Goal: Task Accomplishment & Management: Manage account settings

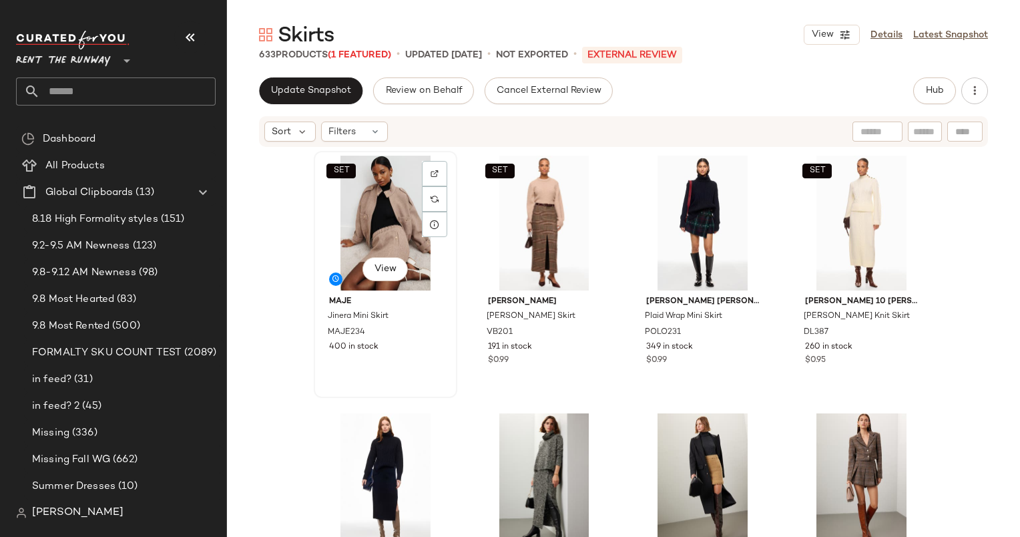
click at [371, 190] on div "SET View" at bounding box center [385, 223] width 134 height 135
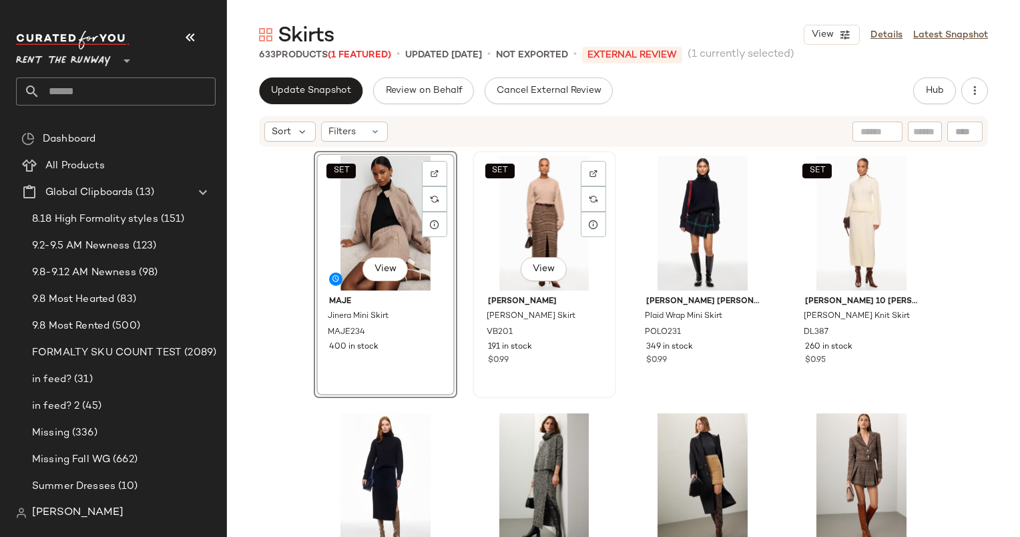
click at [550, 222] on div "SET View" at bounding box center [544, 223] width 134 height 135
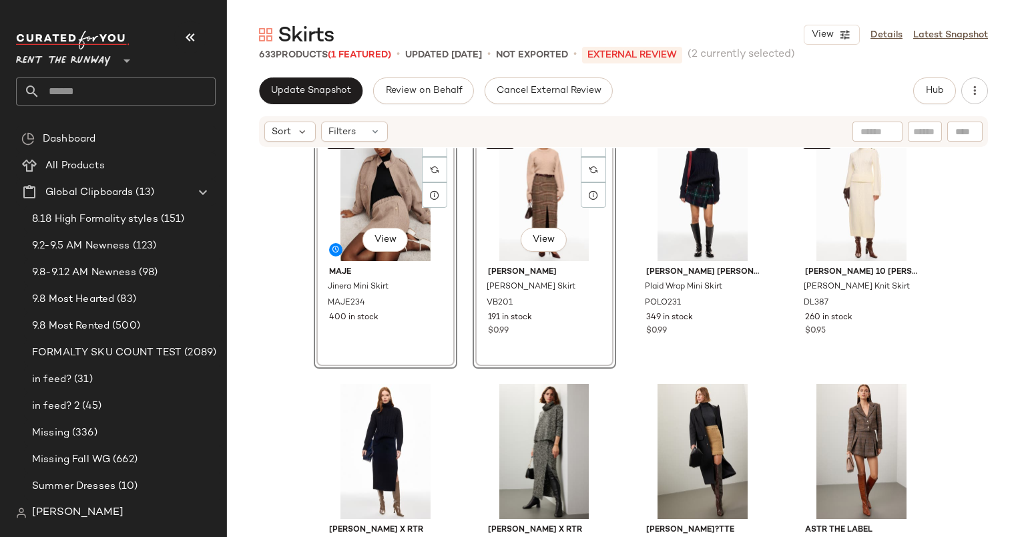
scroll to position [11, 0]
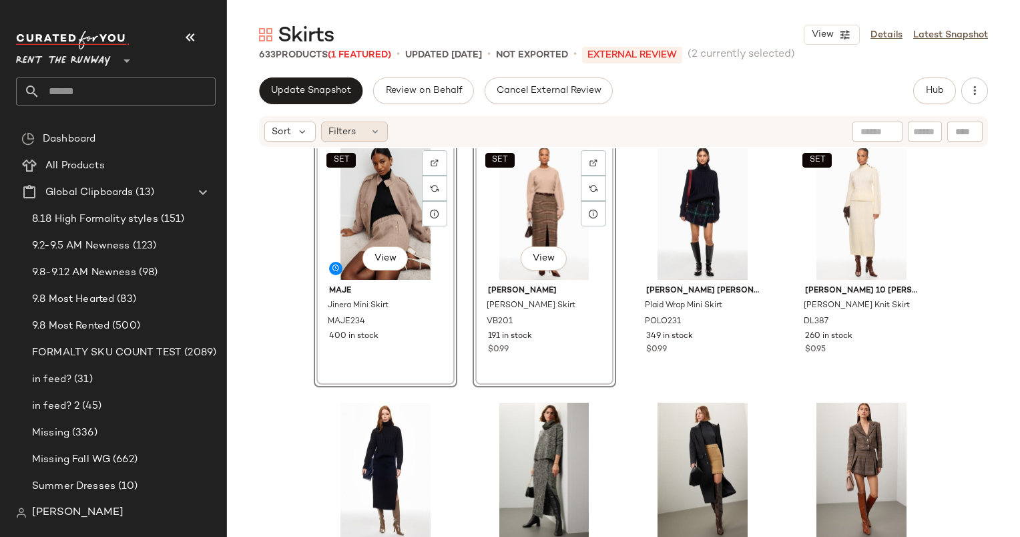
click at [379, 128] on icon at bounding box center [375, 131] width 11 height 11
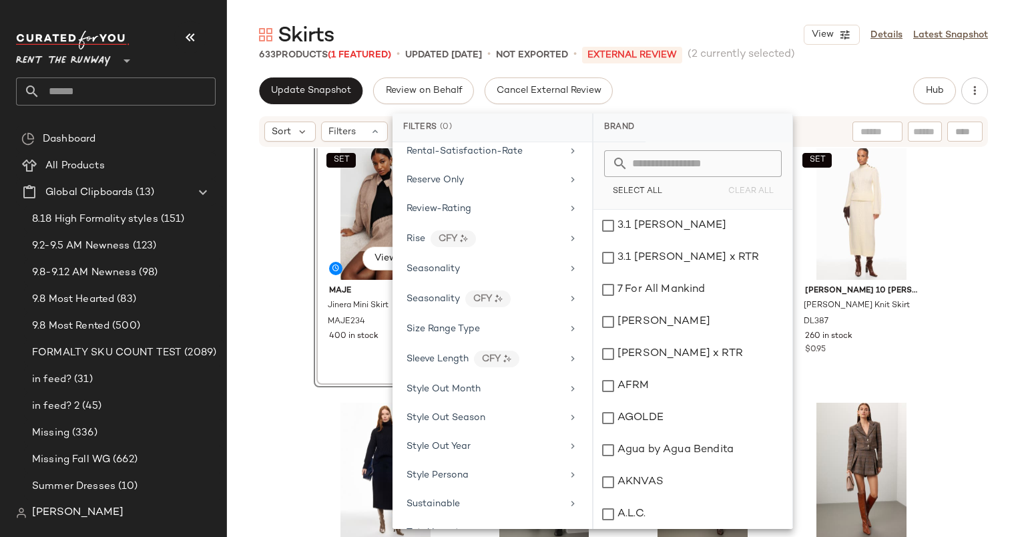
scroll to position [1662, 0]
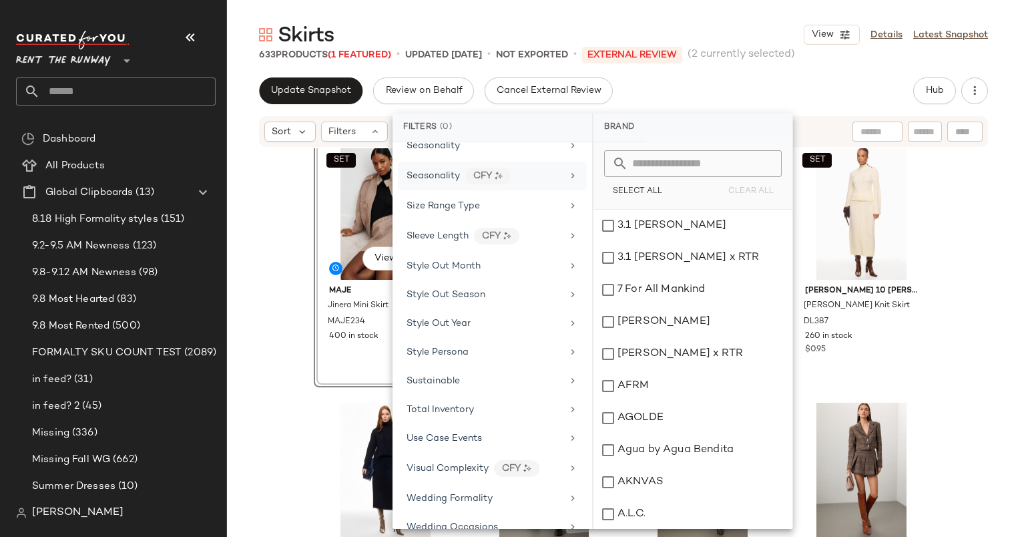
click at [536, 170] on div "Seasonality CFY" at bounding box center [492, 176] width 189 height 29
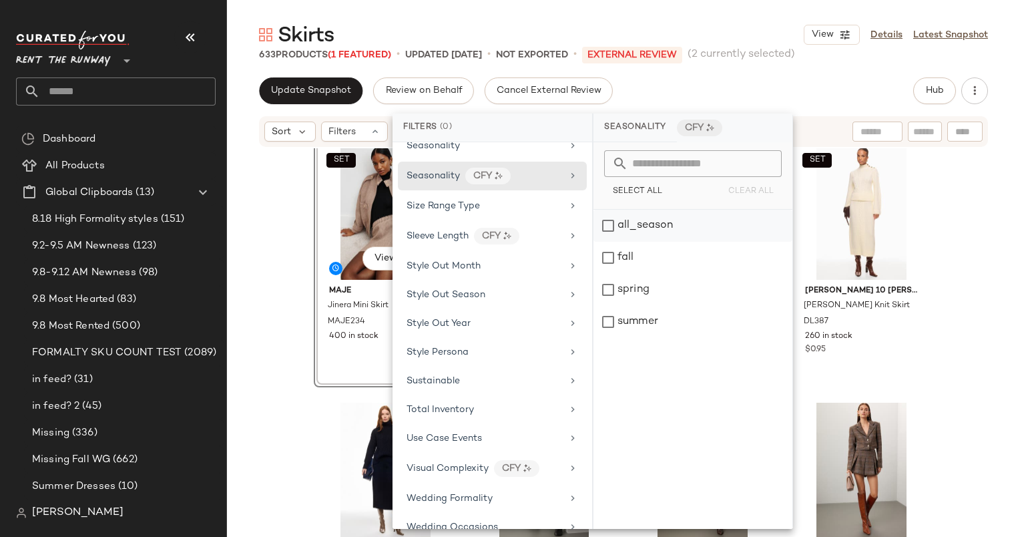
click at [631, 227] on div "all_season" at bounding box center [693, 226] width 199 height 32
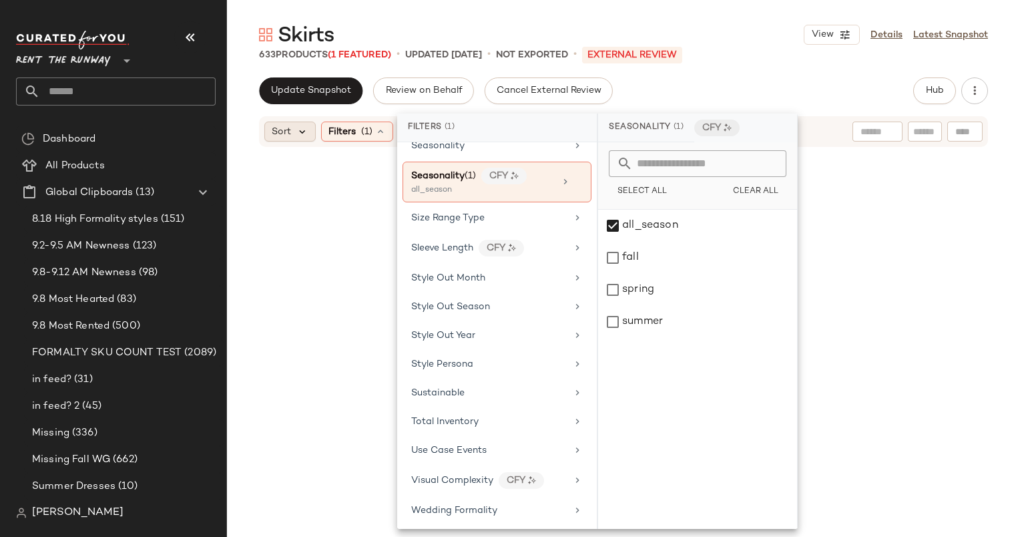
click at [302, 126] on icon at bounding box center [302, 132] width 12 height 12
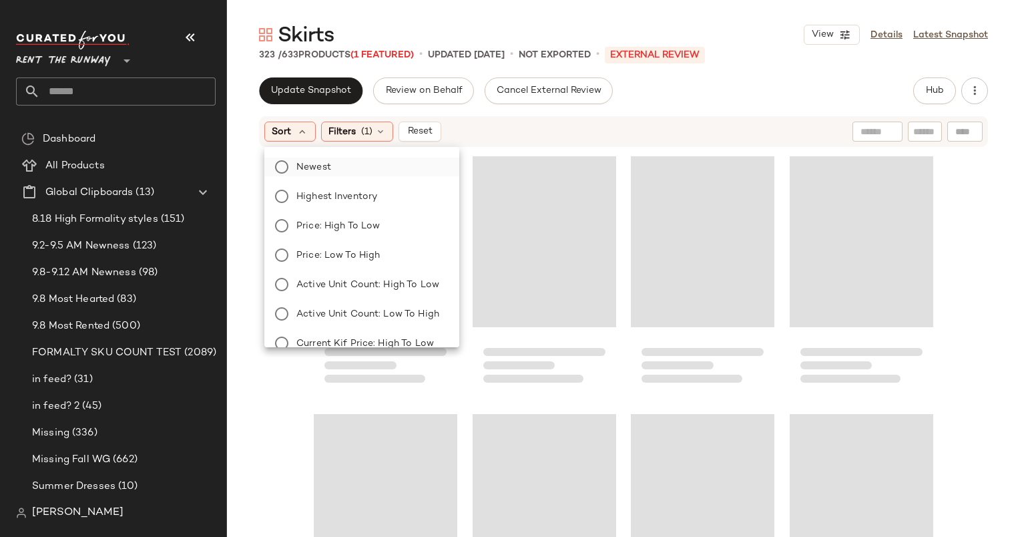
click at [357, 163] on label "Newest" at bounding box center [370, 167] width 158 height 19
click at [555, 123] on div "Sort: Newest Filters (1) Reset" at bounding box center [536, 132] width 545 height 20
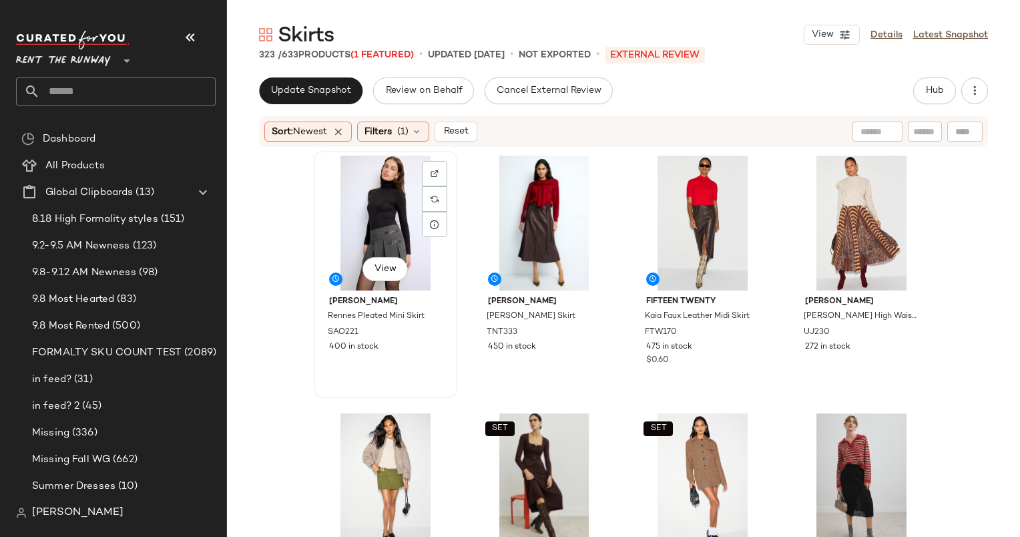
click at [346, 208] on div "View" at bounding box center [385, 223] width 134 height 135
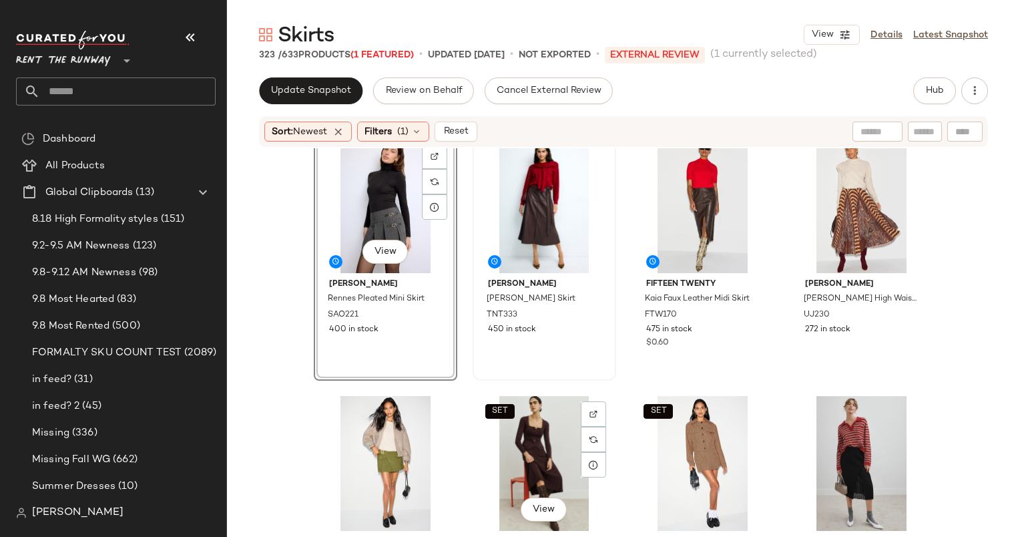
scroll to position [91, 0]
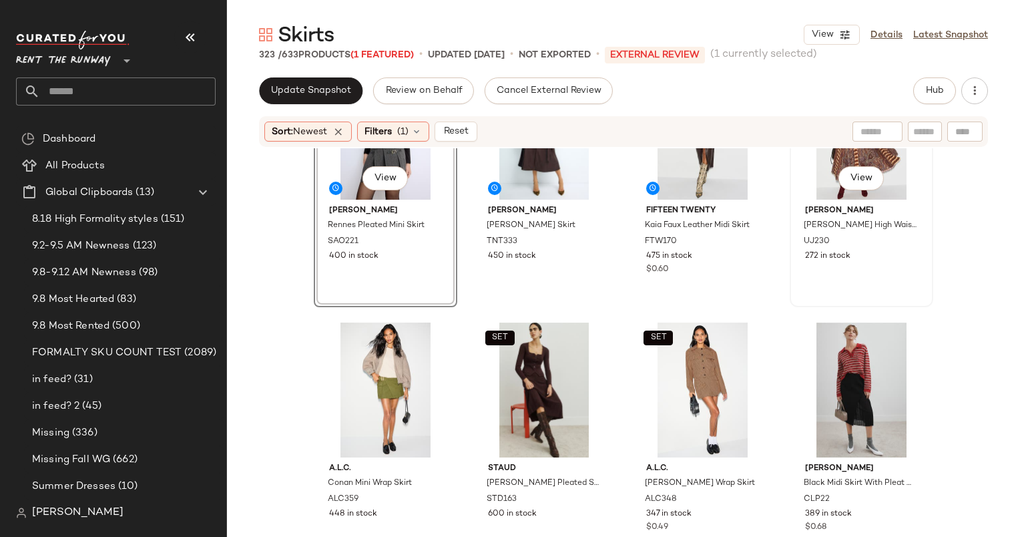
click at [815, 180] on div "View" at bounding box center [862, 132] width 134 height 135
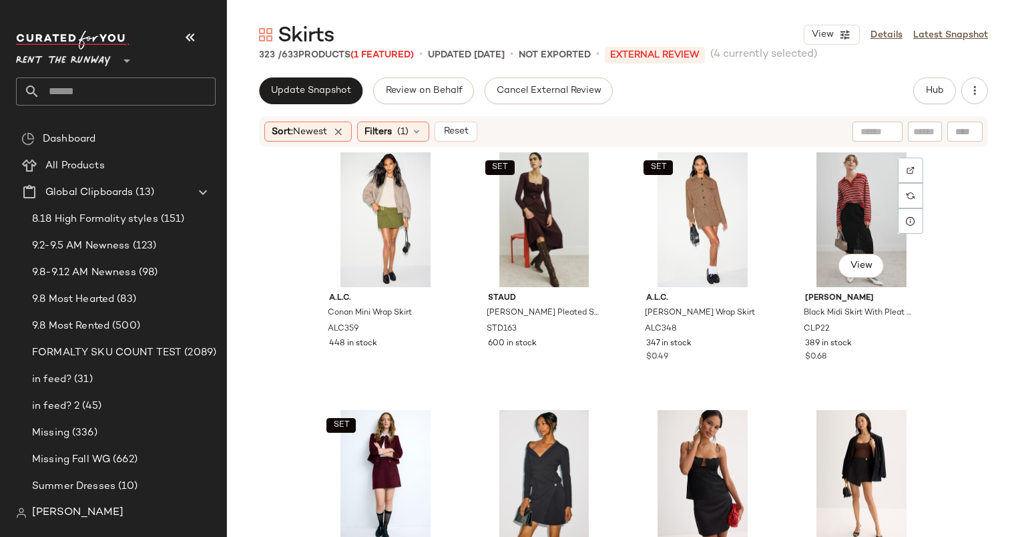
scroll to position [264, 0]
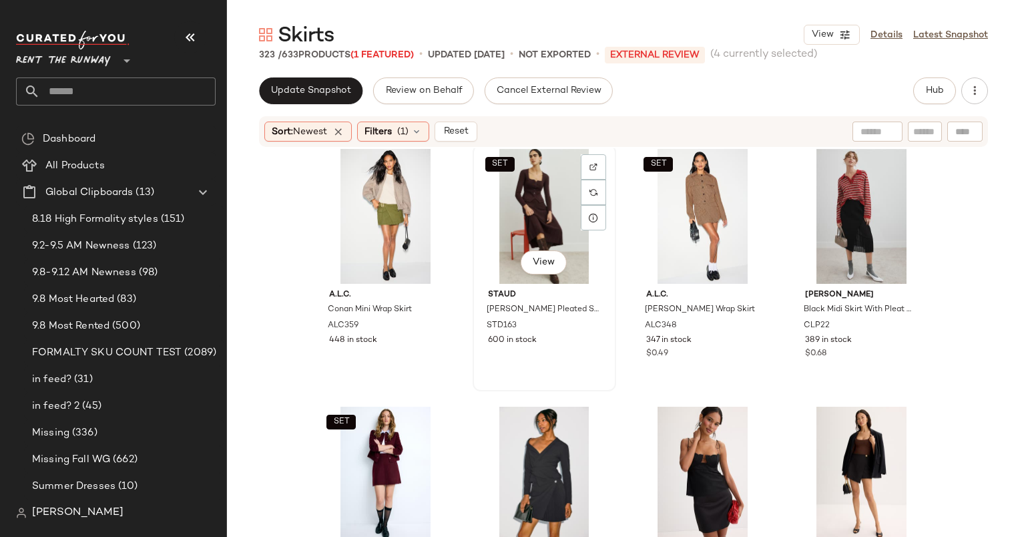
click at [523, 200] on div "SET View" at bounding box center [544, 216] width 134 height 135
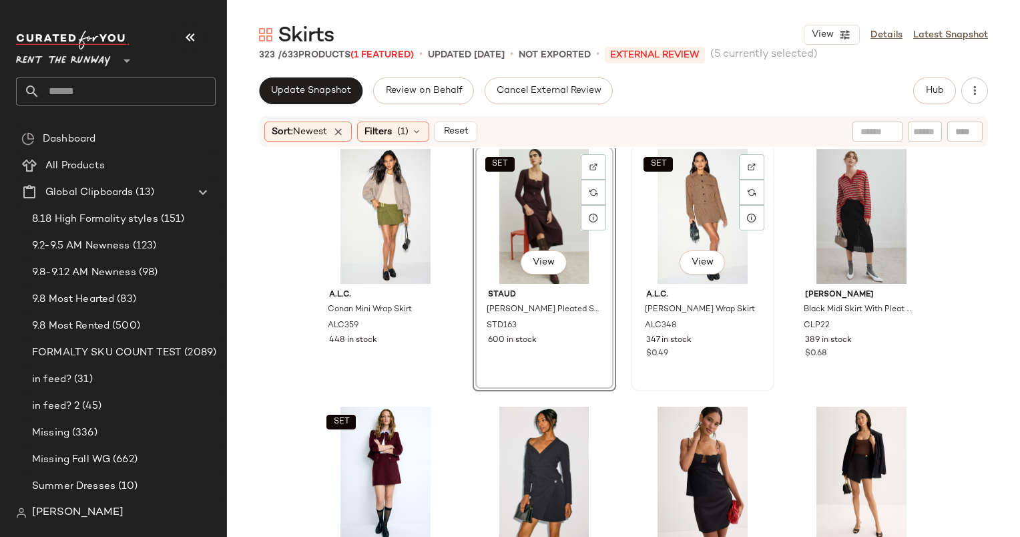
click at [693, 208] on div "SET View" at bounding box center [703, 216] width 134 height 135
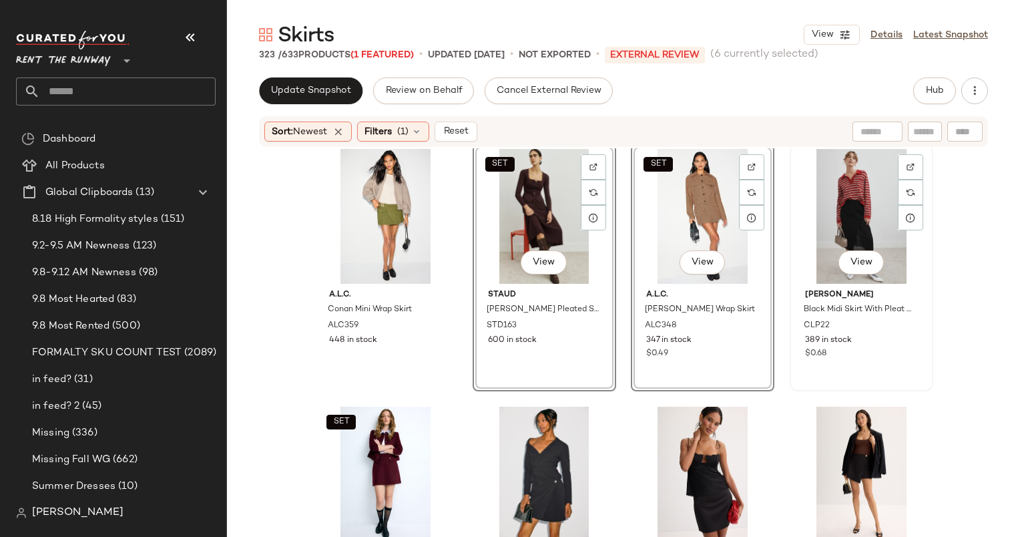
click at [840, 200] on div "View" at bounding box center [862, 216] width 134 height 135
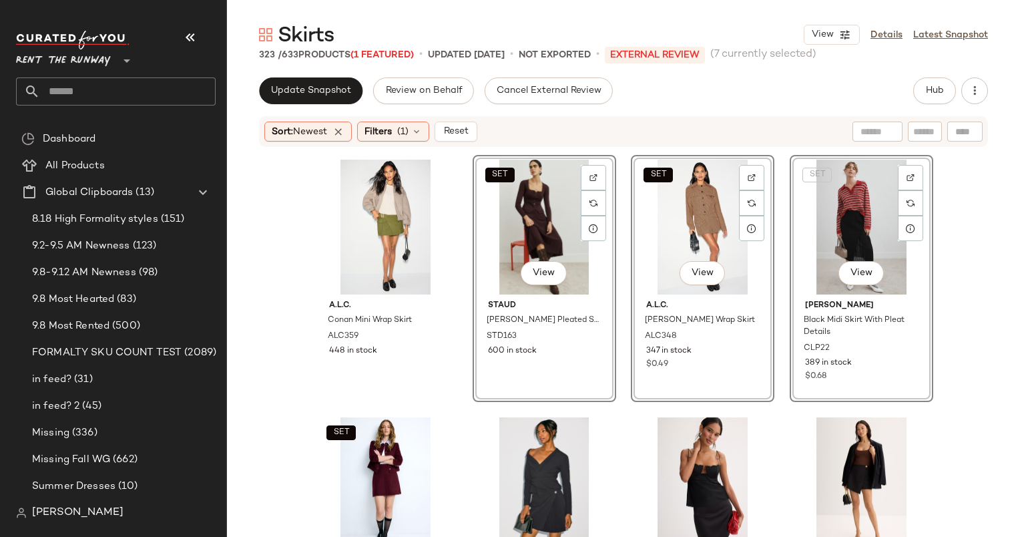
scroll to position [382, 0]
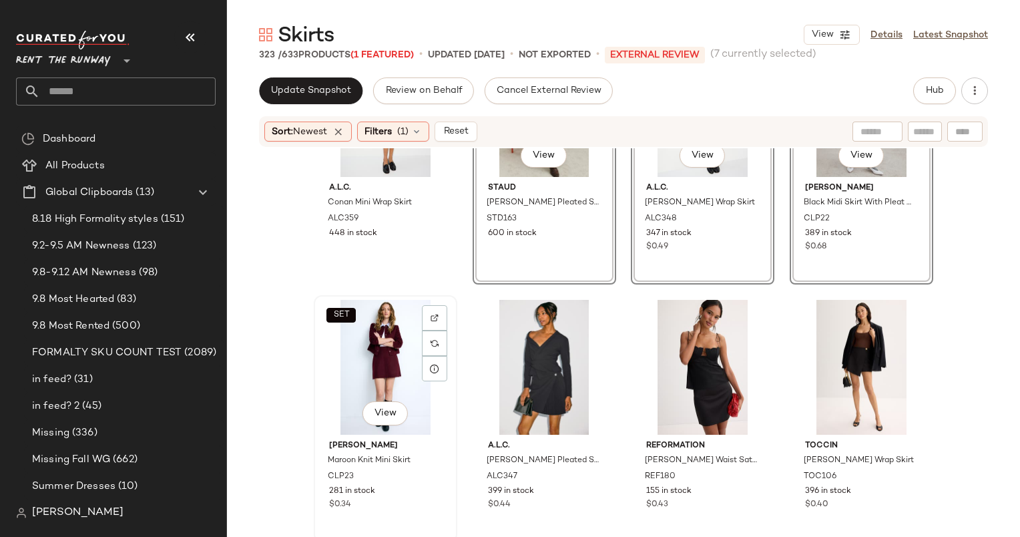
click at [369, 346] on div "SET View" at bounding box center [385, 367] width 134 height 135
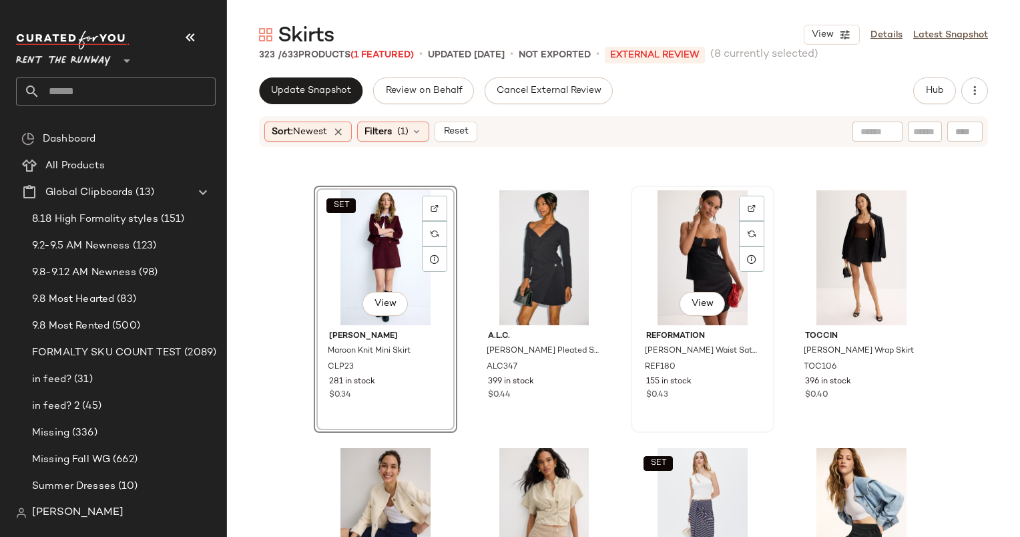
scroll to position [491, 0]
click at [678, 250] on div "View" at bounding box center [703, 257] width 134 height 135
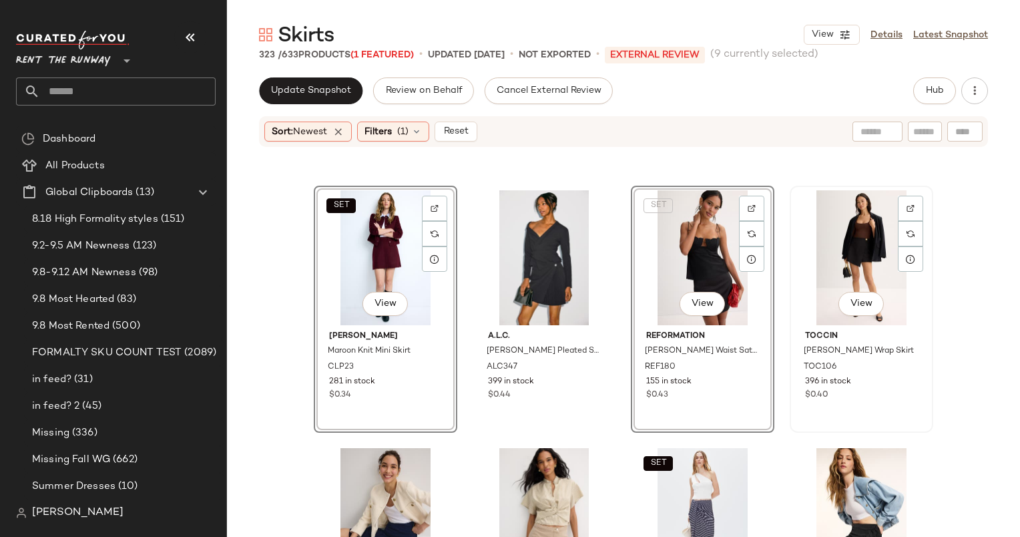
click at [838, 226] on div "View" at bounding box center [862, 257] width 134 height 135
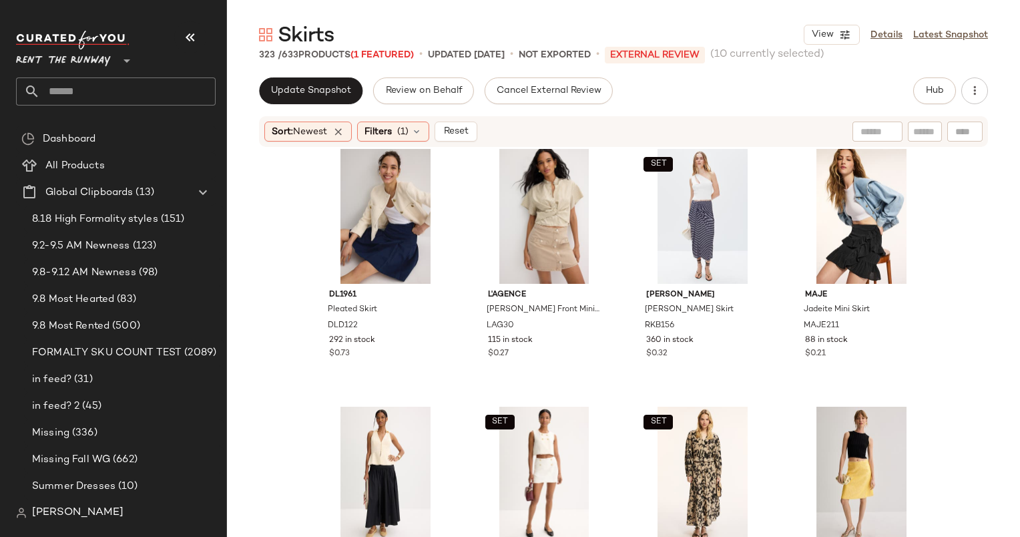
scroll to position [790, 0]
click at [528, 203] on div "View" at bounding box center [544, 217] width 134 height 135
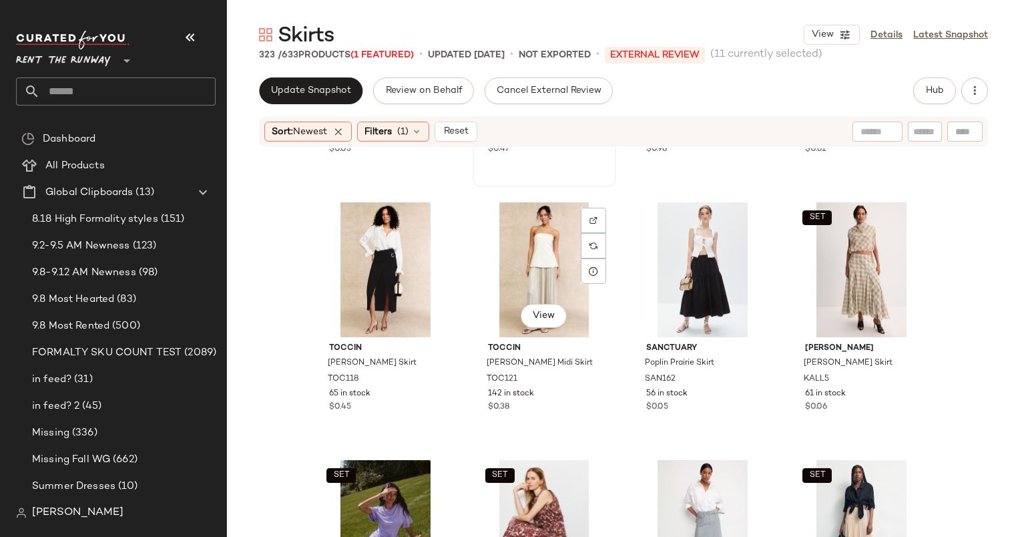
scroll to position [1020, 0]
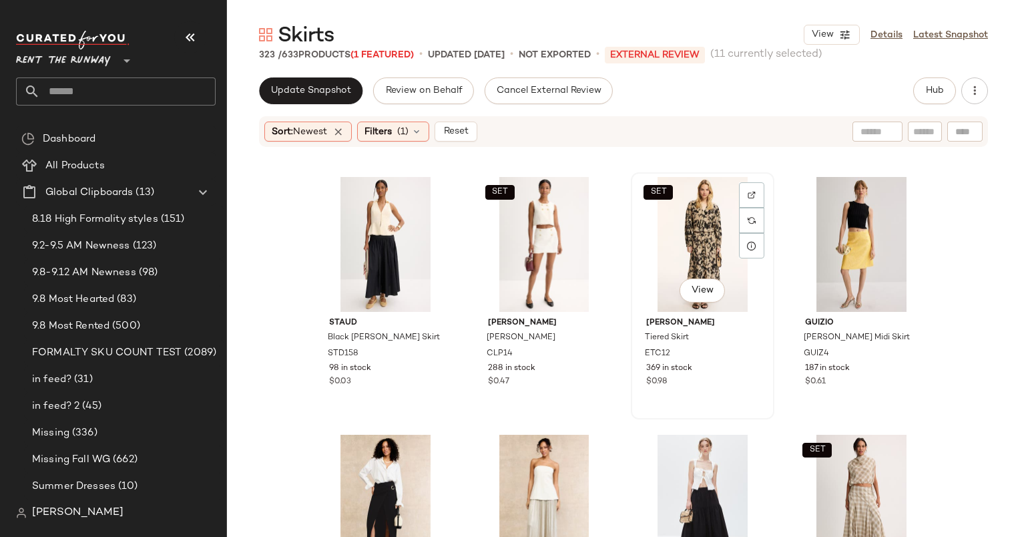
click at [678, 206] on div "SET View" at bounding box center [703, 244] width 134 height 135
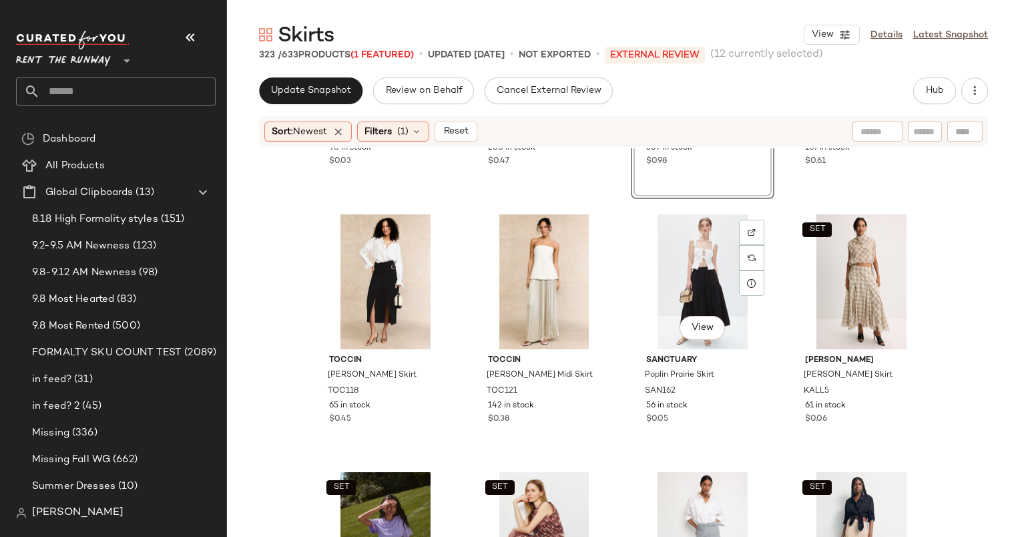
scroll to position [1266, 0]
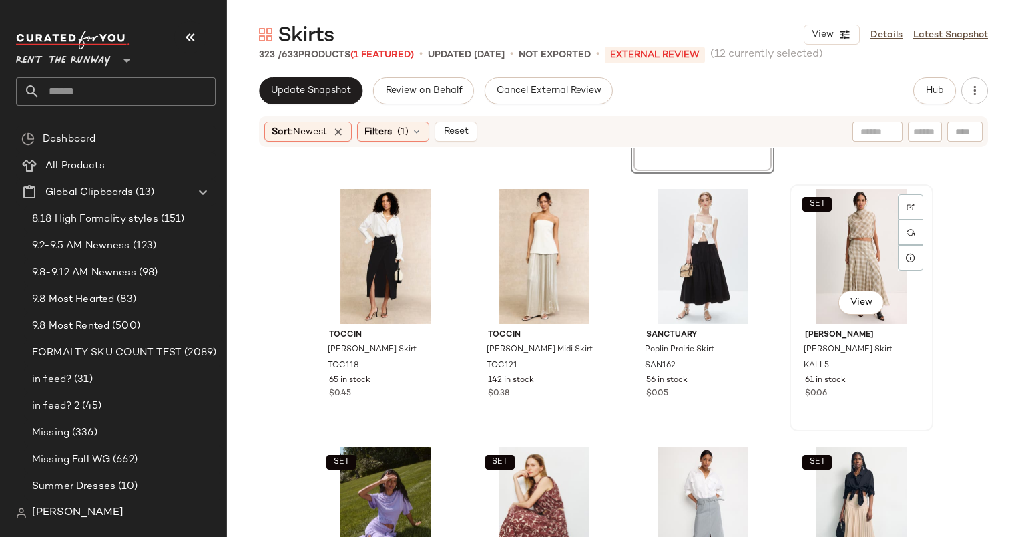
click at [853, 234] on div "SET View" at bounding box center [862, 256] width 134 height 135
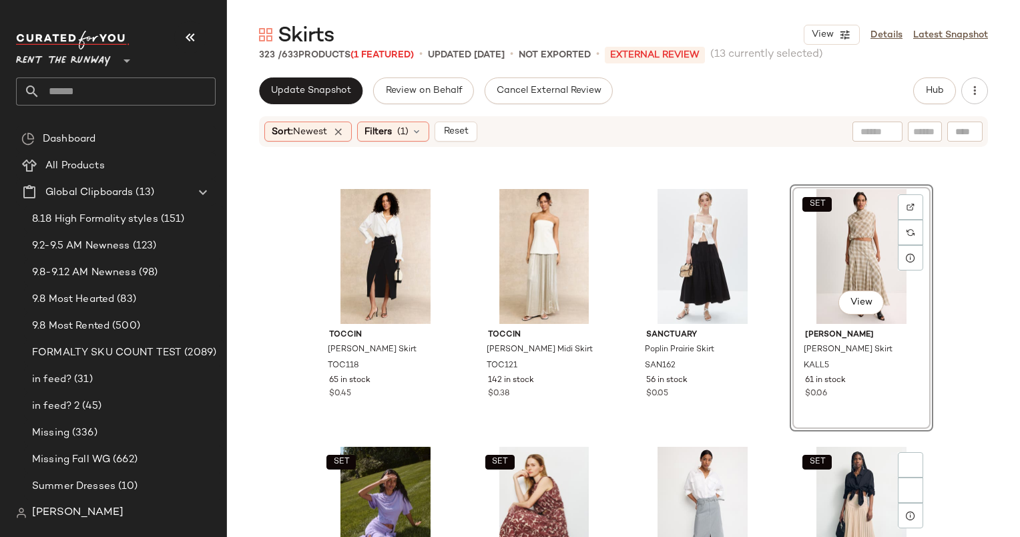
scroll to position [1492, 0]
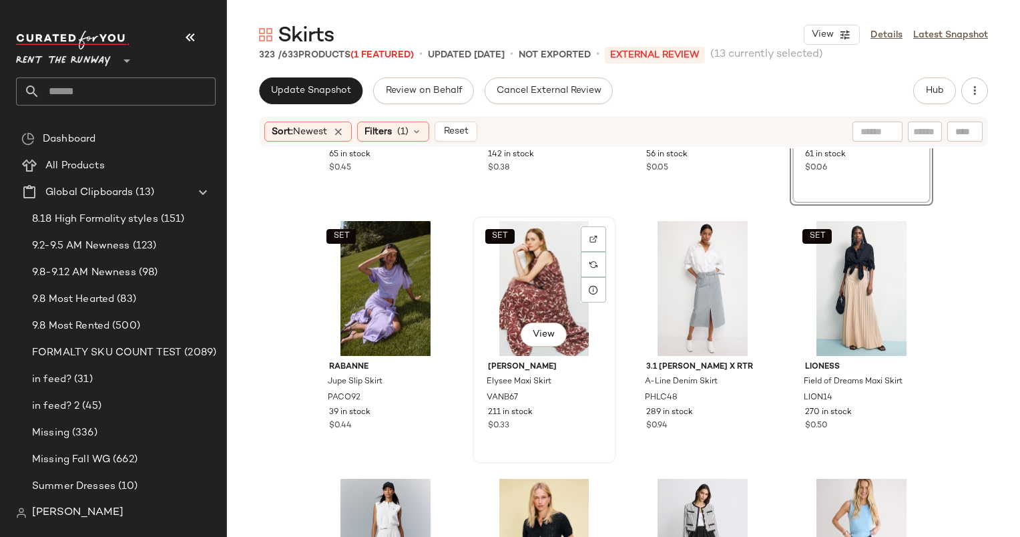
click at [540, 270] on div "SET View" at bounding box center [544, 288] width 134 height 135
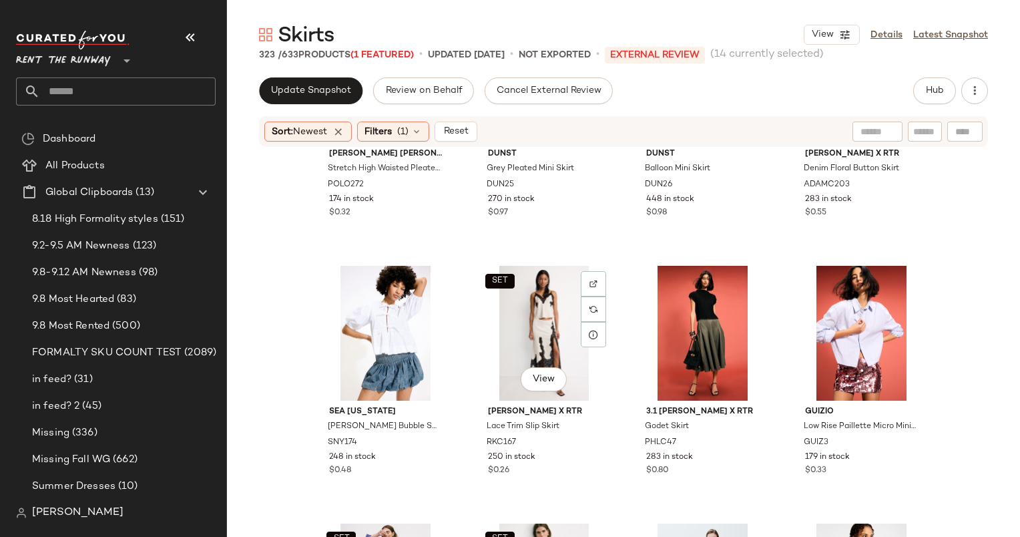
scroll to position [1963, 0]
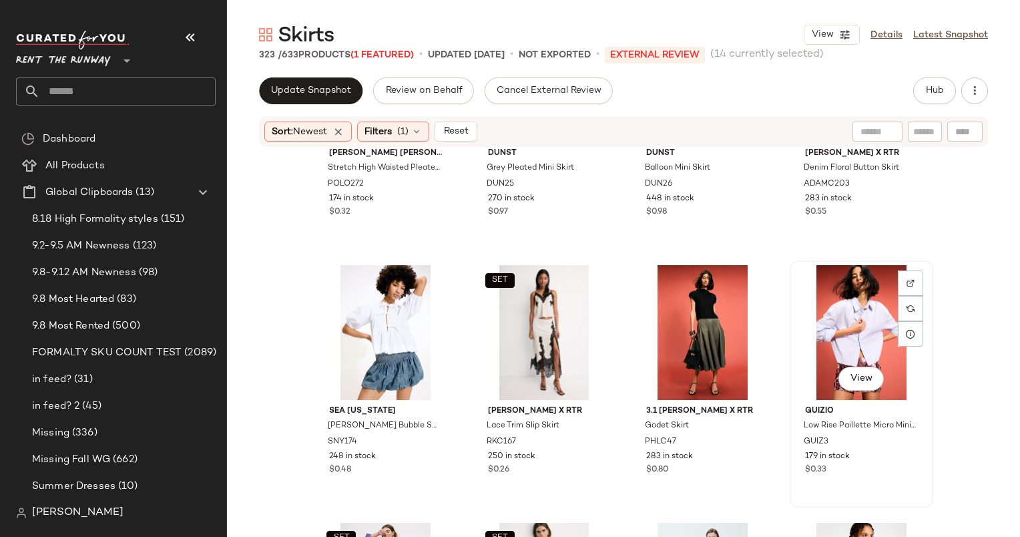
click at [852, 315] on div "View" at bounding box center [862, 332] width 134 height 135
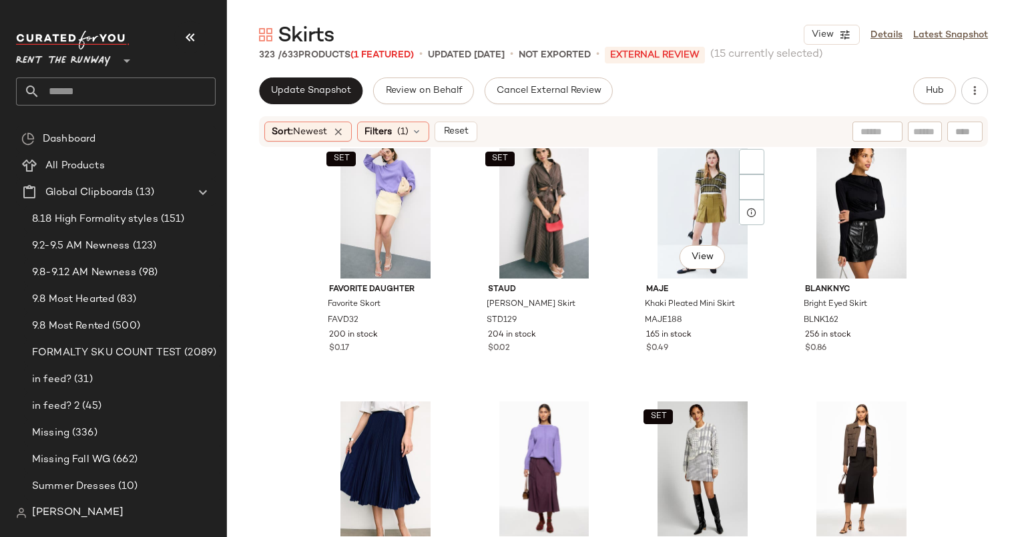
scroll to position [2321, 0]
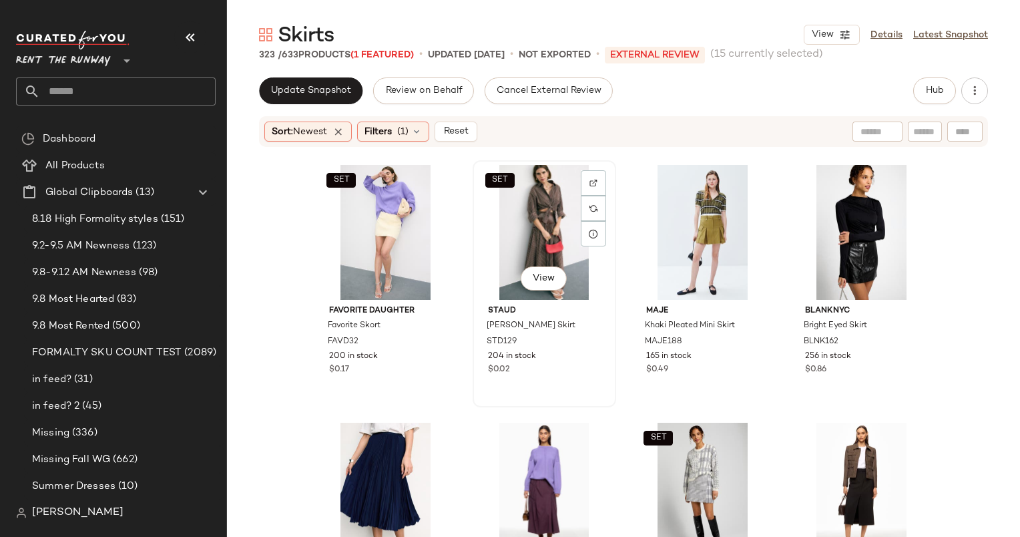
click at [533, 222] on div "SET View" at bounding box center [544, 232] width 134 height 135
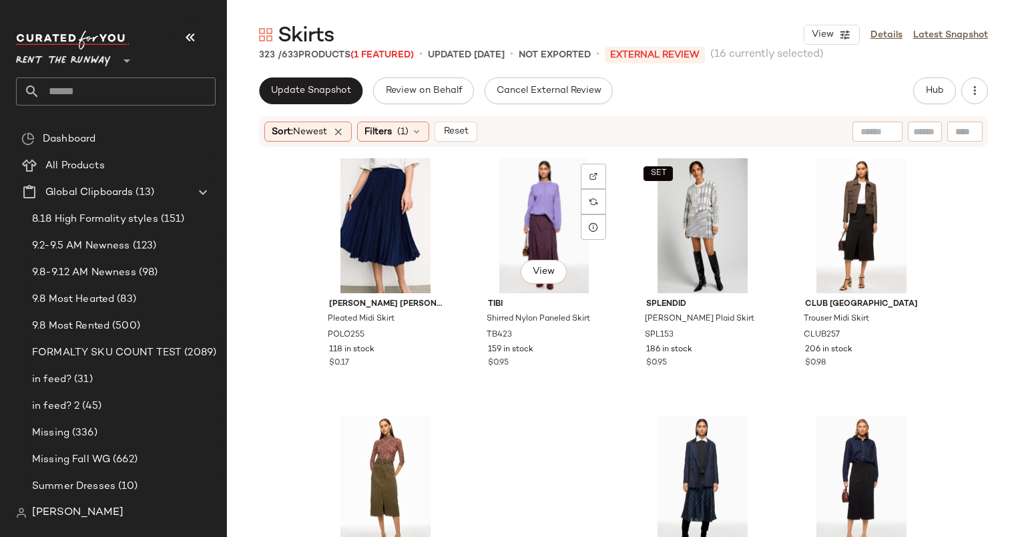
scroll to position [2585, 0]
click at [533, 222] on div "View" at bounding box center [544, 226] width 134 height 135
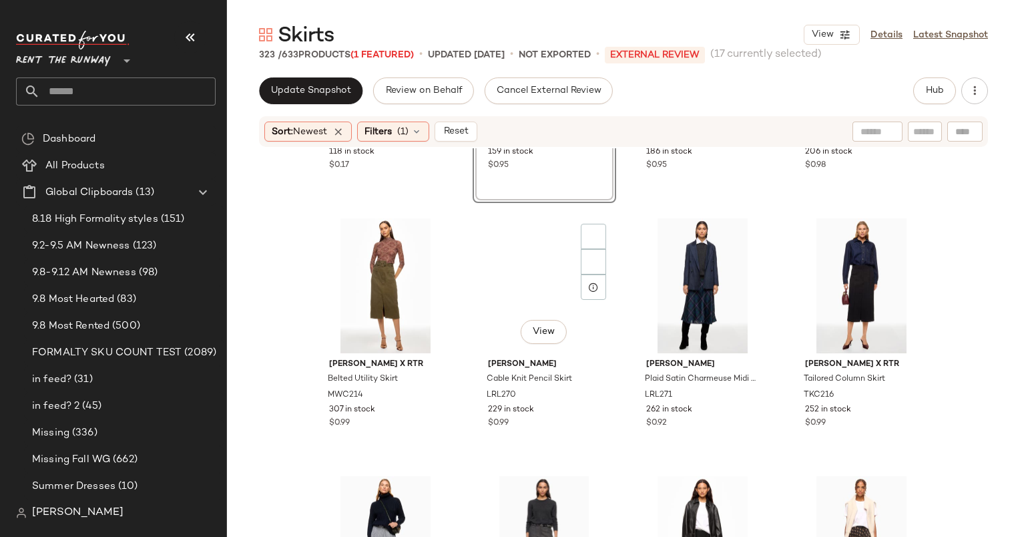
scroll to position [2784, 0]
click at [390, 267] on div "View" at bounding box center [385, 284] width 134 height 135
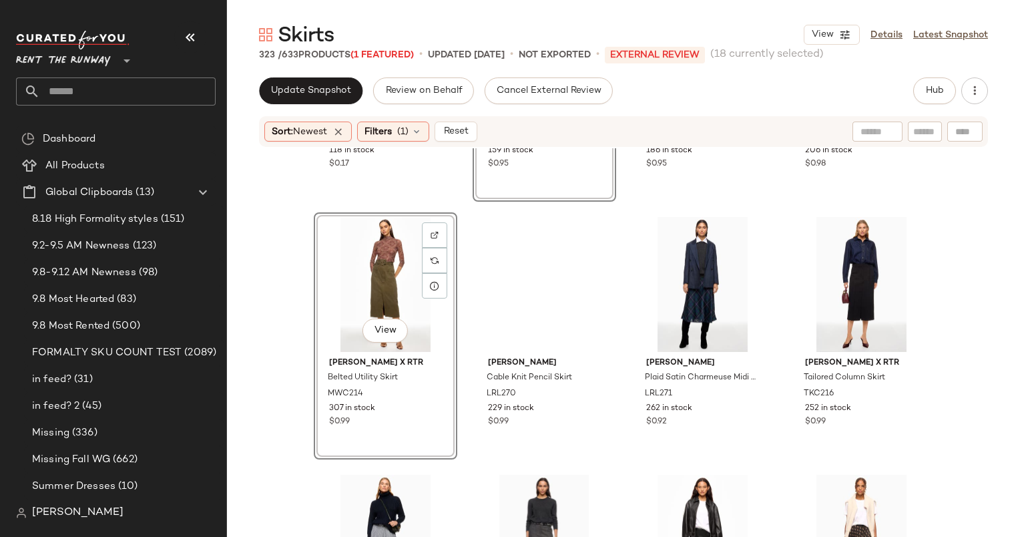
click at [390, 267] on div "View" at bounding box center [385, 284] width 134 height 135
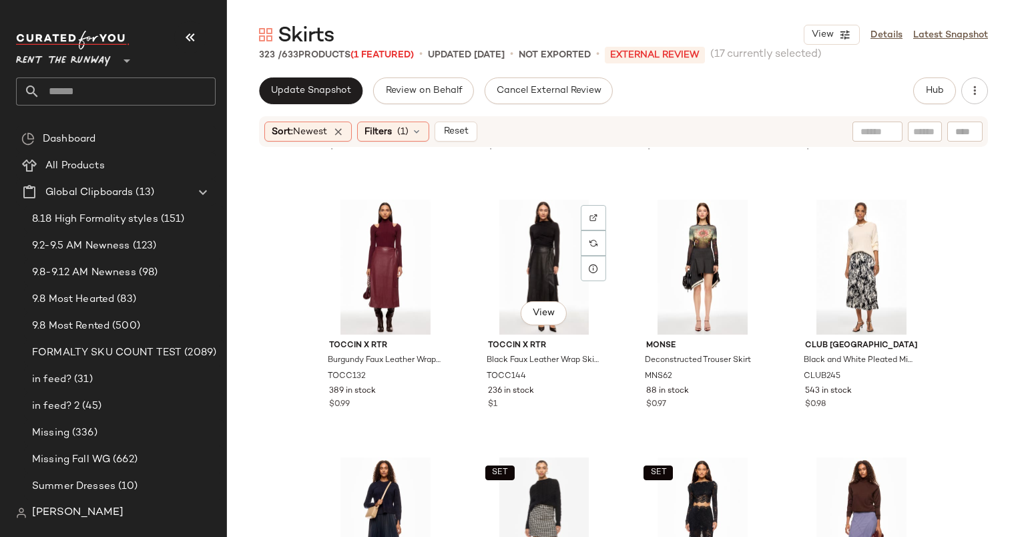
scroll to position [3575, 0]
click at [371, 242] on div "View" at bounding box center [385, 266] width 134 height 135
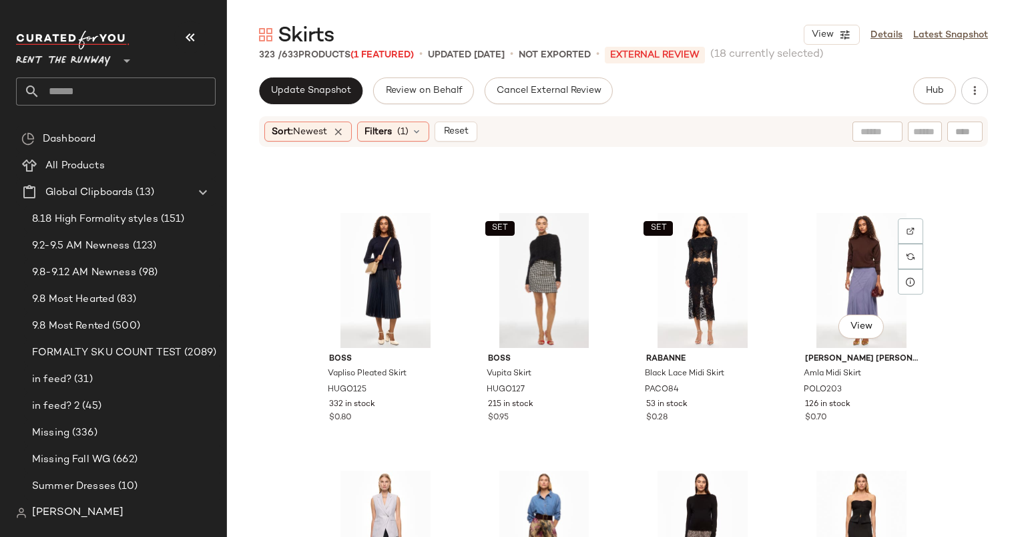
scroll to position [3818, 0]
click at [839, 261] on div "View" at bounding box center [862, 281] width 134 height 135
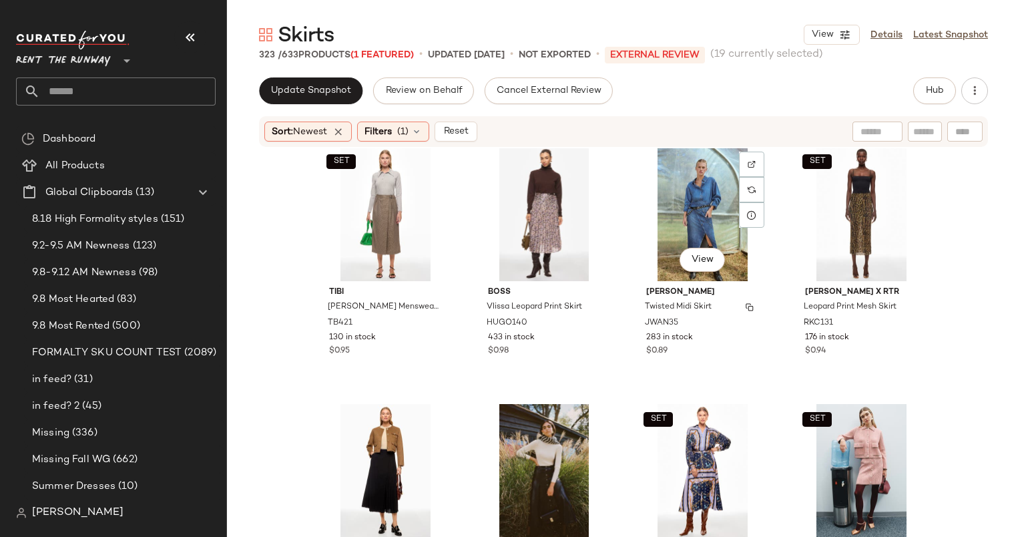
scroll to position [4660, 0]
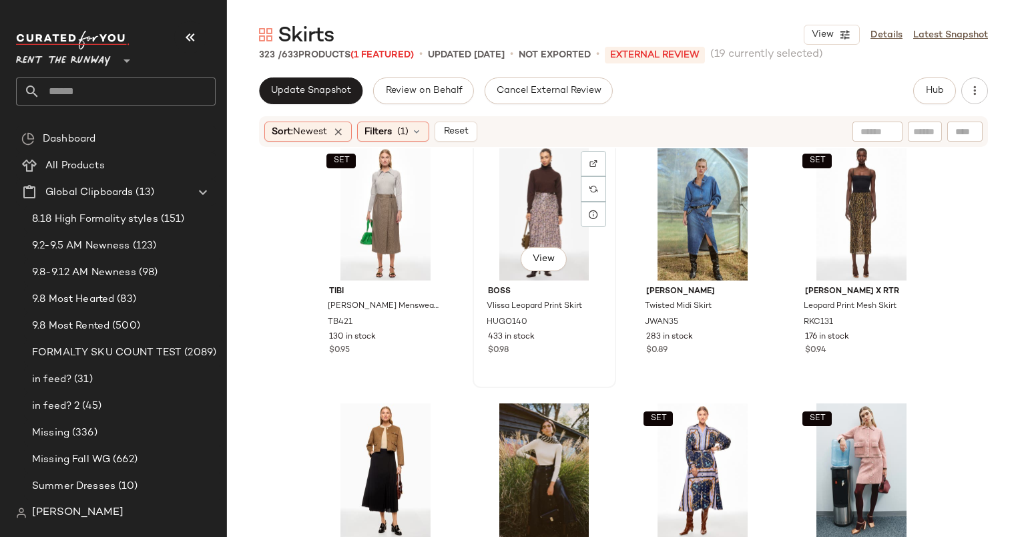
click at [549, 192] on div "View" at bounding box center [544, 213] width 134 height 135
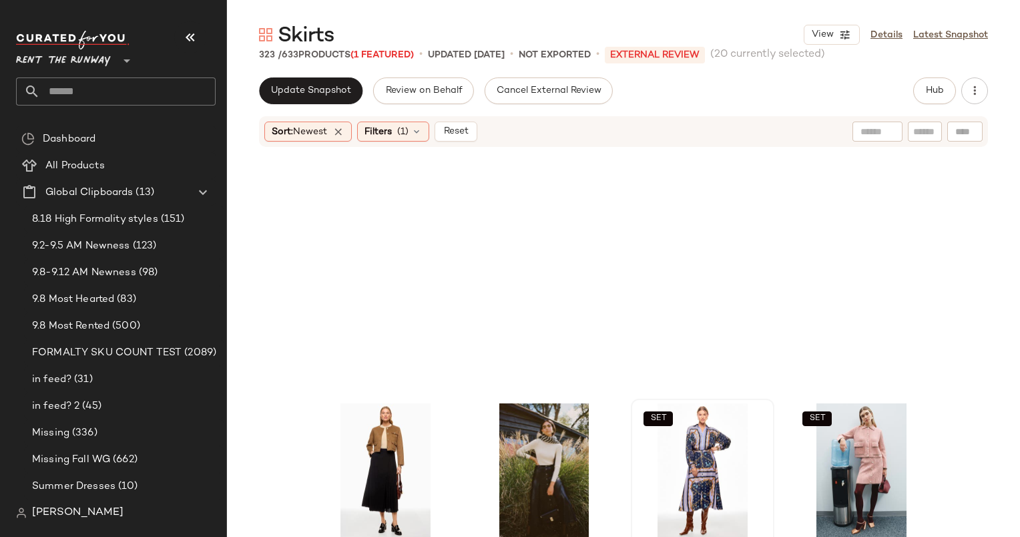
scroll to position [4919, 0]
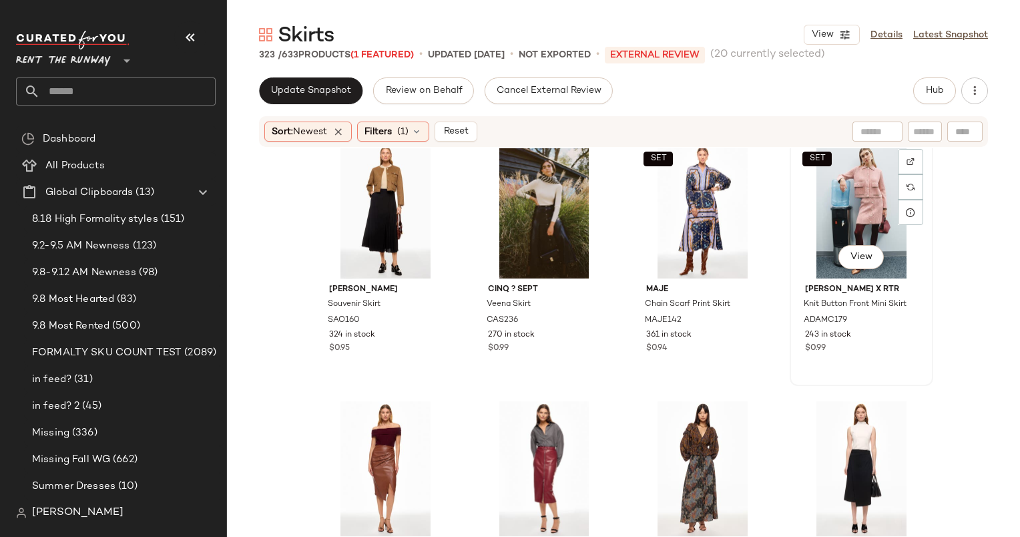
click at [824, 177] on div "SET View" at bounding box center [862, 211] width 134 height 135
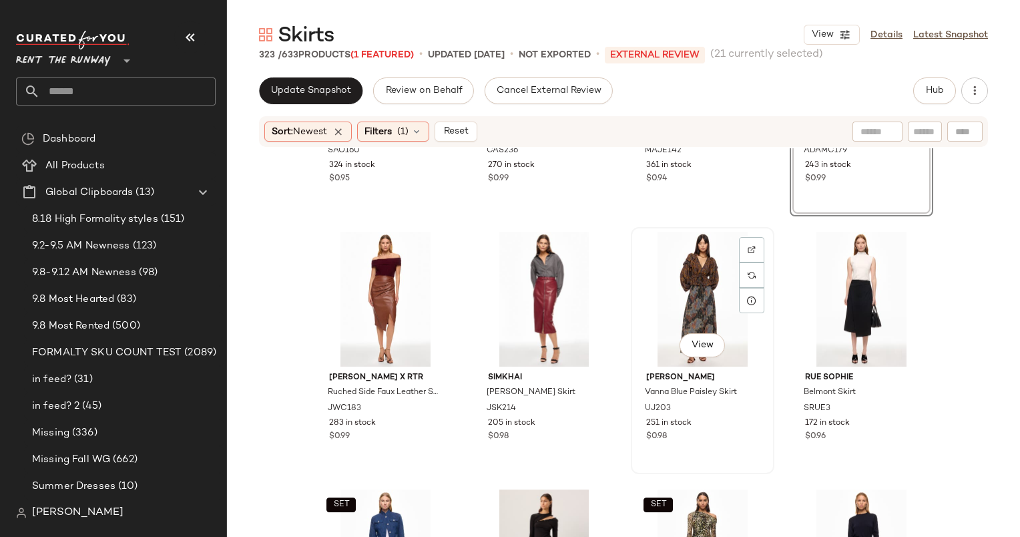
scroll to position [5090, 0]
click at [376, 264] on div "View" at bounding box center [385, 298] width 134 height 135
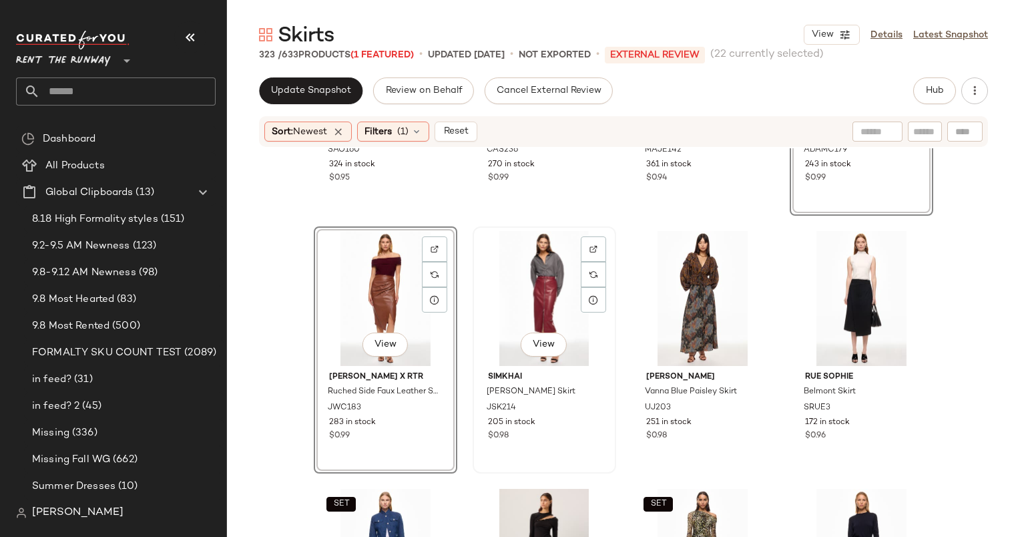
click at [523, 290] on div "View" at bounding box center [544, 298] width 134 height 135
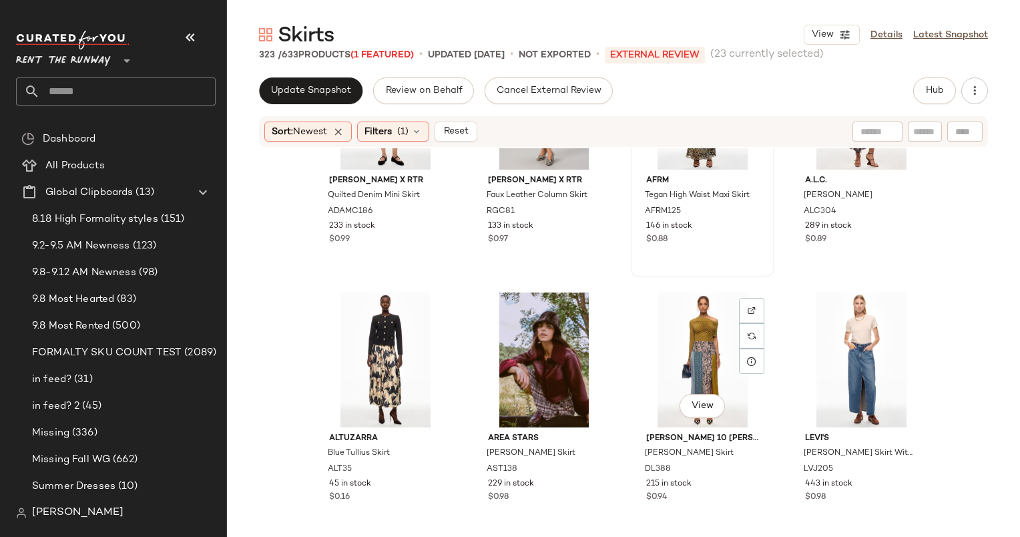
scroll to position [5635, 0]
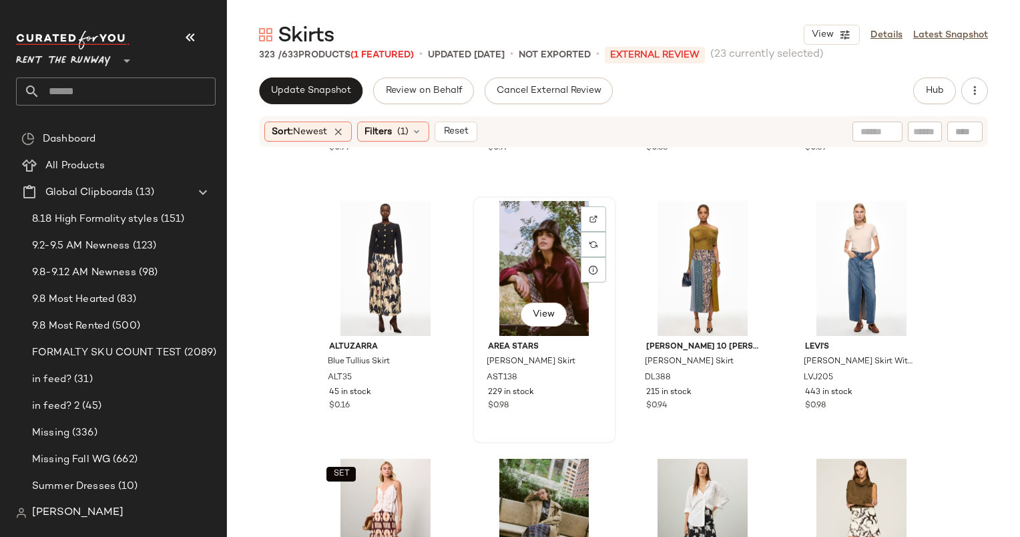
click at [539, 261] on div "View" at bounding box center [544, 268] width 134 height 135
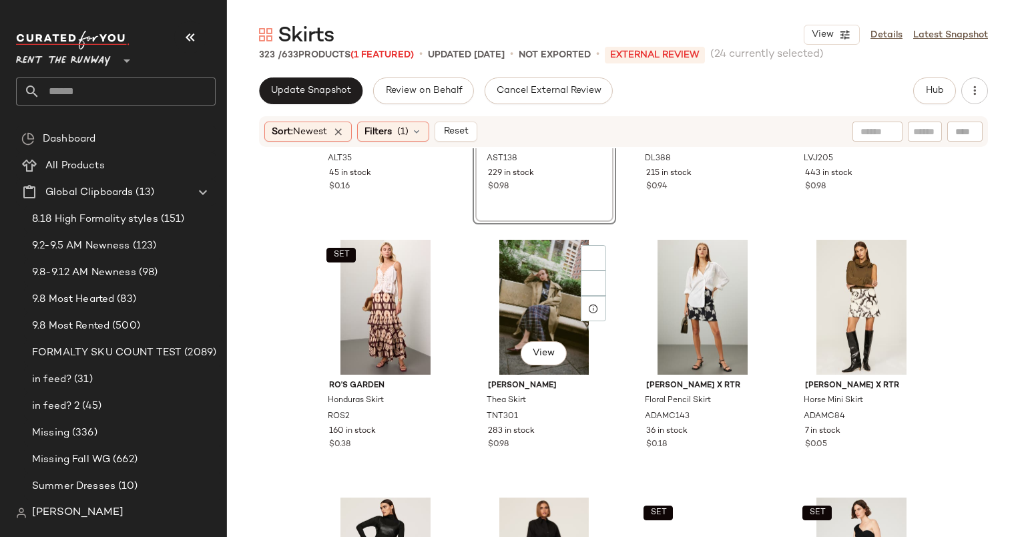
scroll to position [5857, 0]
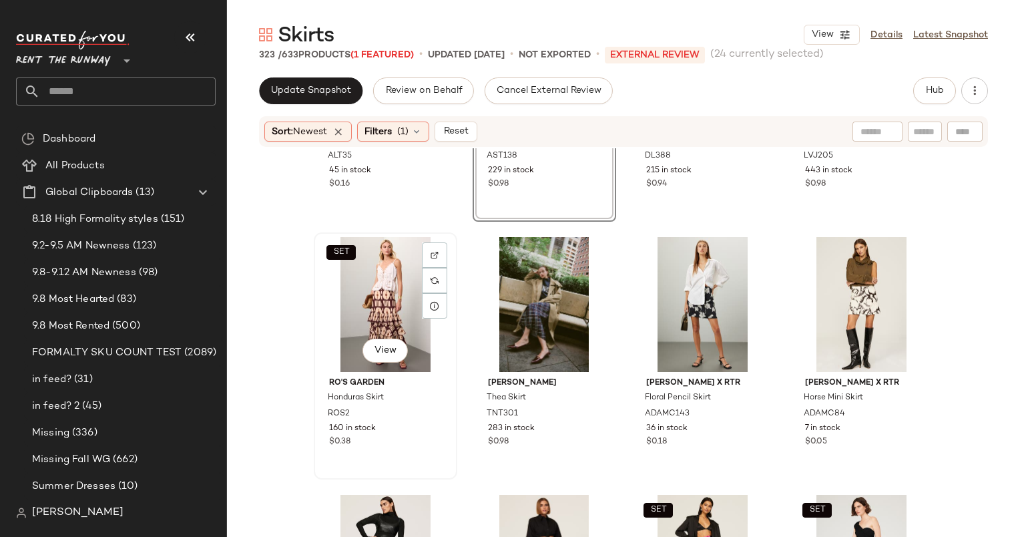
click at [357, 311] on div "SET View" at bounding box center [385, 304] width 134 height 135
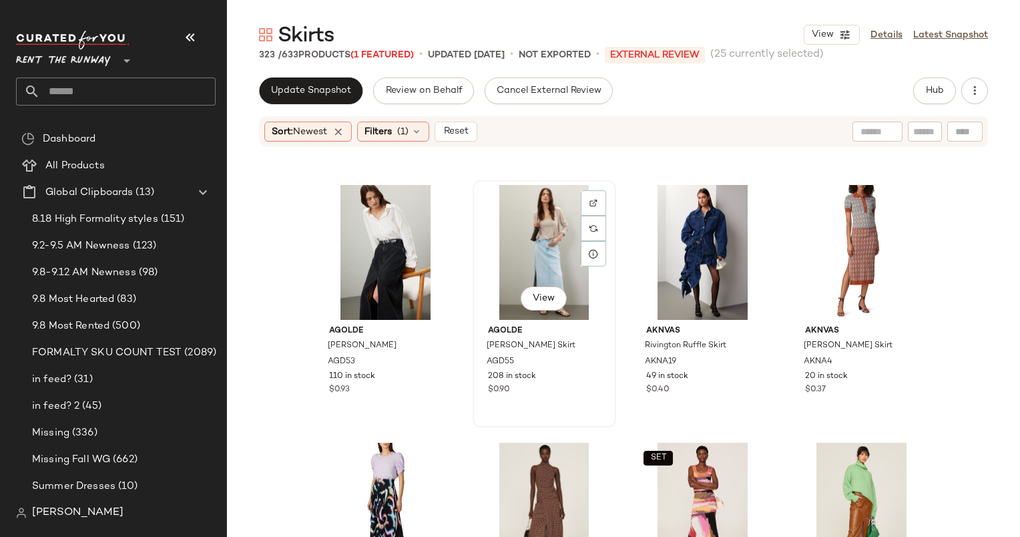
scroll to position [6884, 0]
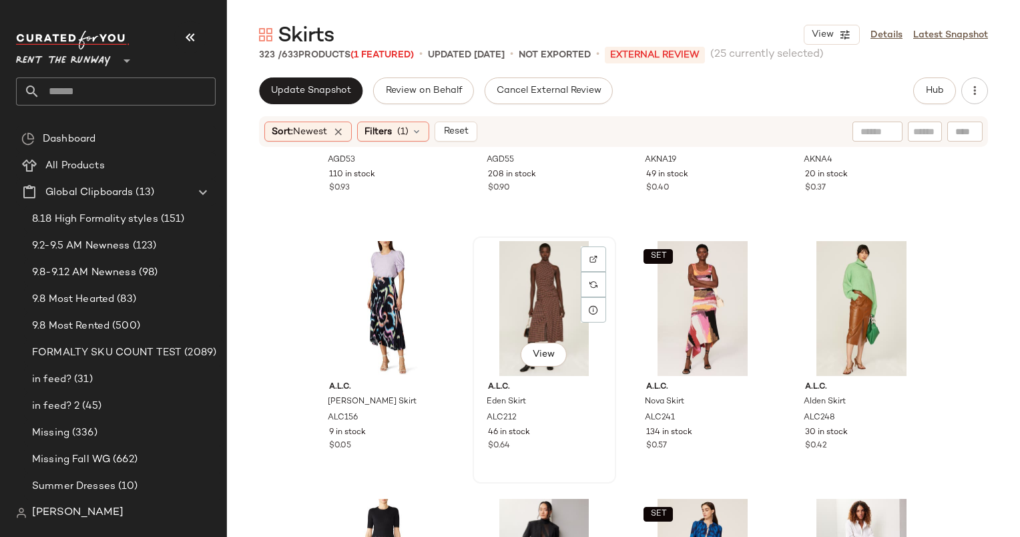
click at [523, 258] on div "View" at bounding box center [544, 308] width 134 height 135
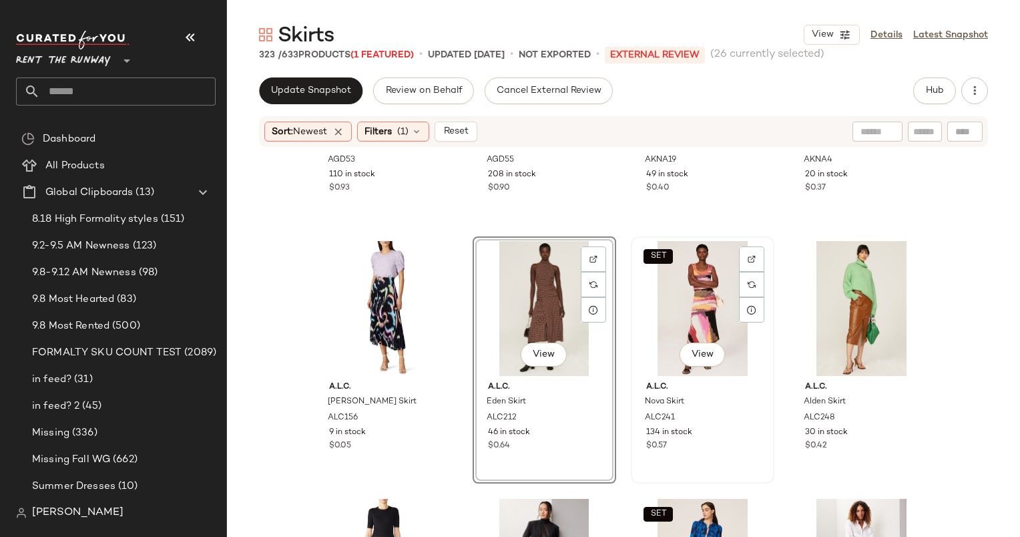
click at [686, 266] on div "SET View" at bounding box center [703, 308] width 134 height 135
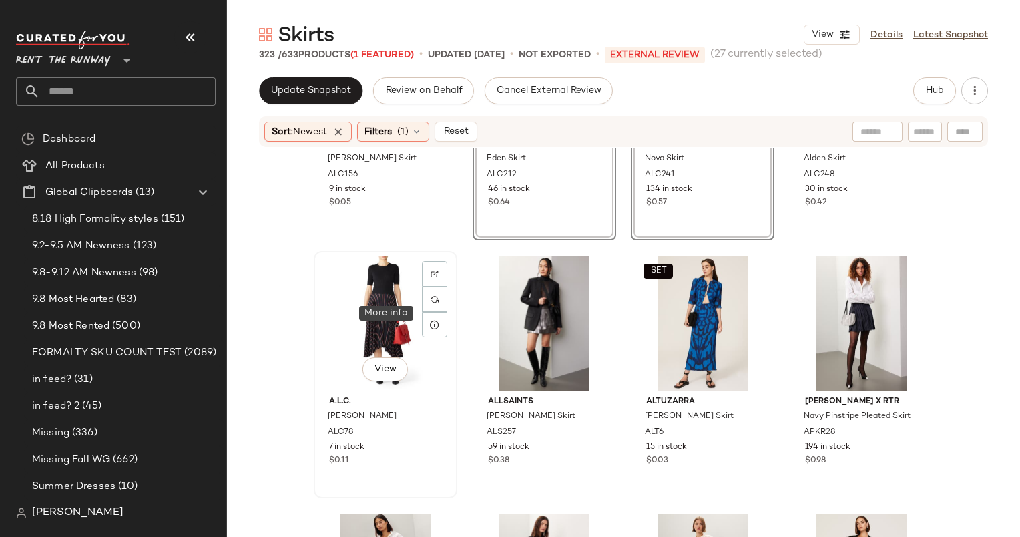
scroll to position [7264, 0]
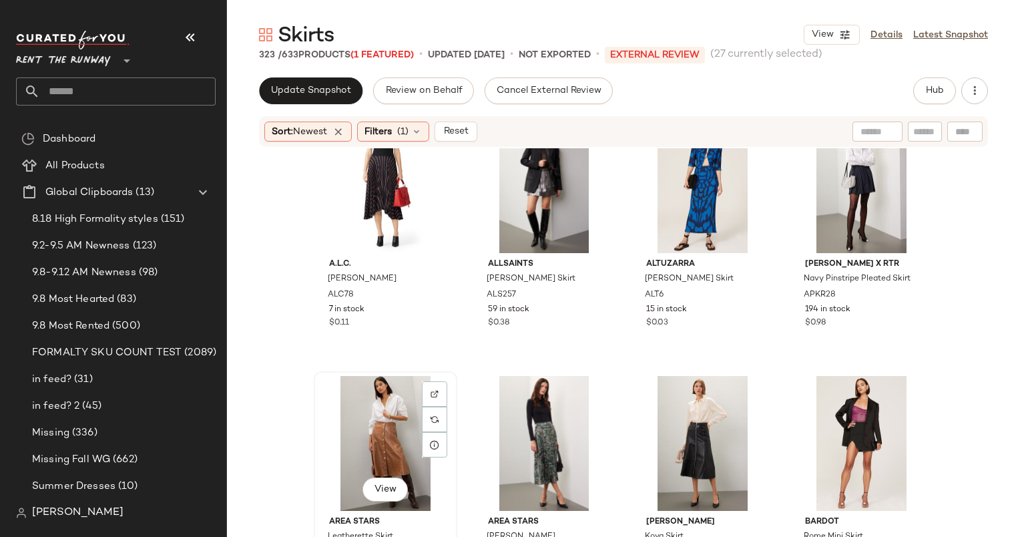
click at [371, 436] on div "View" at bounding box center [385, 443] width 134 height 135
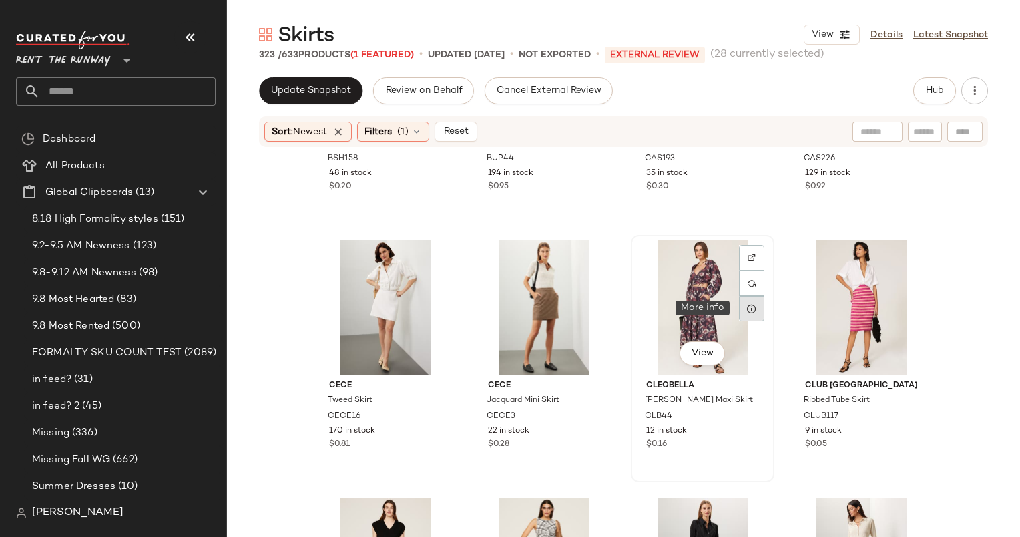
scroll to position [8243, 0]
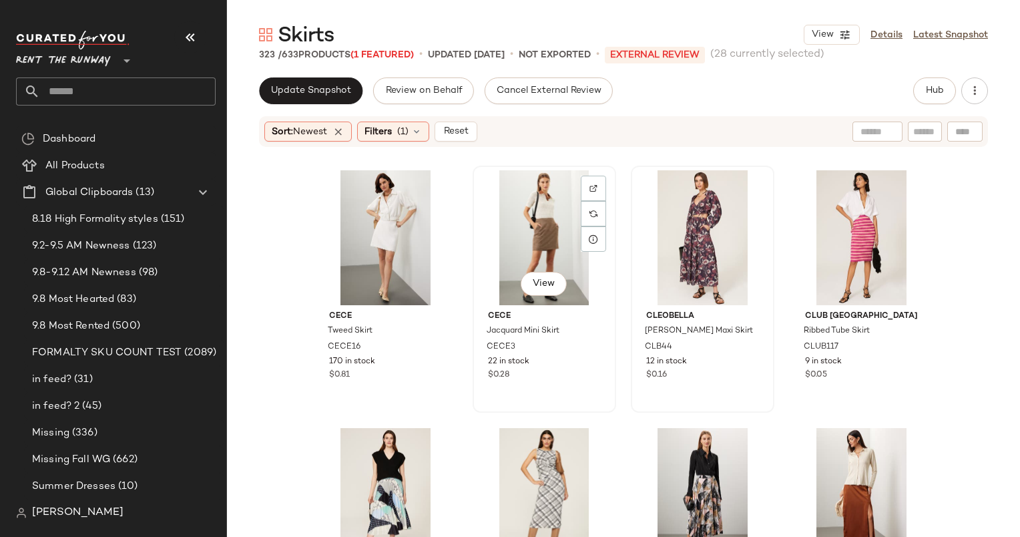
click at [535, 228] on div "View" at bounding box center [544, 237] width 134 height 135
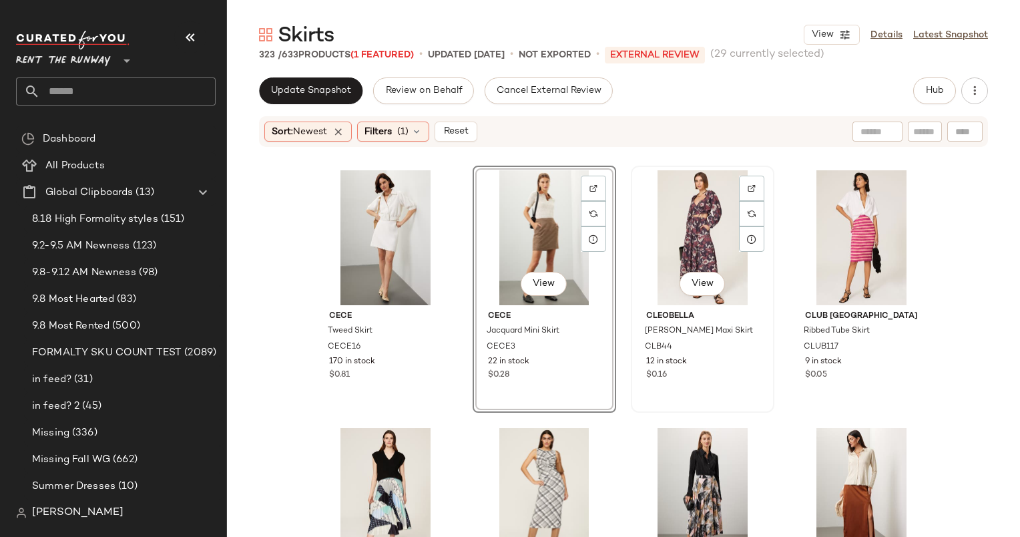
click at [692, 226] on div "View" at bounding box center [703, 237] width 134 height 135
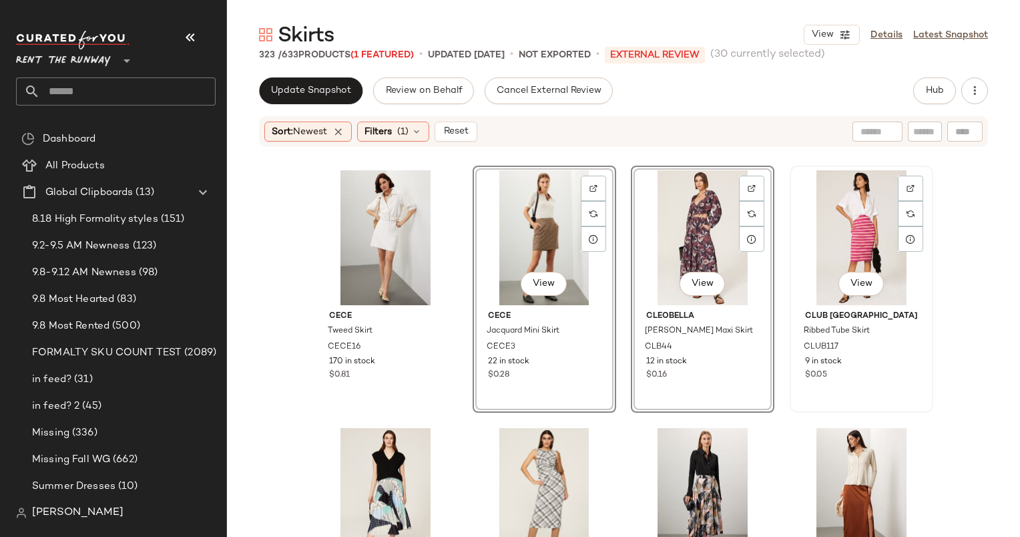
click at [849, 206] on div "View" at bounding box center [862, 237] width 134 height 135
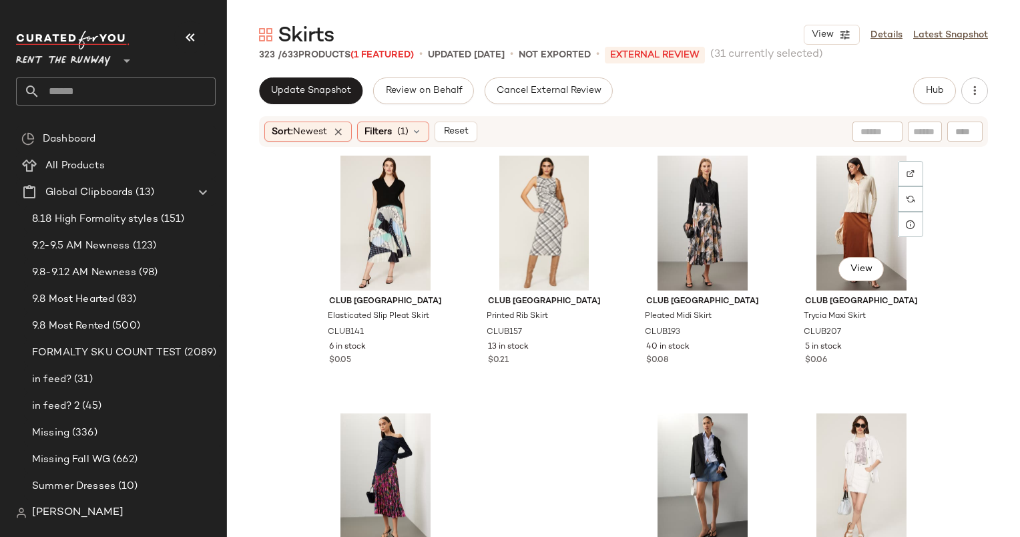
scroll to position [8523, 0]
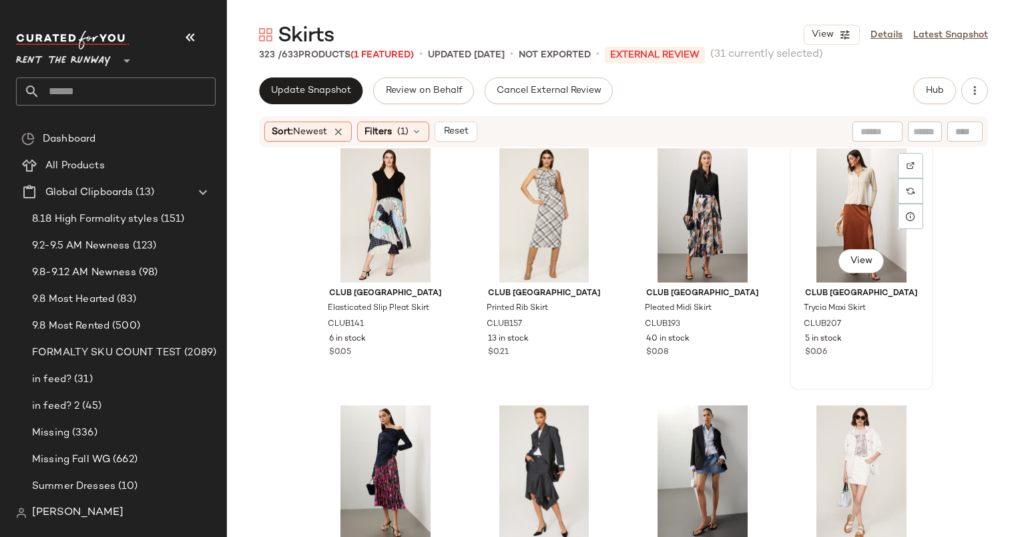
click at [817, 200] on div "View" at bounding box center [862, 215] width 134 height 135
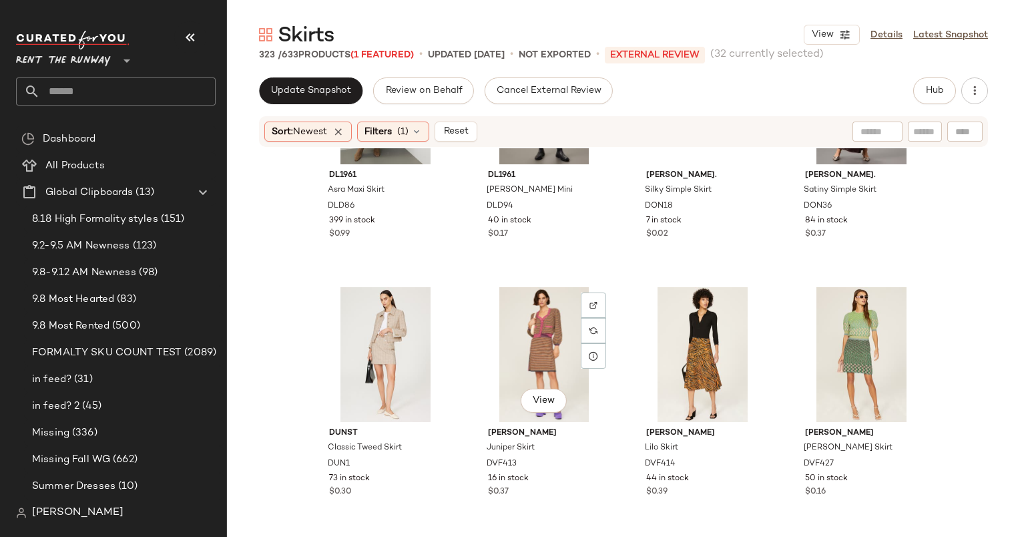
scroll to position [9250, 0]
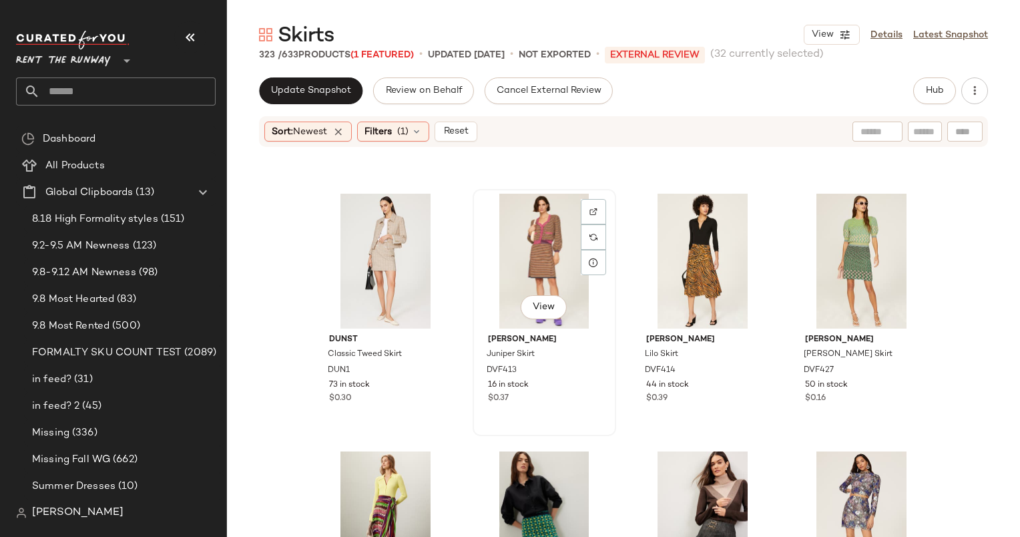
click at [543, 229] on div "View" at bounding box center [544, 261] width 134 height 135
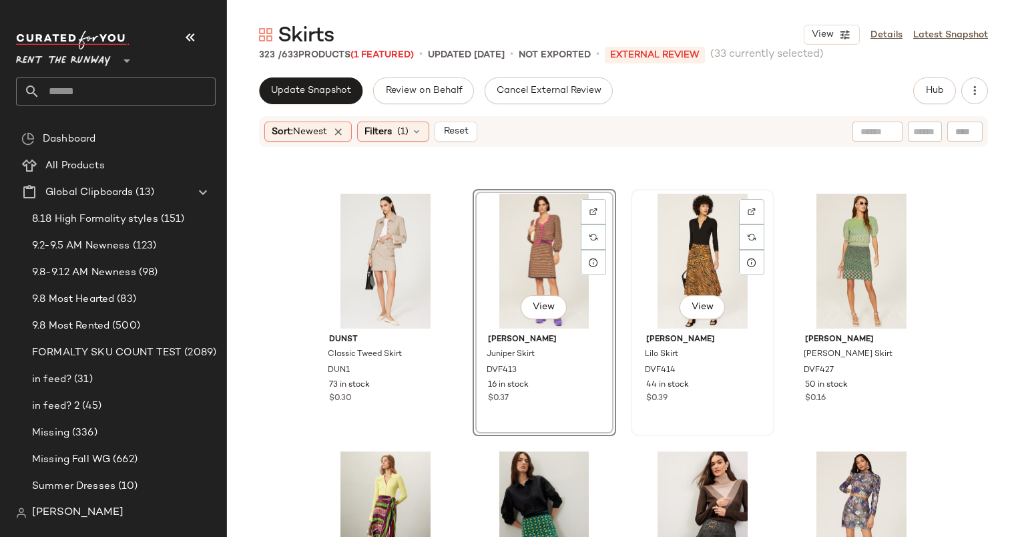
click at [672, 256] on div "View" at bounding box center [703, 261] width 134 height 135
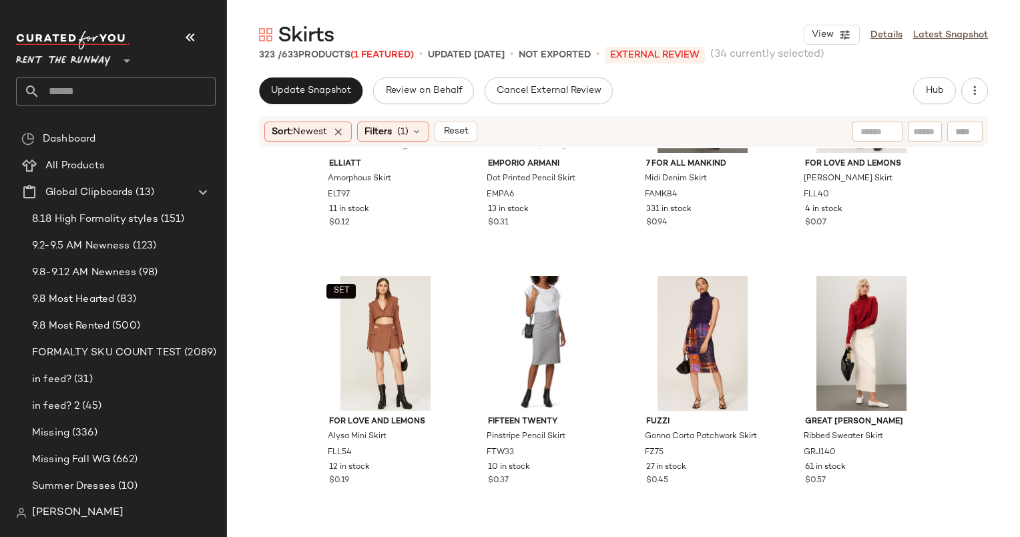
scroll to position [9982, 0]
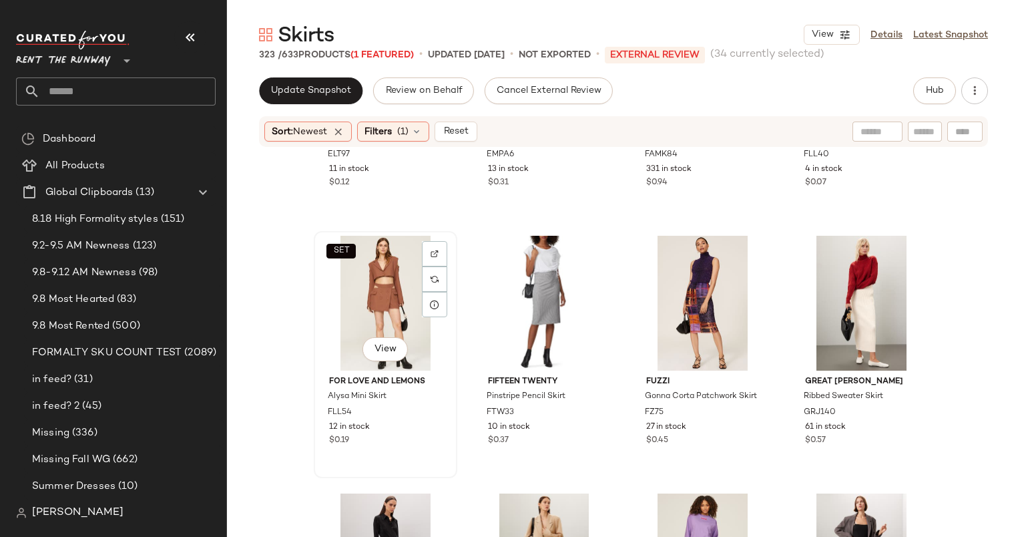
click at [395, 283] on div "SET View" at bounding box center [385, 303] width 134 height 135
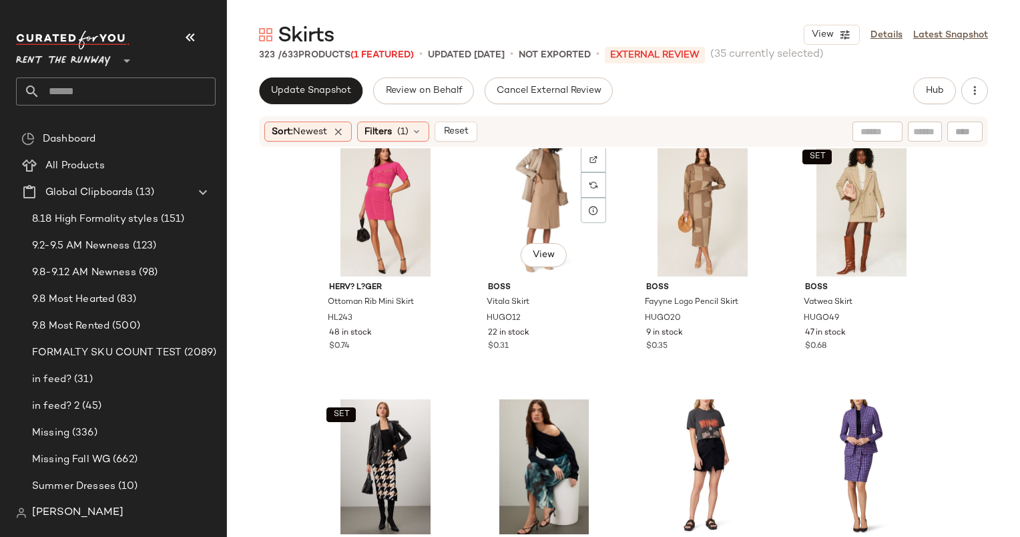
scroll to position [10557, 0]
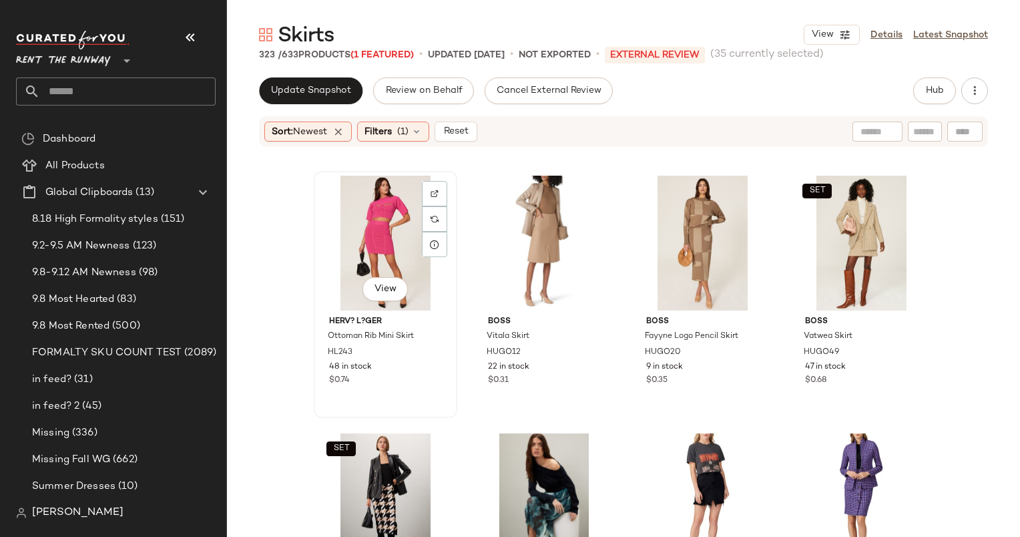
click at [369, 231] on div "View" at bounding box center [385, 243] width 134 height 135
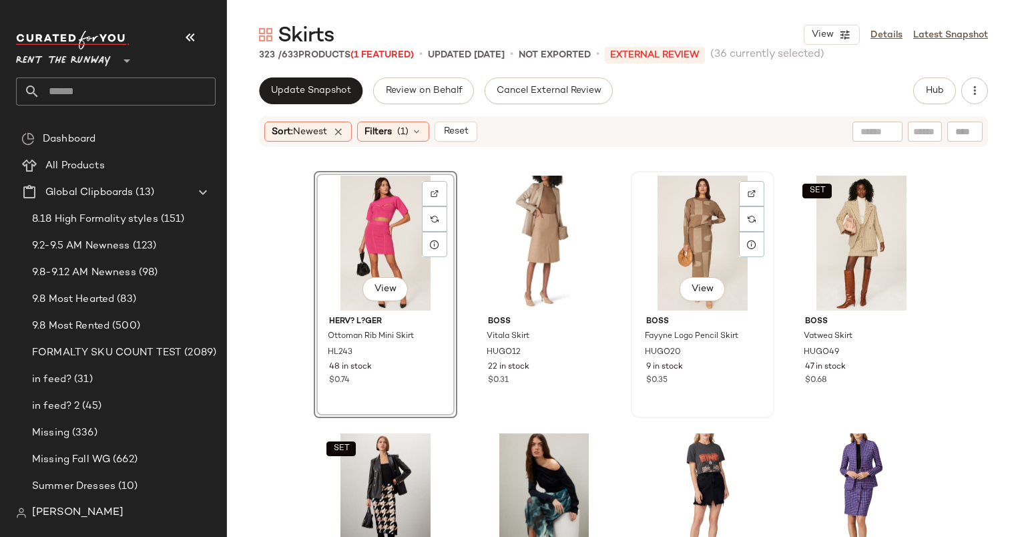
click at [692, 252] on div "View" at bounding box center [703, 243] width 134 height 135
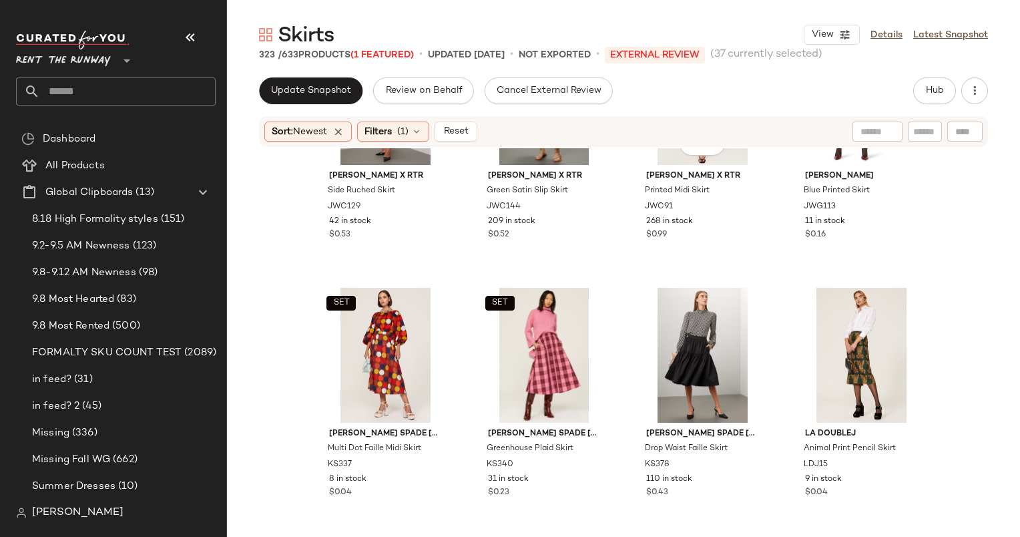
scroll to position [12011, 0]
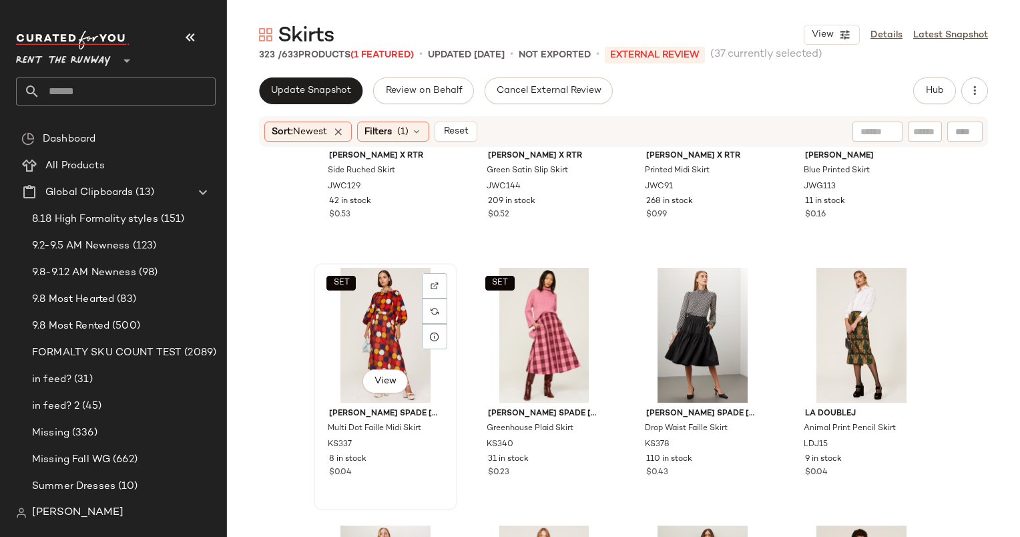
click at [379, 316] on div "SET View" at bounding box center [385, 335] width 134 height 135
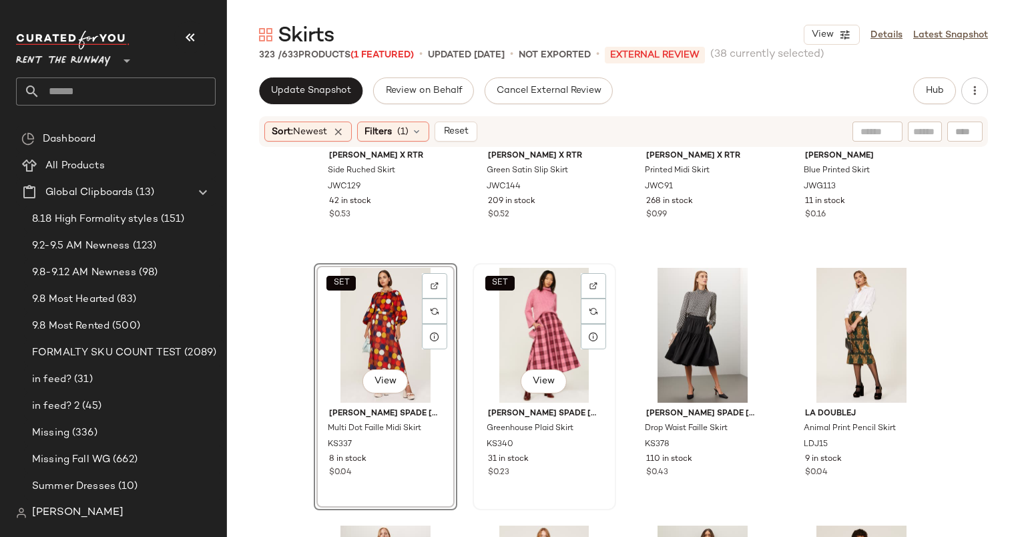
click at [517, 351] on div "SET View" at bounding box center [544, 335] width 134 height 135
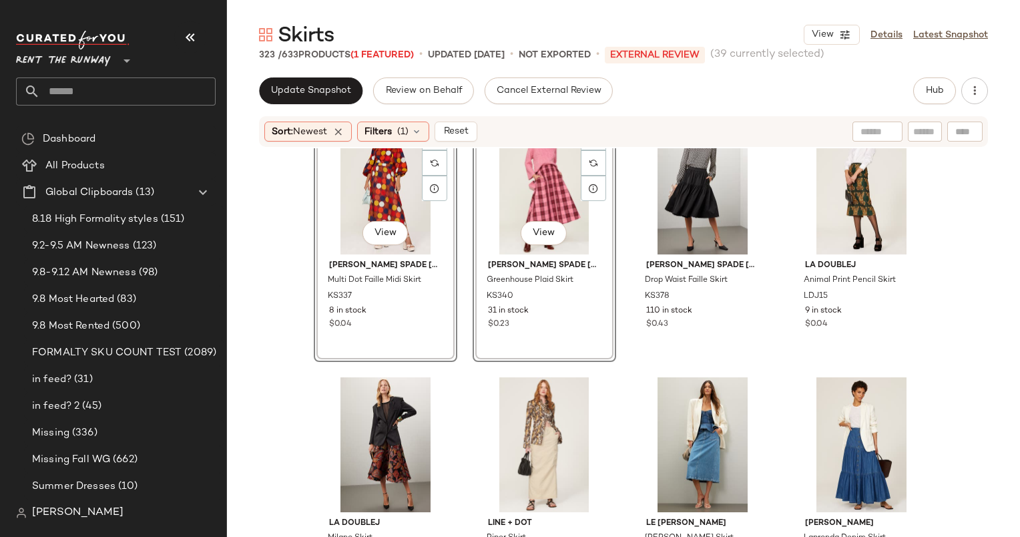
scroll to position [12190, 0]
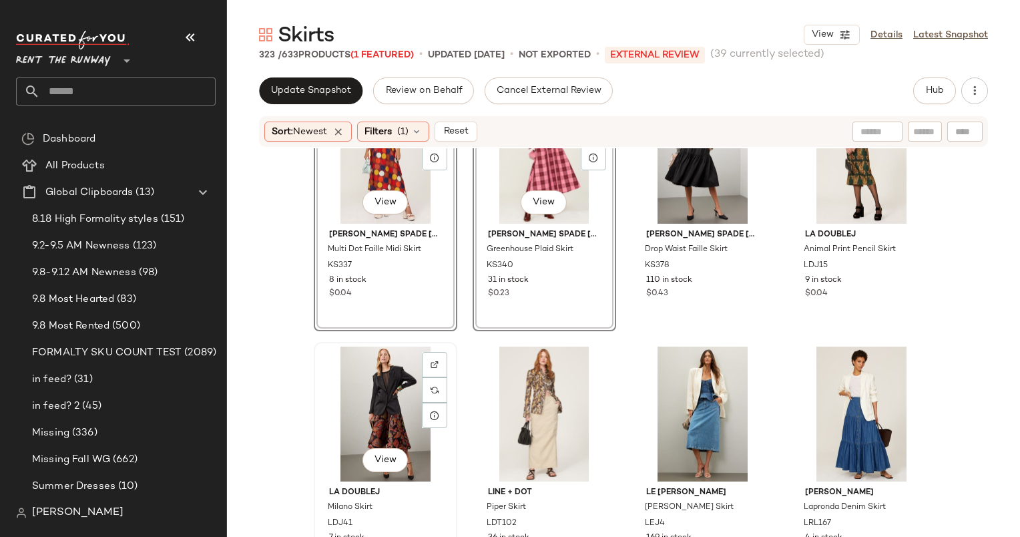
click at [389, 401] on div "View" at bounding box center [385, 414] width 134 height 135
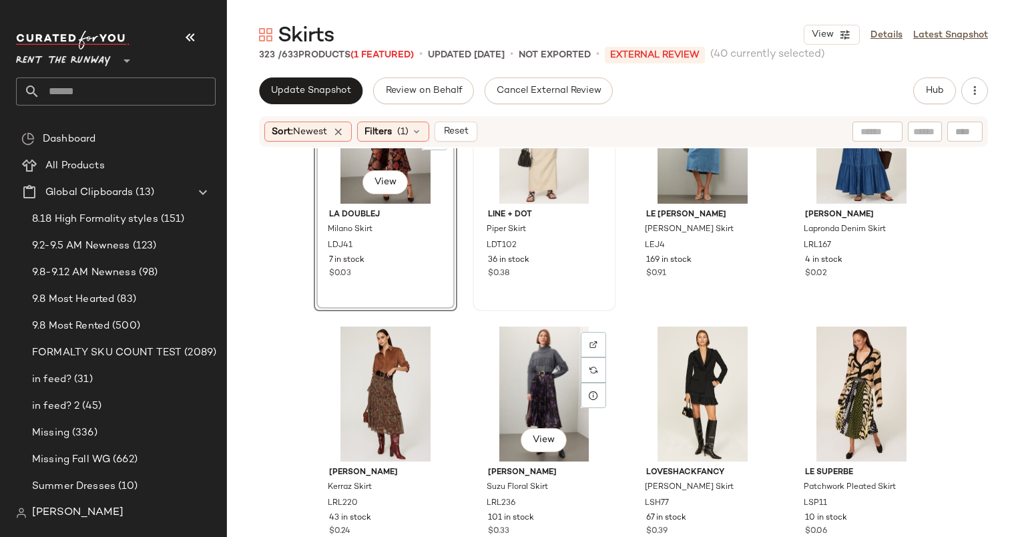
scroll to position [12507, 0]
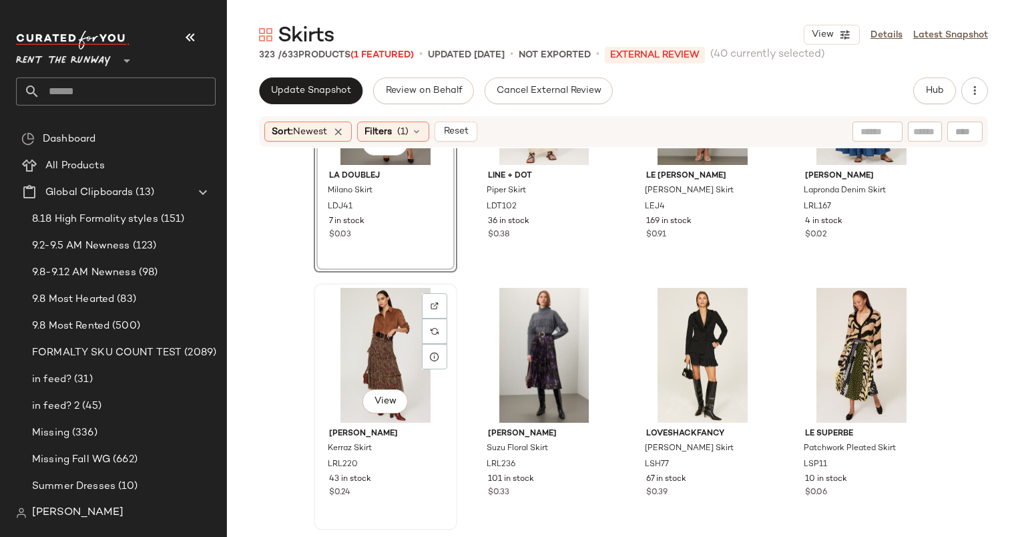
click at [381, 308] on div "View" at bounding box center [385, 355] width 134 height 135
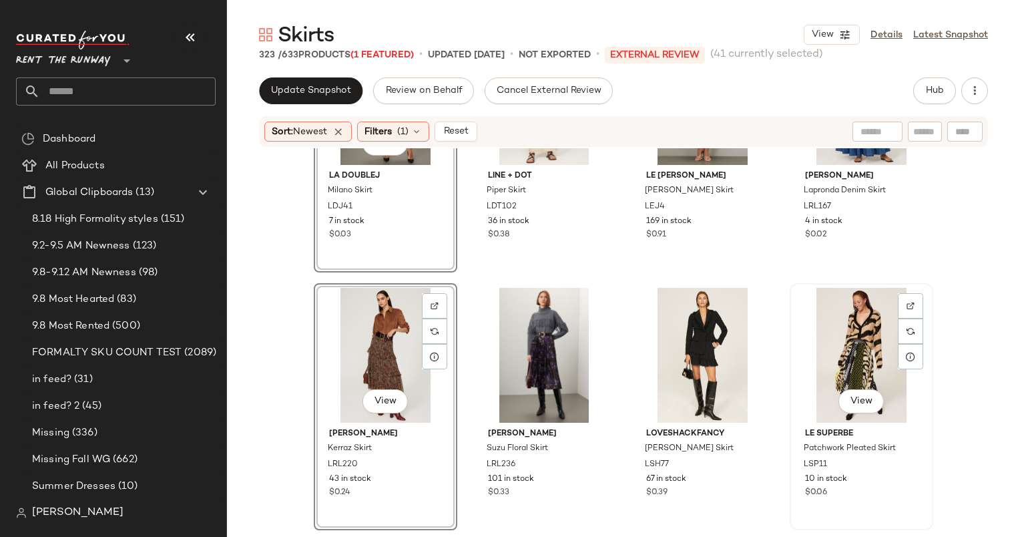
click at [853, 335] on div "View" at bounding box center [862, 355] width 134 height 135
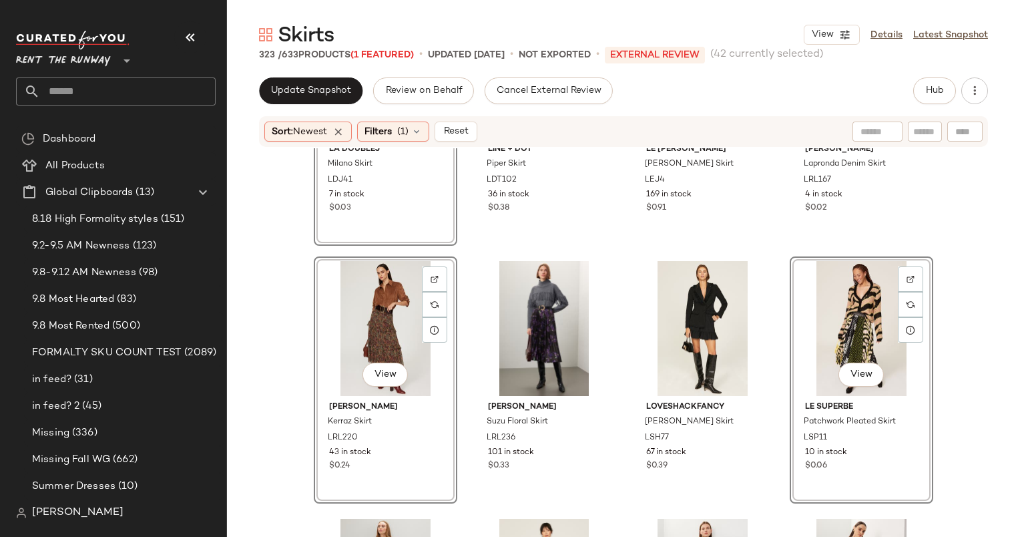
click at [853, 335] on div "View" at bounding box center [862, 328] width 134 height 135
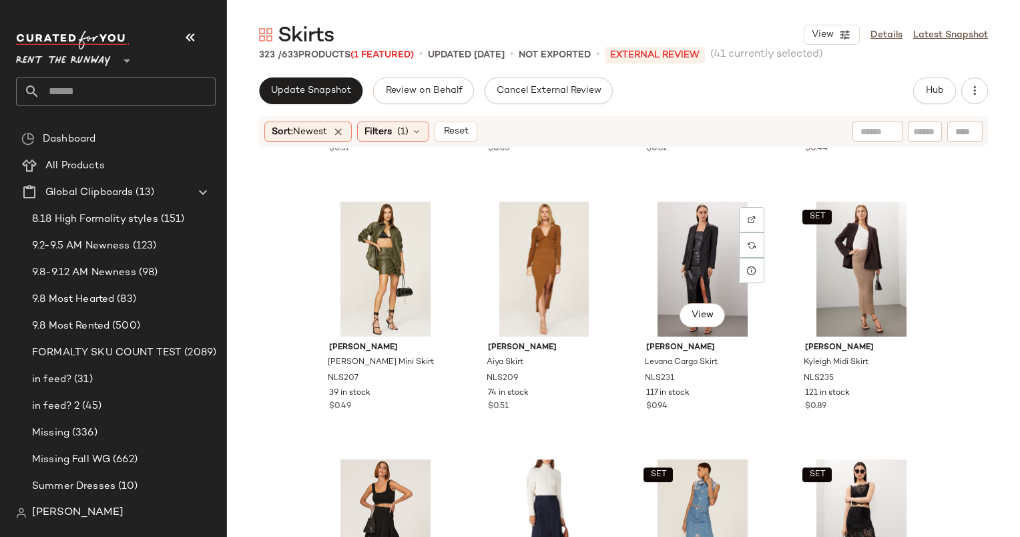
scroll to position [14485, 0]
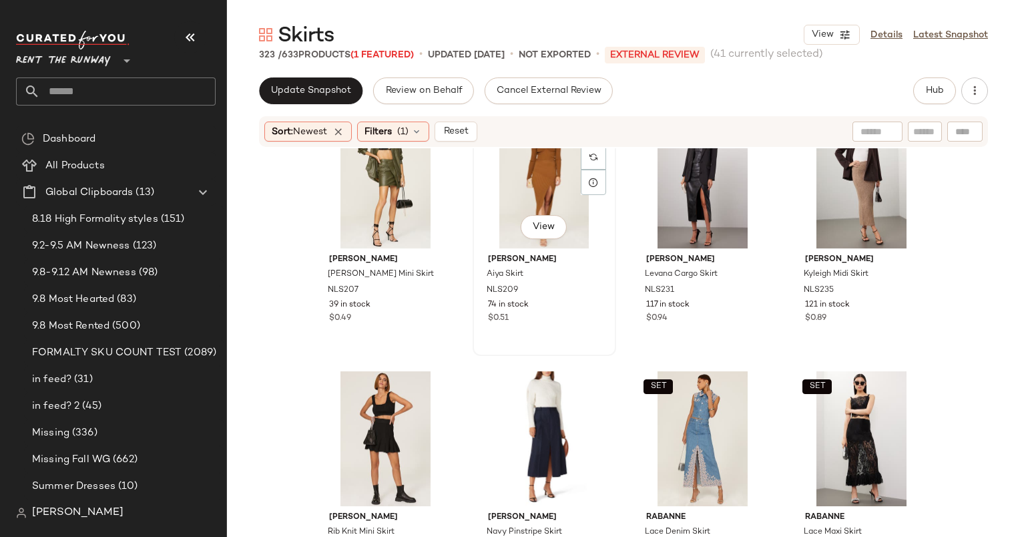
click at [529, 192] on div "View" at bounding box center [544, 181] width 134 height 135
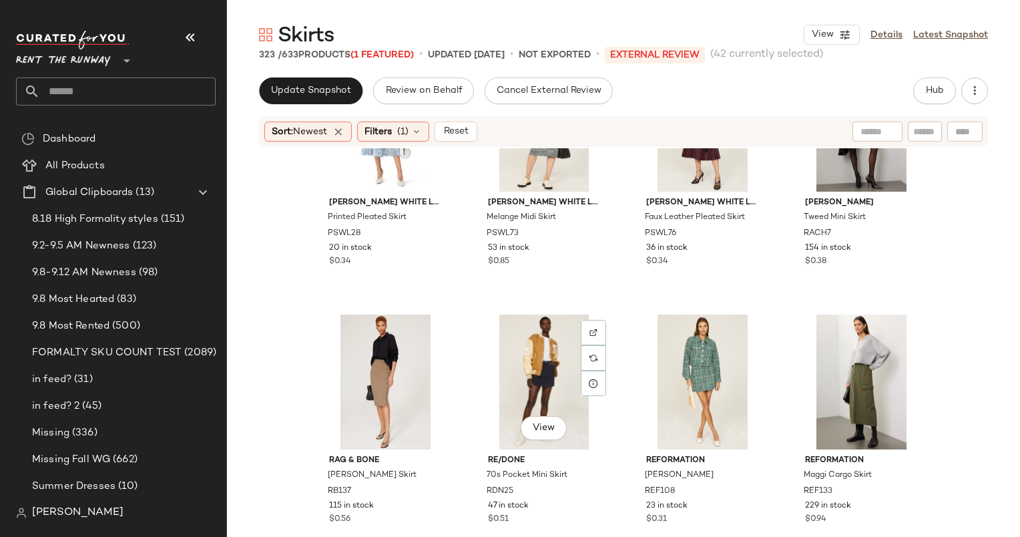
scroll to position [15965, 0]
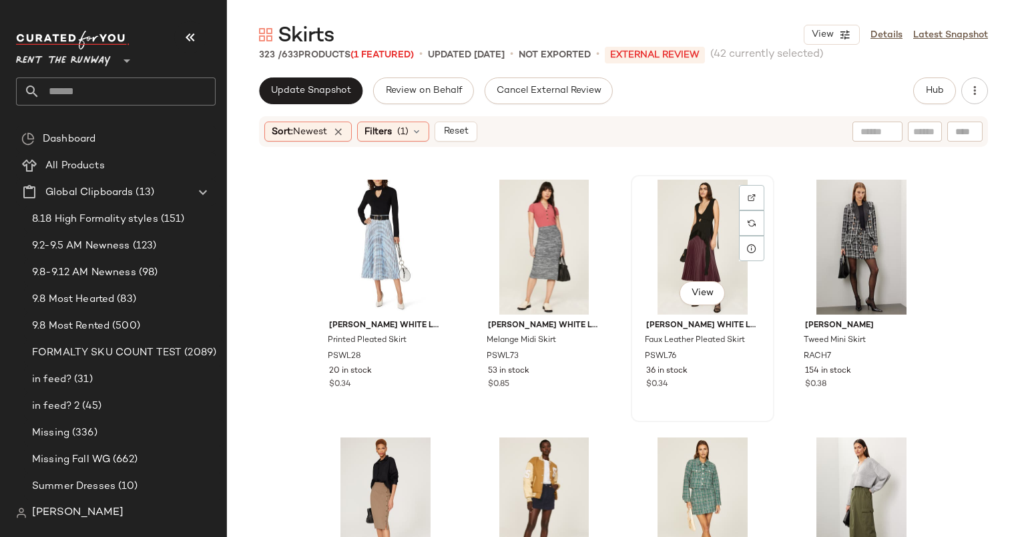
click at [676, 233] on div "View" at bounding box center [703, 247] width 134 height 135
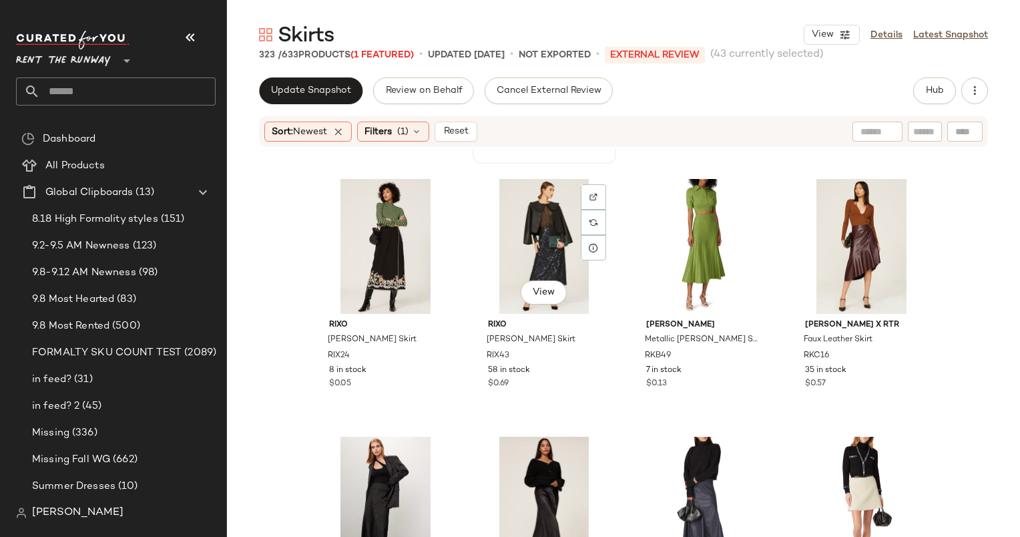
scroll to position [16764, 0]
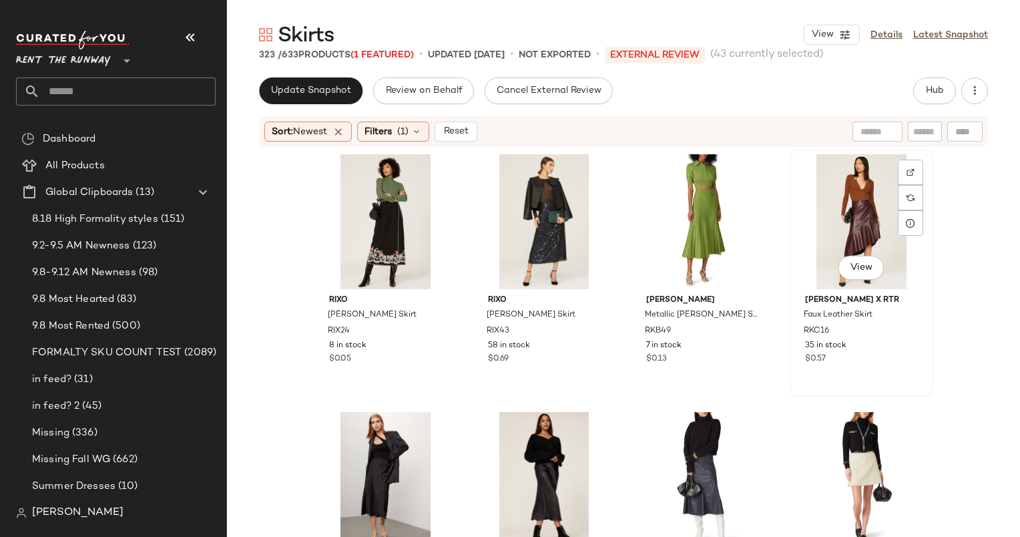
click at [846, 188] on div "View" at bounding box center [862, 221] width 134 height 135
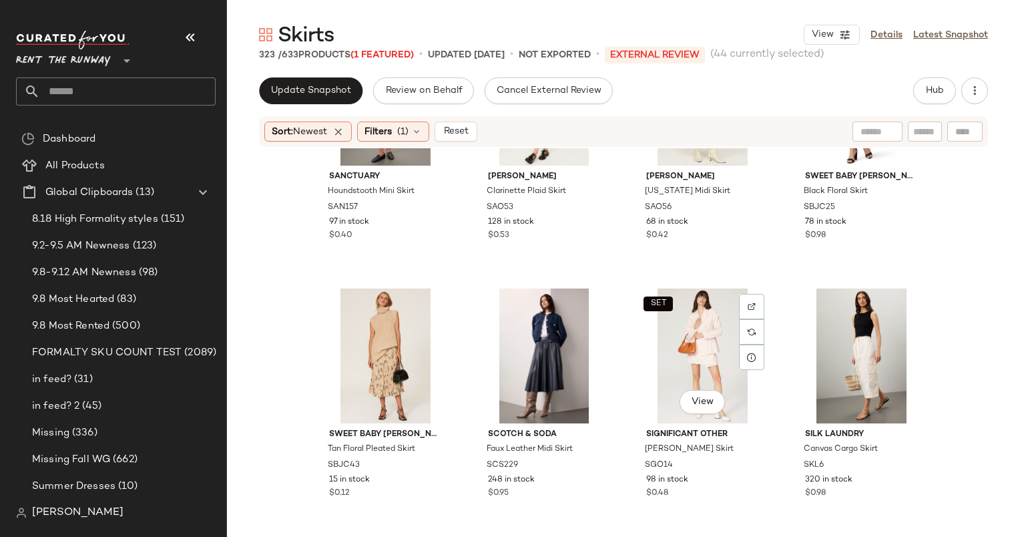
scroll to position [17703, 0]
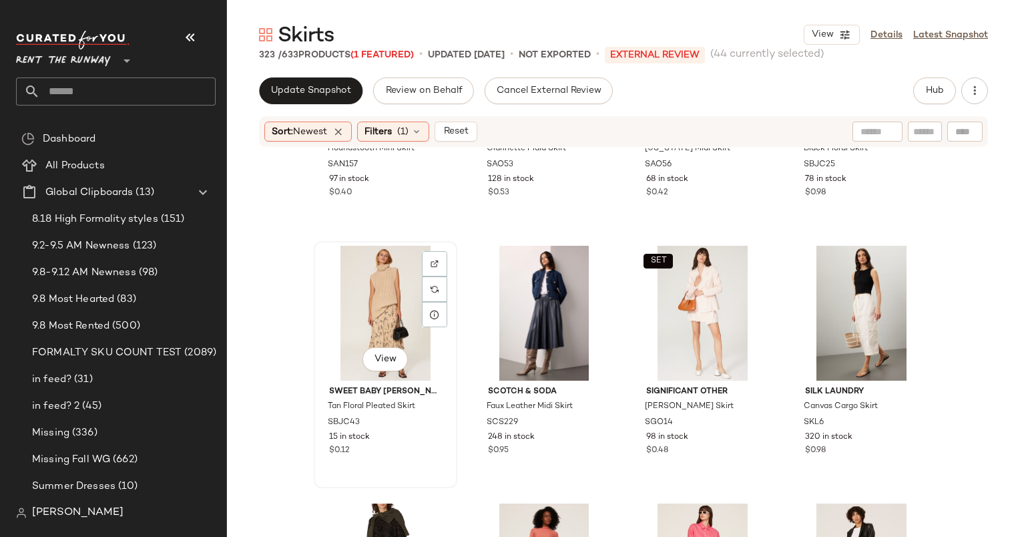
click at [365, 255] on div "View" at bounding box center [385, 313] width 134 height 135
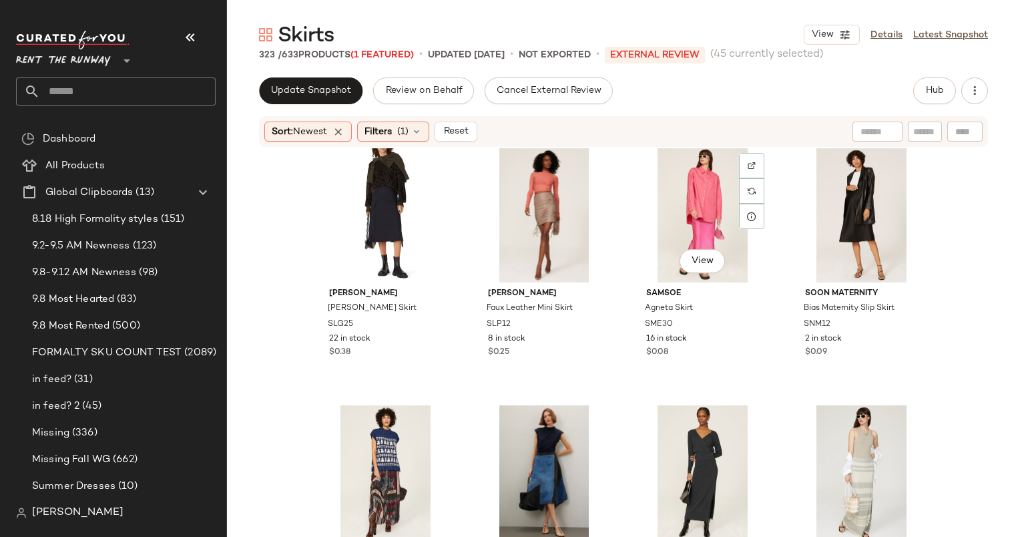
scroll to position [18060, 0]
click at [689, 170] on div "View" at bounding box center [703, 213] width 134 height 135
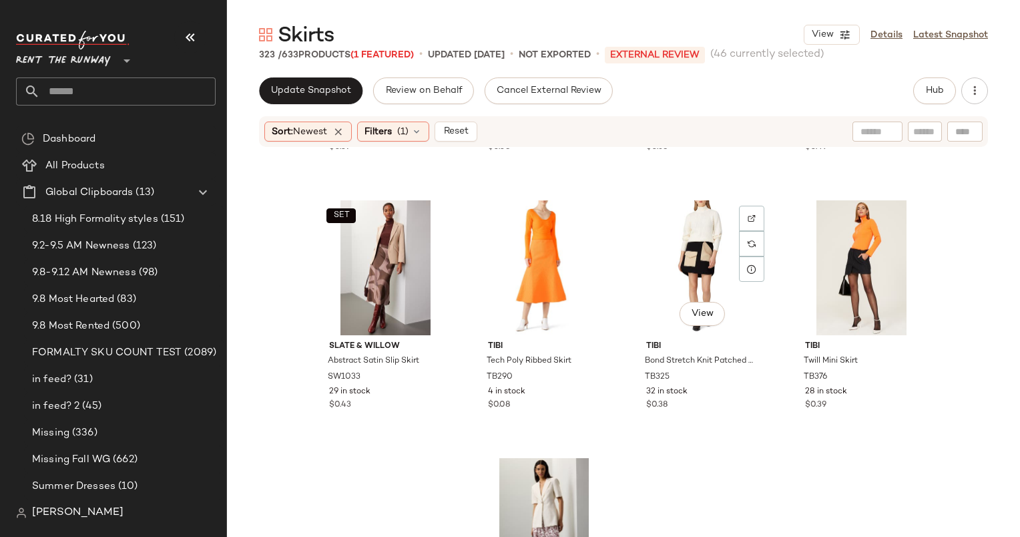
scroll to position [18780, 0]
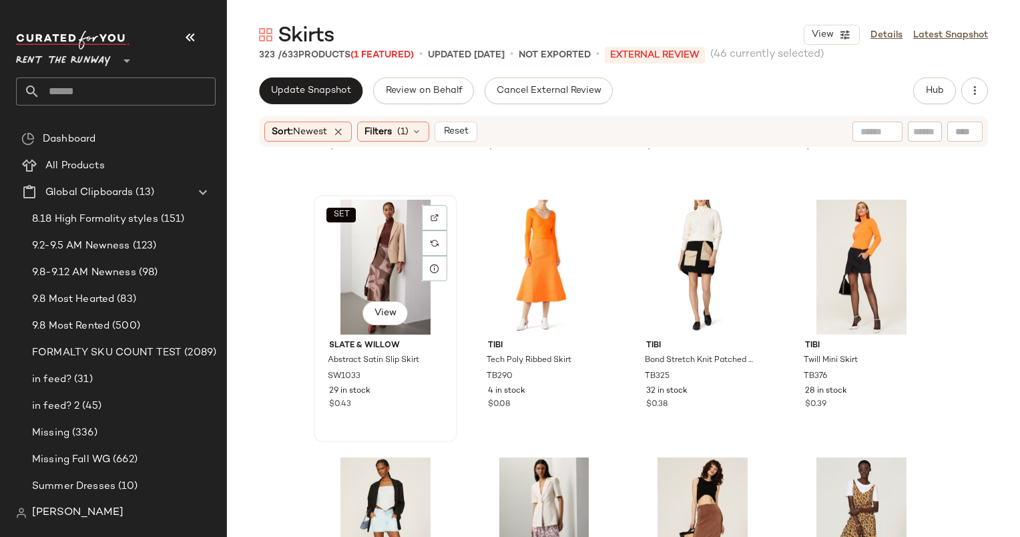
click at [361, 247] on div "SET View" at bounding box center [385, 267] width 134 height 135
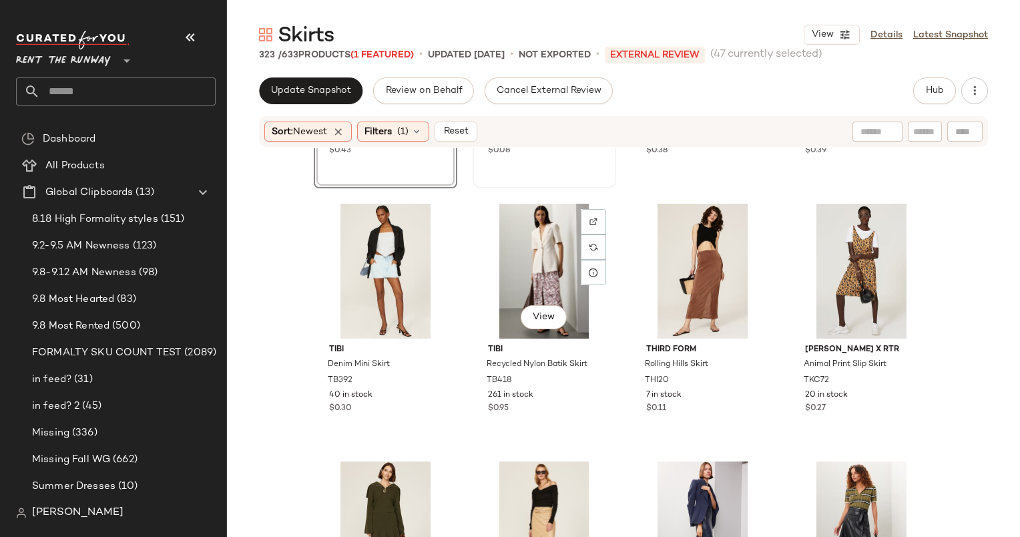
scroll to position [19038, 0]
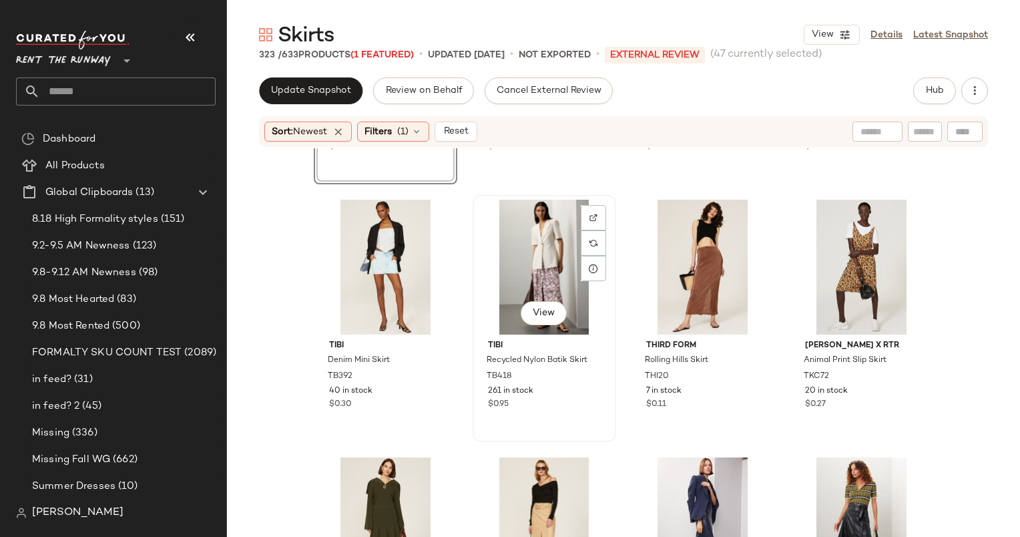
click at [504, 272] on div "View" at bounding box center [544, 267] width 134 height 135
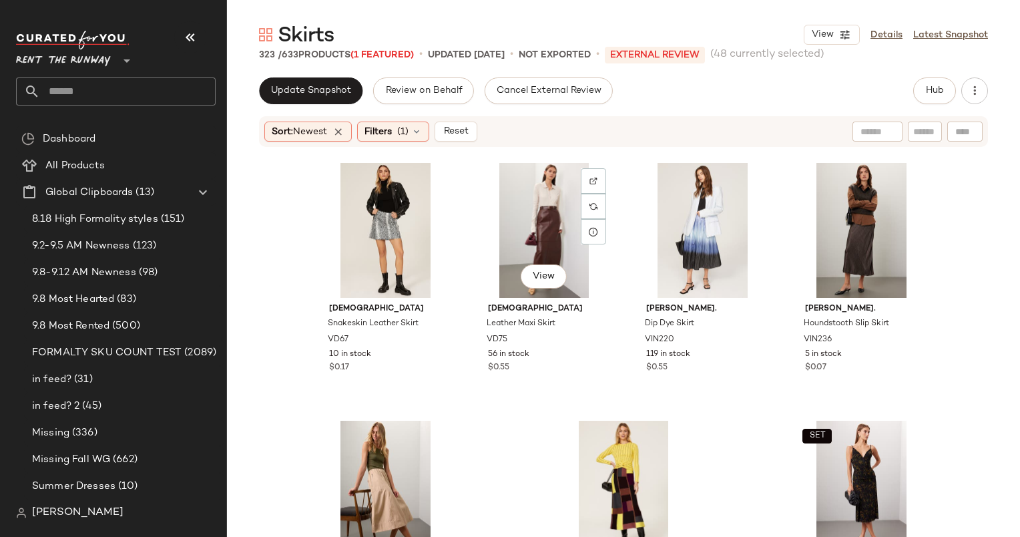
scroll to position [20364, 0]
click at [523, 240] on div "View" at bounding box center [544, 229] width 134 height 135
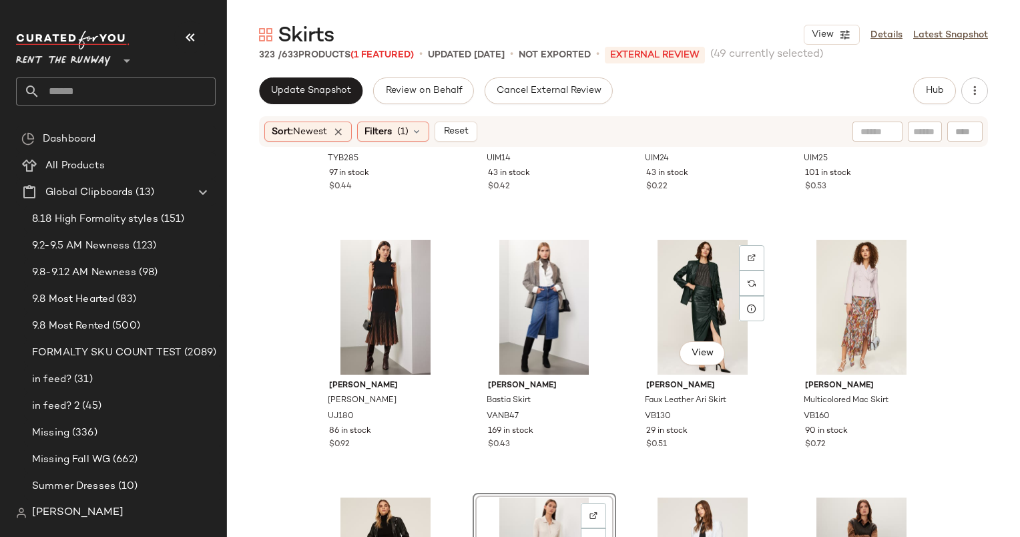
scroll to position [20017, 0]
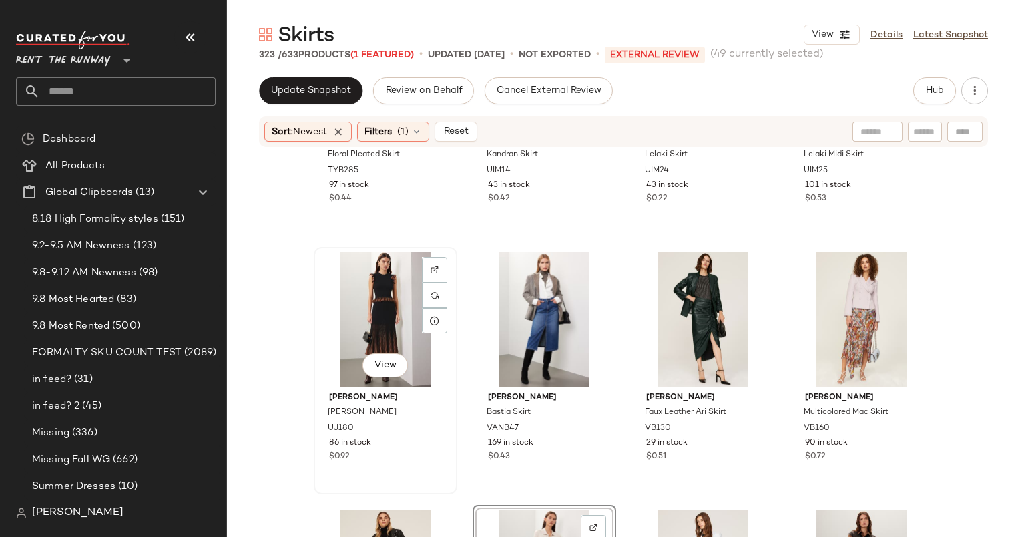
click at [371, 296] on div "View" at bounding box center [385, 319] width 134 height 135
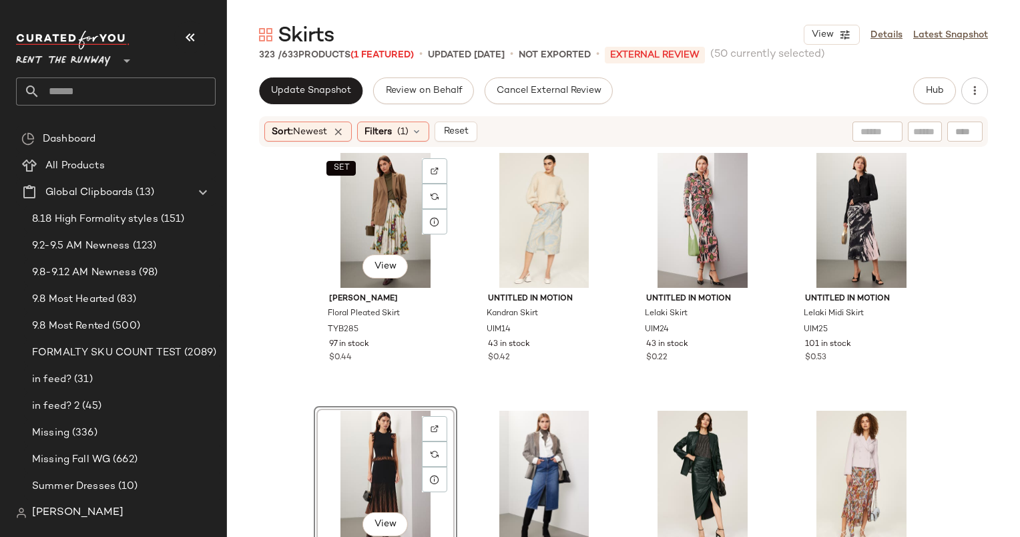
scroll to position [19838, 0]
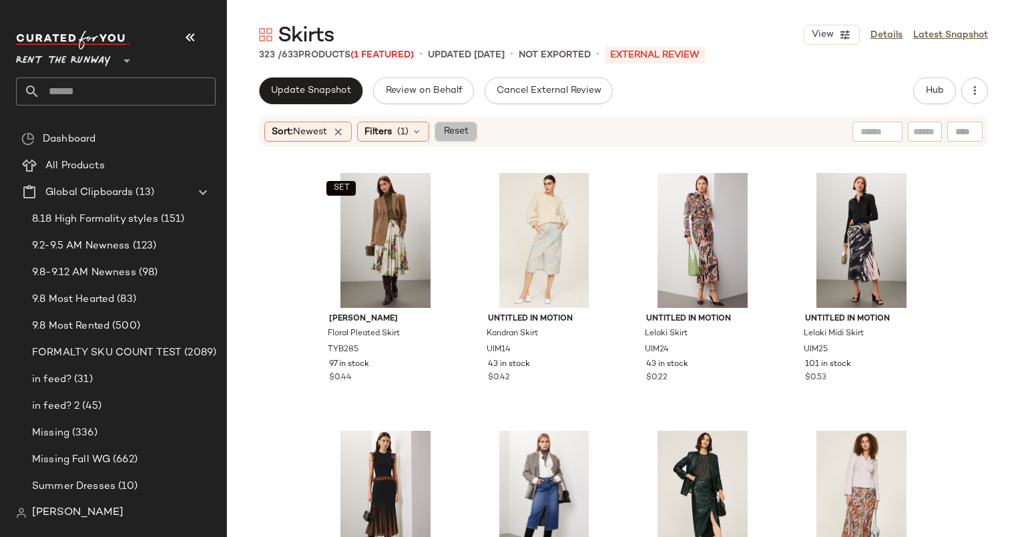
click at [463, 128] on span "Reset" at bounding box center [455, 131] width 25 height 11
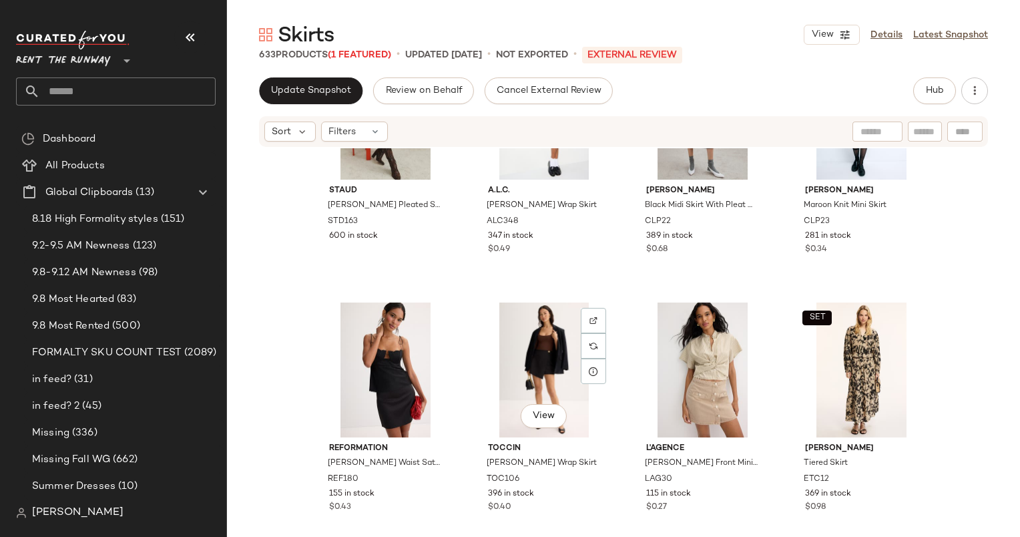
scroll to position [0, 0]
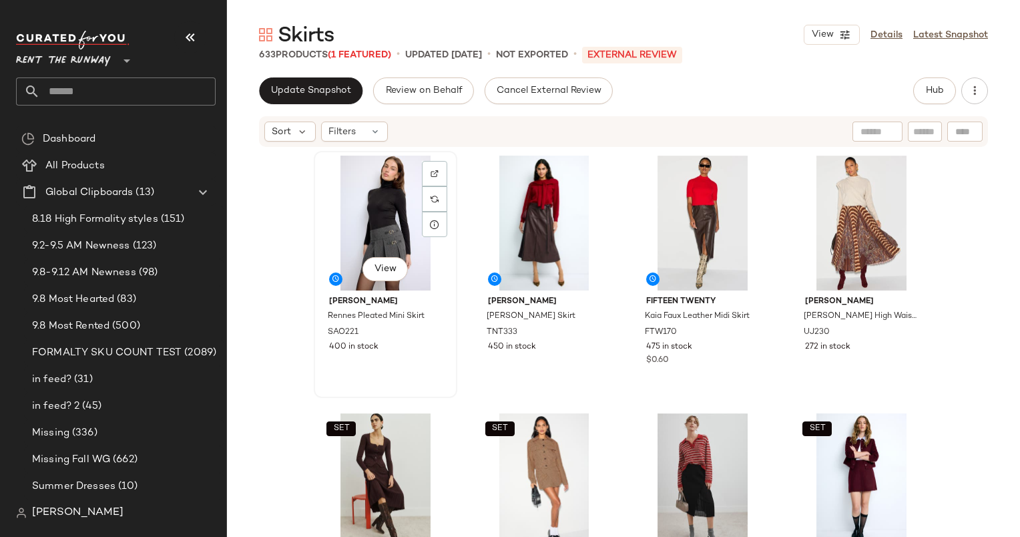
click at [371, 198] on div "View" at bounding box center [385, 223] width 134 height 135
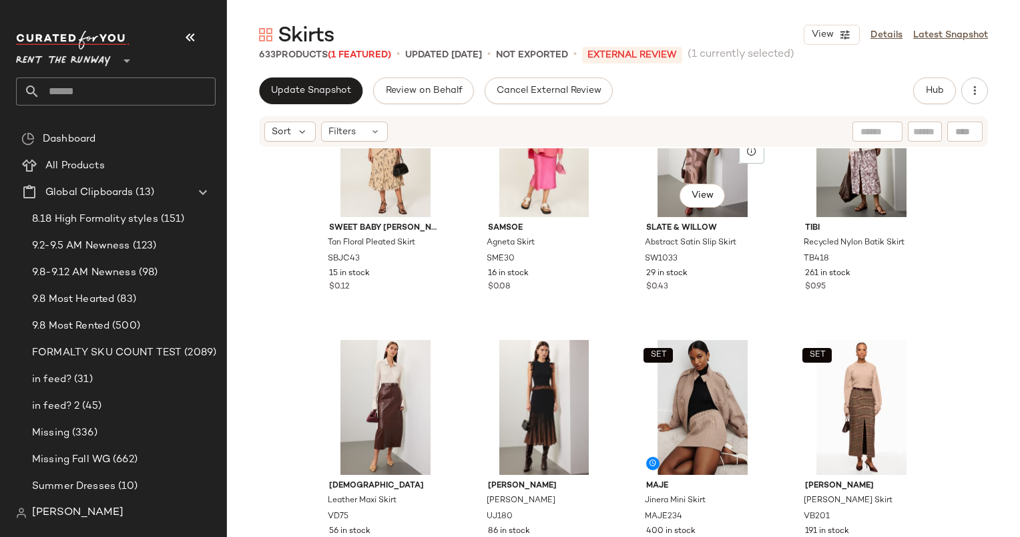
scroll to position [2920, 0]
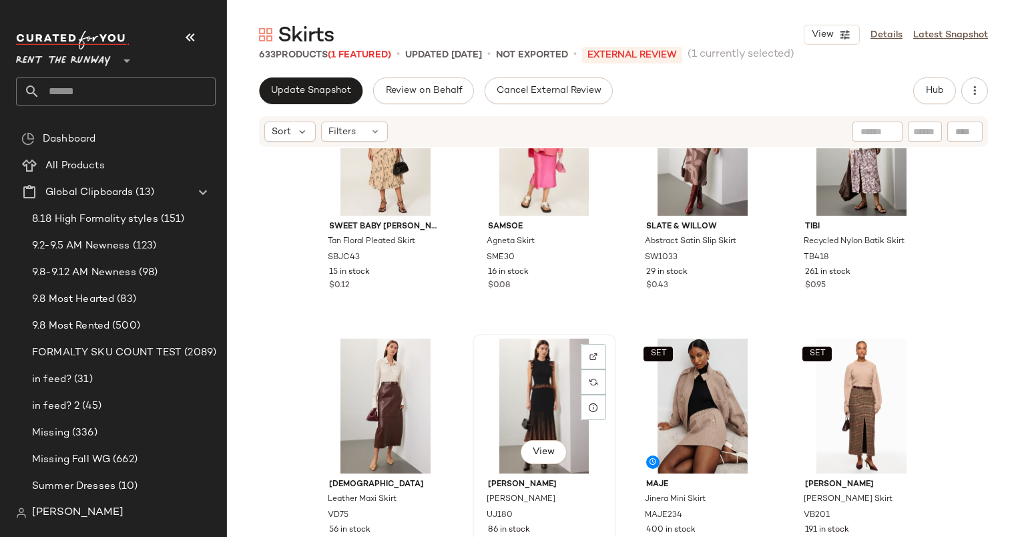
click at [535, 393] on div "View" at bounding box center [544, 406] width 134 height 135
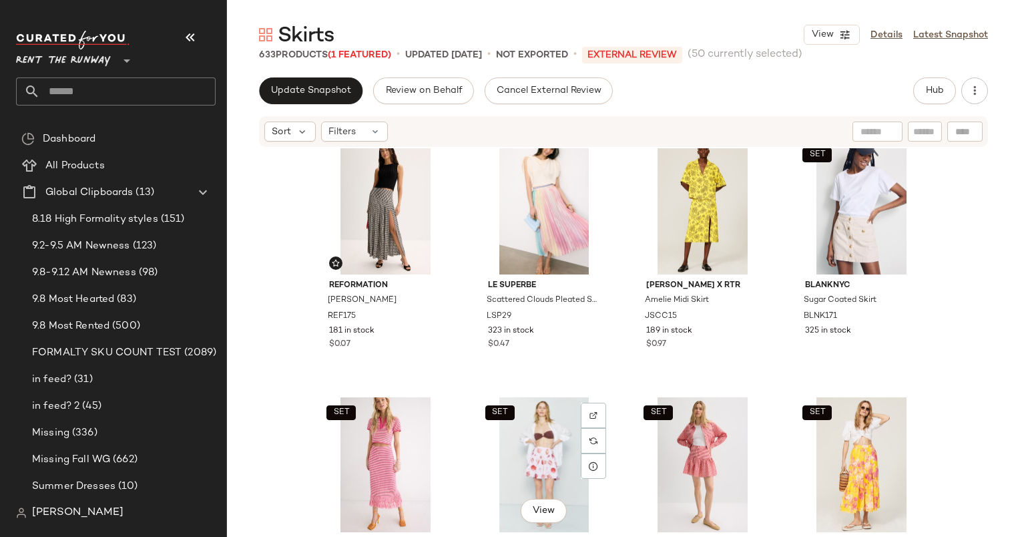
scroll to position [4666, 0]
click at [360, 148] on div at bounding box center [385, 207] width 134 height 135
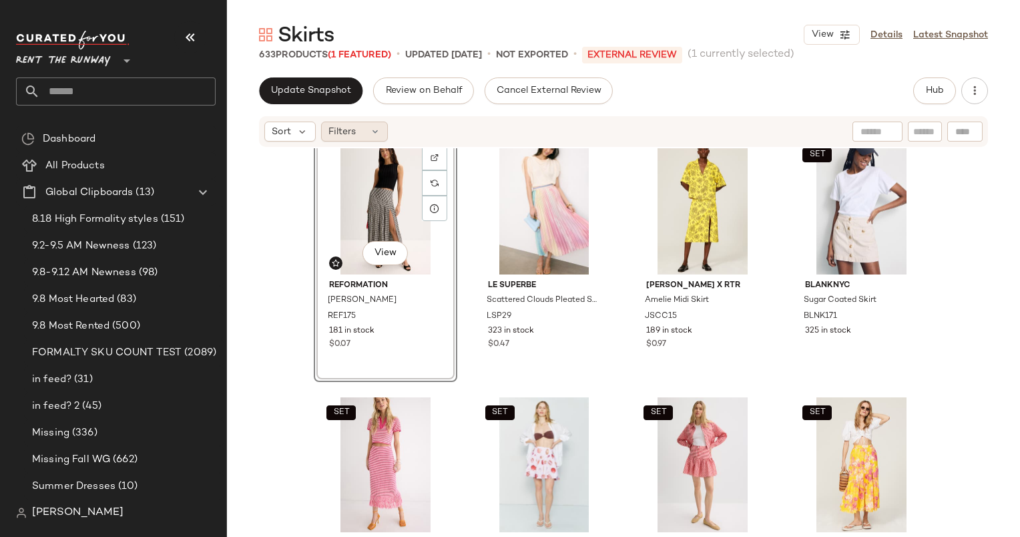
click at [349, 131] on span "Filters" at bounding box center [341, 132] width 27 height 14
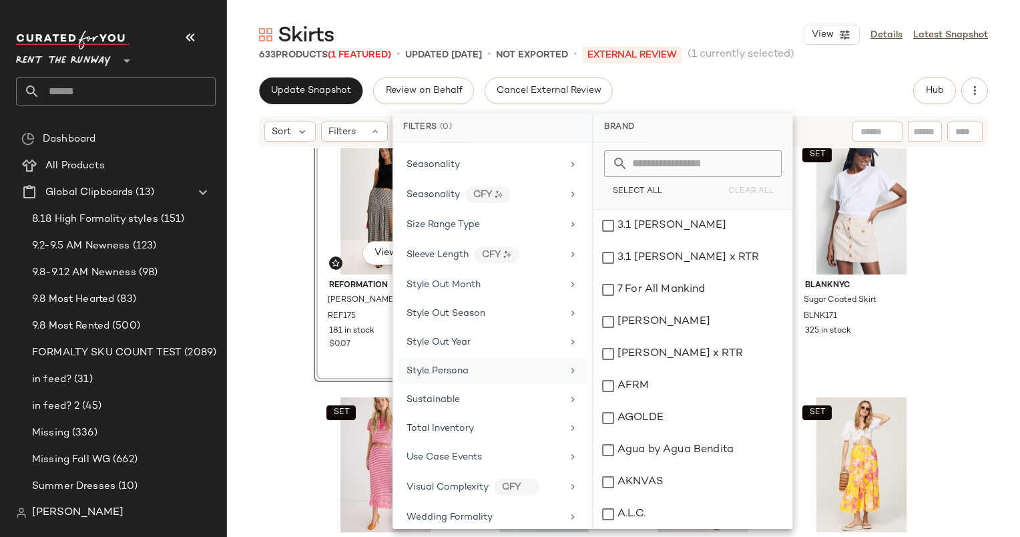
scroll to position [1662, 0]
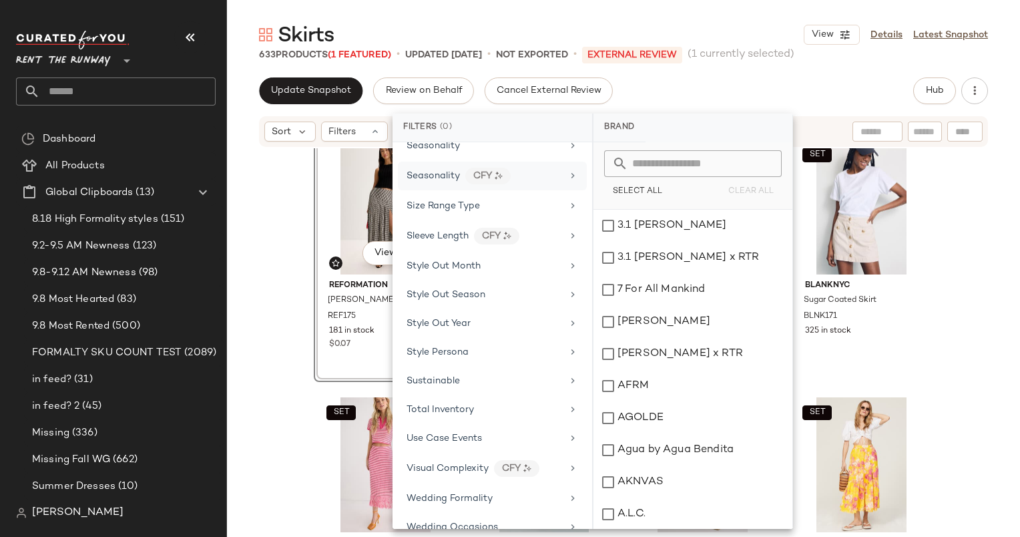
click at [544, 168] on div "Seasonality CFY" at bounding box center [492, 176] width 189 height 29
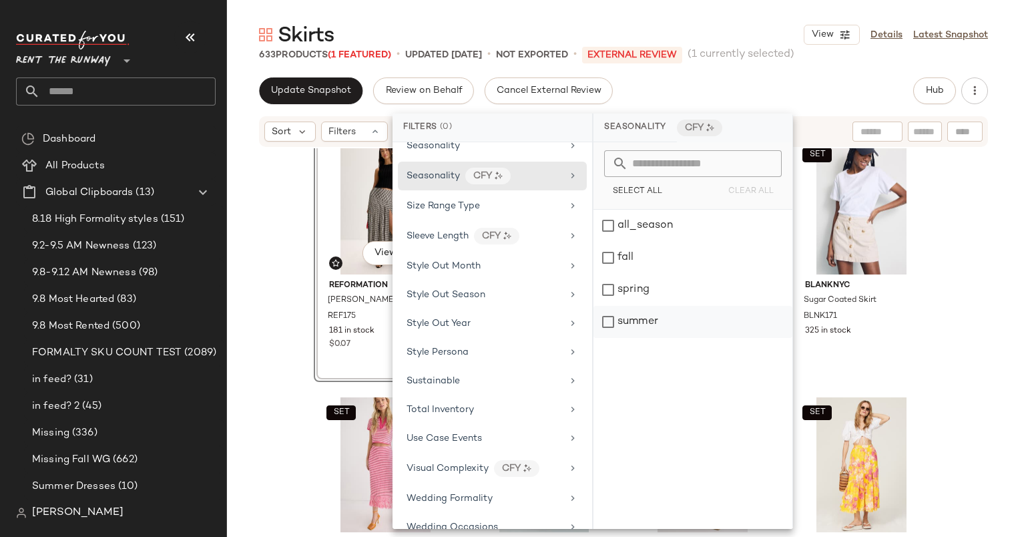
click at [623, 306] on div "summer" at bounding box center [693, 322] width 199 height 32
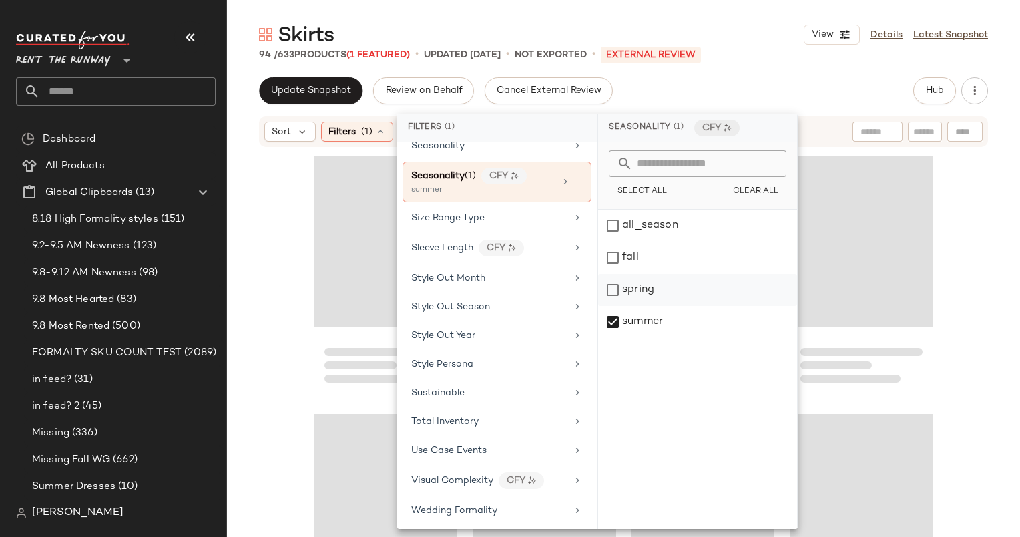
click at [637, 298] on div "spring" at bounding box center [697, 290] width 199 height 32
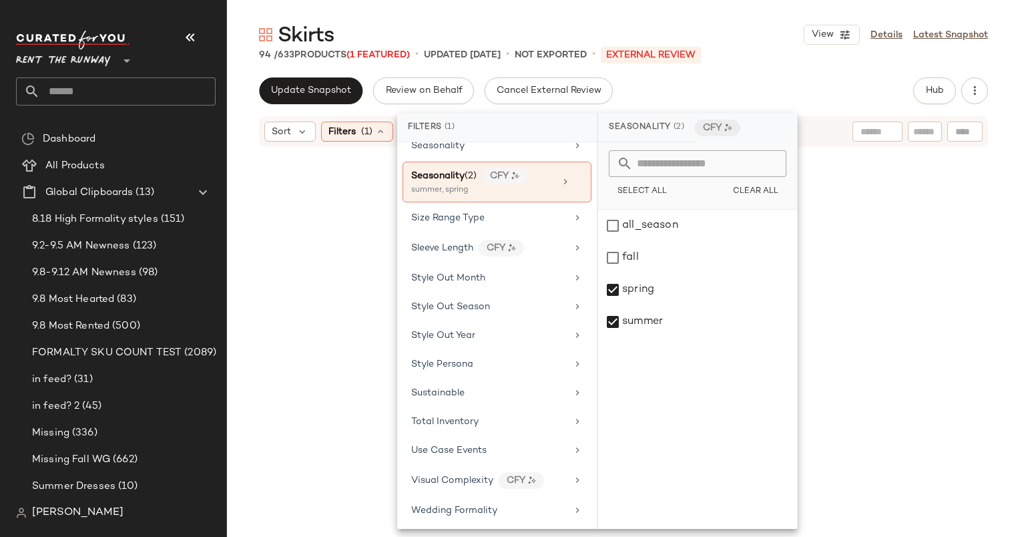
click at [789, 95] on div "Update Snapshot Review on Behalf Cancel External Review Hub" at bounding box center [623, 90] width 729 height 27
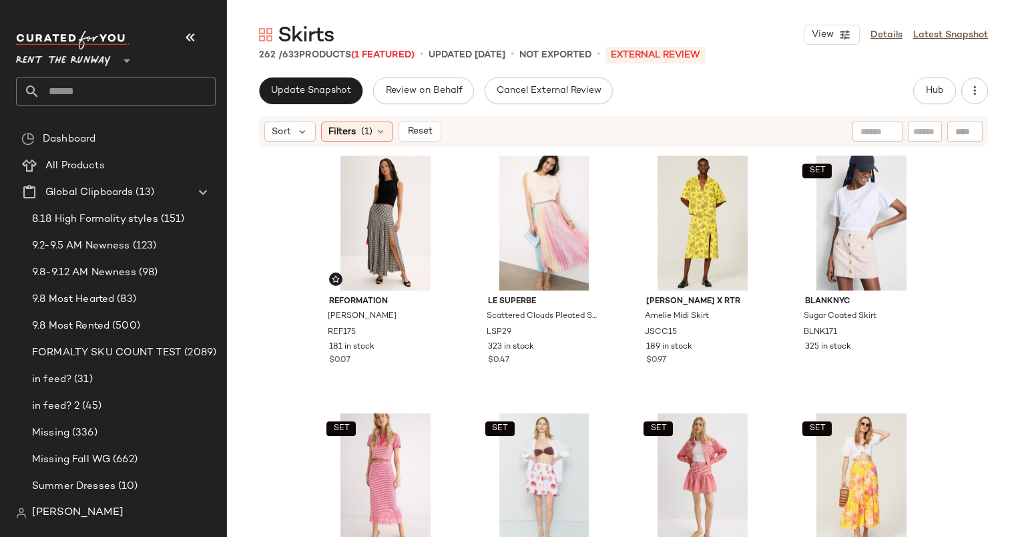
click at [770, 79] on div "Update Snapshot Review on Behalf Cancel External Review Hub" at bounding box center [623, 90] width 729 height 27
click at [537, 226] on div "View" at bounding box center [544, 223] width 134 height 135
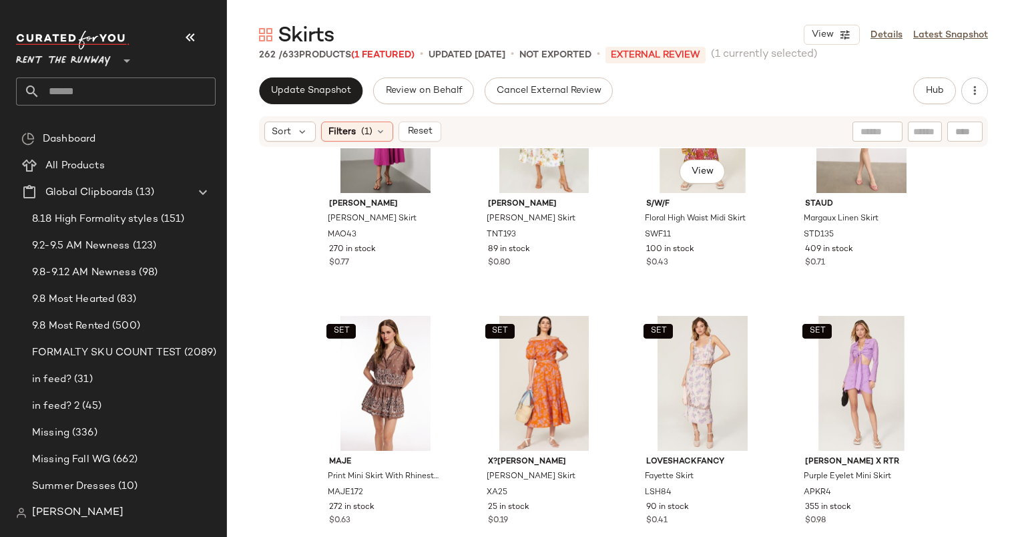
scroll to position [1540, 0]
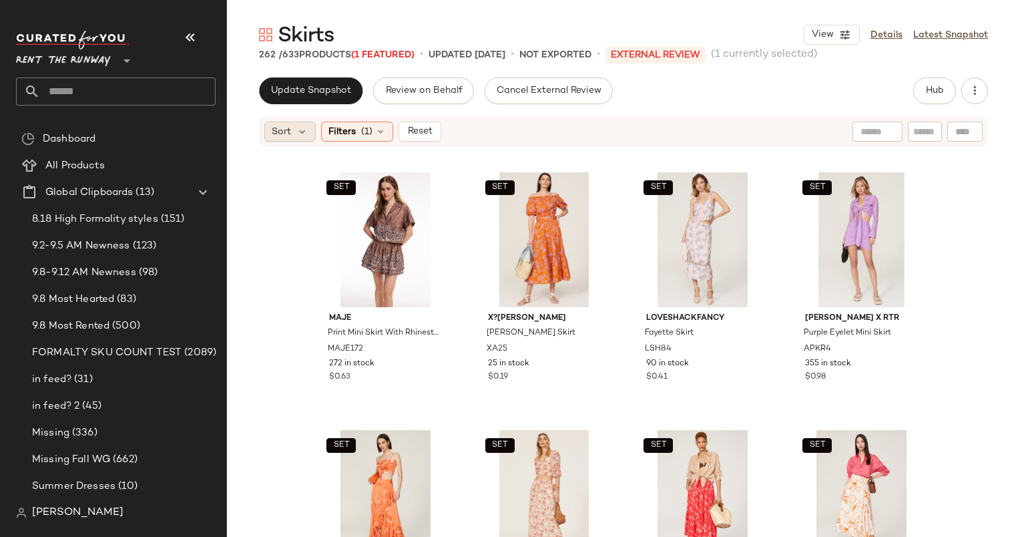
click at [279, 134] on span "Sort" at bounding box center [281, 132] width 19 height 14
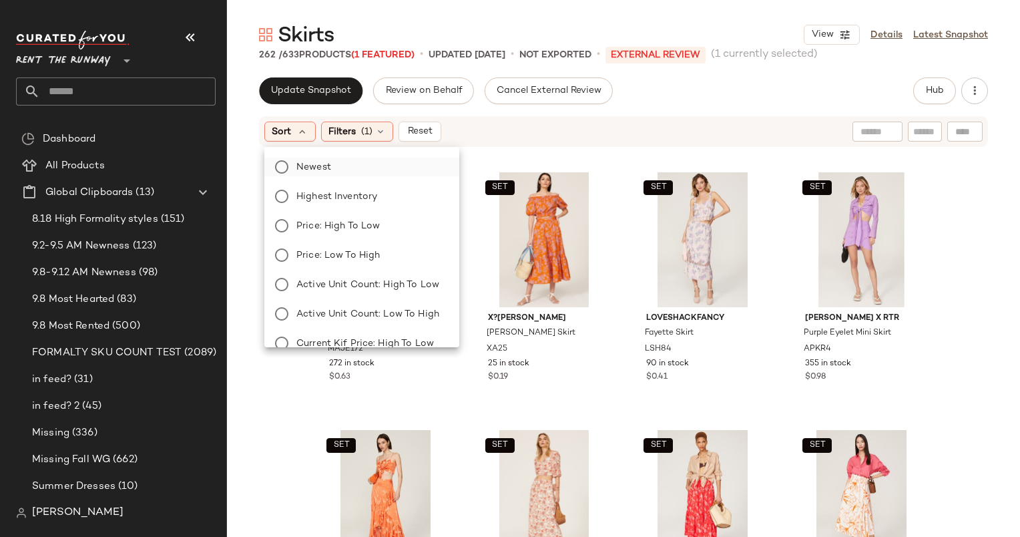
click at [357, 170] on label "Newest" at bounding box center [370, 167] width 158 height 19
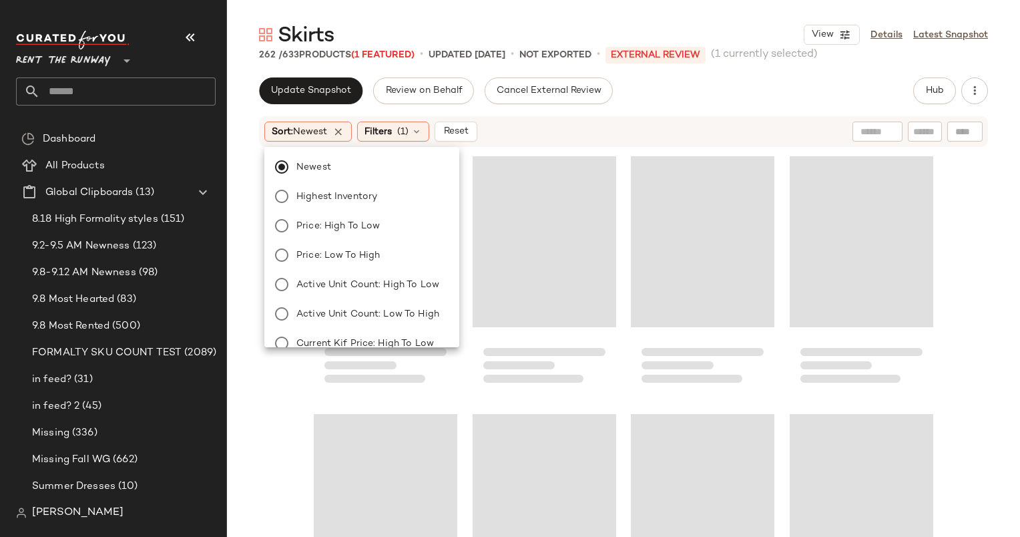
click at [503, 142] on div "Sort: Newest Filters (1) Reset" at bounding box center [623, 131] width 729 height 31
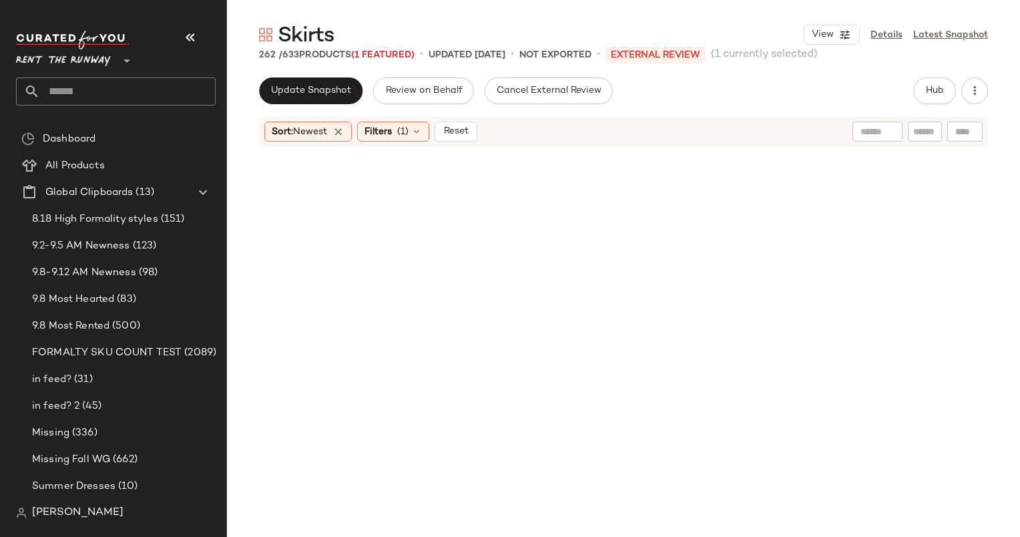
scroll to position [0, 0]
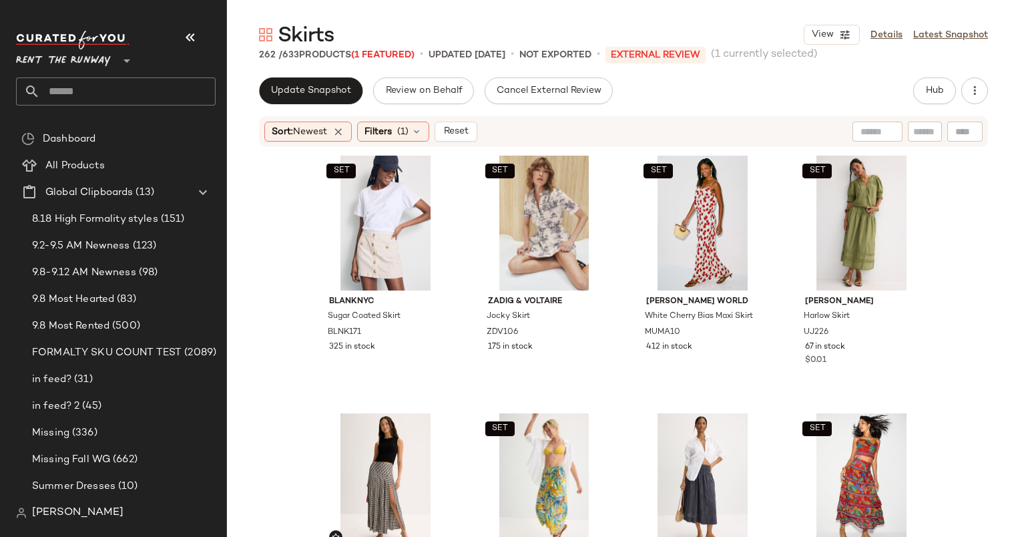
click at [706, 101] on div "Update Snapshot Review on Behalf Cancel External Review Hub" at bounding box center [623, 90] width 729 height 27
click at [680, 242] on div "SET View" at bounding box center [703, 223] width 134 height 135
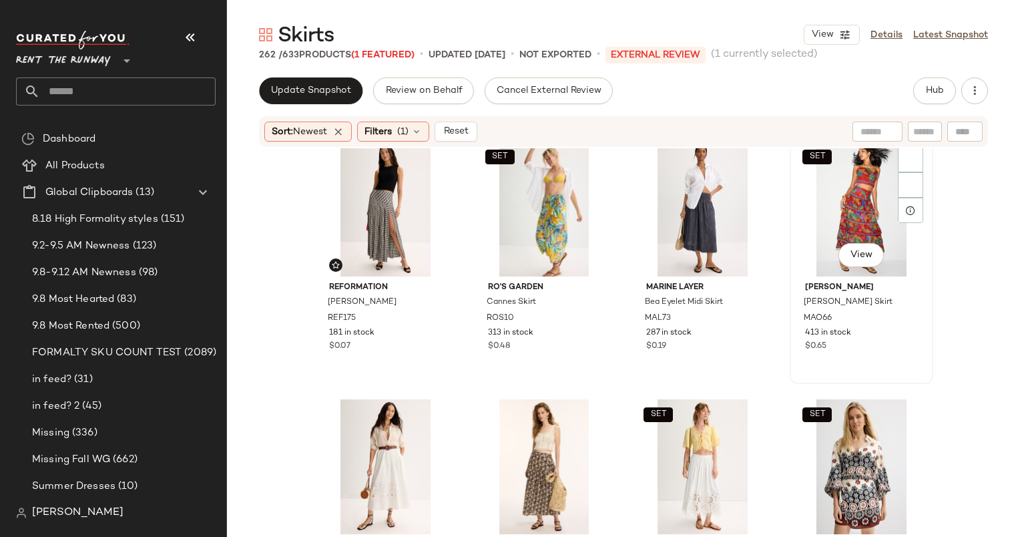
scroll to position [283, 0]
click at [851, 181] on div "SET View" at bounding box center [862, 208] width 134 height 135
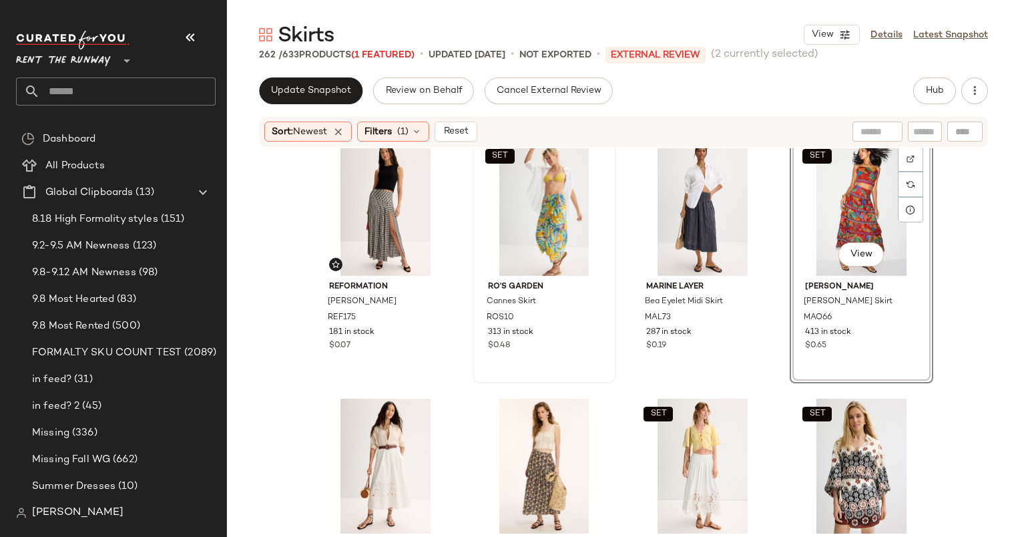
scroll to position [606, 0]
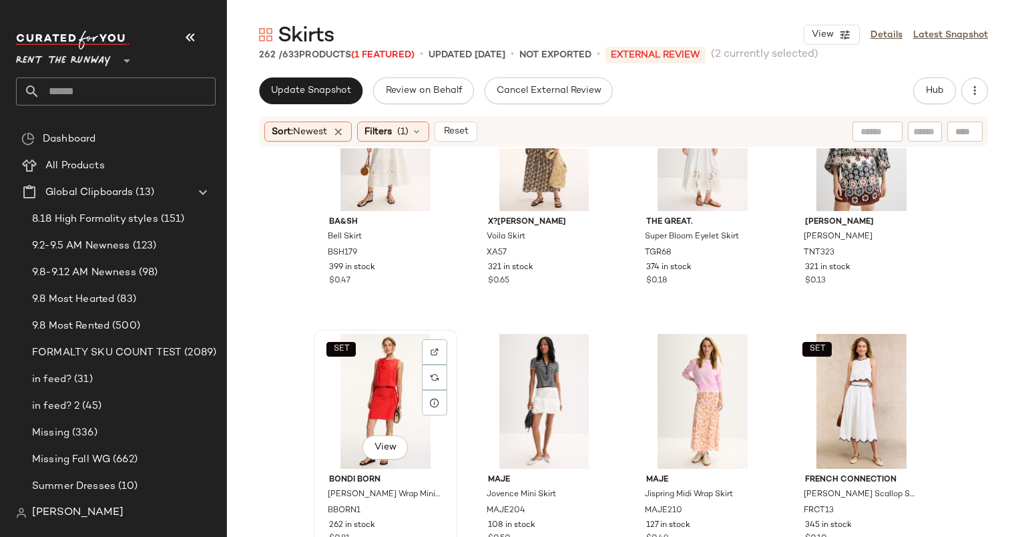
click at [383, 365] on div "SET View" at bounding box center [385, 401] width 134 height 135
click at [678, 364] on div "View" at bounding box center [703, 401] width 134 height 135
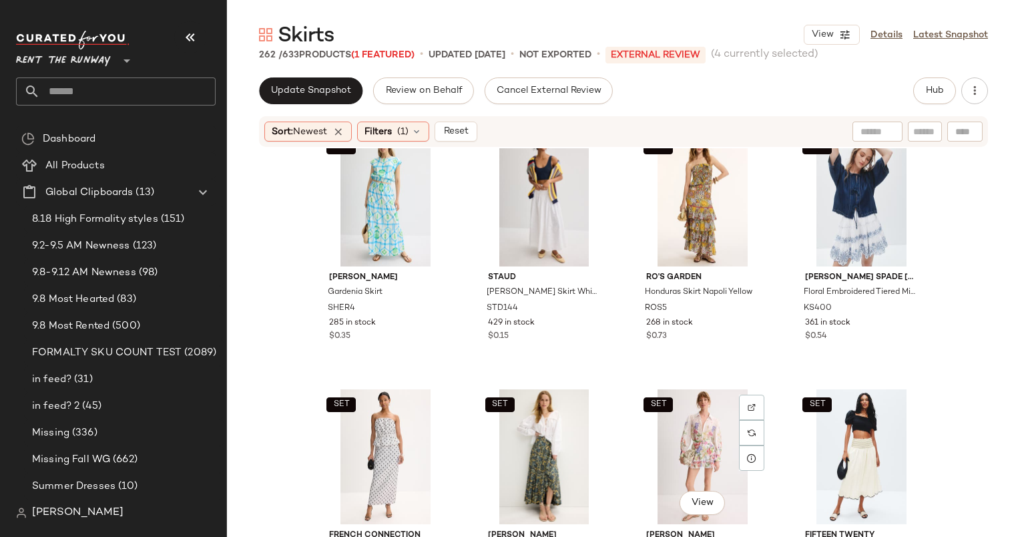
scroll to position [1062, 0]
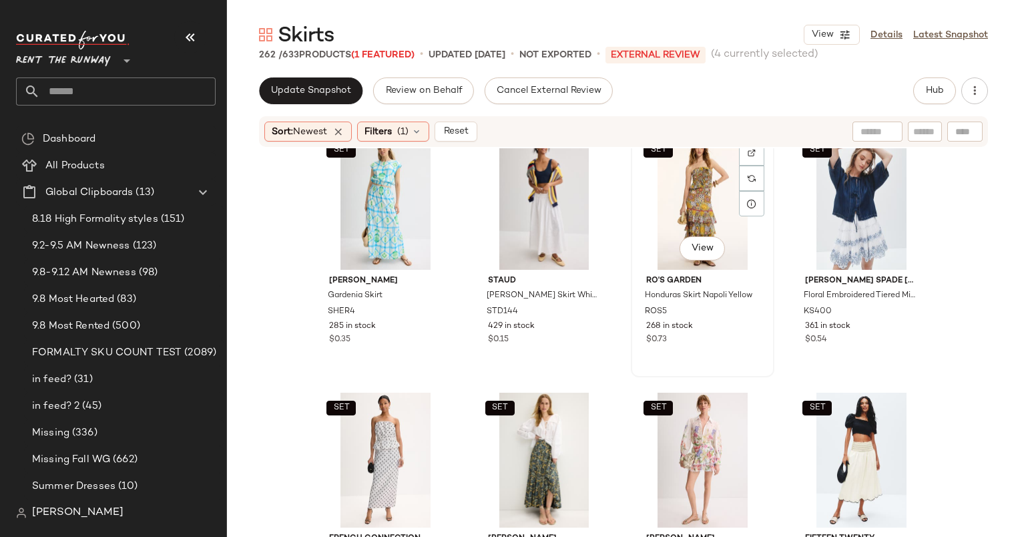
click at [689, 205] on div "SET View" at bounding box center [703, 202] width 134 height 135
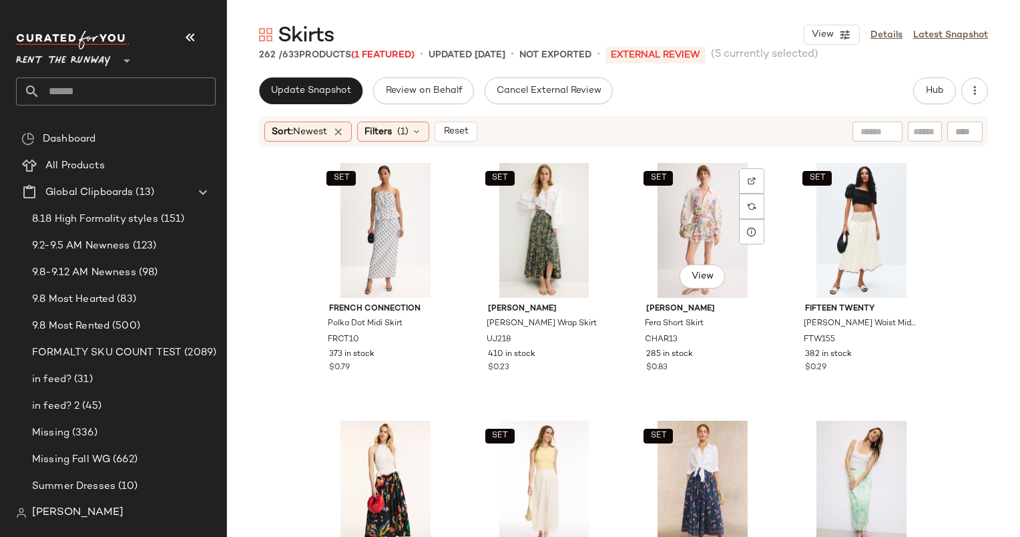
click at [689, 205] on div "SET View" at bounding box center [703, 230] width 134 height 135
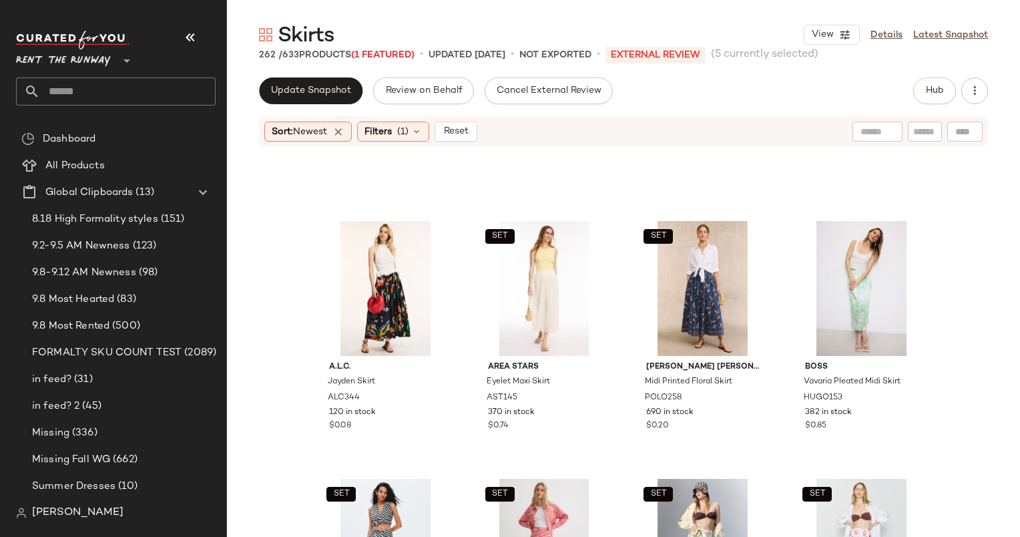
scroll to position [1677, 0]
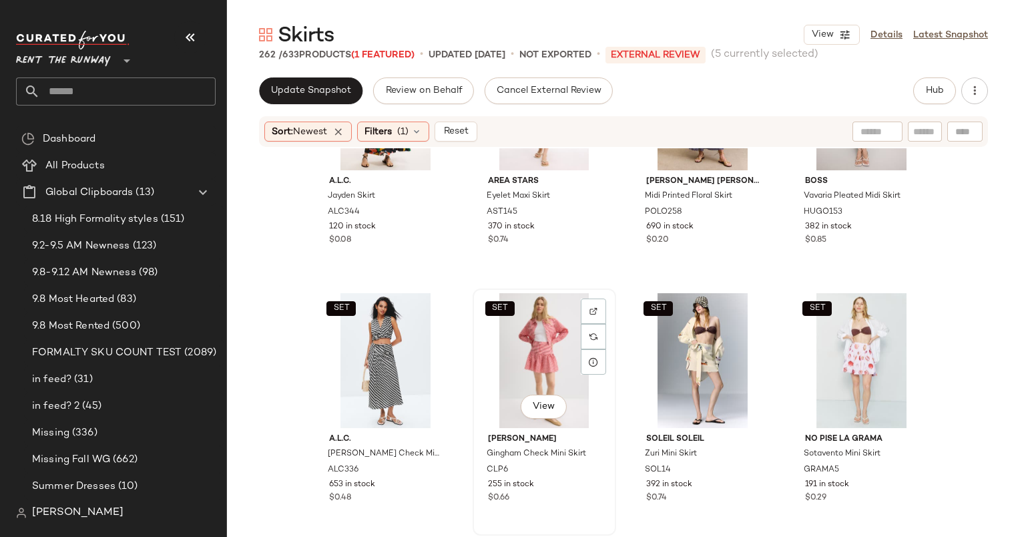
click at [538, 358] on div "SET View" at bounding box center [544, 360] width 134 height 135
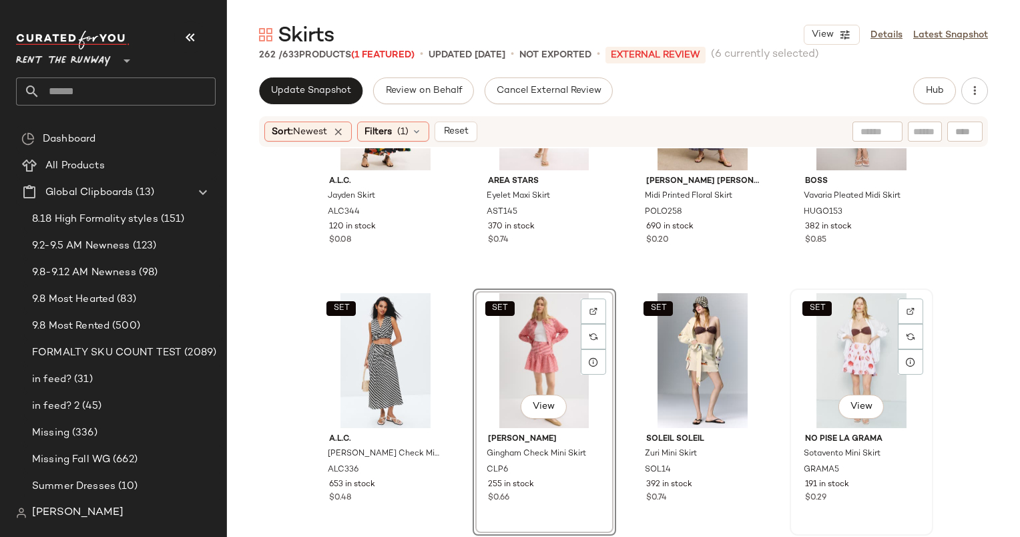
click at [838, 361] on div "SET View" at bounding box center [862, 360] width 134 height 135
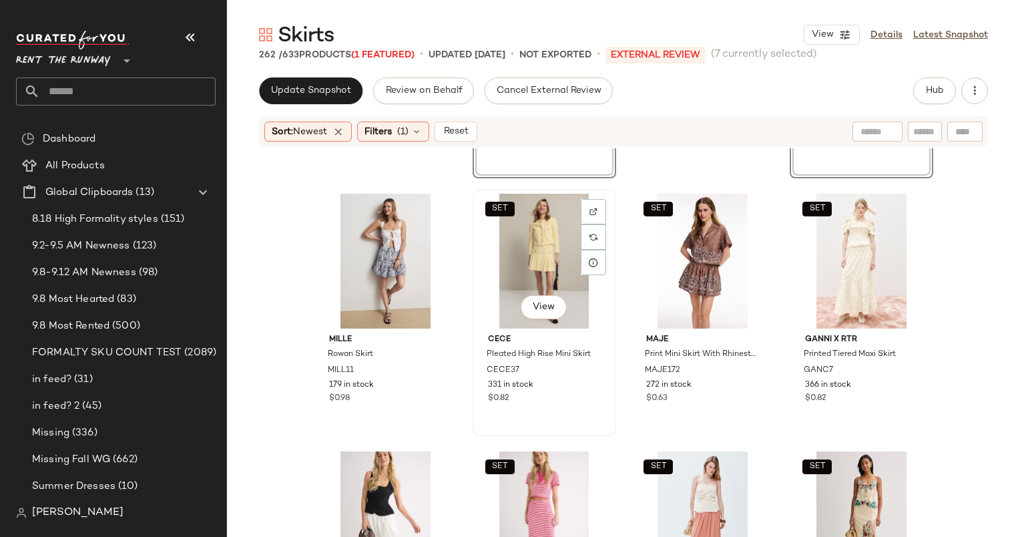
click at [510, 257] on div "SET View" at bounding box center [544, 261] width 134 height 135
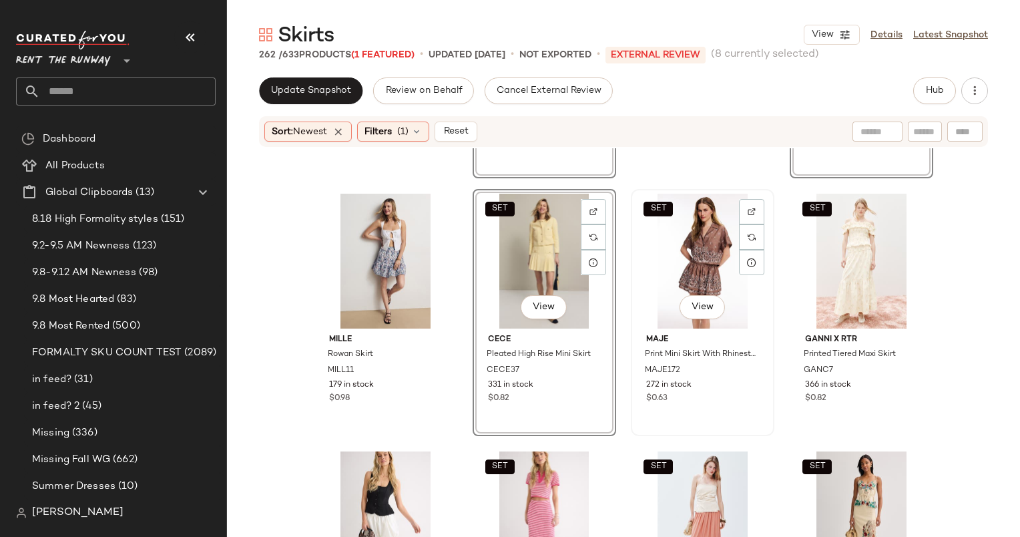
click at [697, 252] on div "SET View" at bounding box center [703, 261] width 134 height 135
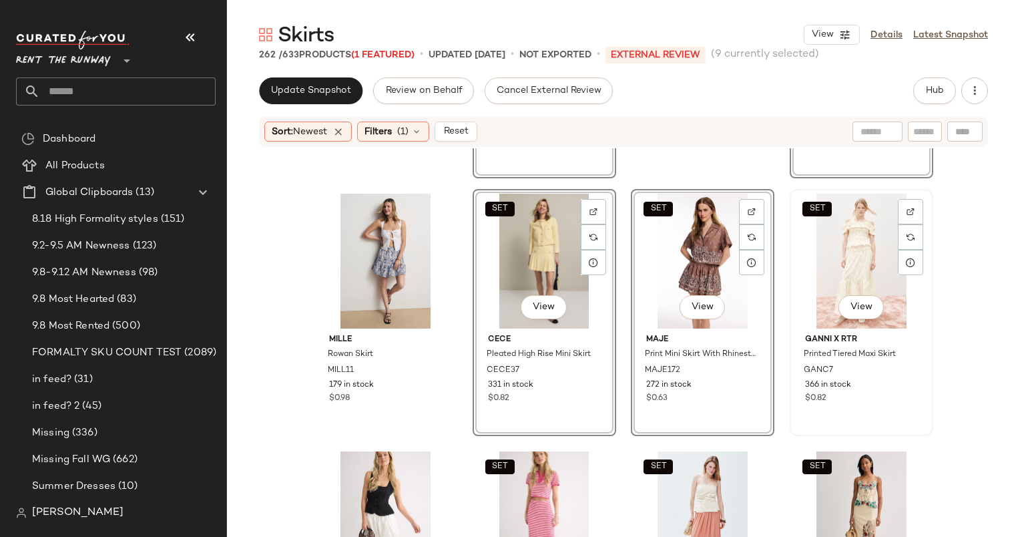
click at [812, 243] on div "SET View" at bounding box center [862, 261] width 134 height 135
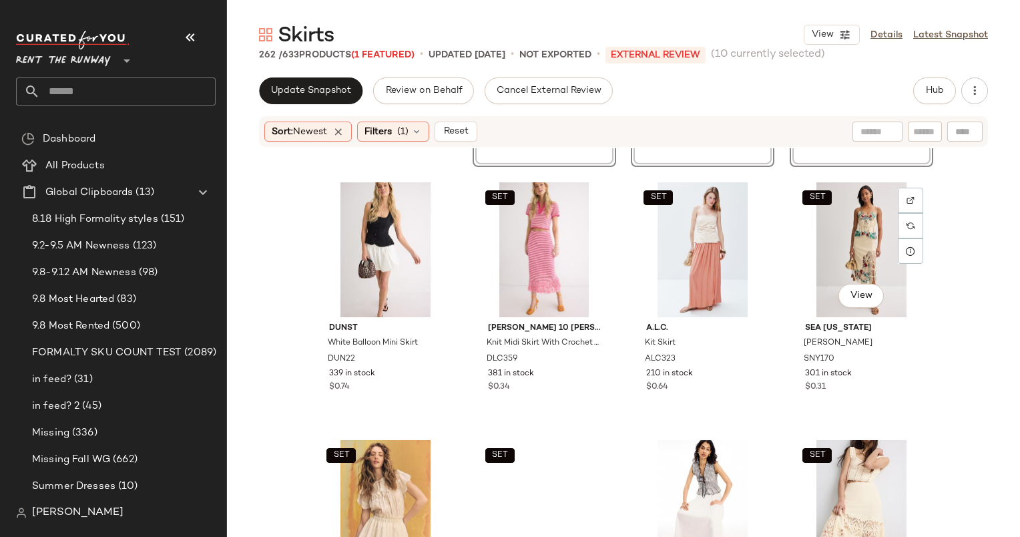
scroll to position [2309, 0]
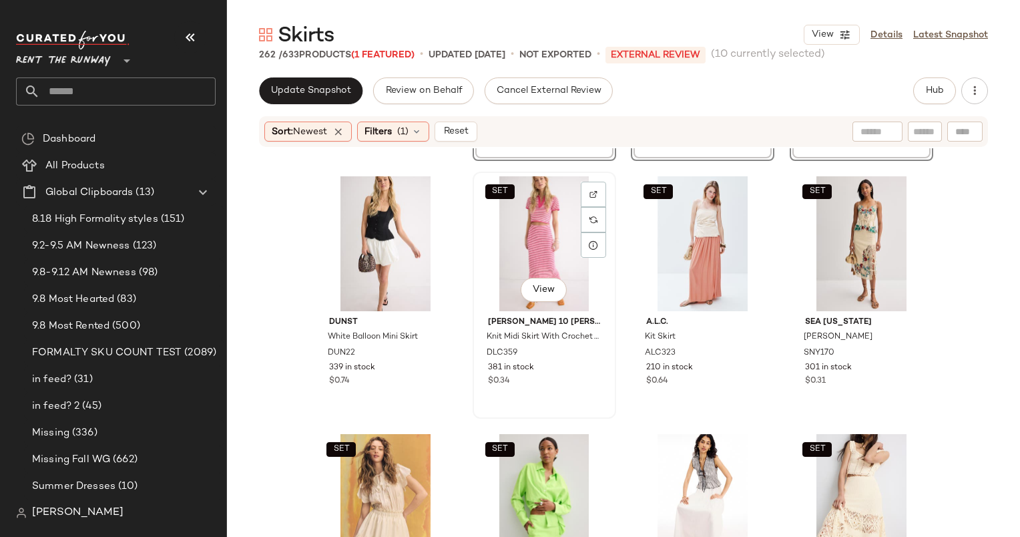
click at [532, 229] on div "SET View" at bounding box center [544, 243] width 134 height 135
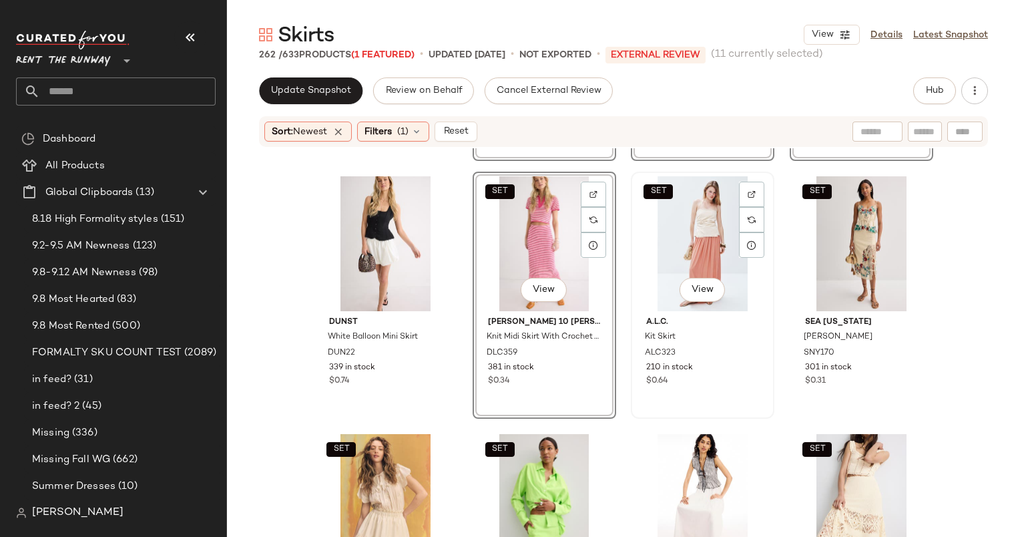
click at [692, 224] on div "SET View" at bounding box center [703, 243] width 134 height 135
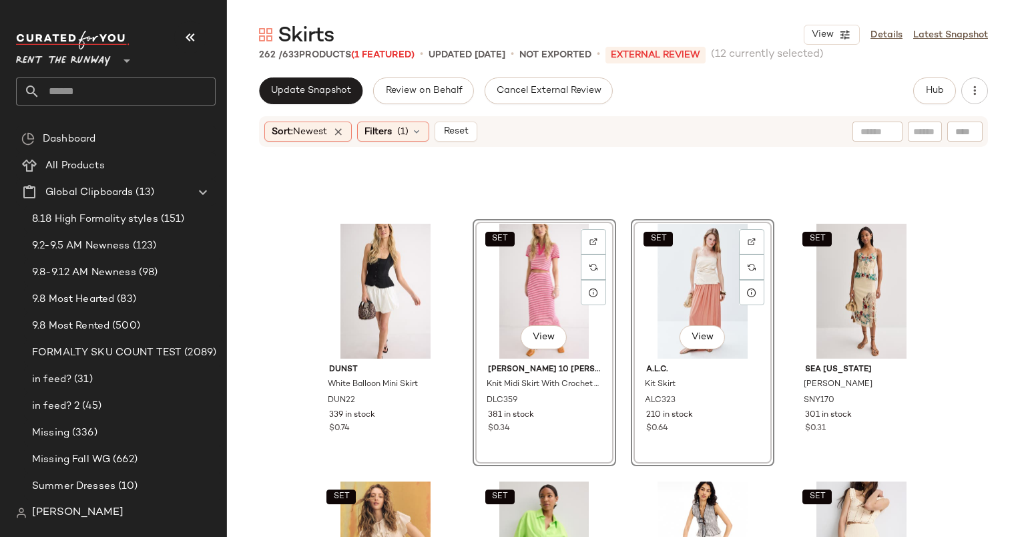
scroll to position [2259, 0]
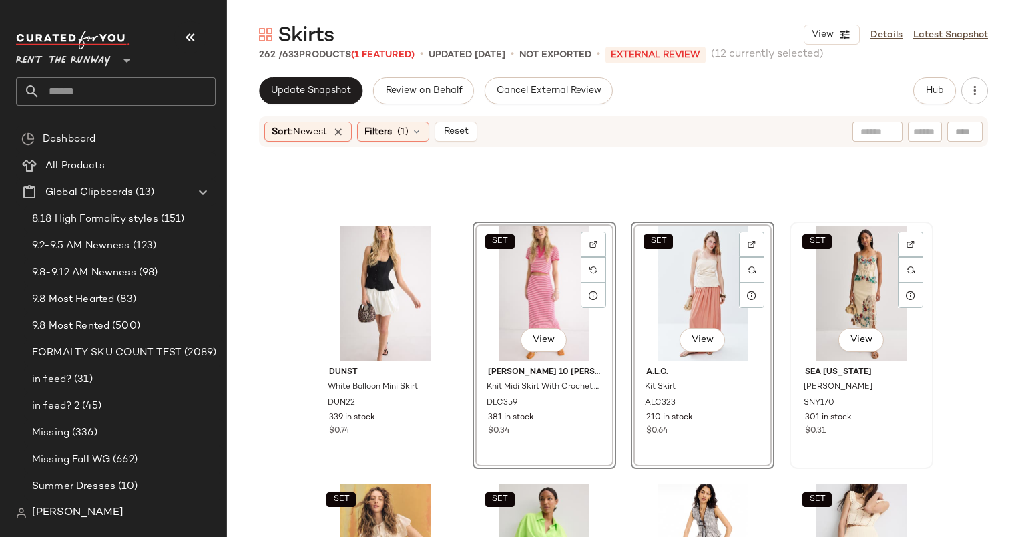
click at [847, 282] on div "SET View" at bounding box center [862, 293] width 134 height 135
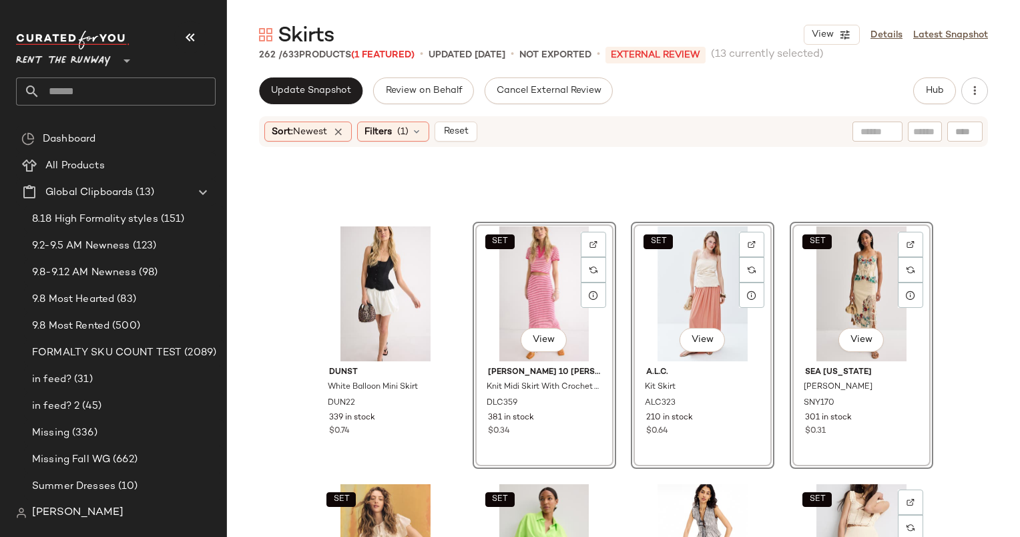
scroll to position [2615, 0]
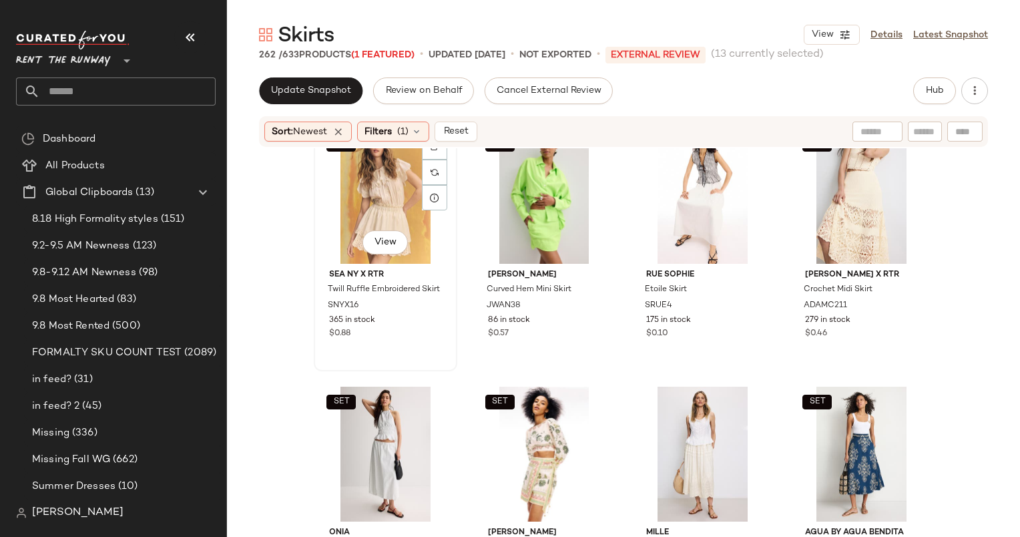
click at [365, 186] on div "SET View" at bounding box center [385, 196] width 134 height 135
click at [809, 207] on div "SET View" at bounding box center [862, 196] width 134 height 135
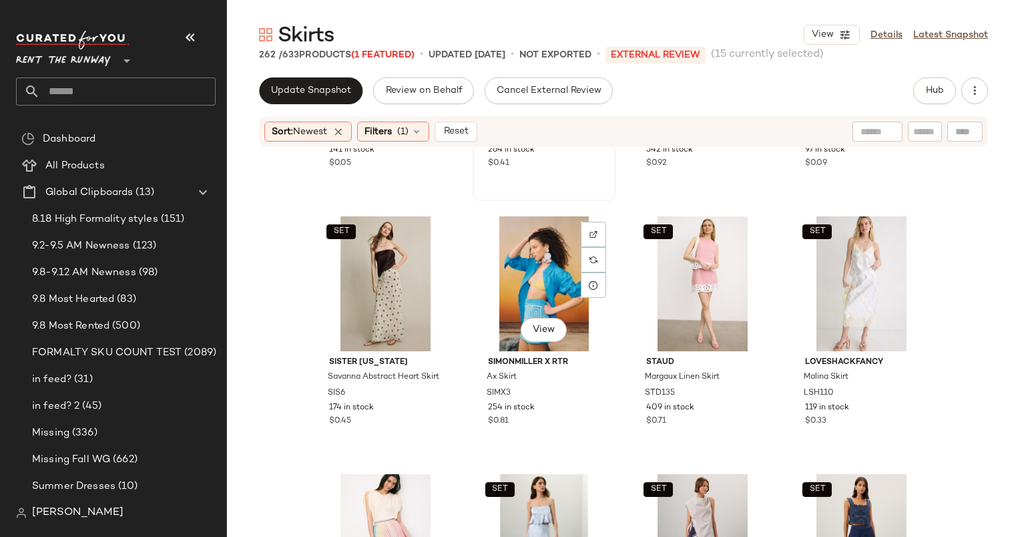
scroll to position [3816, 0]
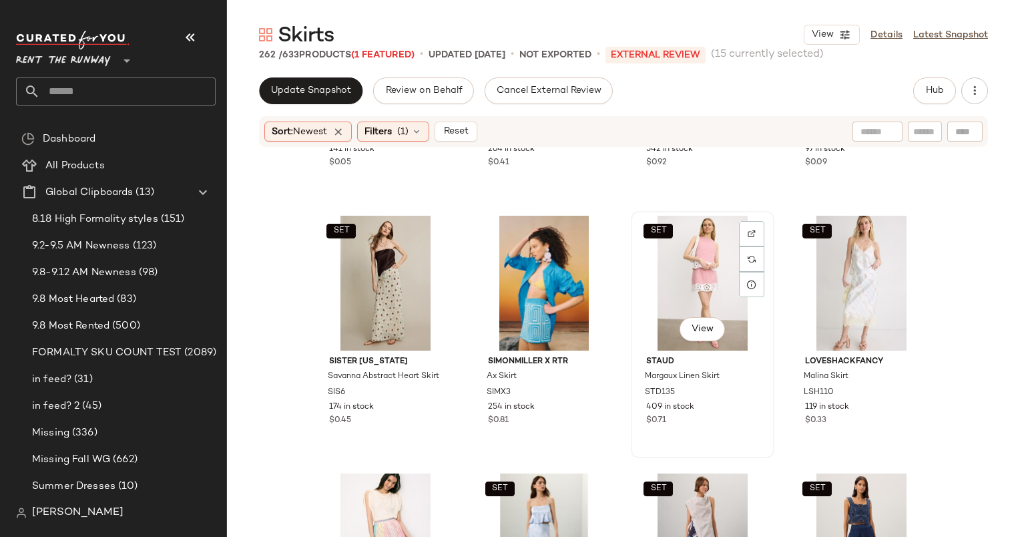
click at [674, 288] on div "SET View" at bounding box center [703, 283] width 134 height 135
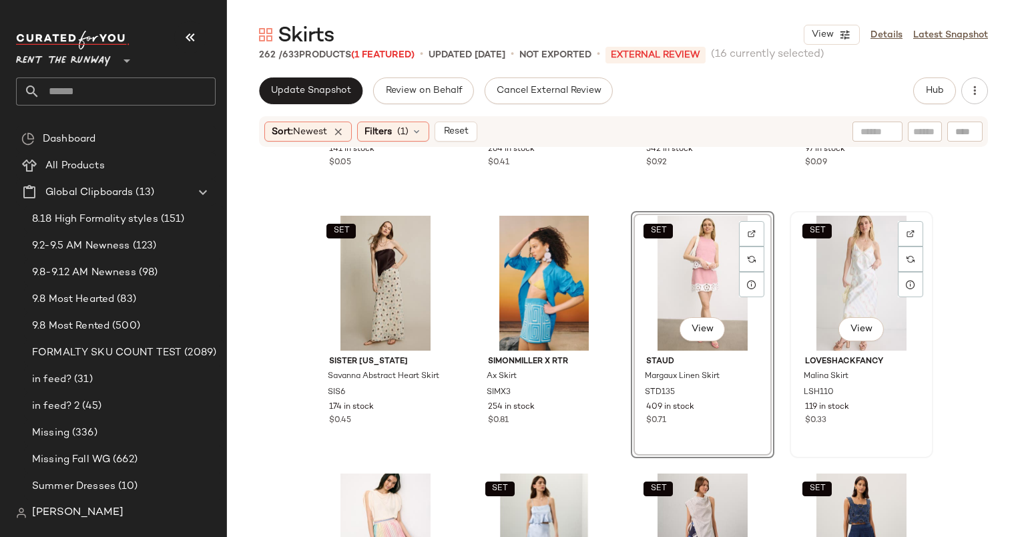
click at [839, 262] on div "SET View" at bounding box center [862, 283] width 134 height 135
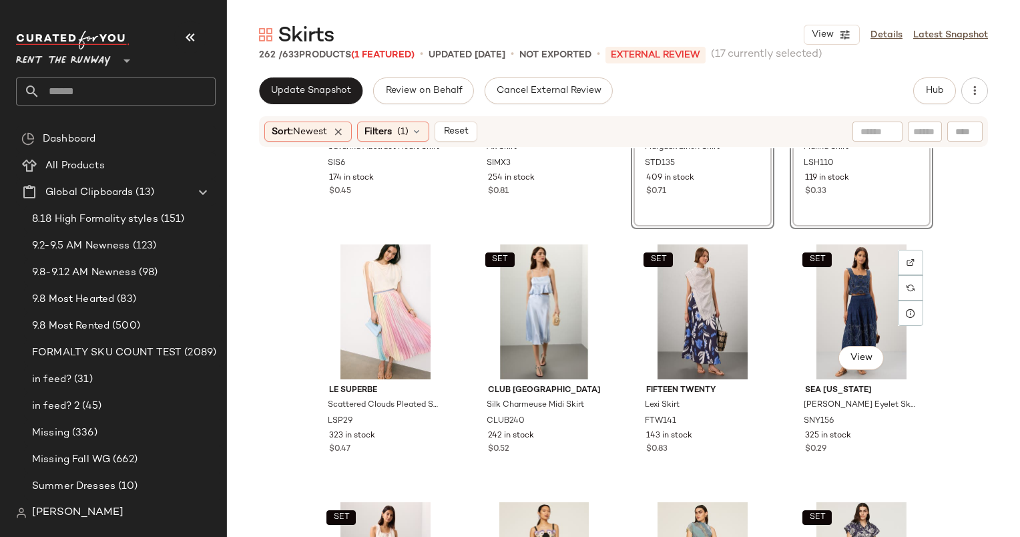
scroll to position [4046, 0]
click at [390, 286] on div "View" at bounding box center [385, 311] width 134 height 135
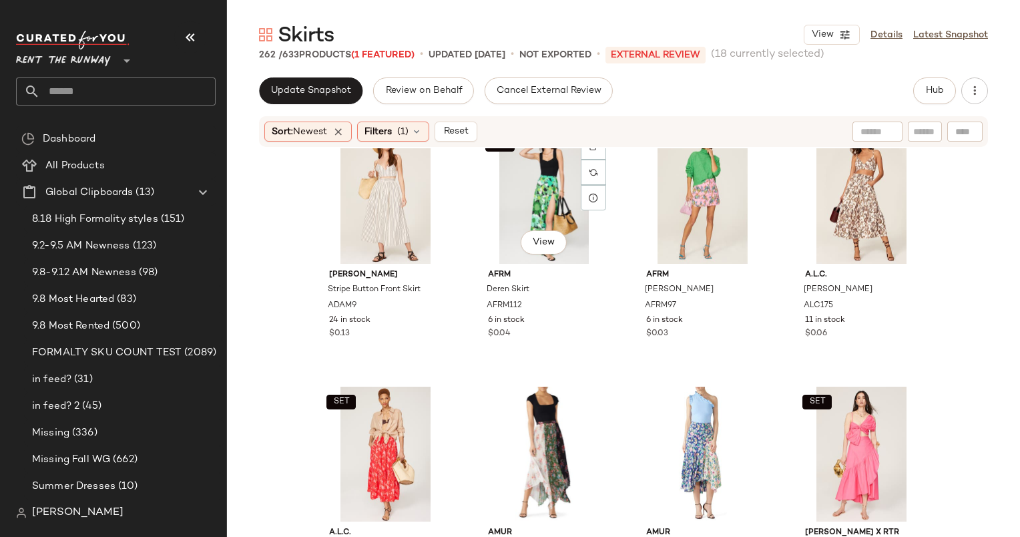
scroll to position [4684, 0]
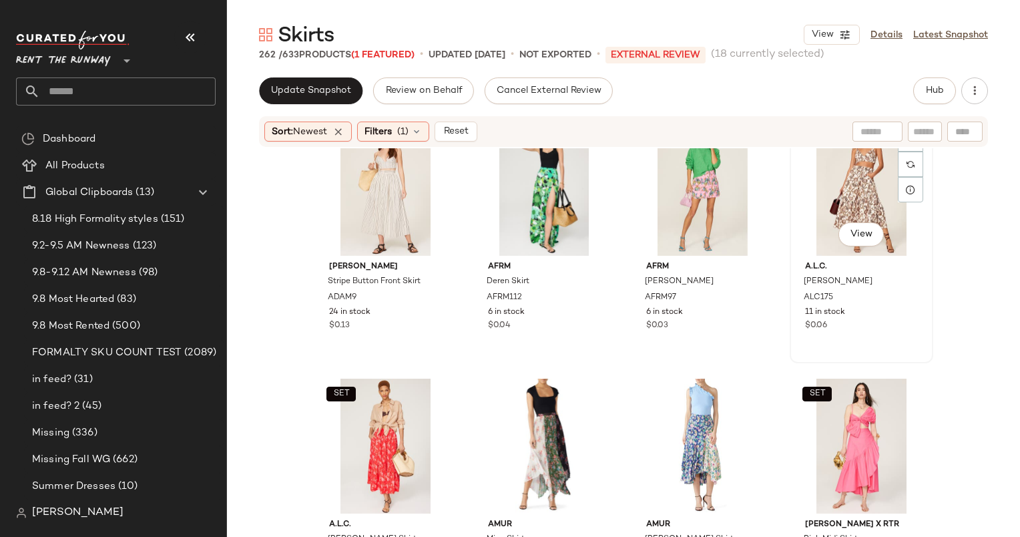
click at [855, 173] on div "View" at bounding box center [862, 188] width 134 height 135
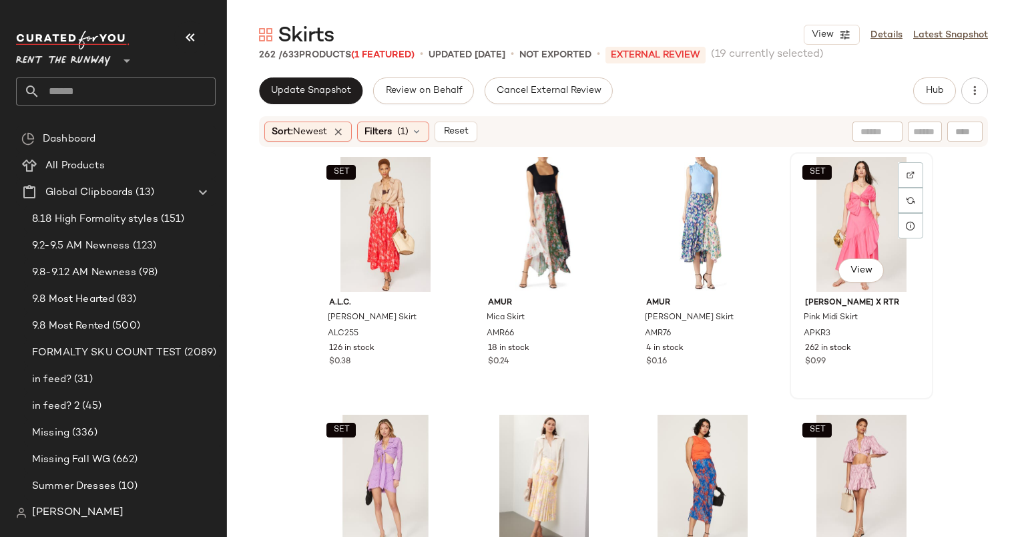
click at [860, 211] on div "SET View" at bounding box center [862, 224] width 134 height 135
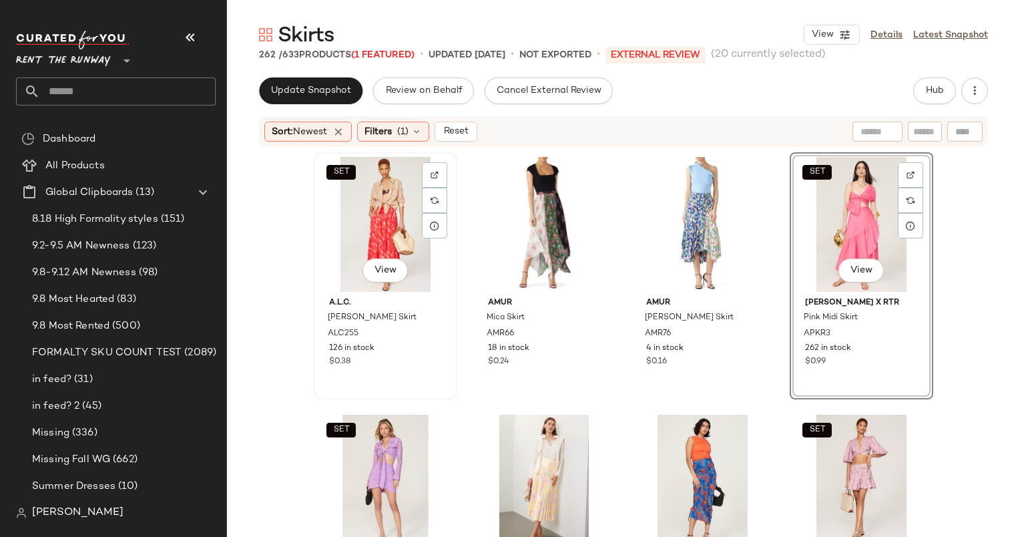
click at [351, 248] on div "SET View" at bounding box center [385, 224] width 134 height 135
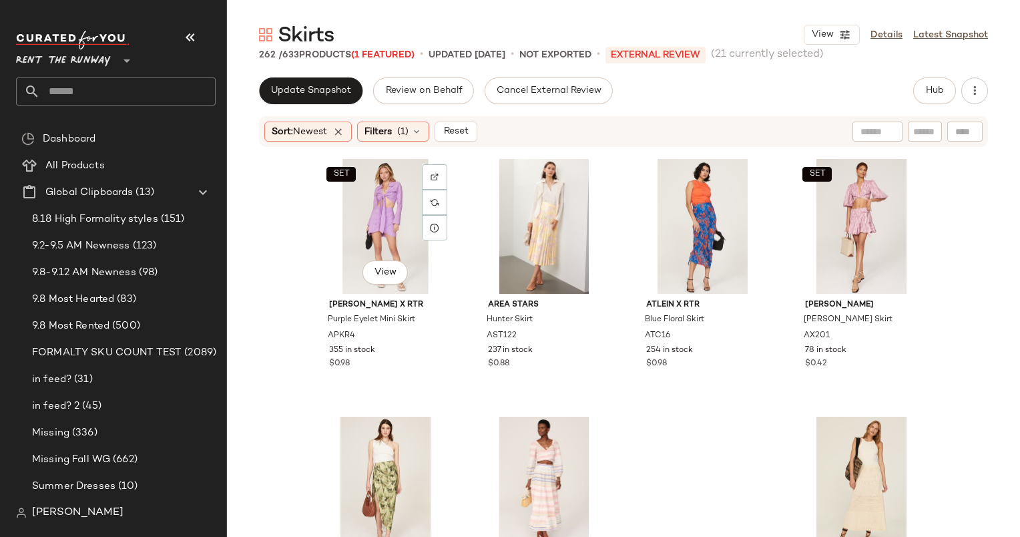
scroll to position [5176, 0]
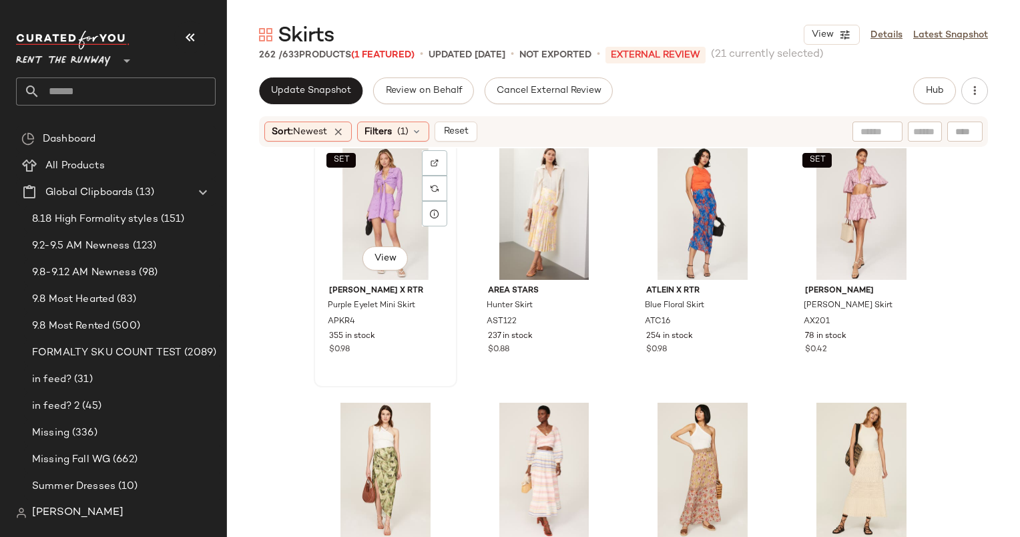
click at [381, 175] on div "SET View" at bounding box center [385, 212] width 134 height 135
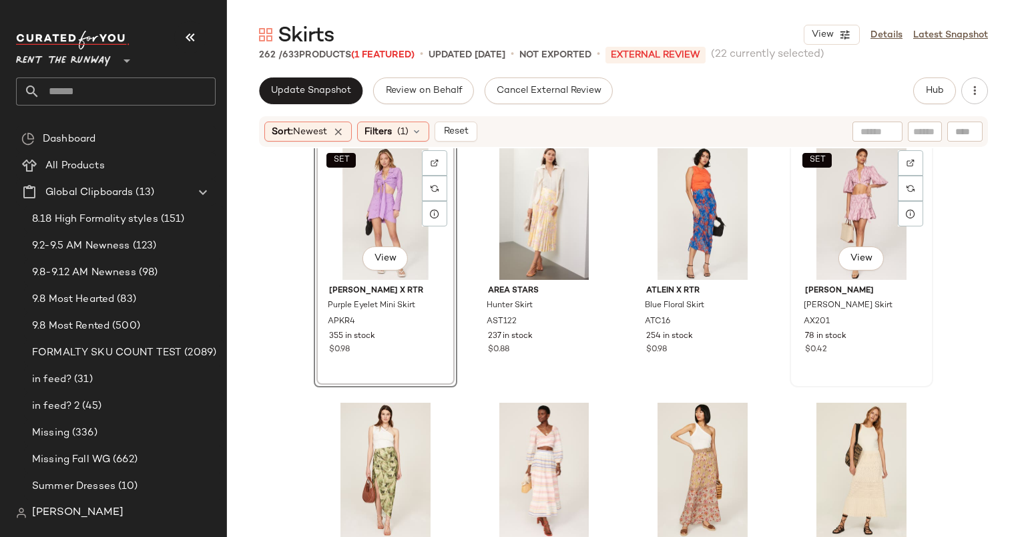
click at [845, 196] on div "SET View" at bounding box center [862, 212] width 134 height 135
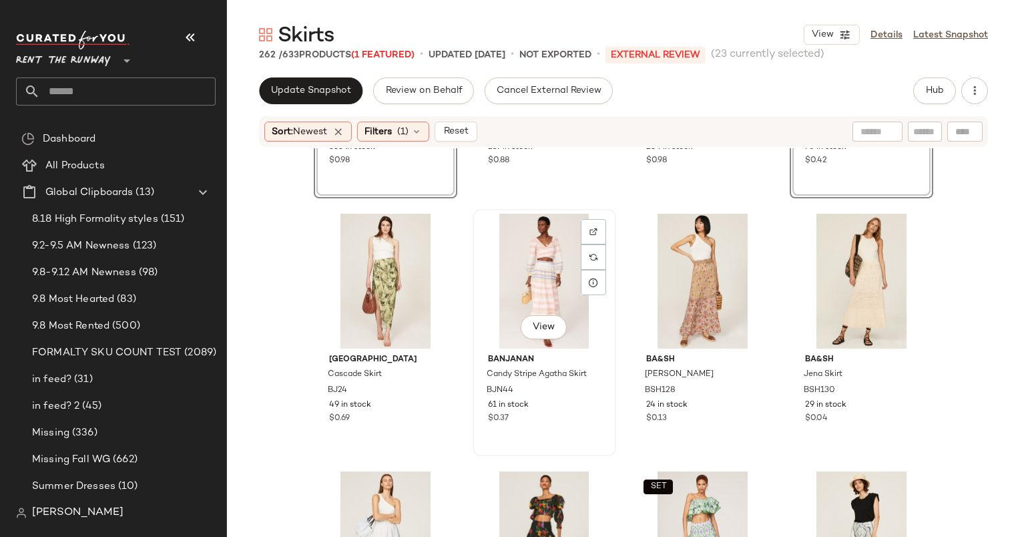
click at [545, 263] on div "View" at bounding box center [544, 281] width 134 height 135
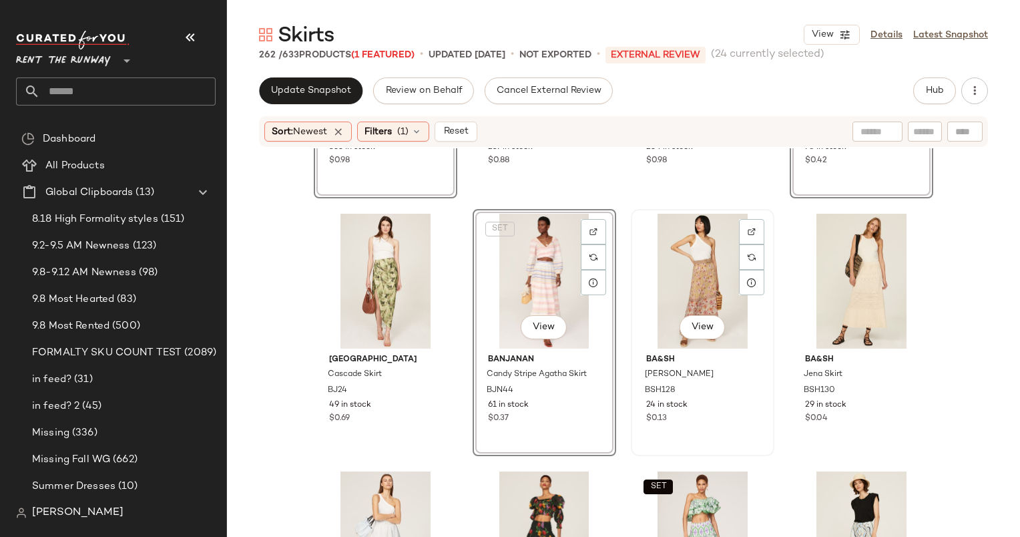
click at [666, 270] on div "View" at bounding box center [703, 281] width 134 height 135
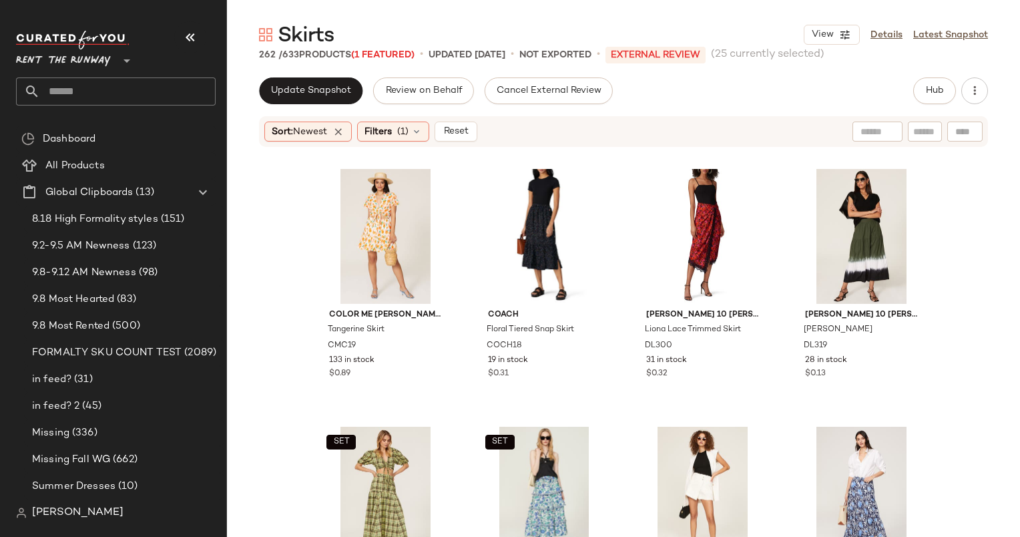
scroll to position [6166, 0]
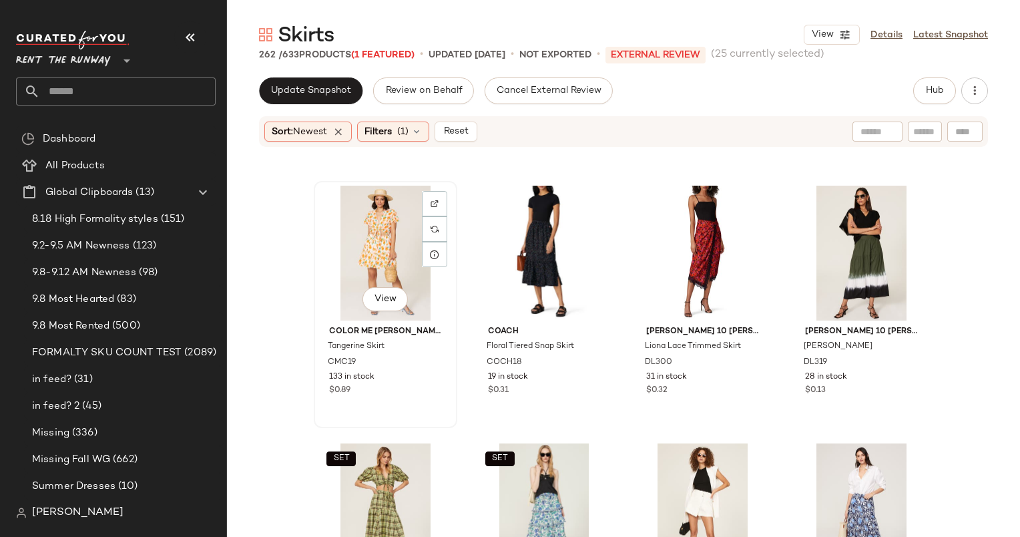
click at [367, 262] on div "View" at bounding box center [385, 253] width 134 height 135
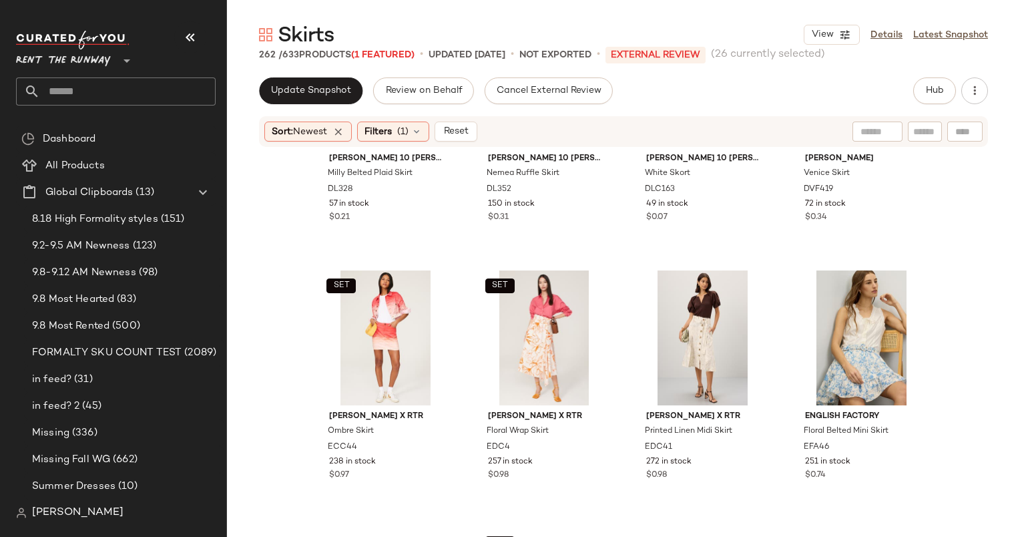
scroll to position [6597, 0]
click at [360, 312] on div "SET View" at bounding box center [385, 337] width 134 height 135
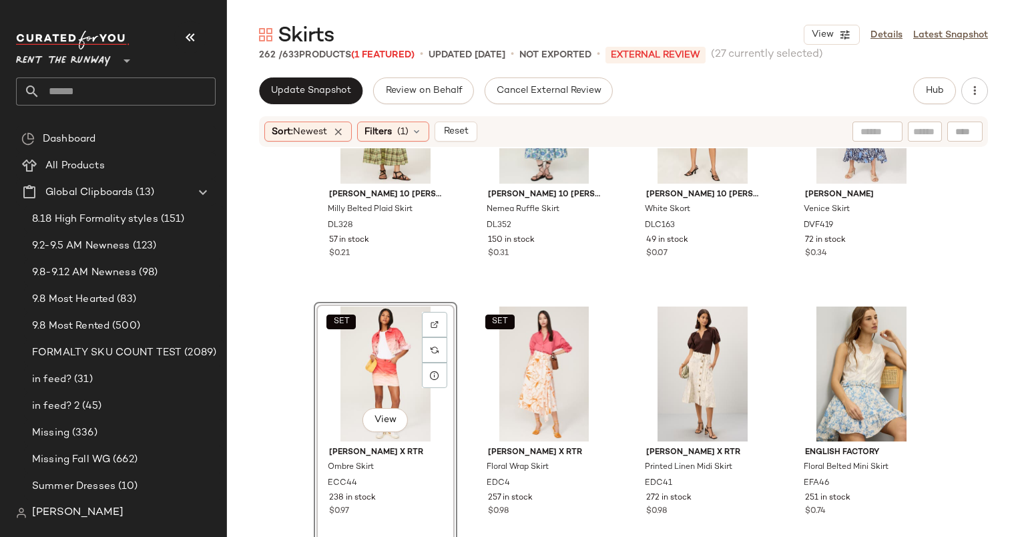
scroll to position [6572, 0]
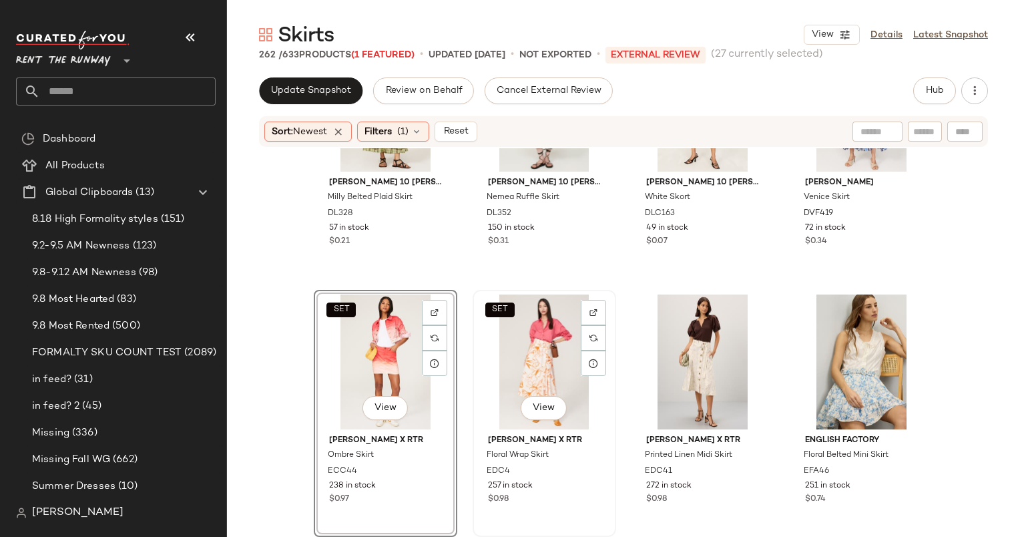
click at [537, 347] on div "SET View" at bounding box center [544, 361] width 134 height 135
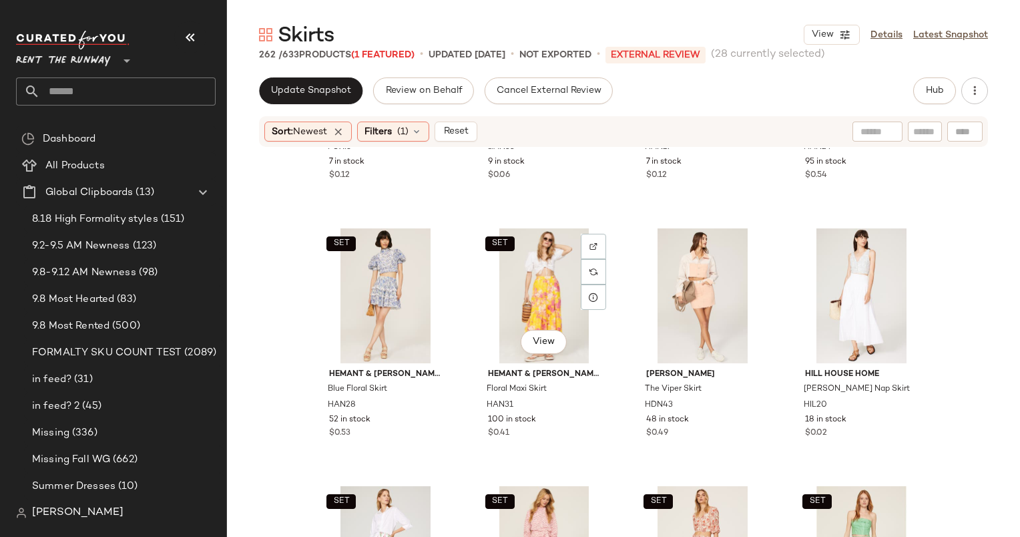
scroll to position [7718, 0]
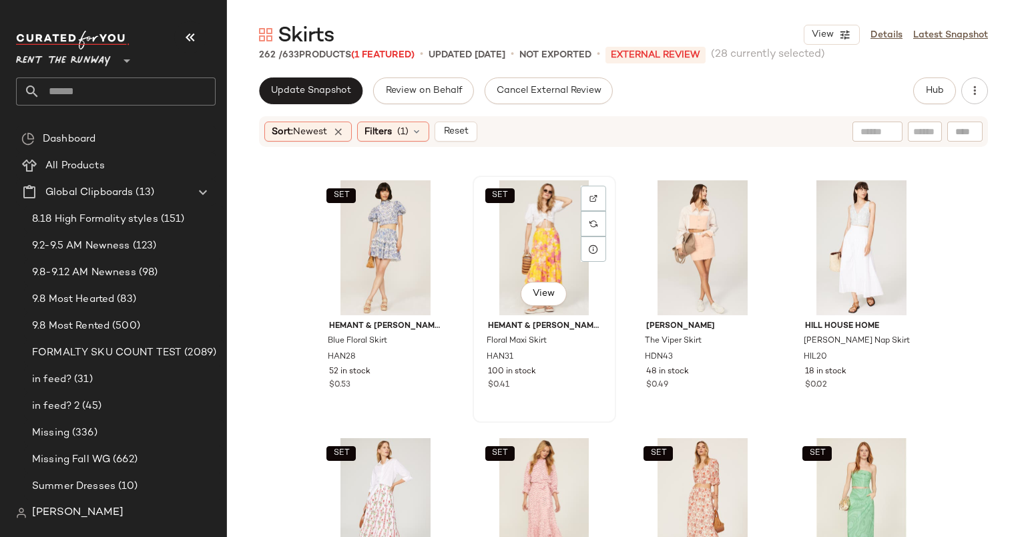
click at [526, 230] on div "SET View" at bounding box center [544, 247] width 134 height 135
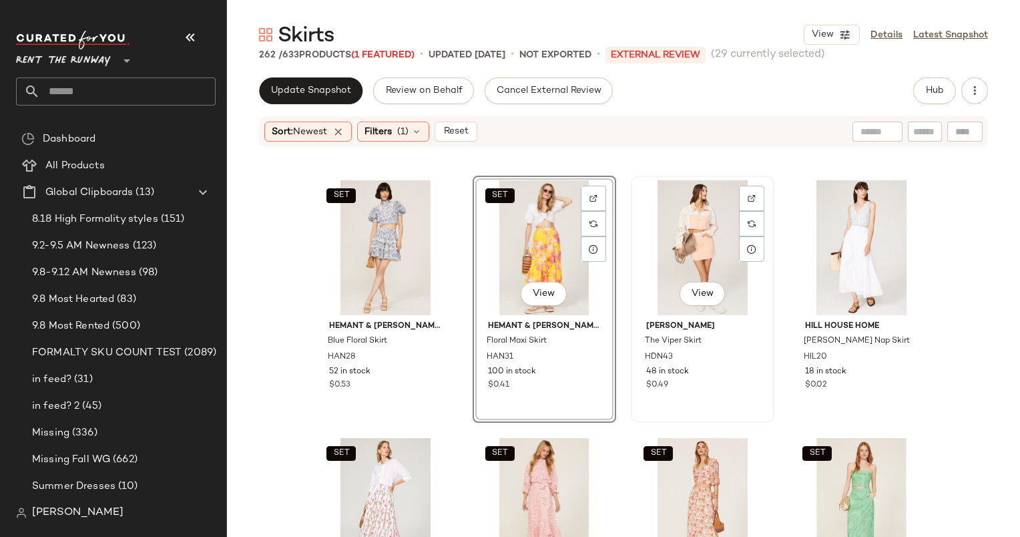
click at [676, 246] on div "View" at bounding box center [703, 247] width 134 height 135
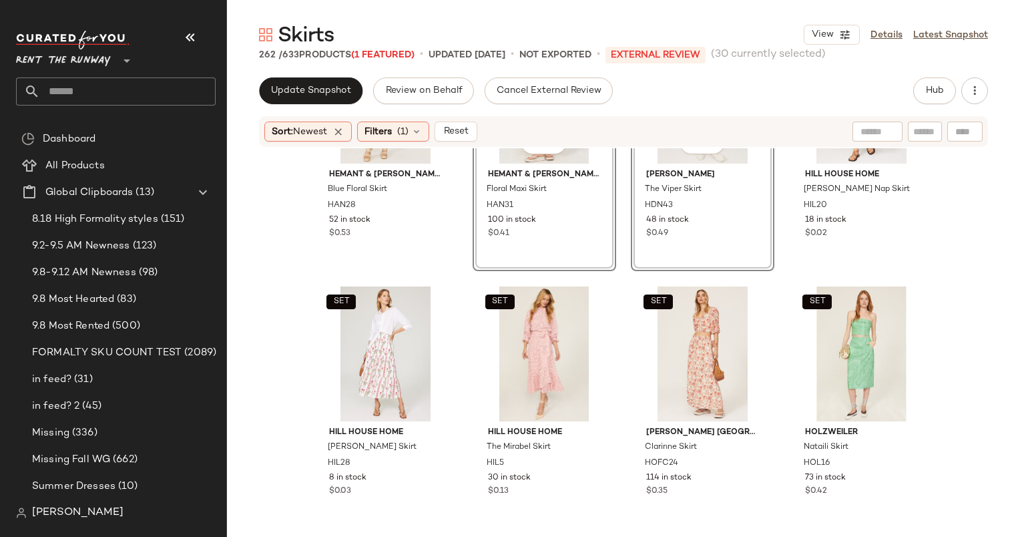
scroll to position [7870, 0]
click at [379, 310] on div "SET View" at bounding box center [385, 353] width 134 height 135
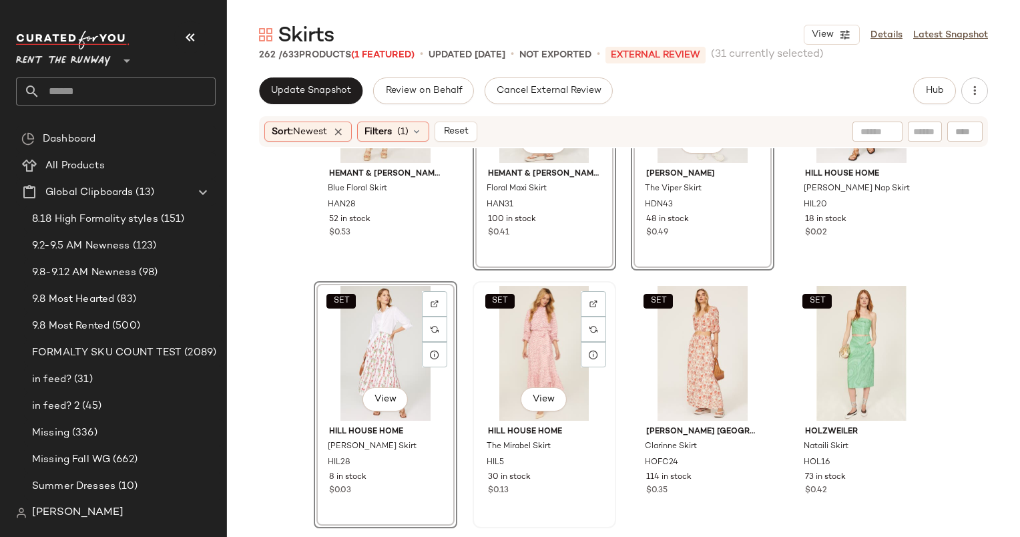
click at [531, 320] on div "SET View" at bounding box center [544, 353] width 134 height 135
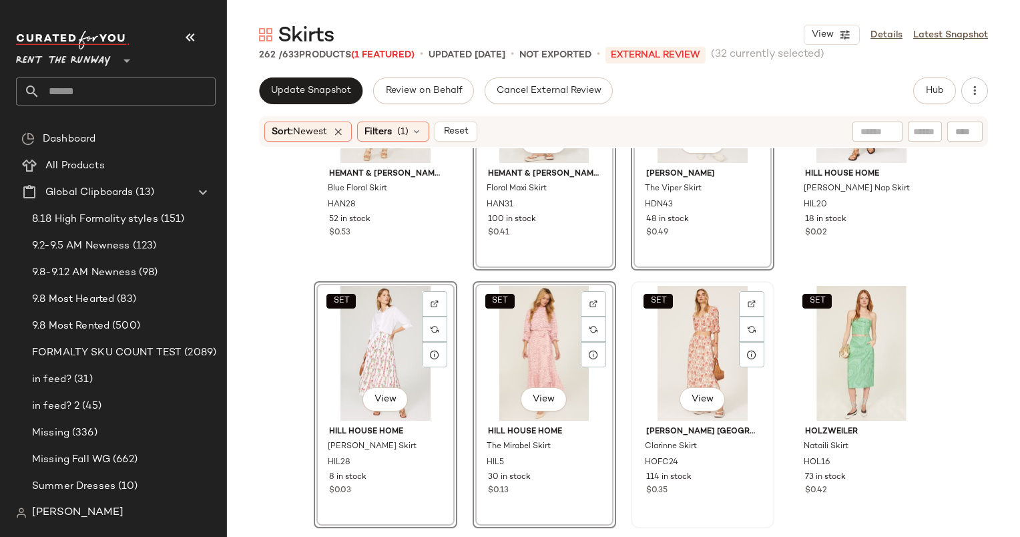
click at [695, 355] on div "SET View" at bounding box center [703, 353] width 134 height 135
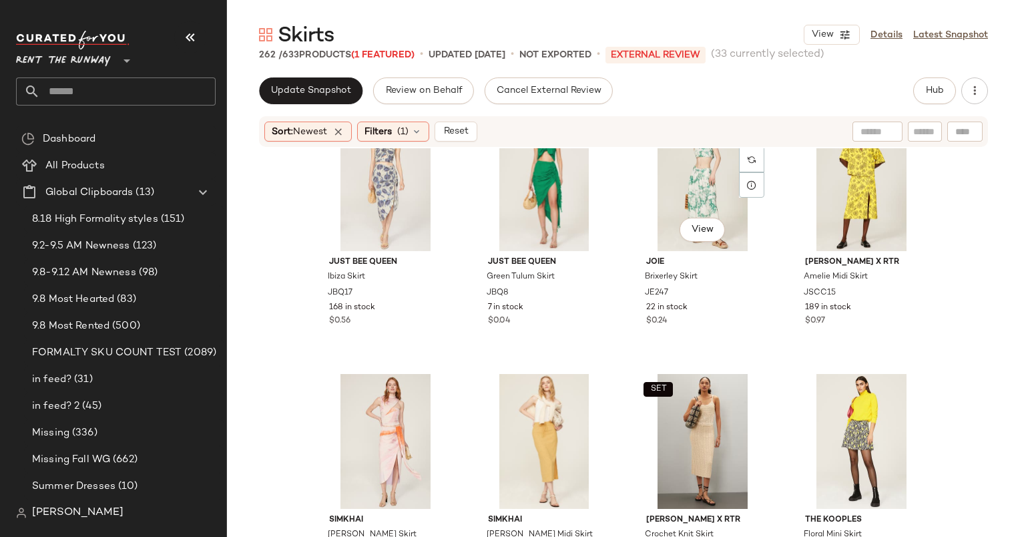
scroll to position [8483, 0]
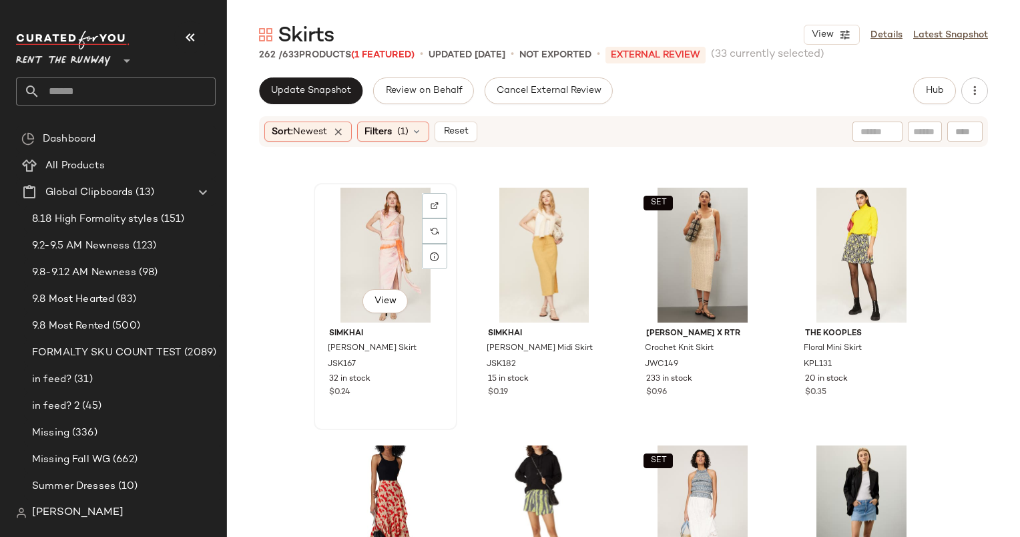
click at [375, 230] on div "View" at bounding box center [385, 255] width 134 height 135
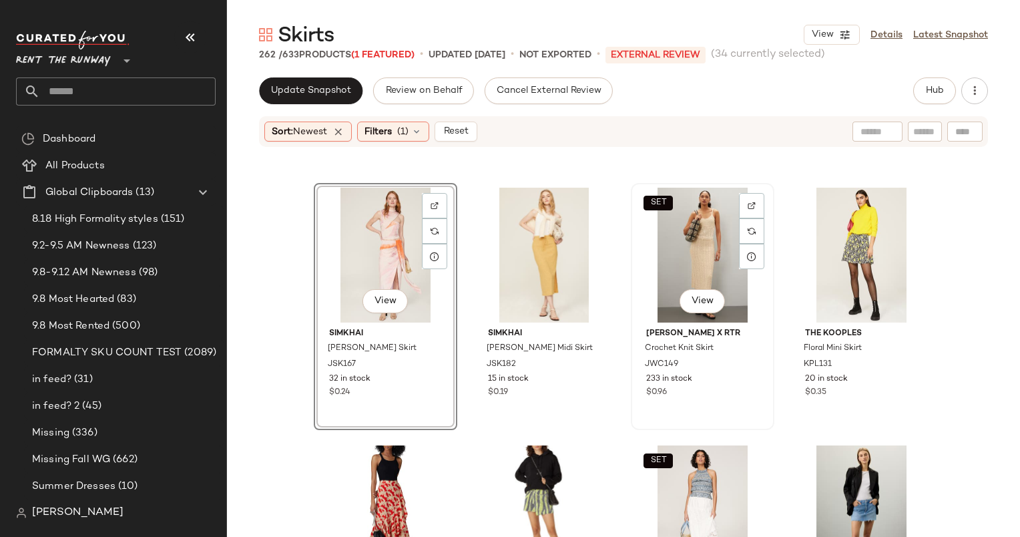
click at [689, 216] on div "SET View" at bounding box center [703, 255] width 134 height 135
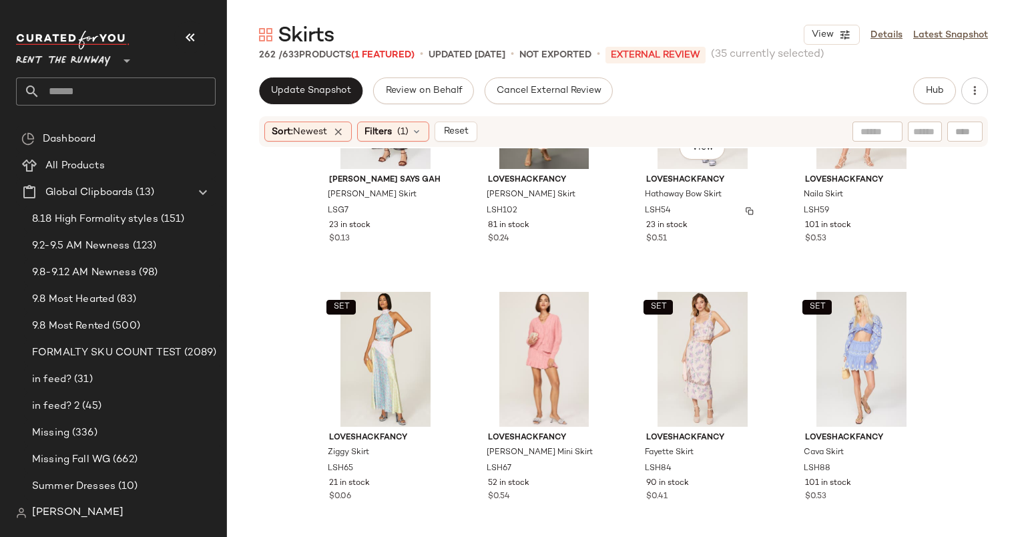
scroll to position [9466, 0]
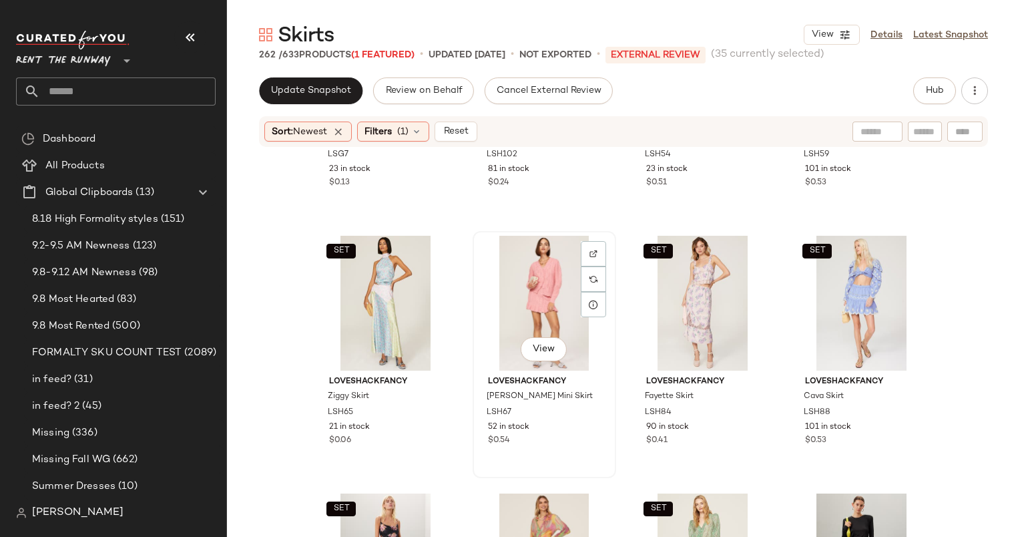
click at [539, 273] on div "View" at bounding box center [544, 303] width 134 height 135
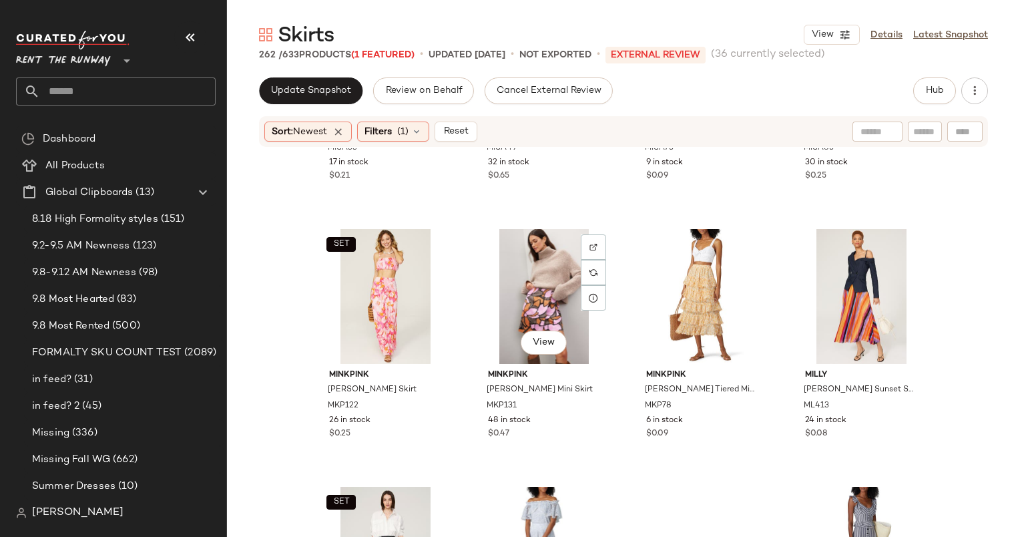
scroll to position [11099, 0]
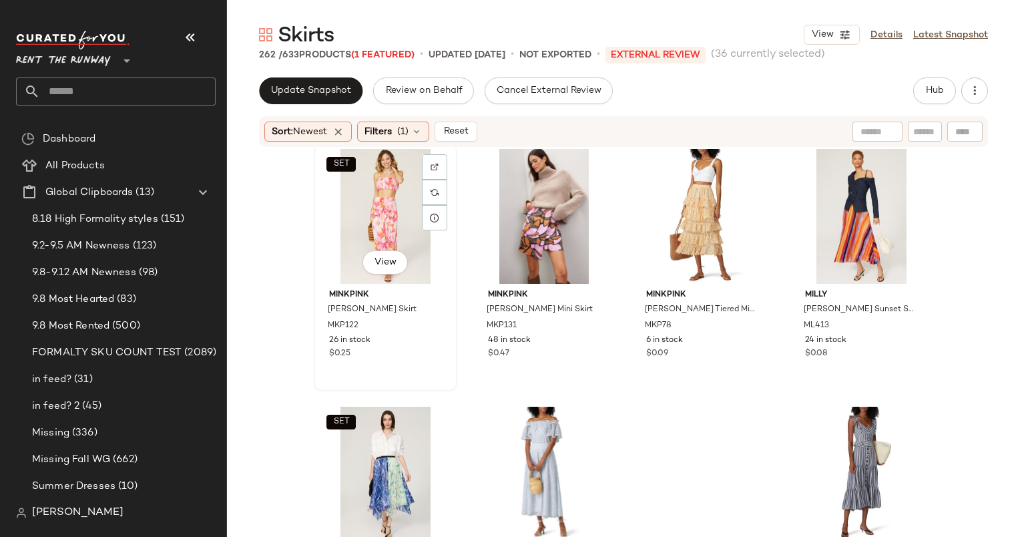
click at [367, 196] on div "SET View" at bounding box center [385, 216] width 134 height 135
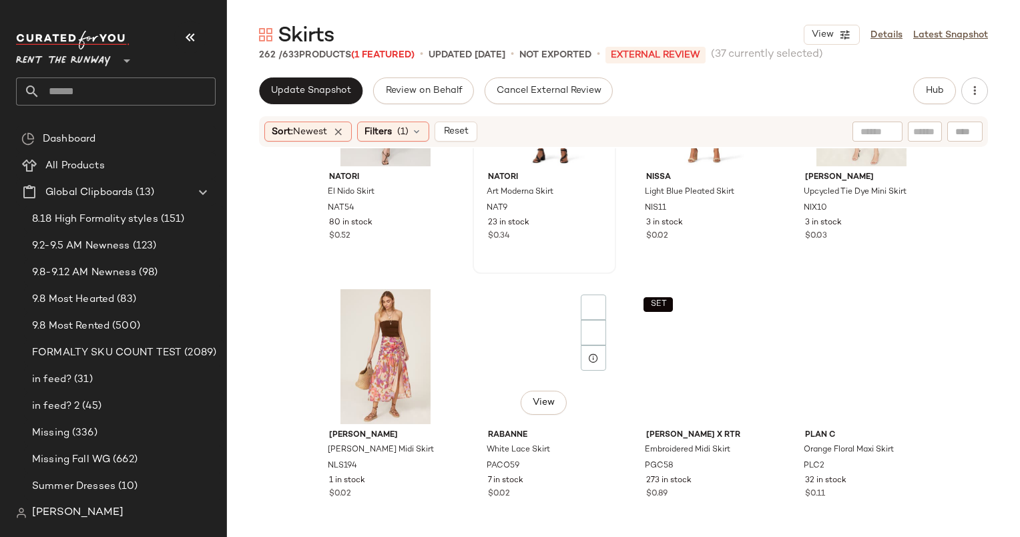
scroll to position [11770, 0]
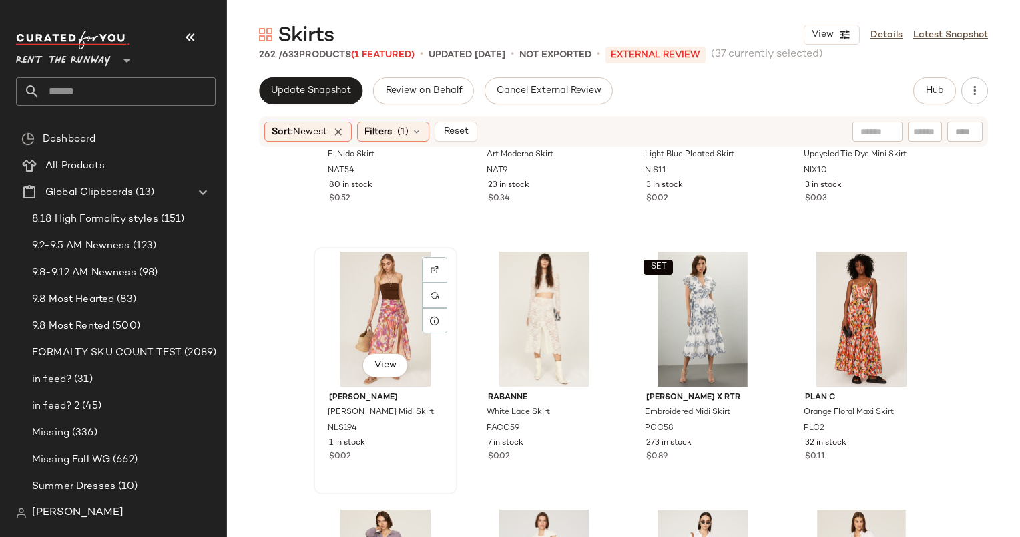
click at [389, 310] on div "View" at bounding box center [385, 319] width 134 height 135
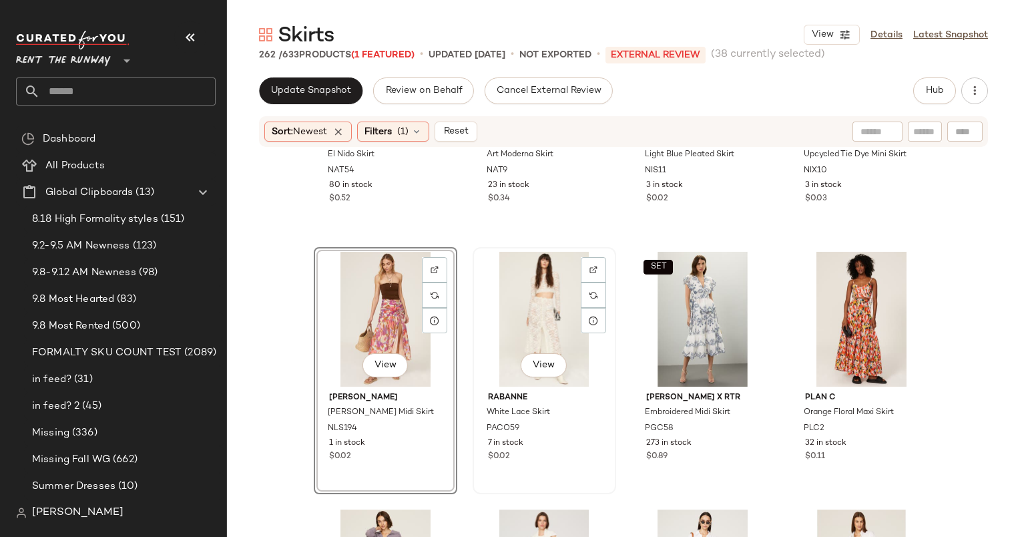
click at [532, 292] on div "View" at bounding box center [544, 319] width 134 height 135
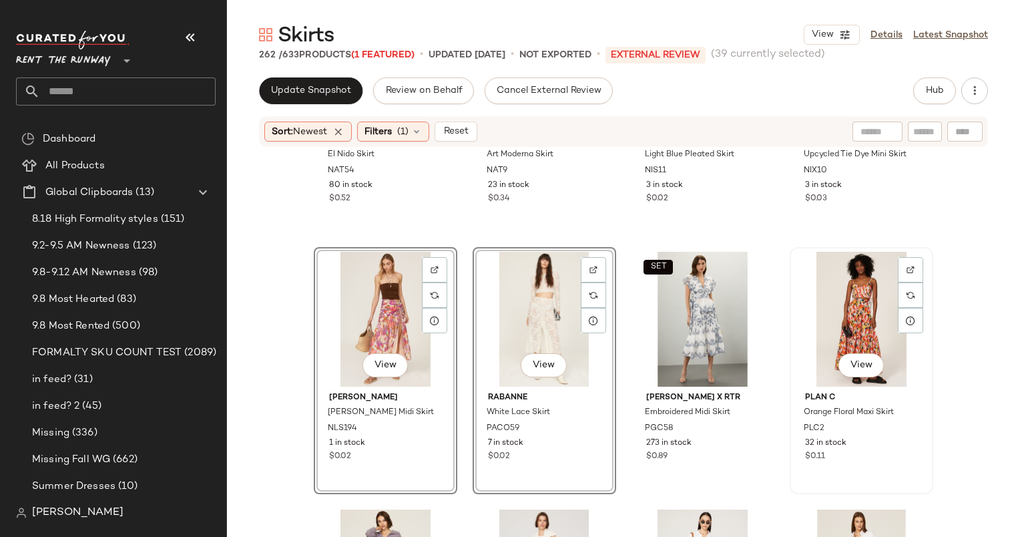
click at [831, 277] on div "View" at bounding box center [862, 319] width 134 height 135
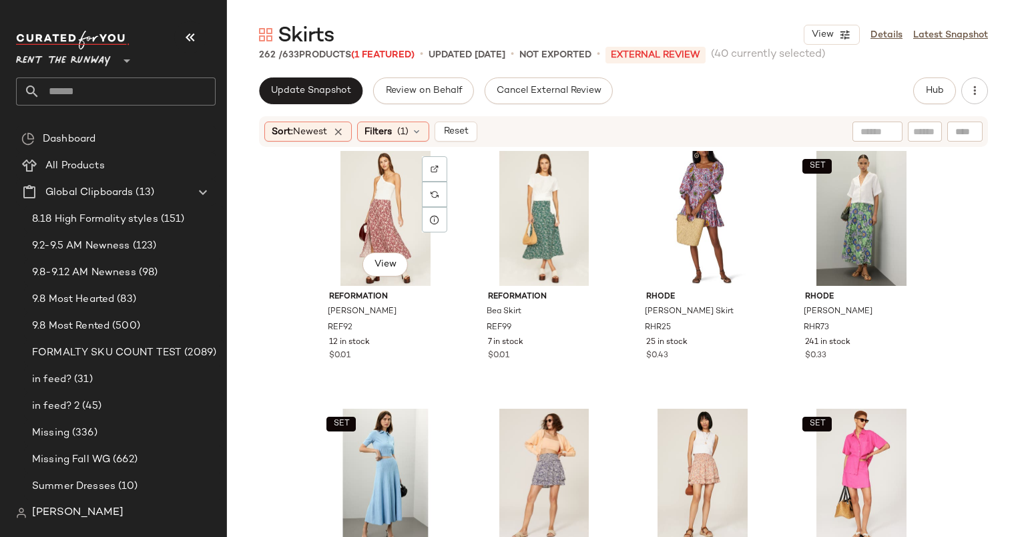
scroll to position [12386, 0]
click at [355, 192] on div "View" at bounding box center [385, 218] width 134 height 135
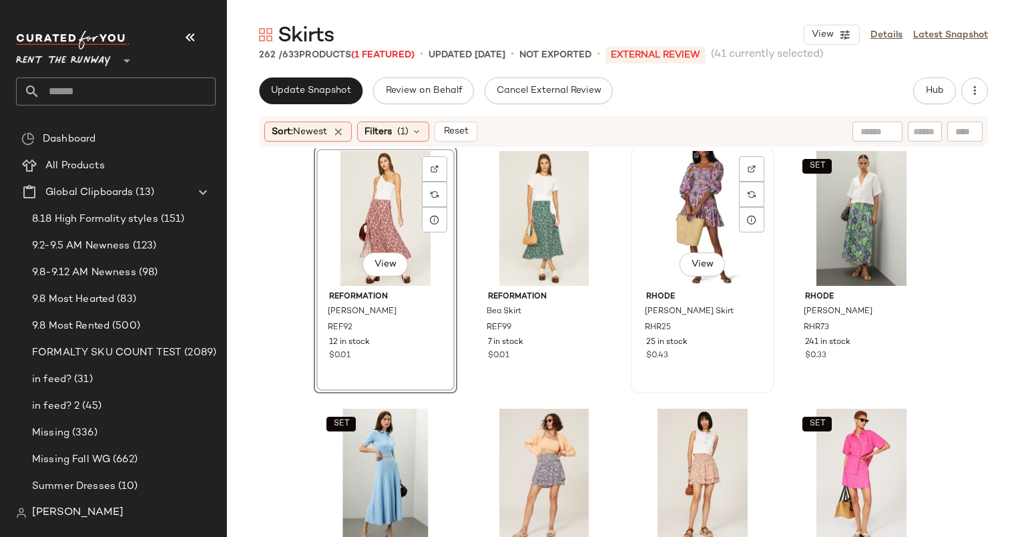
scroll to position [12638, 0]
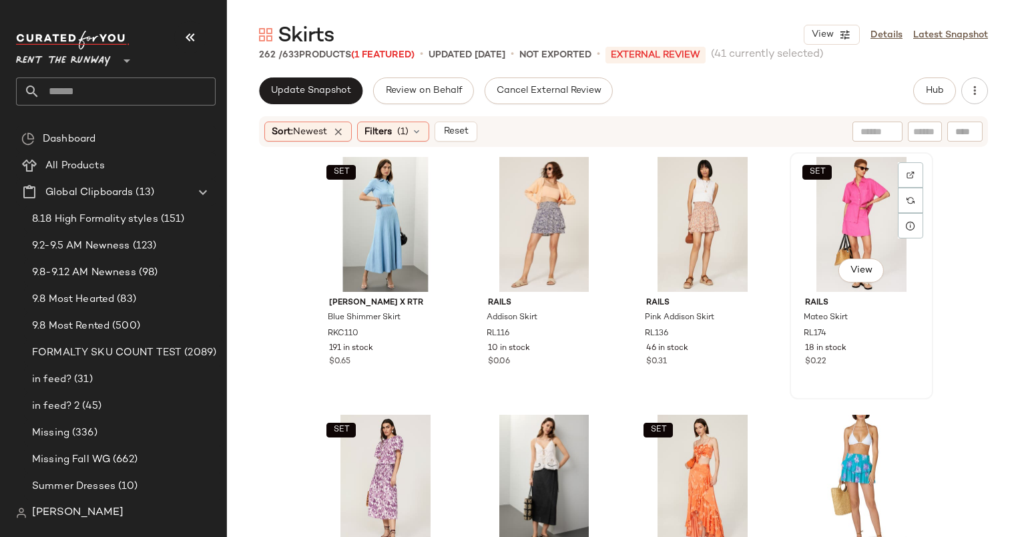
click at [849, 203] on div "SET View" at bounding box center [862, 224] width 134 height 135
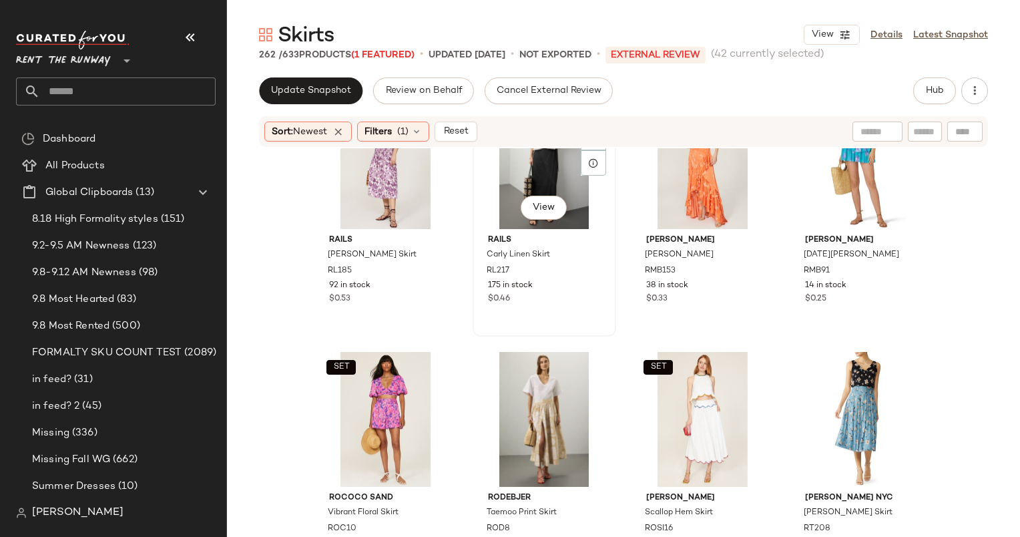
scroll to position [12886, 0]
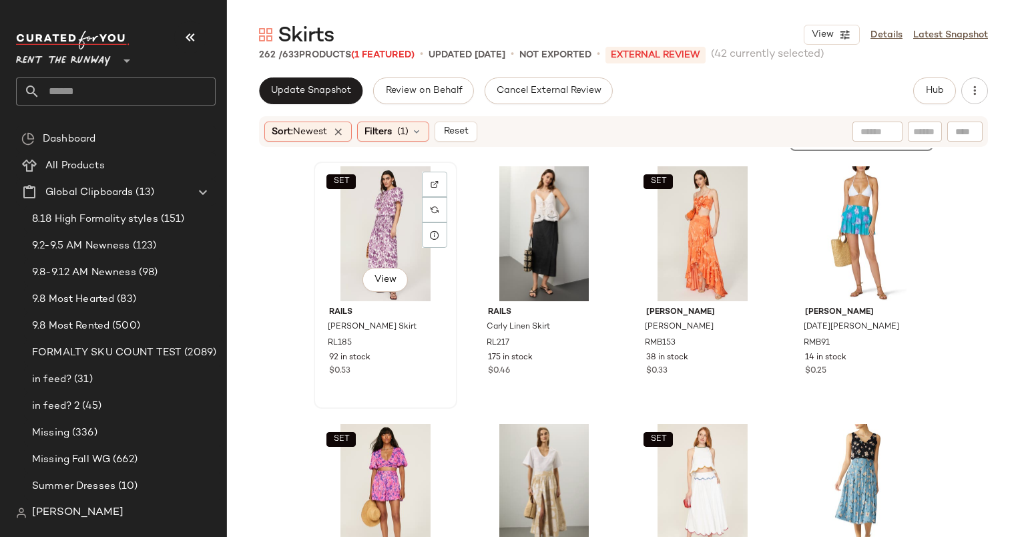
click at [363, 224] on div "SET View" at bounding box center [385, 233] width 134 height 135
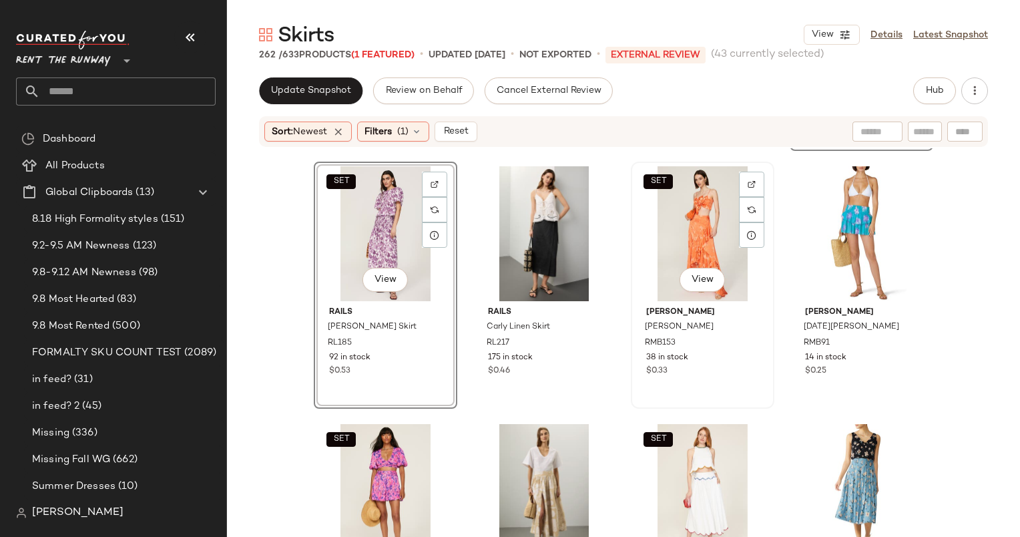
click at [690, 210] on div "SET View" at bounding box center [703, 233] width 134 height 135
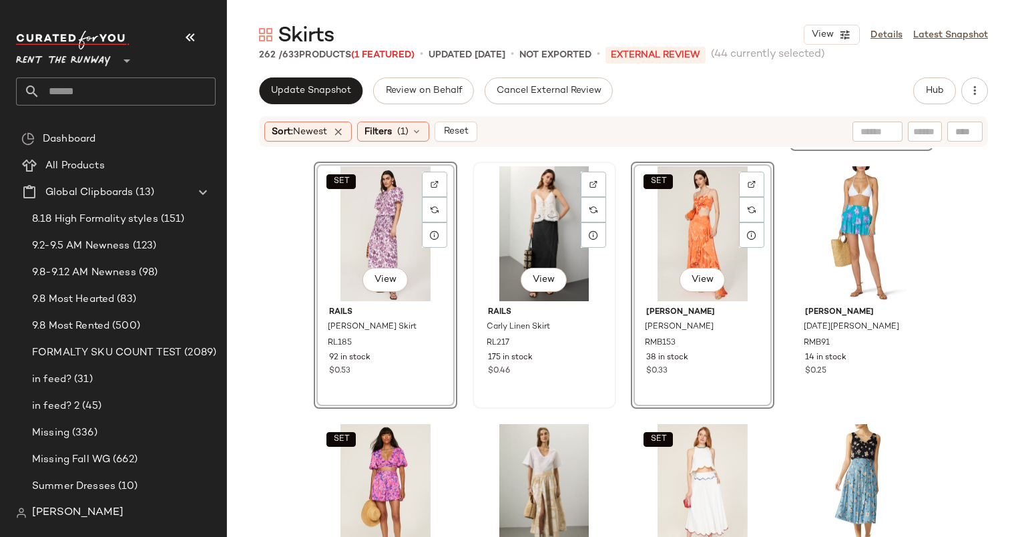
scroll to position [13006, 0]
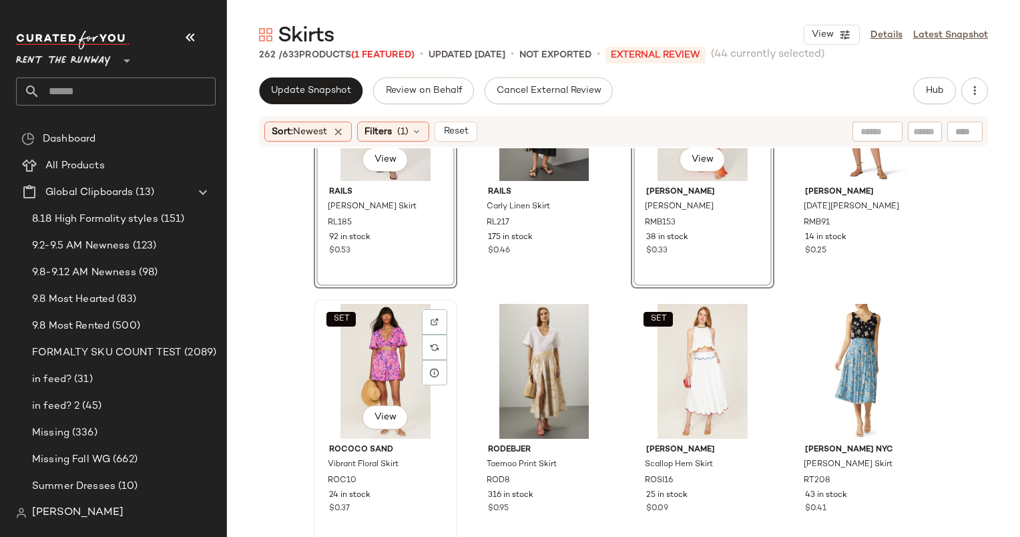
click at [373, 353] on div "SET View" at bounding box center [385, 371] width 134 height 135
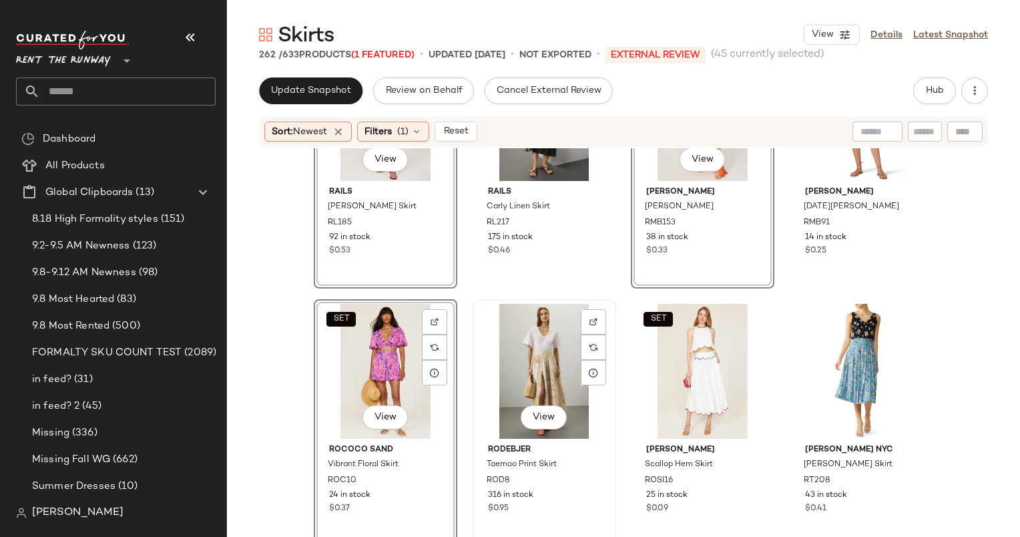
click at [539, 372] on div "View" at bounding box center [544, 371] width 134 height 135
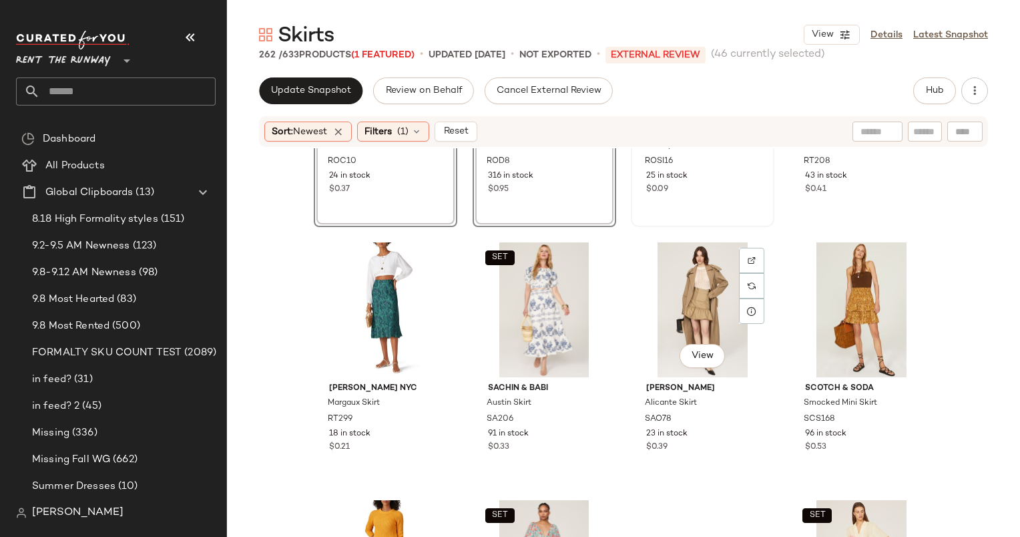
scroll to position [13332, 0]
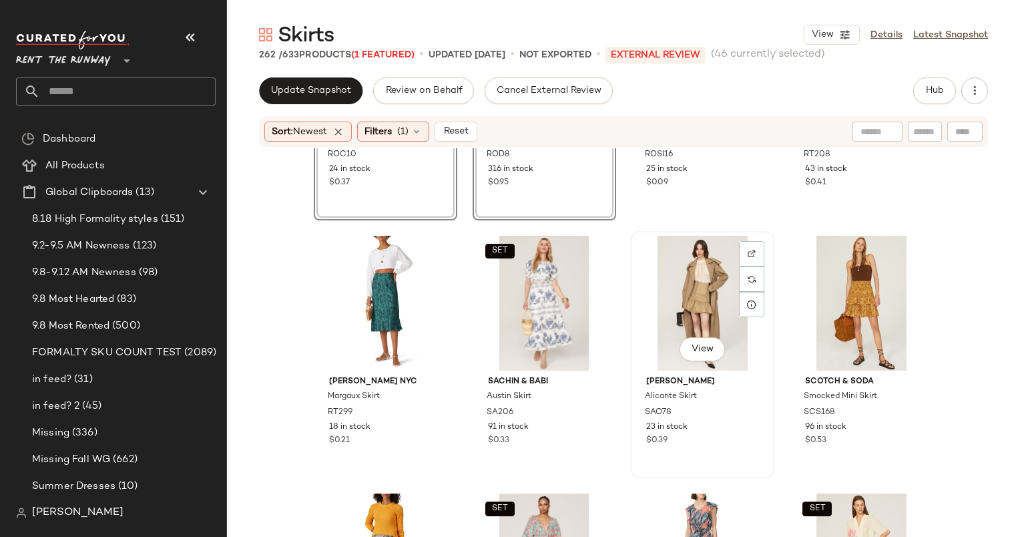
click at [676, 307] on div "View" at bounding box center [703, 303] width 134 height 135
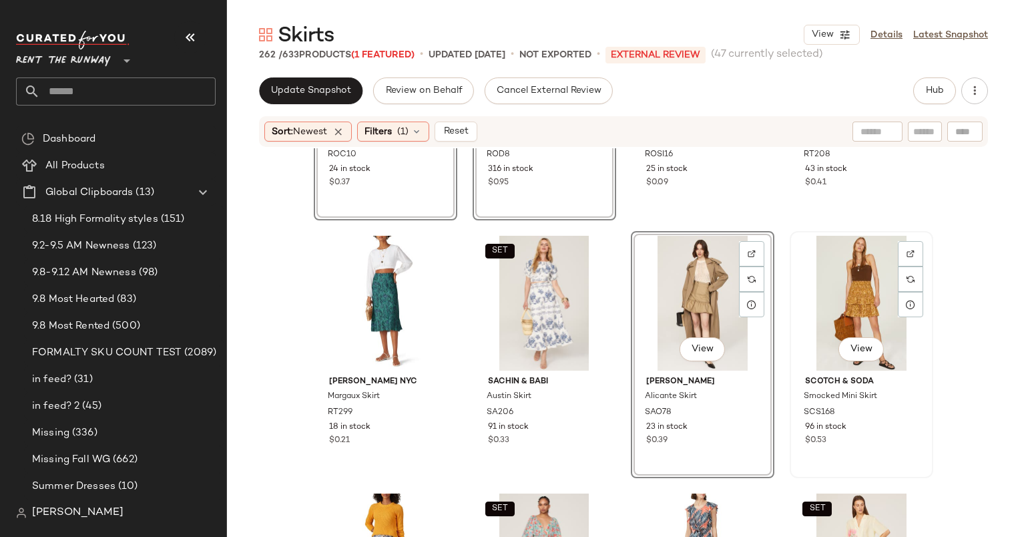
click at [855, 278] on div "View" at bounding box center [862, 303] width 134 height 135
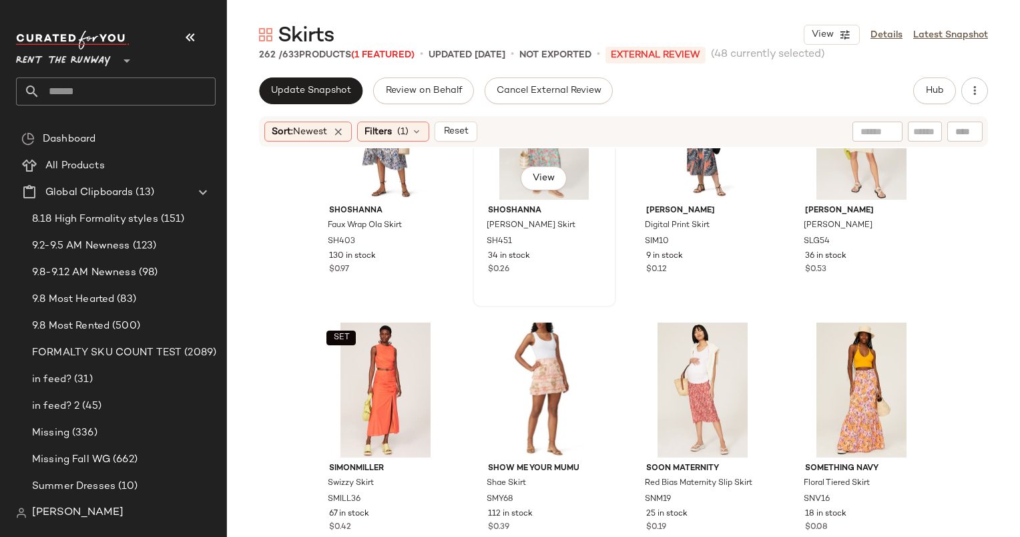
scroll to position [13761, 0]
click at [823, 191] on div "SET View" at bounding box center [862, 131] width 134 height 135
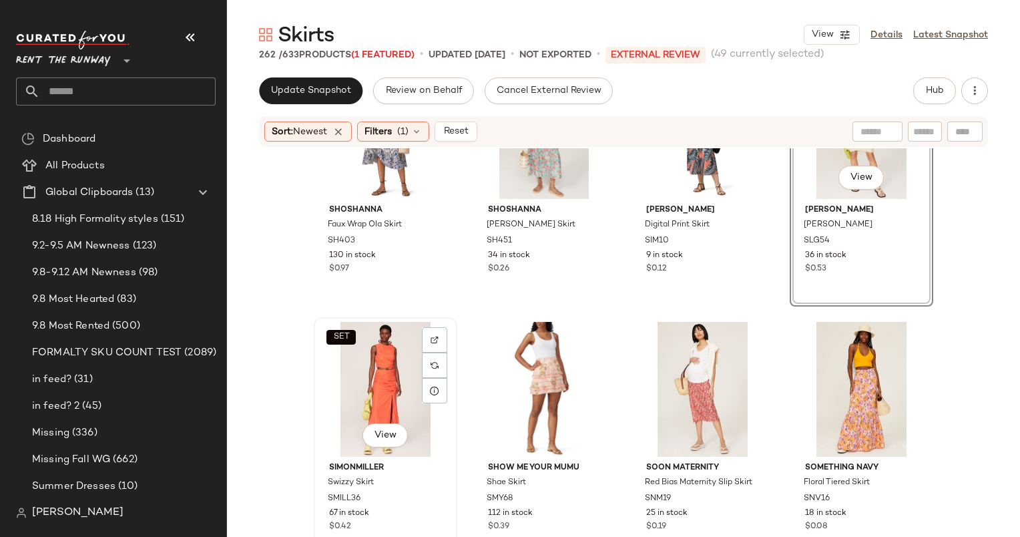
click at [371, 358] on div "SET View" at bounding box center [385, 389] width 134 height 135
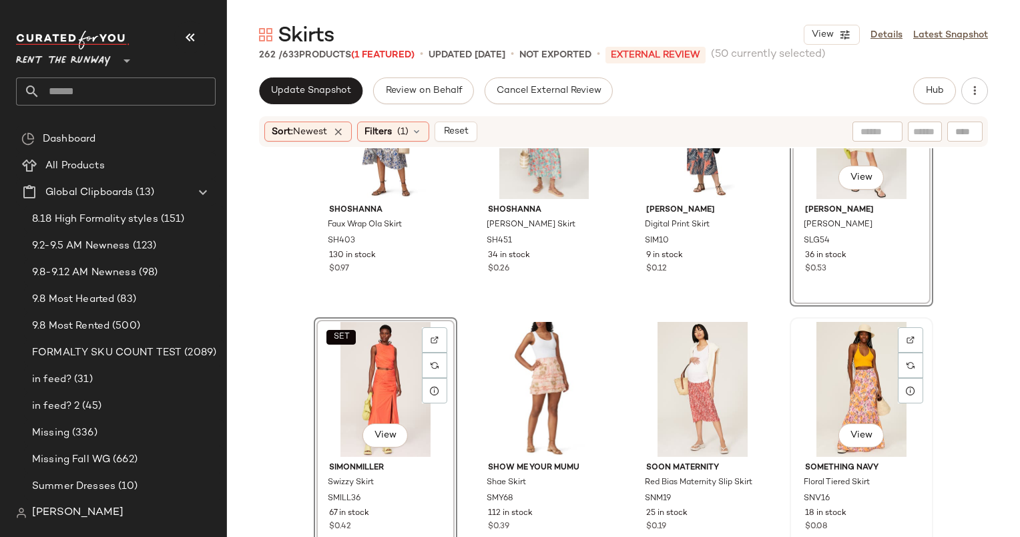
click at [830, 397] on div "View" at bounding box center [862, 389] width 134 height 135
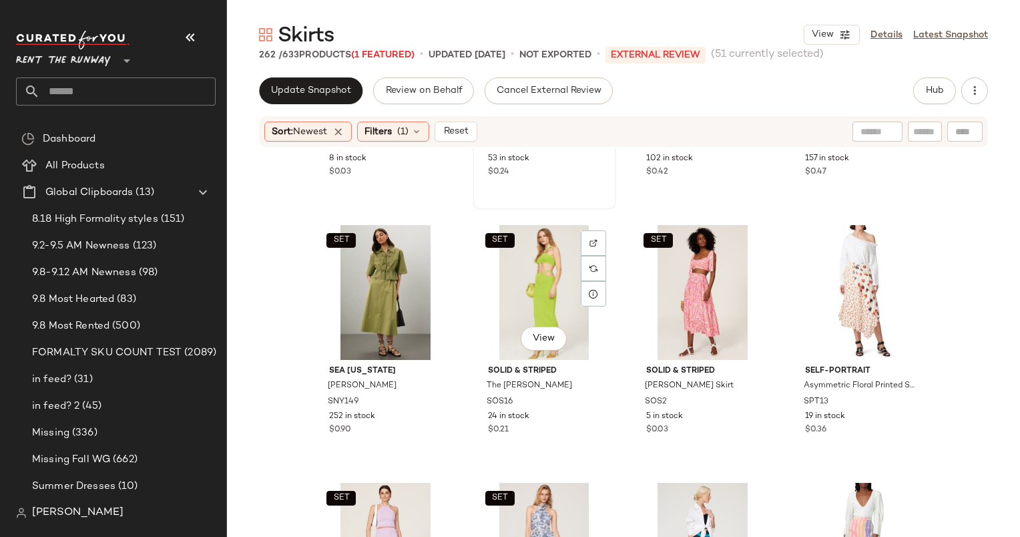
scroll to position [14375, 0]
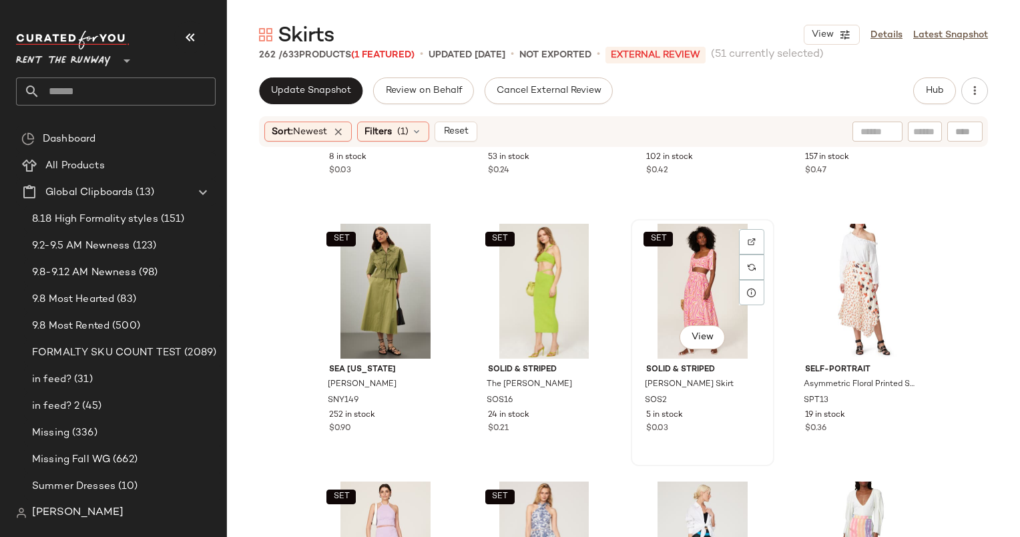
click at [670, 286] on div "SET View" at bounding box center [703, 291] width 134 height 135
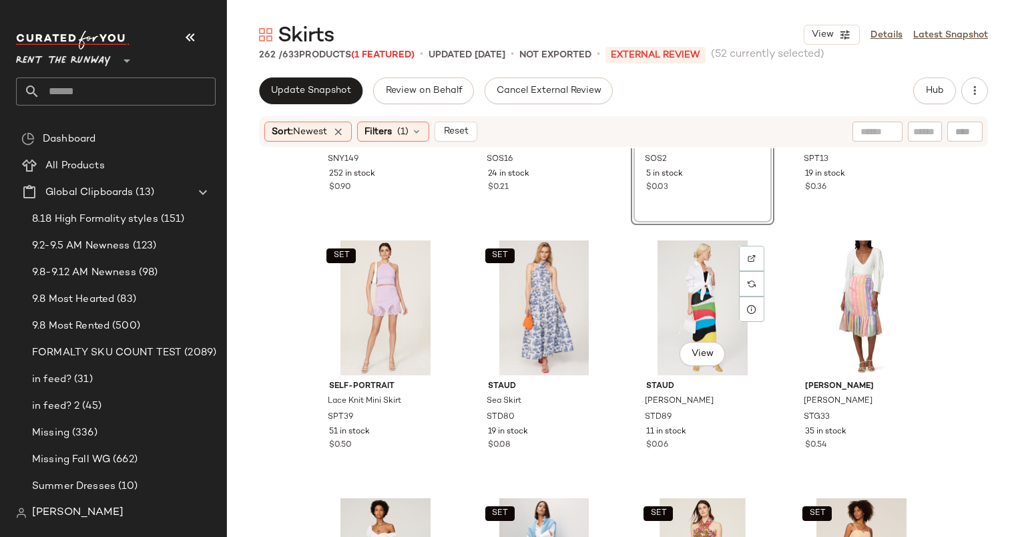
scroll to position [14615, 0]
click at [375, 292] on div "SET View" at bounding box center [385, 308] width 134 height 135
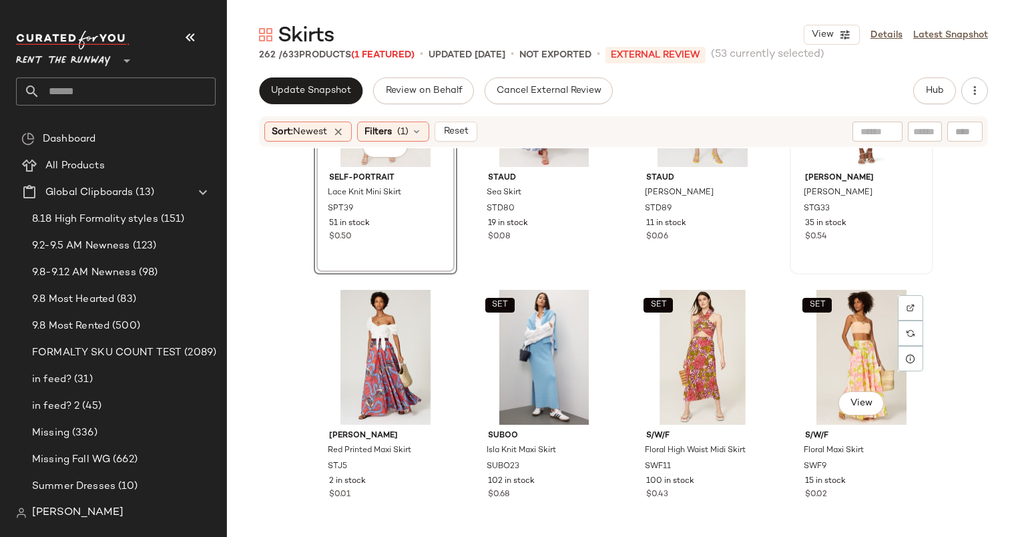
scroll to position [14826, 0]
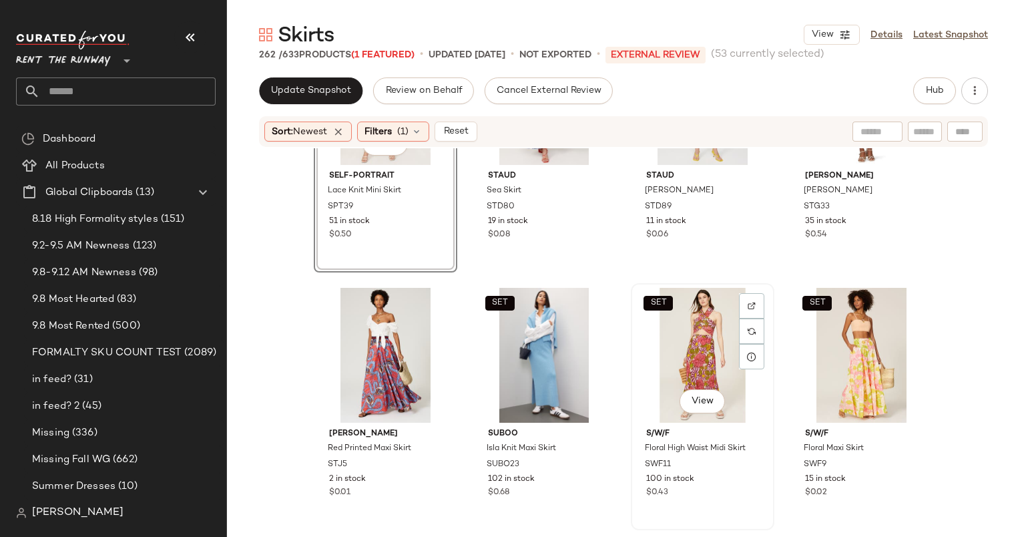
click at [693, 324] on div "SET View" at bounding box center [703, 355] width 134 height 135
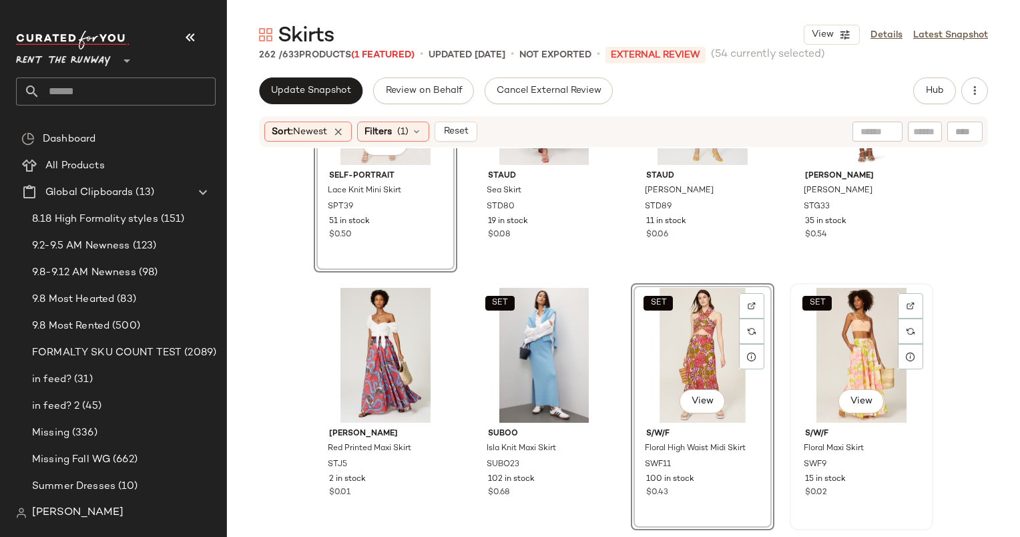
click at [856, 326] on div "SET View" at bounding box center [862, 355] width 134 height 135
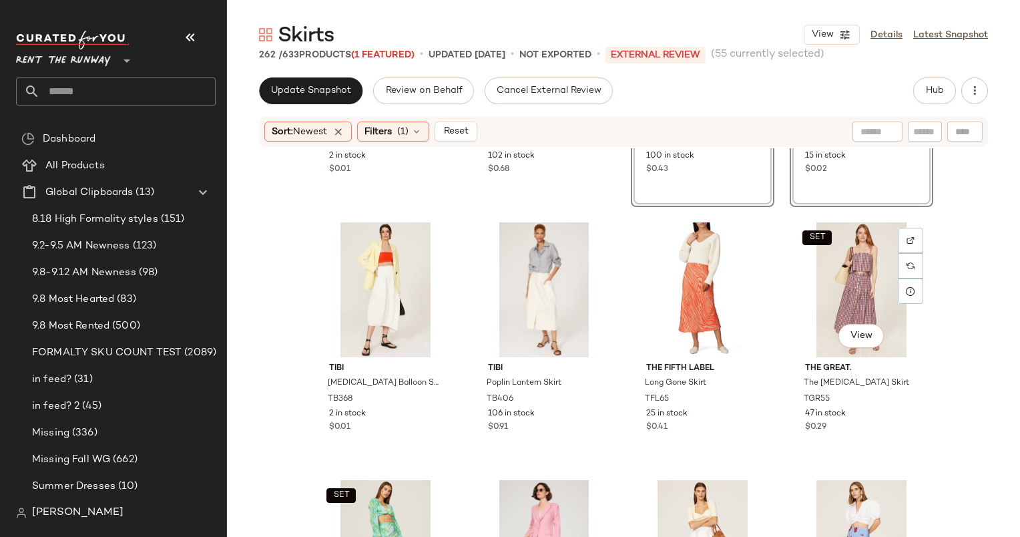
scroll to position [15155, 0]
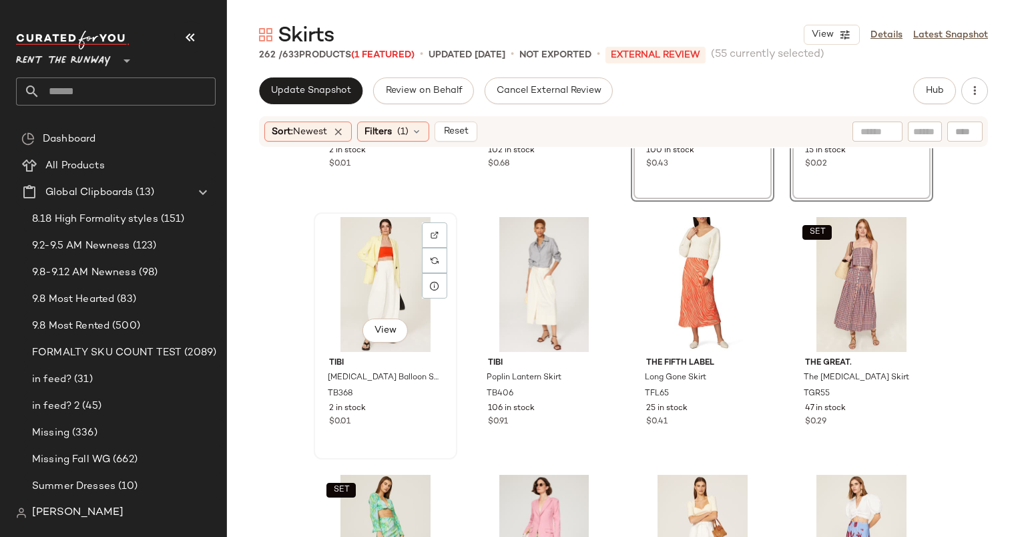
click at [355, 251] on div "View" at bounding box center [385, 284] width 134 height 135
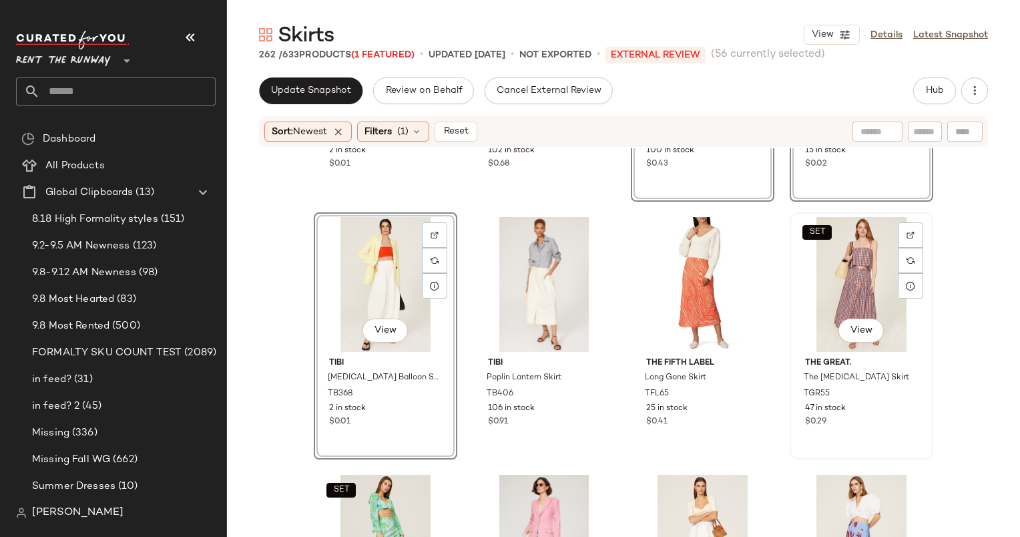
click at [855, 276] on div "SET View" at bounding box center [862, 284] width 134 height 135
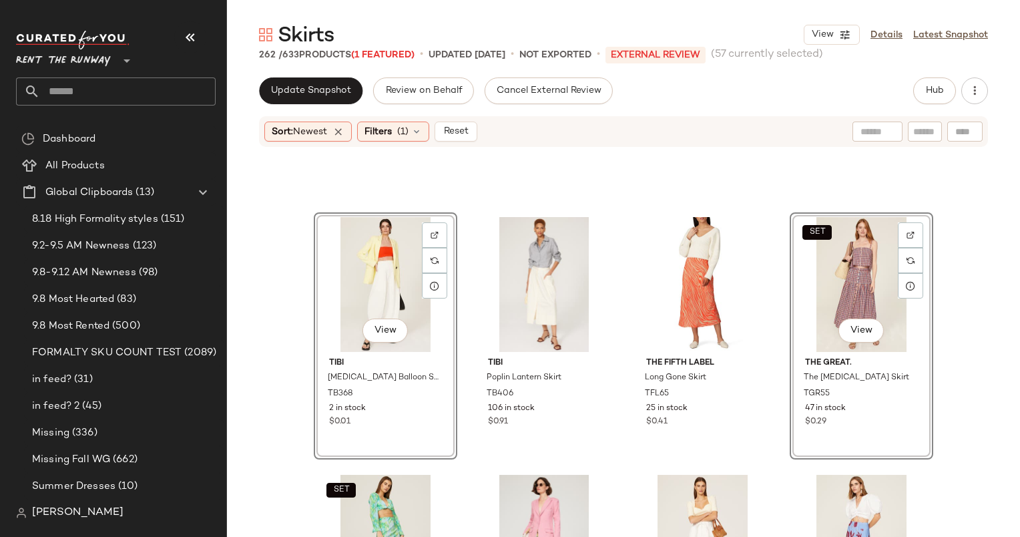
scroll to position [15440, 0]
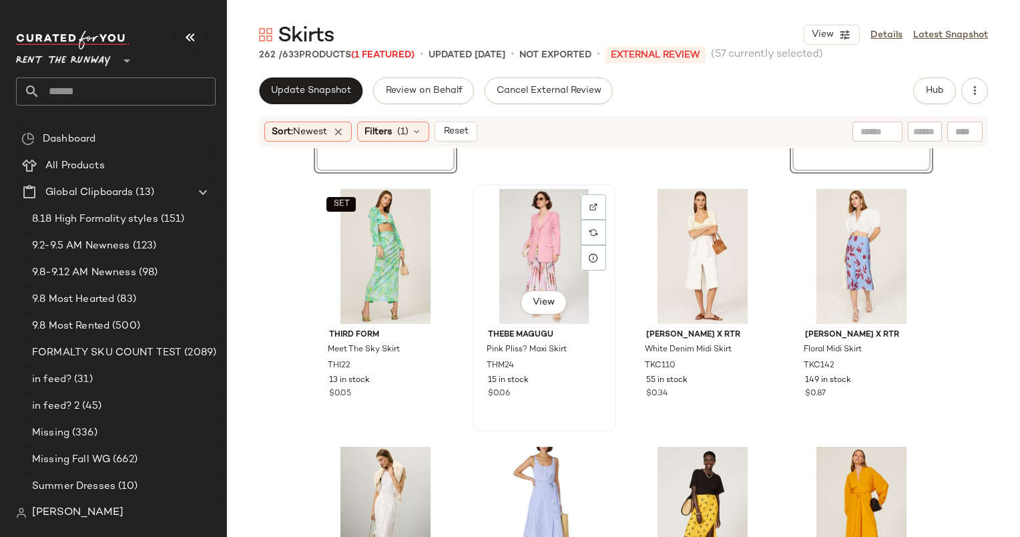
click at [519, 258] on div "View" at bounding box center [544, 256] width 134 height 135
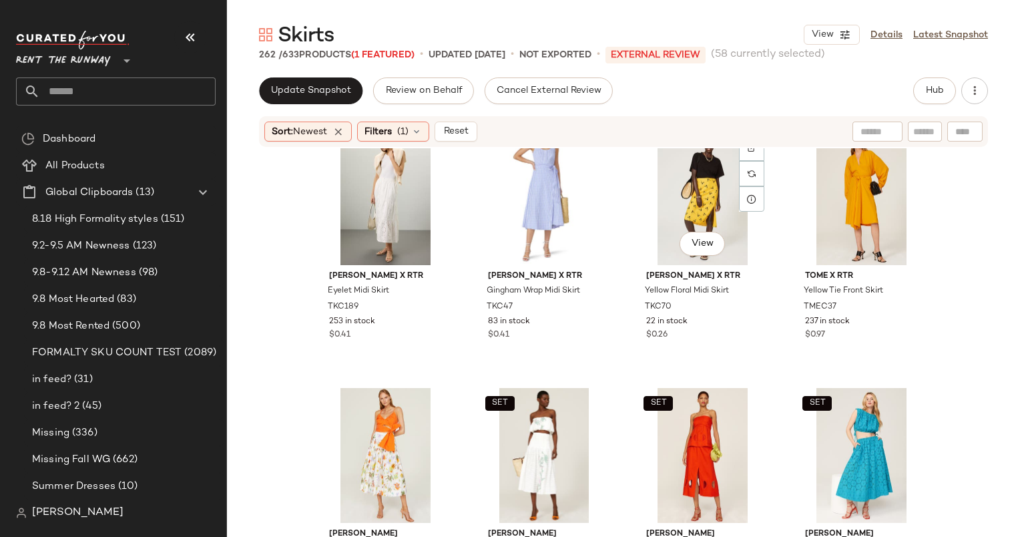
scroll to position [15768, 0]
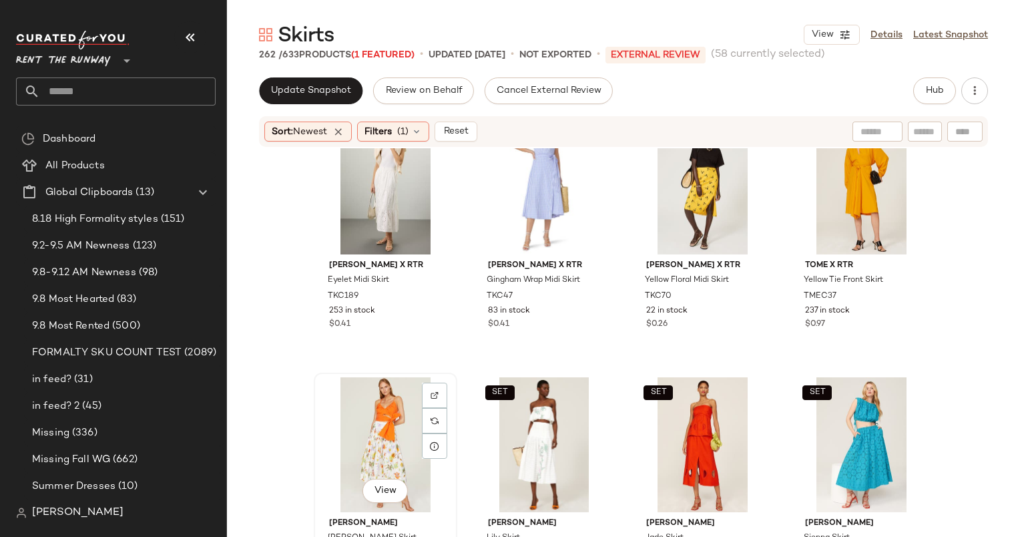
click at [393, 449] on div "View" at bounding box center [385, 444] width 134 height 135
click at [690, 417] on div "SET View" at bounding box center [703, 444] width 134 height 135
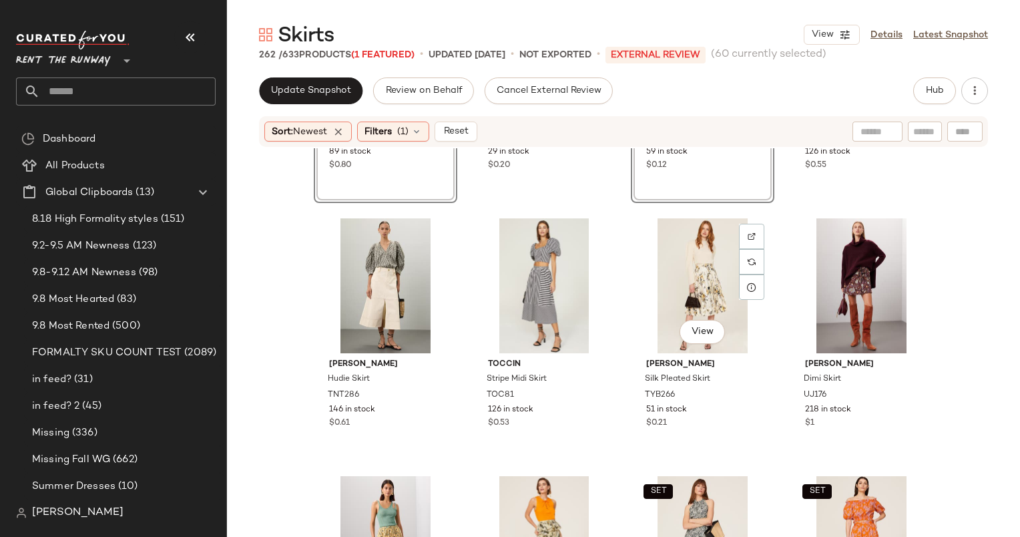
scroll to position [16203, 0]
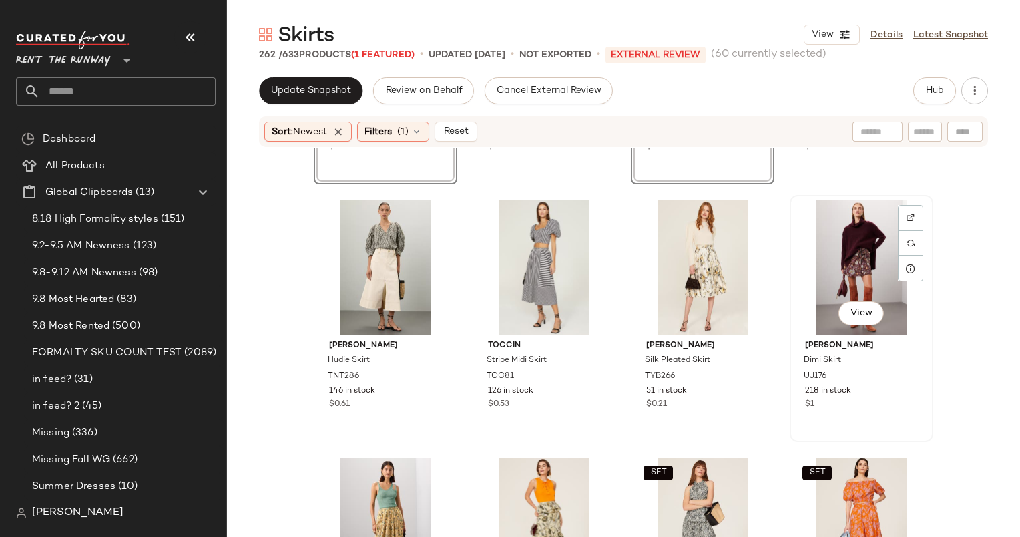
click at [836, 258] on div "View" at bounding box center [862, 267] width 134 height 135
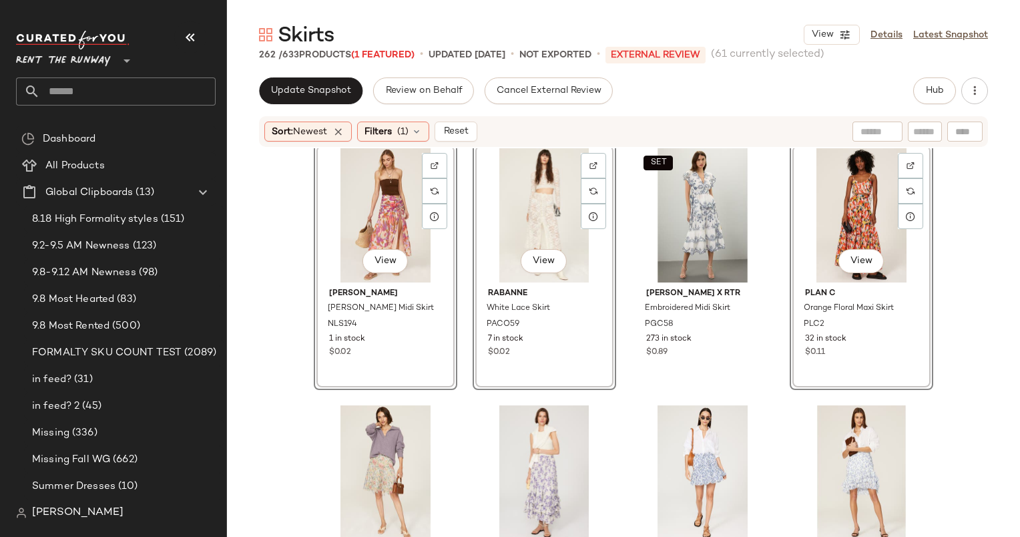
scroll to position [11789, 0]
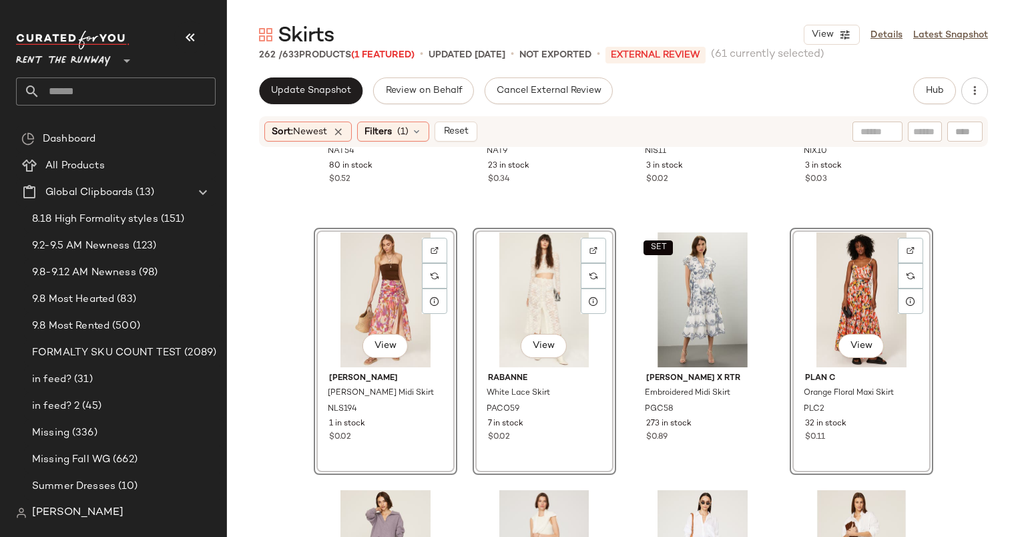
click at [861, 276] on div "View" at bounding box center [862, 299] width 134 height 135
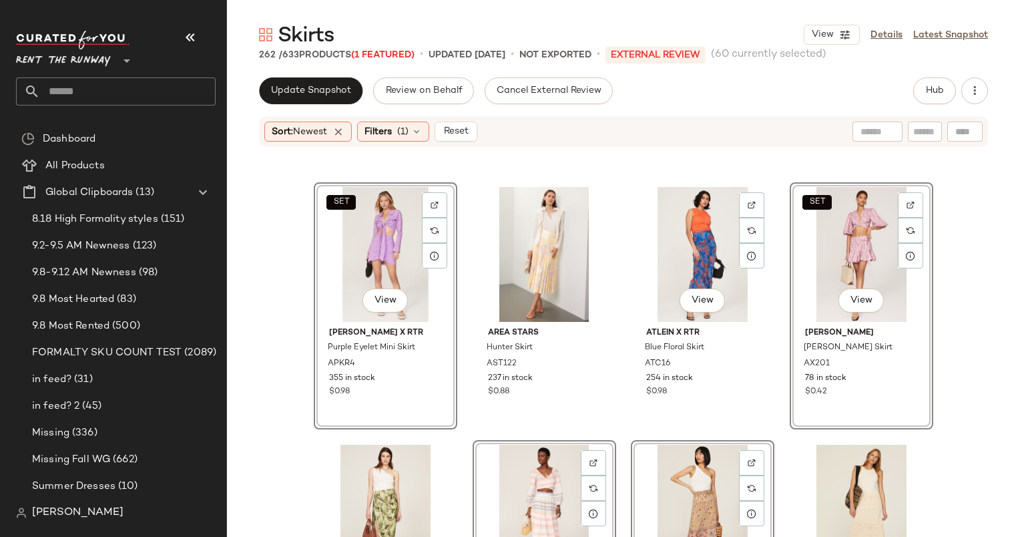
scroll to position [5134, 0]
click at [534, 481] on div "View" at bounding box center [544, 511] width 134 height 135
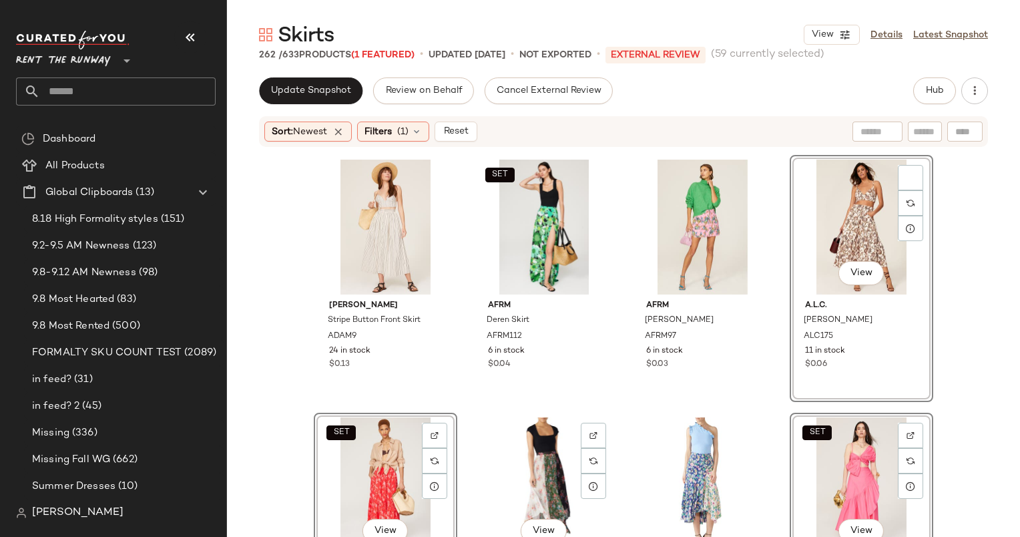
scroll to position [4615, 0]
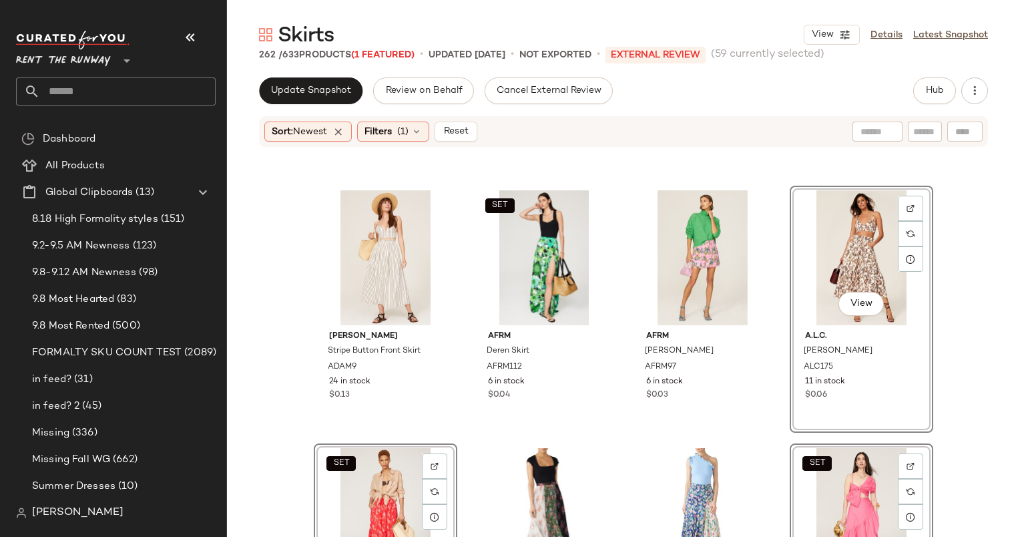
click at [827, 253] on div "View" at bounding box center [862, 257] width 134 height 135
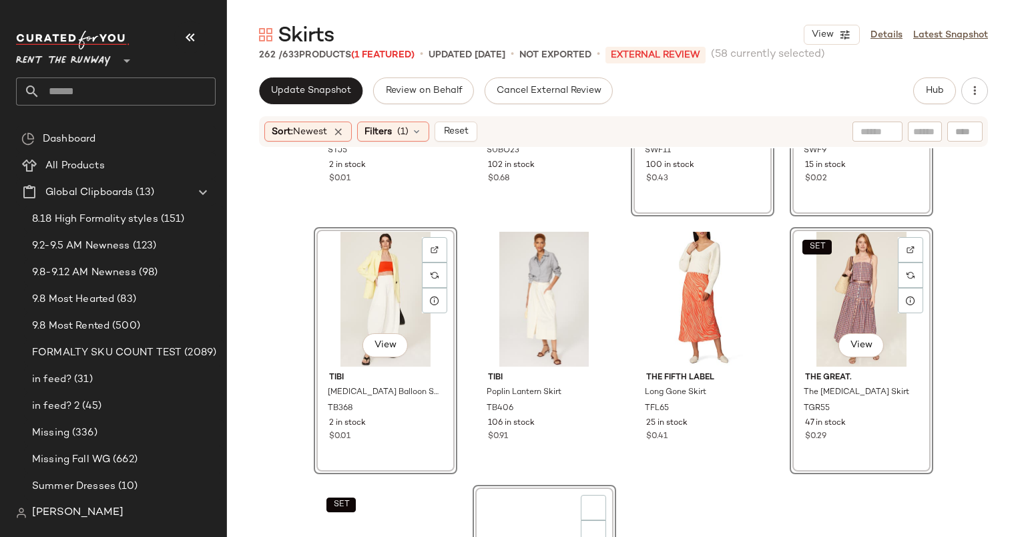
scroll to position [15141, 0]
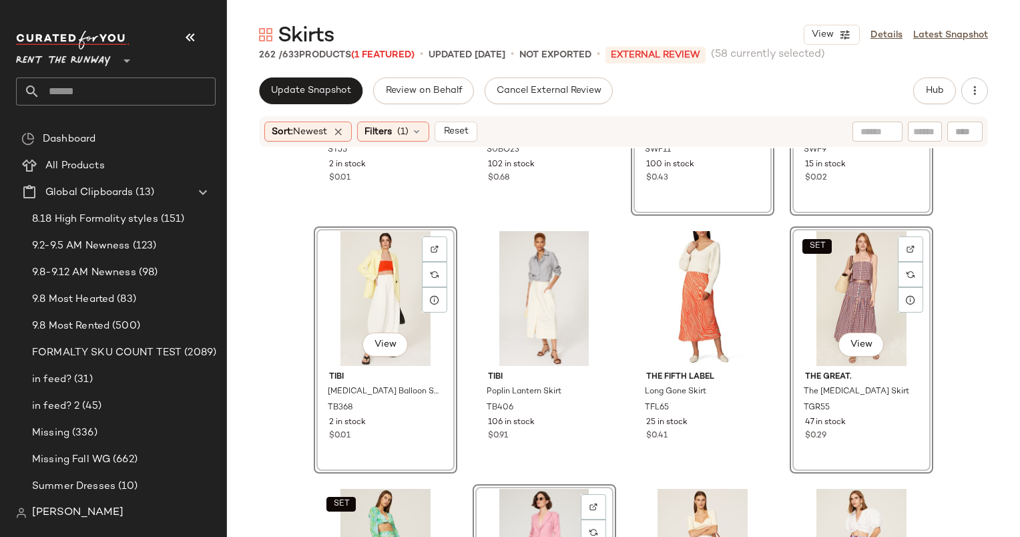
click at [391, 274] on div "View" at bounding box center [385, 298] width 134 height 135
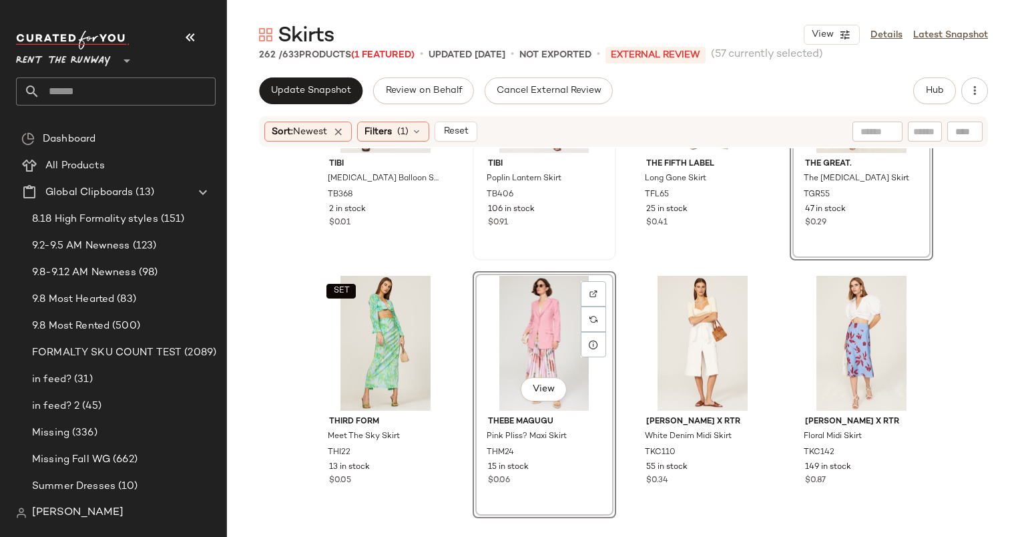
scroll to position [15354, 0]
click at [534, 312] on div "View" at bounding box center [544, 343] width 134 height 135
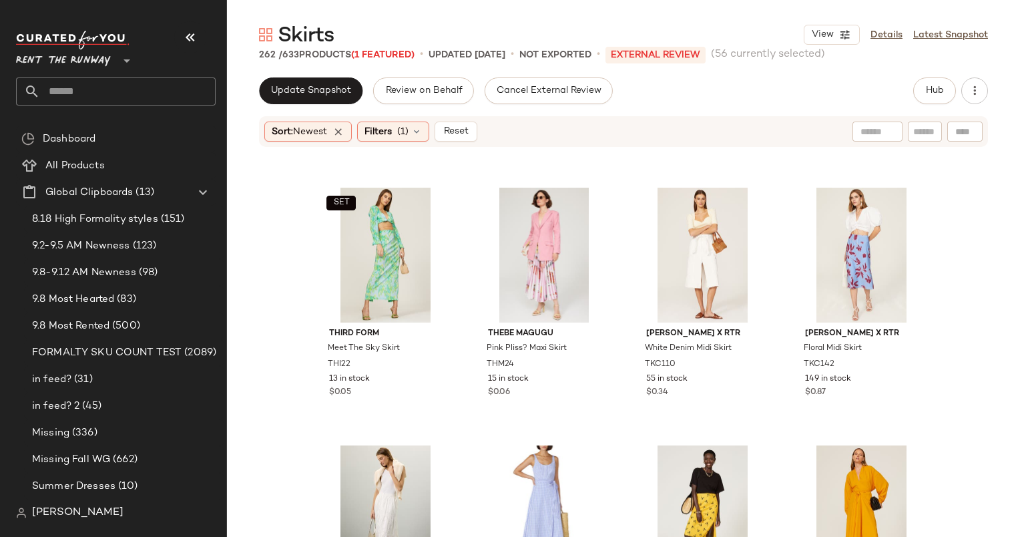
scroll to position [15452, 0]
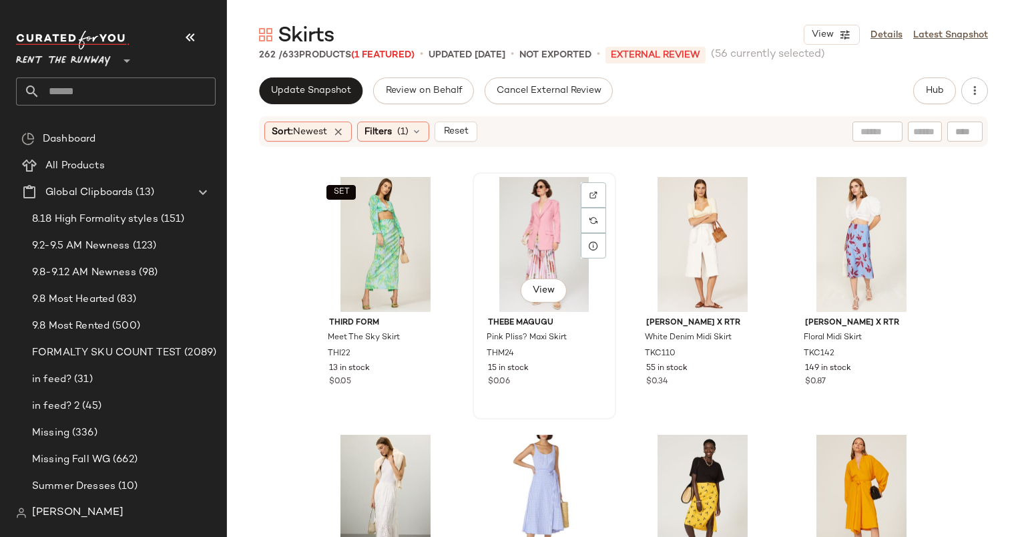
click at [543, 230] on div "View" at bounding box center [544, 244] width 134 height 135
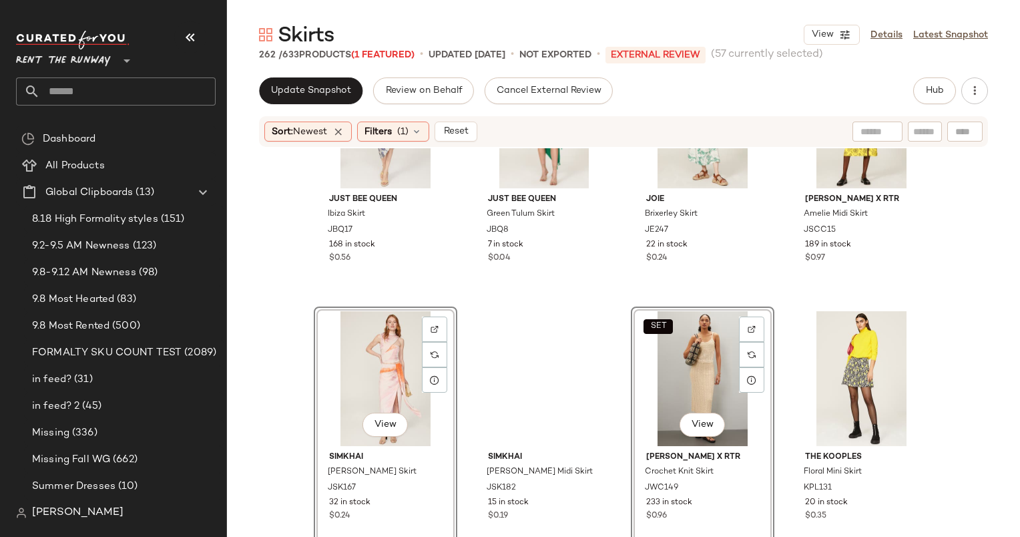
scroll to position [8352, 0]
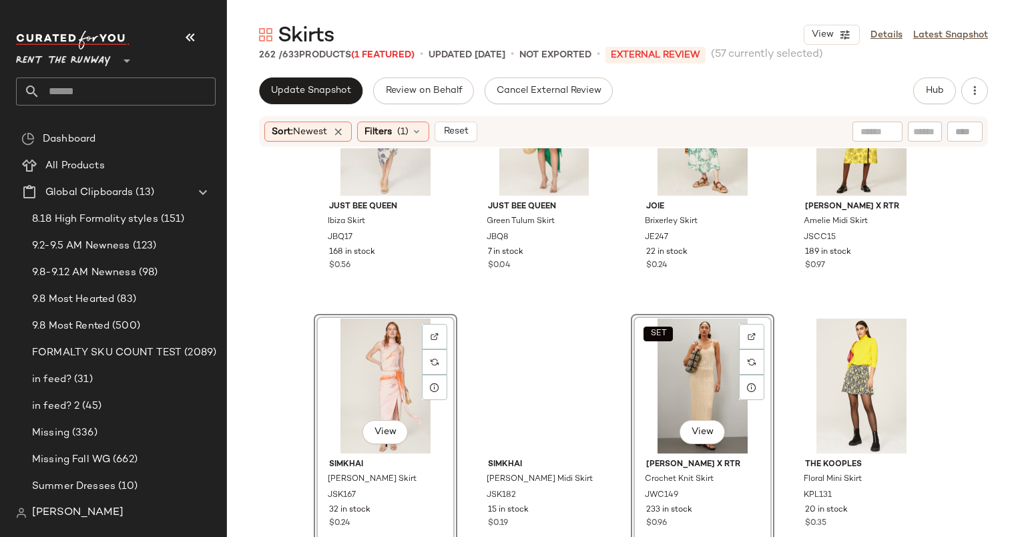
click at [701, 355] on div "SET View" at bounding box center [703, 385] width 134 height 135
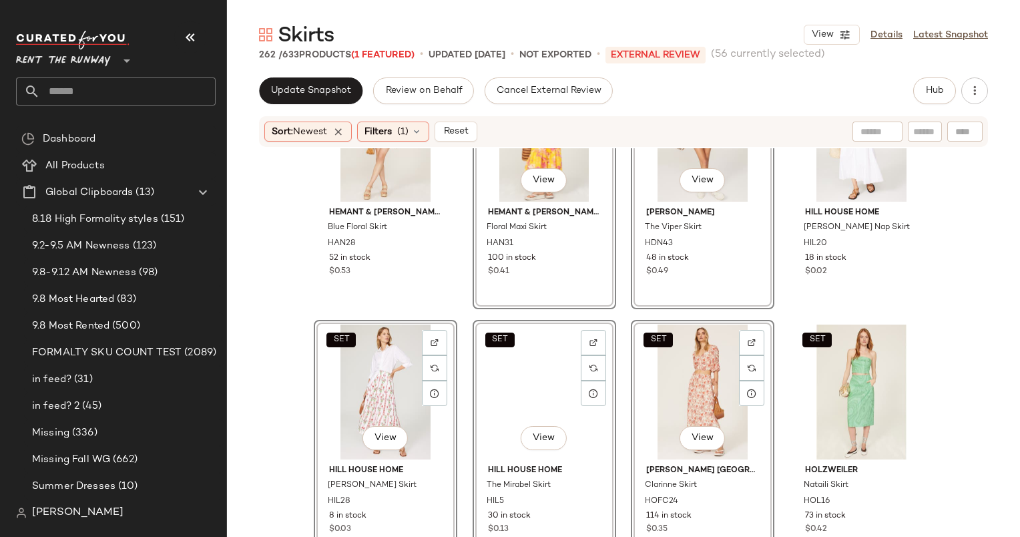
scroll to position [7825, 0]
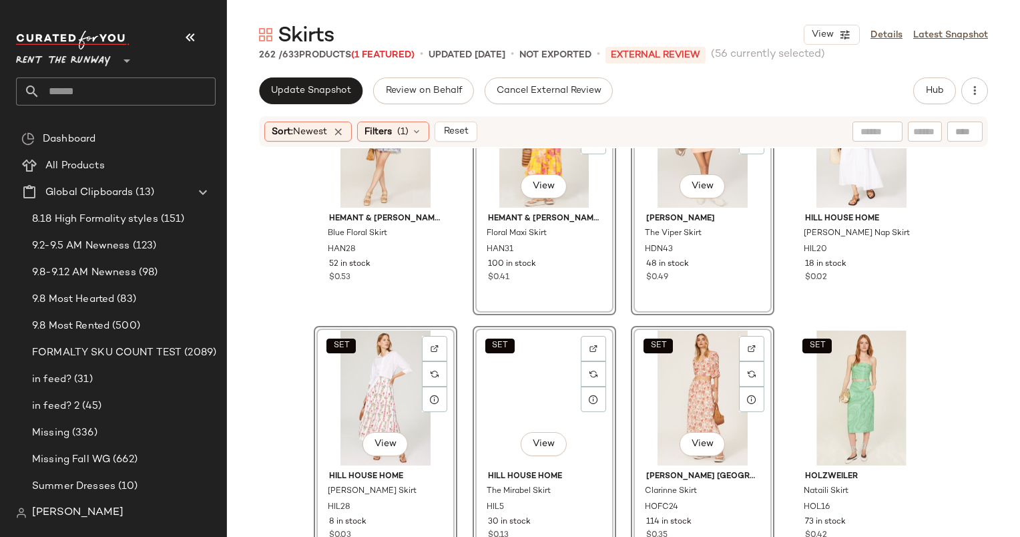
click at [388, 384] on div "SET View" at bounding box center [385, 397] width 134 height 135
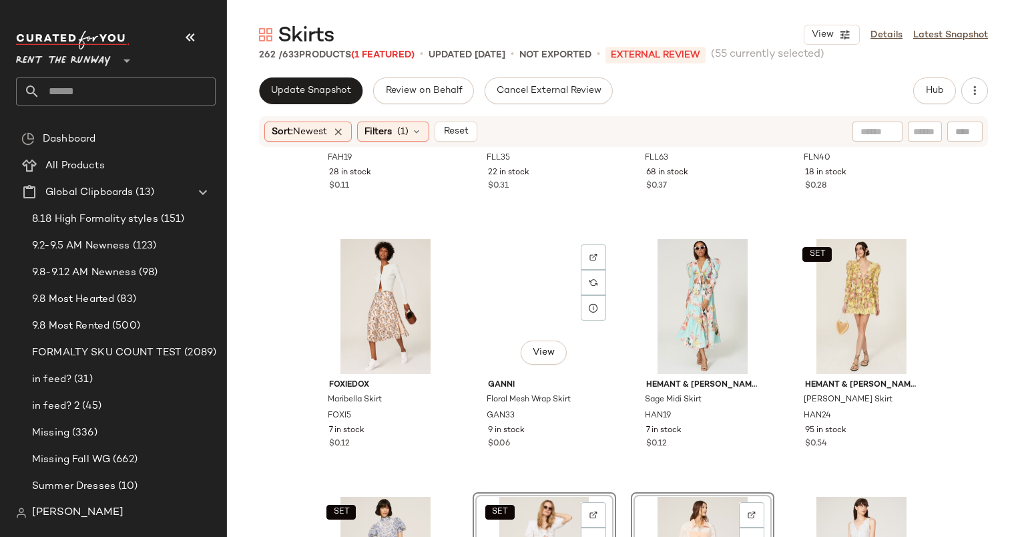
scroll to position [7466, 0]
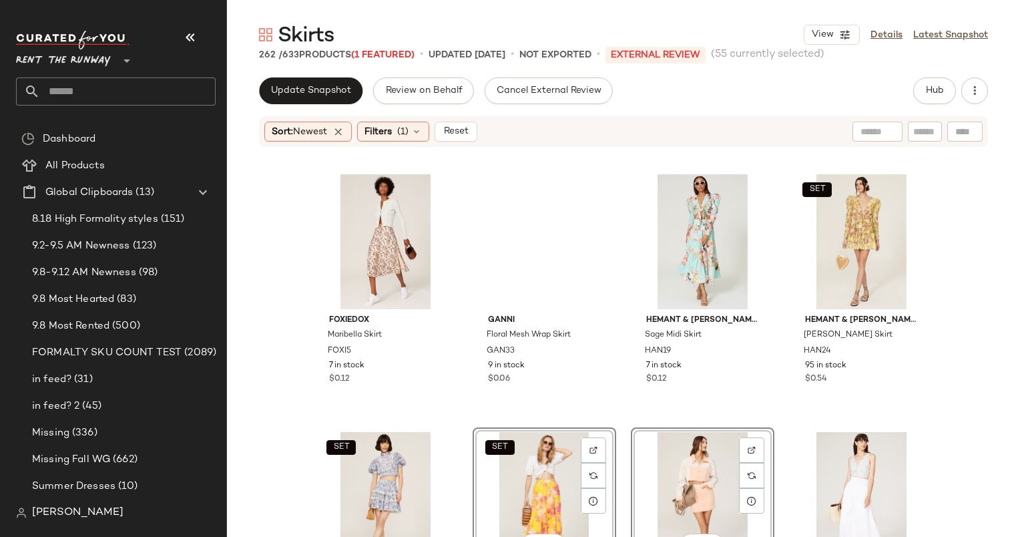
click at [686, 458] on div "View" at bounding box center [703, 499] width 134 height 135
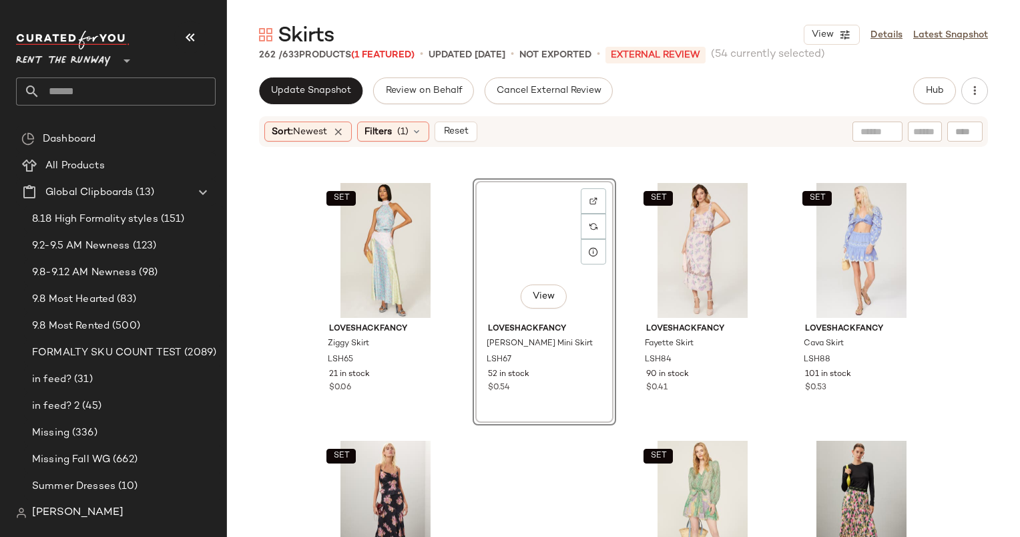
scroll to position [9512, 0]
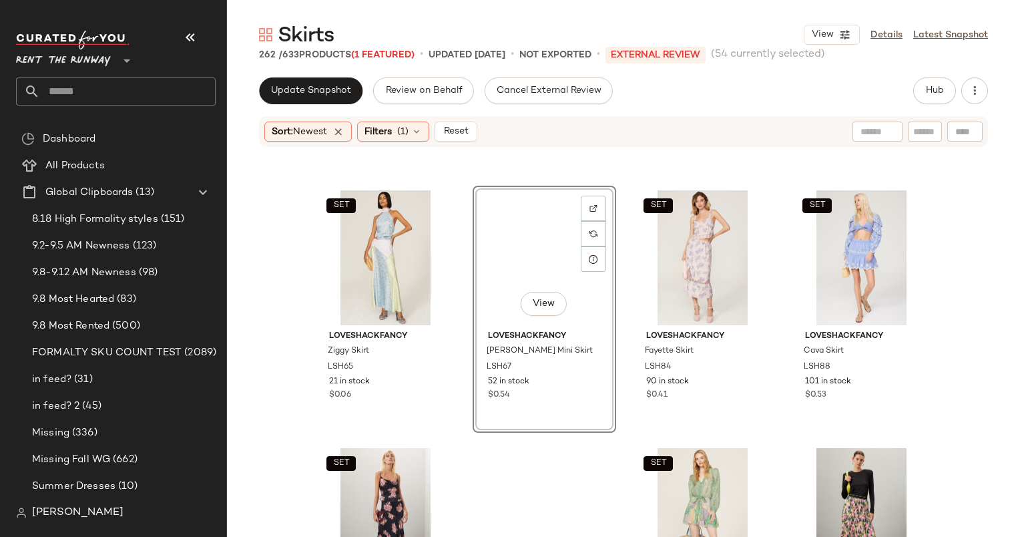
click at [492, 276] on div "View" at bounding box center [544, 257] width 134 height 135
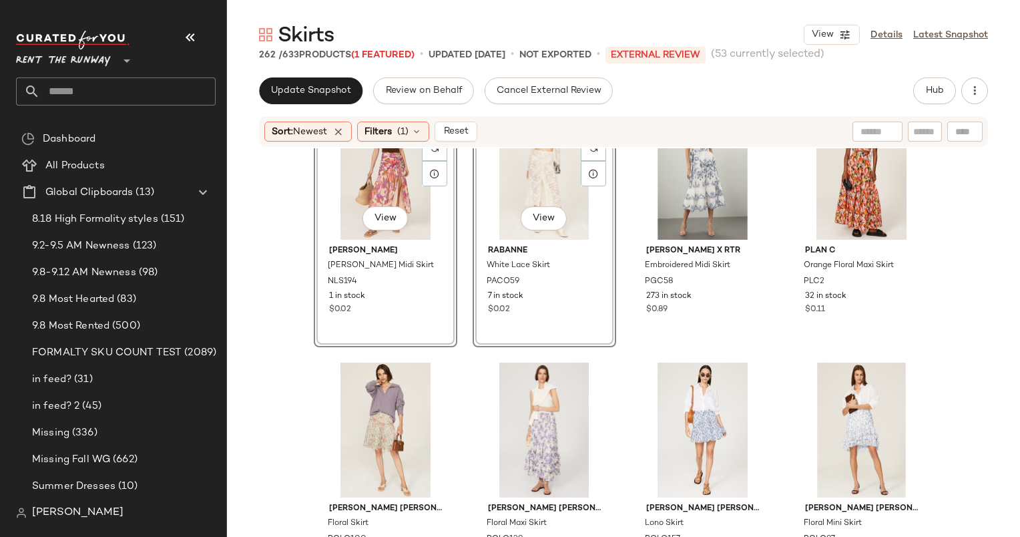
scroll to position [11872, 0]
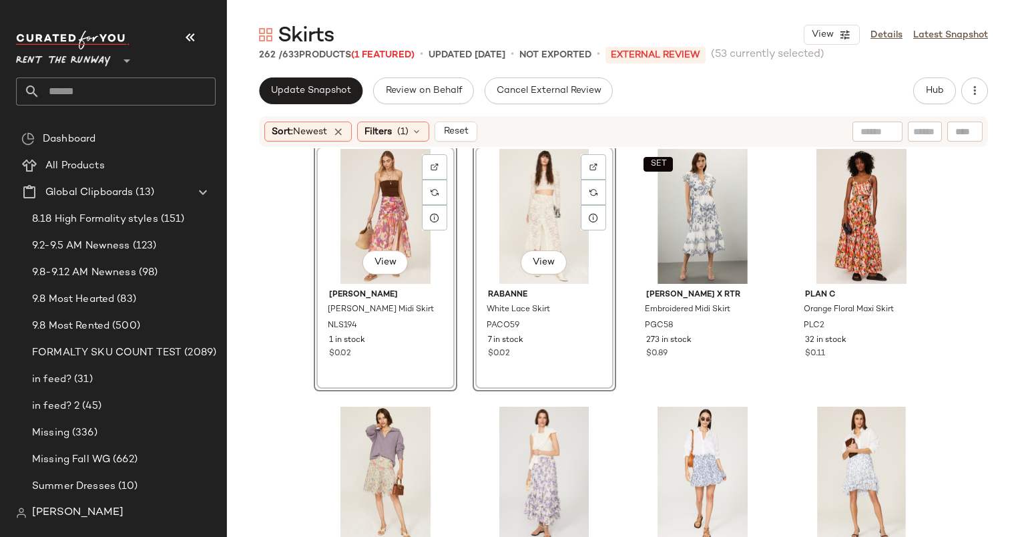
click at [508, 232] on div "View" at bounding box center [544, 216] width 134 height 135
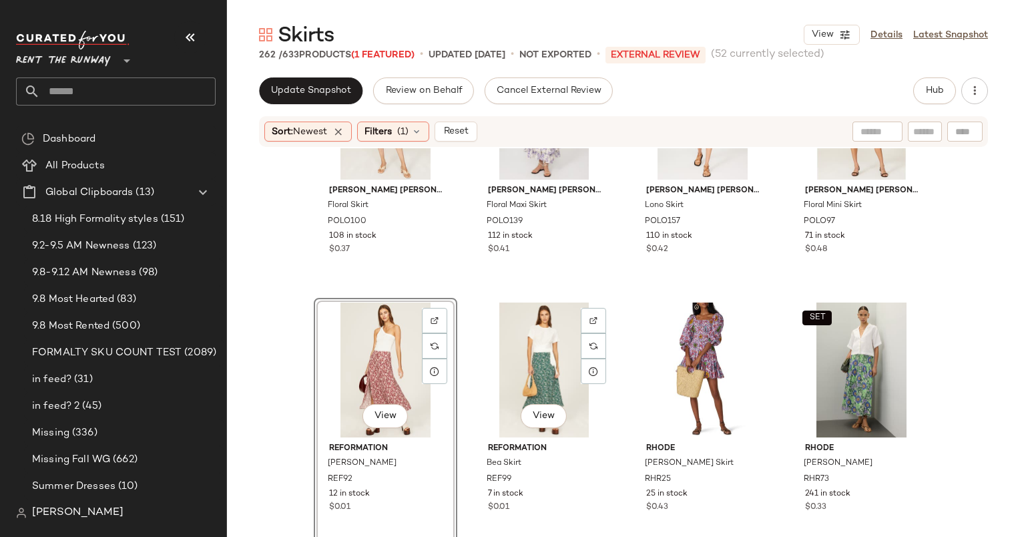
scroll to position [12485, 0]
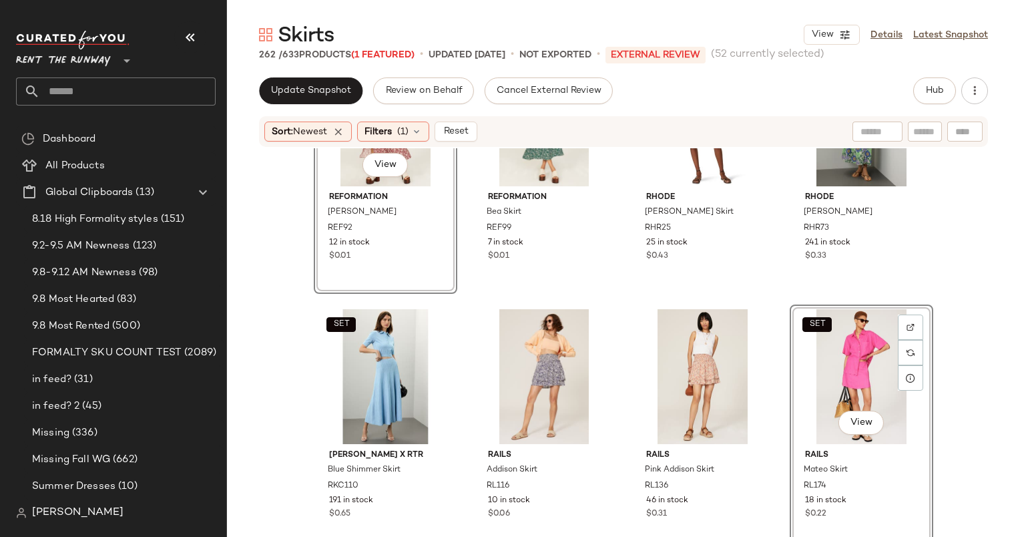
click at [855, 353] on div "SET View" at bounding box center [862, 376] width 134 height 135
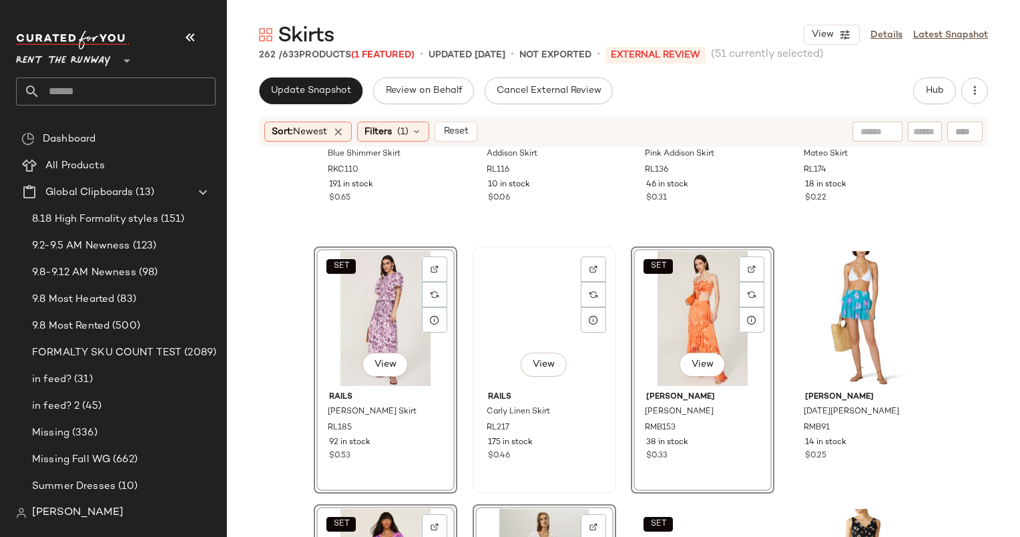
scroll to position [12881, 0]
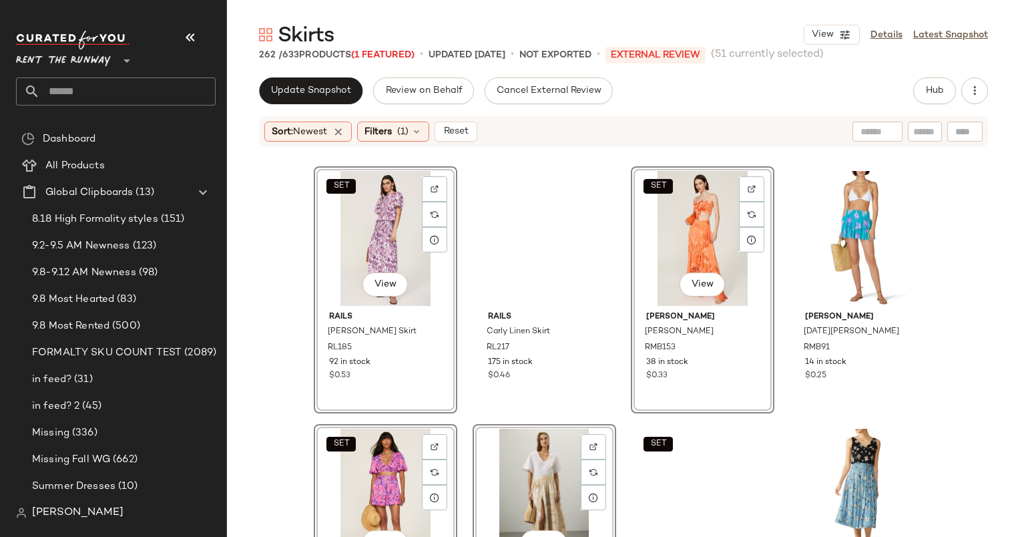
click at [379, 470] on div "SET View" at bounding box center [385, 496] width 134 height 135
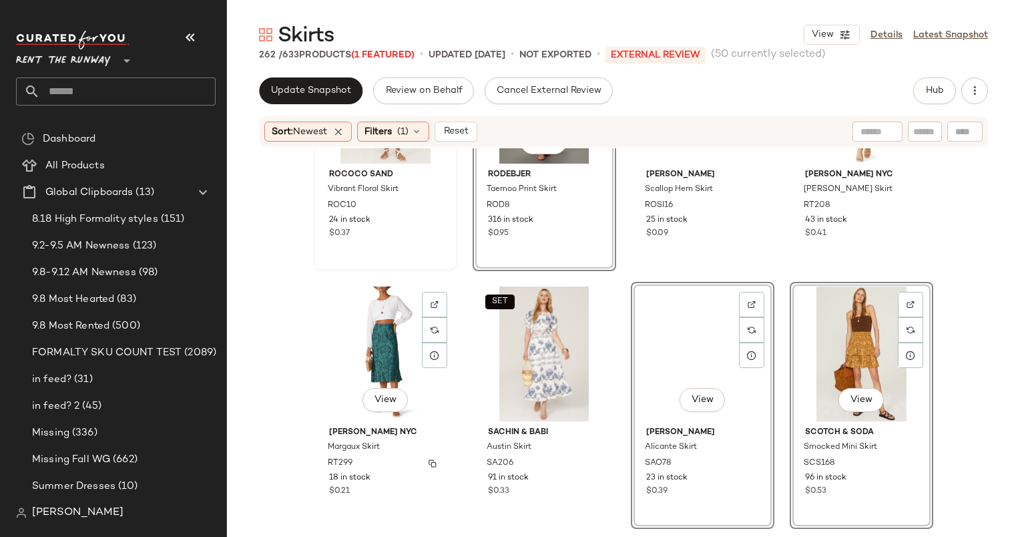
scroll to position [13474, 0]
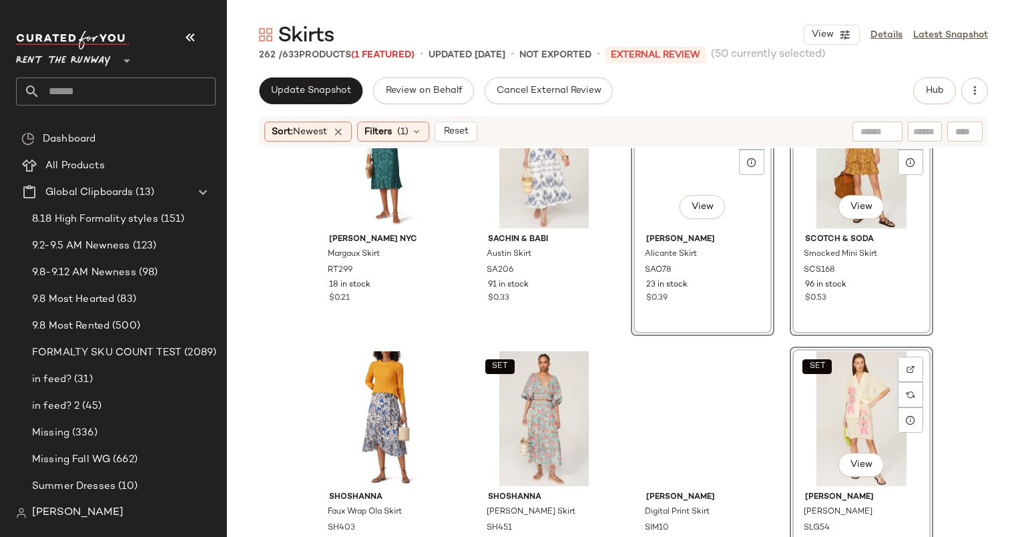
click at [699, 168] on div "View" at bounding box center [703, 160] width 134 height 135
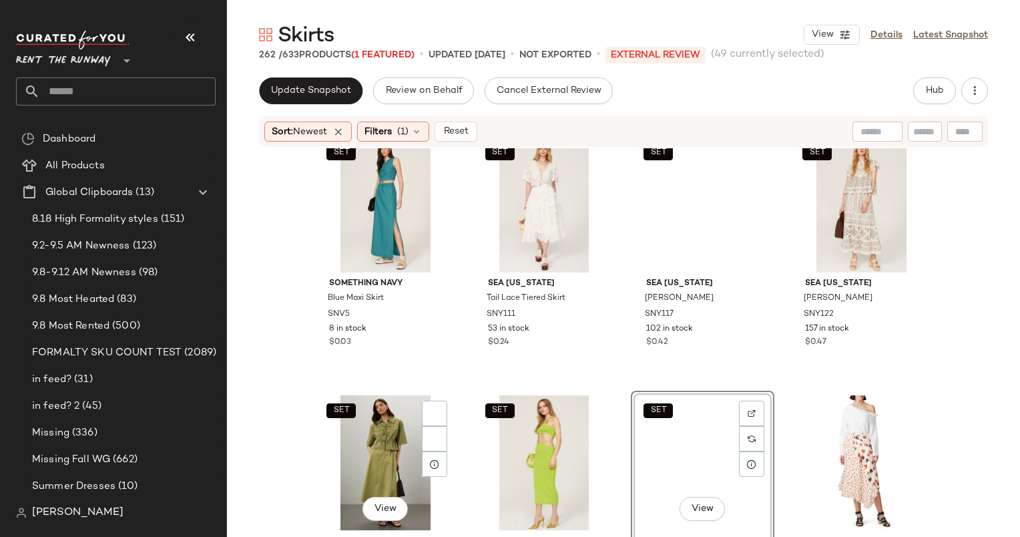
scroll to position [14376, 0]
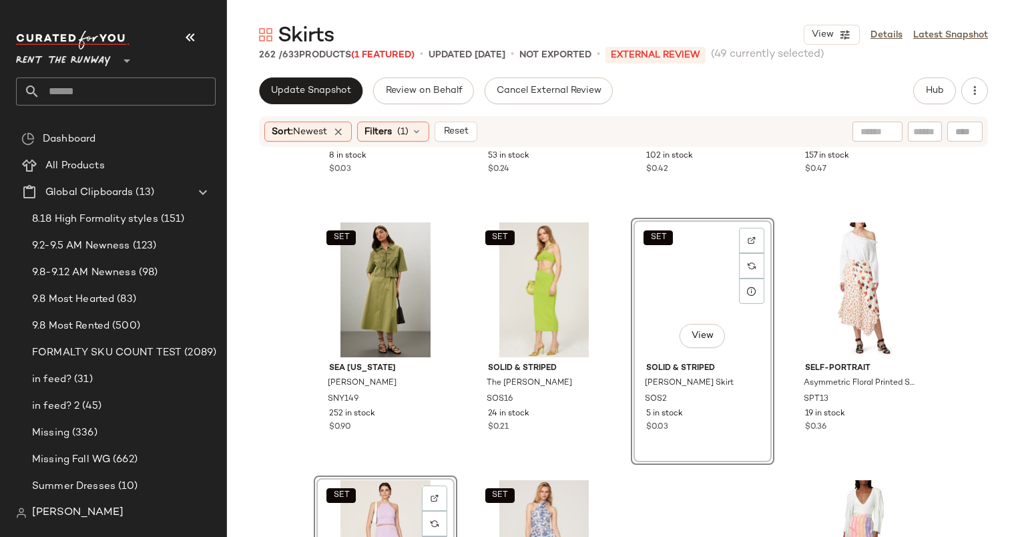
click at [692, 288] on div "SET View" at bounding box center [703, 289] width 134 height 135
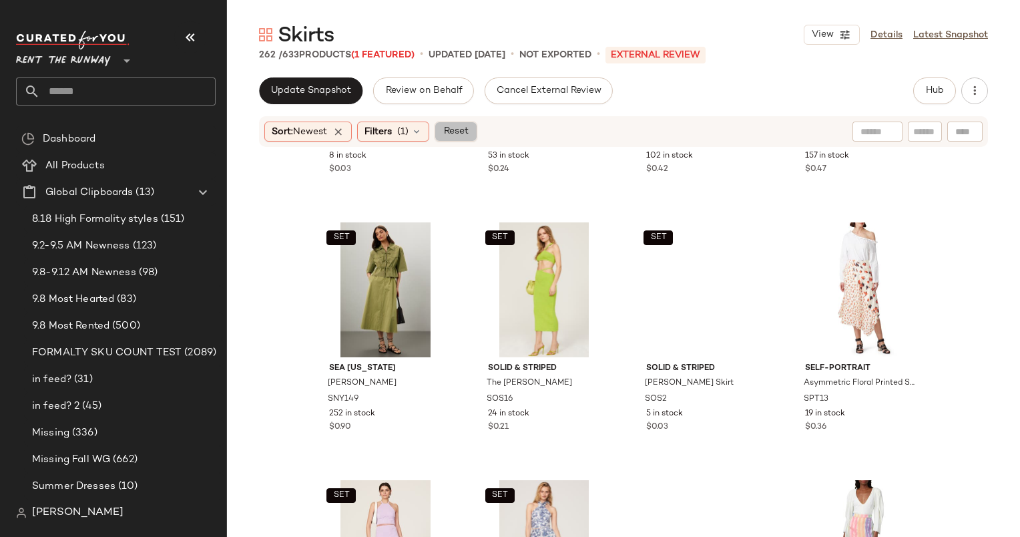
click at [446, 136] on span "Reset" at bounding box center [455, 131] width 25 height 11
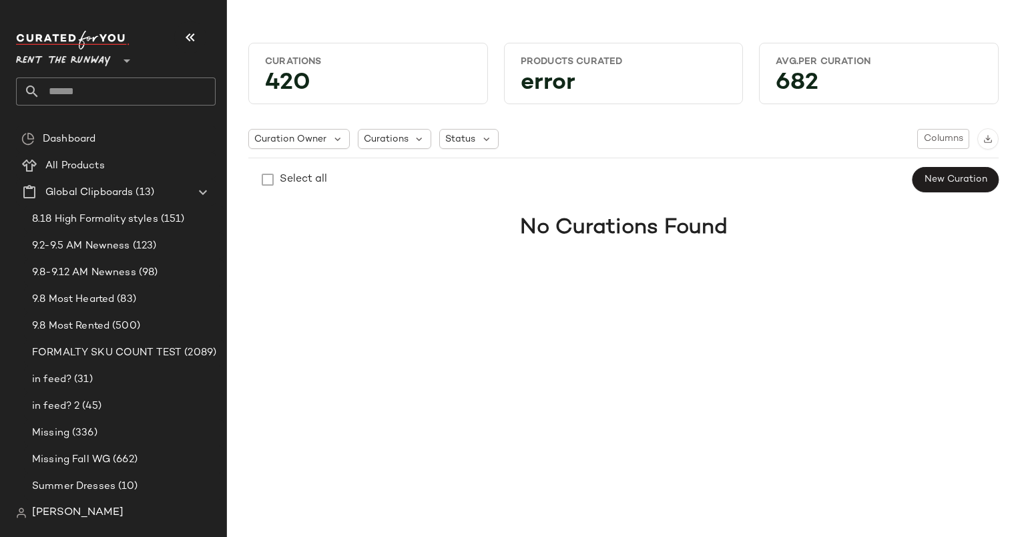
click at [792, 266] on div "Curation Owner Curations Status Columns Select all New Curation No Curations Fo…" at bounding box center [624, 187] width 772 height 177
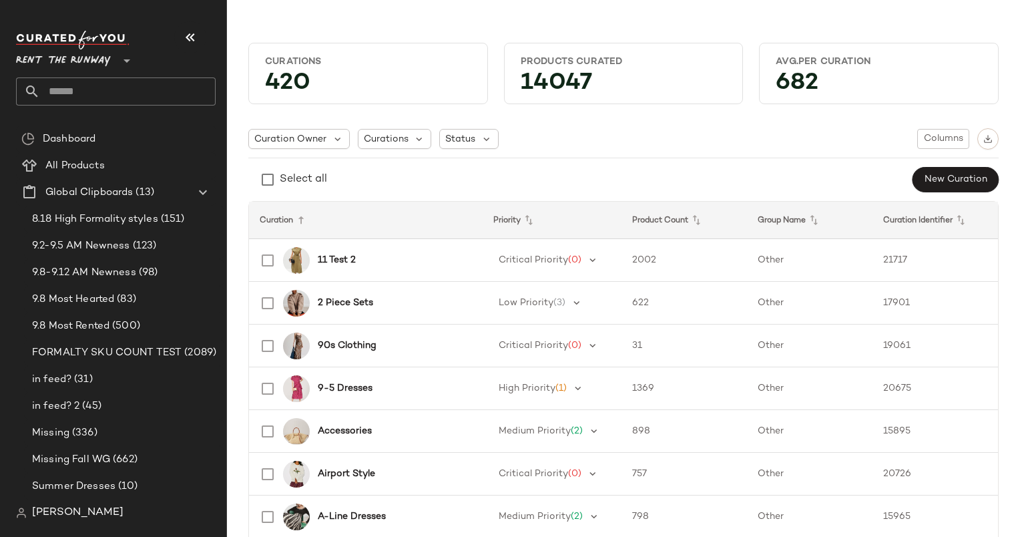
click at [851, 165] on div "Curation Owner Curations Status Columns Select all New Curation" at bounding box center [623, 160] width 750 height 65
click at [85, 99] on input "text" at bounding box center [128, 91] width 176 height 28
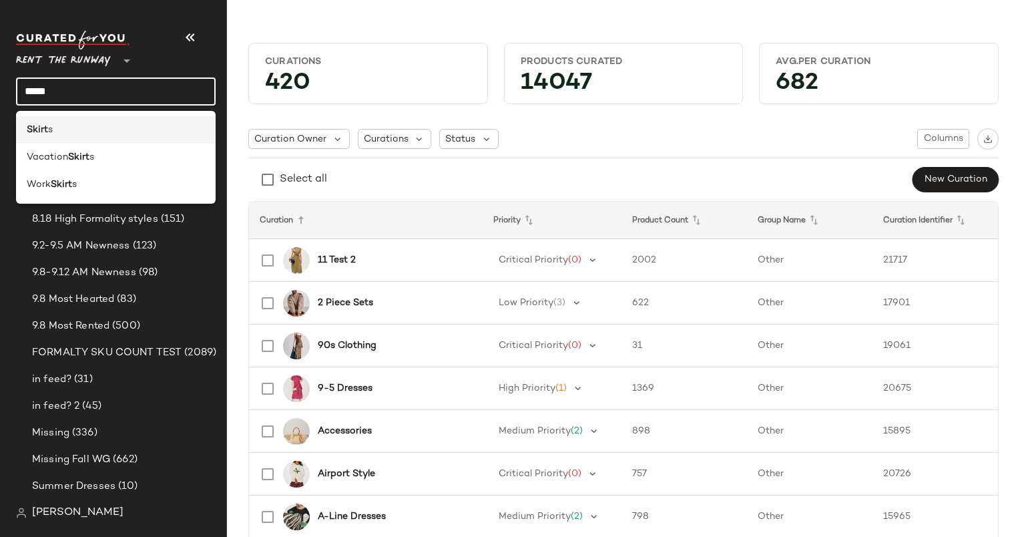
type input "*****"
click at [101, 122] on div "Skirt s" at bounding box center [116, 129] width 200 height 27
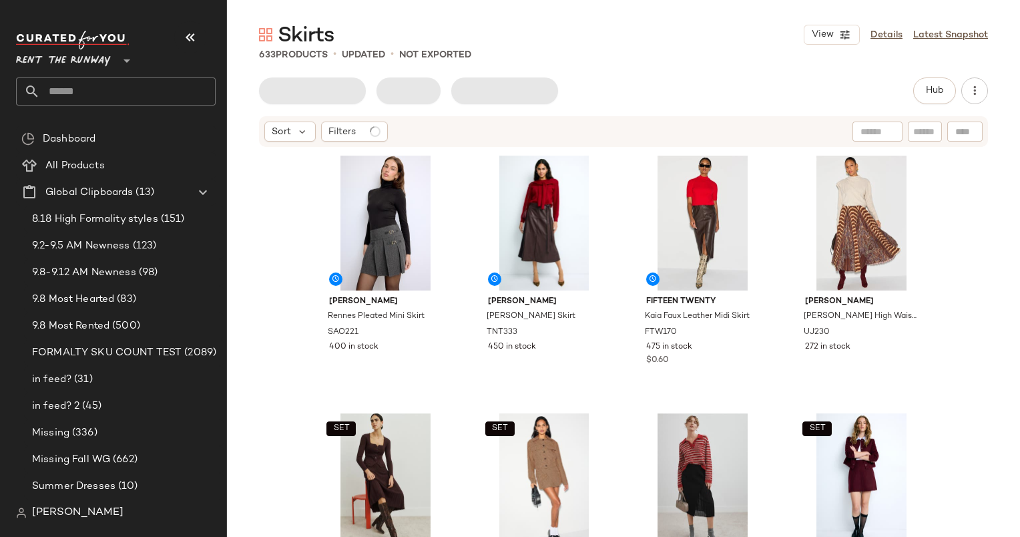
click at [645, 105] on div "Hub Sort Filters [PERSON_NAME] Pleated Mini Skirt SAO221 400 in stock [PERSON_N…" at bounding box center [623, 334] width 793 height 515
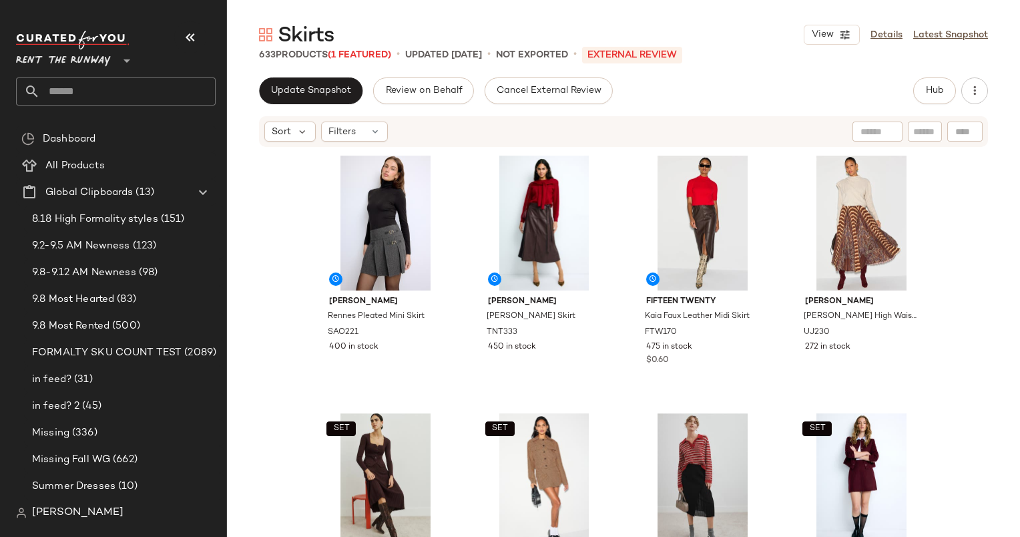
click at [647, 109] on div "Update Snapshot Review on Behalf Cancel External Review Hub Sort Filters [PERSO…" at bounding box center [623, 334] width 793 height 515
click at [708, 126] on div "Sort Filters" at bounding box center [536, 132] width 545 height 20
click at [269, 224] on div "[PERSON_NAME] Pleated Mini Skirt SAO221 400 in stock [PERSON_NAME] [PERSON_NAME…" at bounding box center [623, 362] width 793 height 429
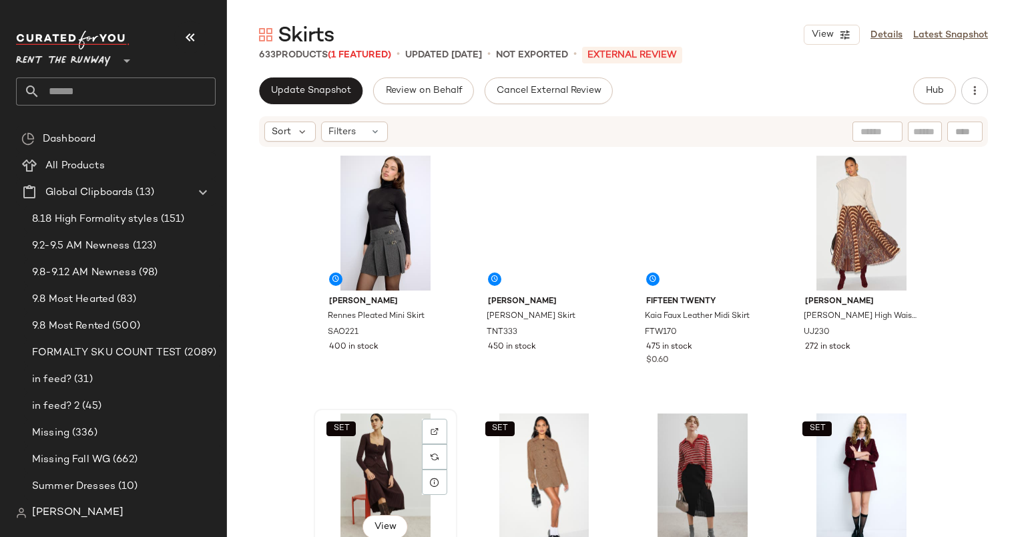
click at [371, 426] on div "SET View" at bounding box center [385, 480] width 134 height 135
click at [291, 346] on div "[PERSON_NAME] Pleated Mini Skirt SAO221 400 in stock [PERSON_NAME] [PERSON_NAME…" at bounding box center [623, 362] width 793 height 429
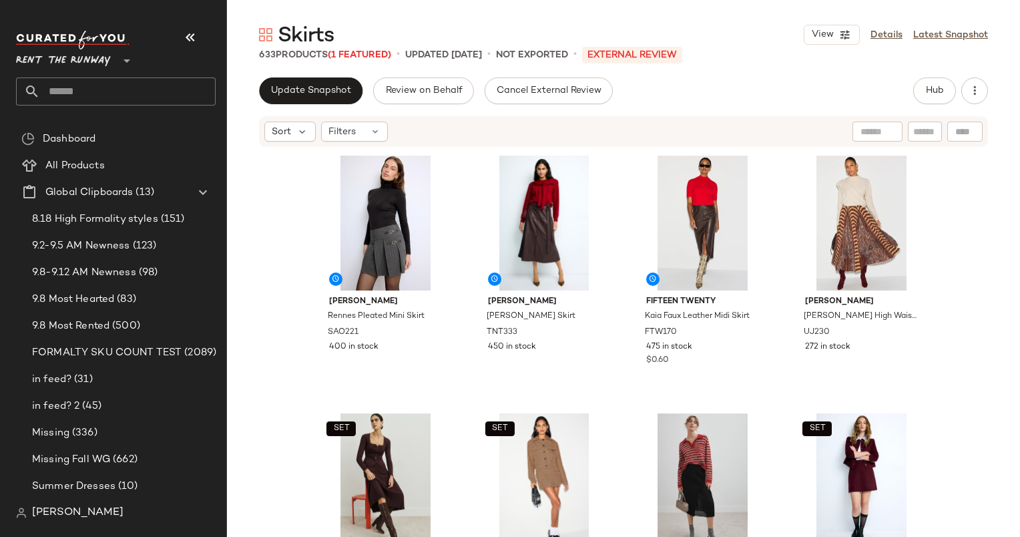
click at [766, 75] on div "Skirts View Details Latest Snapshot 633 Products (1 Featured) • updated [DATE] …" at bounding box center [623, 278] width 793 height 515
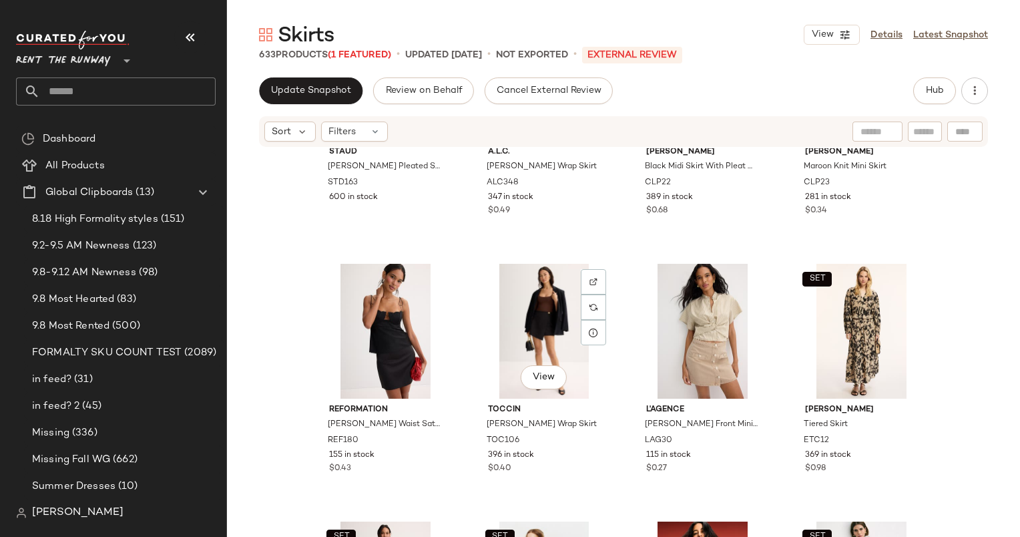
scroll to position [419, 0]
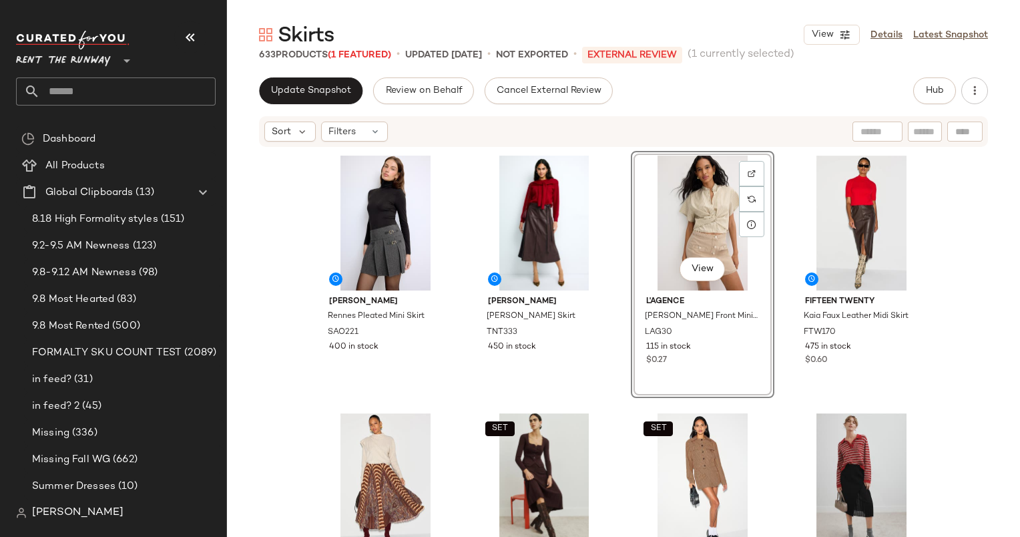
click at [718, 92] on div "Update Snapshot Review on Behalf Cancel External Review Hub" at bounding box center [623, 90] width 729 height 27
click at [702, 116] on div "Sort Filters" at bounding box center [623, 131] width 729 height 31
click at [705, 134] on div "Sort Filters" at bounding box center [536, 132] width 545 height 20
click at [745, 107] on div "Update Snapshot Review on Behalf Cancel External Review Hub Sort Filters [PERSO…" at bounding box center [623, 334] width 793 height 515
click at [745, 122] on div "Sort Filters" at bounding box center [536, 132] width 545 height 20
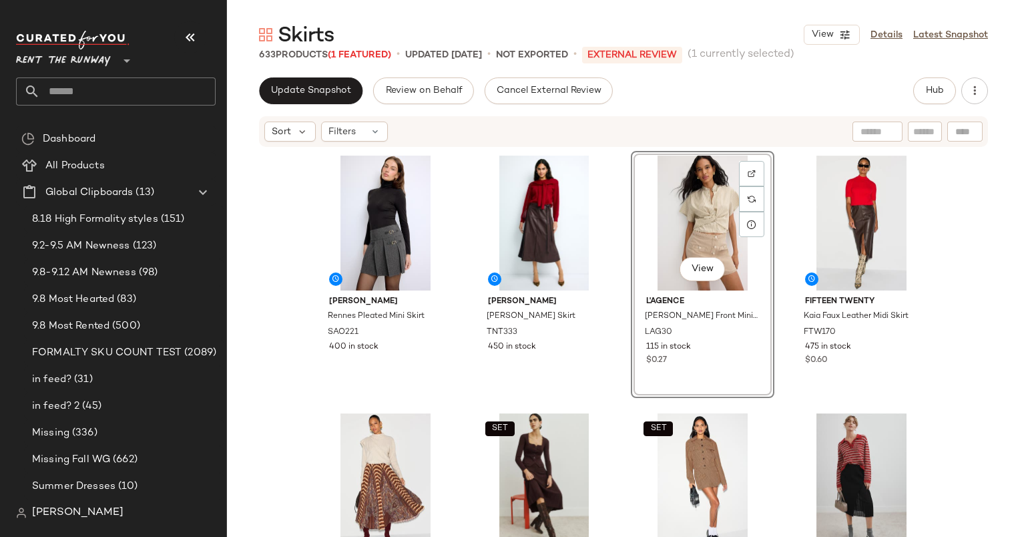
click at [940, 224] on div "[PERSON_NAME] Pleated Mini Skirt SAO221 400 in stock [PERSON_NAME] [PERSON_NAME…" at bounding box center [623, 362] width 793 height 429
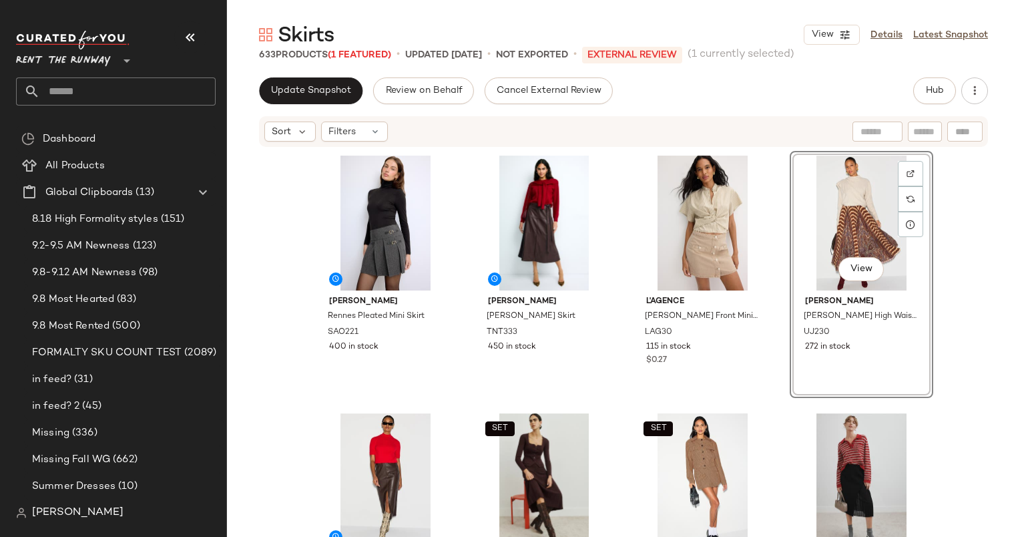
click at [727, 123] on div "Sort Filters" at bounding box center [536, 132] width 545 height 20
click at [717, 94] on div "Update Snapshot Review on Behalf Cancel External Review Hub" at bounding box center [623, 90] width 729 height 27
click at [941, 262] on div "[PERSON_NAME] Pleated Mini Skirt SAO221 400 in stock [PERSON_NAME] [PERSON_NAME…" at bounding box center [623, 362] width 793 height 429
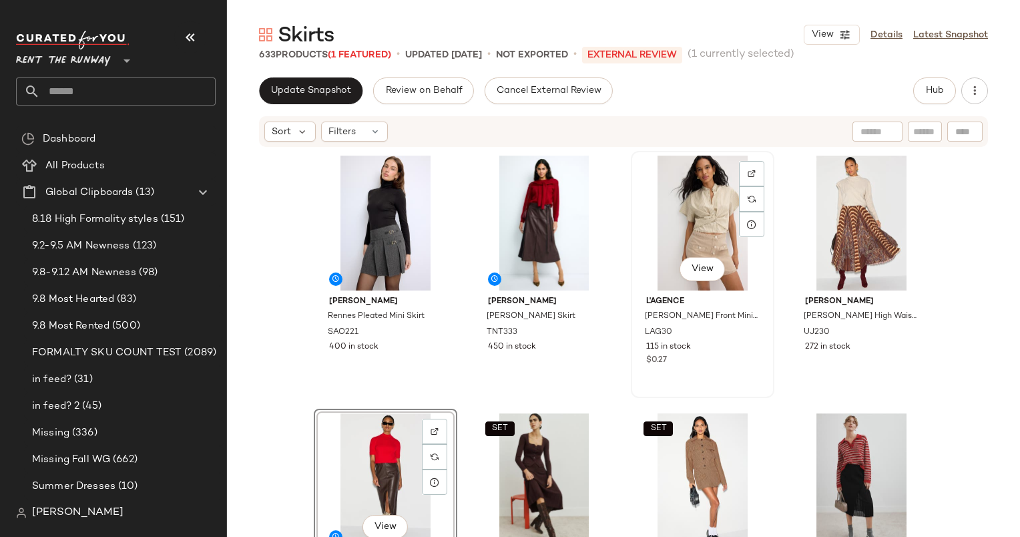
scroll to position [142, 0]
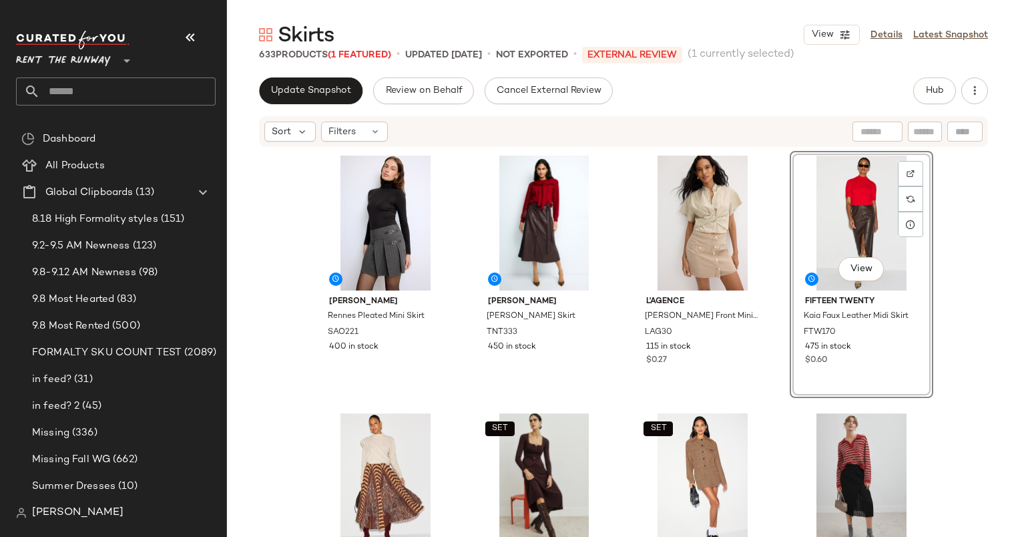
click at [936, 257] on div "[PERSON_NAME] Pleated Mini Skirt SAO221 400 in stock [PERSON_NAME] [PERSON_NAME…" at bounding box center [623, 362] width 793 height 429
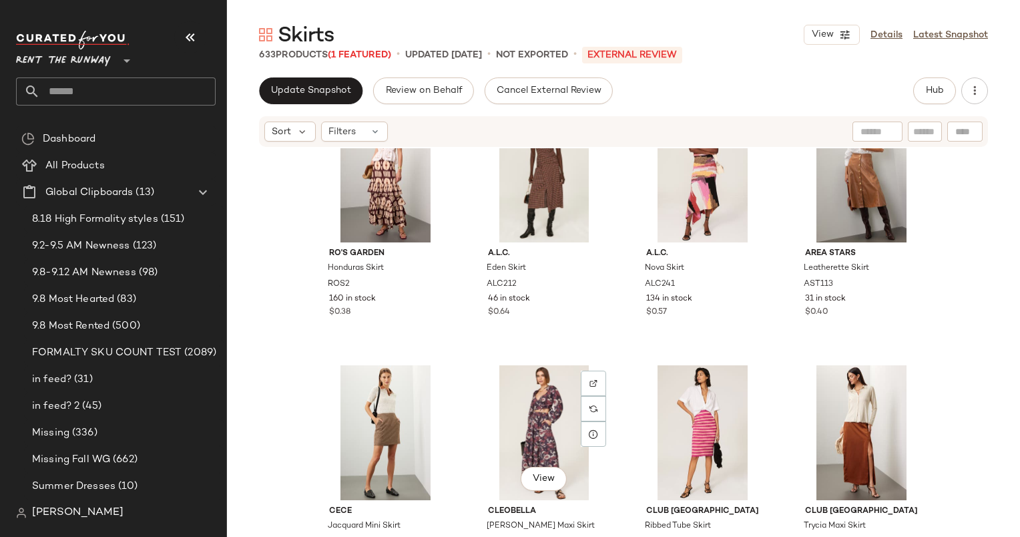
scroll to position [1589, 0]
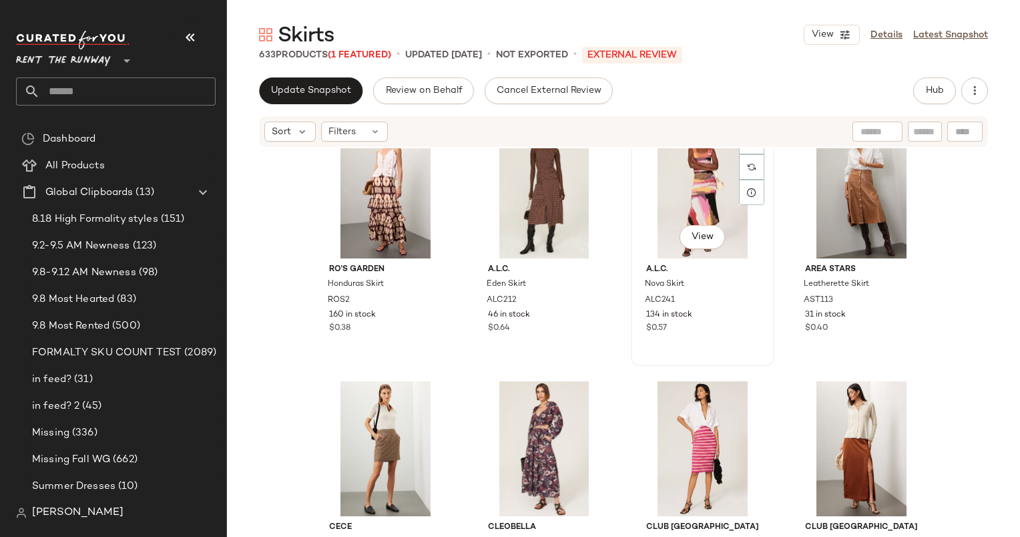
click at [682, 206] on div "SET View" at bounding box center [703, 191] width 134 height 135
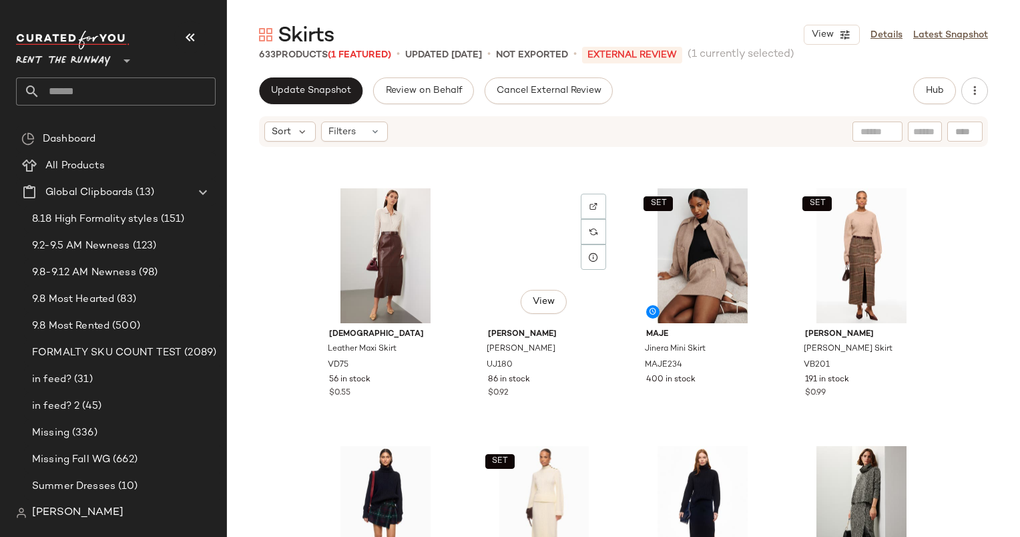
scroll to position [3071, 0]
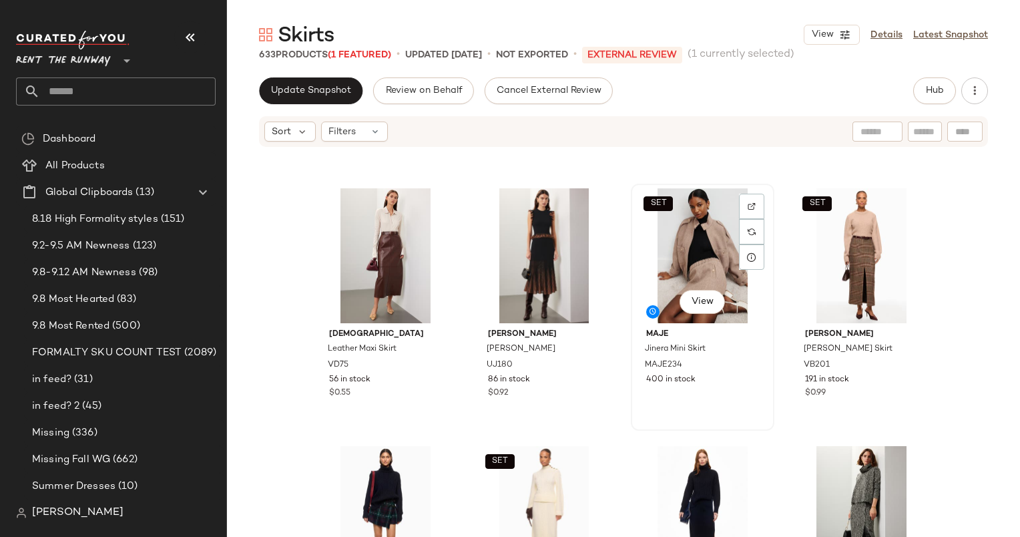
click at [696, 264] on div "SET View" at bounding box center [703, 255] width 134 height 135
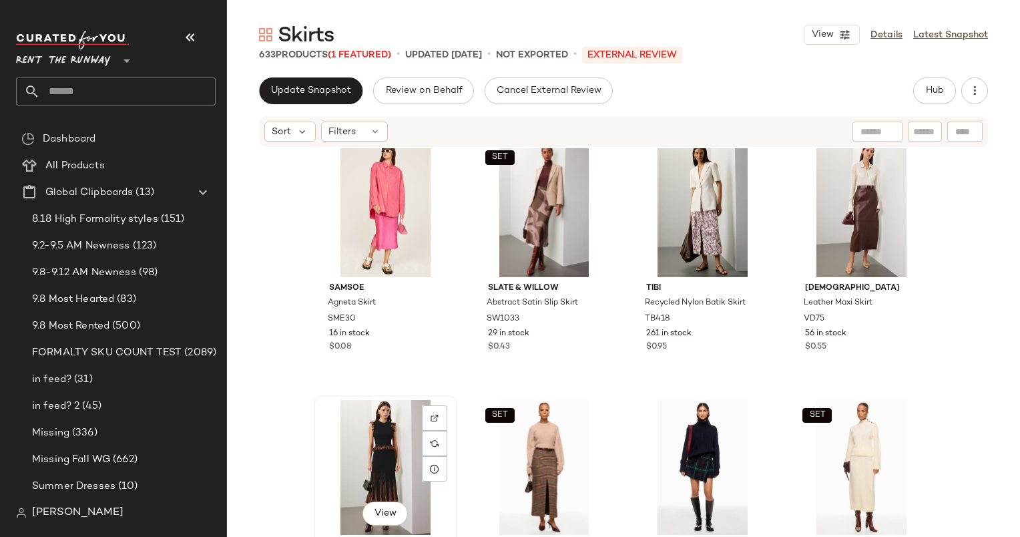
scroll to position [3010, 0]
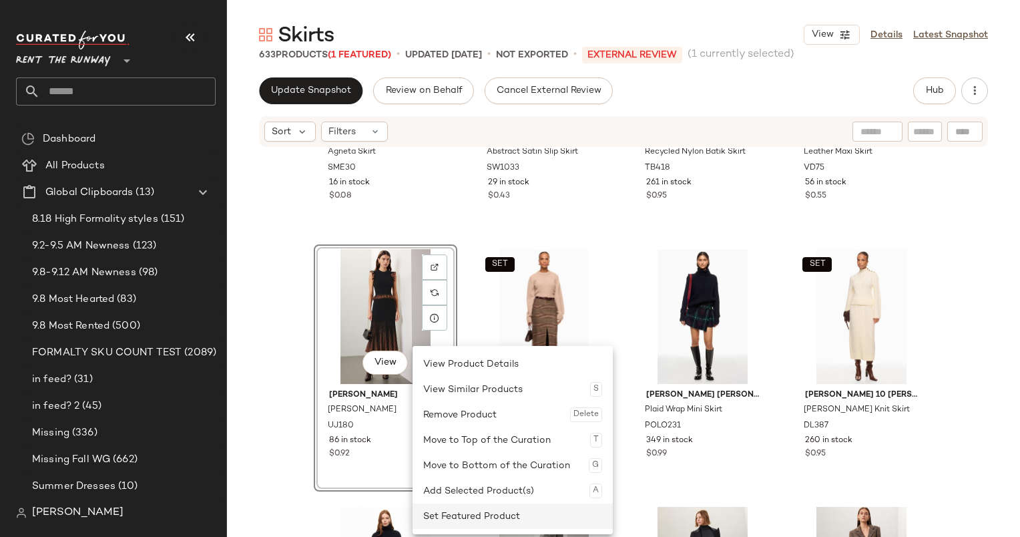
click at [503, 520] on div "Set Featured Product" at bounding box center [512, 515] width 179 height 25
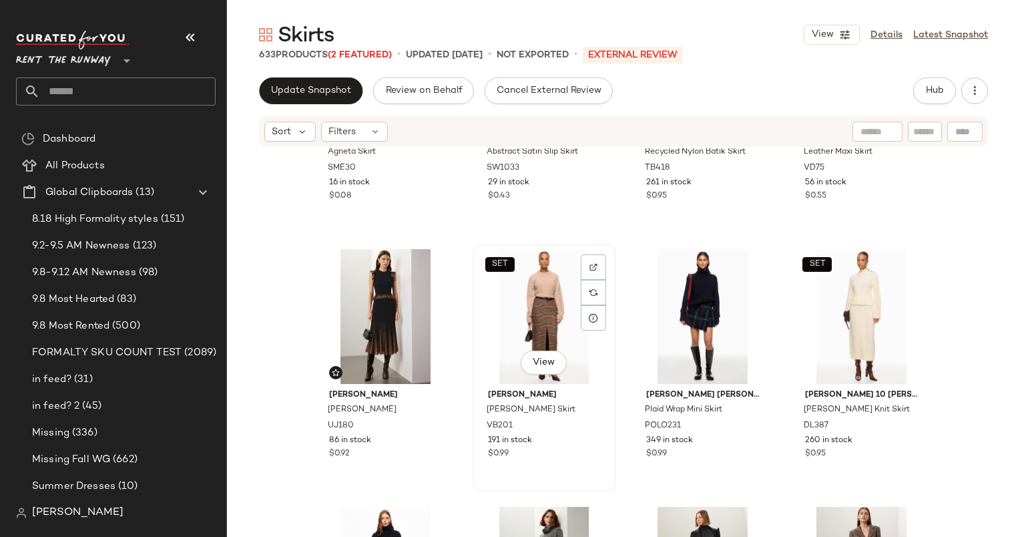
scroll to position [3037, 0]
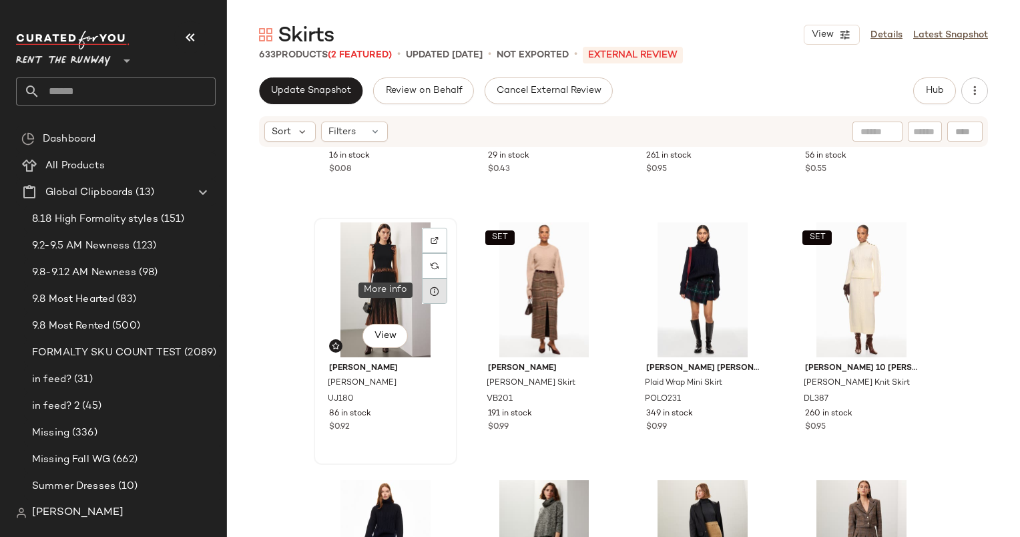
click at [433, 290] on icon at bounding box center [434, 291] width 11 height 11
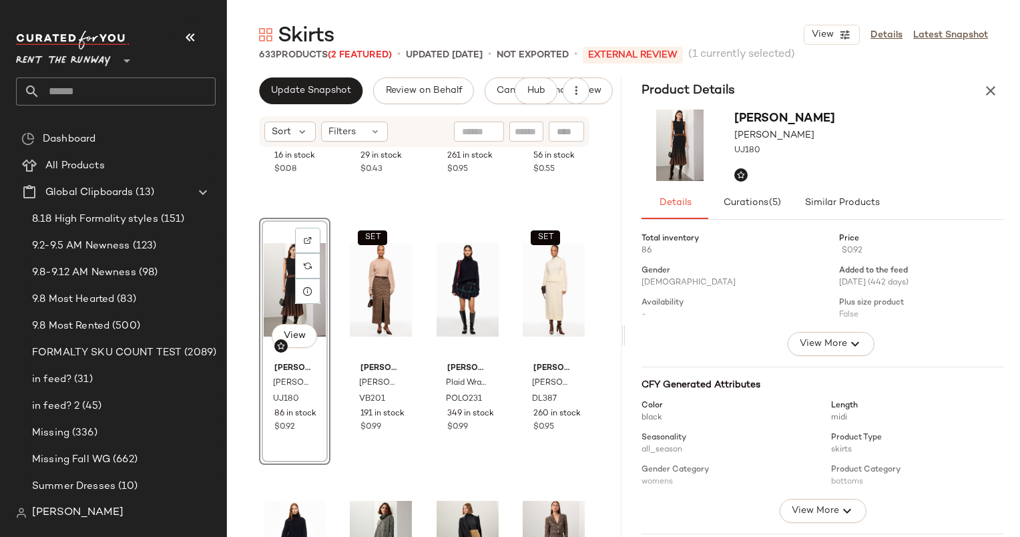
click at [827, 321] on div at bounding box center [831, 276] width 379 height 109
click at [830, 343] on span "View More" at bounding box center [823, 344] width 48 height 16
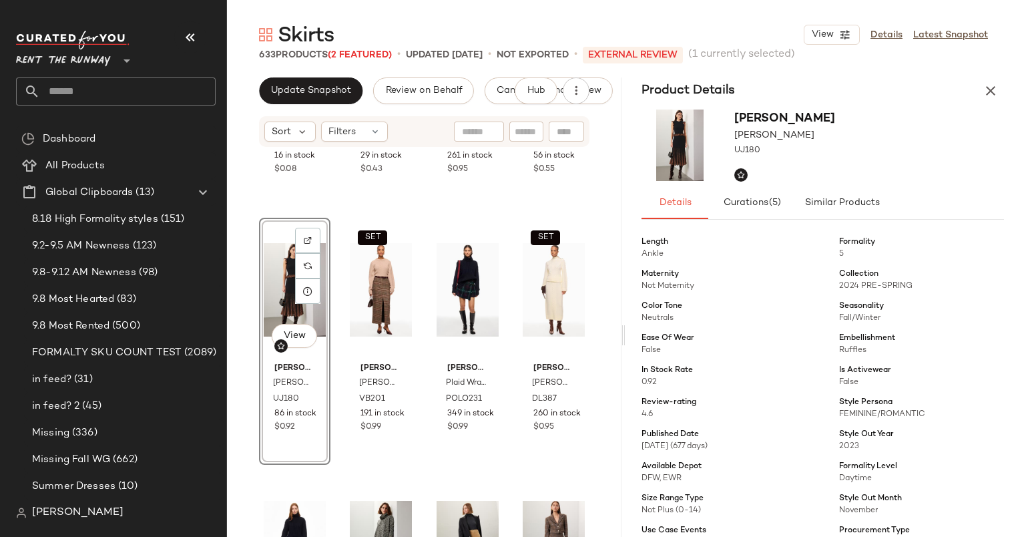
scroll to position [192, 0]
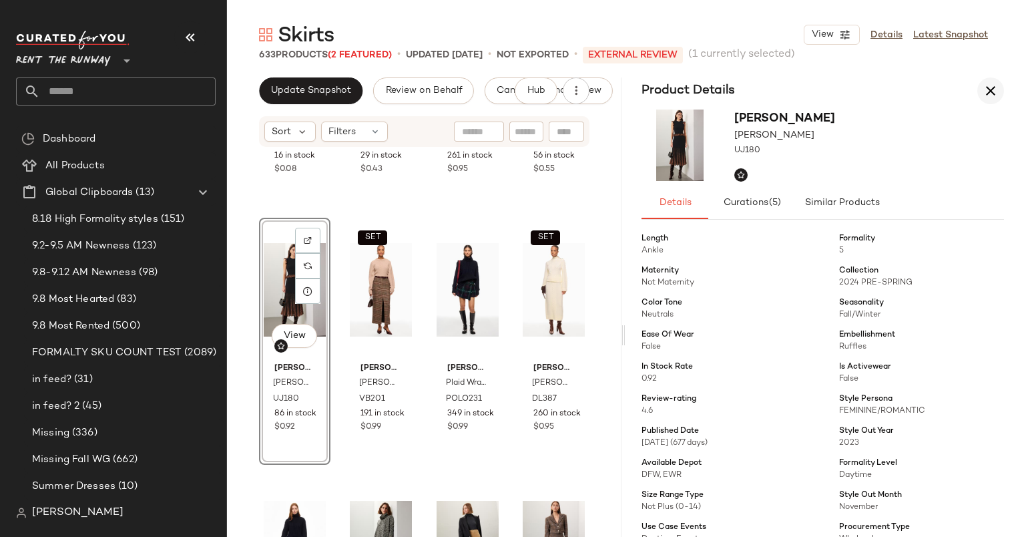
click at [995, 88] on icon "button" at bounding box center [991, 91] width 16 height 16
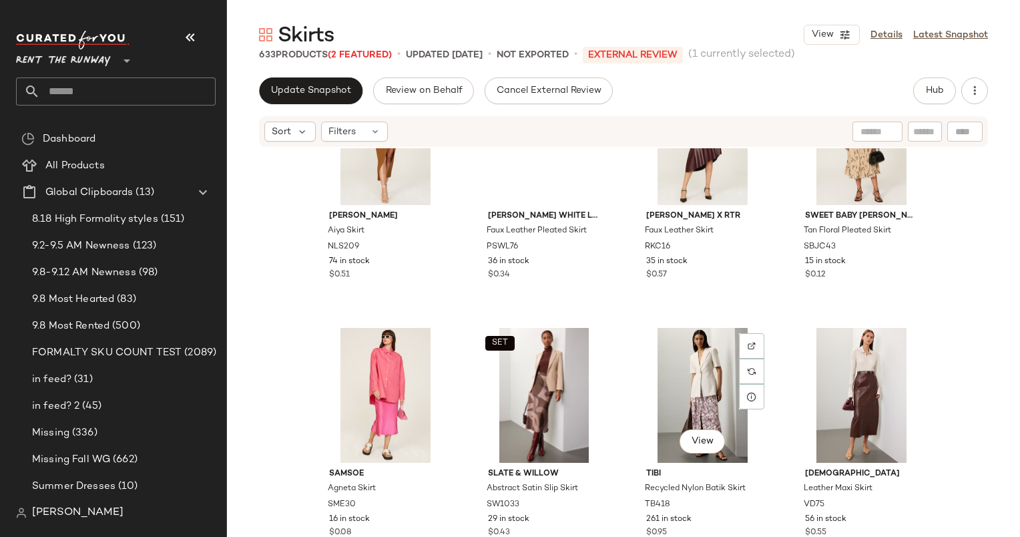
scroll to position [2725, 0]
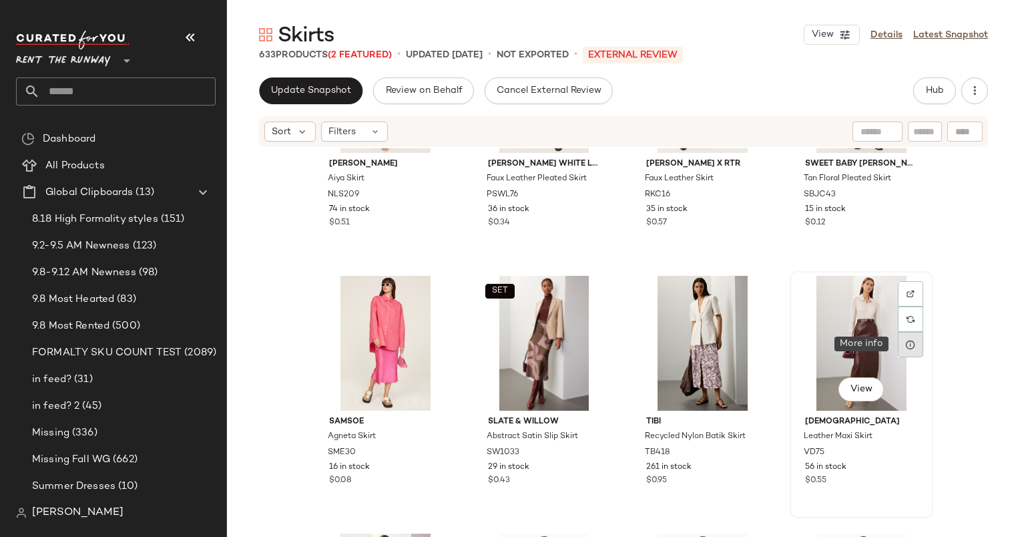
click at [908, 345] on icon at bounding box center [910, 344] width 11 height 11
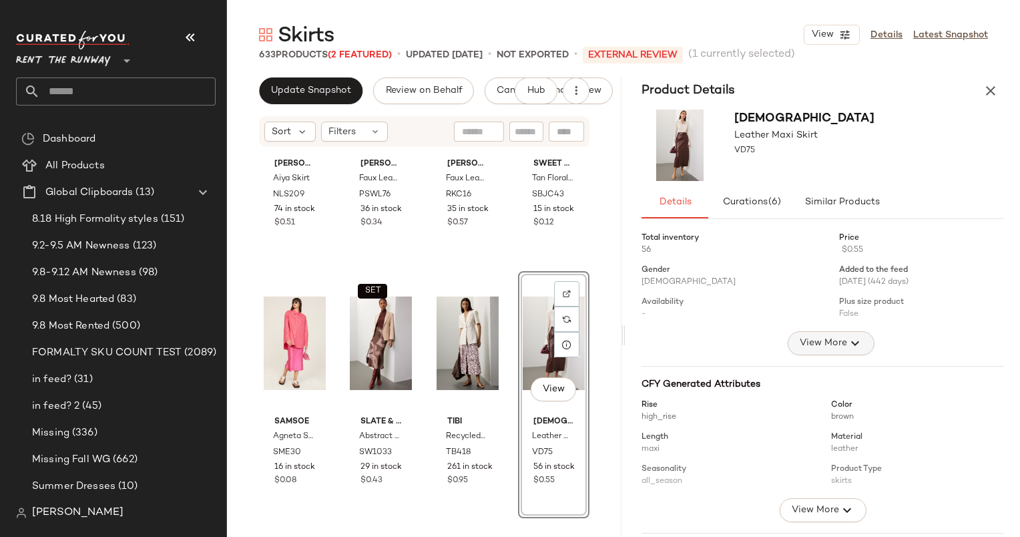
click at [789, 349] on button "View More" at bounding box center [830, 343] width 87 height 24
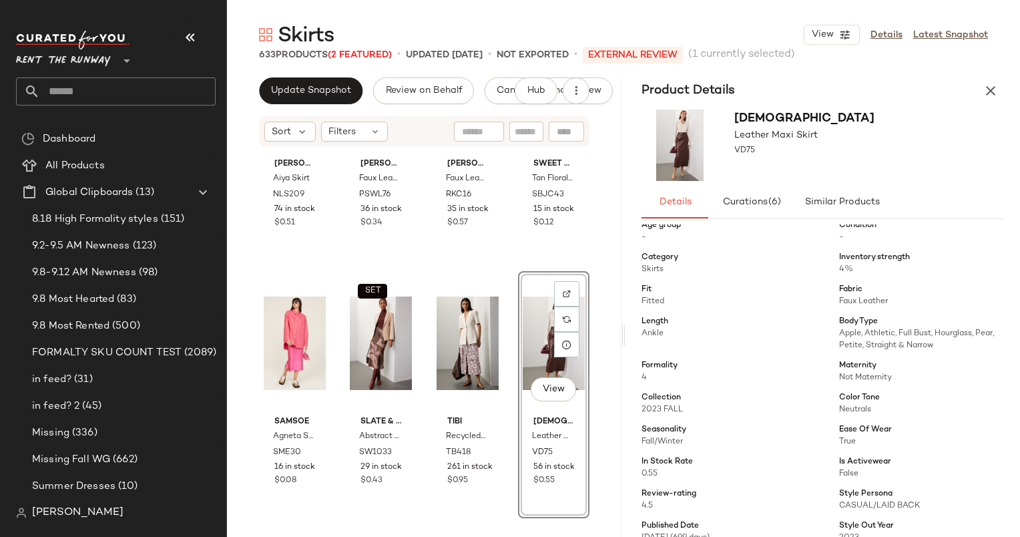
scroll to position [109, 0]
click at [991, 96] on icon "button" at bounding box center [991, 91] width 16 height 16
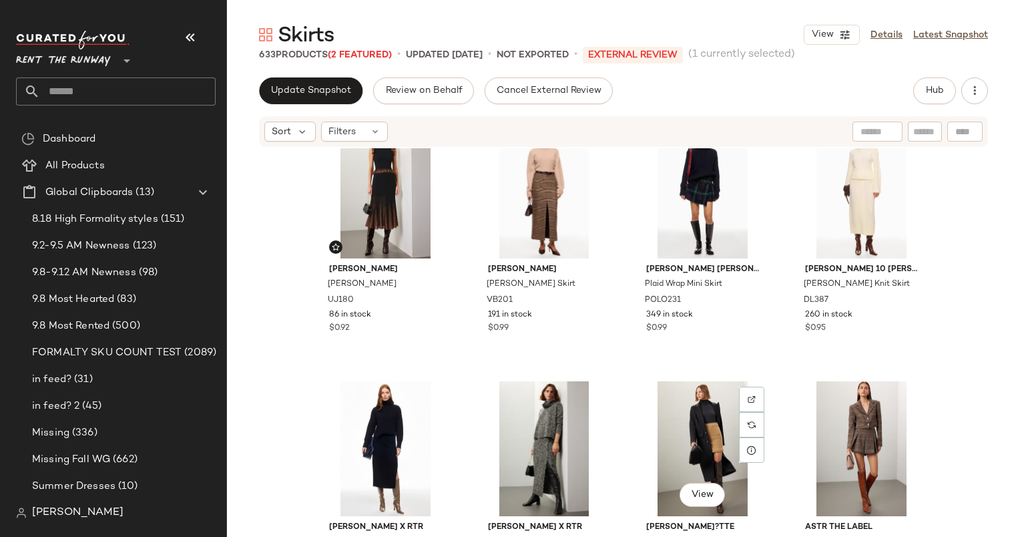
scroll to position [3135, 0]
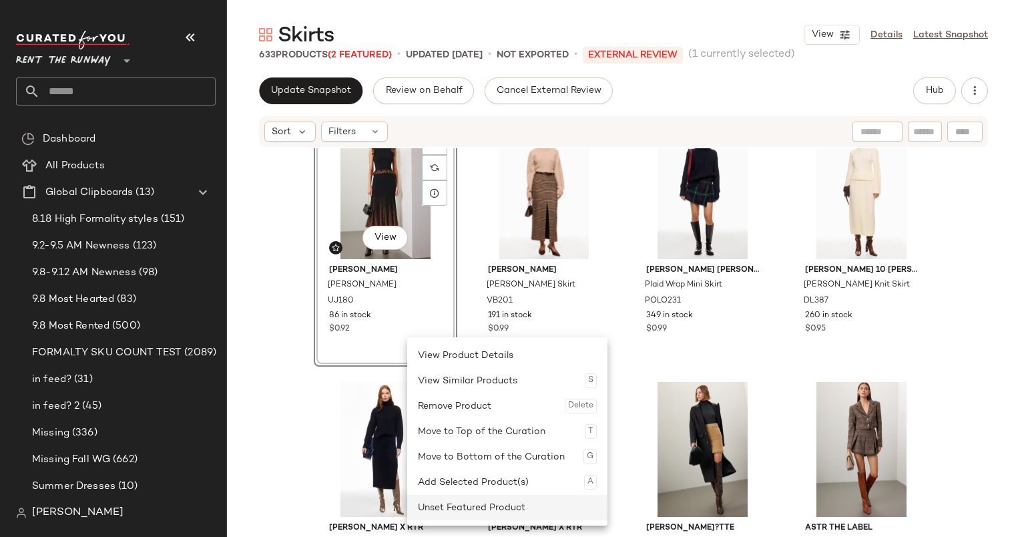
click at [491, 506] on div "Unset Featured Product" at bounding box center [507, 507] width 179 height 25
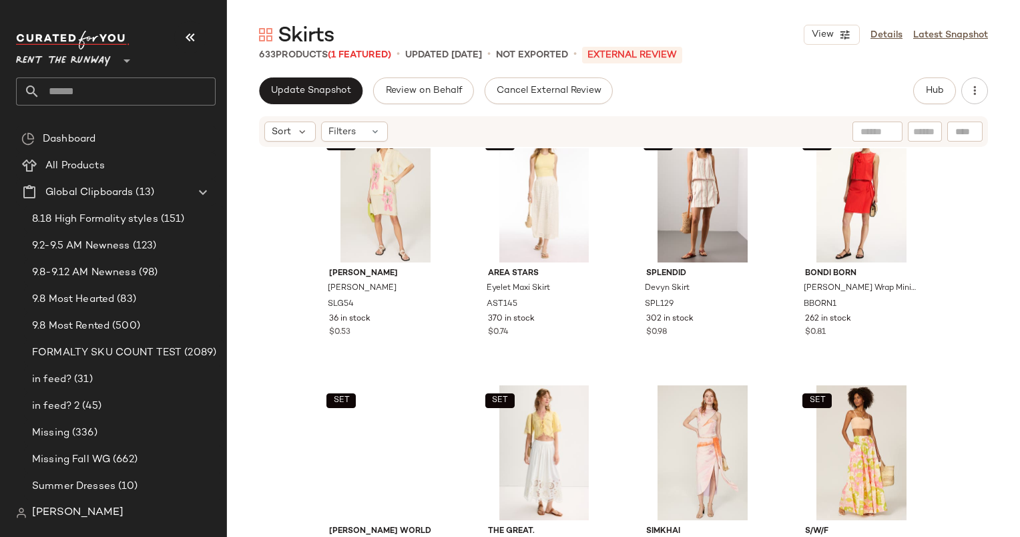
scroll to position [6997, 0]
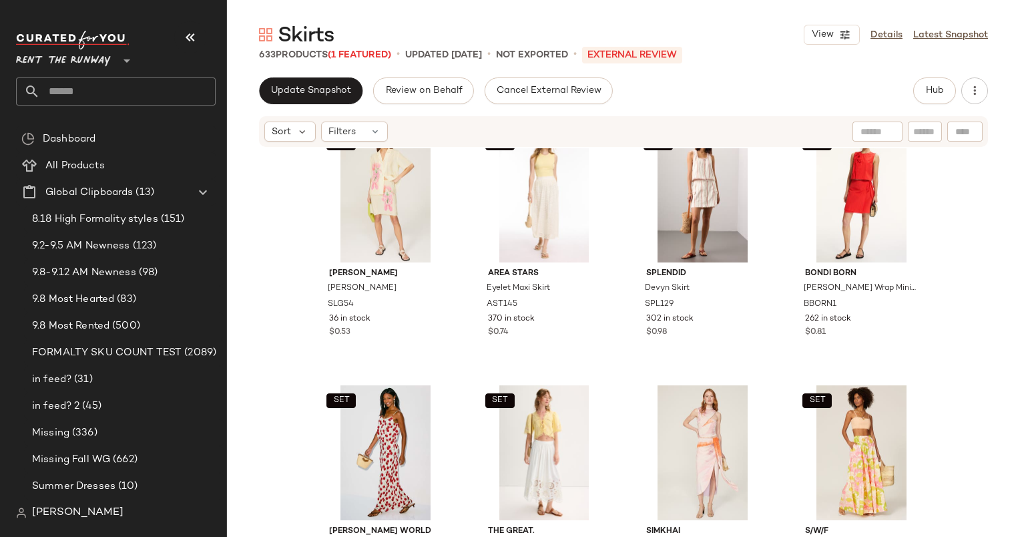
click at [459, 493] on div "SET [PERSON_NAME] x RTR Crochet Knit Skirt JWC149 233 in stock $0.96 SET Rails …" at bounding box center [623, 362] width 793 height 429
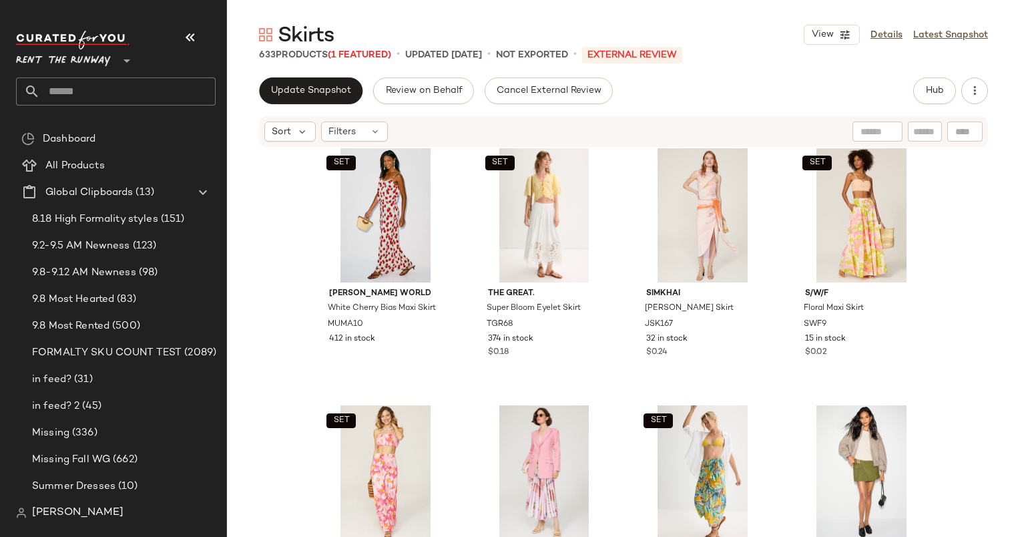
scroll to position [7227, 0]
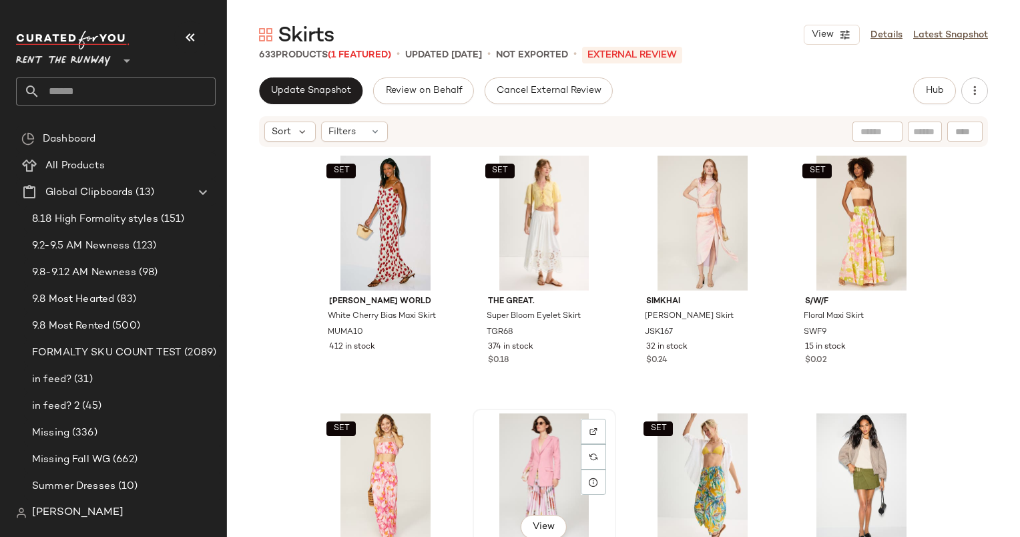
click at [505, 470] on div "View" at bounding box center [544, 480] width 134 height 135
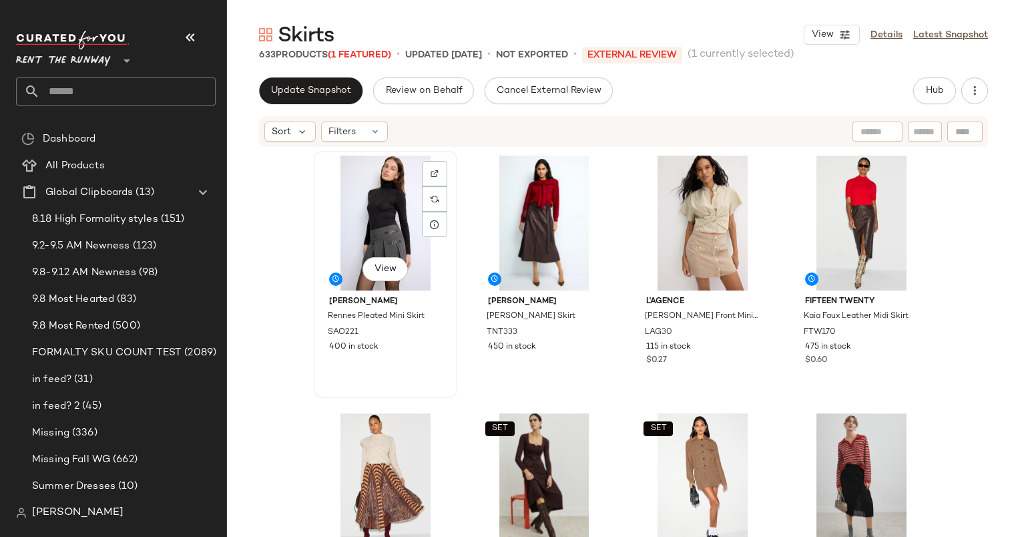
click at [350, 216] on div "View" at bounding box center [385, 223] width 134 height 135
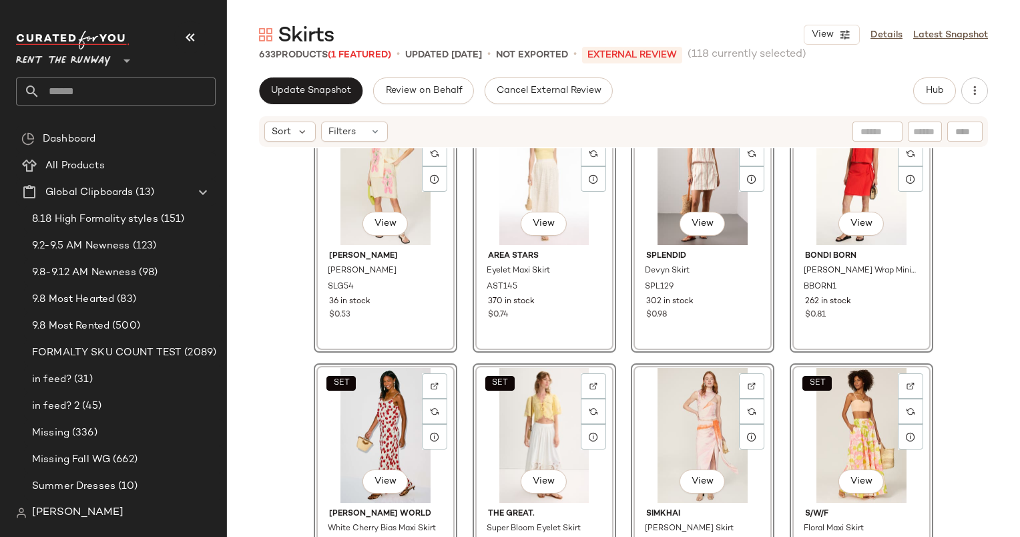
scroll to position [7252, 0]
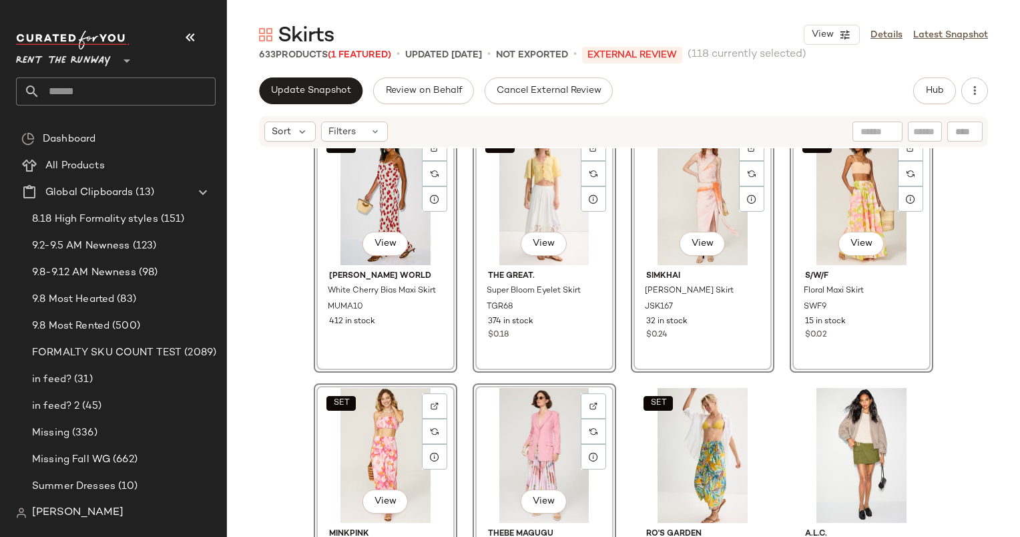
click at [271, 191] on div "SET View [PERSON_NAME] World White Cherry Bias Maxi Skirt MUMA10 412 in stock S…" at bounding box center [623, 362] width 793 height 429
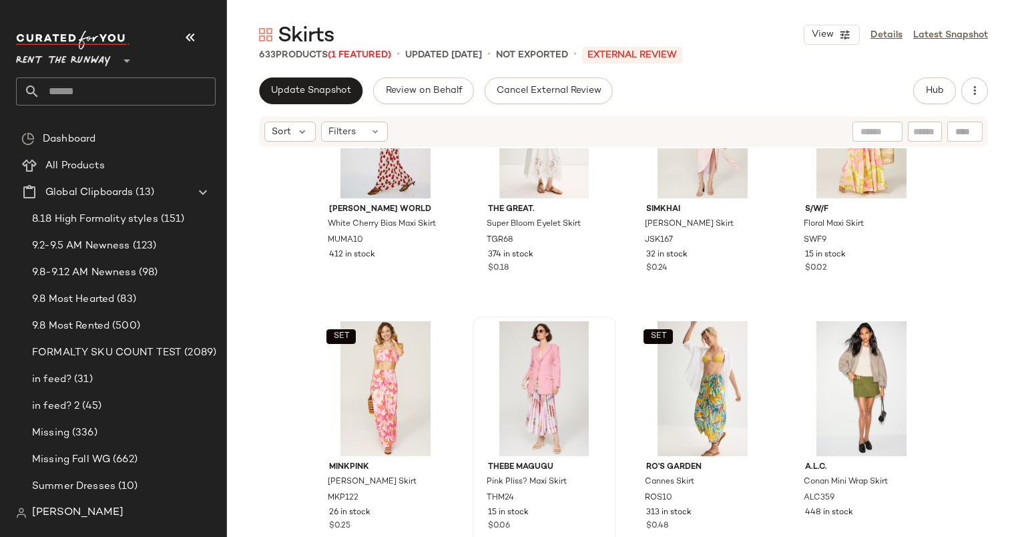
scroll to position [7296, 0]
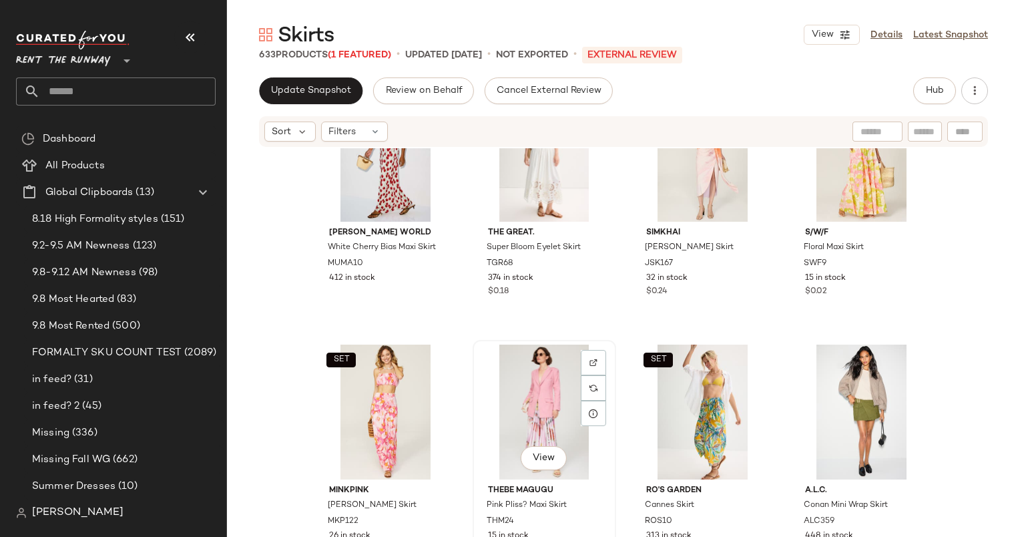
click at [536, 381] on div "View" at bounding box center [544, 412] width 134 height 135
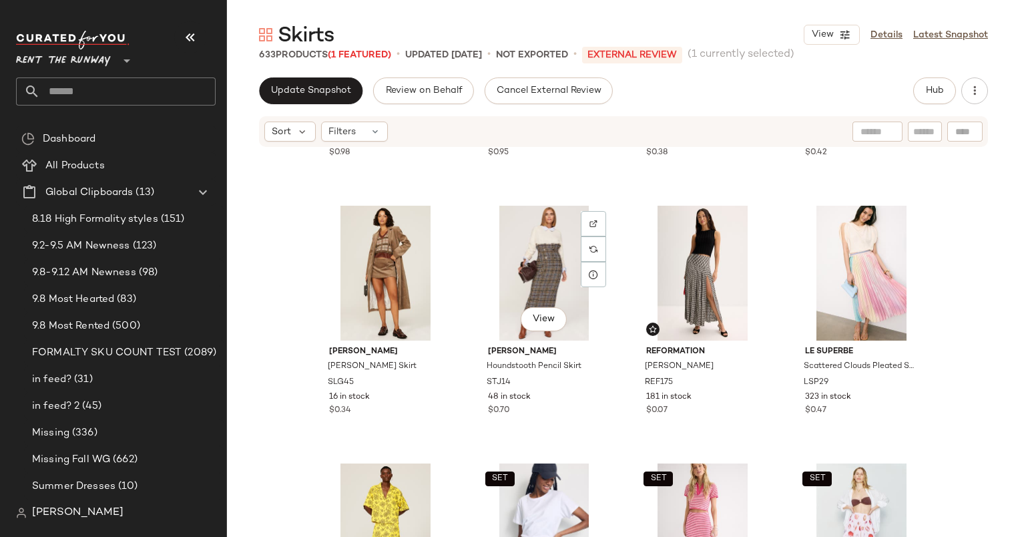
scroll to position [4233, 0]
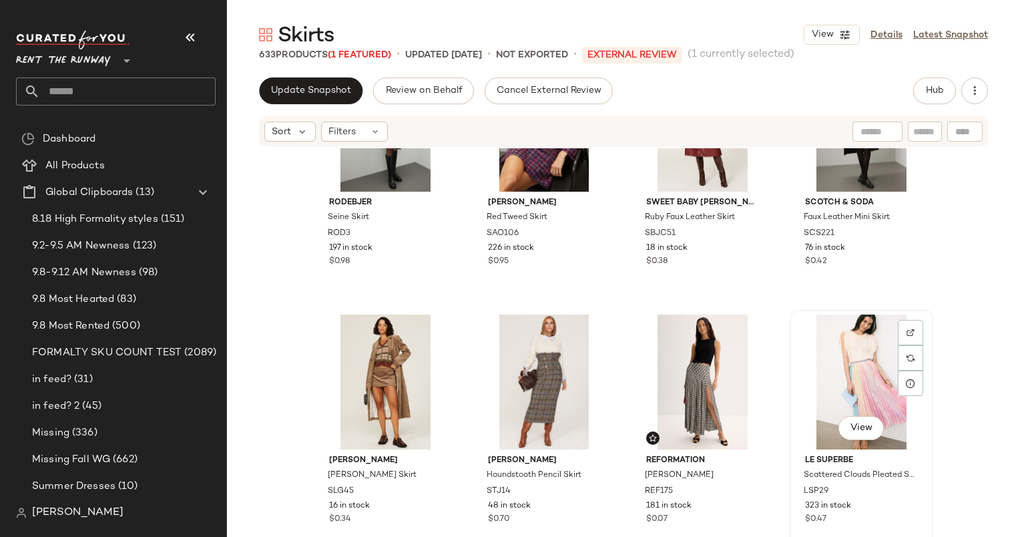
click at [849, 360] on div "View" at bounding box center [862, 381] width 134 height 135
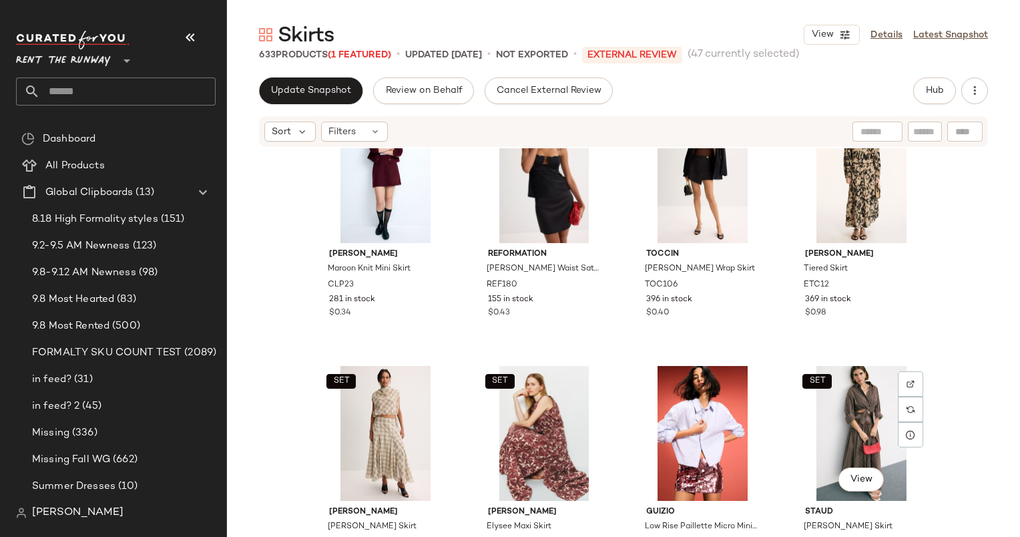
scroll to position [574, 0]
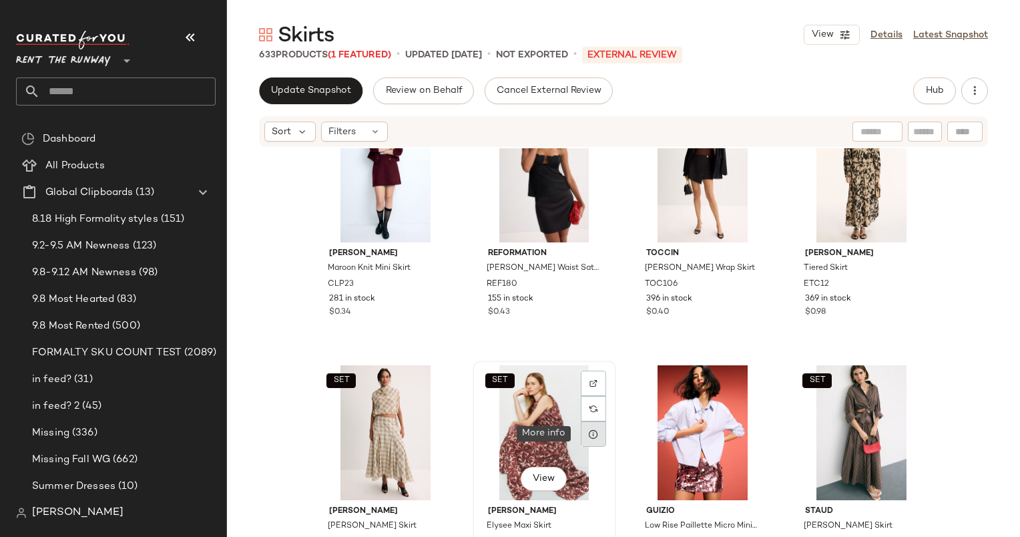
click at [591, 430] on icon at bounding box center [593, 434] width 11 height 11
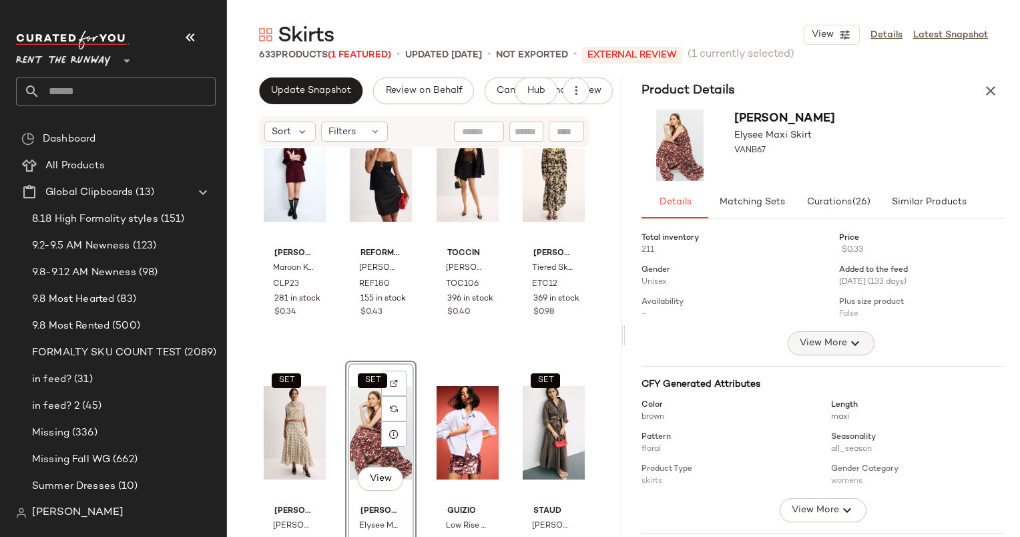
click at [827, 353] on button "View More" at bounding box center [830, 343] width 87 height 24
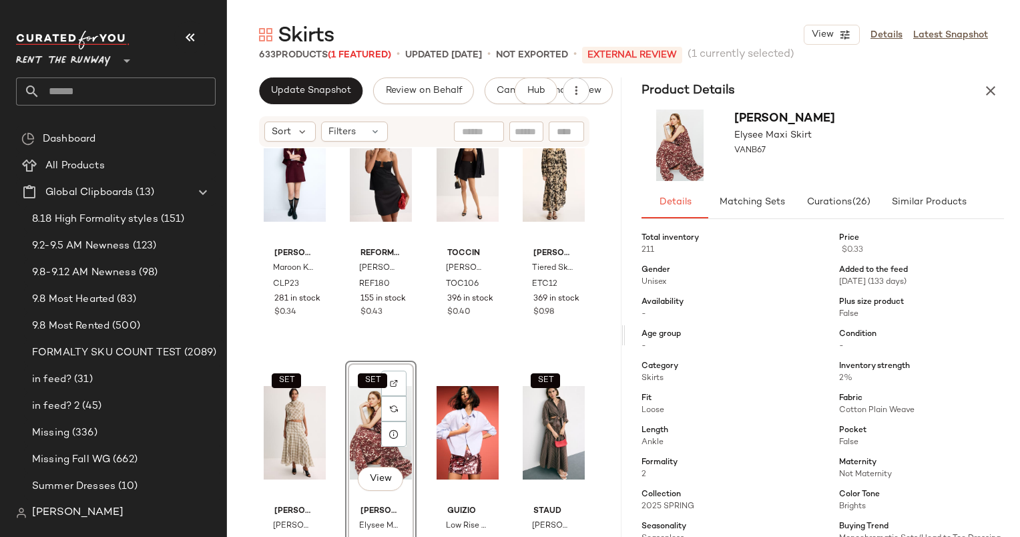
scroll to position [96, 0]
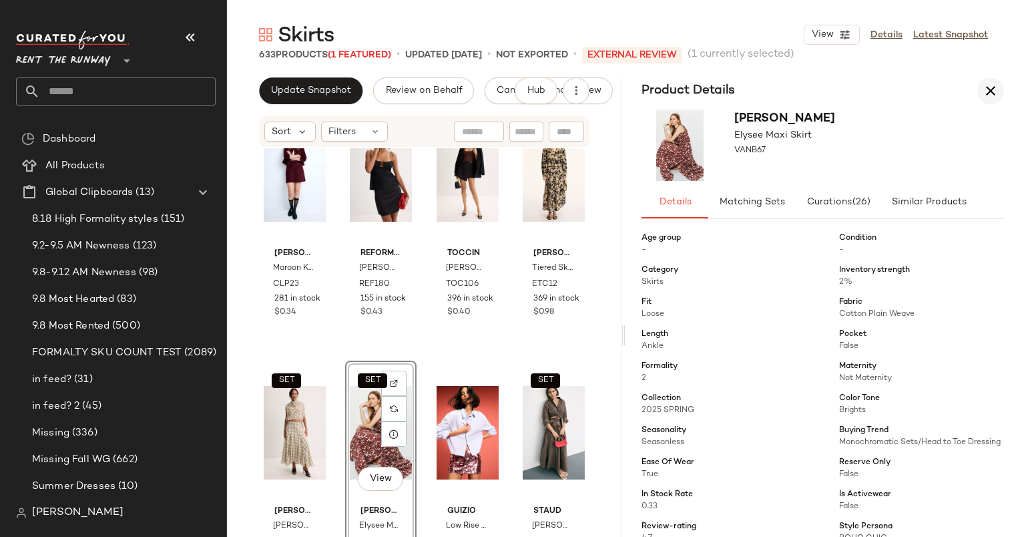
click at [991, 85] on icon "button" at bounding box center [991, 91] width 16 height 16
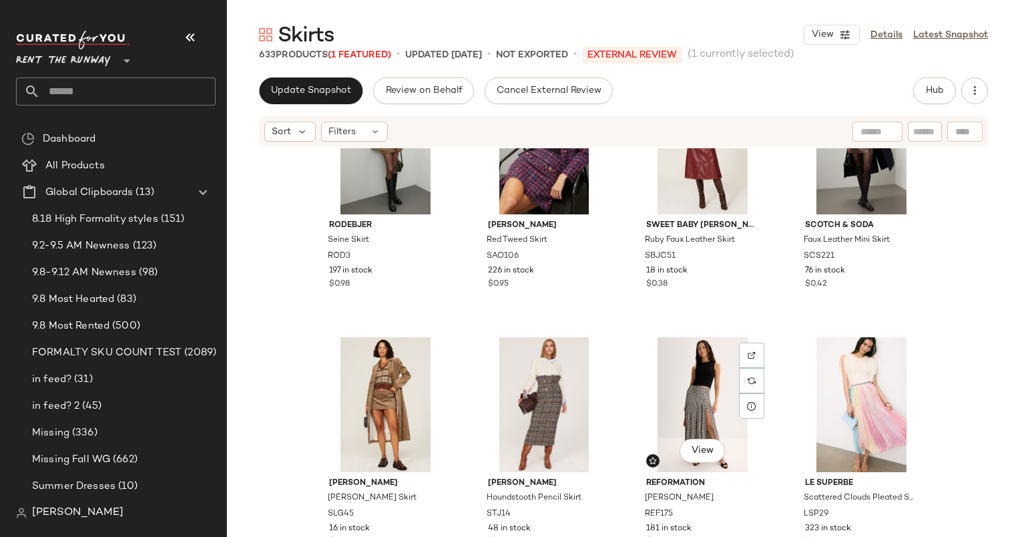
scroll to position [4211, 0]
click at [545, 395] on div "View" at bounding box center [544, 404] width 134 height 135
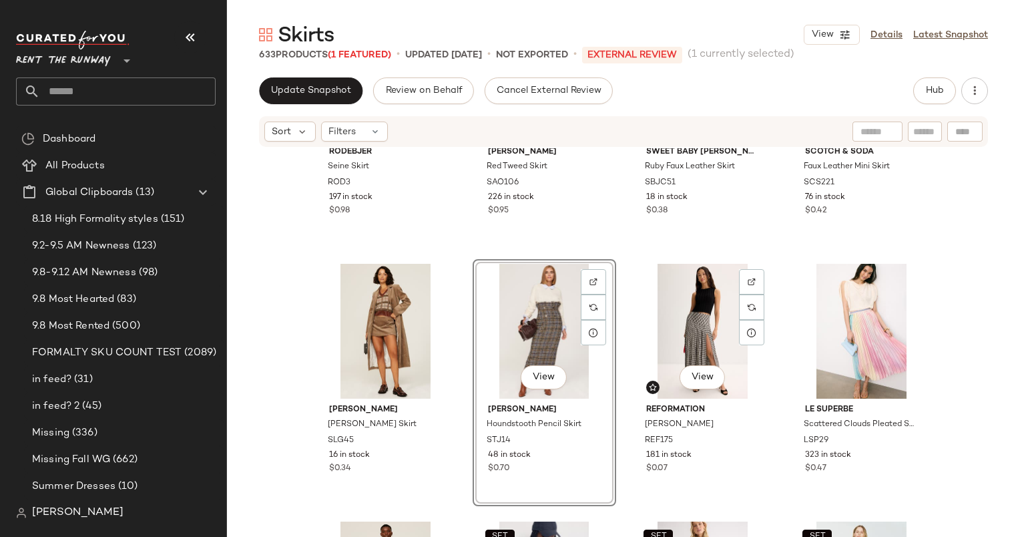
scroll to position [4282, 0]
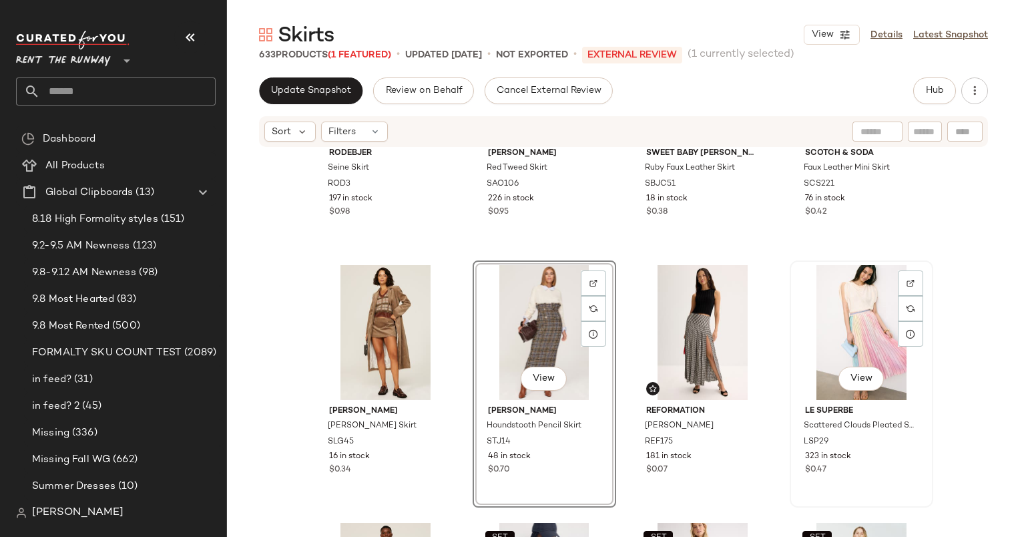
click at [831, 314] on div "View" at bounding box center [862, 332] width 134 height 135
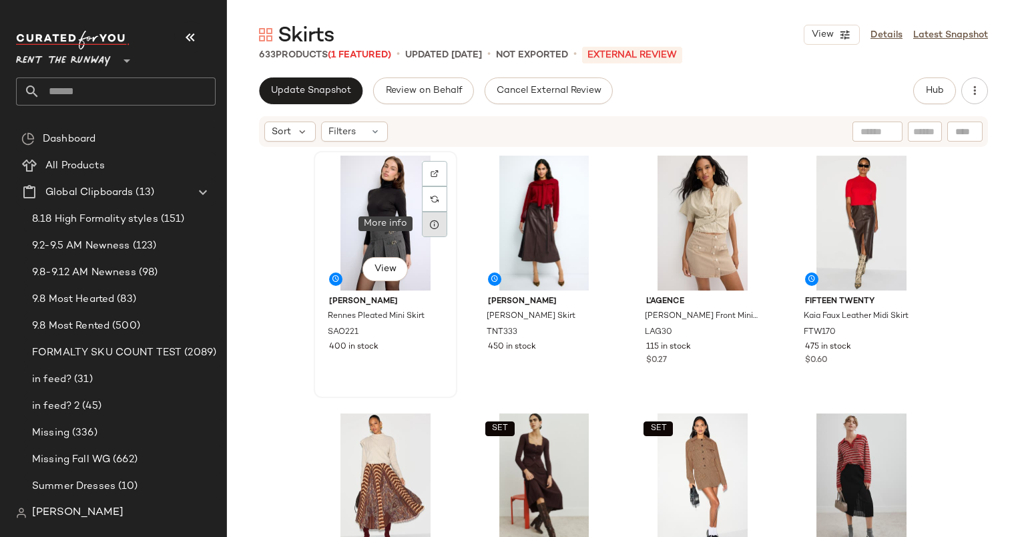
click at [441, 230] on div at bounding box center [434, 224] width 25 height 25
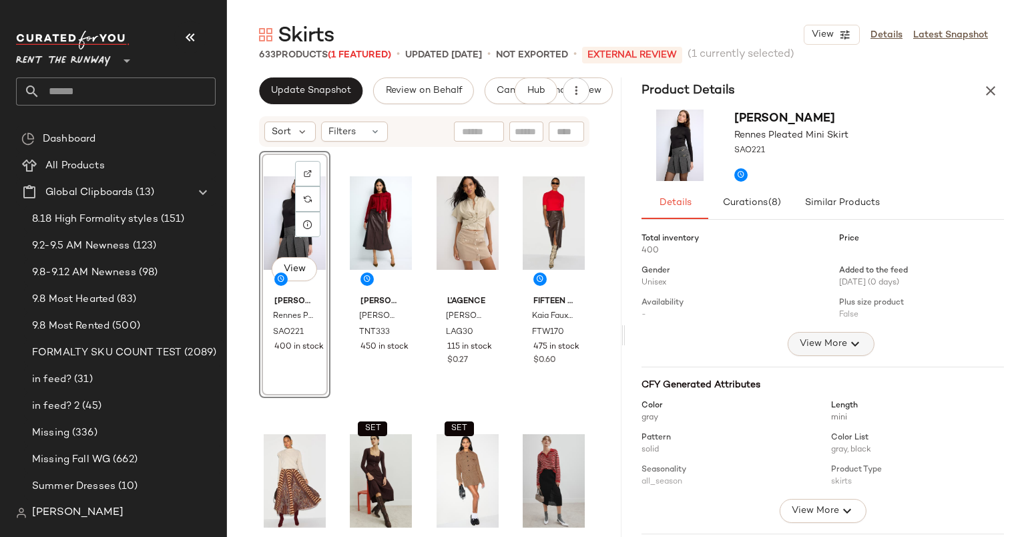
click at [814, 350] on span "View More" at bounding box center [823, 344] width 48 height 16
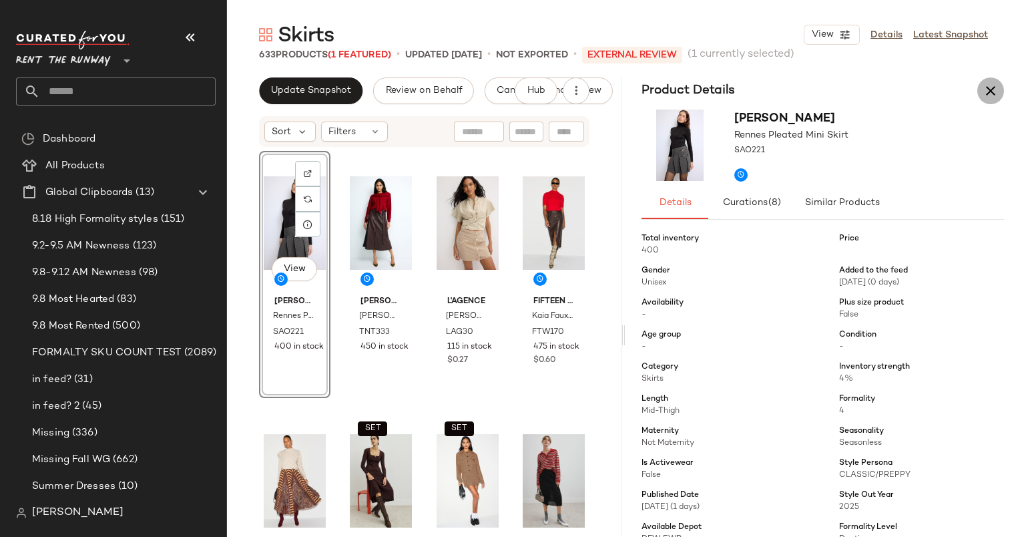
click at [994, 88] on icon "button" at bounding box center [991, 91] width 16 height 16
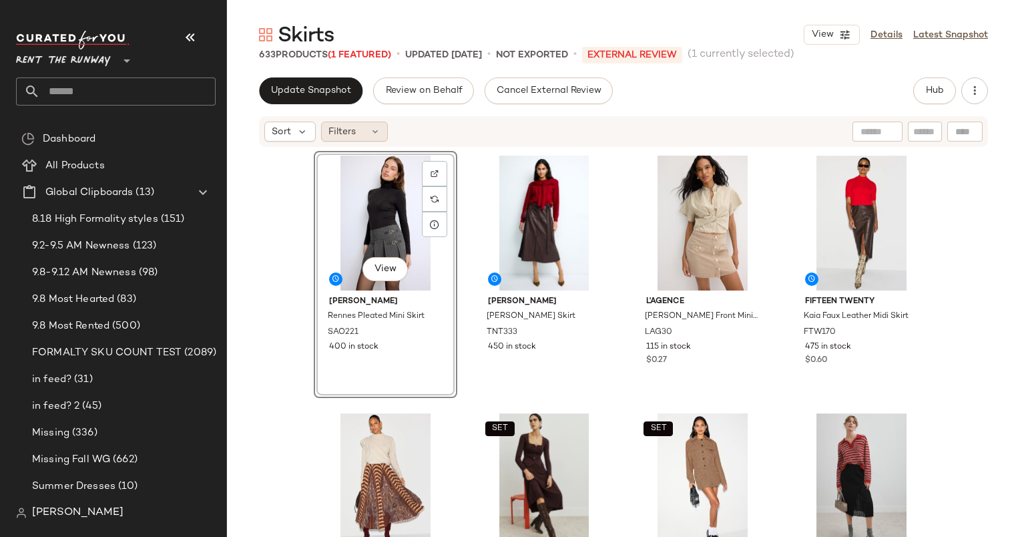
click at [381, 128] on div "Filters" at bounding box center [354, 132] width 67 height 20
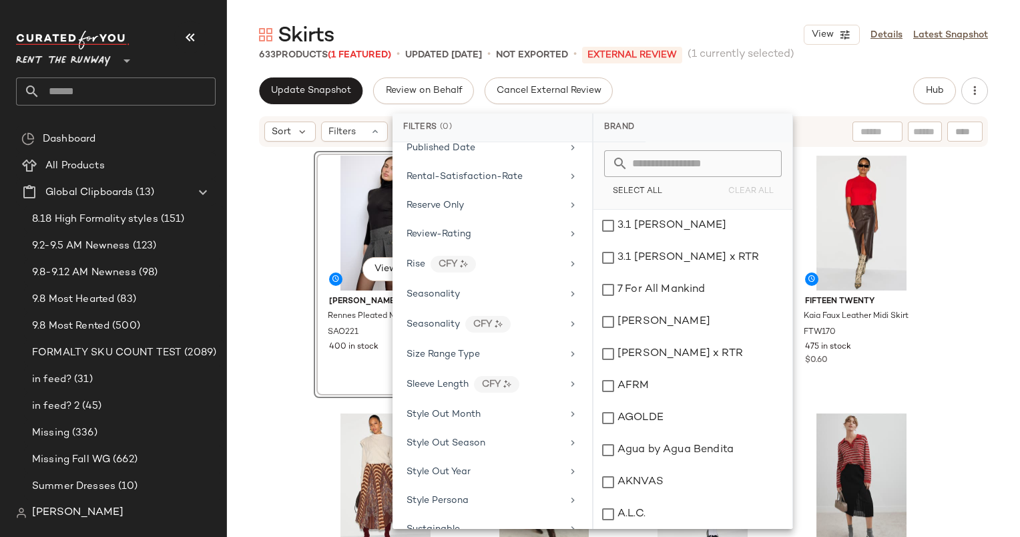
scroll to position [1662, 0]
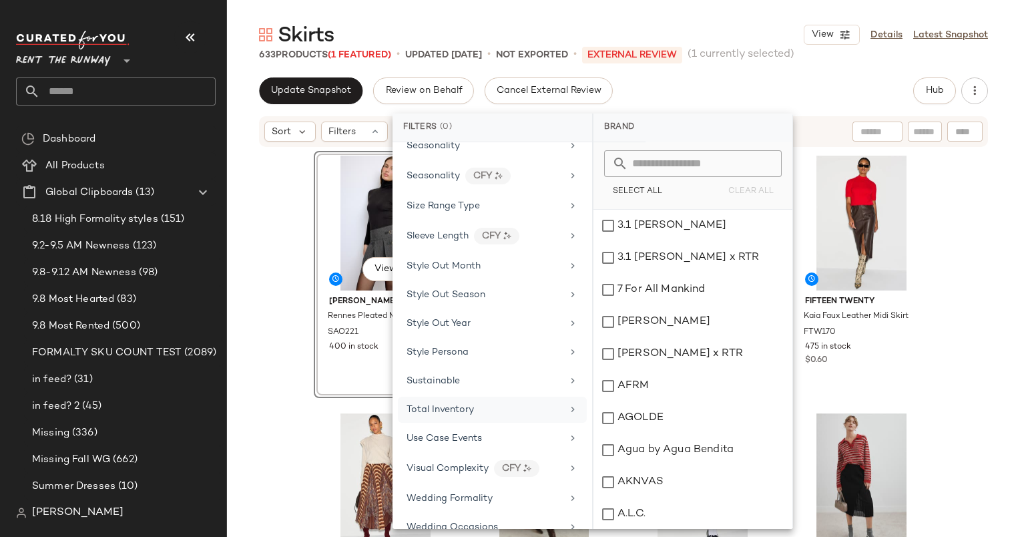
click at [506, 403] on div "Total Inventory" at bounding box center [485, 410] width 156 height 14
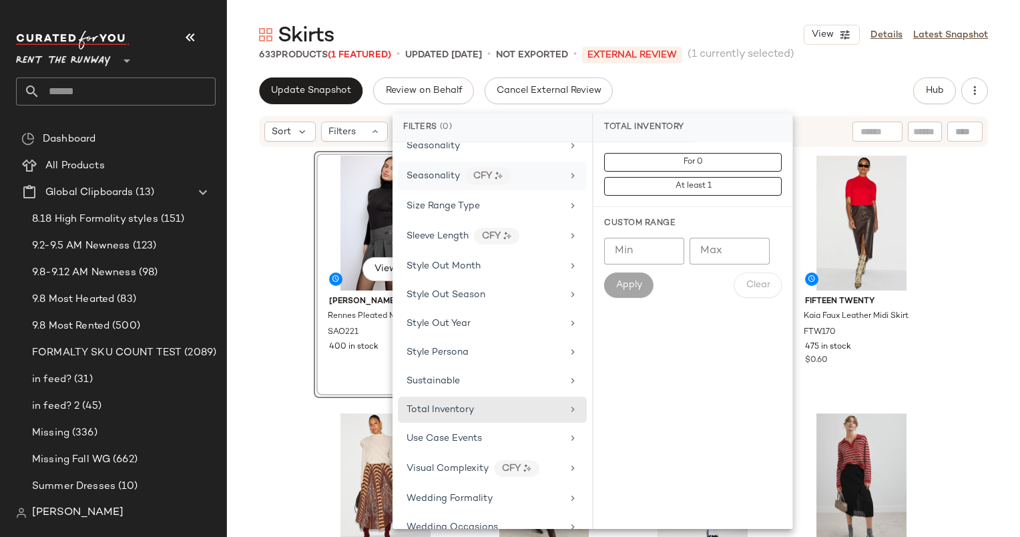
click at [465, 171] on div "Seasonality CFY" at bounding box center [492, 176] width 189 height 29
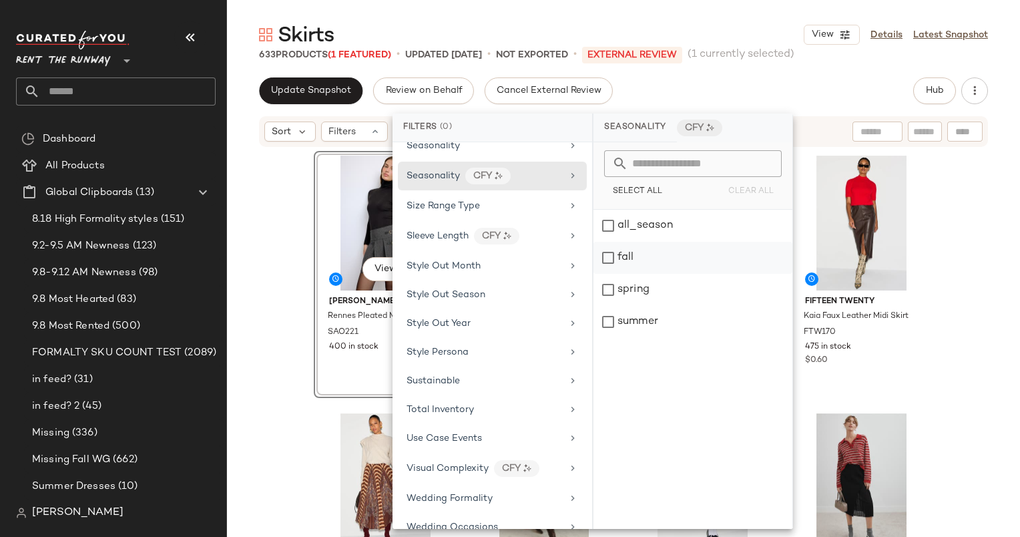
click at [662, 264] on div "fall" at bounding box center [693, 258] width 199 height 32
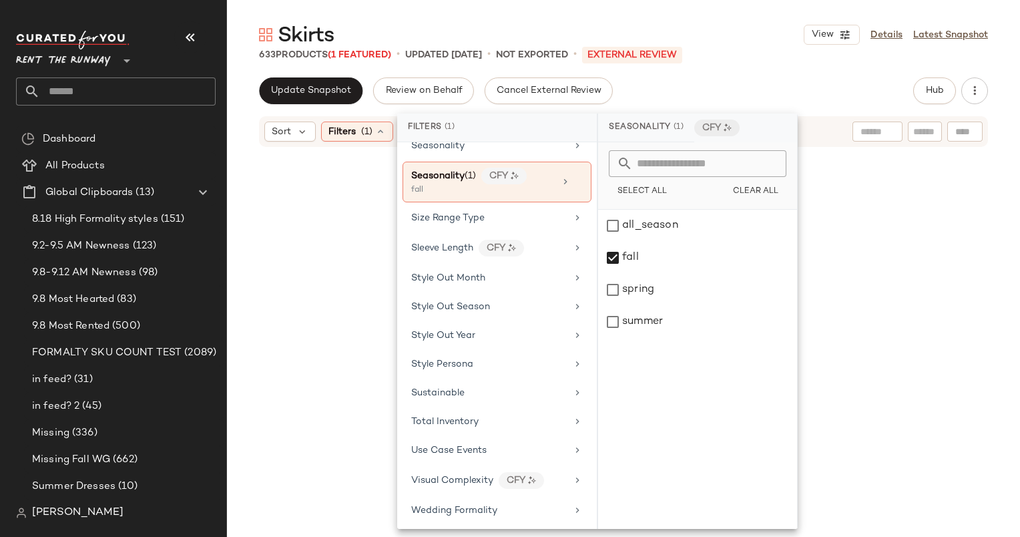
click at [880, 72] on div "Skirts View Details Latest Snapshot 633 Products (1 Featured) • updated [DATE] …" at bounding box center [623, 278] width 793 height 515
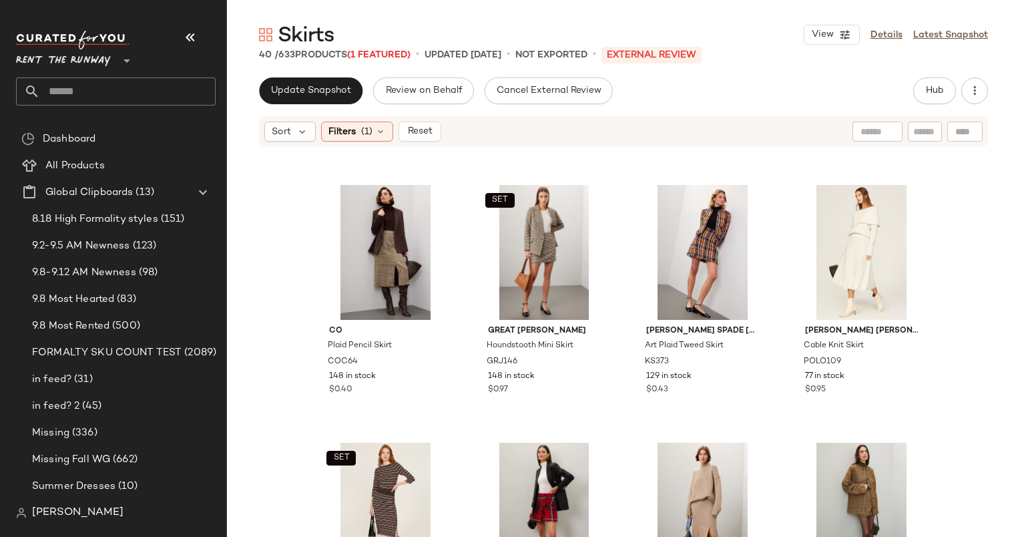
scroll to position [497, 0]
click at [422, 139] on button "Reset" at bounding box center [420, 132] width 43 height 20
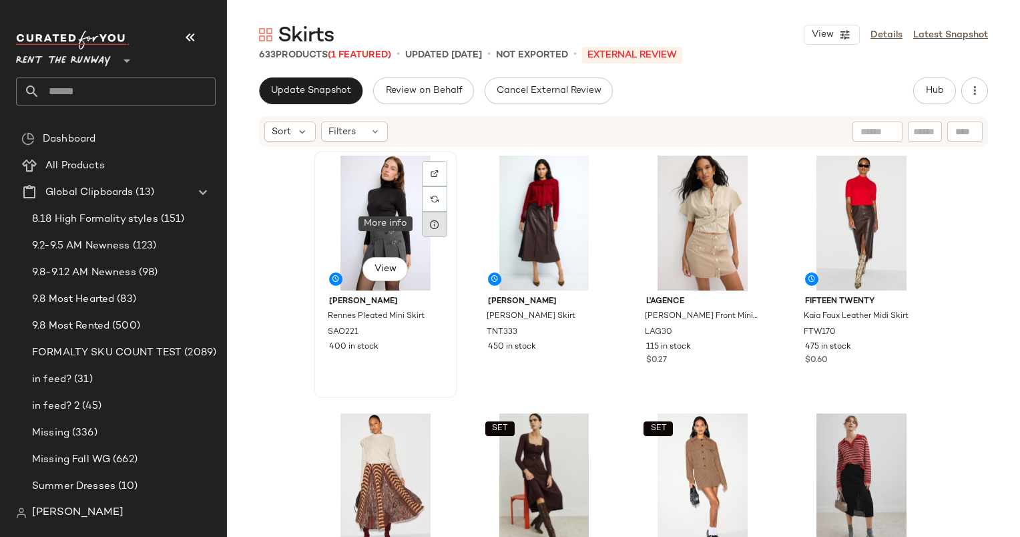
click at [429, 232] on div at bounding box center [434, 224] width 25 height 25
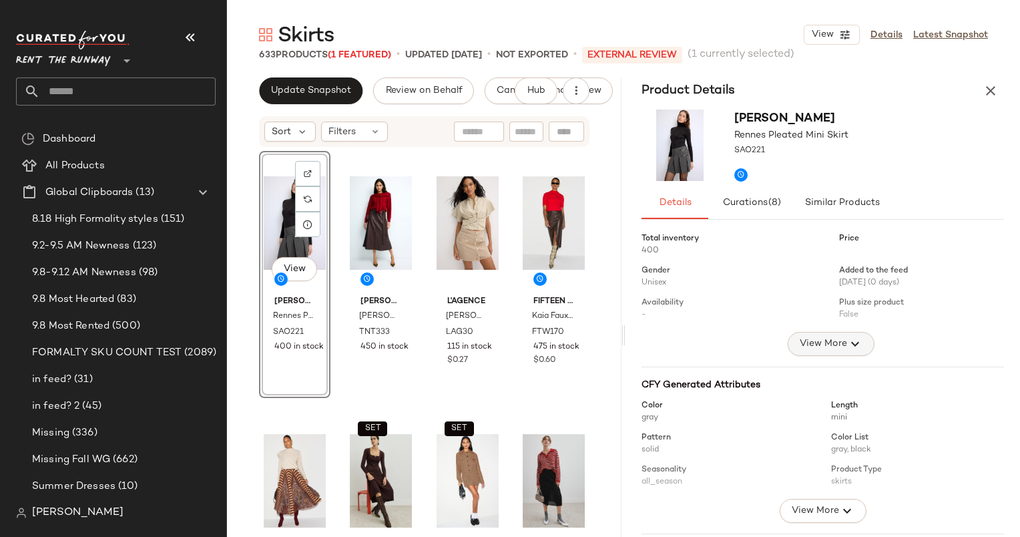
click at [820, 340] on span "View More" at bounding box center [823, 344] width 48 height 16
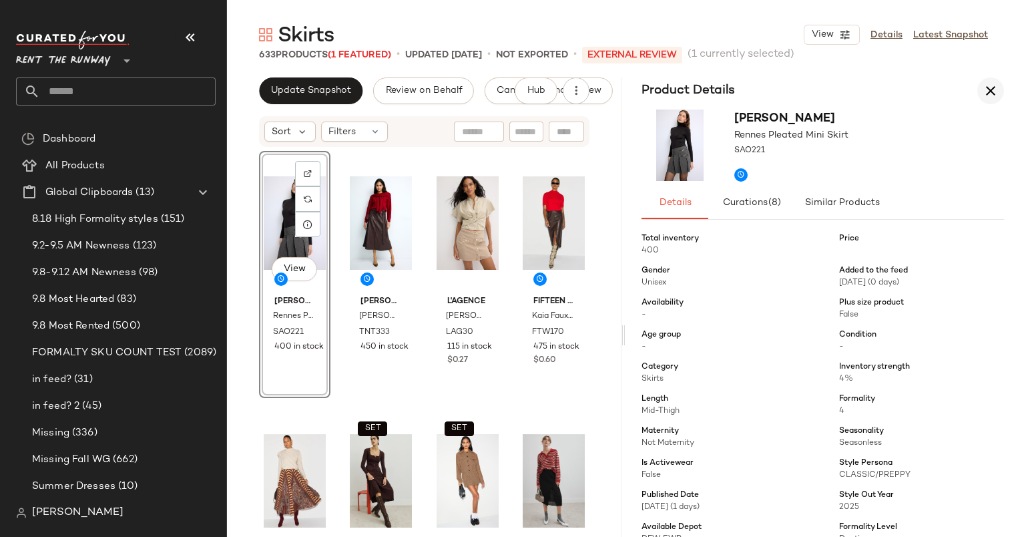
click at [988, 91] on icon "button" at bounding box center [991, 91] width 16 height 16
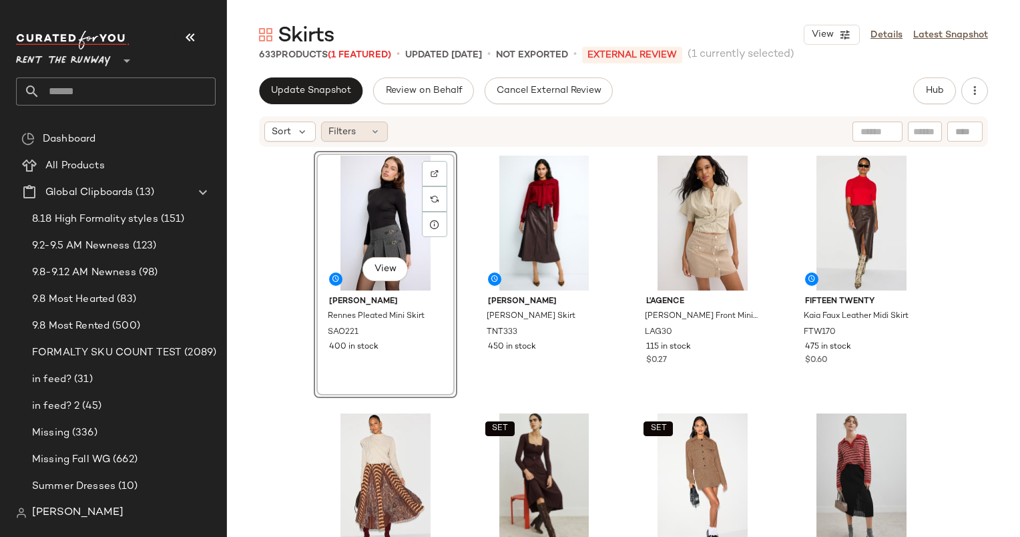
click at [361, 122] on div "Filters" at bounding box center [354, 132] width 67 height 20
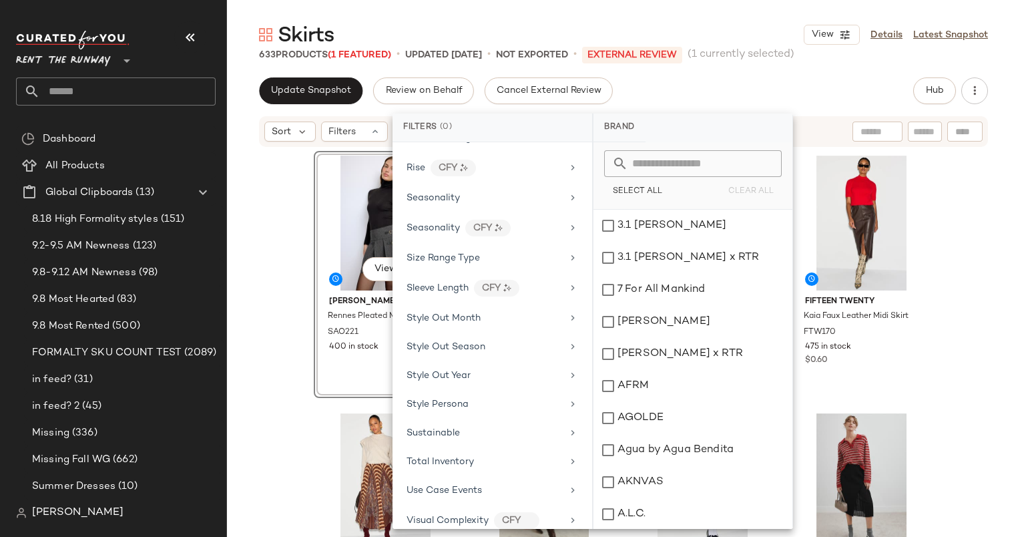
scroll to position [1662, 0]
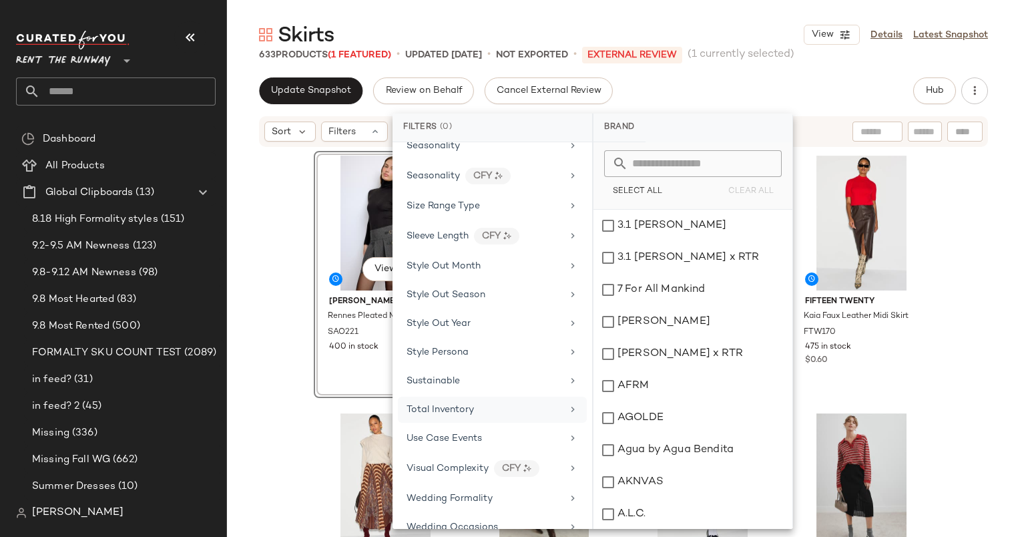
click at [478, 403] on div "Total Inventory" at bounding box center [485, 410] width 156 height 14
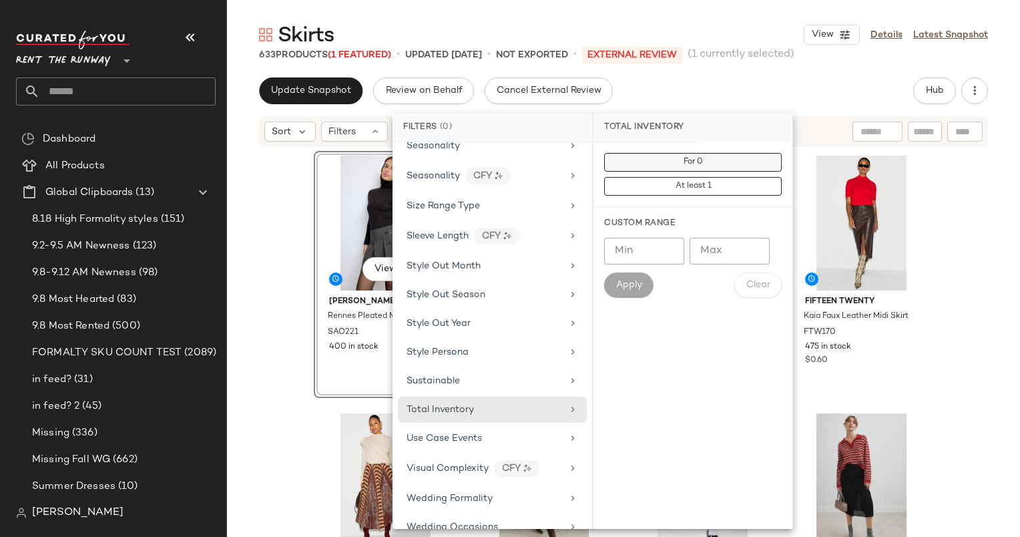
click at [696, 158] on span "For 0" at bounding box center [693, 162] width 20 height 9
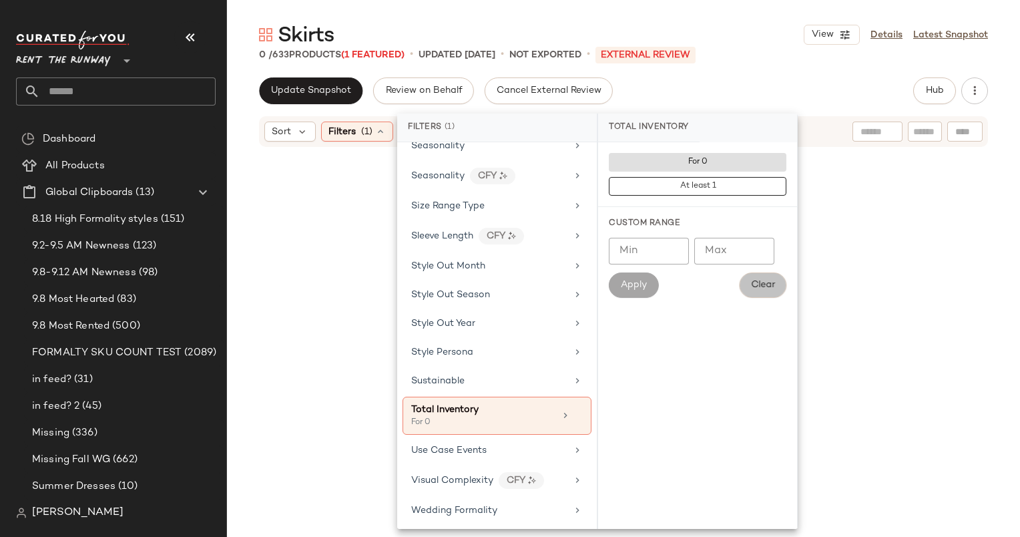
click at [766, 296] on button "Clear" at bounding box center [762, 284] width 47 height 25
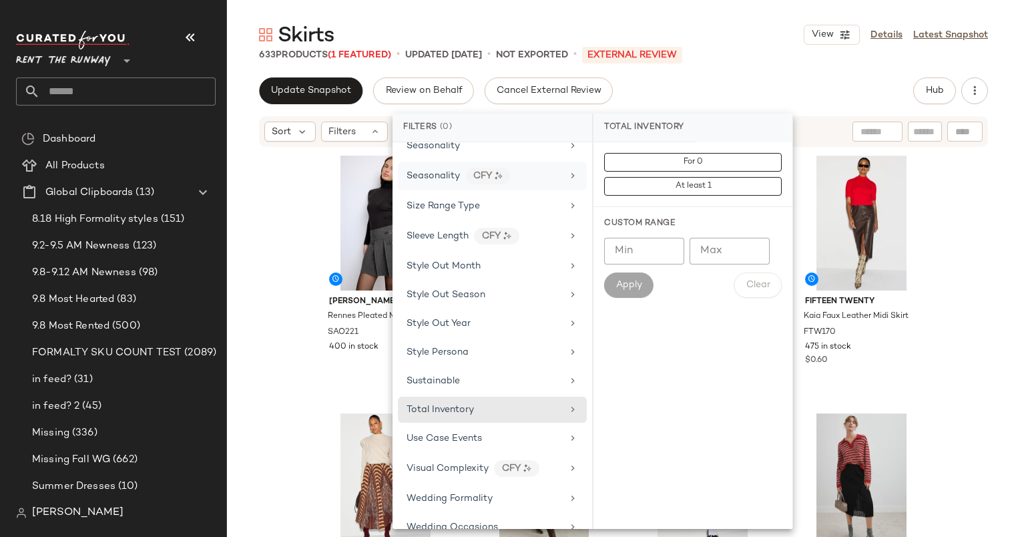
click at [535, 168] on div "Seasonality CFY" at bounding box center [485, 176] width 156 height 17
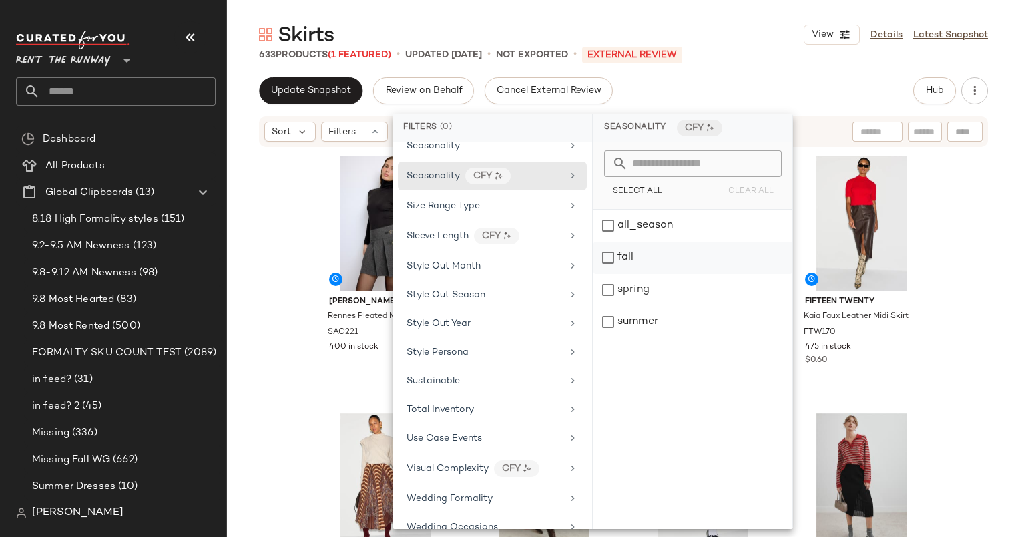
click at [684, 246] on div "fall" at bounding box center [693, 258] width 199 height 32
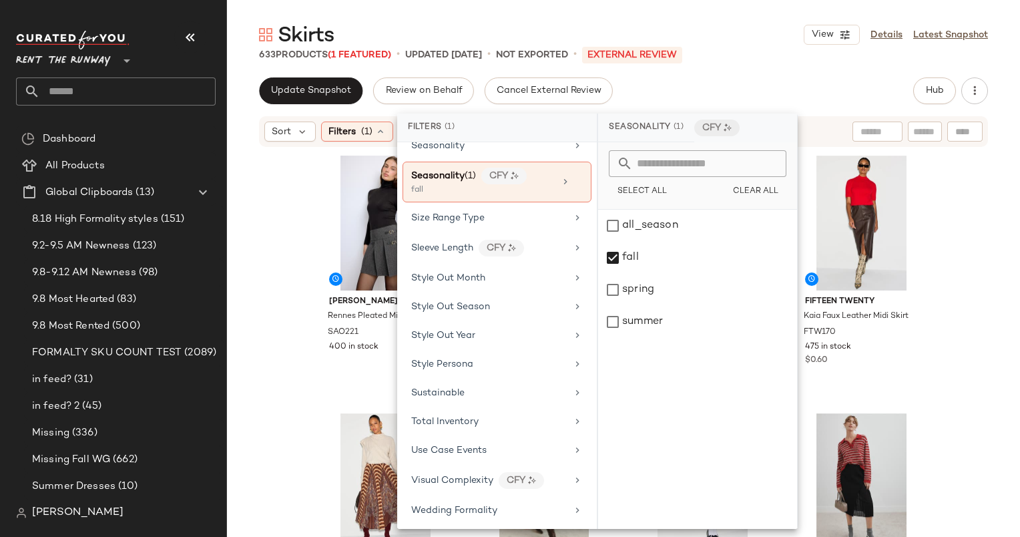
click at [700, 90] on div "Update Snapshot Review on Behalf Cancel External Review Hub" at bounding box center [623, 90] width 729 height 27
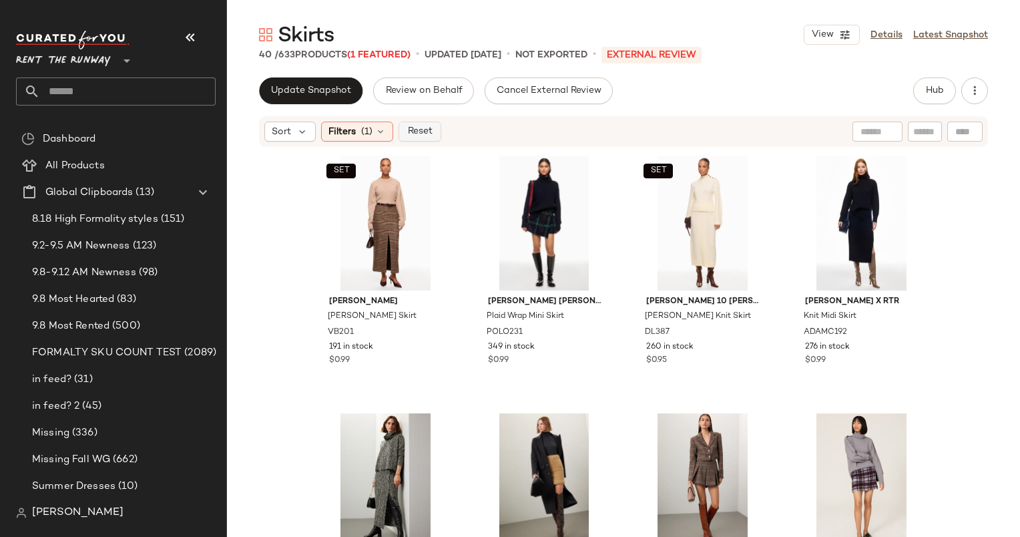
click at [426, 134] on span "Reset" at bounding box center [419, 131] width 25 height 11
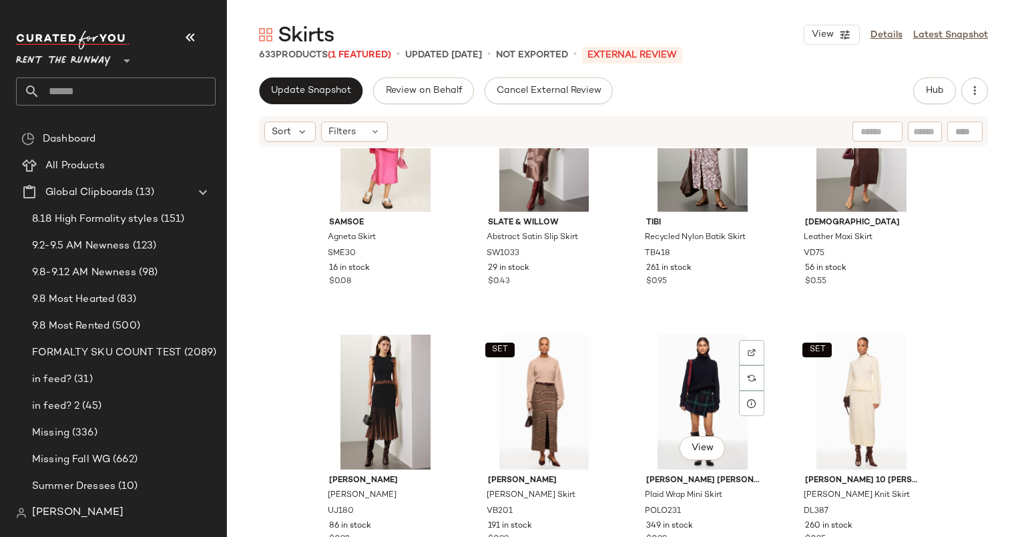
scroll to position [2926, 0]
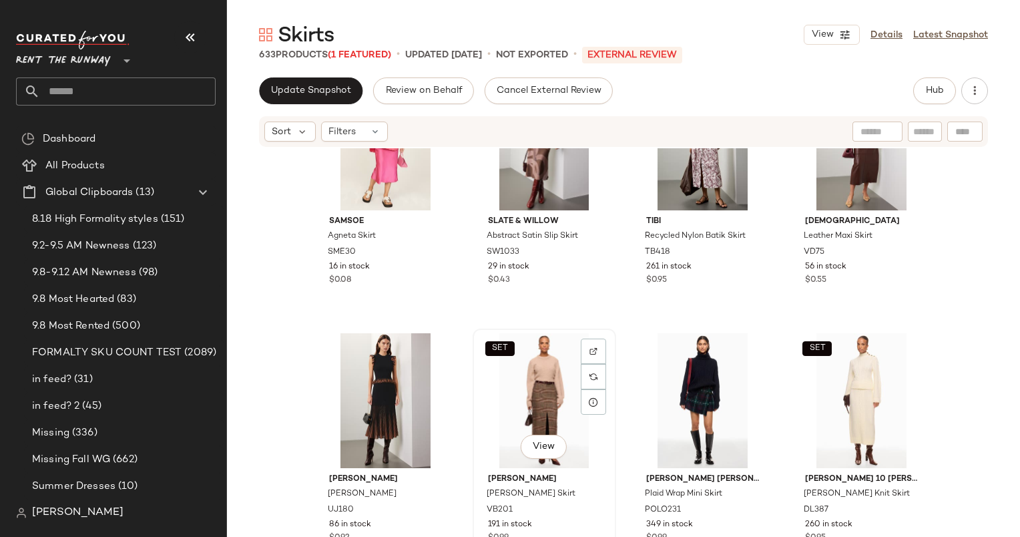
click at [526, 377] on div "SET View" at bounding box center [544, 400] width 134 height 135
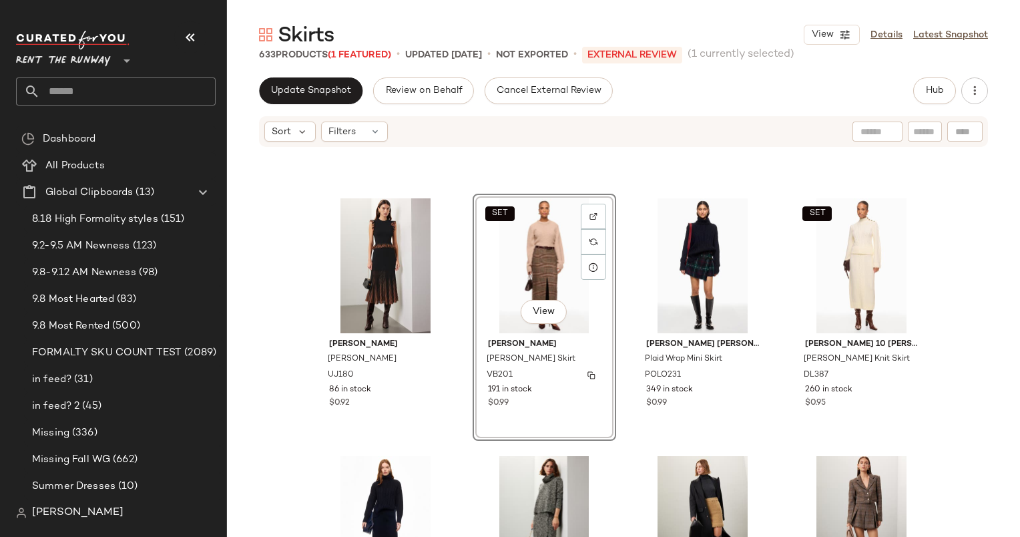
scroll to position [3062, 0]
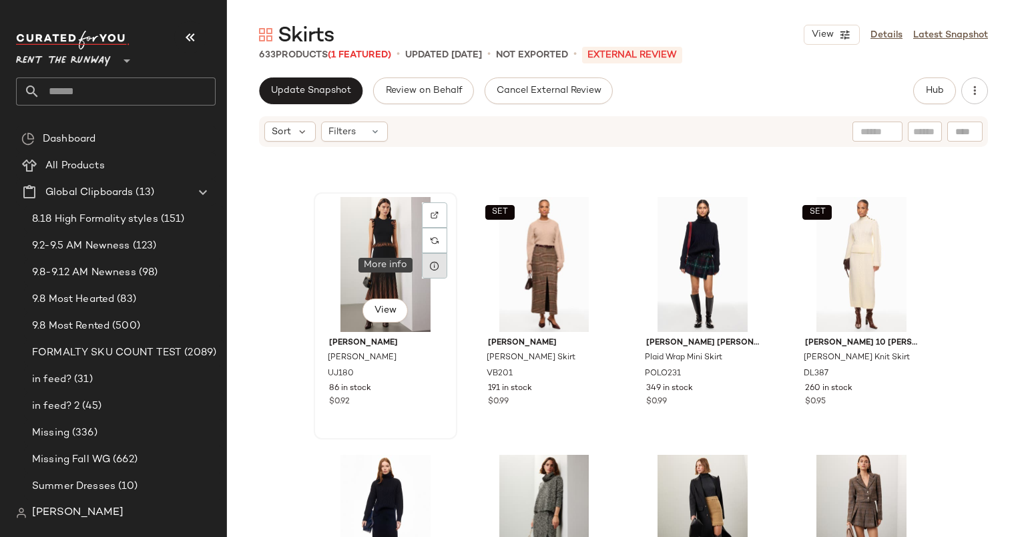
click at [429, 260] on icon at bounding box center [434, 265] width 11 height 11
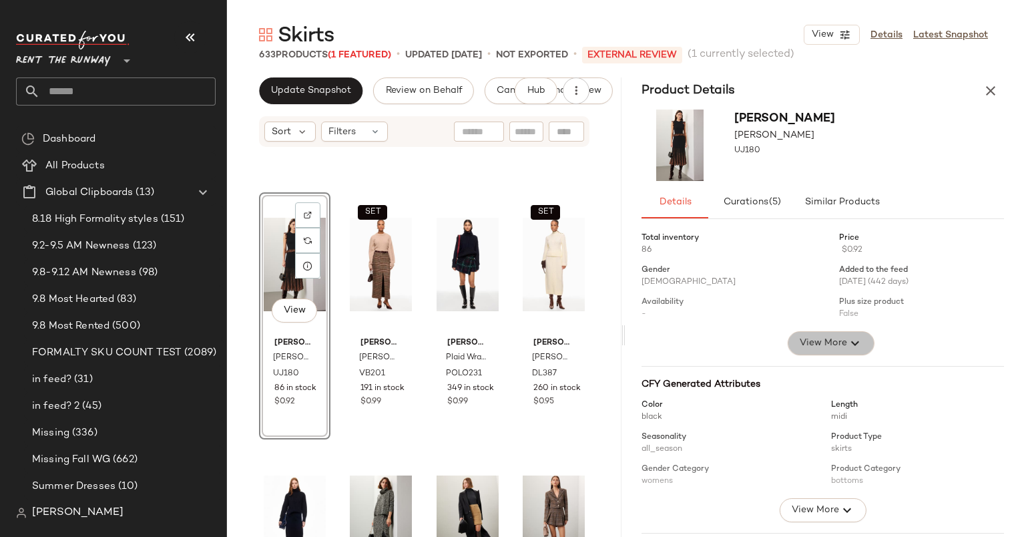
click at [825, 345] on span "View More" at bounding box center [823, 343] width 48 height 16
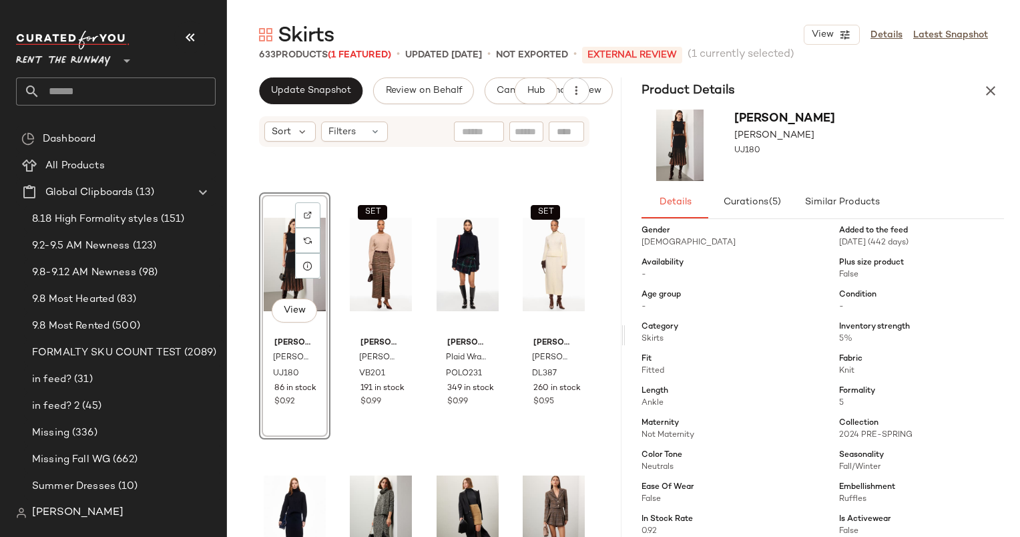
scroll to position [40, 0]
click at [993, 89] on icon "button" at bounding box center [991, 91] width 16 height 16
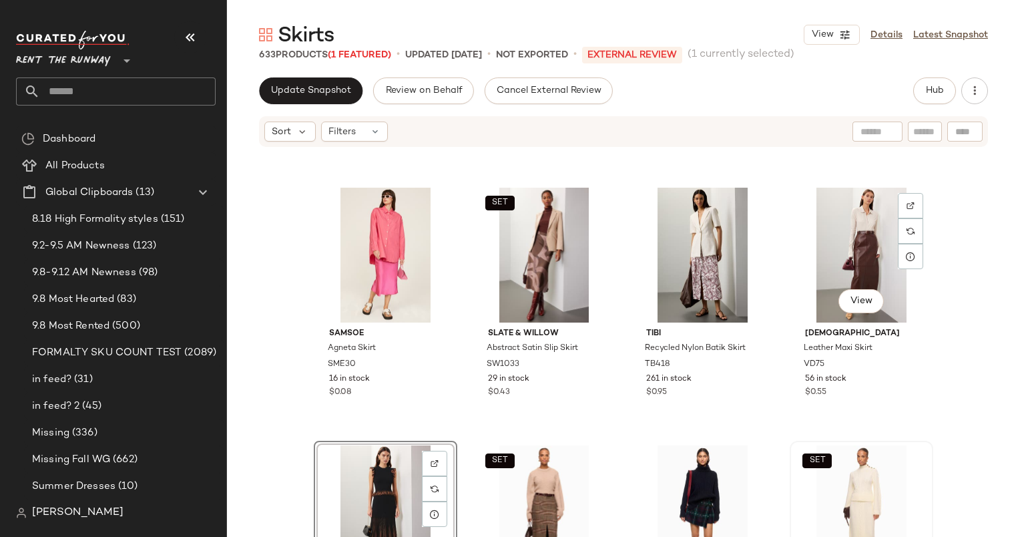
scroll to position [2814, 0]
click at [914, 256] on div at bounding box center [910, 256] width 25 height 25
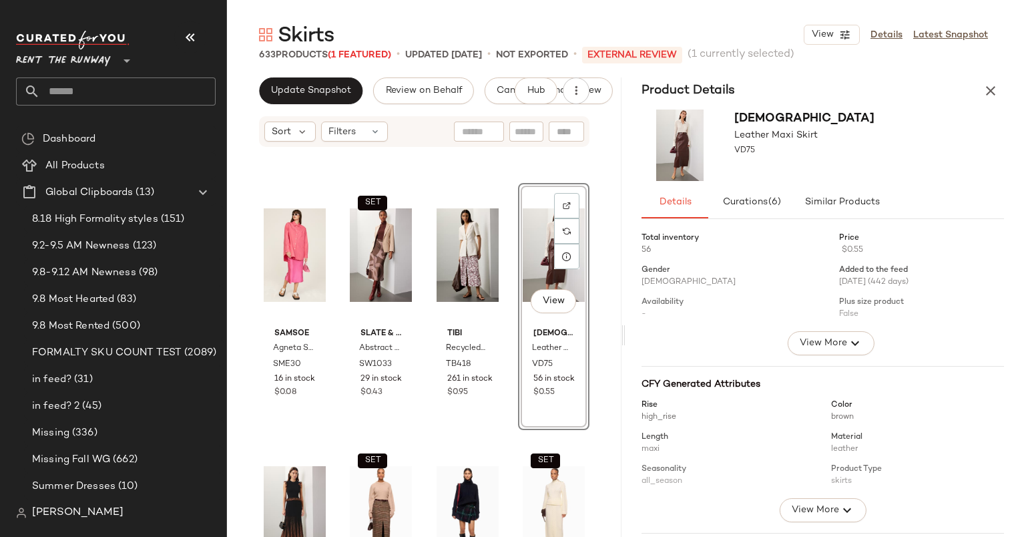
scroll to position [8, 0]
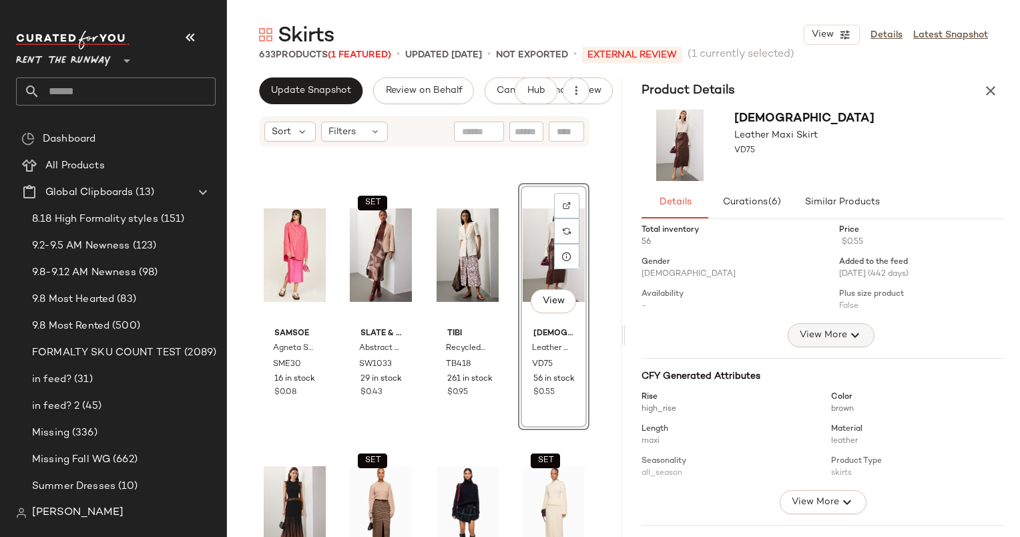
click at [827, 342] on span "View More" at bounding box center [823, 335] width 48 height 16
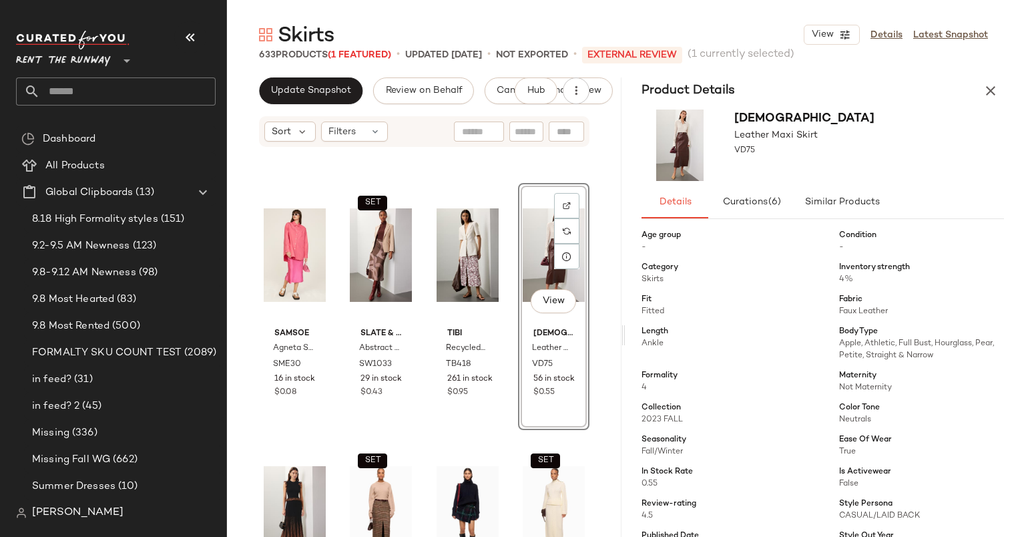
scroll to position [99, 0]
click at [999, 74] on div "Skirts View Details Latest Snapshot 633 Products (1 Featured) • updated [DATE] …" at bounding box center [623, 278] width 793 height 515
click at [997, 89] on icon "button" at bounding box center [991, 91] width 16 height 16
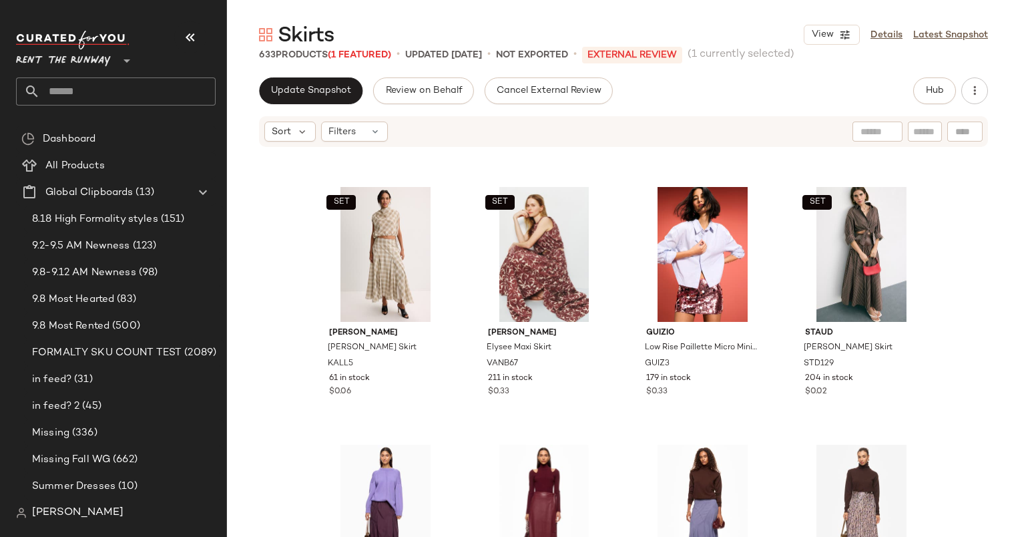
scroll to position [657, 0]
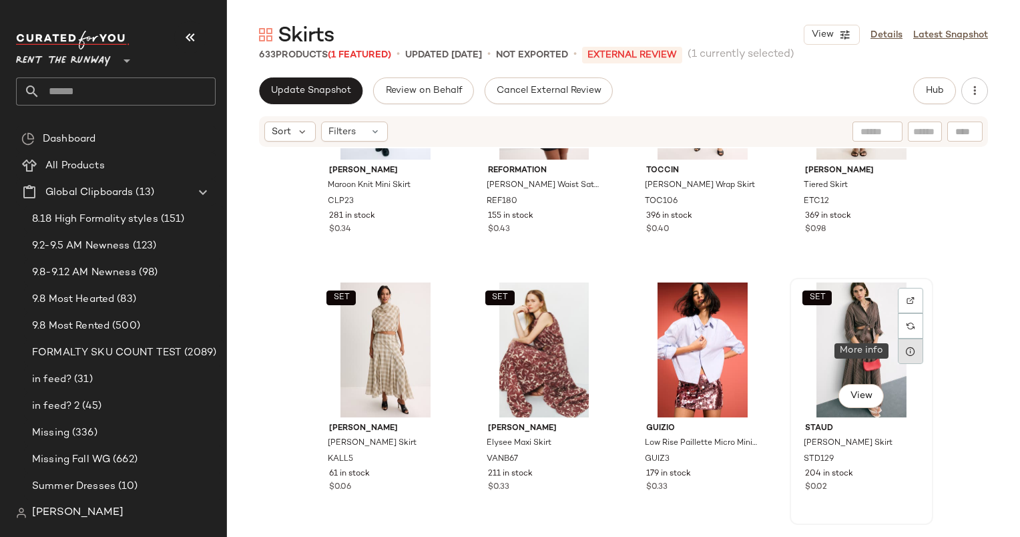
click at [905, 352] on icon at bounding box center [910, 351] width 11 height 11
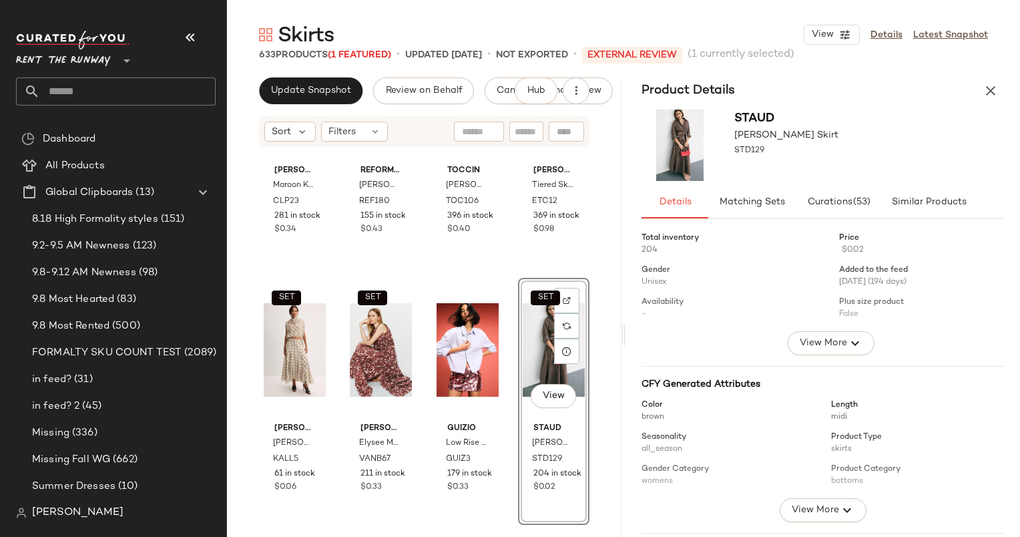
scroll to position [7, 0]
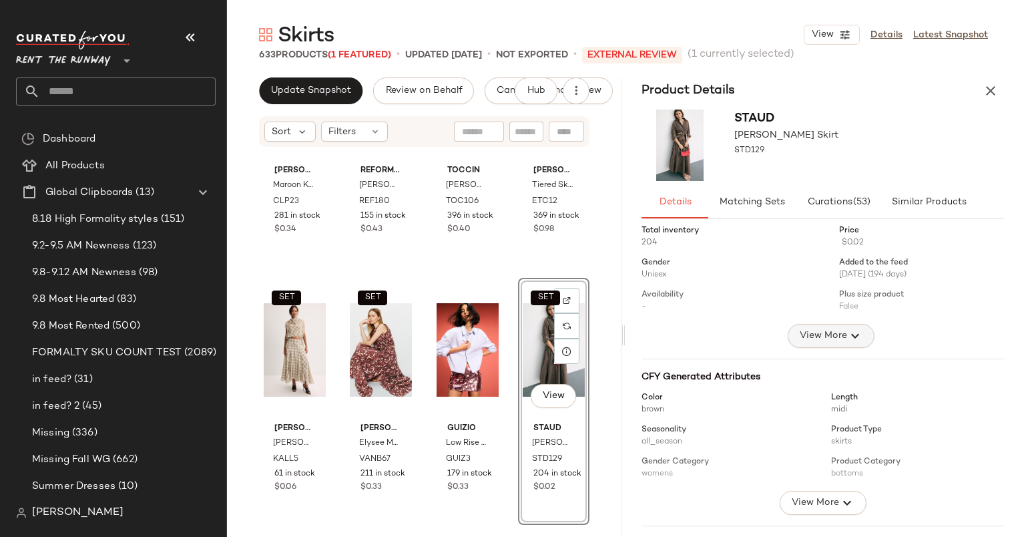
click at [814, 337] on span "View More" at bounding box center [823, 336] width 48 height 16
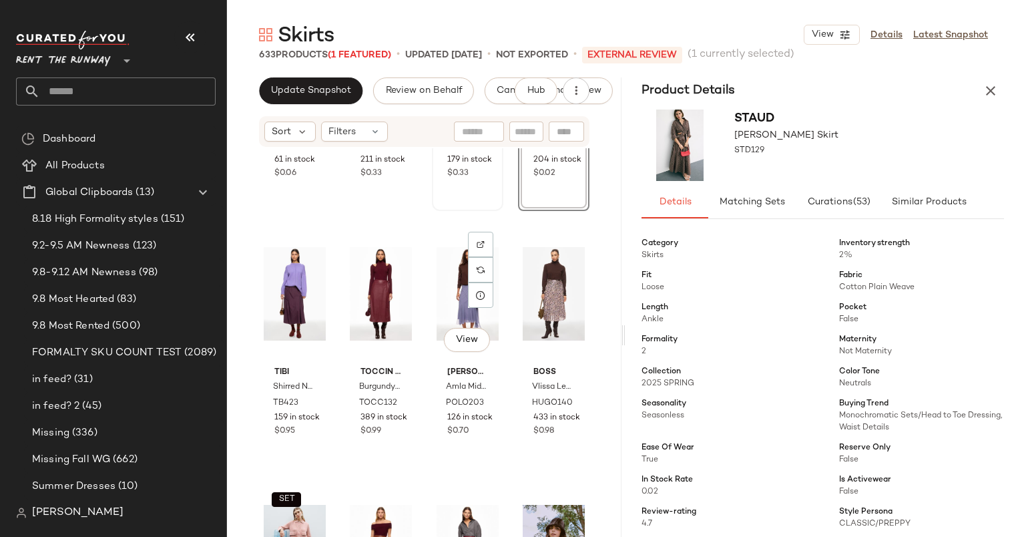
scroll to position [988, 0]
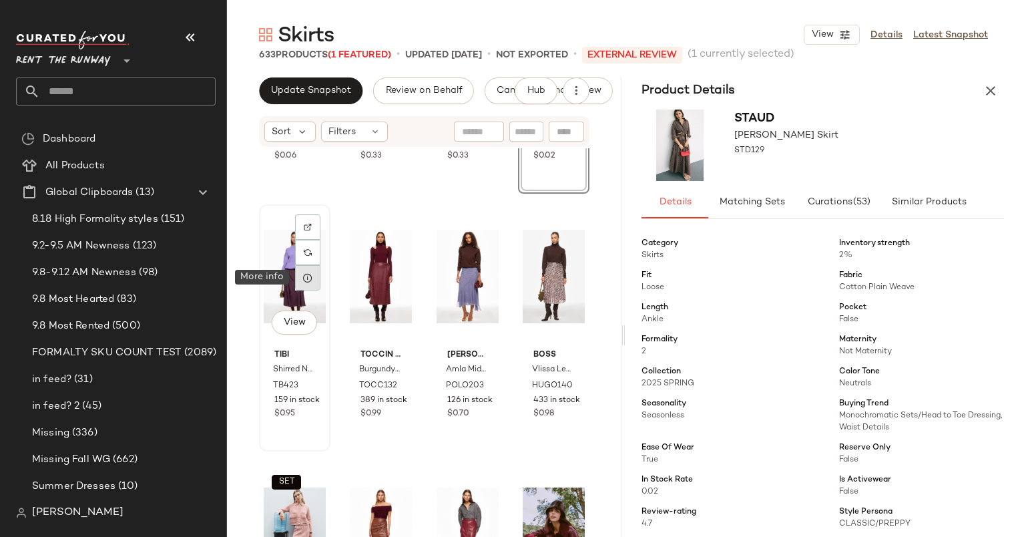
click at [307, 278] on icon at bounding box center [307, 277] width 11 height 11
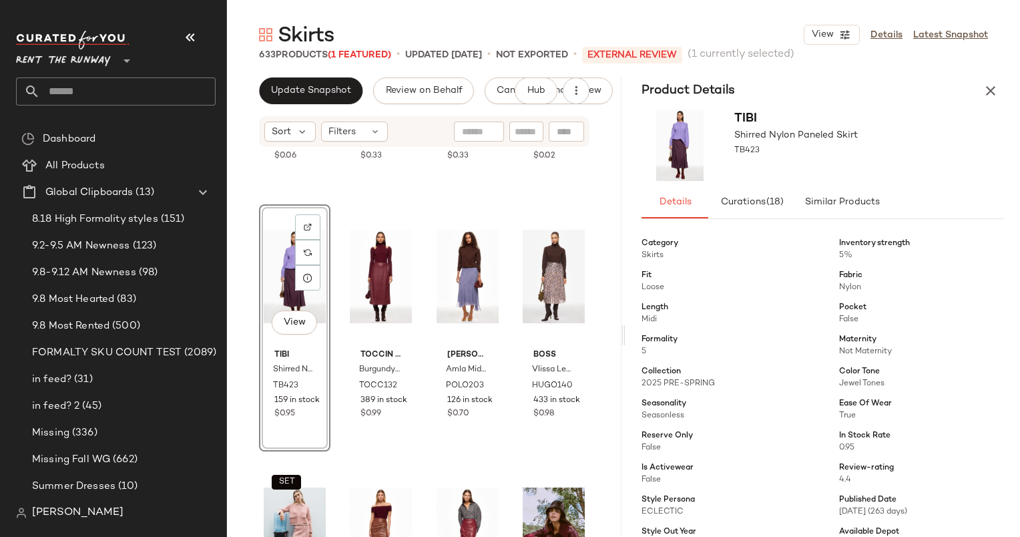
scroll to position [123, 0]
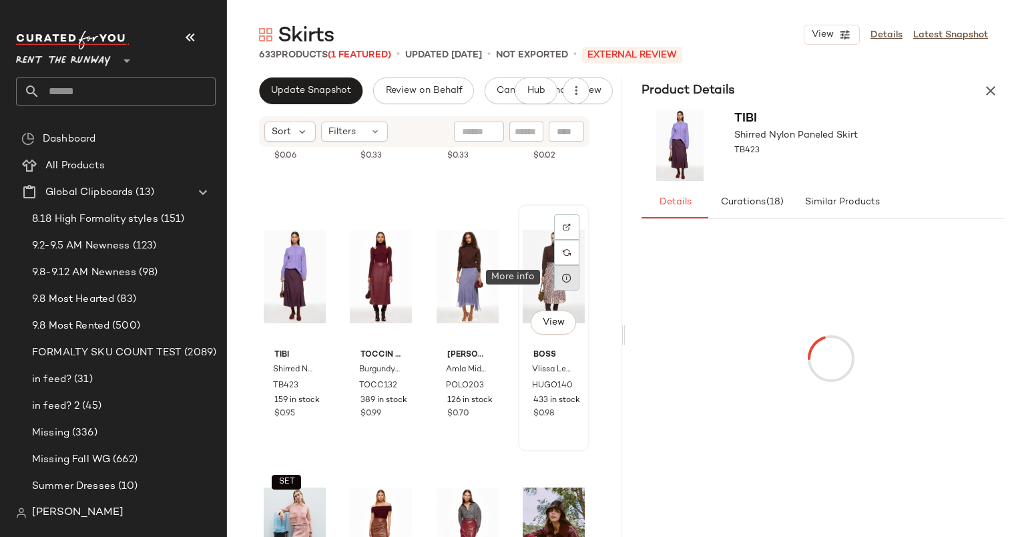
click at [562, 278] on icon at bounding box center [567, 277] width 11 height 11
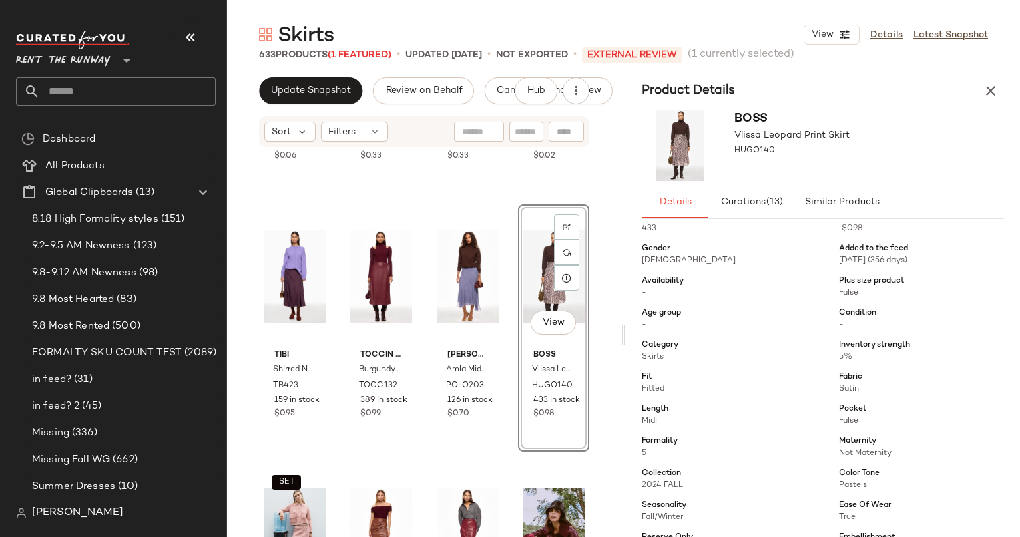
scroll to position [23, 0]
click at [476, 280] on icon at bounding box center [480, 277] width 11 height 11
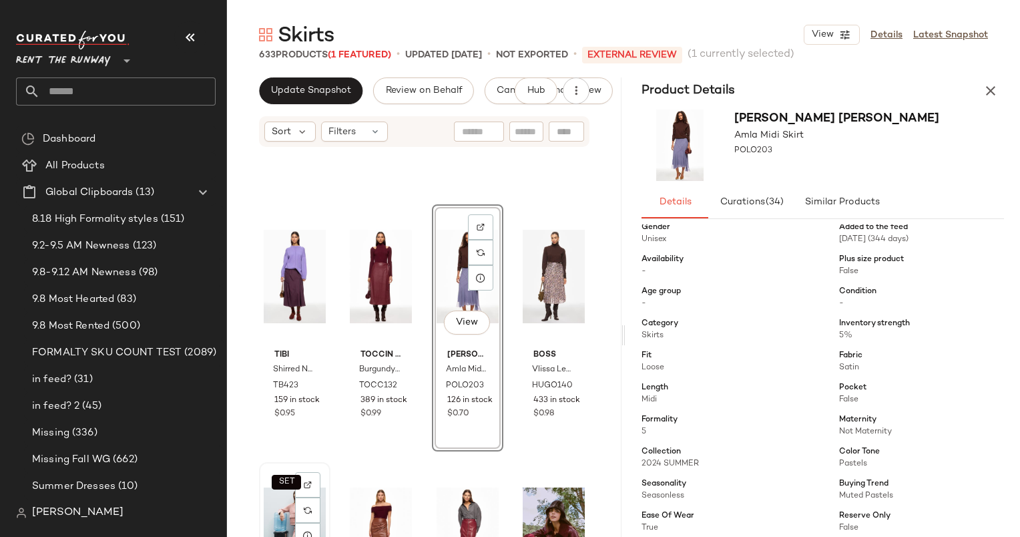
scroll to position [1079, 0]
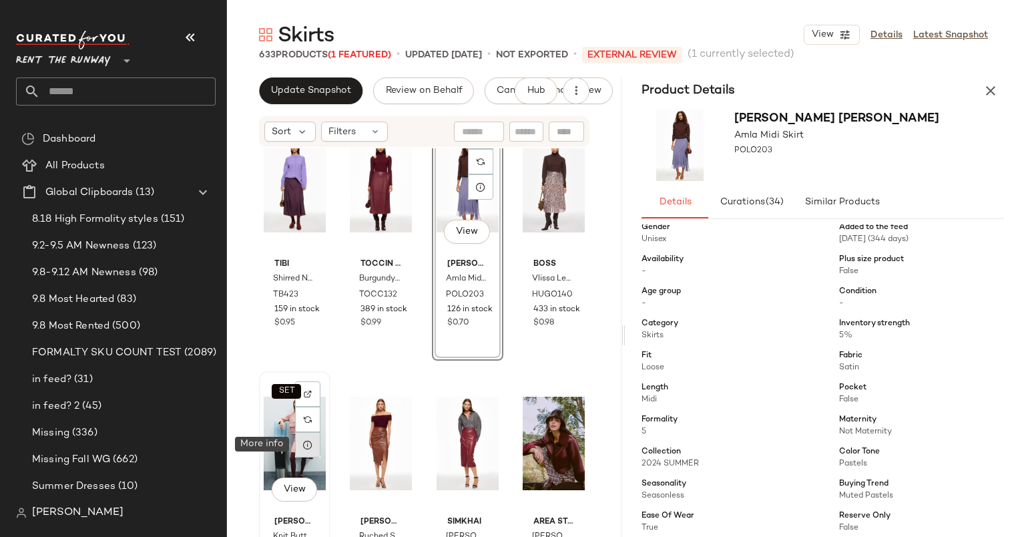
click at [307, 443] on icon at bounding box center [307, 444] width 11 height 11
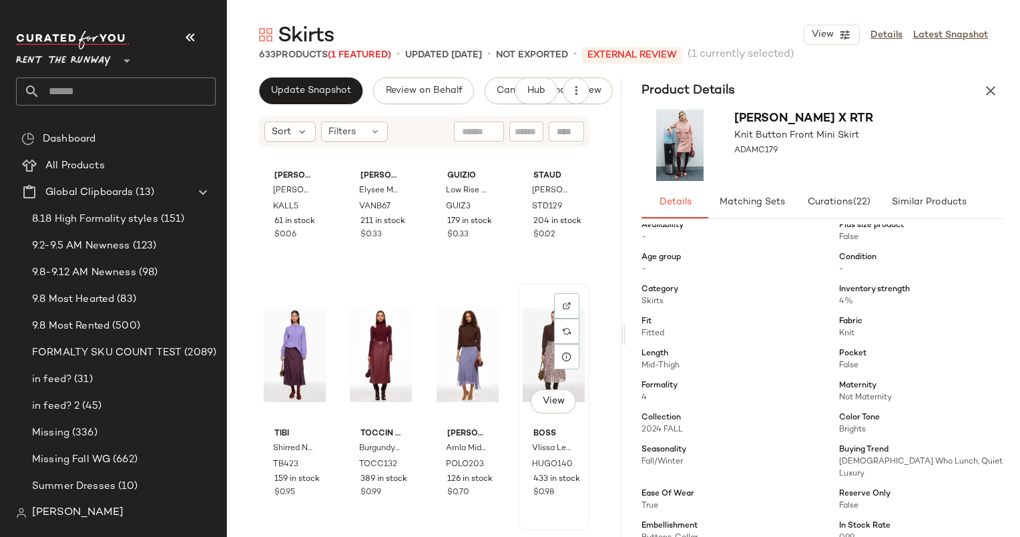
scroll to position [908, 0]
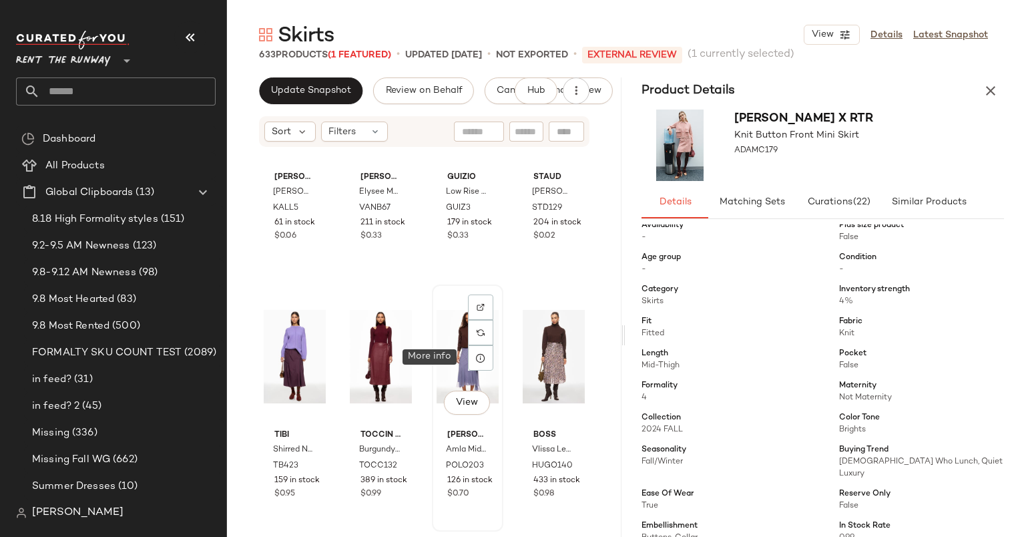
click at [451, 344] on div "View" at bounding box center [468, 356] width 62 height 135
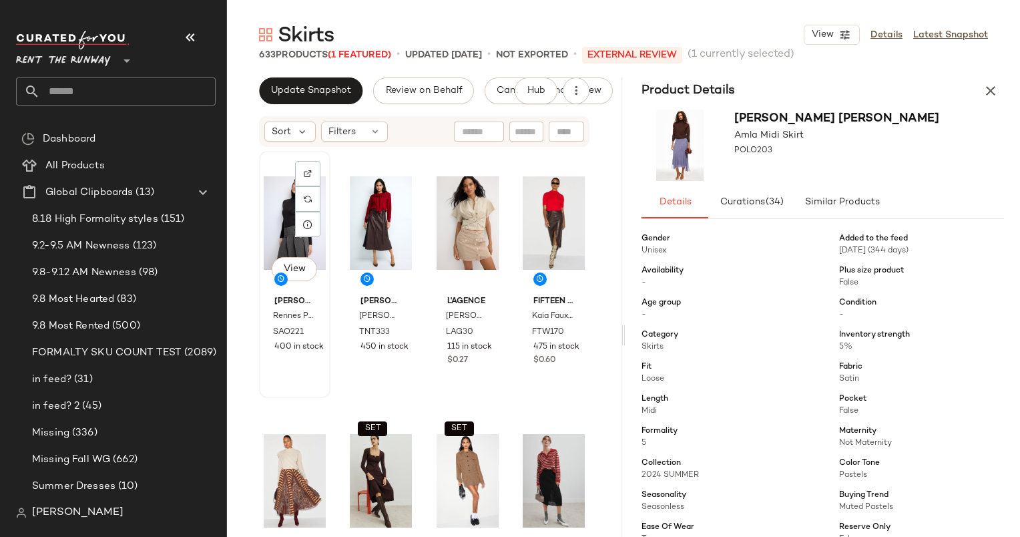
click at [280, 192] on div "View" at bounding box center [295, 223] width 62 height 135
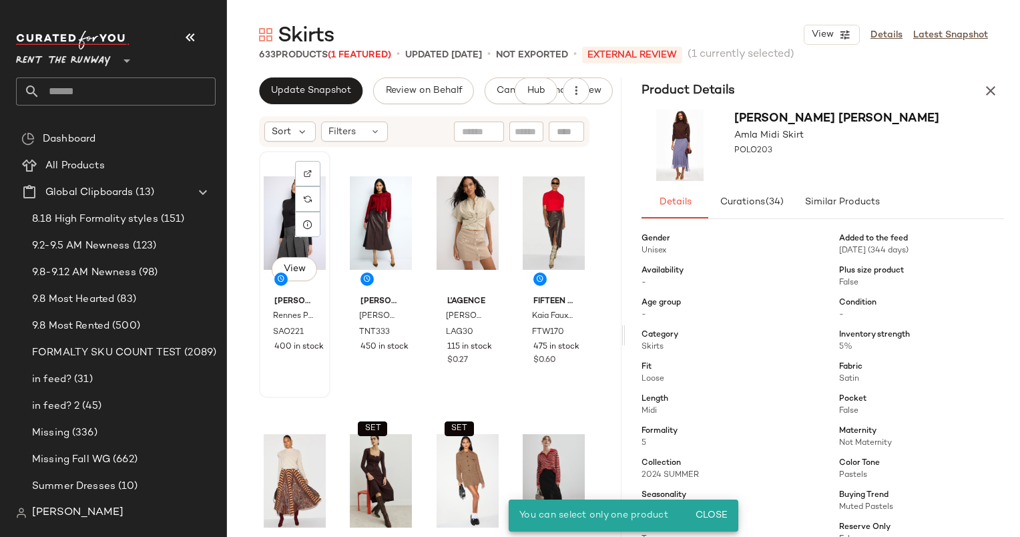
click at [278, 207] on div "View" at bounding box center [295, 223] width 62 height 135
click at [993, 91] on icon "button" at bounding box center [991, 91] width 16 height 16
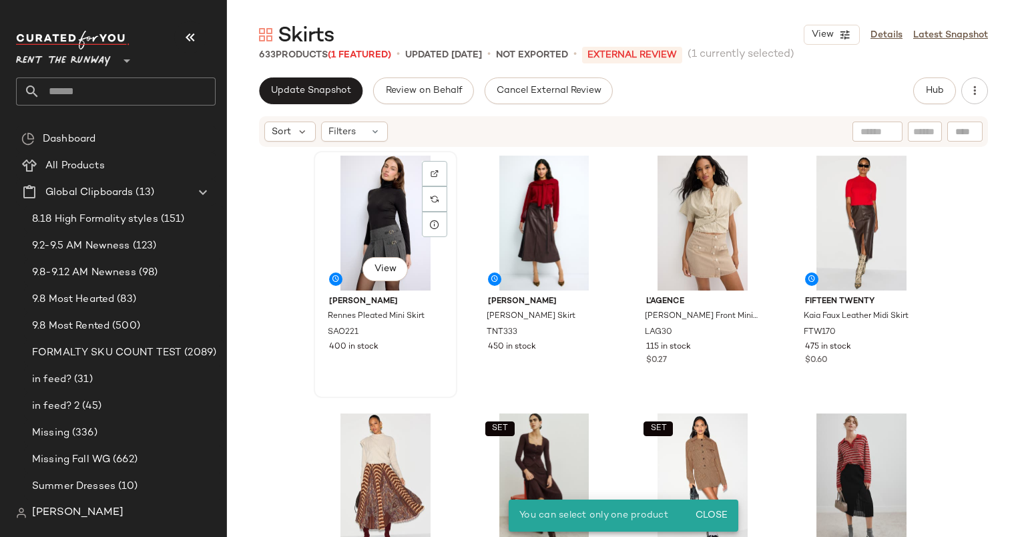
click at [364, 178] on div "View" at bounding box center [385, 223] width 134 height 135
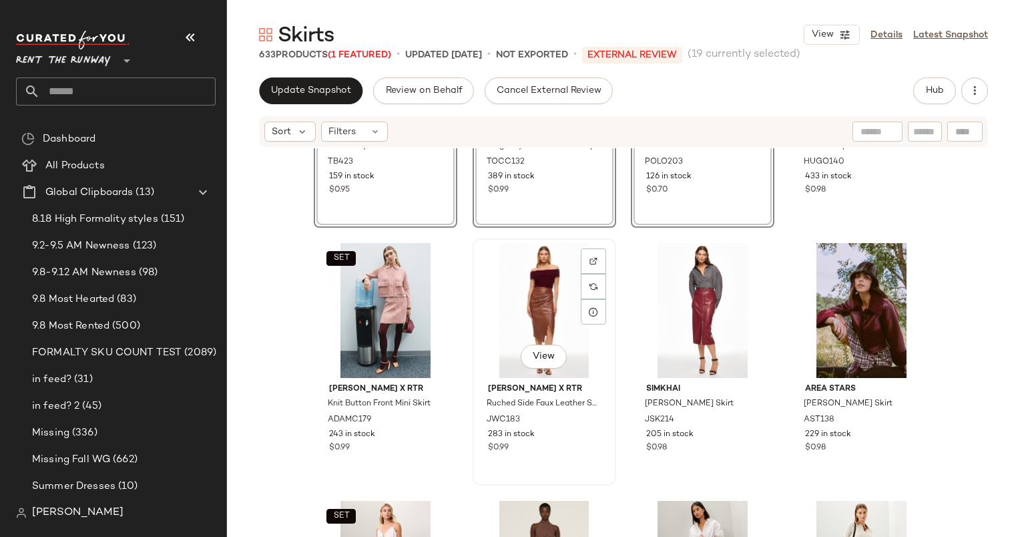
scroll to position [1325, 0]
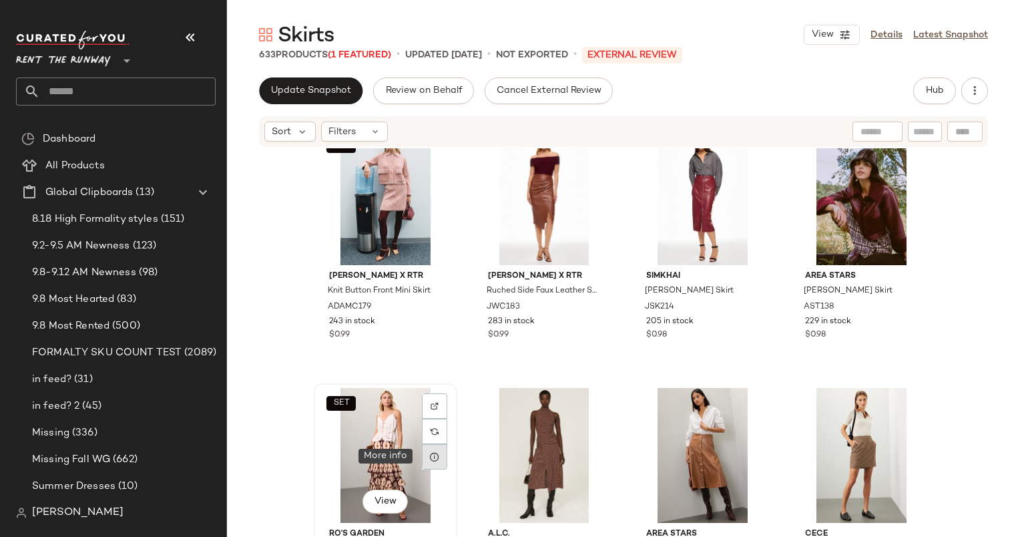
click at [425, 455] on div at bounding box center [434, 456] width 25 height 25
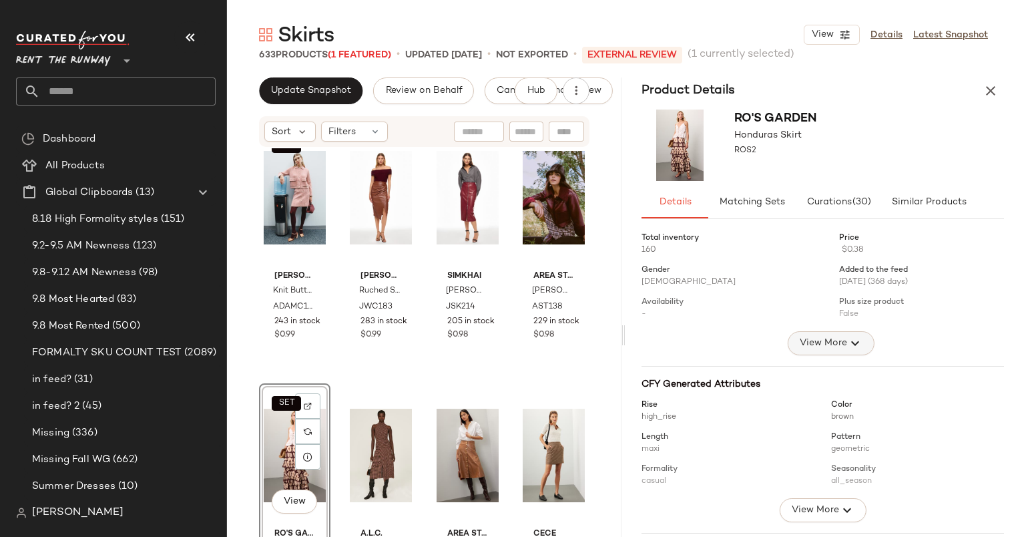
click at [839, 343] on span "View More" at bounding box center [823, 343] width 48 height 16
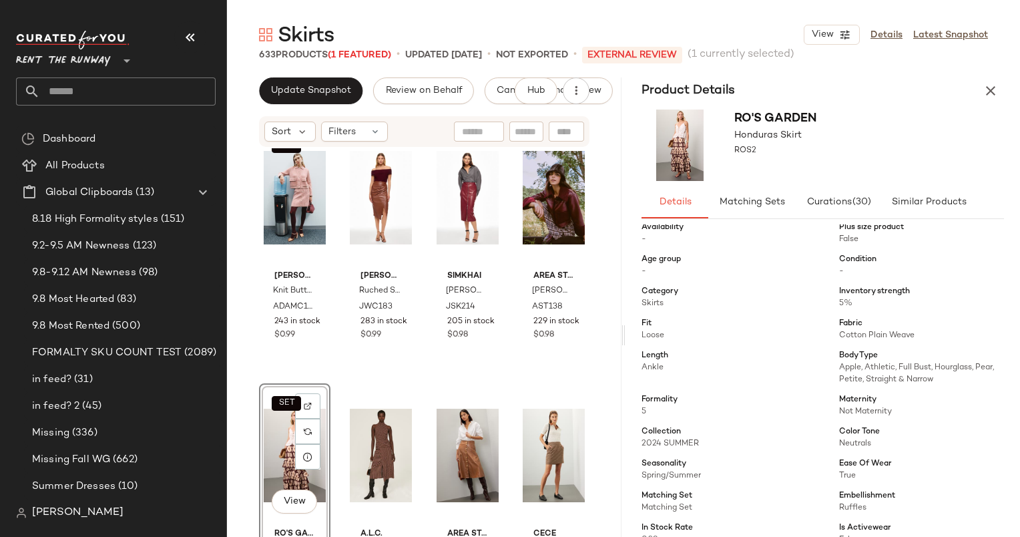
scroll to position [76, 0]
click at [991, 100] on button "button" at bounding box center [990, 90] width 27 height 27
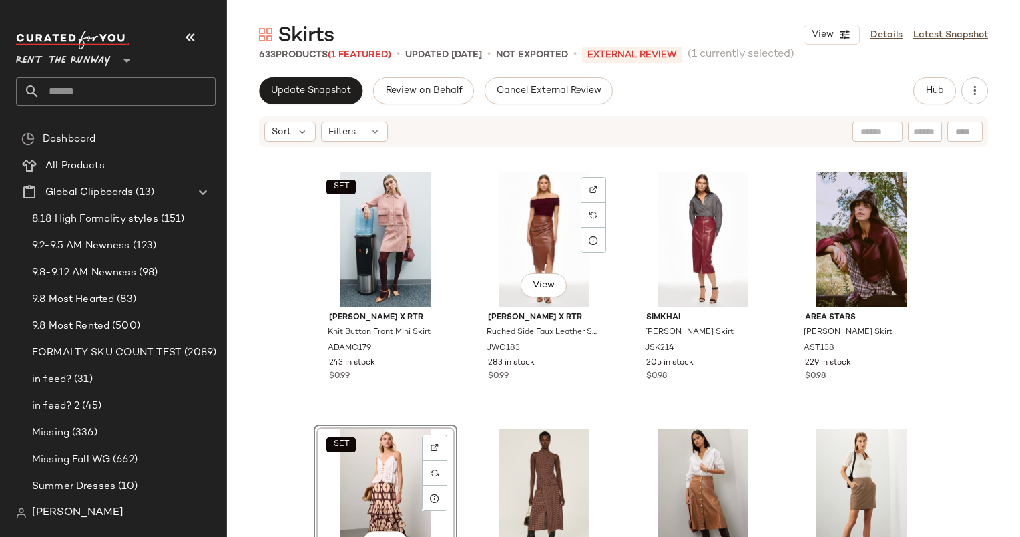
scroll to position [1284, 0]
click at [350, 125] on span "Filters" at bounding box center [341, 132] width 27 height 14
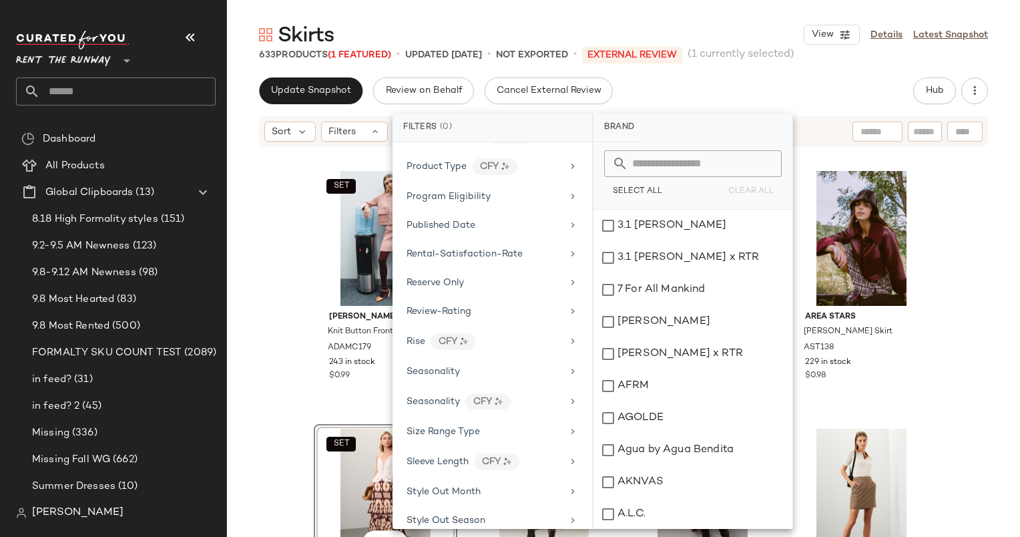
scroll to position [1662, 0]
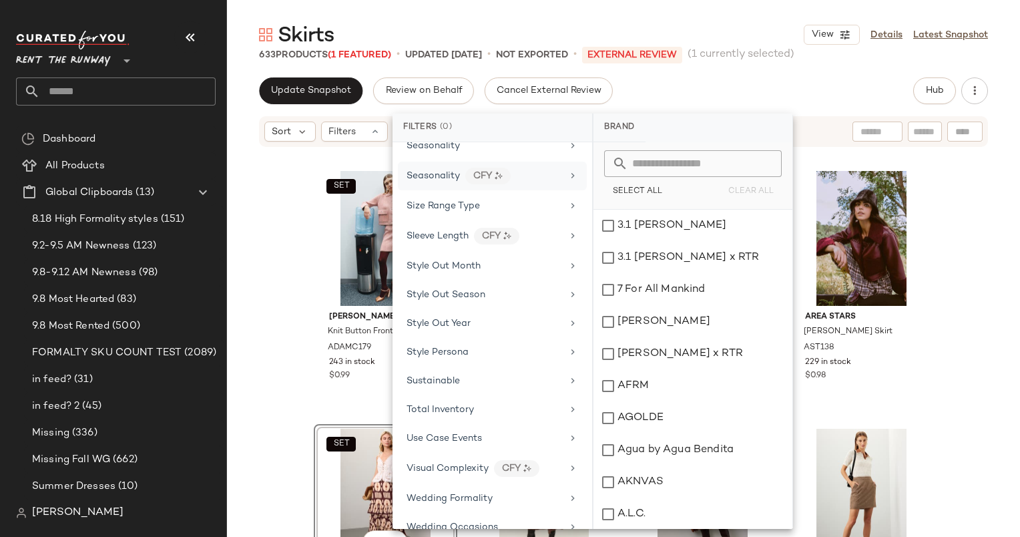
click at [553, 168] on div "Seasonality CFY" at bounding box center [485, 176] width 156 height 17
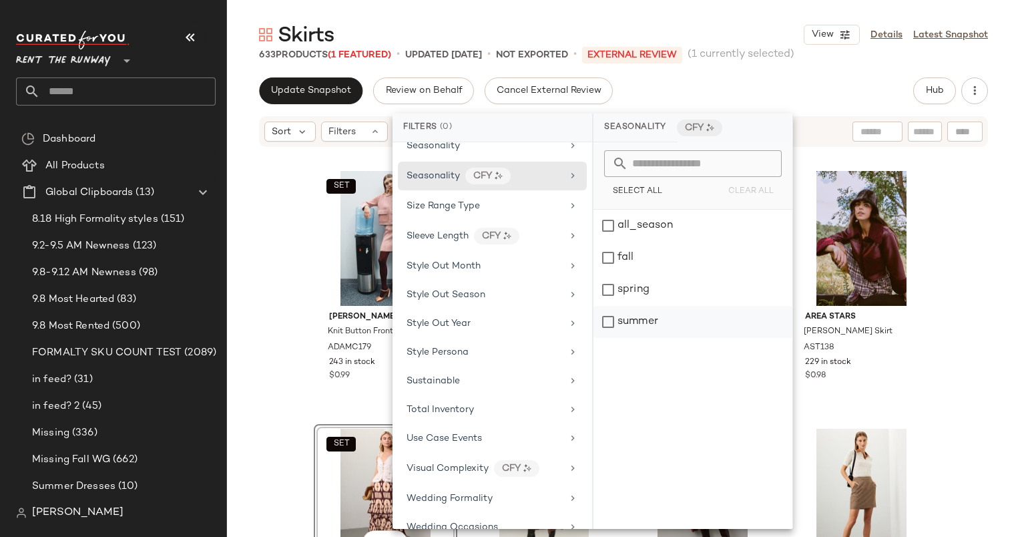
click at [694, 323] on div "summer" at bounding box center [693, 322] width 199 height 32
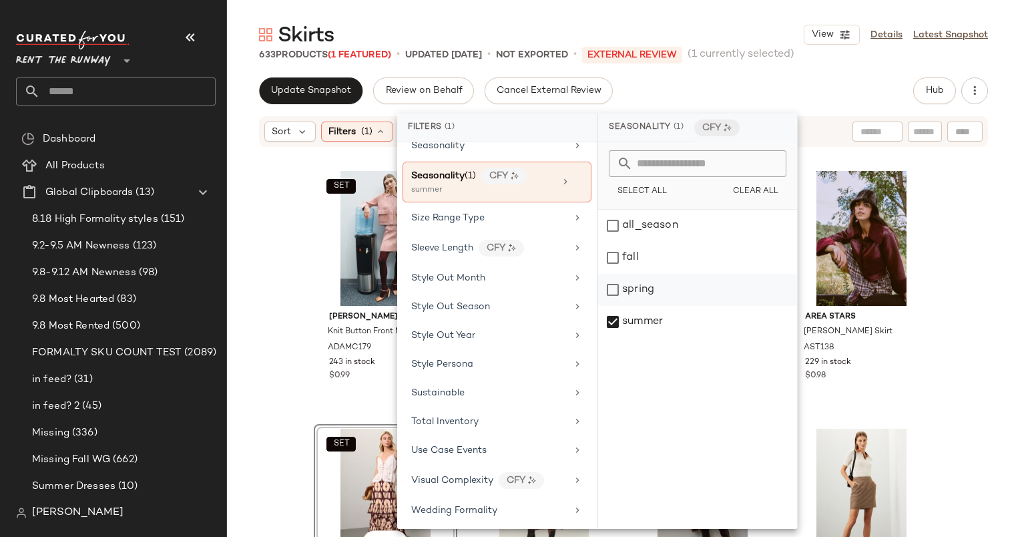
click at [678, 296] on div "spring" at bounding box center [697, 290] width 199 height 32
click at [755, 83] on div "Update Snapshot Review on Behalf Cancel External Review Hub" at bounding box center [623, 90] width 729 height 27
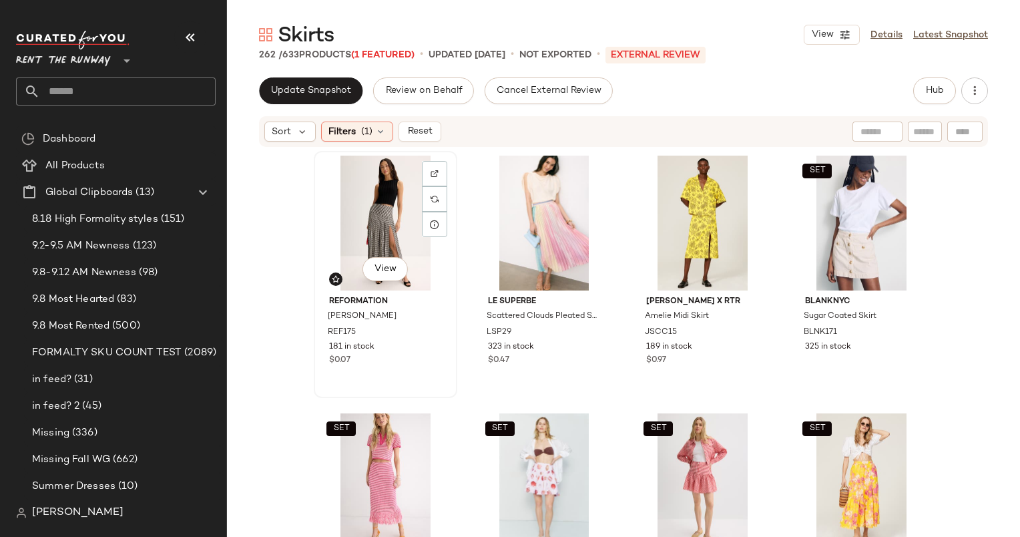
click at [393, 210] on div "View" at bounding box center [385, 223] width 134 height 135
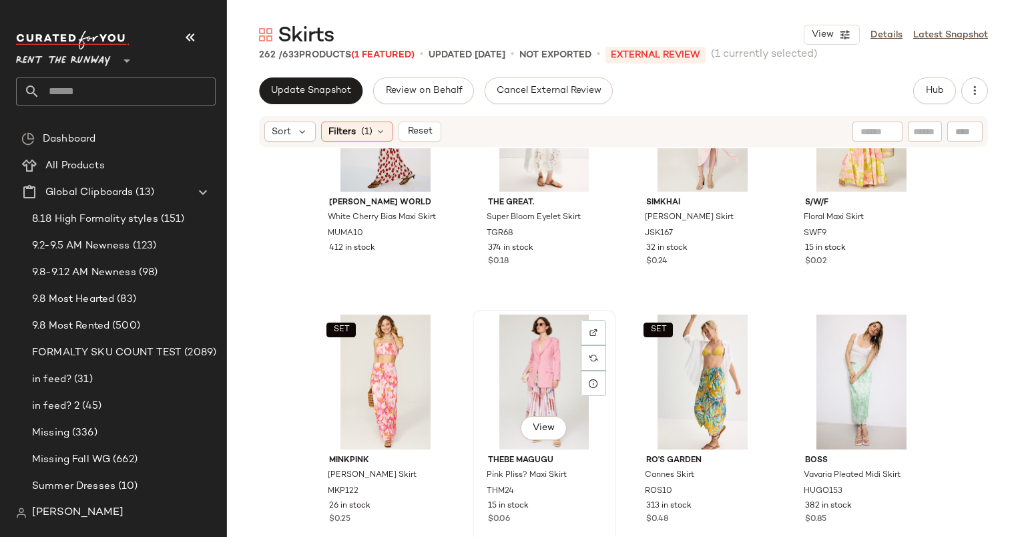
scroll to position [2681, 0]
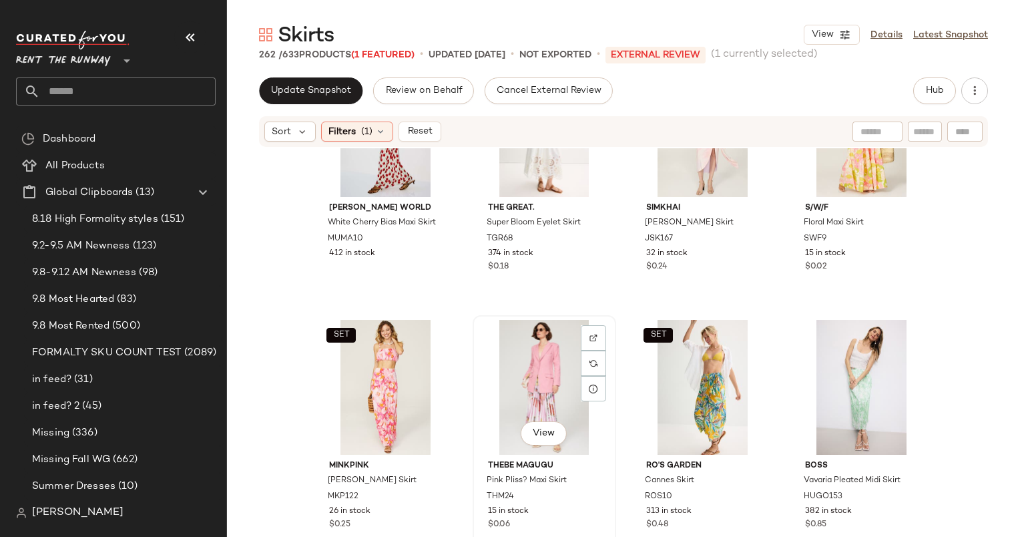
click at [541, 329] on div "View" at bounding box center [544, 387] width 134 height 135
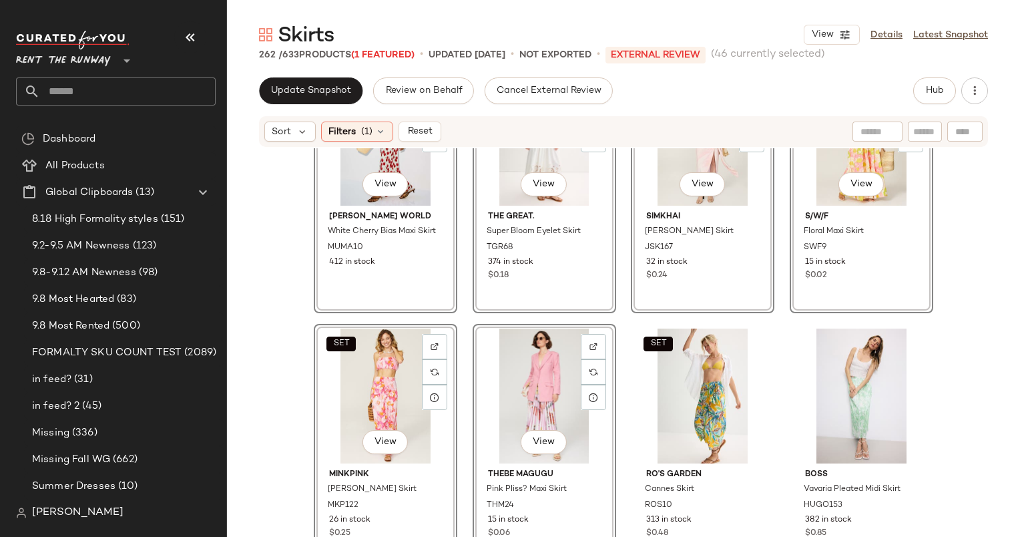
scroll to position [2567, 0]
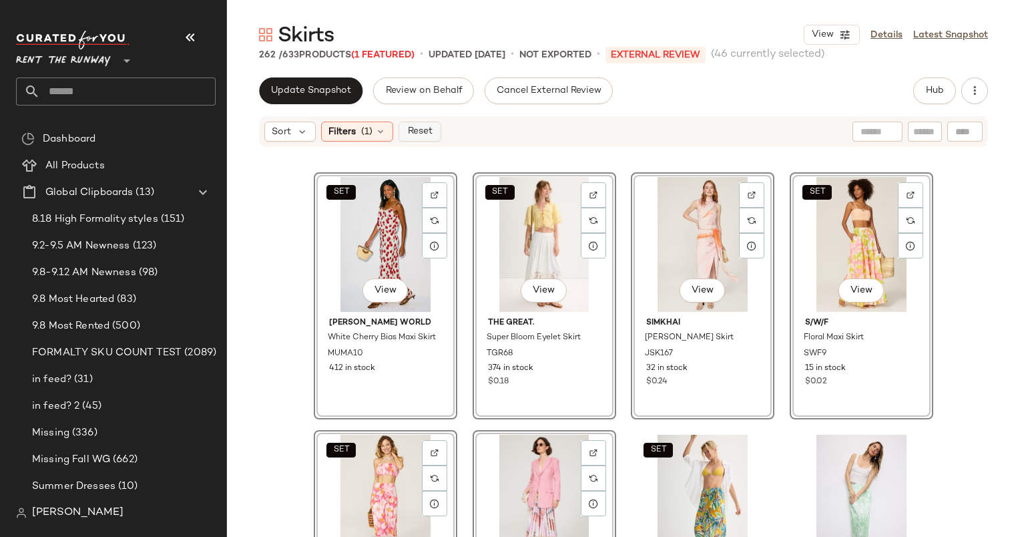
click at [432, 138] on button "Reset" at bounding box center [420, 132] width 43 height 20
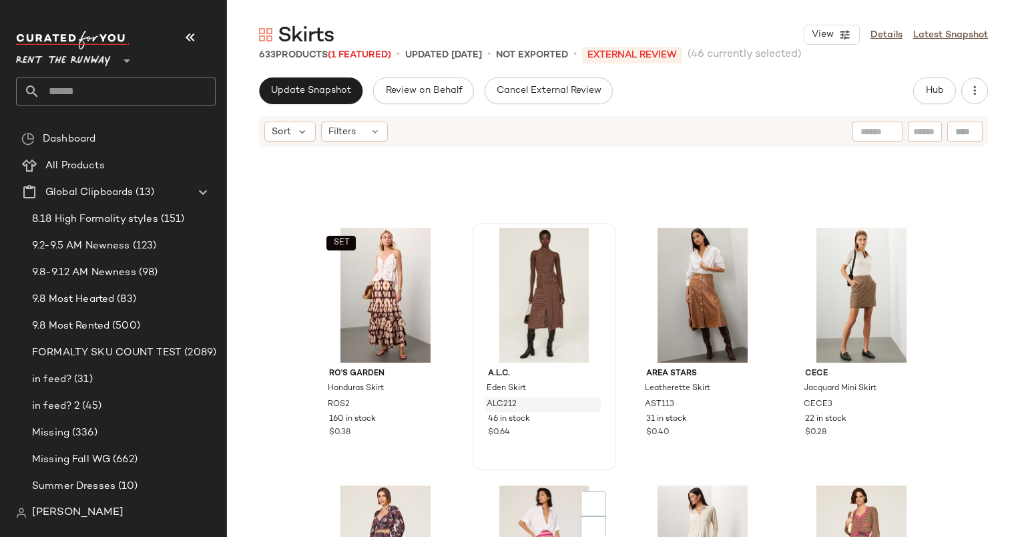
scroll to position [1593, 0]
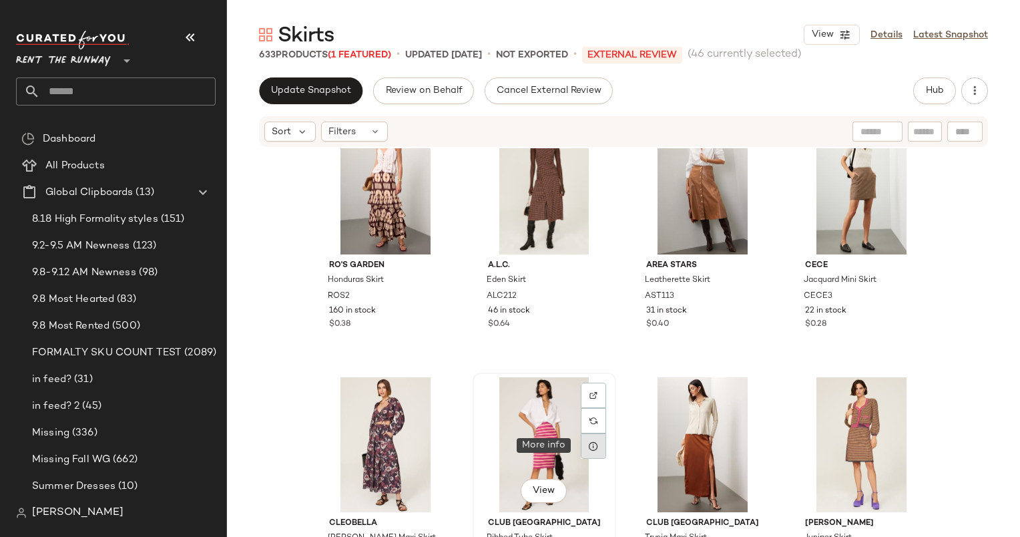
click at [600, 447] on div at bounding box center [593, 445] width 25 height 25
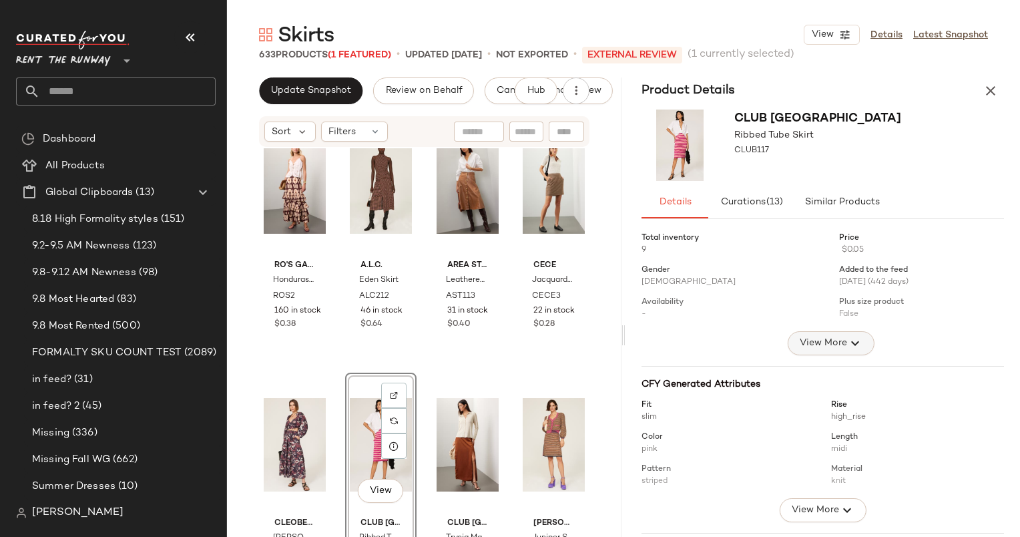
click at [832, 351] on button "View More" at bounding box center [830, 343] width 87 height 24
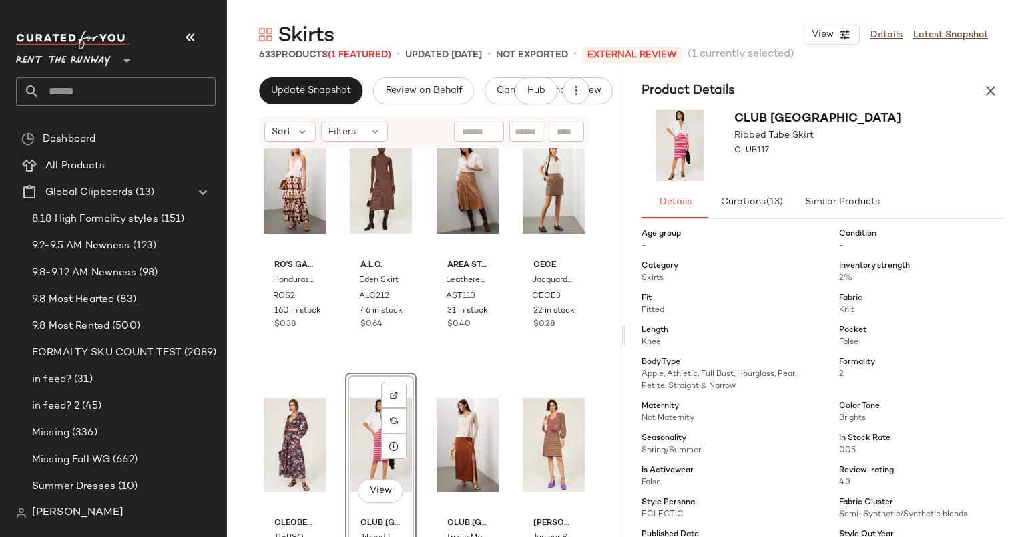
scroll to position [101, 0]
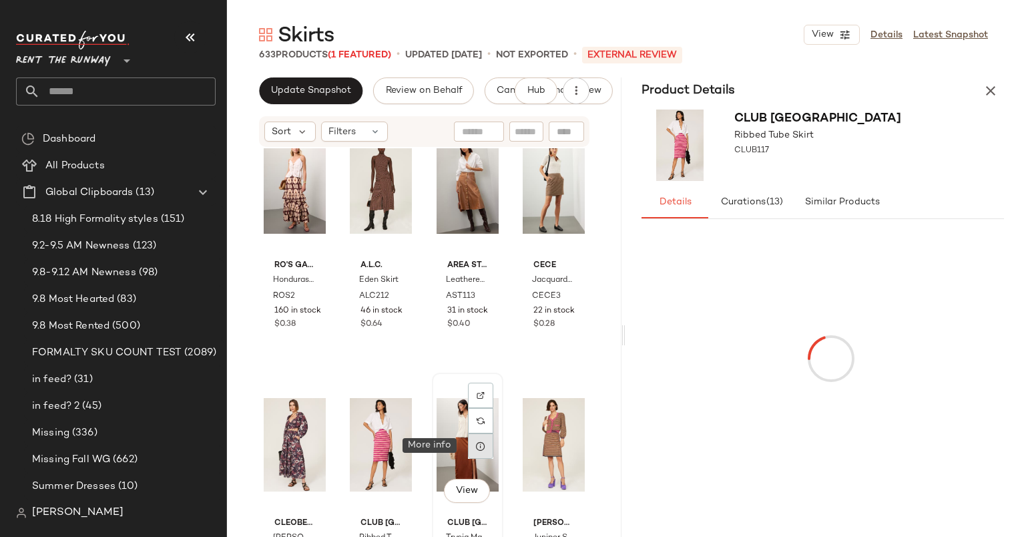
click at [475, 447] on icon at bounding box center [480, 446] width 11 height 11
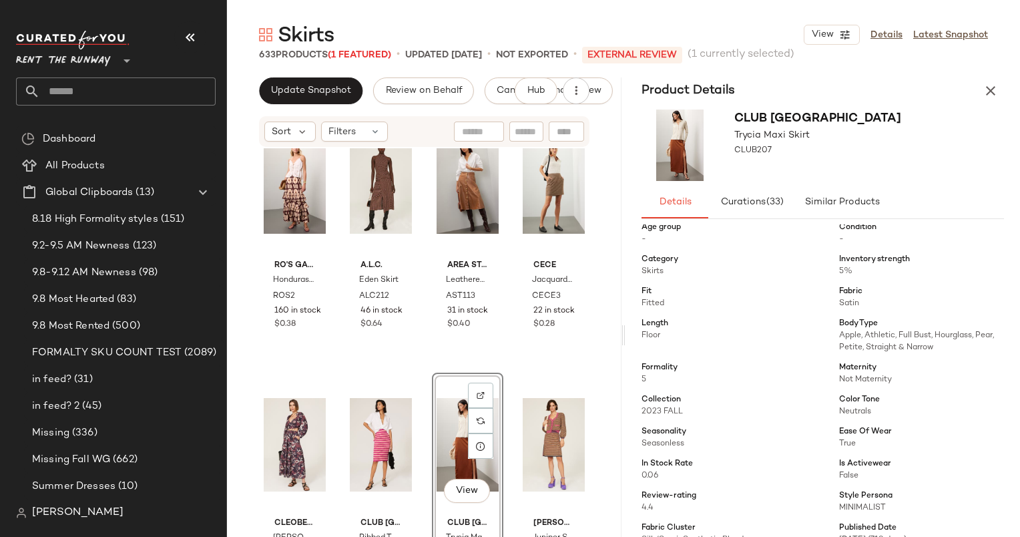
scroll to position [112, 0]
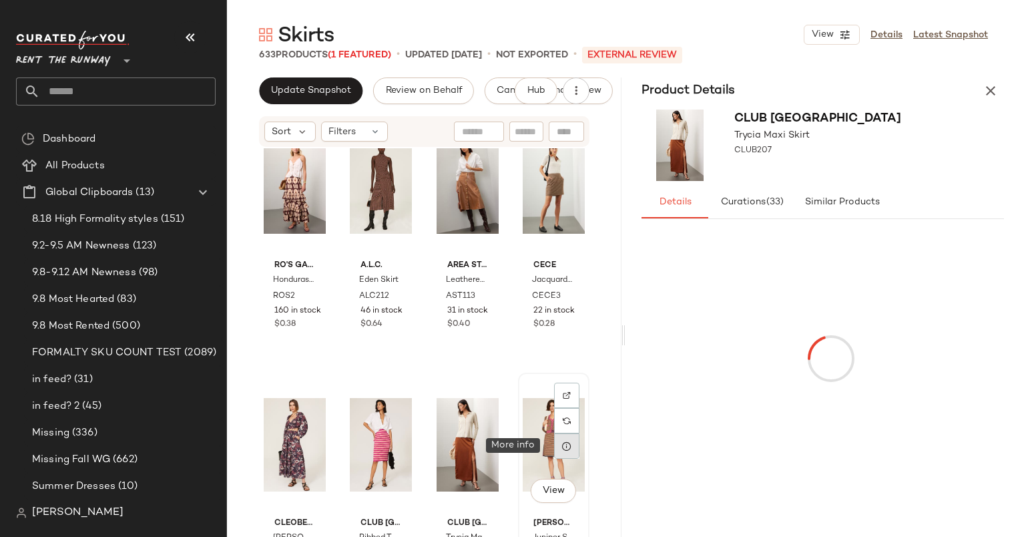
click at [562, 450] on icon at bounding box center [567, 446] width 11 height 11
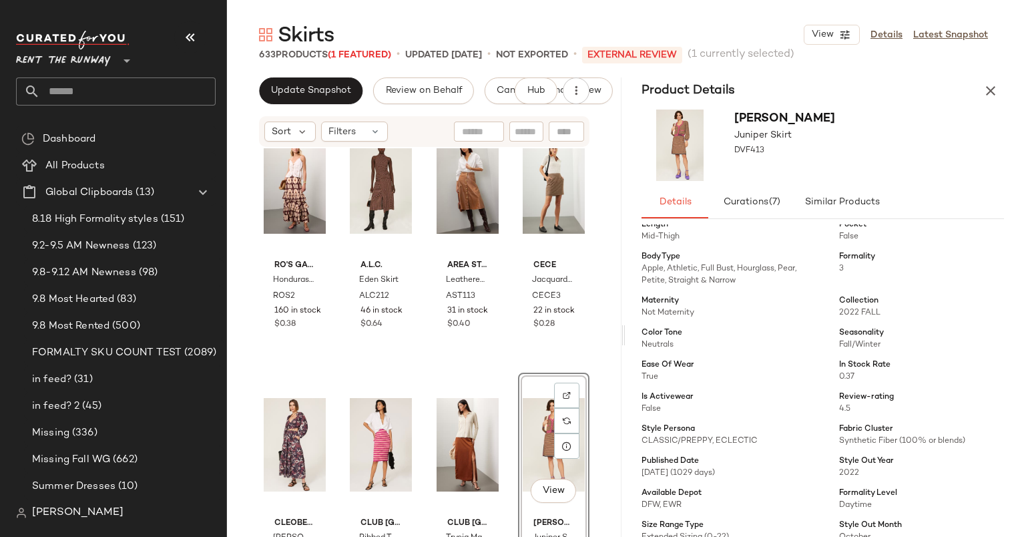
scroll to position [208, 0]
click at [989, 81] on button "button" at bounding box center [990, 90] width 27 height 27
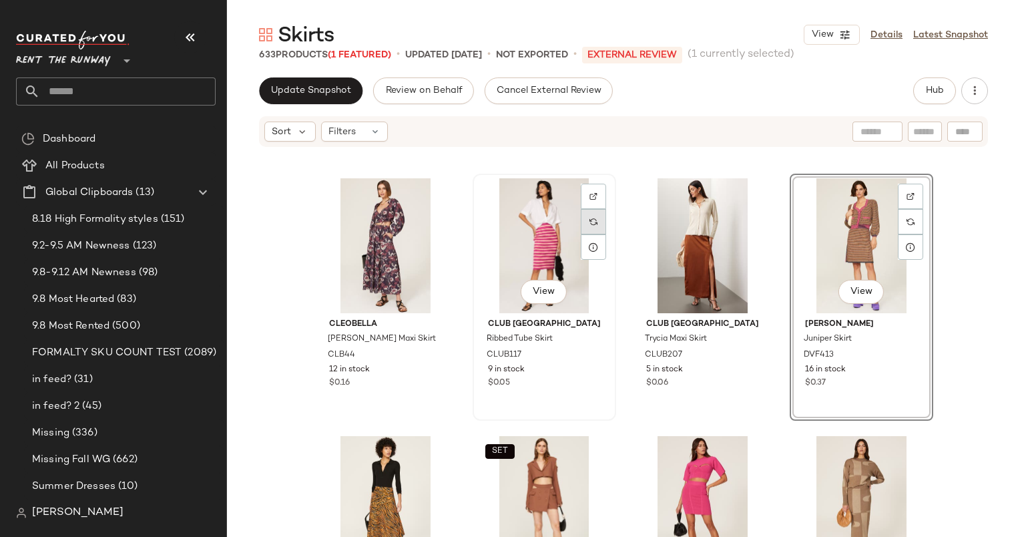
scroll to position [1793, 0]
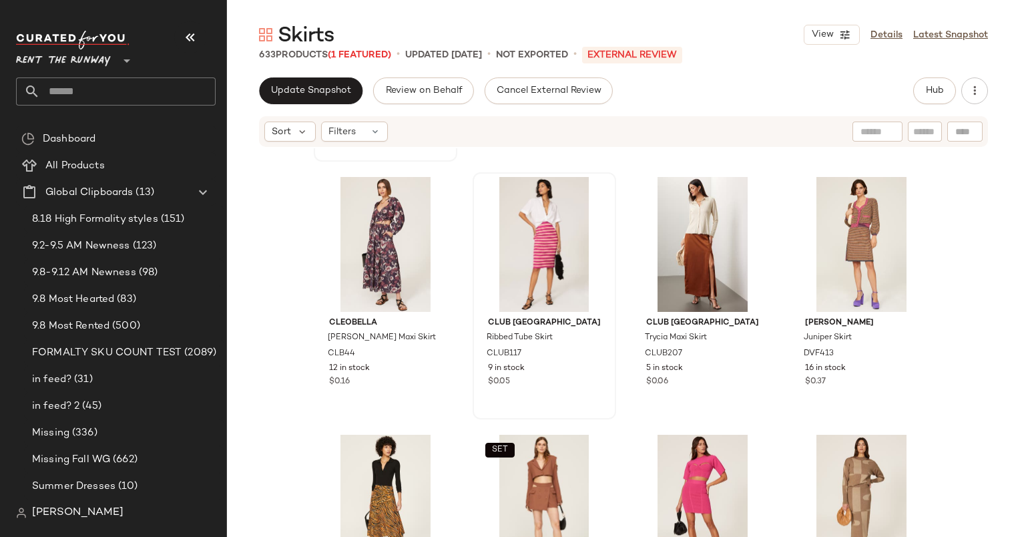
click at [331, 152] on div "SET View Ro's Garden [GEOGRAPHIC_DATA] Skirt ROS2 160 in stock $0.38" at bounding box center [385, 38] width 141 height 244
click at [331, 147] on div "Sort Filters" at bounding box center [623, 131] width 793 height 33
click at [330, 136] on span "Filters" at bounding box center [341, 132] width 27 height 14
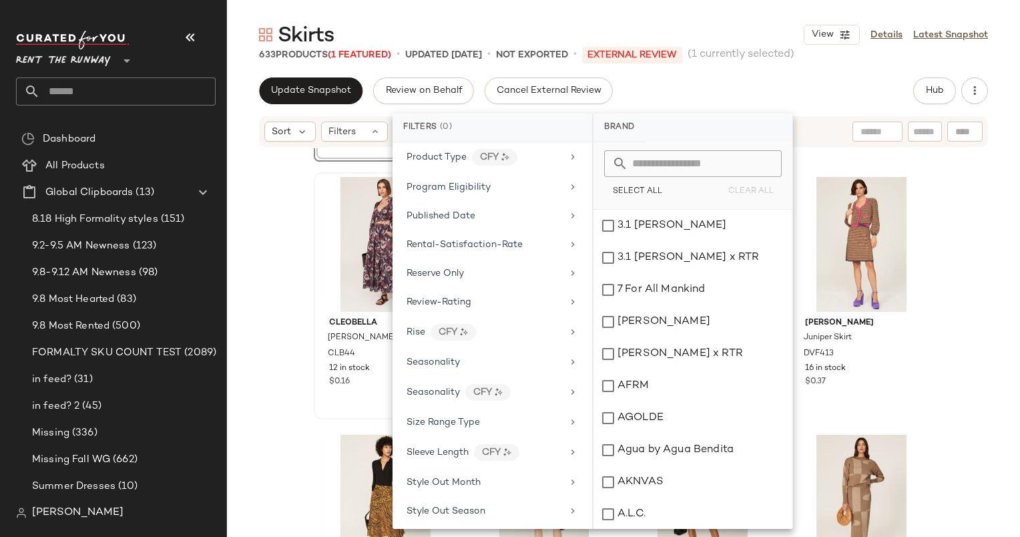
scroll to position [1662, 0]
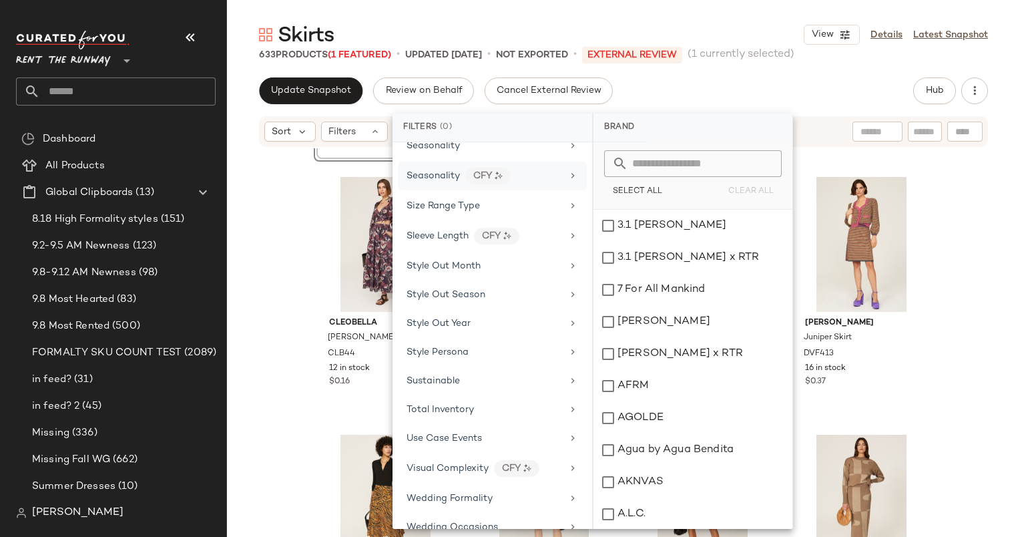
click at [513, 168] on div "Seasonality CFY" at bounding box center [485, 176] width 156 height 17
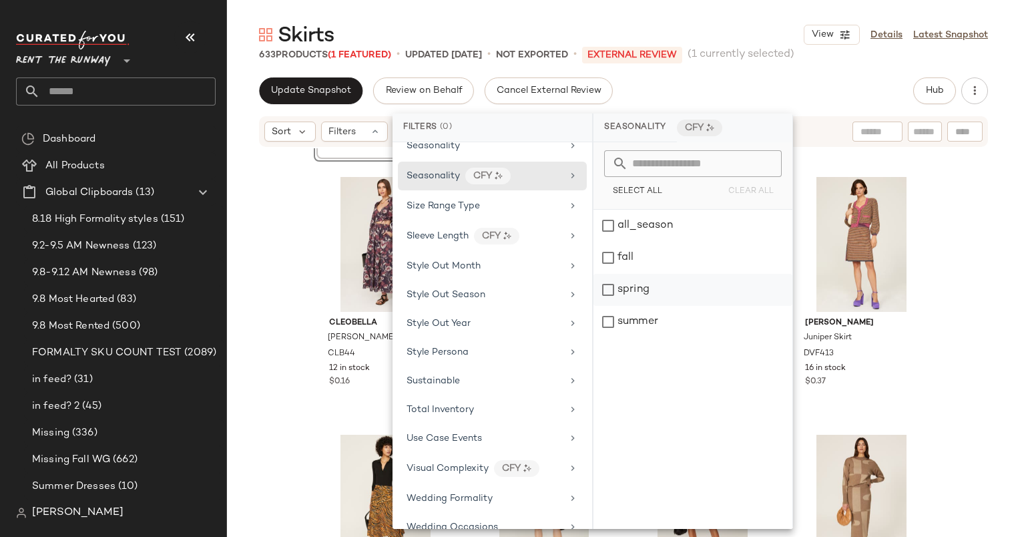
click at [707, 296] on div "spring" at bounding box center [693, 290] width 199 height 32
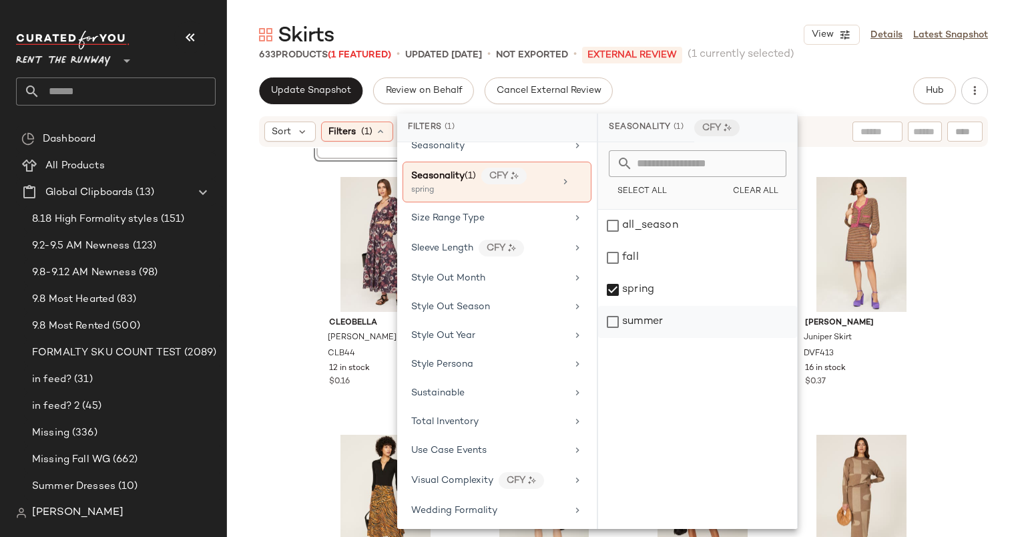
click at [720, 332] on div "summer" at bounding box center [697, 322] width 199 height 32
click at [804, 119] on div "Sort Filters (1) Reset" at bounding box center [623, 131] width 729 height 31
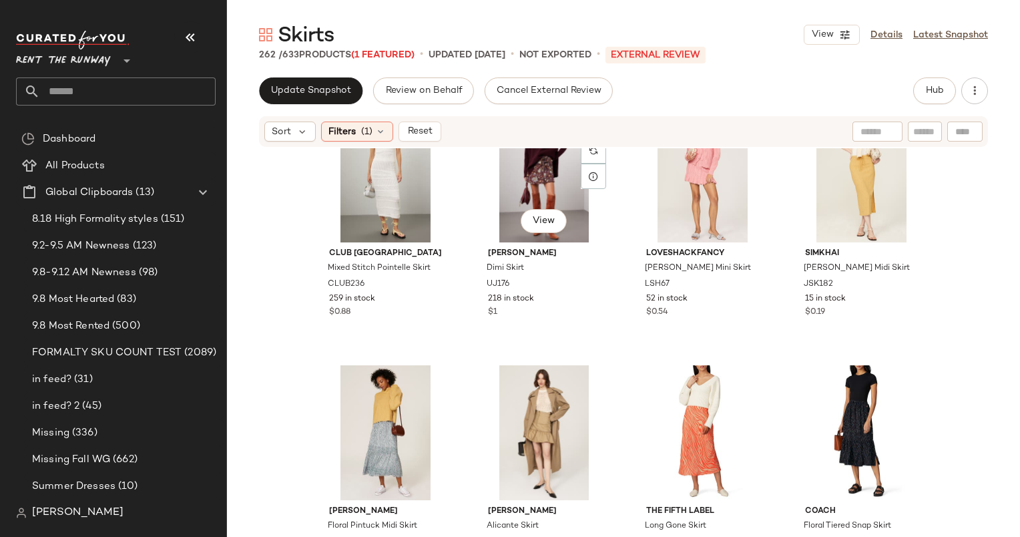
scroll to position [12181, 0]
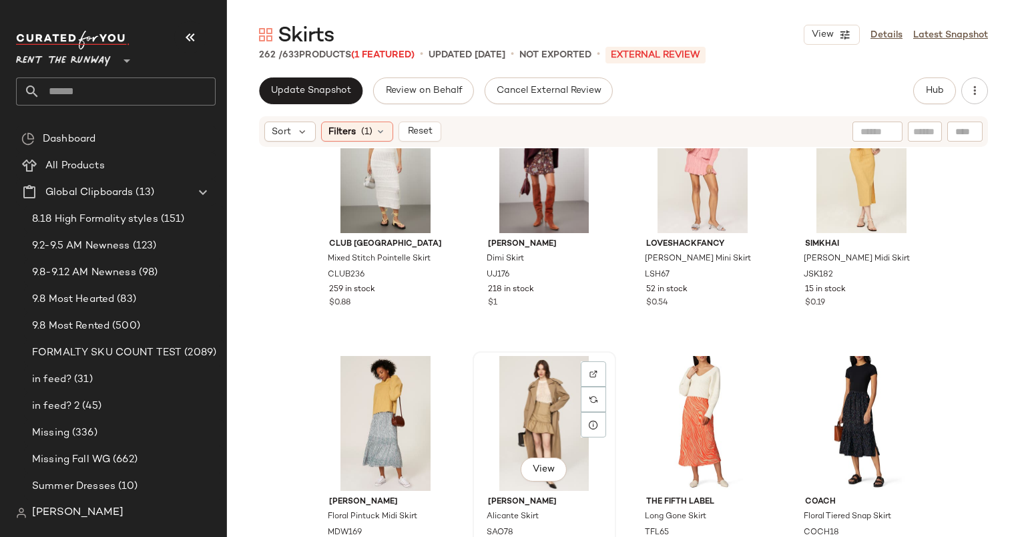
click at [549, 379] on div "View" at bounding box center [544, 423] width 134 height 135
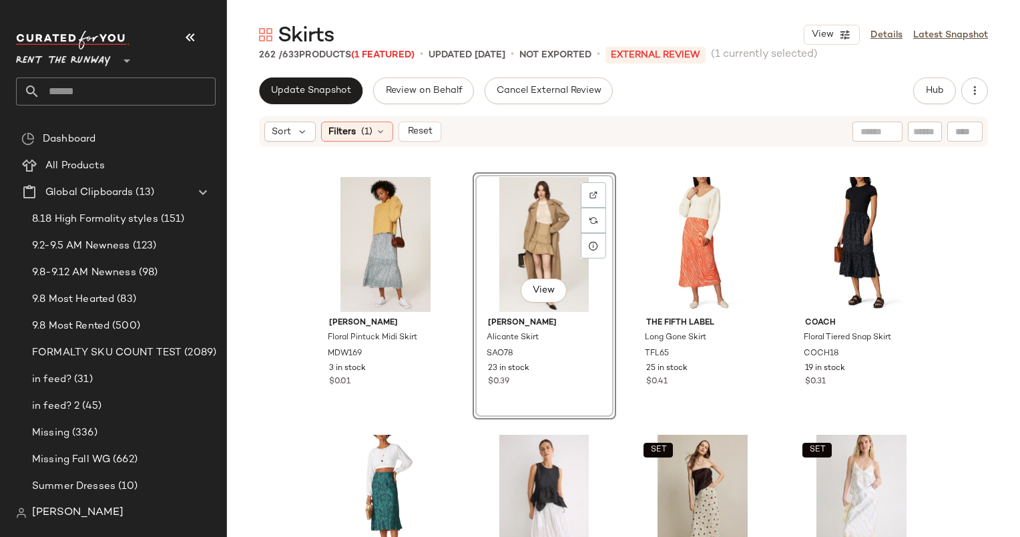
scroll to position [12354, 0]
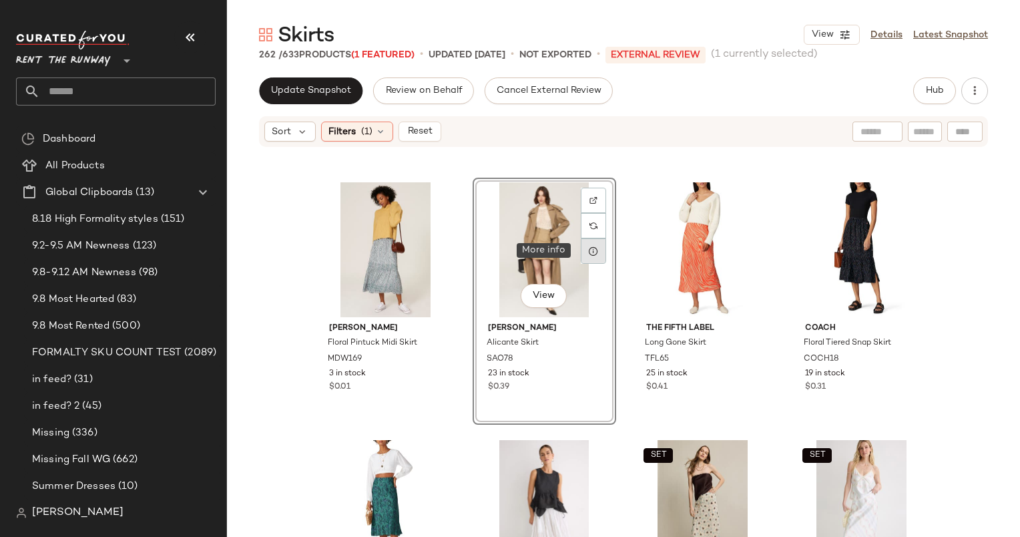
click at [596, 251] on div at bounding box center [593, 250] width 25 height 25
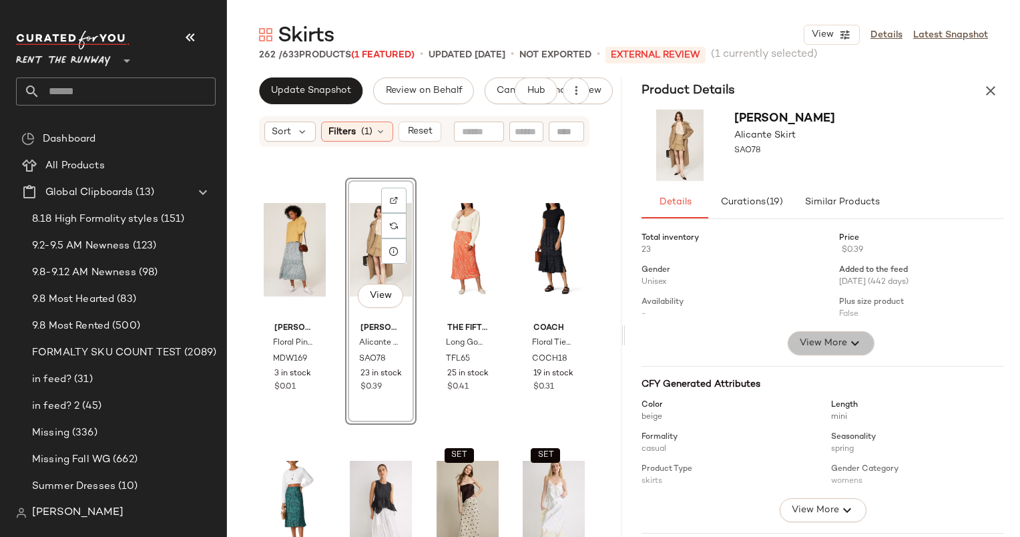
click at [804, 351] on span "View More" at bounding box center [823, 343] width 48 height 16
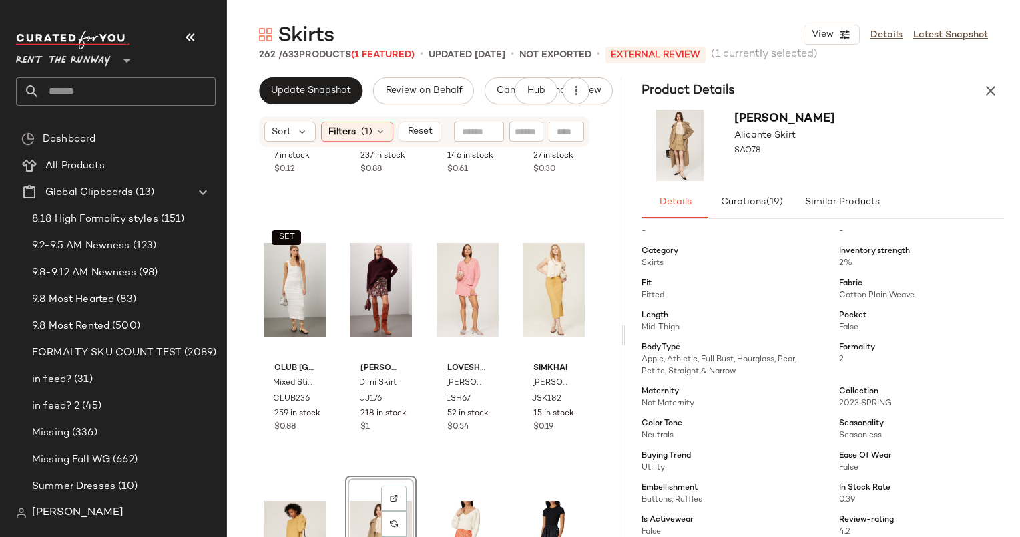
scroll to position [12055, 0]
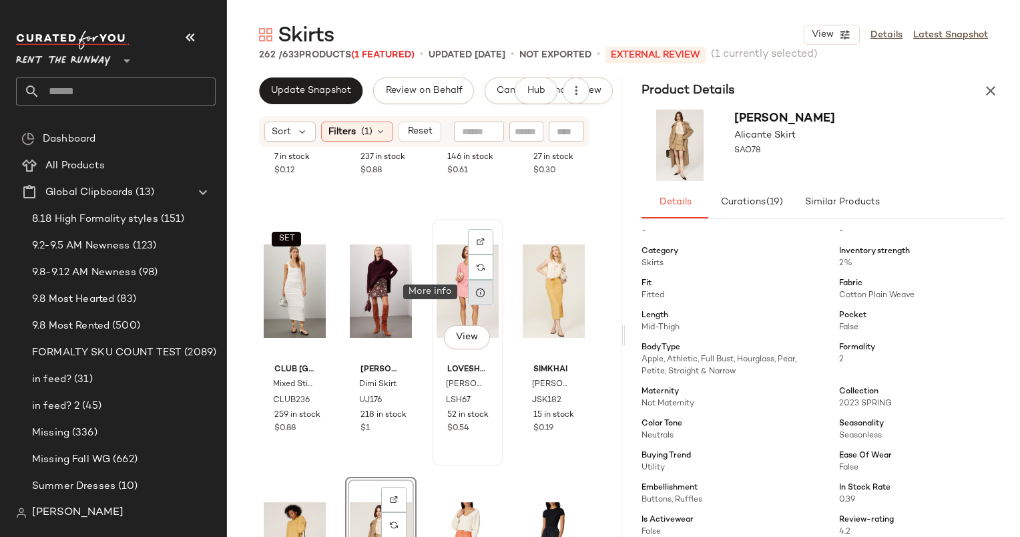
click at [478, 294] on icon at bounding box center [480, 292] width 11 height 11
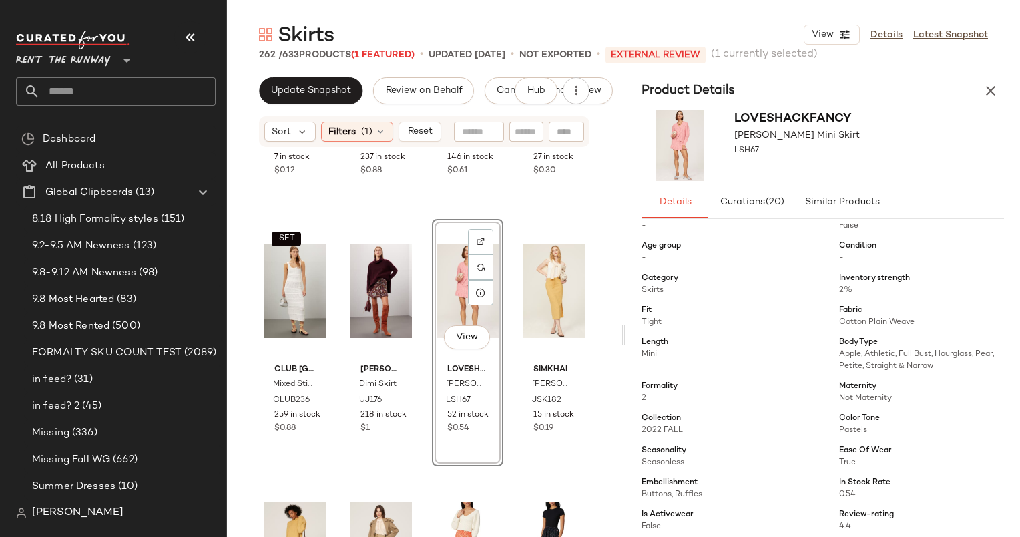
scroll to position [91, 0]
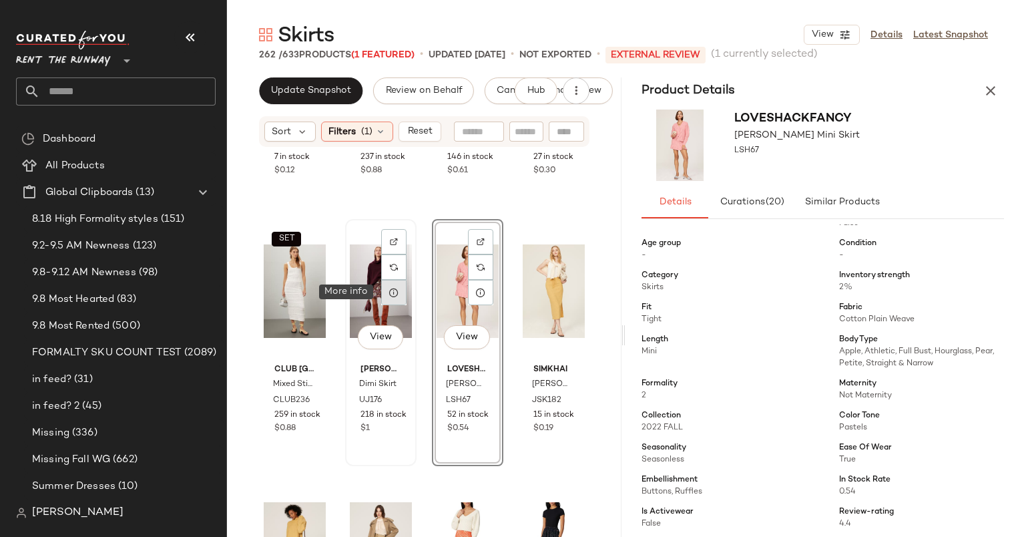
click at [393, 296] on icon at bounding box center [394, 292] width 11 height 11
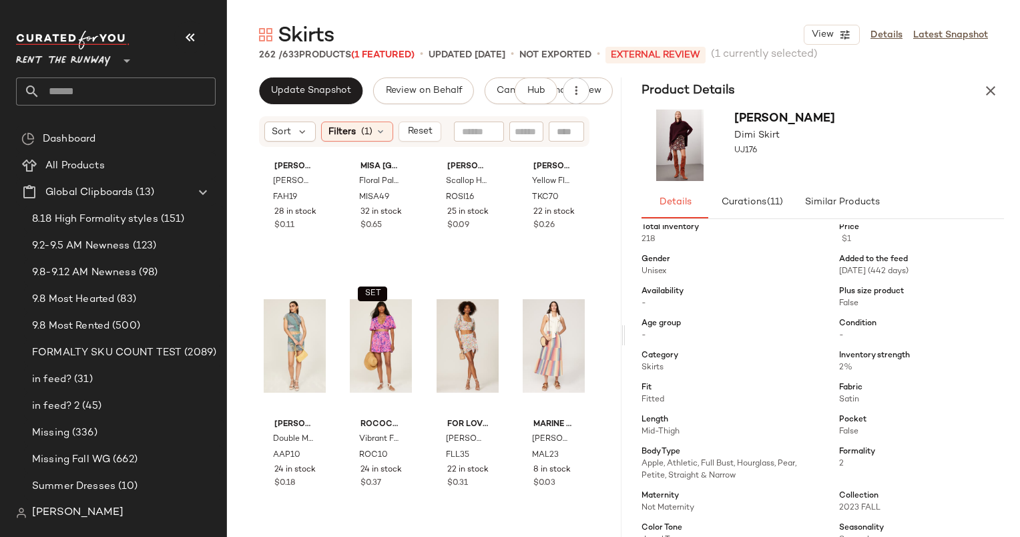
scroll to position [11227, 0]
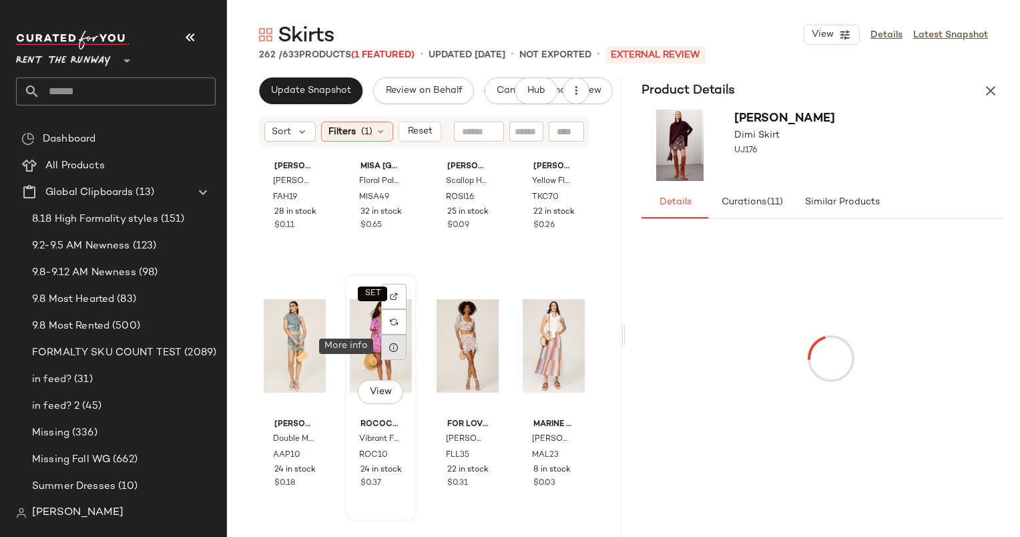
click at [391, 344] on icon at bounding box center [394, 347] width 11 height 11
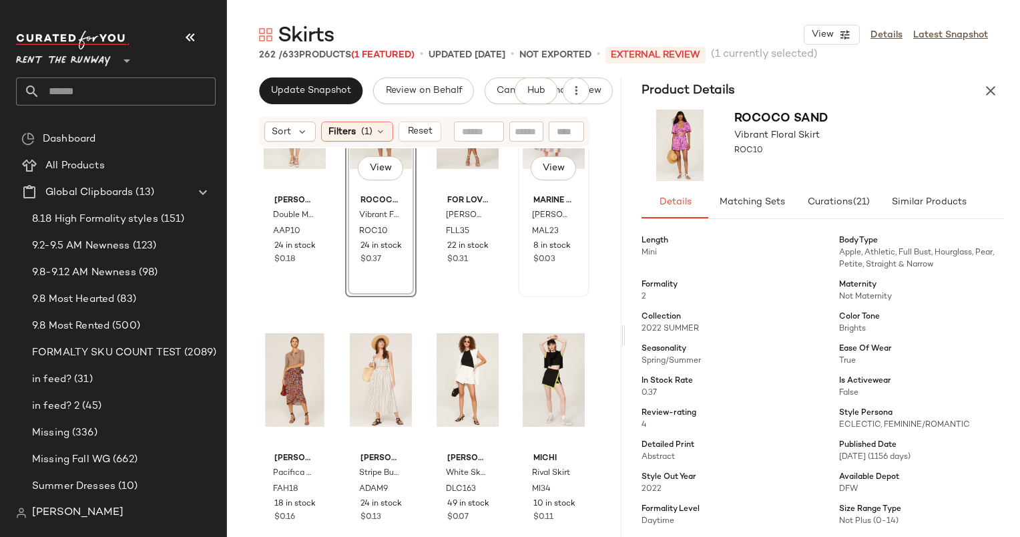
scroll to position [11390, 0]
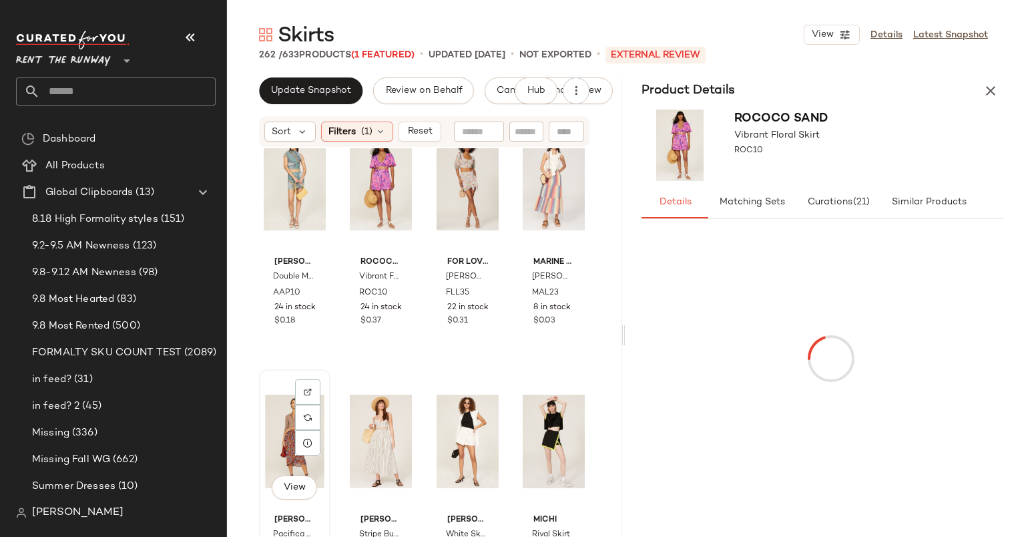
click at [301, 461] on div "View" at bounding box center [295, 441] width 62 height 135
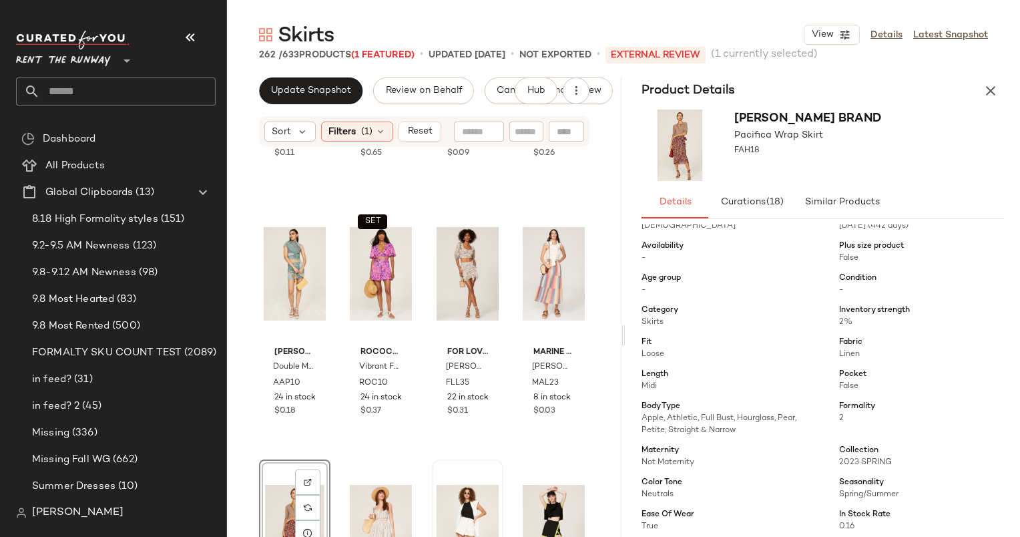
scroll to position [11433, 0]
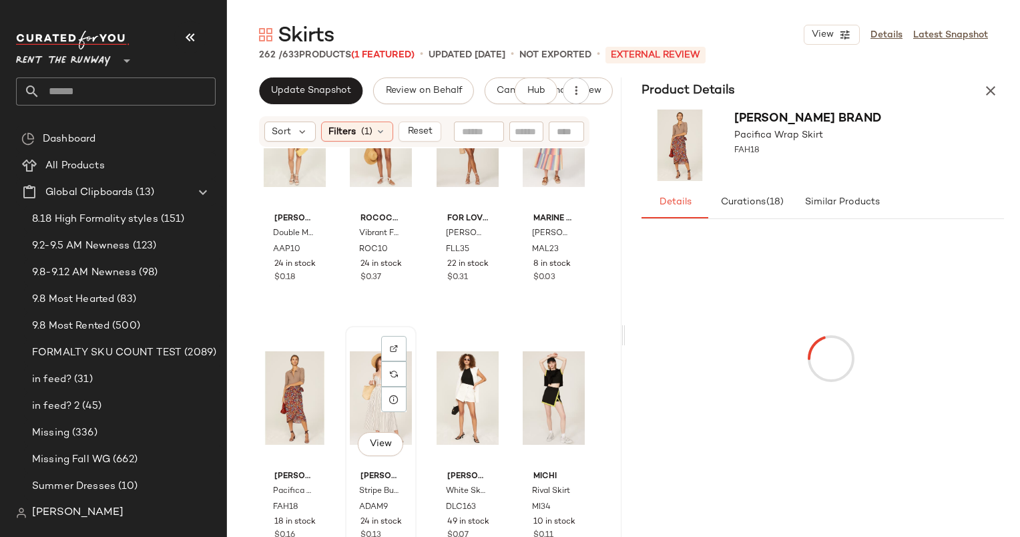
click at [374, 383] on div "View" at bounding box center [381, 397] width 62 height 135
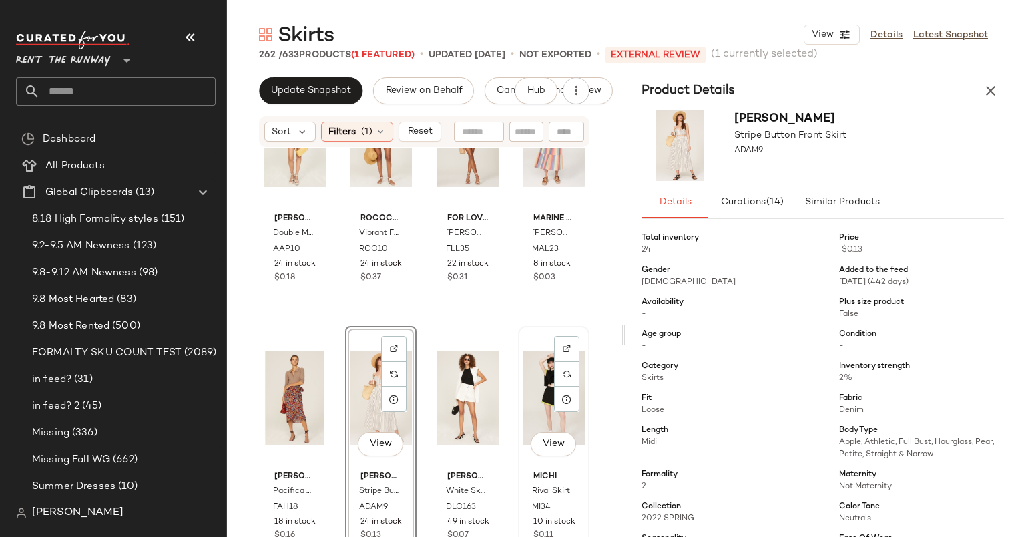
click at [550, 413] on div "View" at bounding box center [554, 397] width 62 height 135
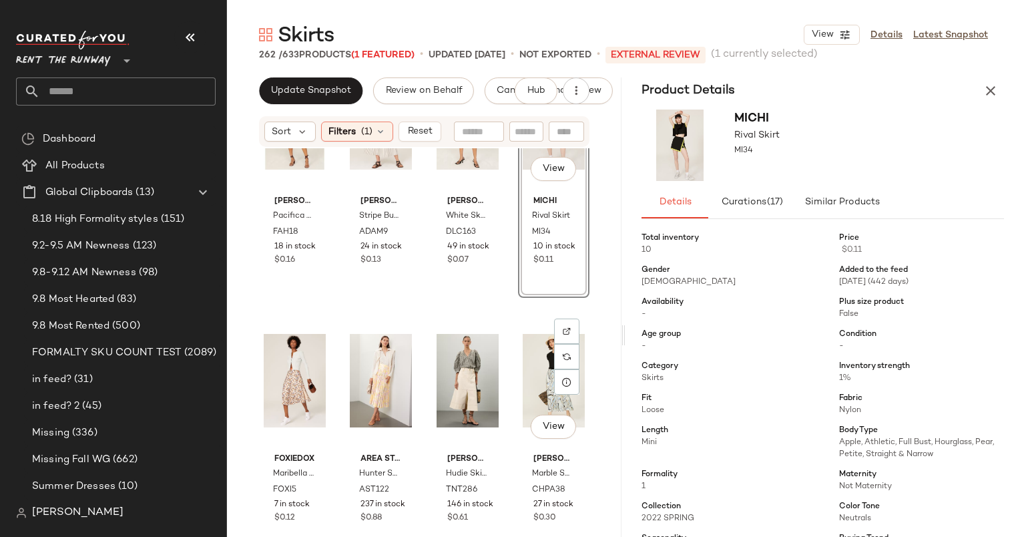
scroll to position [11709, 0]
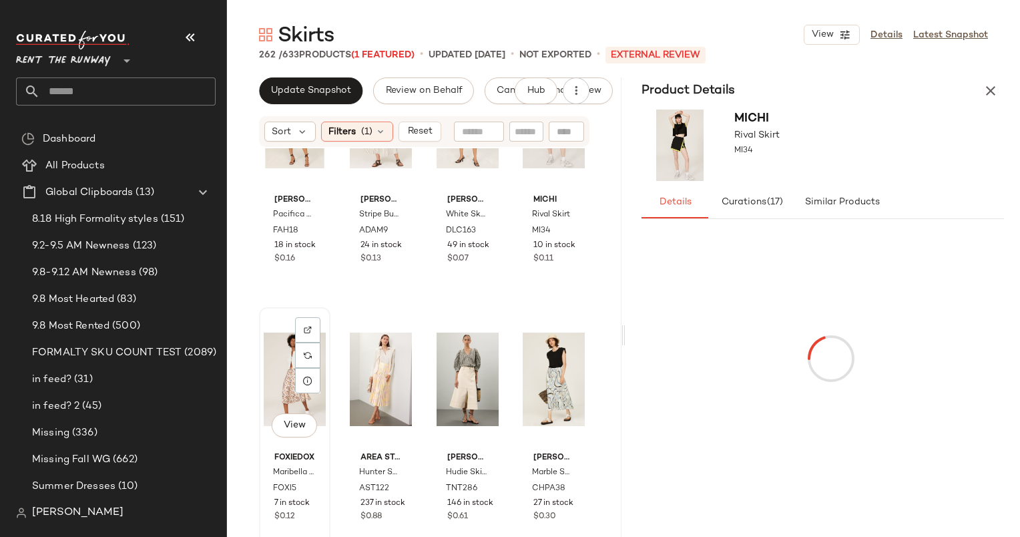
click at [289, 358] on div "View" at bounding box center [295, 379] width 62 height 135
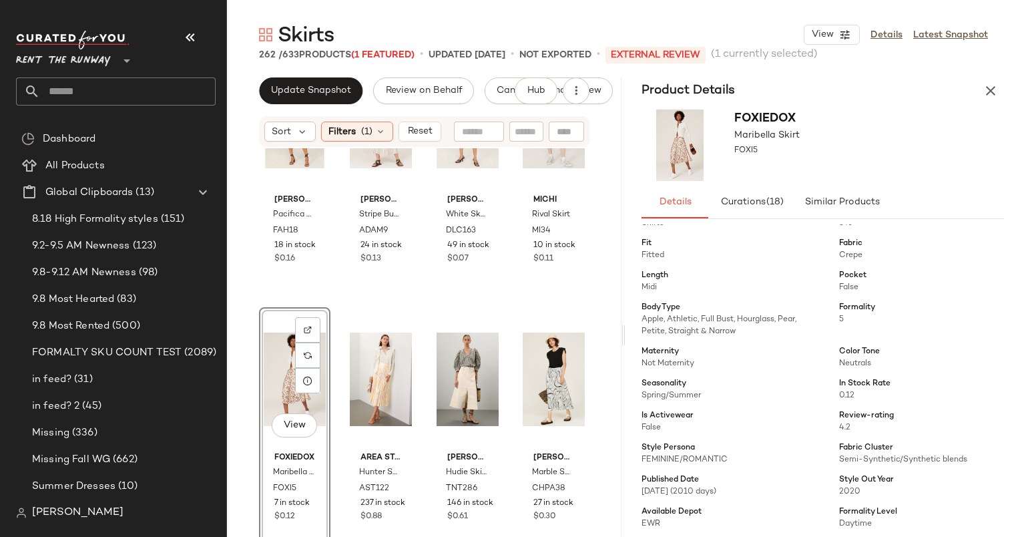
scroll to position [155, 0]
click at [354, 393] on div "View" at bounding box center [381, 379] width 62 height 135
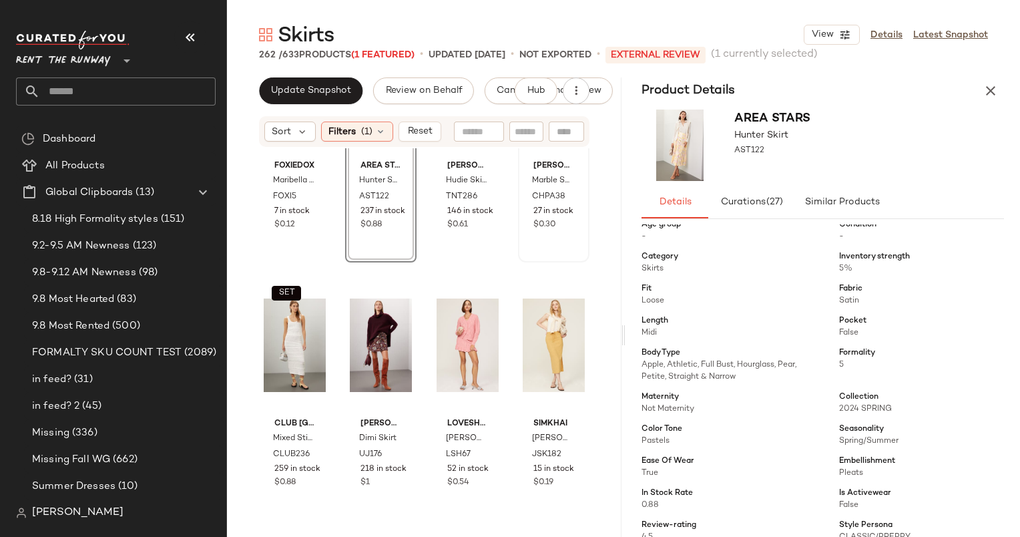
scroll to position [12006, 0]
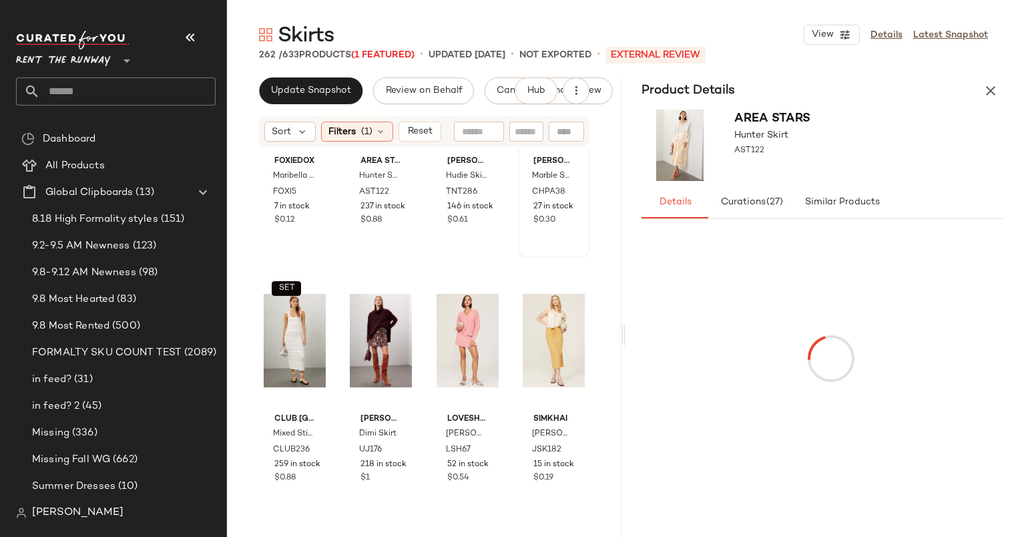
click at [547, 225] on span "$0.30" at bounding box center [544, 220] width 23 height 12
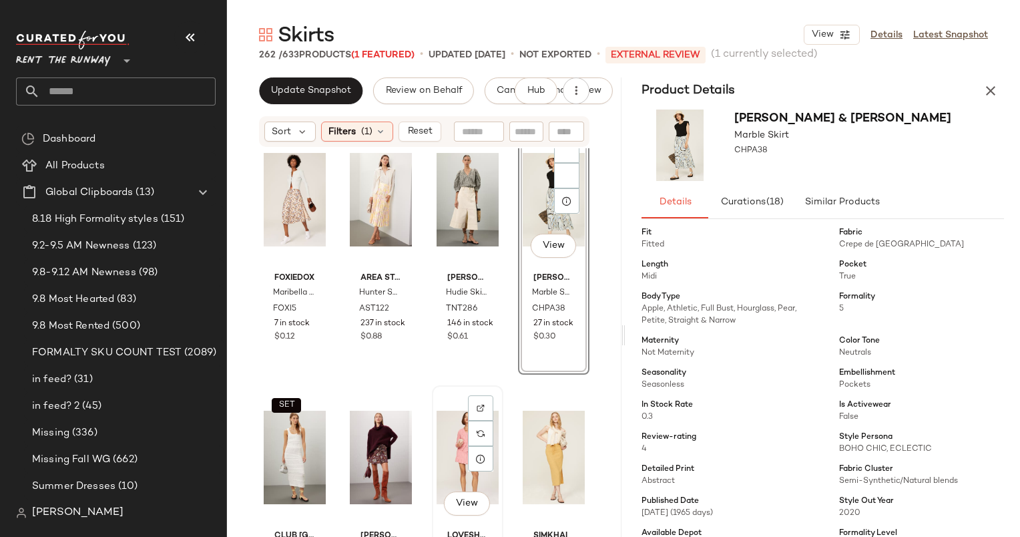
scroll to position [11887, 0]
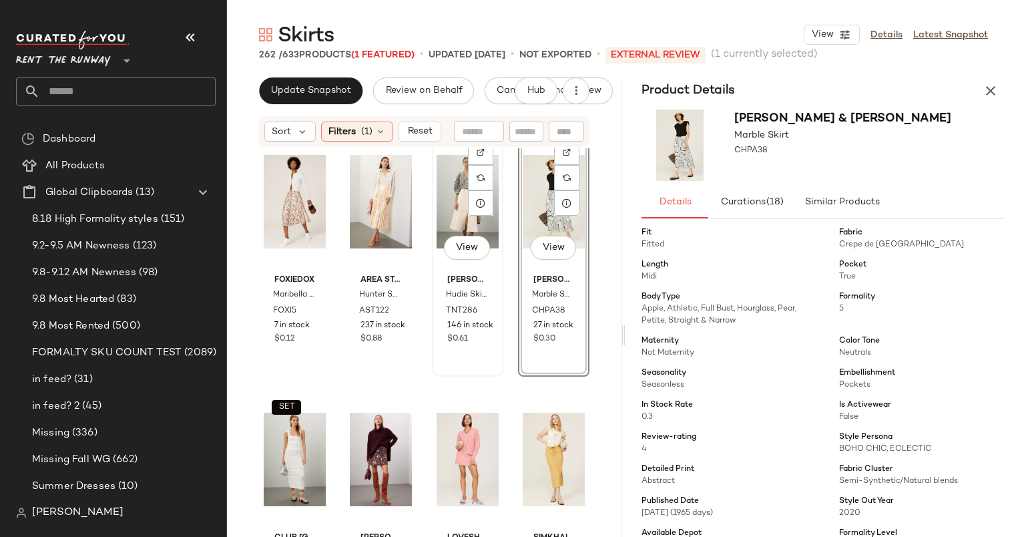
click at [448, 224] on div "View" at bounding box center [468, 201] width 62 height 135
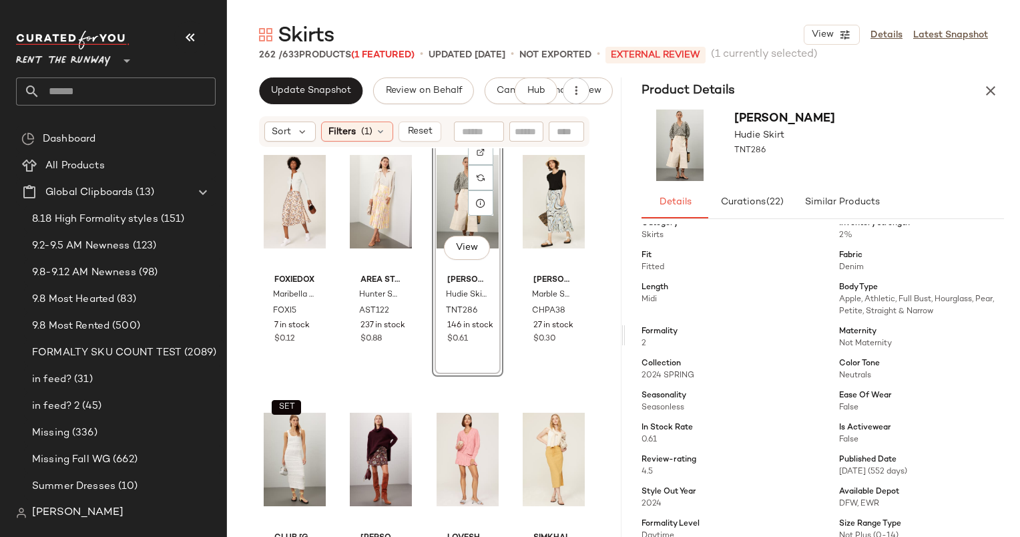
scroll to position [144, 0]
click at [371, 200] on div "View" at bounding box center [381, 201] width 62 height 135
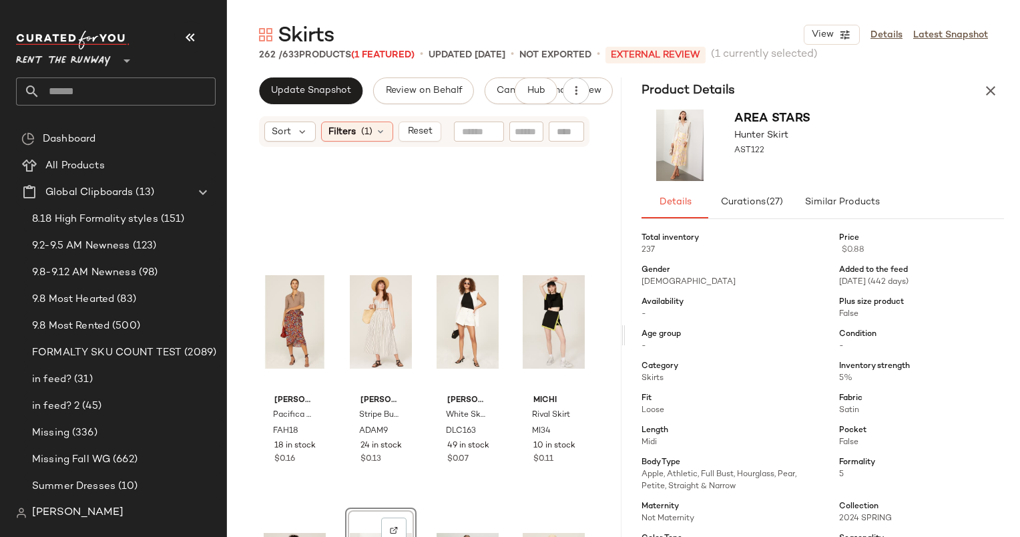
scroll to position [11509, 0]
click at [357, 130] on div "Filters (1)" at bounding box center [357, 132] width 72 height 20
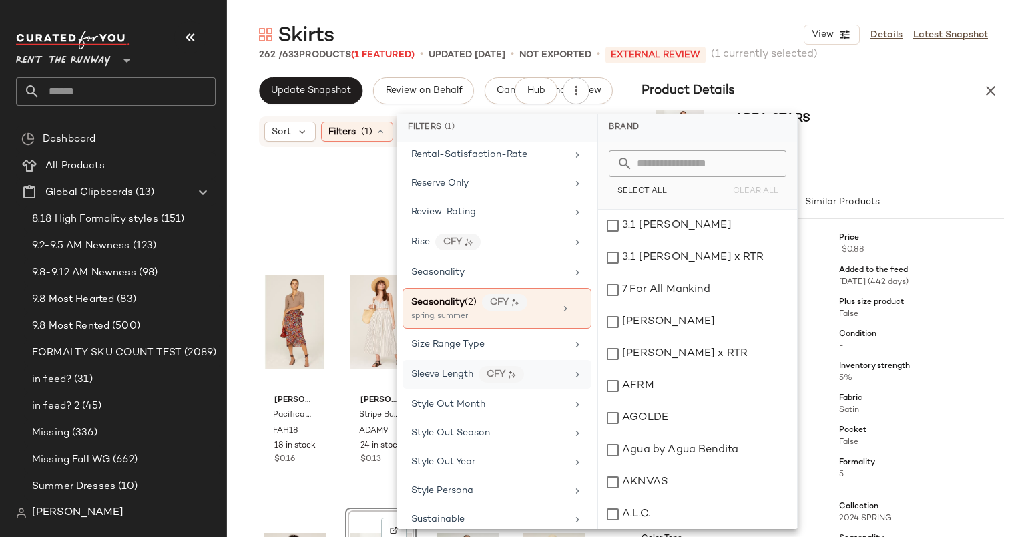
scroll to position [1536, 0]
click at [469, 266] on div "Seasonality" at bounding box center [489, 273] width 156 height 14
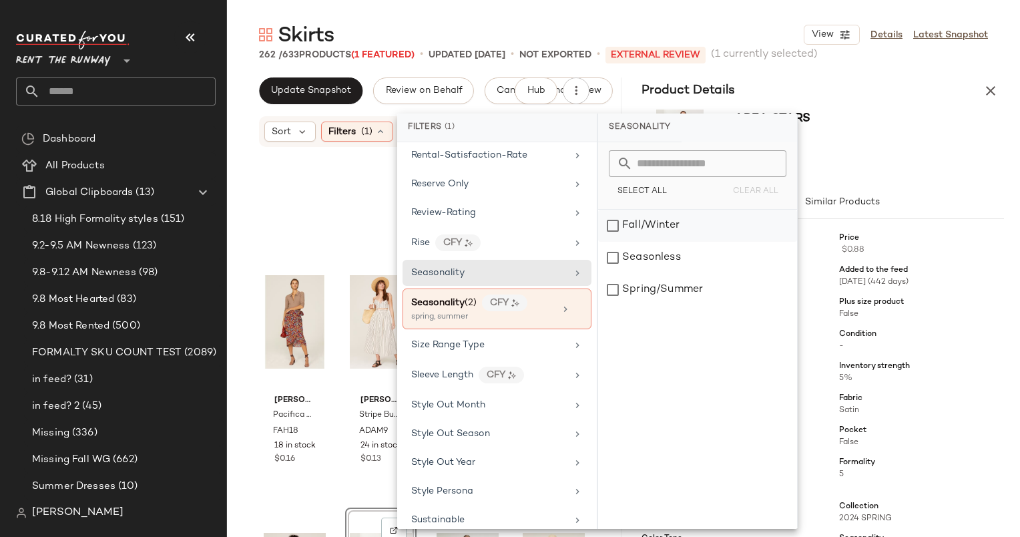
click at [642, 228] on div "Fall/Winter" at bounding box center [697, 226] width 199 height 32
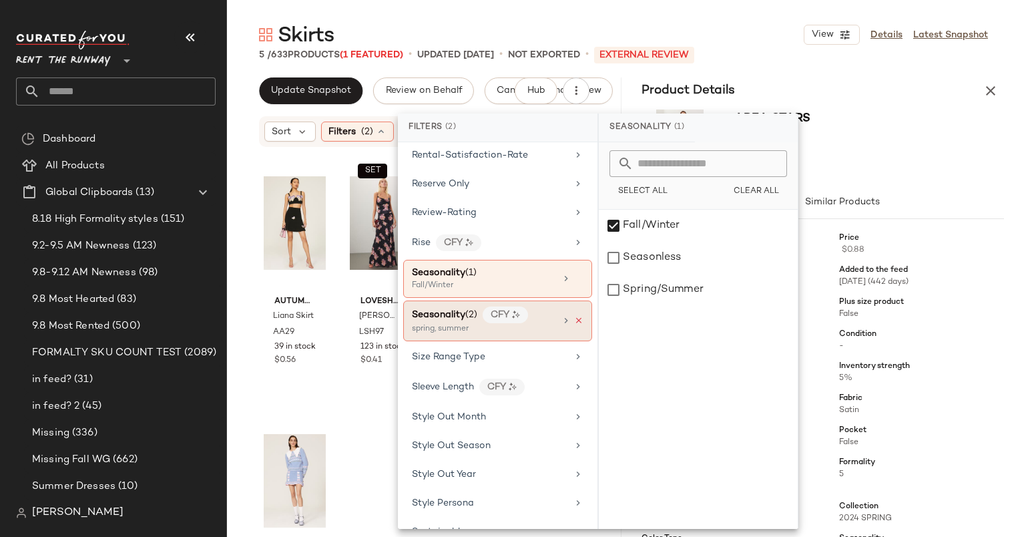
click at [574, 316] on icon at bounding box center [578, 320] width 9 height 9
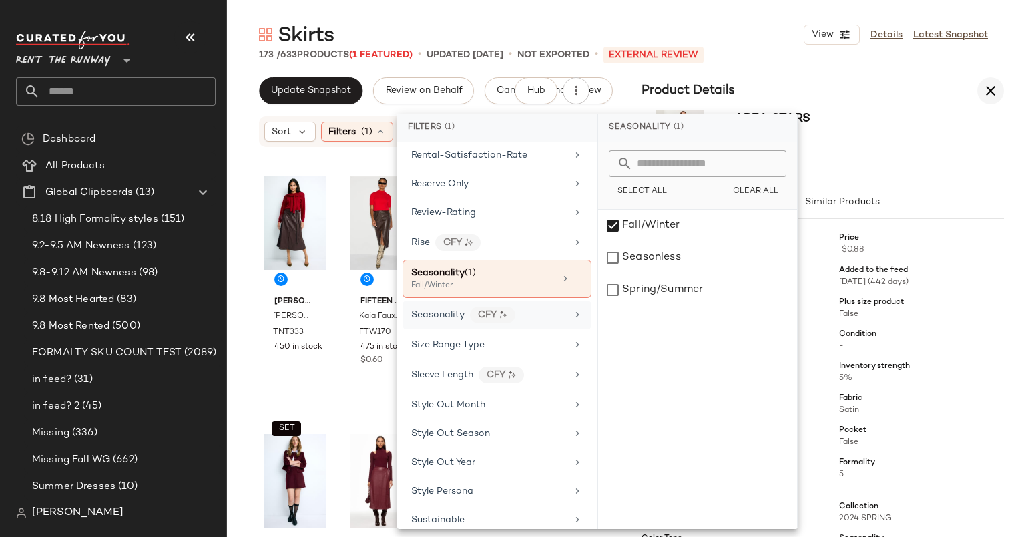
click at [991, 94] on icon "button" at bounding box center [991, 91] width 16 height 16
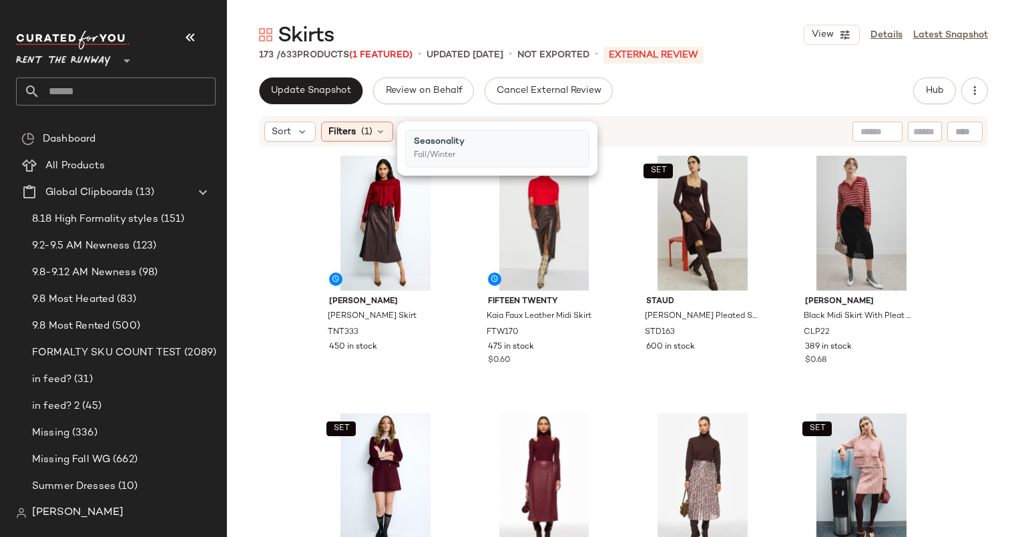
click at [264, 258] on div "[PERSON_NAME] [PERSON_NAME] Skirt TNT333 450 in stock Fifteen Twenty Kaia Faux …" at bounding box center [623, 362] width 793 height 429
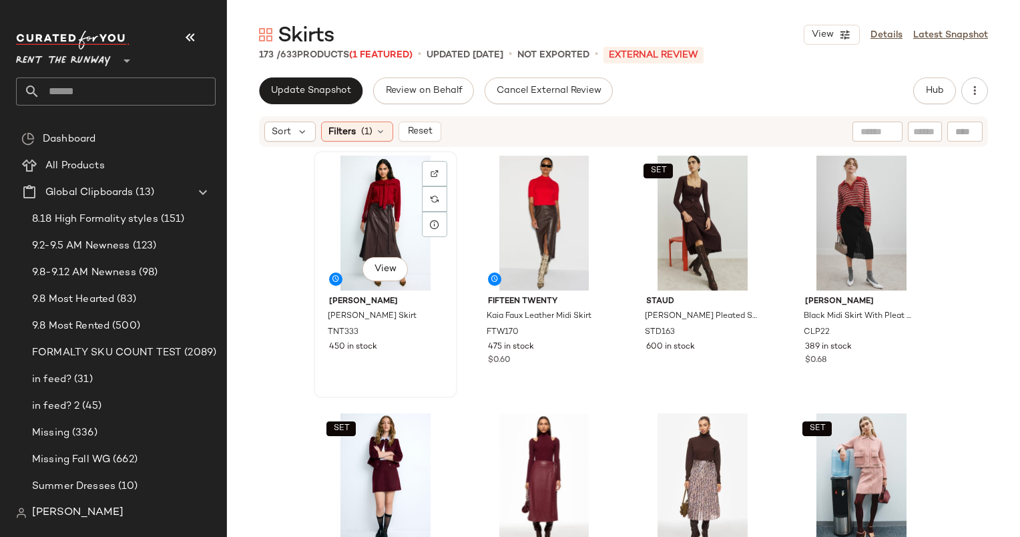
click at [342, 209] on div "View" at bounding box center [385, 223] width 134 height 135
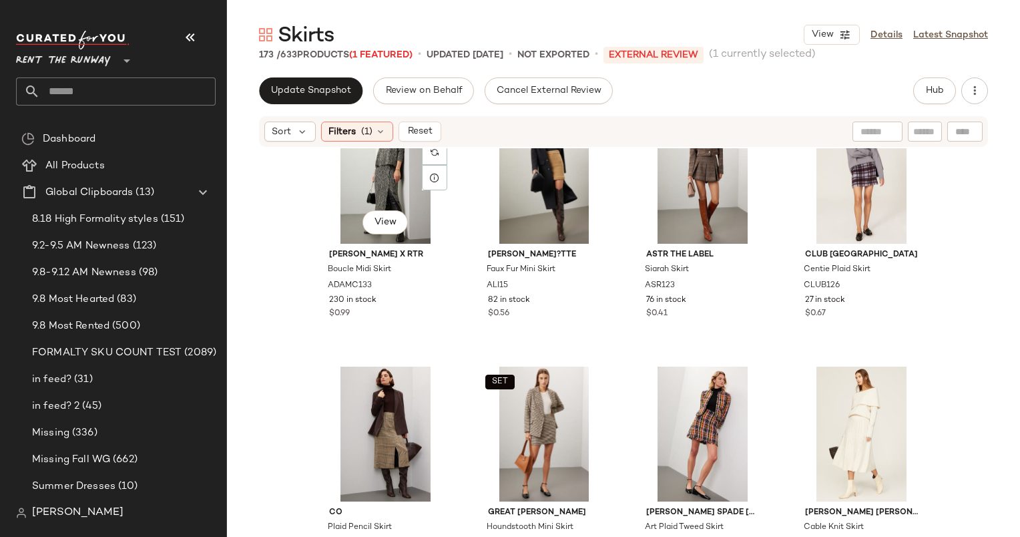
scroll to position [1978, 0]
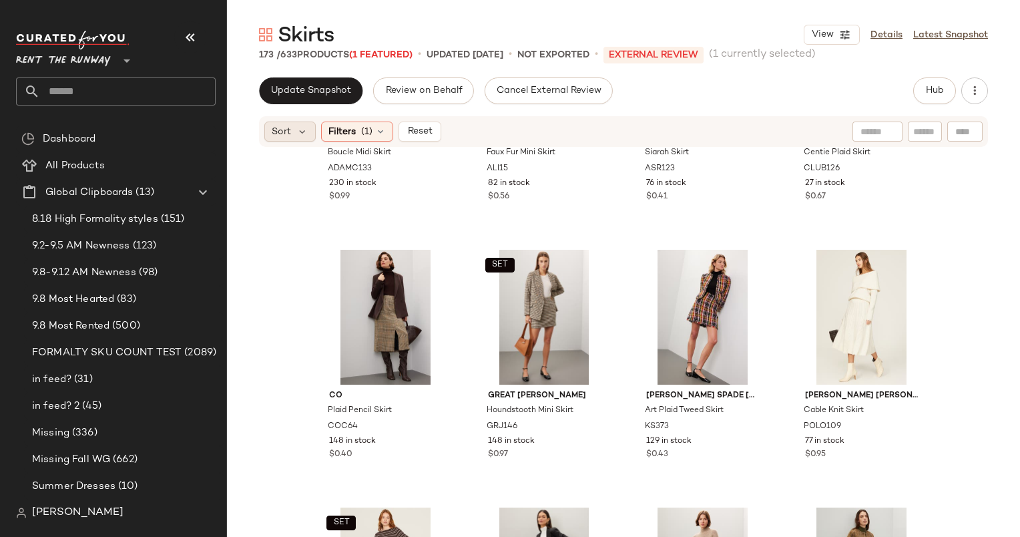
click at [286, 134] on span "Sort" at bounding box center [281, 132] width 19 height 14
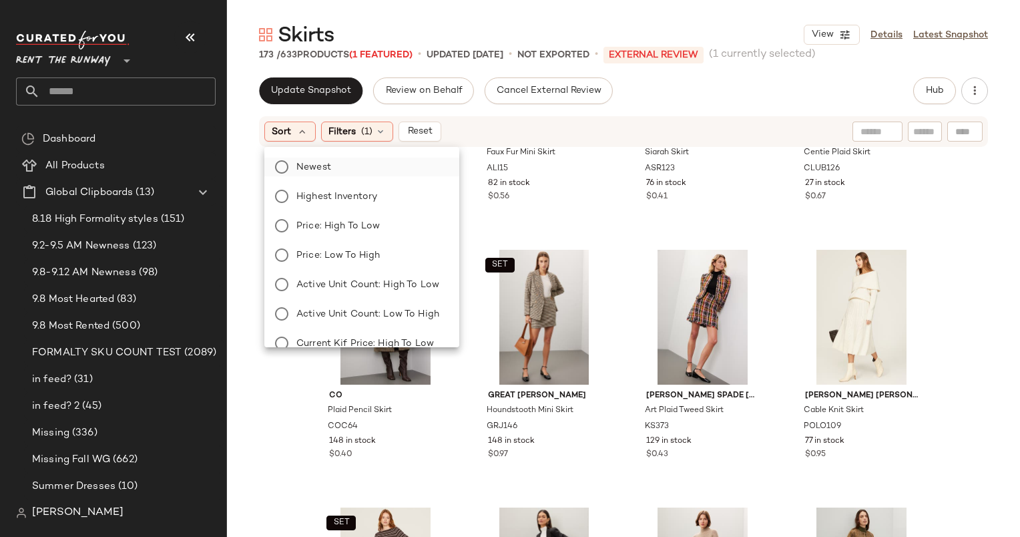
click at [314, 160] on span "Newest" at bounding box center [313, 167] width 35 height 14
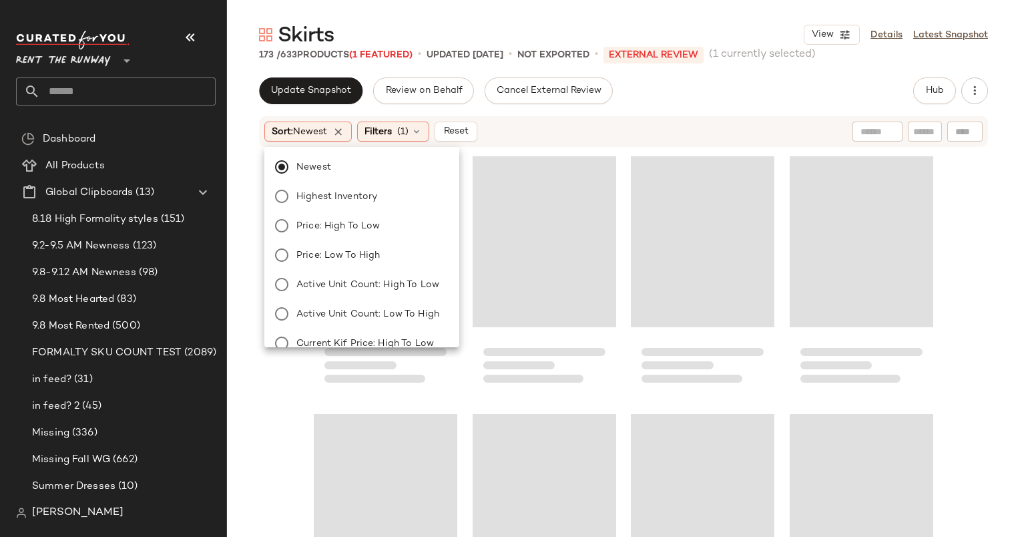
click at [549, 140] on div "Sort: Newest Filters (1) Reset" at bounding box center [536, 132] width 545 height 20
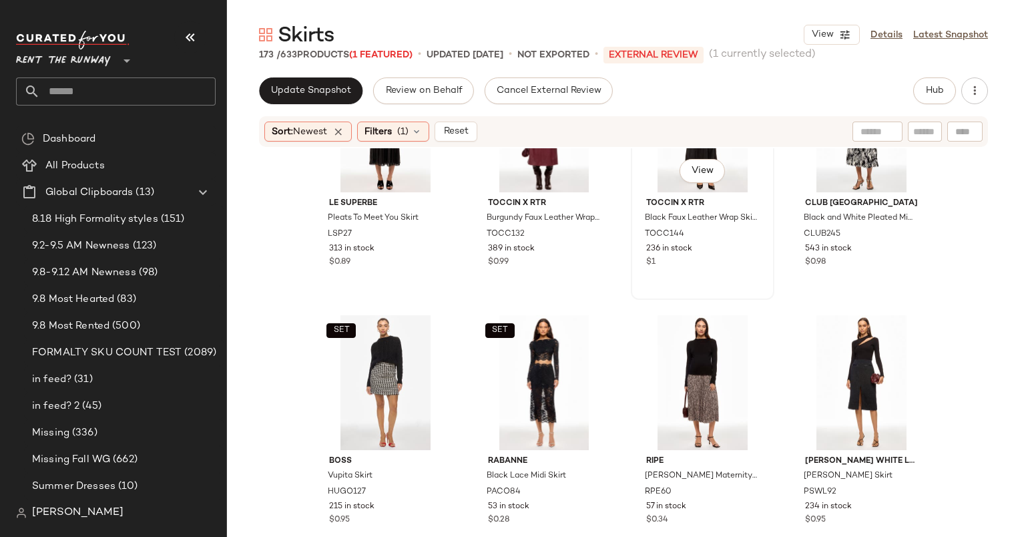
scroll to position [944, 0]
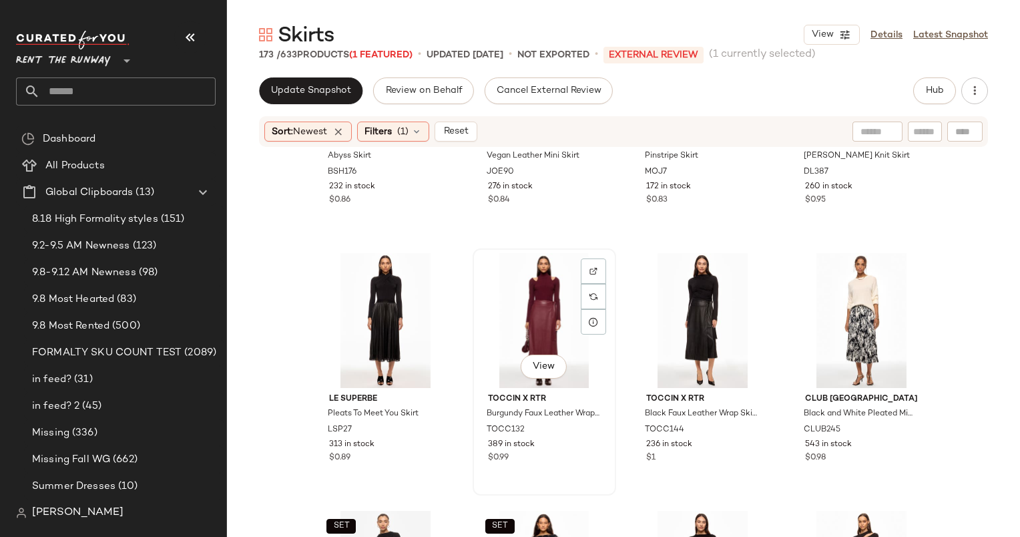
click at [525, 302] on div "View" at bounding box center [544, 320] width 134 height 135
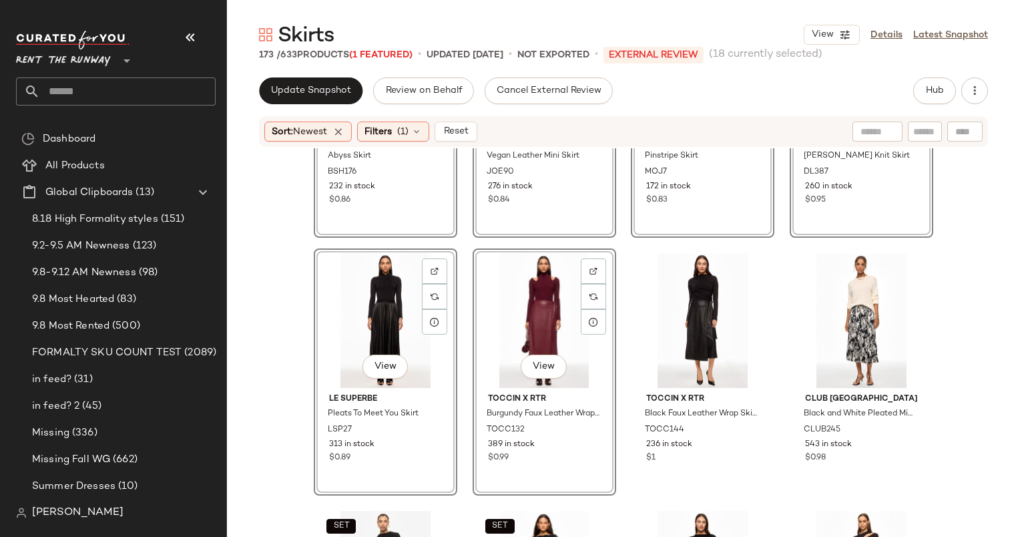
click at [525, 302] on div "View" at bounding box center [544, 320] width 134 height 135
click at [942, 324] on div "View ba&sh Abyss Skirt BSH176 232 in stock $0.86 View [PERSON_NAME]'s [PERSON_N…" at bounding box center [623, 362] width 793 height 429
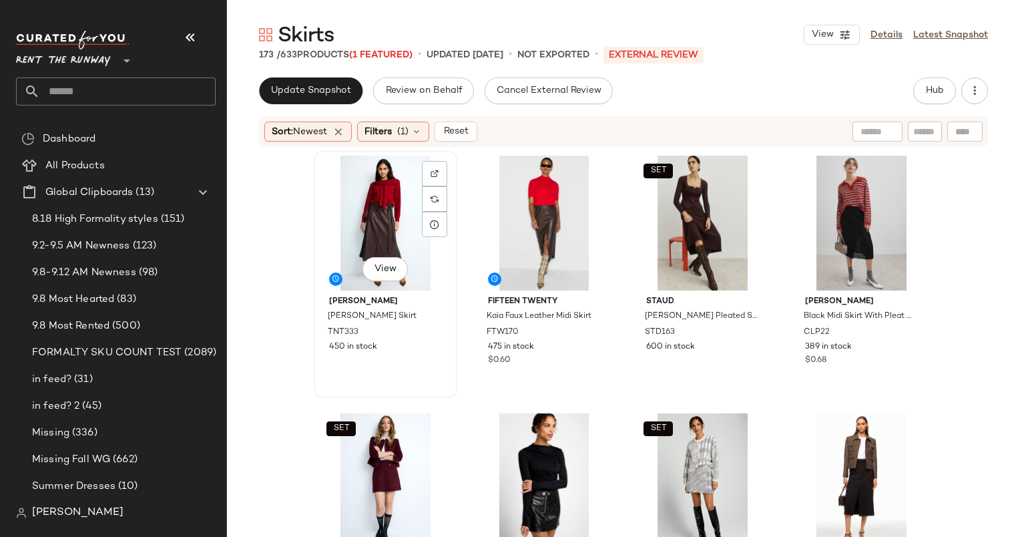
click at [374, 214] on div "View" at bounding box center [385, 223] width 134 height 135
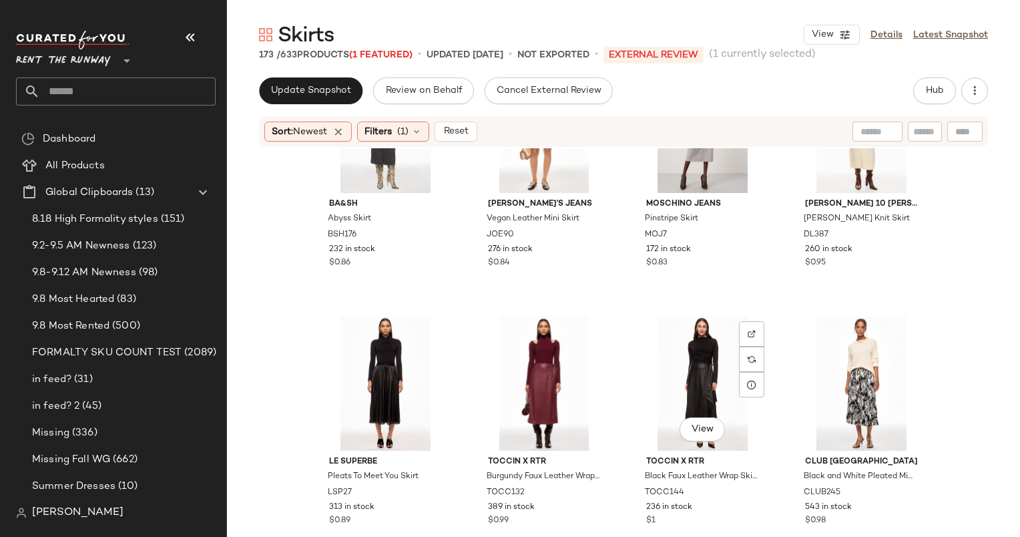
scroll to position [881, 0]
click at [554, 361] on div "View" at bounding box center [544, 383] width 134 height 135
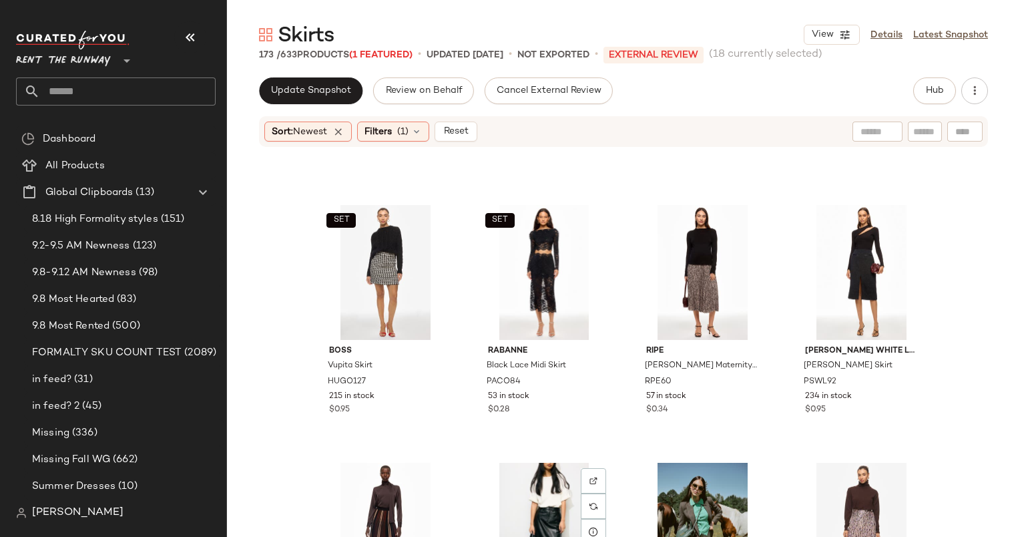
scroll to position [1468, 0]
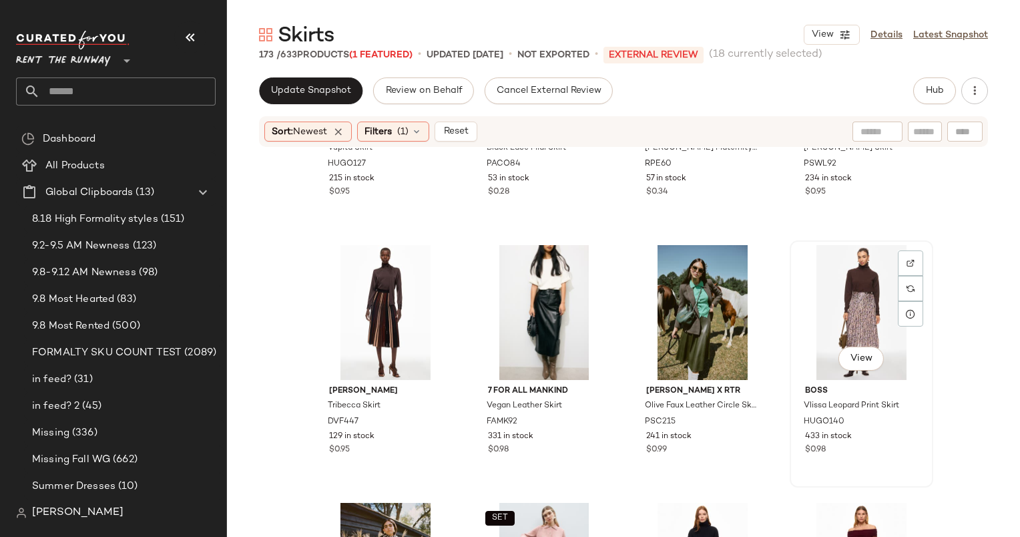
click at [839, 286] on div "View" at bounding box center [862, 312] width 134 height 135
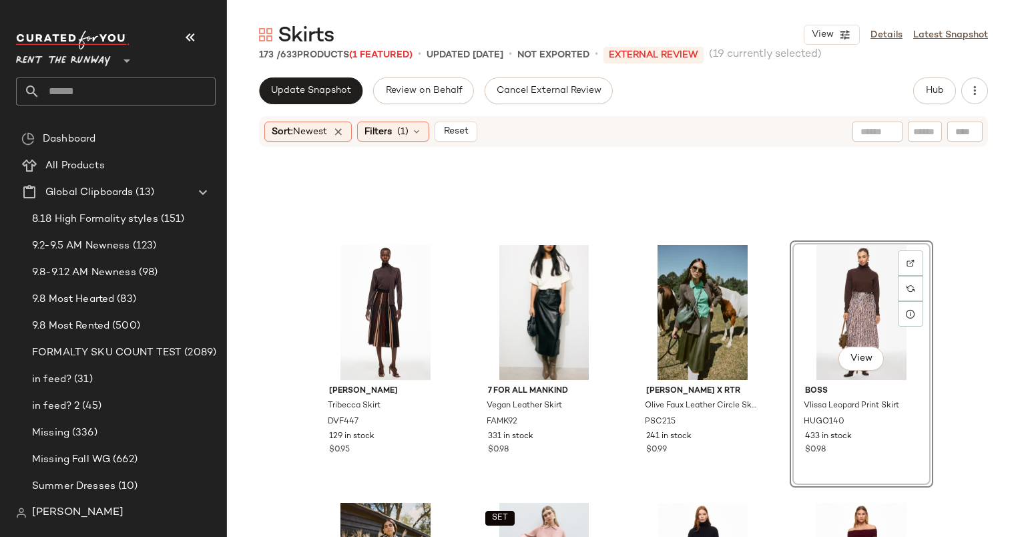
scroll to position [1689, 0]
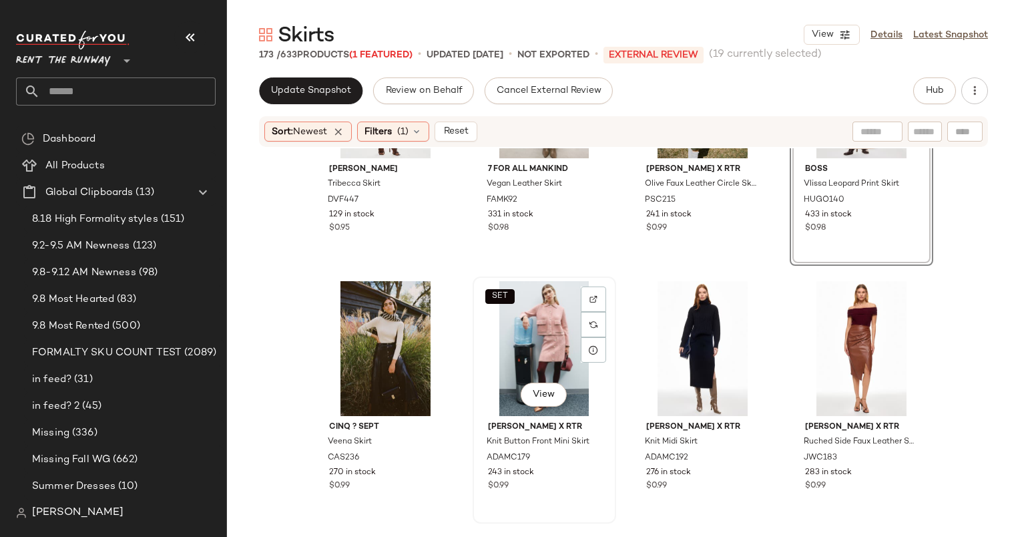
click at [539, 326] on div "SET View" at bounding box center [544, 348] width 134 height 135
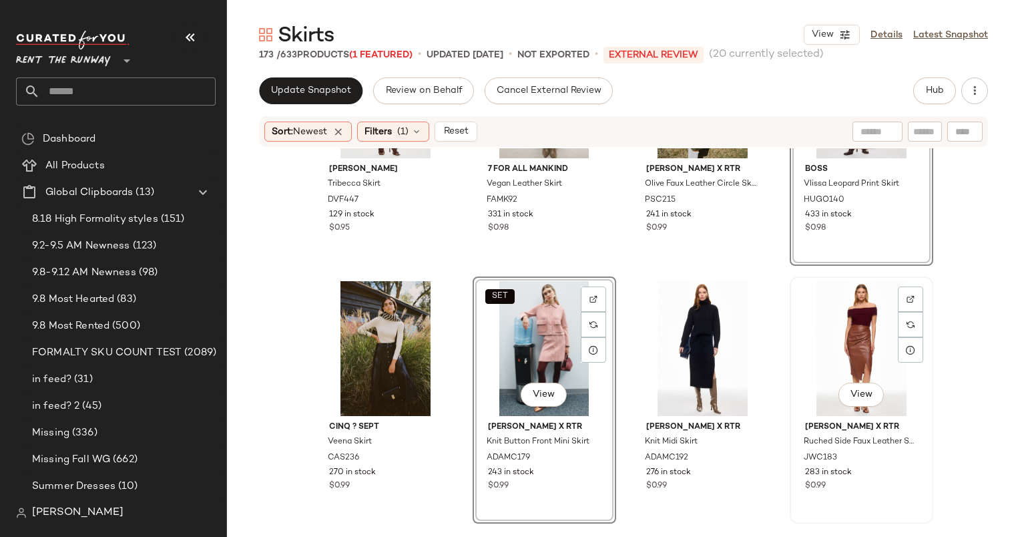
click at [819, 337] on div "View" at bounding box center [862, 348] width 134 height 135
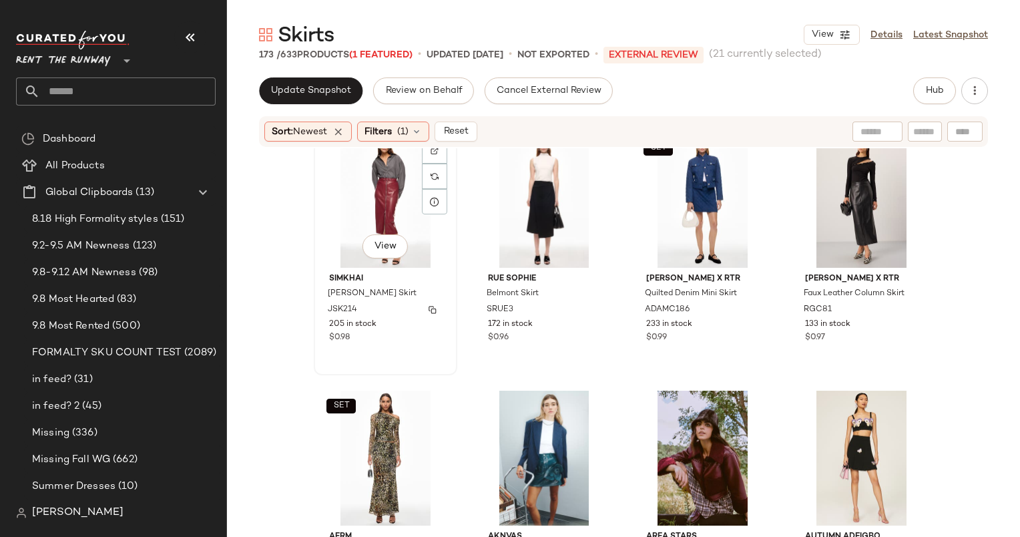
scroll to position [2039, 0]
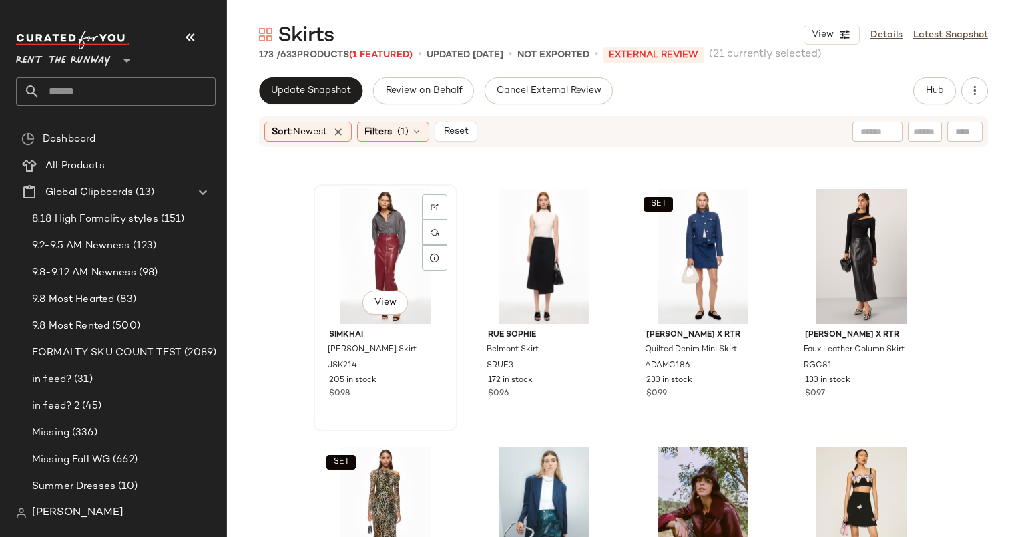
click at [365, 230] on div "View" at bounding box center [385, 256] width 134 height 135
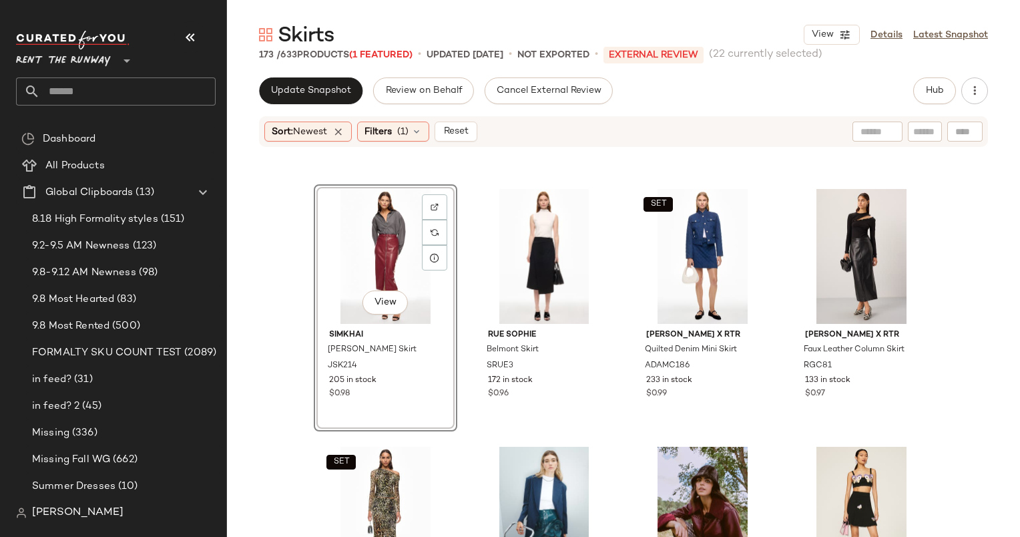
click at [716, 107] on div "Update Snapshot Review on Behalf Cancel External Review Hub Sort: Newest Filter…" at bounding box center [623, 334] width 793 height 515
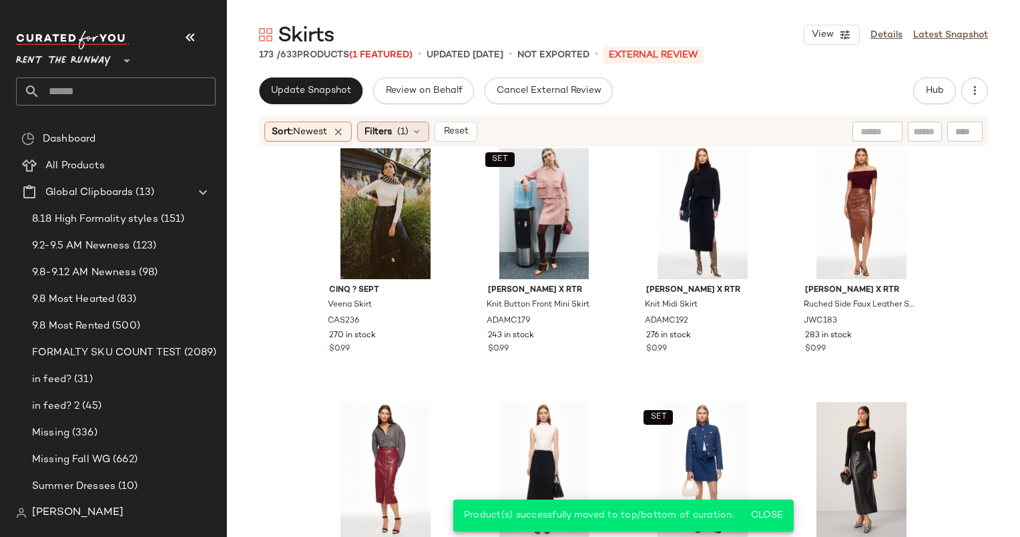
click at [423, 138] on div "Filters (1)" at bounding box center [393, 132] width 72 height 20
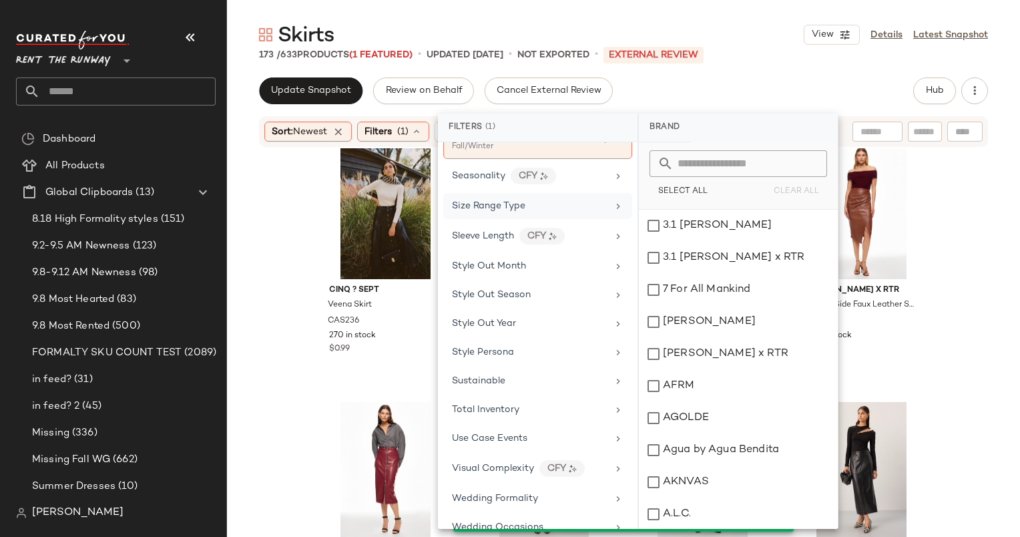
scroll to position [1592, 0]
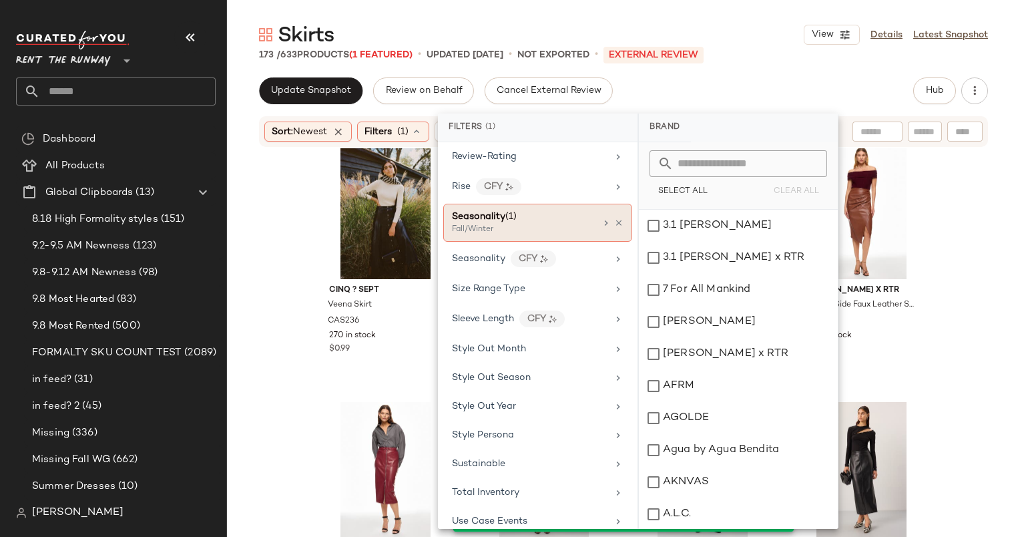
click at [573, 224] on div "Fall/Winter" at bounding box center [519, 230] width 134 height 12
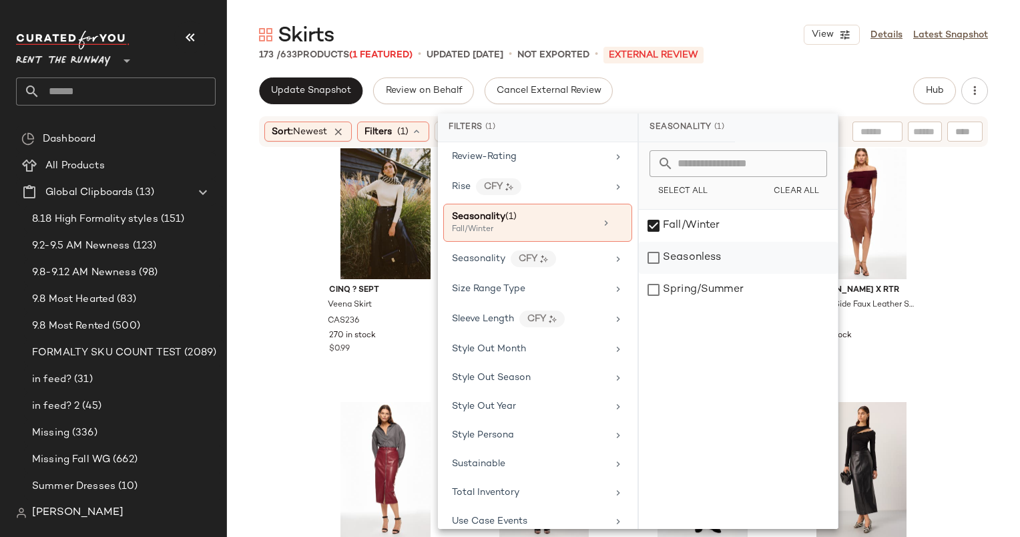
click at [719, 258] on div "Seasonless" at bounding box center [738, 258] width 199 height 32
click at [680, 222] on div "Fall/Winter" at bounding box center [738, 226] width 199 height 32
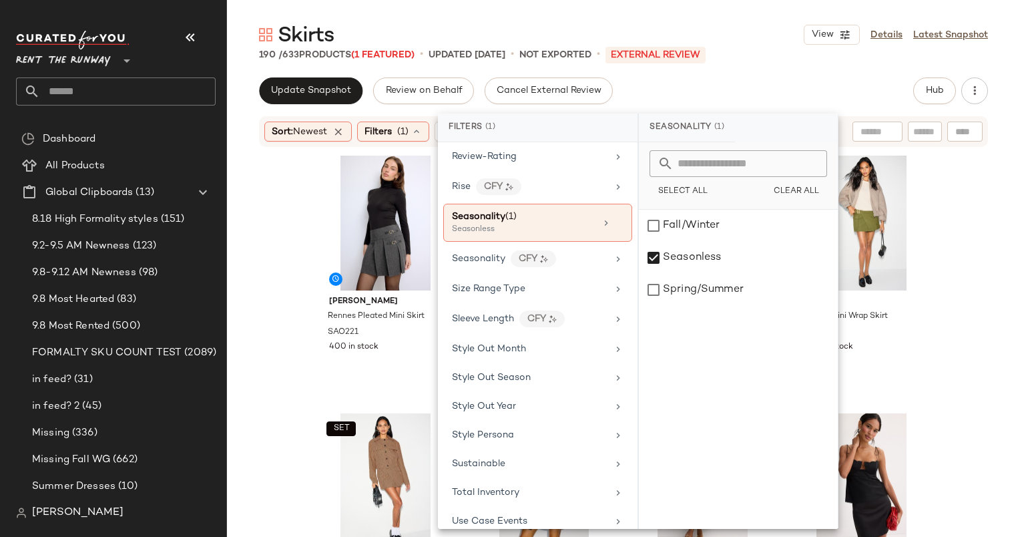
click at [644, 88] on div "Update Snapshot Review on Behalf Cancel External Review Hub" at bounding box center [623, 90] width 729 height 27
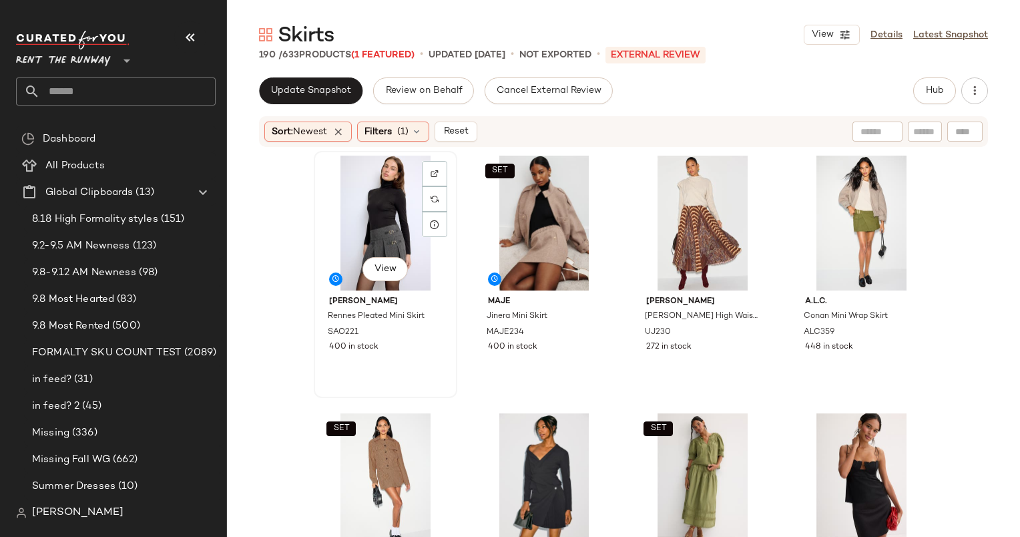
click at [397, 182] on div "View" at bounding box center [385, 223] width 134 height 135
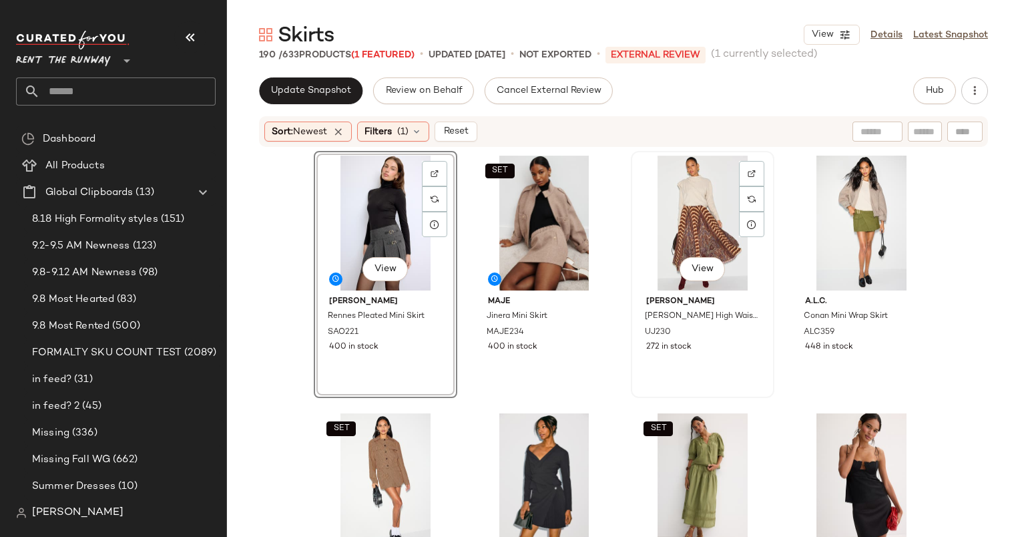
click at [700, 194] on div "View" at bounding box center [703, 223] width 134 height 135
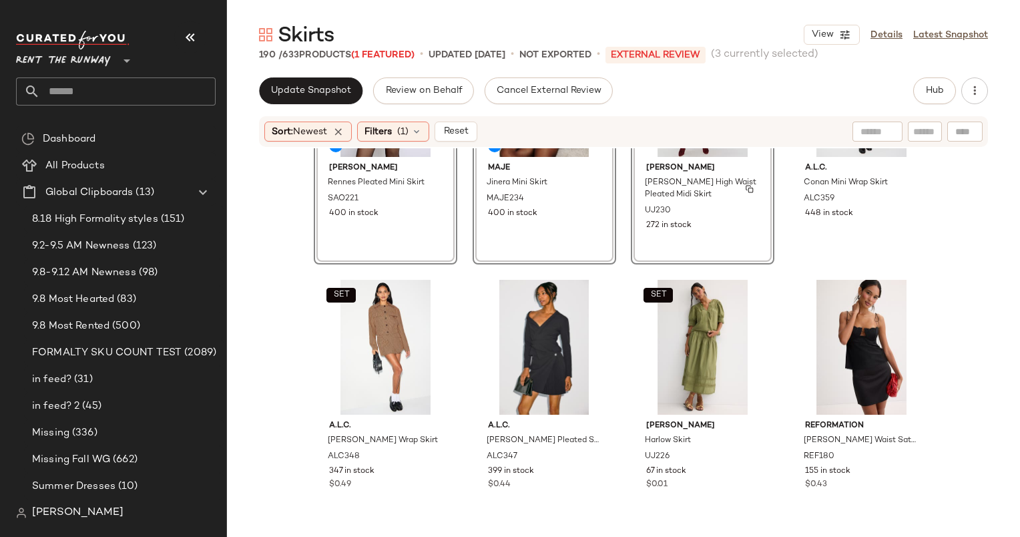
scroll to position [135, 0]
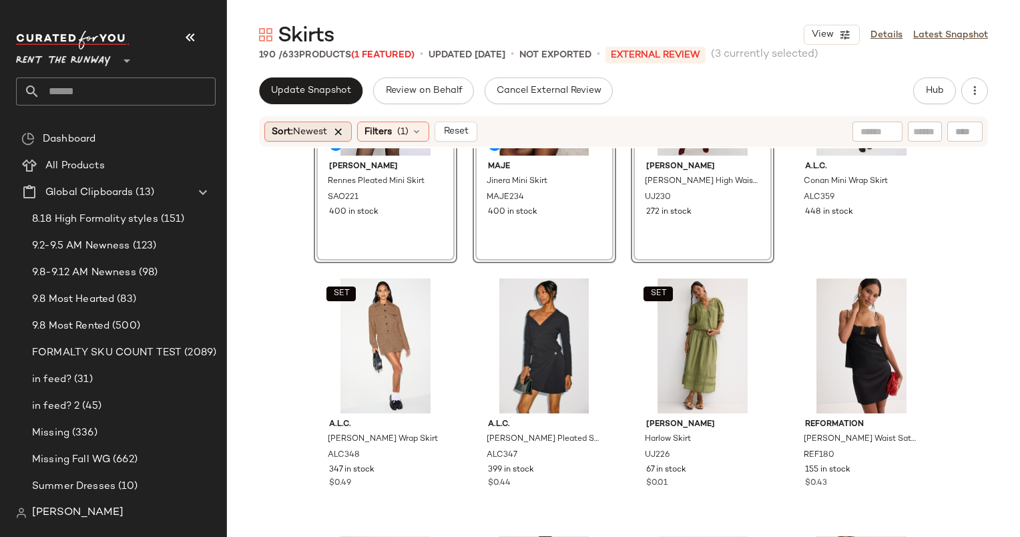
click at [340, 131] on icon at bounding box center [338, 132] width 12 height 12
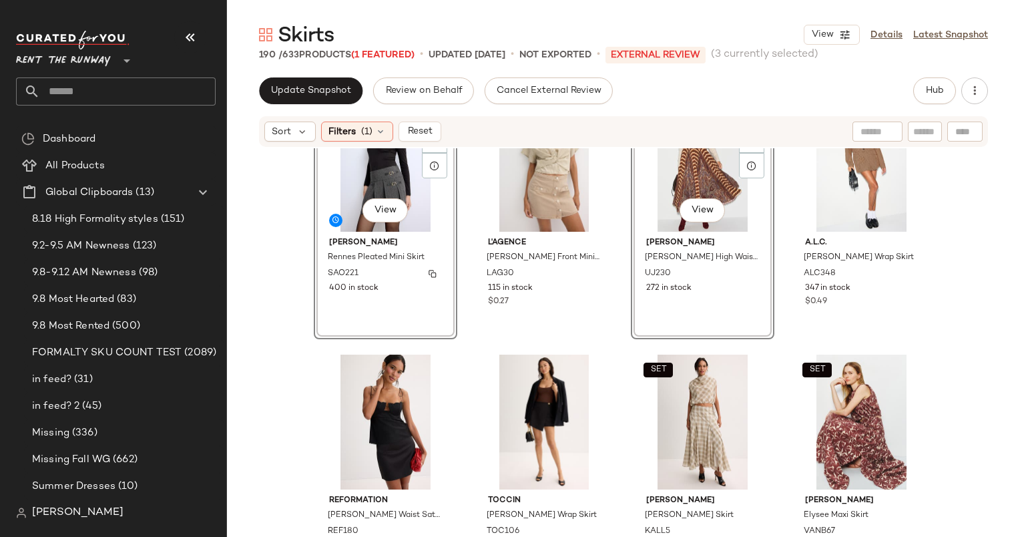
scroll to position [0, 0]
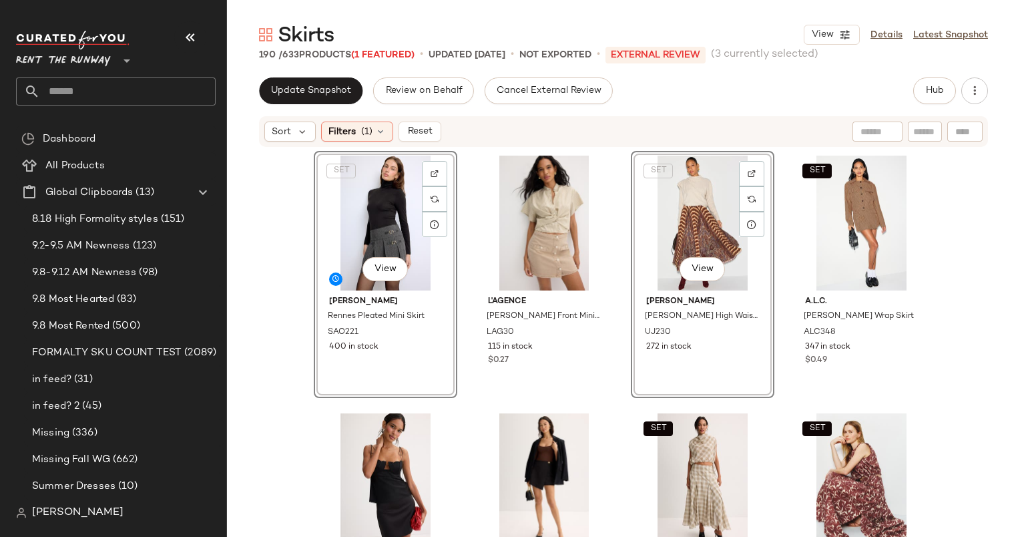
click at [278, 276] on div "SET View [PERSON_NAME] Pleated Mini Skirt SAO221 400 in stock L'agence [PERSON_…" at bounding box center [623, 362] width 793 height 429
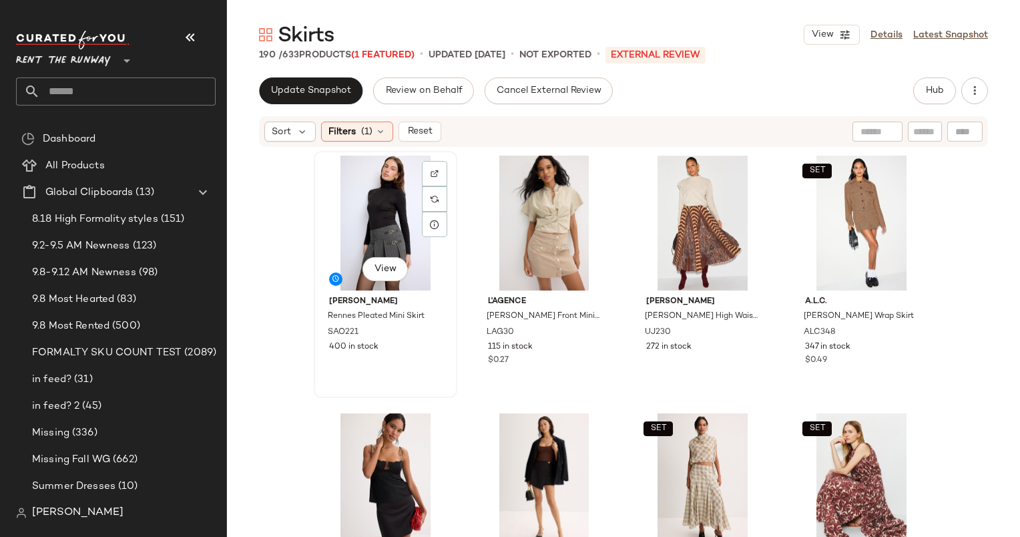
click at [333, 236] on div "View" at bounding box center [385, 223] width 134 height 135
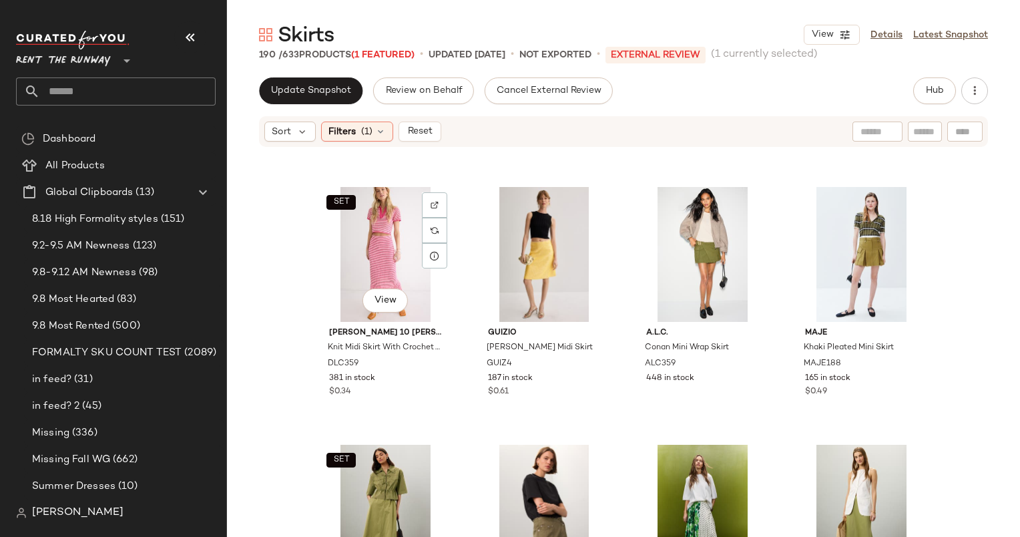
scroll to position [1267, 0]
click at [522, 236] on div "View" at bounding box center [544, 255] width 134 height 135
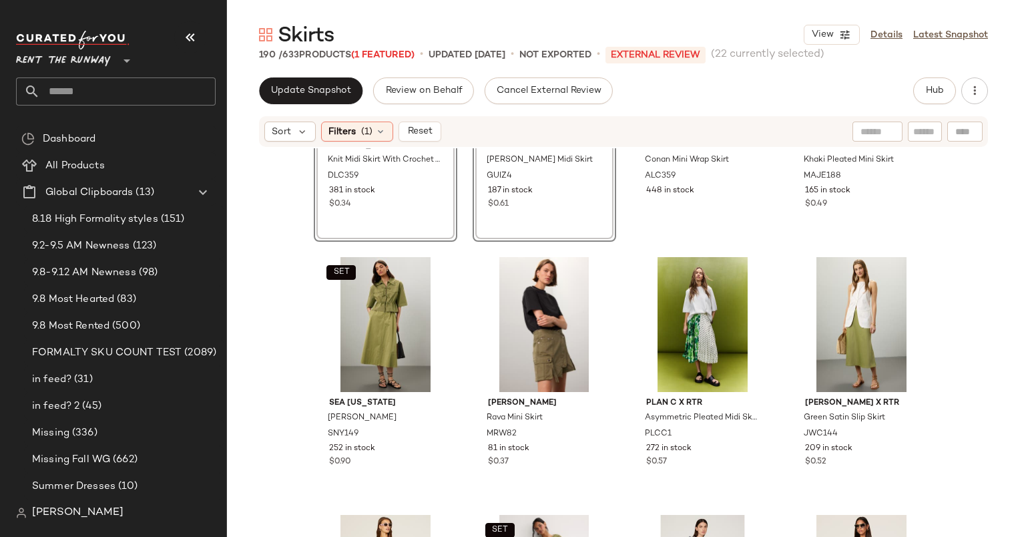
scroll to position [1260, 0]
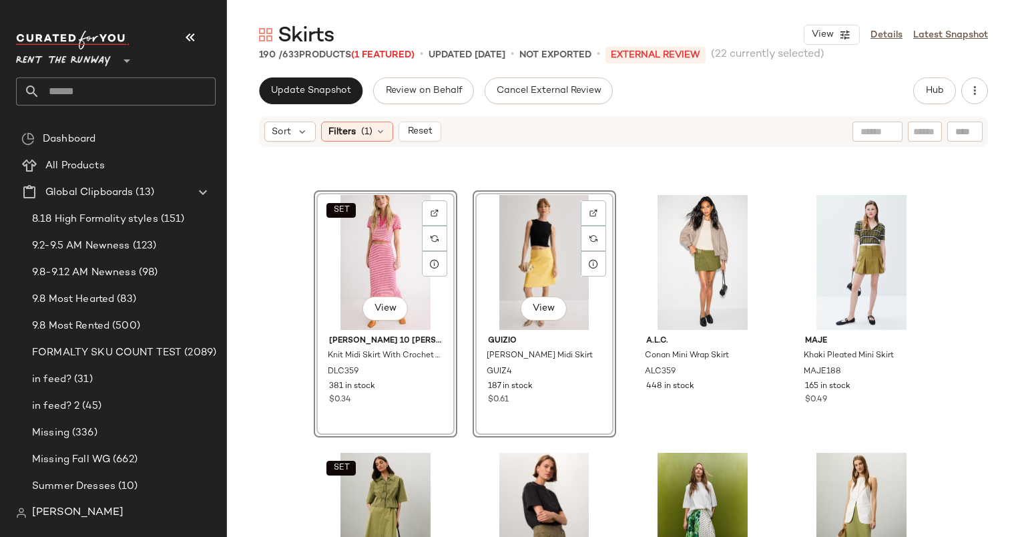
click at [520, 263] on div "View" at bounding box center [544, 262] width 134 height 135
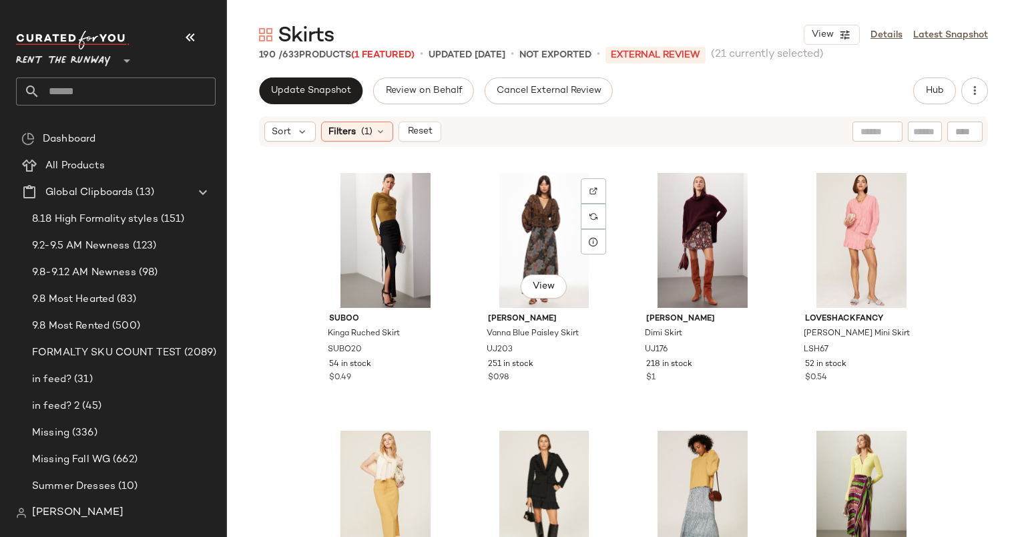
scroll to position [6954, 0]
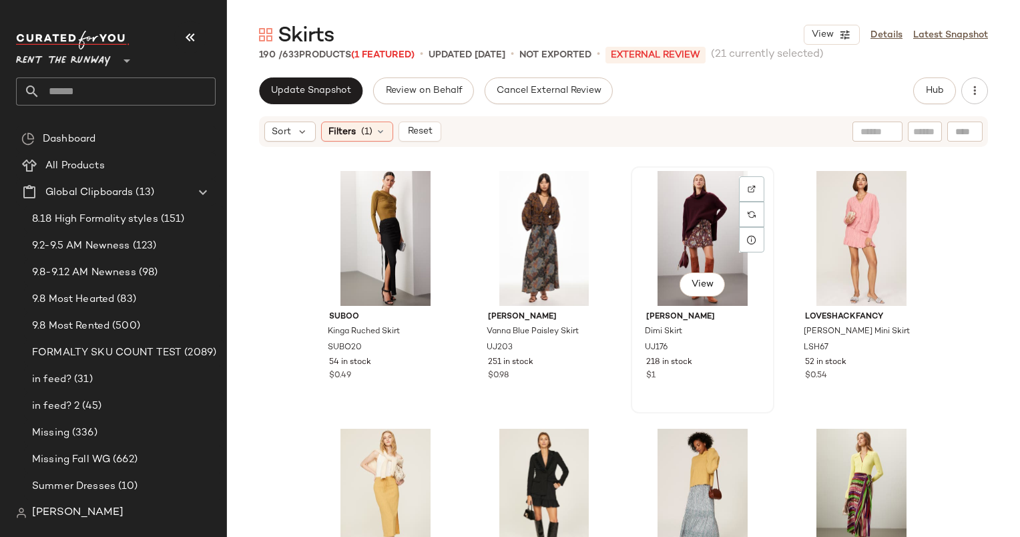
click at [682, 232] on div "View" at bounding box center [703, 238] width 134 height 135
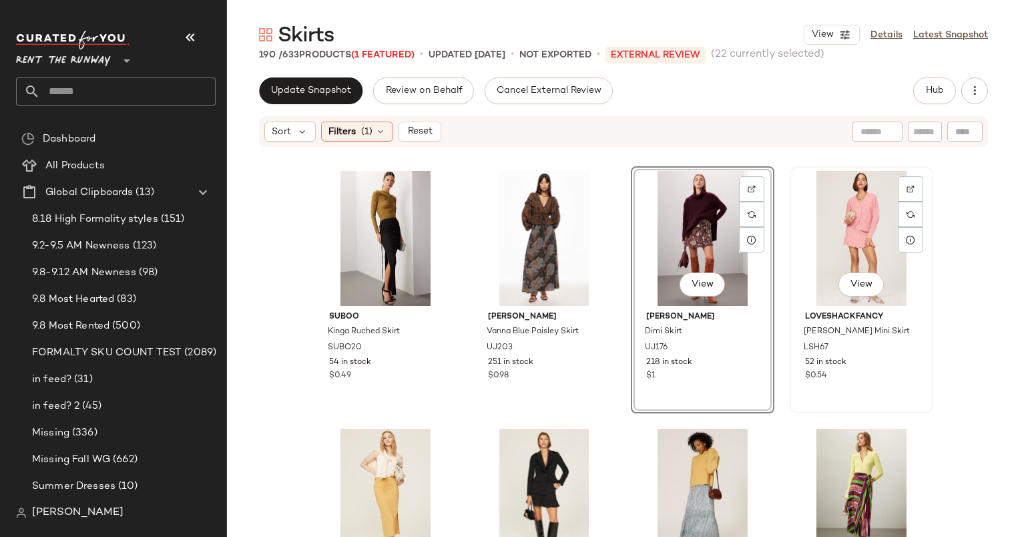
click at [849, 240] on div "View" at bounding box center [862, 238] width 134 height 135
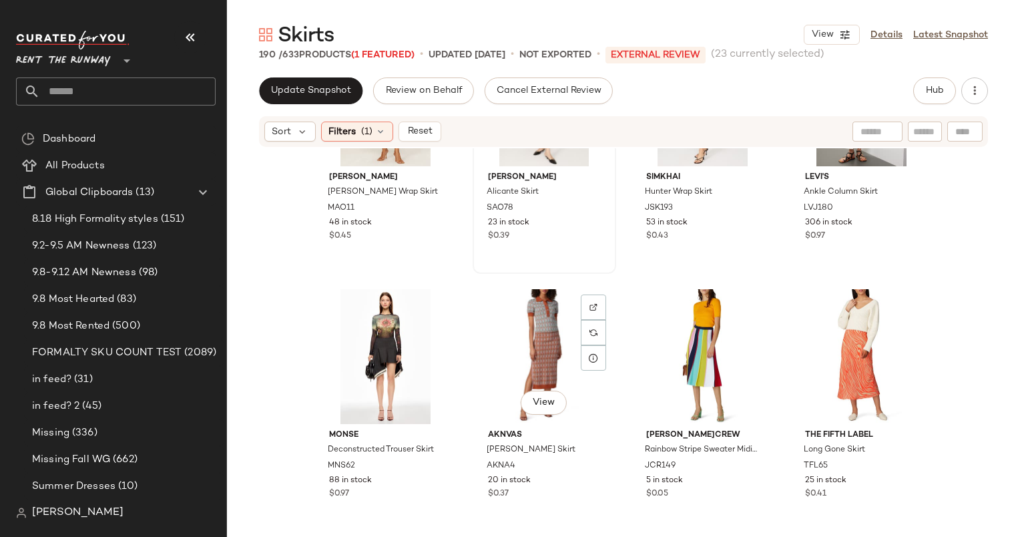
scroll to position [7610, 0]
click at [401, 236] on div "$0.45" at bounding box center [385, 235] width 113 height 12
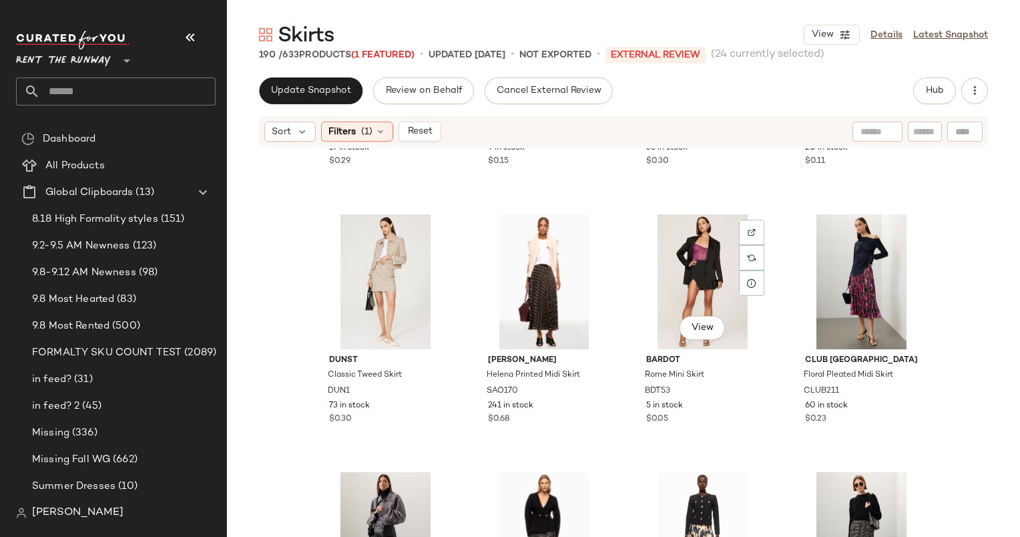
scroll to position [8754, 0]
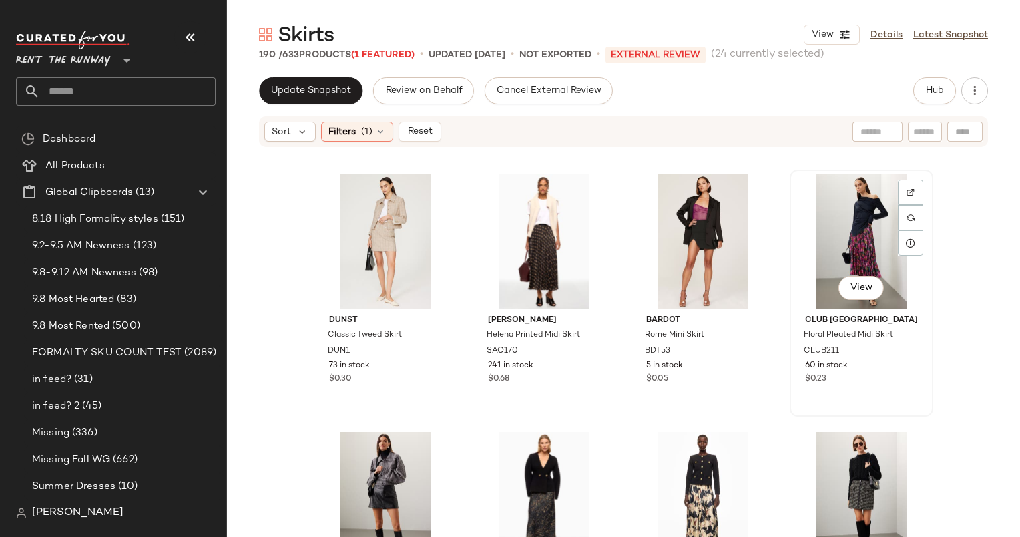
click at [844, 247] on div "View" at bounding box center [862, 241] width 134 height 135
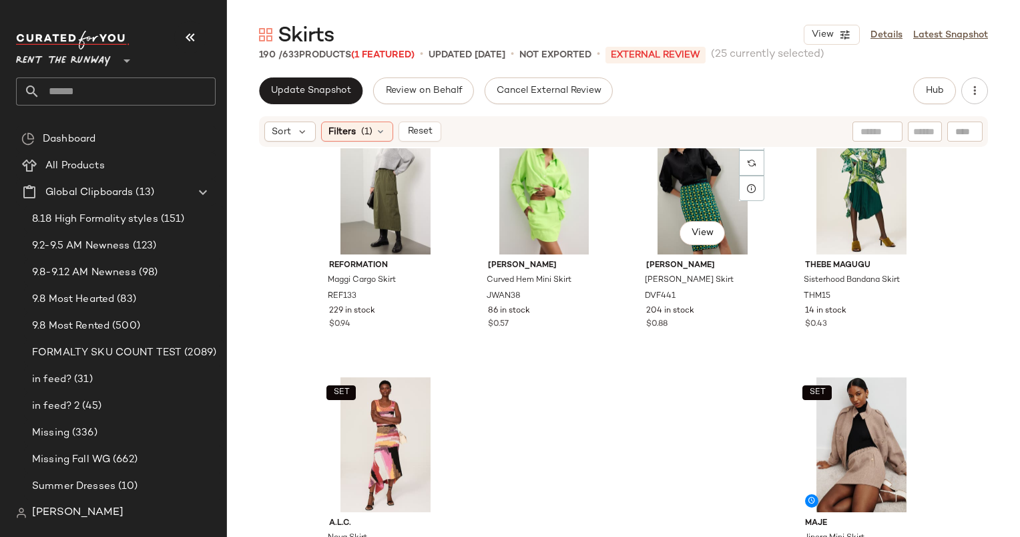
scroll to position [11944, 0]
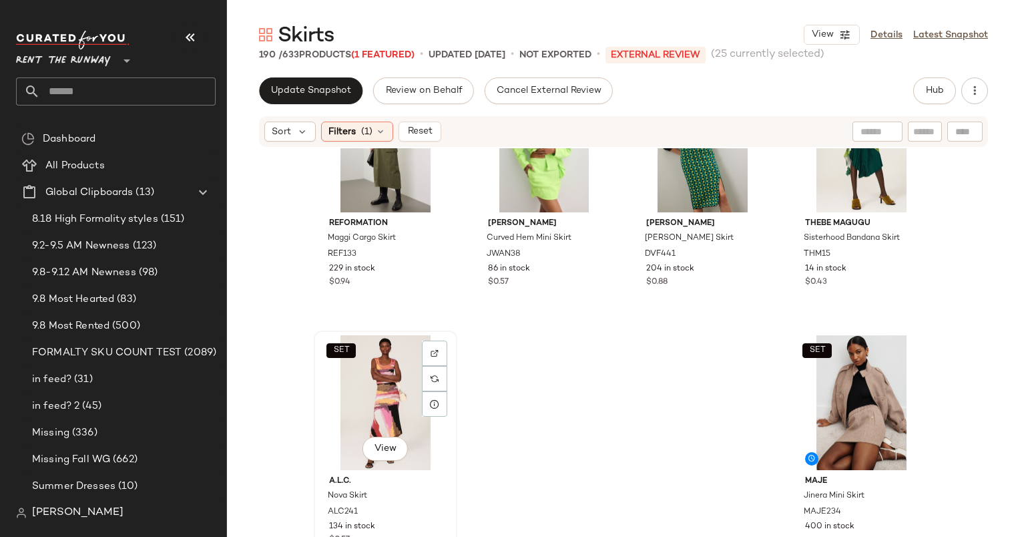
click at [371, 384] on div "SET View" at bounding box center [385, 402] width 134 height 135
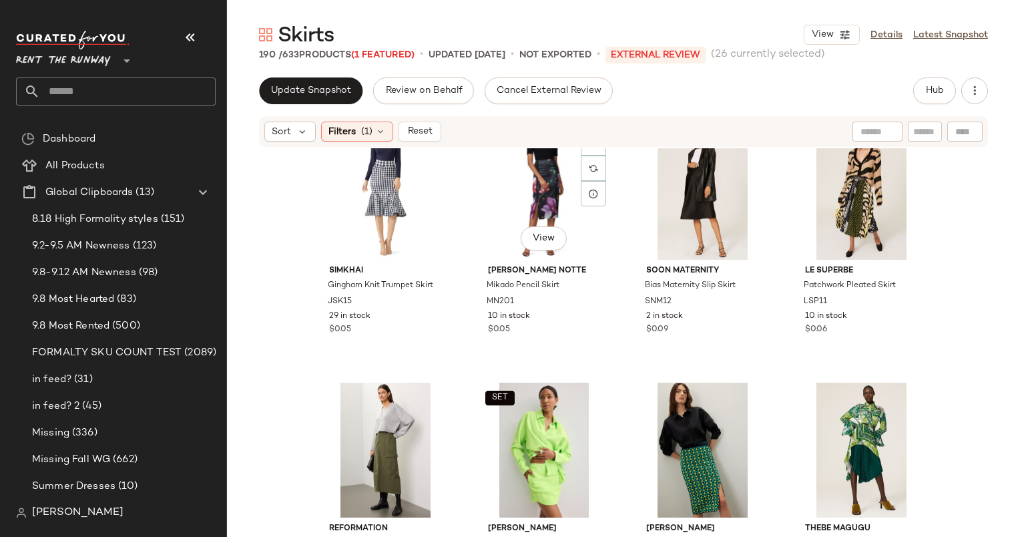
scroll to position [11936, 0]
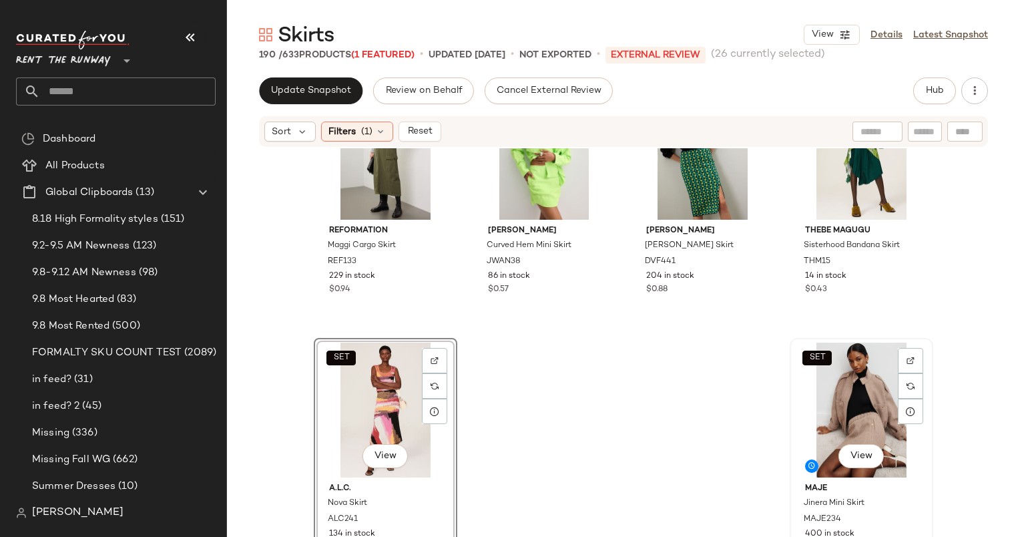
click at [832, 414] on div "SET View" at bounding box center [862, 410] width 134 height 135
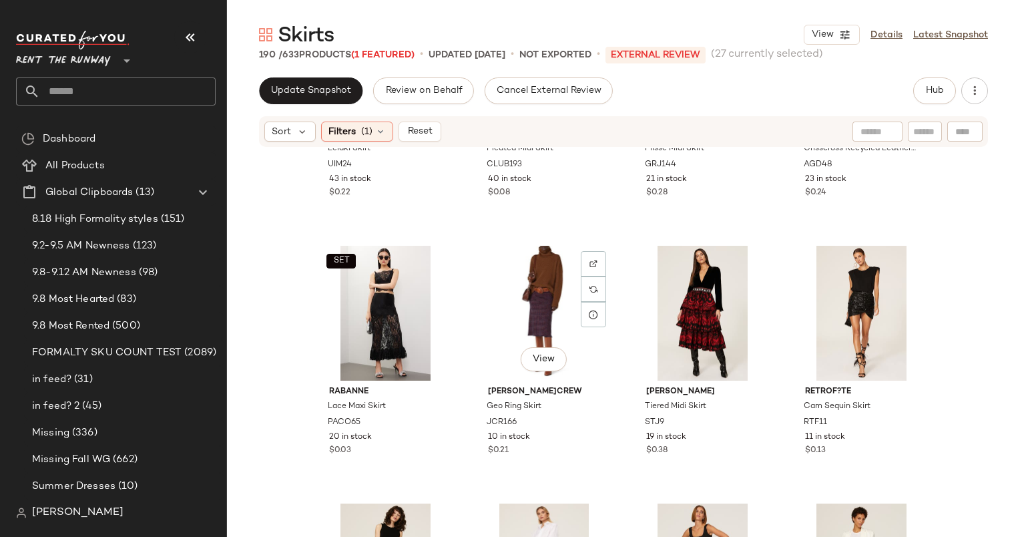
scroll to position [9874, 0]
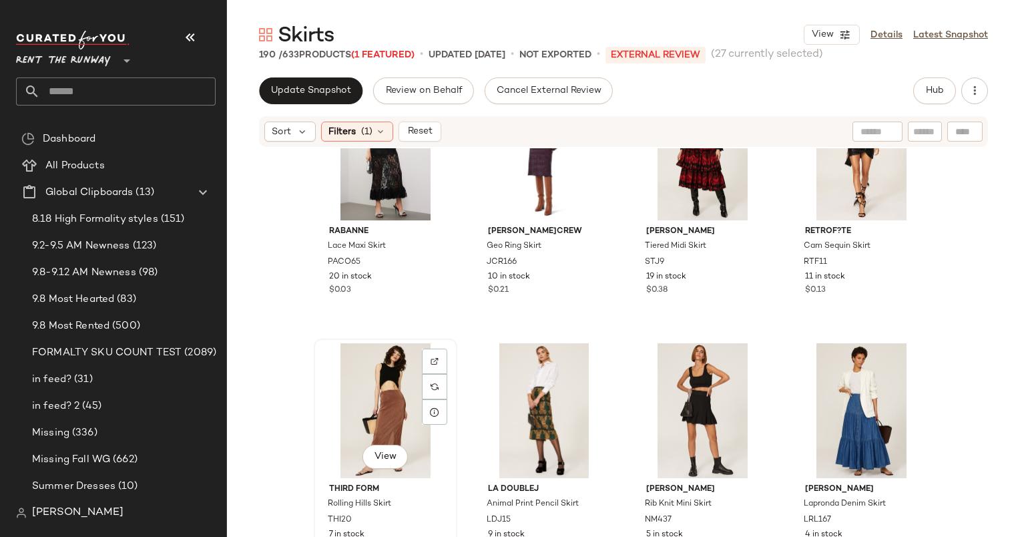
click at [374, 415] on div "View" at bounding box center [385, 410] width 134 height 135
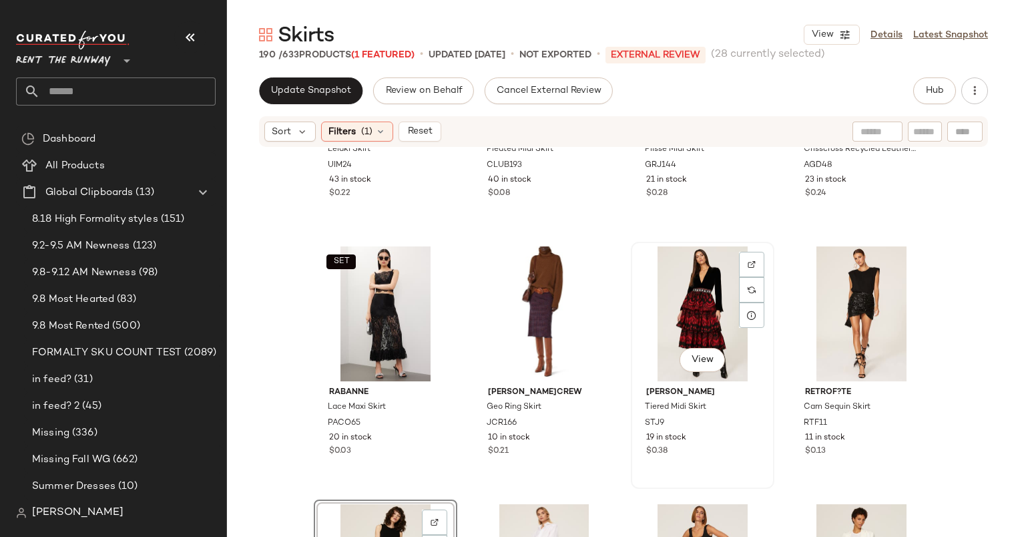
click at [718, 280] on div "View" at bounding box center [703, 313] width 134 height 135
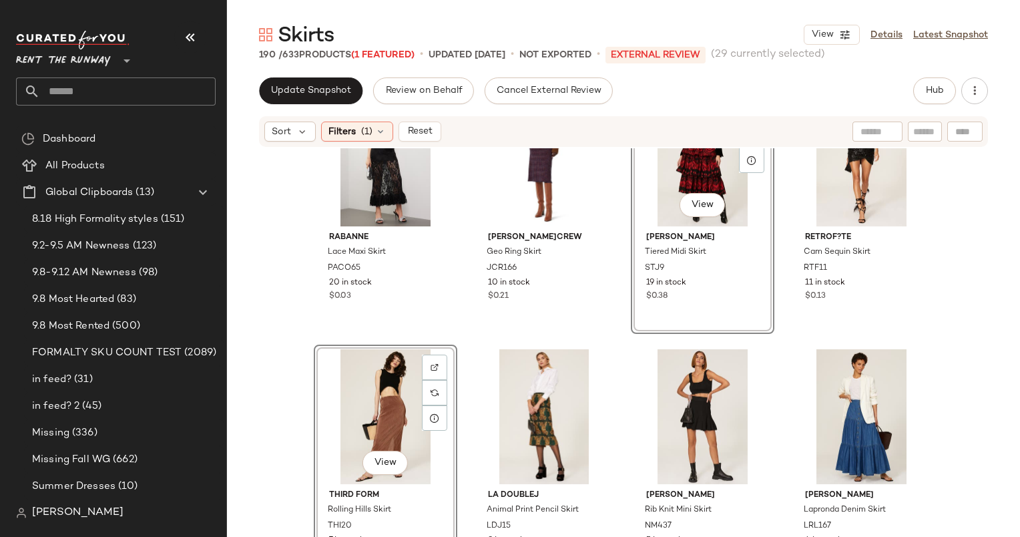
scroll to position [9872, 0]
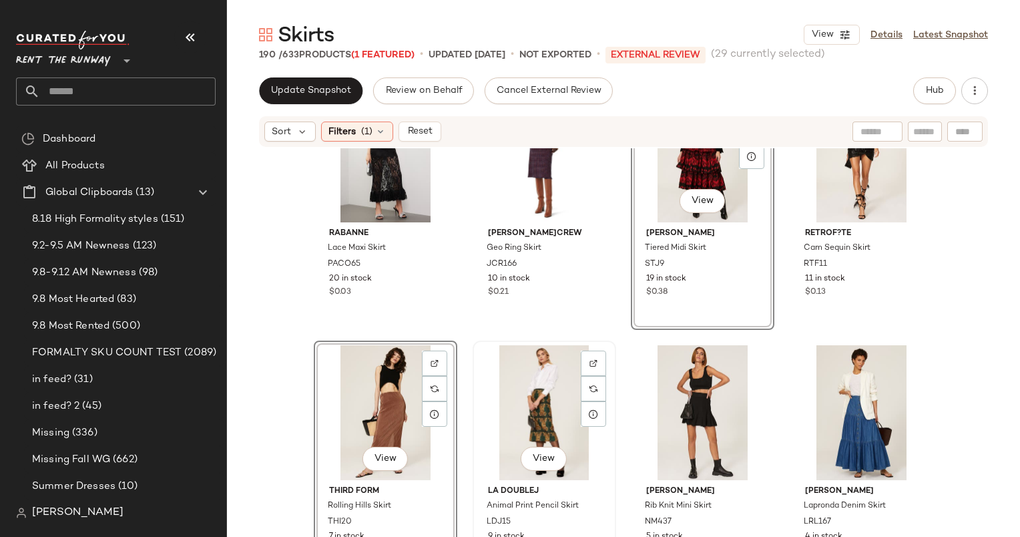
click at [523, 357] on div "View" at bounding box center [544, 412] width 134 height 135
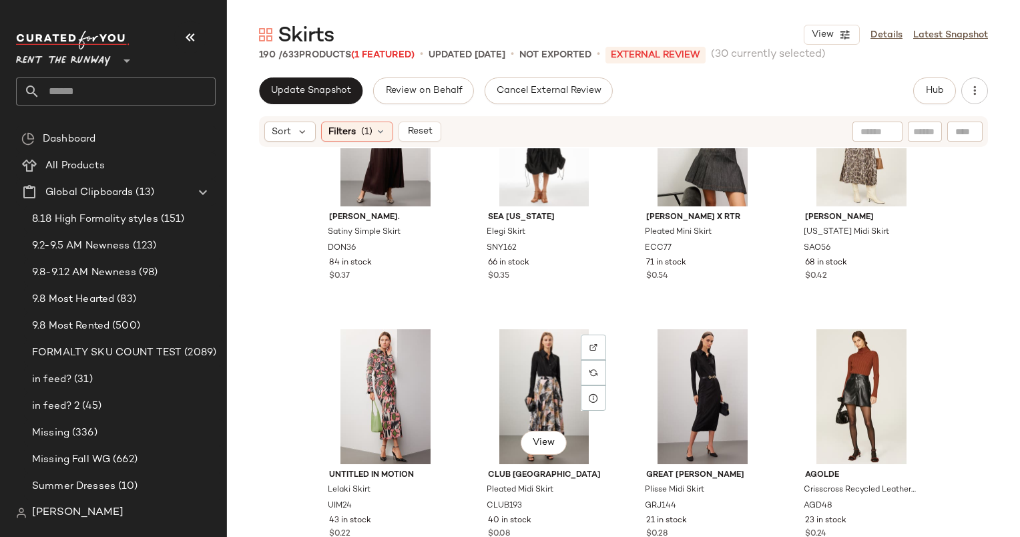
scroll to position [9373, 0]
click at [829, 397] on div "View" at bounding box center [862, 396] width 134 height 135
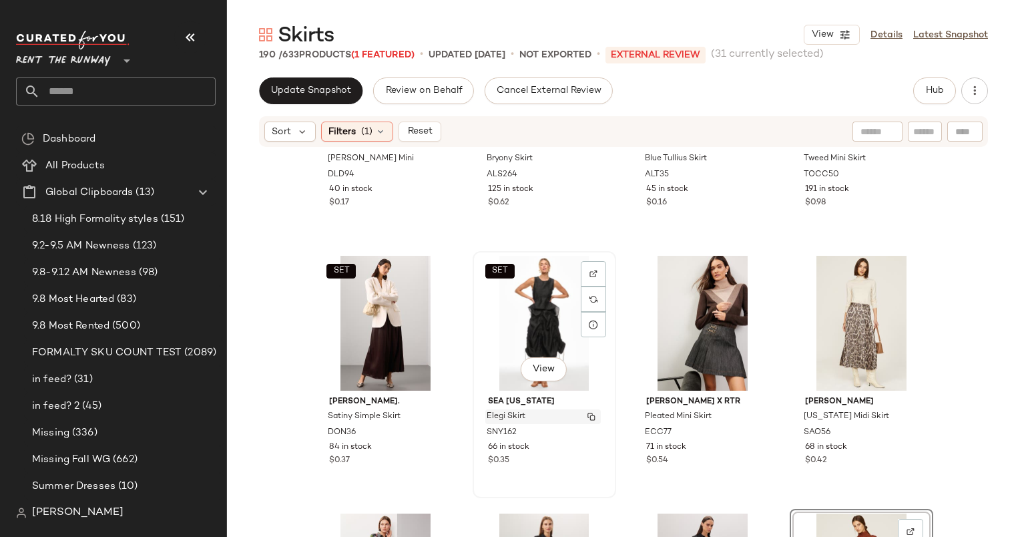
scroll to position [9353, 0]
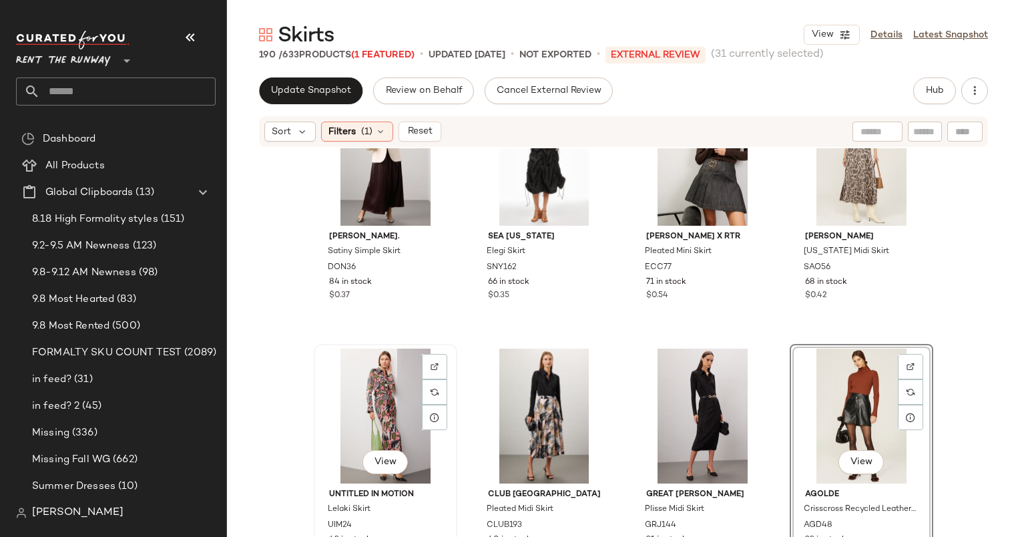
click at [388, 377] on div "View" at bounding box center [385, 416] width 134 height 135
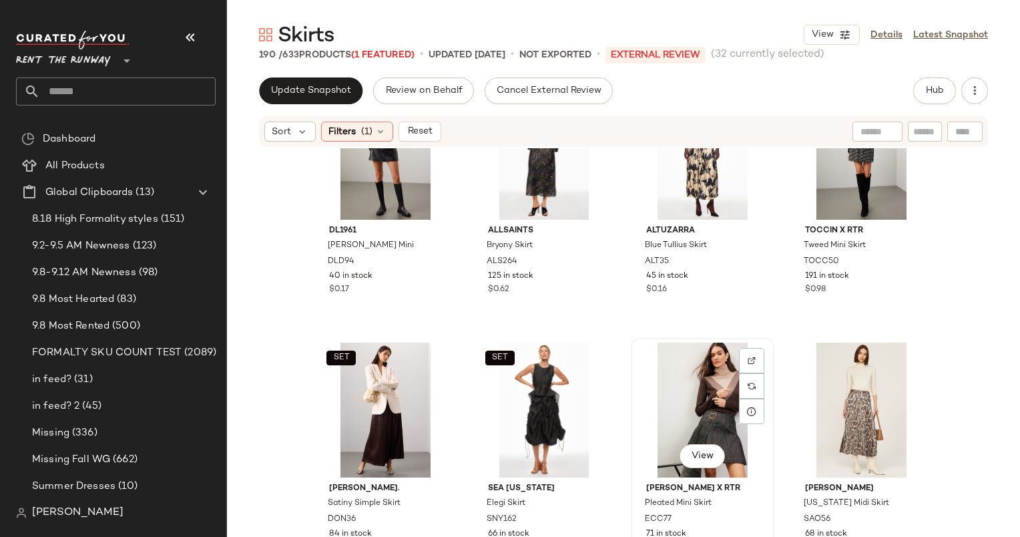
scroll to position [9102, 0]
click at [710, 390] on div "View" at bounding box center [703, 409] width 134 height 135
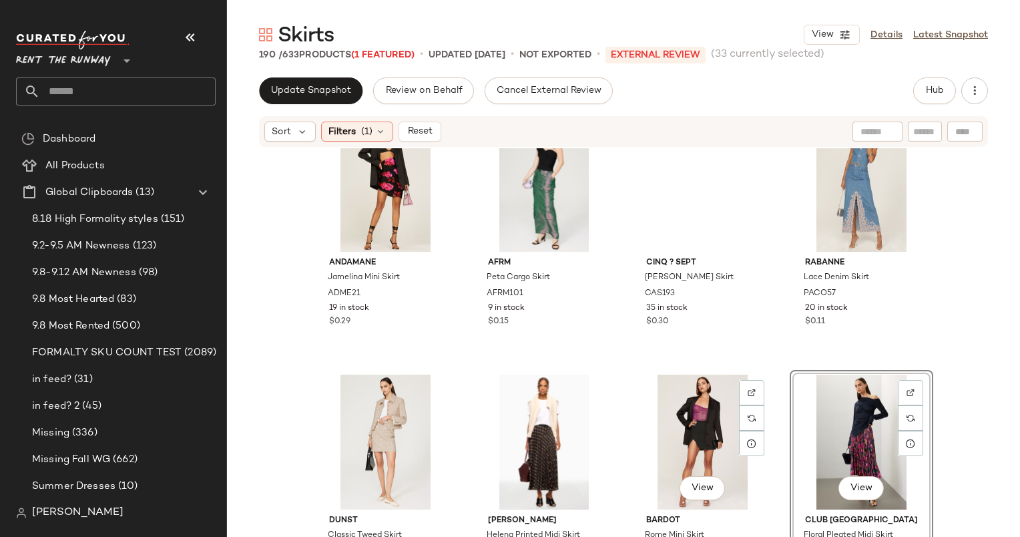
scroll to position [8527, 0]
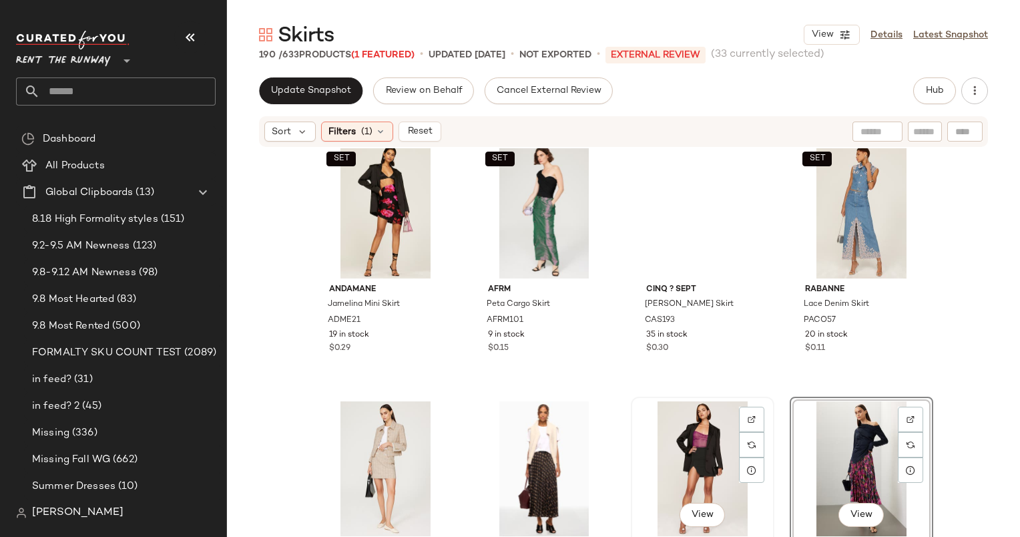
click at [697, 433] on div "View" at bounding box center [703, 468] width 134 height 135
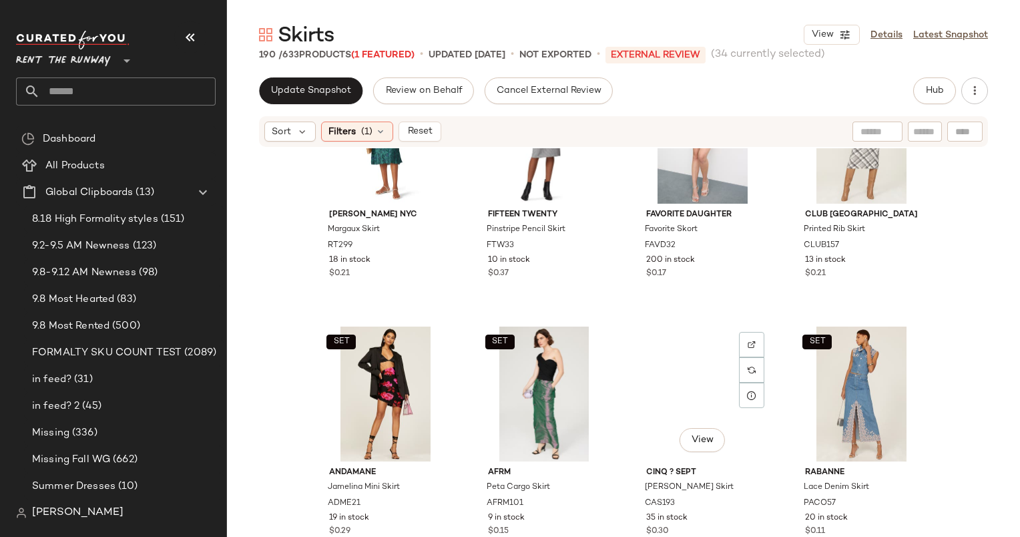
scroll to position [8332, 0]
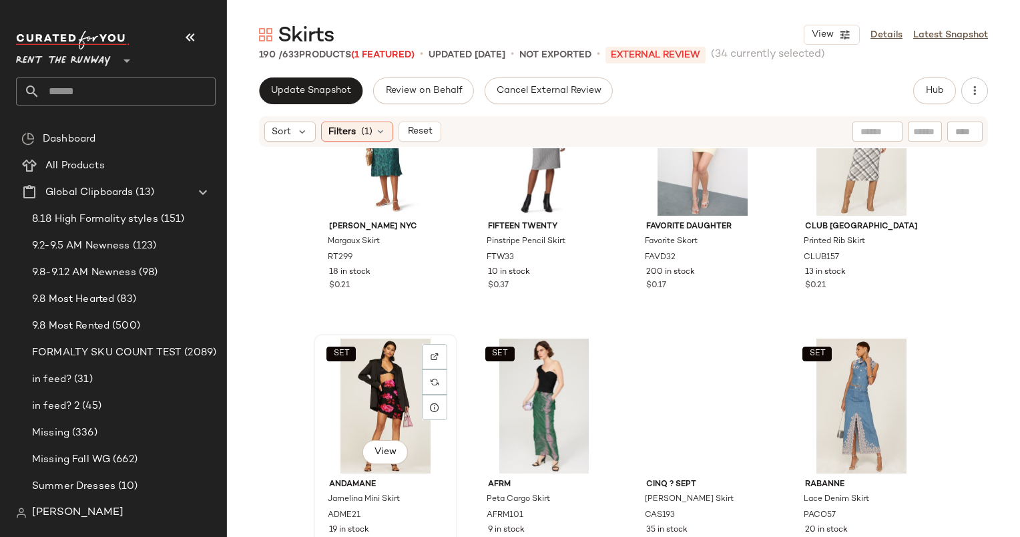
click at [356, 374] on div "SET View" at bounding box center [385, 406] width 134 height 135
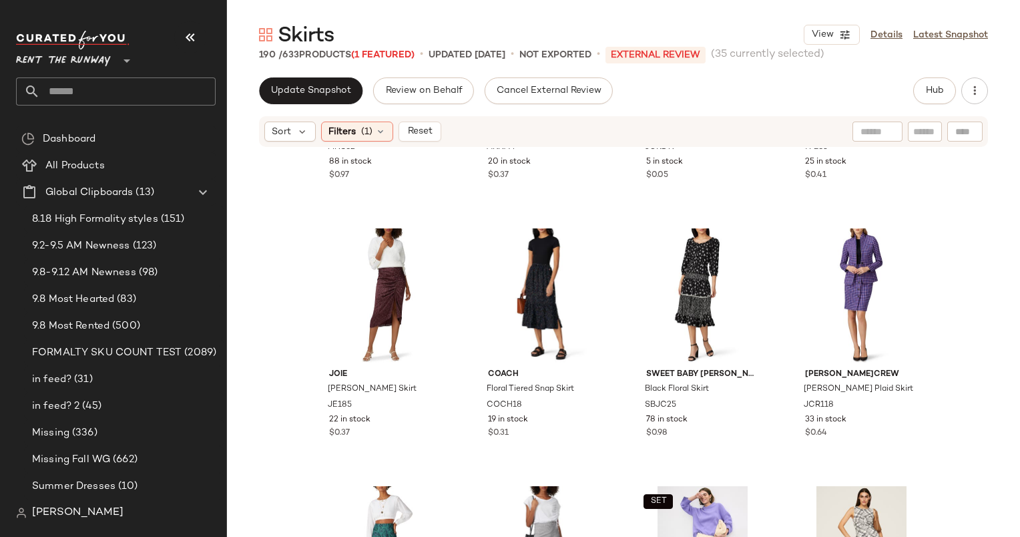
scroll to position [8089, 0]
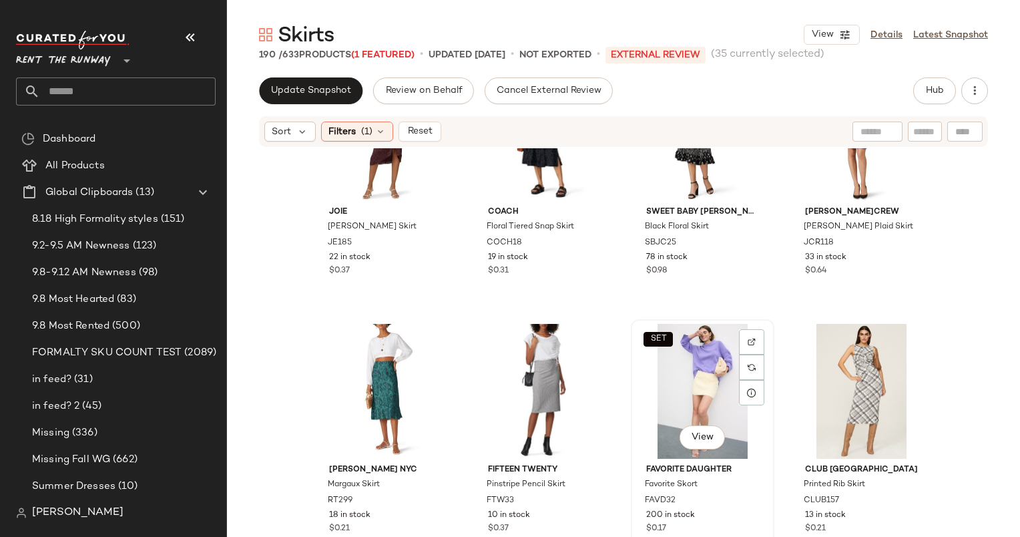
click at [699, 399] on div "SET View" at bounding box center [703, 391] width 134 height 135
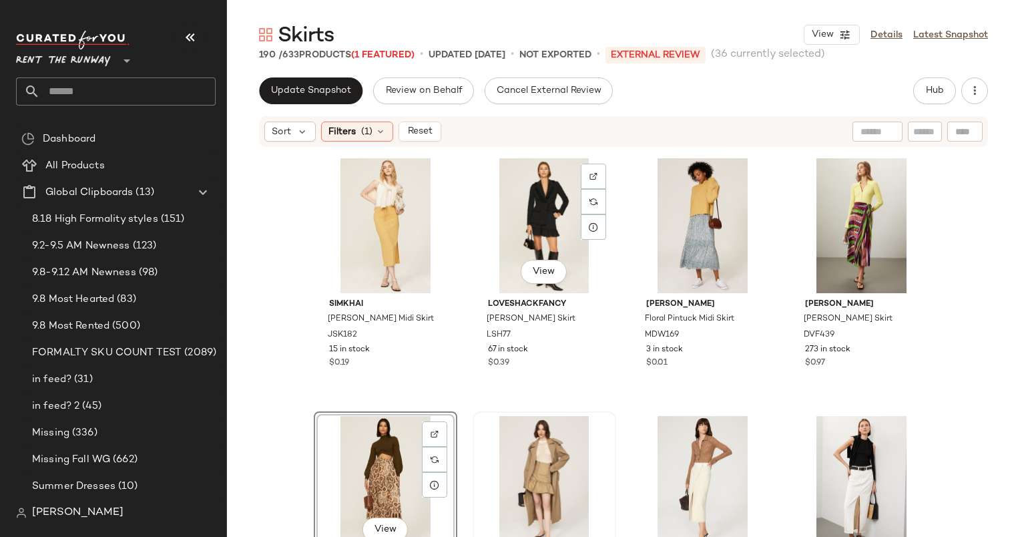
scroll to position [7227, 0]
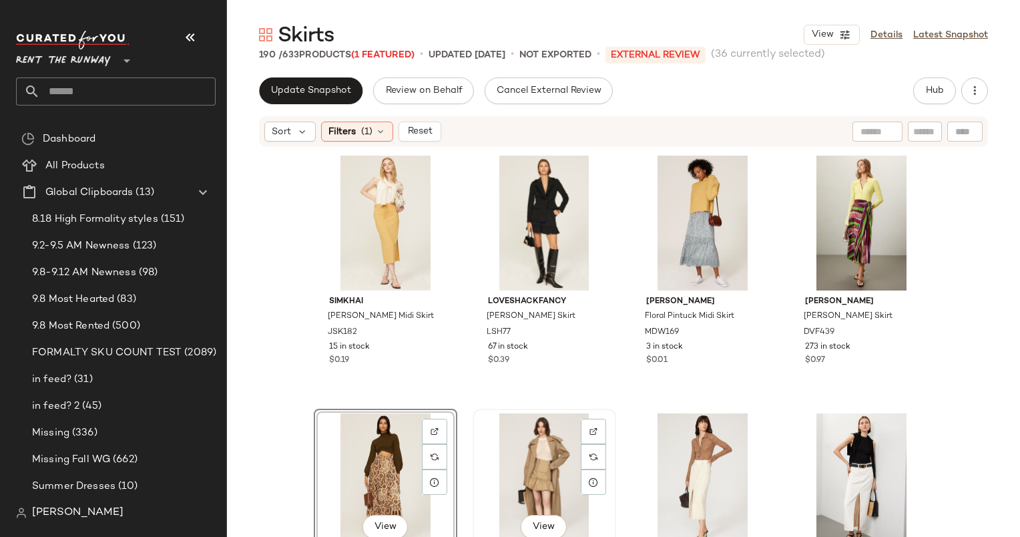
click at [537, 462] on div "View" at bounding box center [544, 480] width 134 height 135
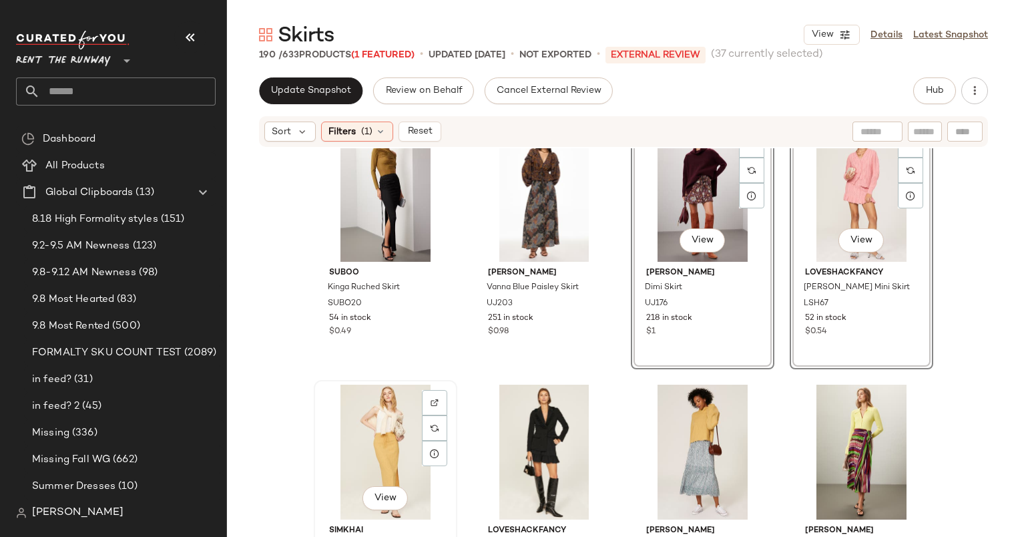
click at [371, 456] on div "View" at bounding box center [385, 452] width 134 height 135
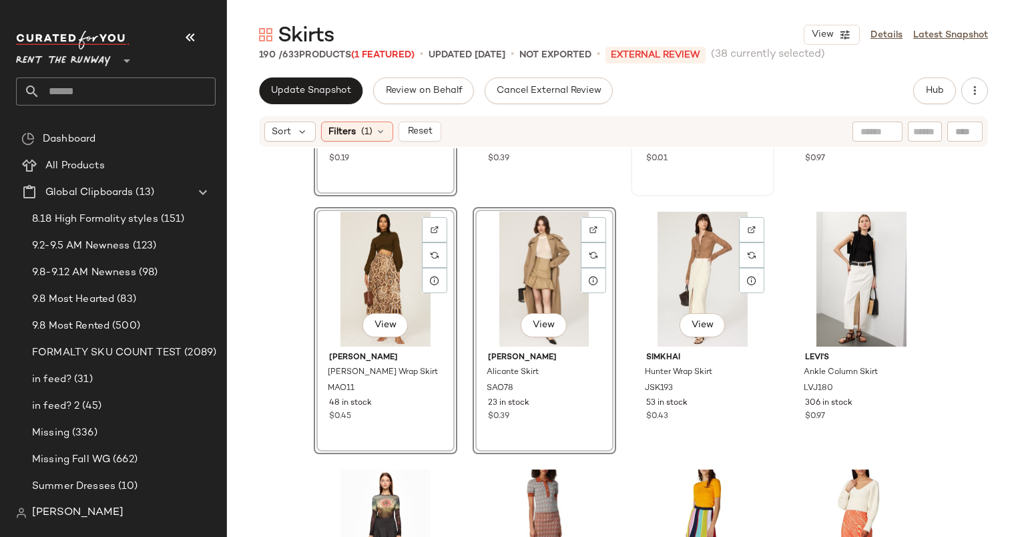
scroll to position [7416, 0]
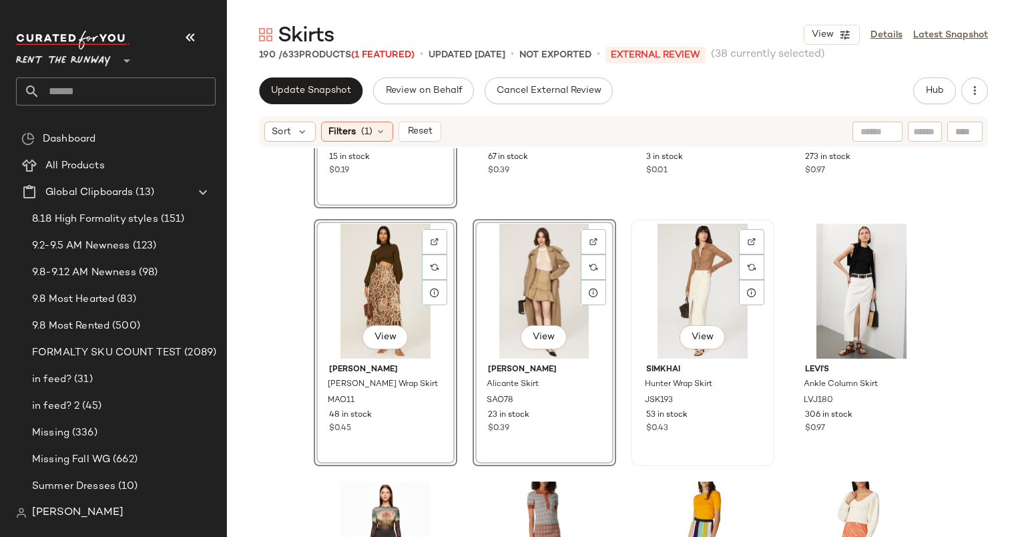
click at [700, 266] on div "View" at bounding box center [703, 291] width 134 height 135
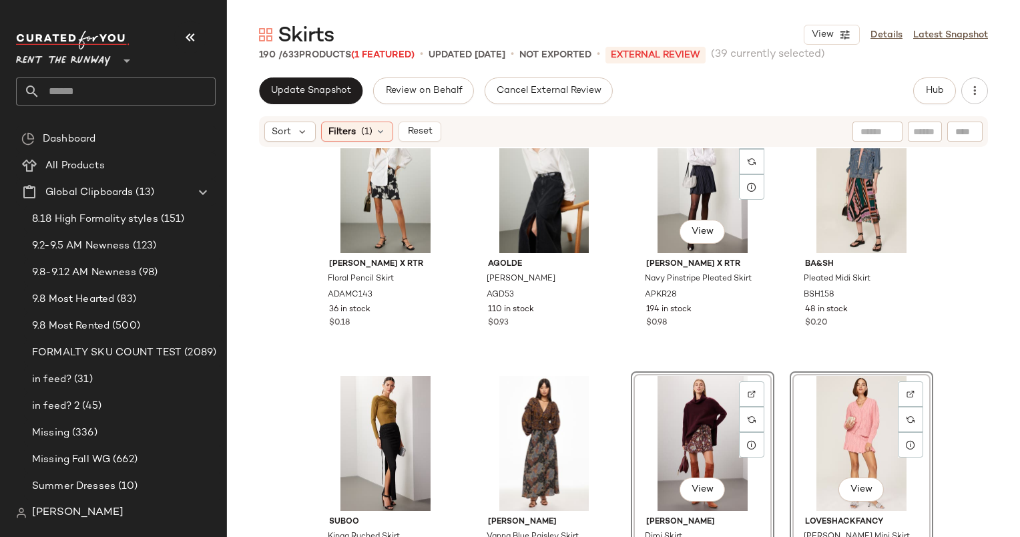
scroll to position [6687, 0]
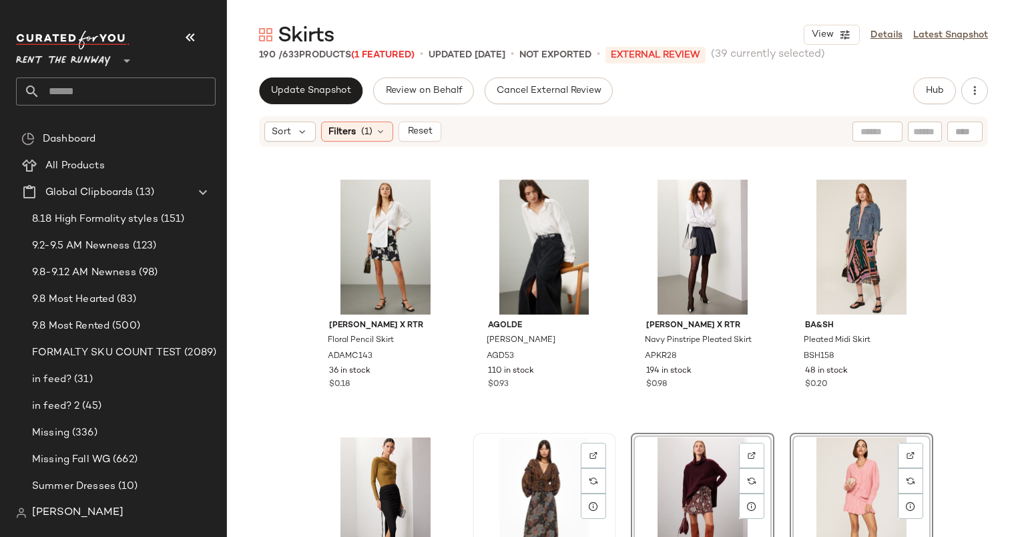
click at [531, 475] on div "View" at bounding box center [544, 504] width 134 height 135
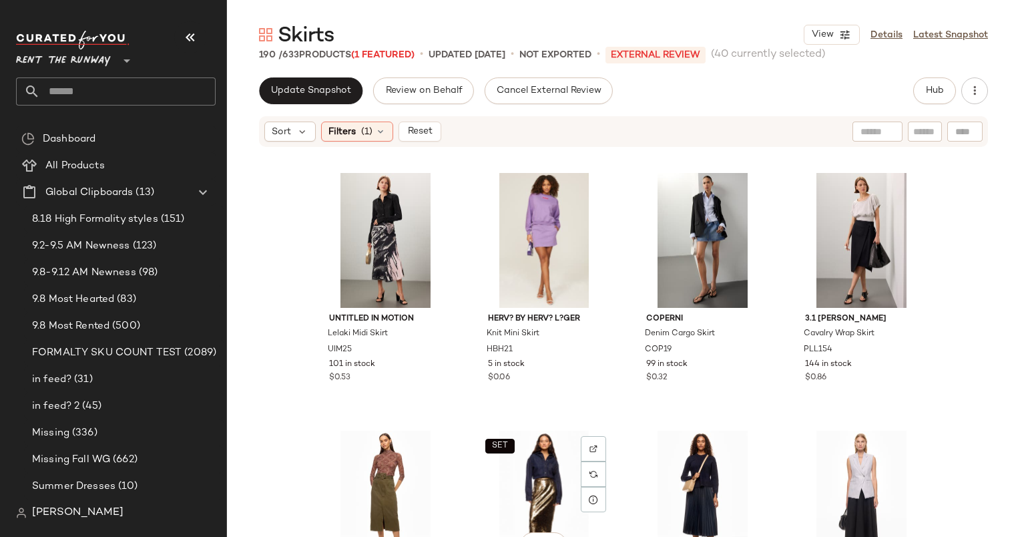
scroll to position [5922, 0]
click at [552, 204] on div "View" at bounding box center [544, 239] width 134 height 135
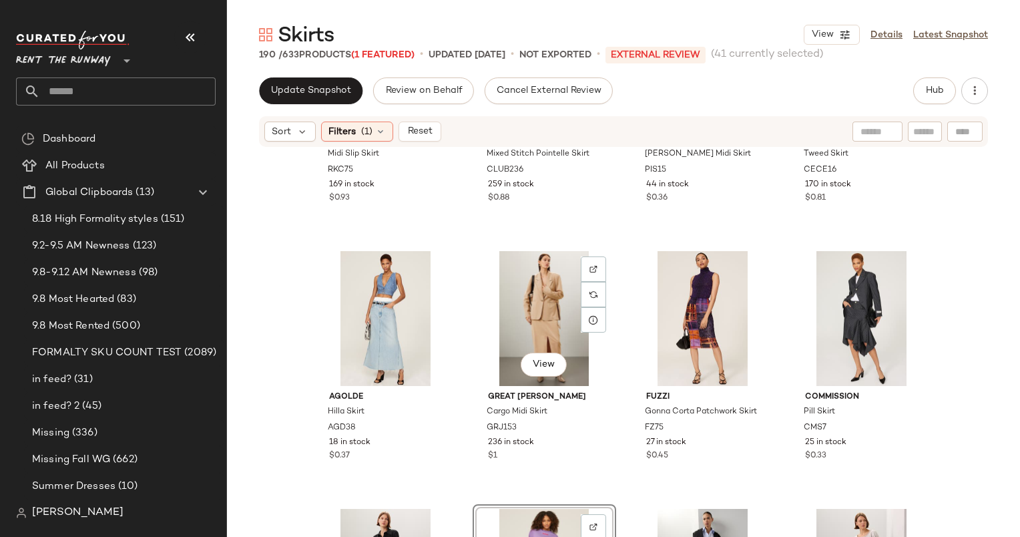
scroll to position [5584, 0]
click at [541, 302] on div "View" at bounding box center [544, 319] width 134 height 135
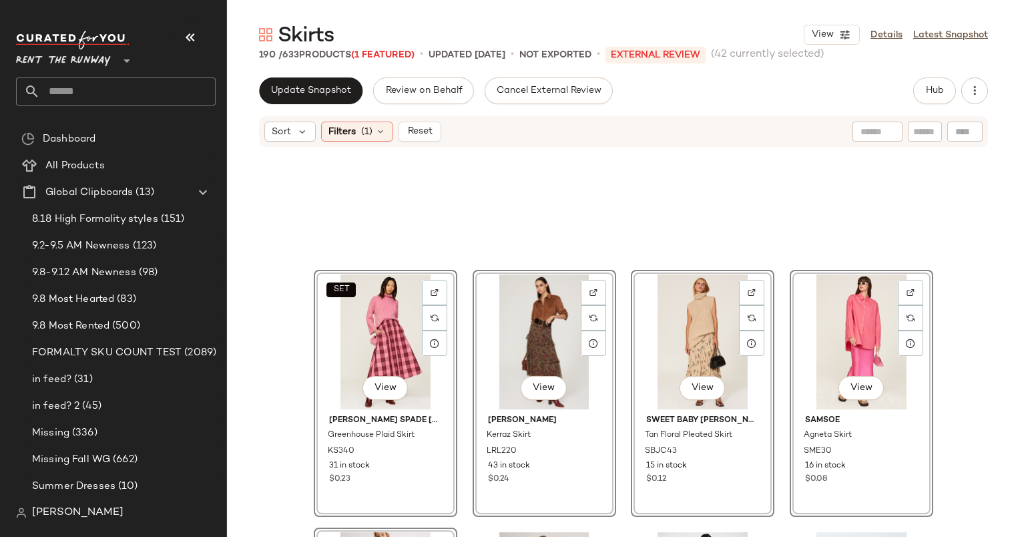
scroll to position [1346, 0]
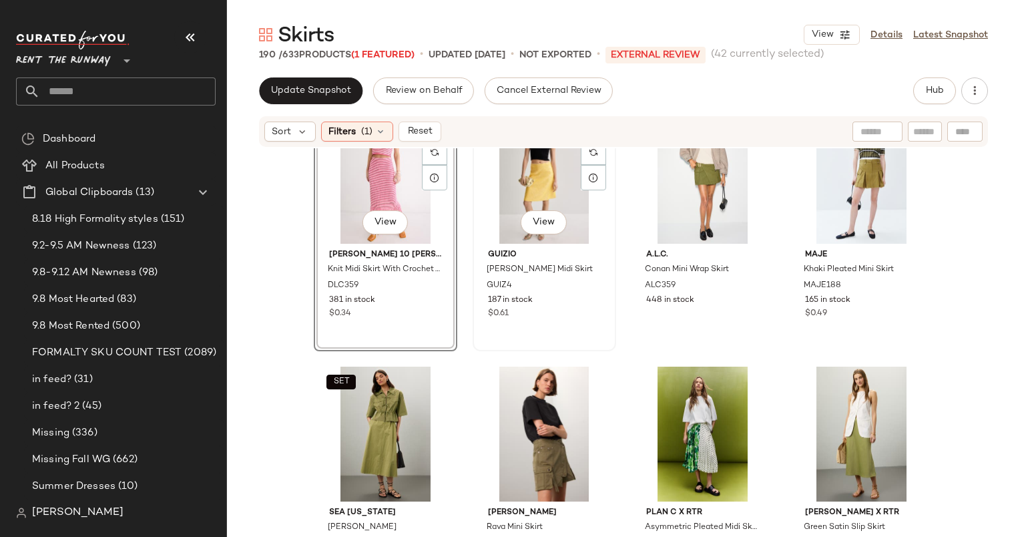
click at [534, 182] on div "View" at bounding box center [544, 176] width 134 height 135
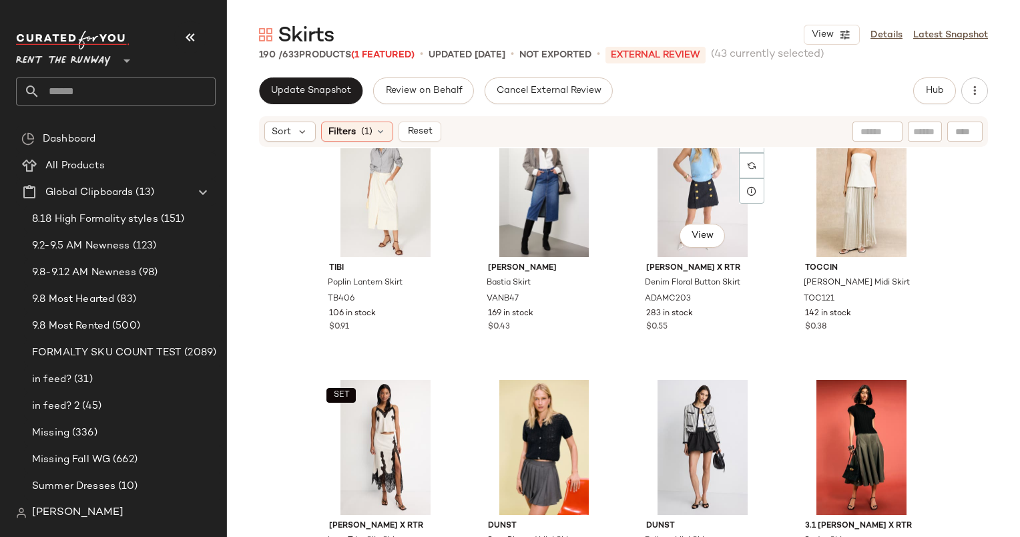
scroll to position [4477, 0]
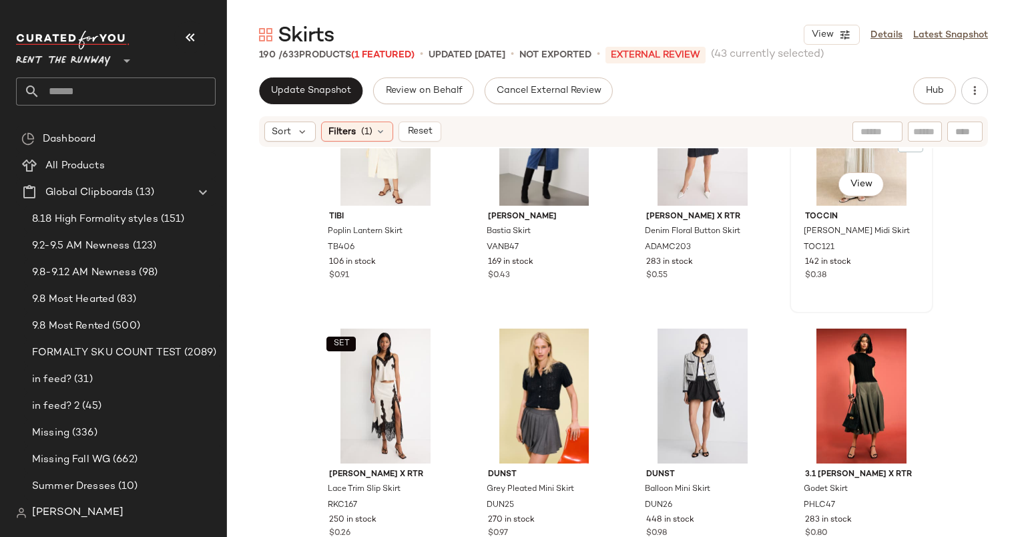
click at [817, 171] on div "View" at bounding box center [862, 138] width 134 height 135
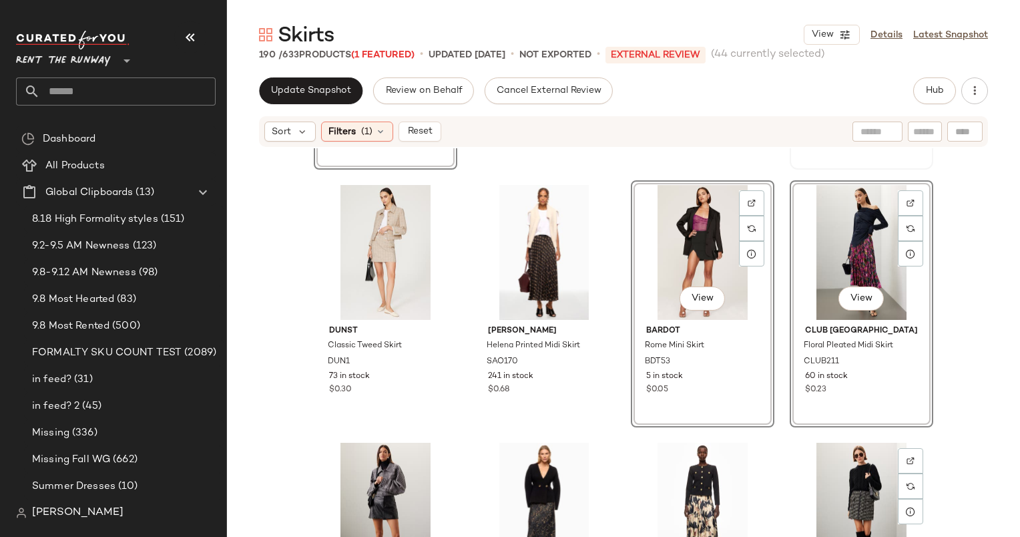
scroll to position [8821, 0]
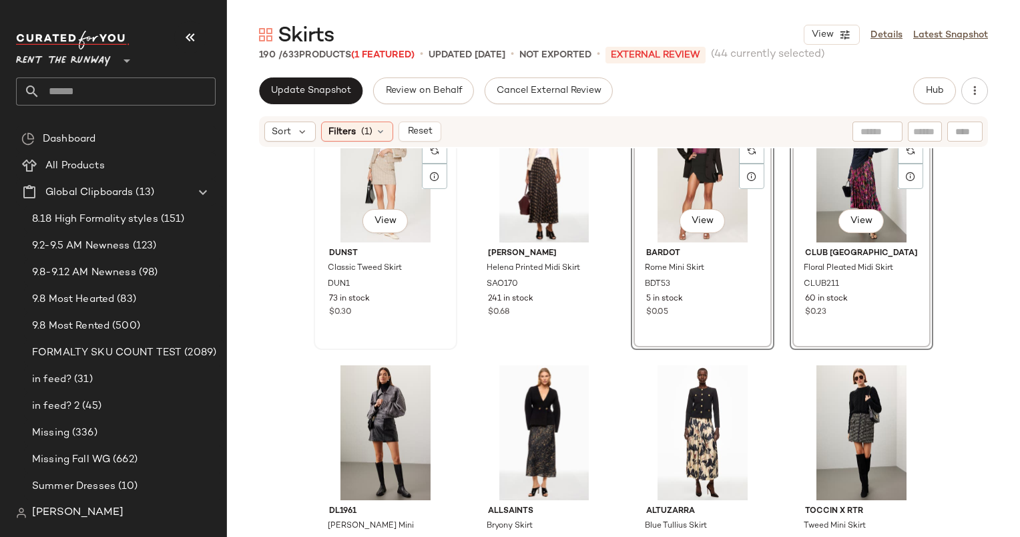
click at [348, 184] on div "View" at bounding box center [385, 174] width 134 height 135
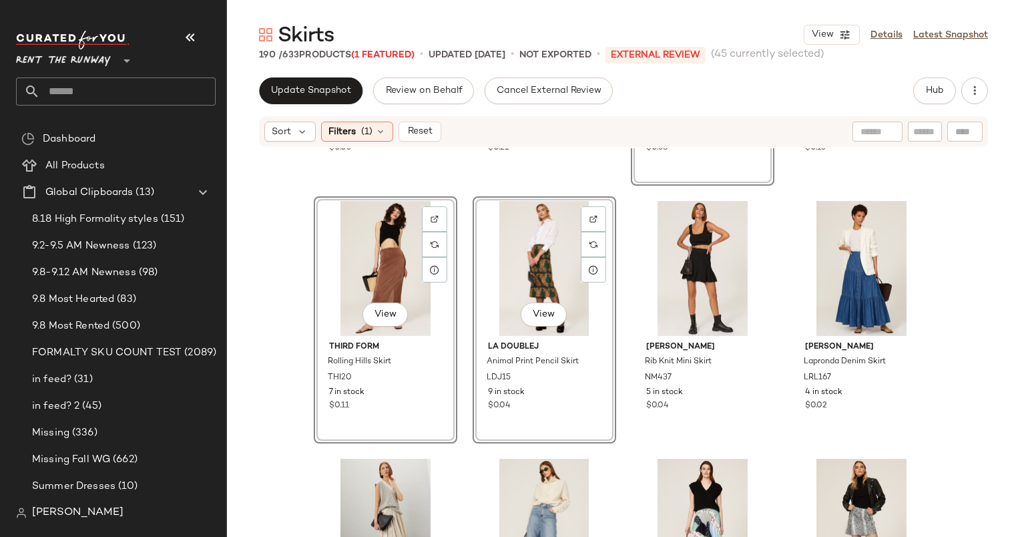
scroll to position [10090, 0]
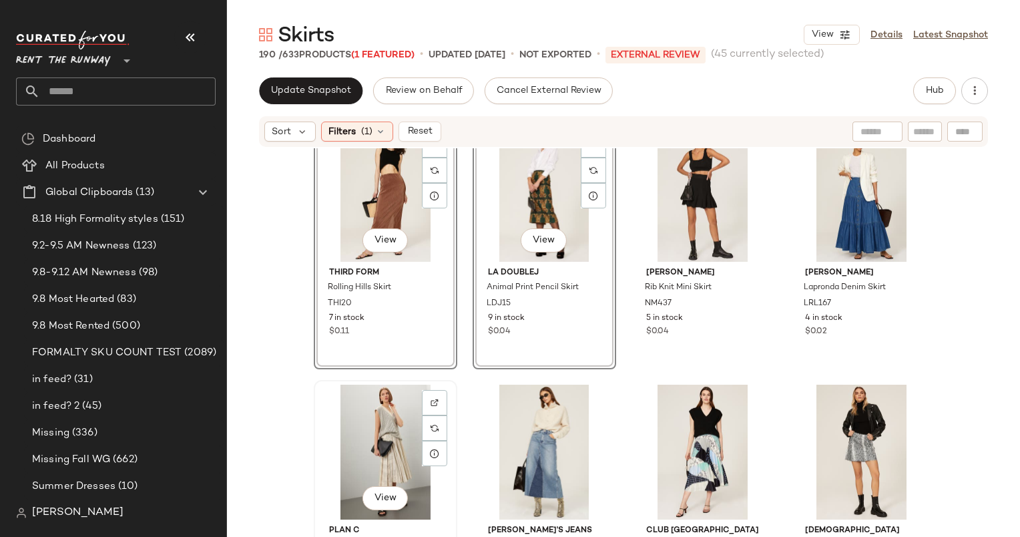
click at [387, 417] on div "View" at bounding box center [385, 452] width 134 height 135
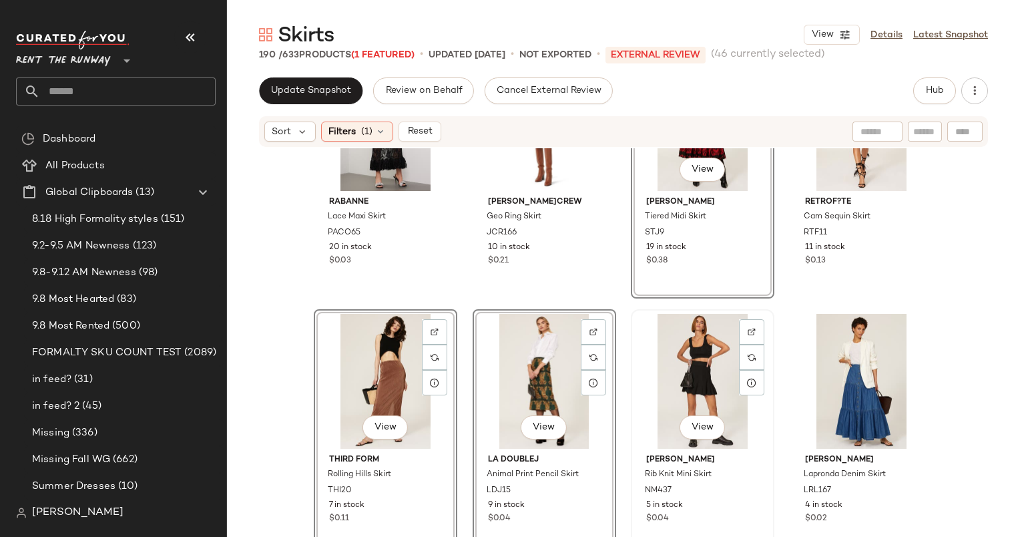
click at [717, 369] on div "View" at bounding box center [703, 381] width 134 height 135
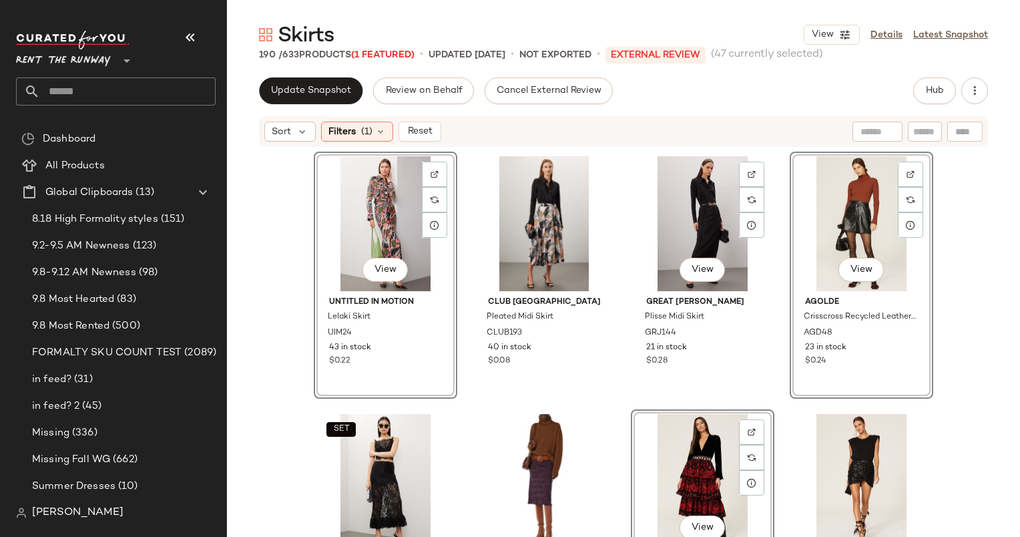
scroll to position [9545, 0]
click at [841, 459] on div "View" at bounding box center [862, 482] width 134 height 135
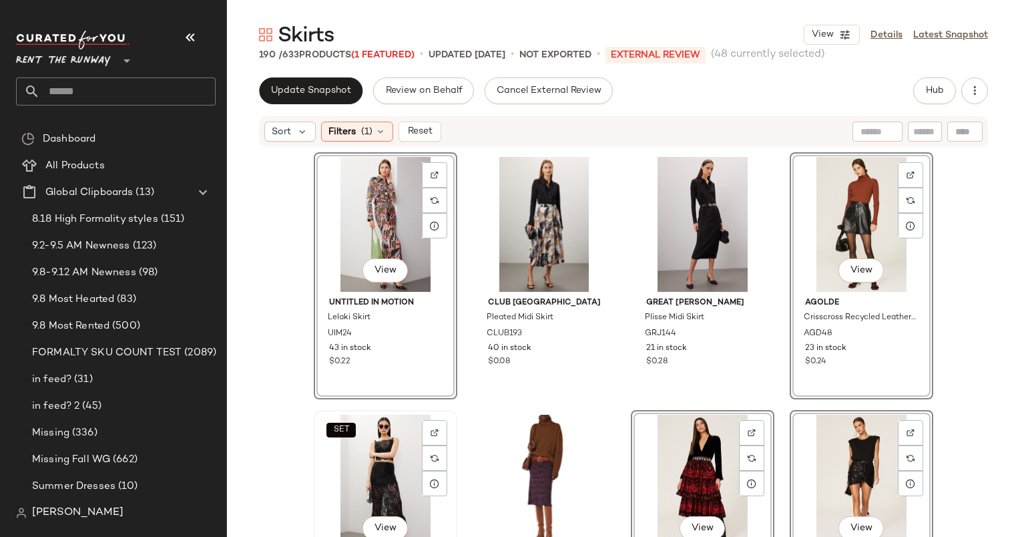
click at [390, 466] on div "SET View" at bounding box center [385, 482] width 134 height 135
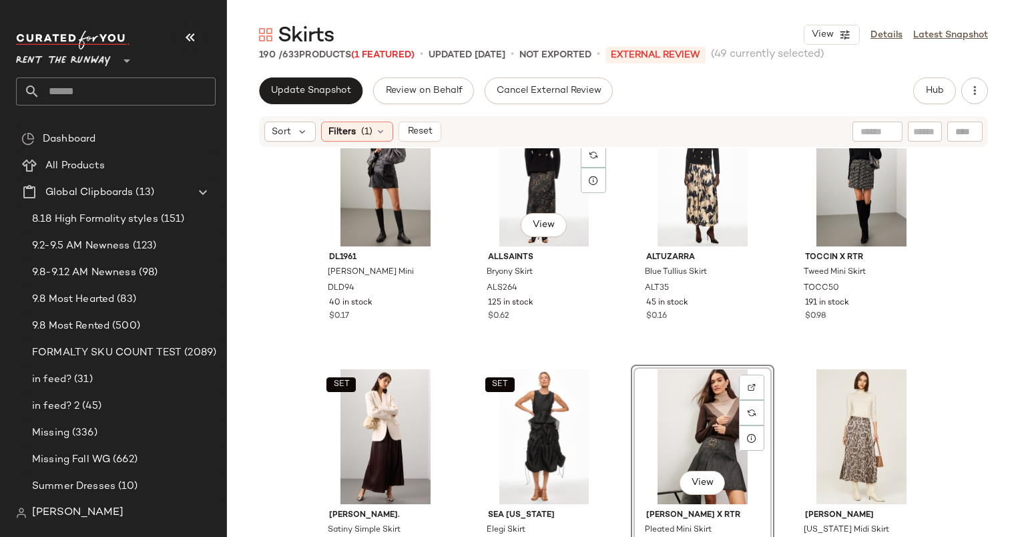
scroll to position [9074, 0]
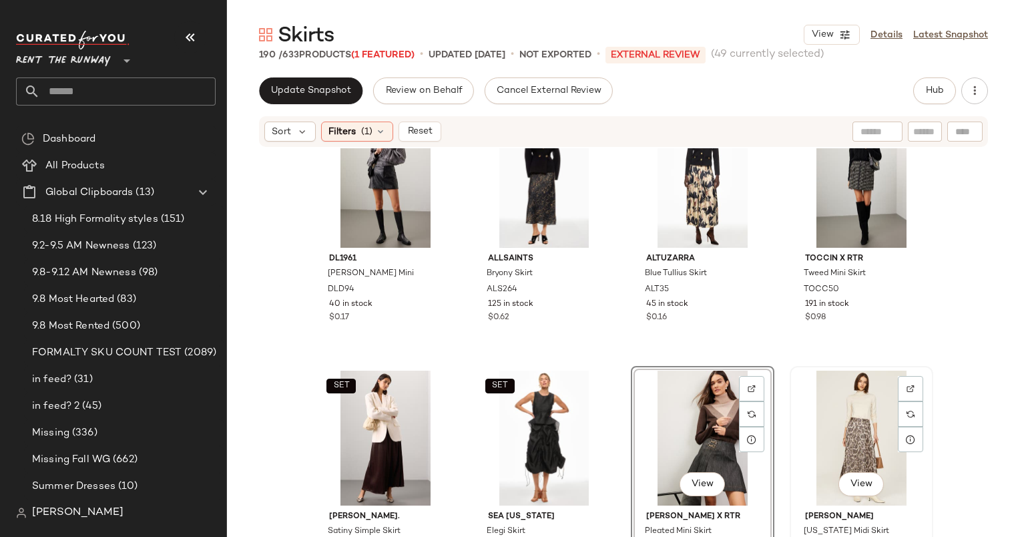
click at [837, 427] on div "View" at bounding box center [862, 438] width 134 height 135
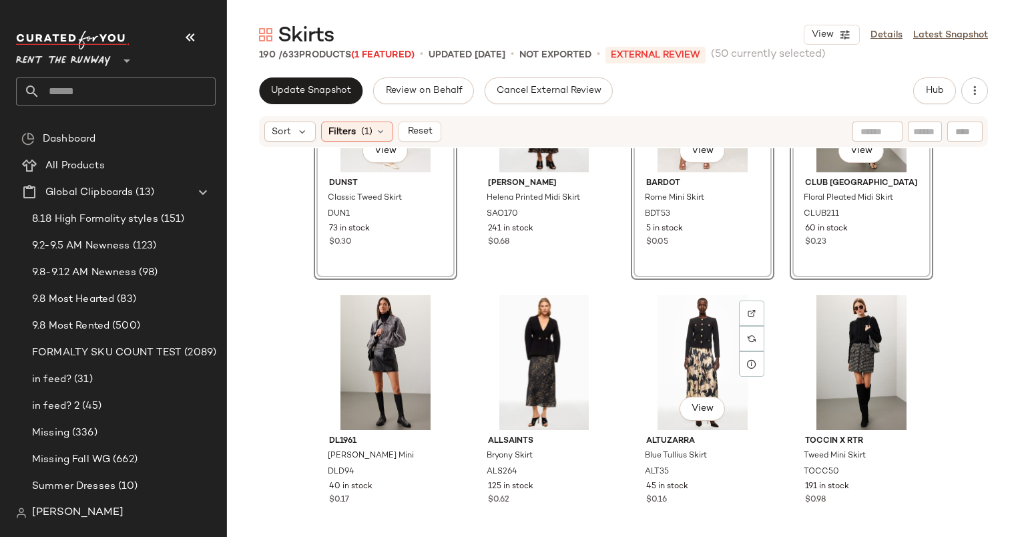
scroll to position [8873, 0]
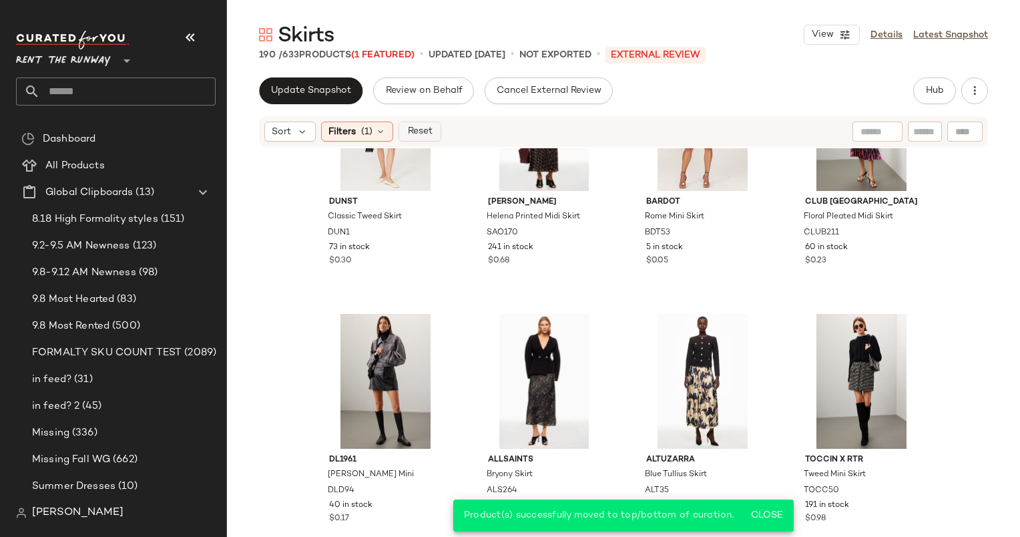
click at [430, 136] on span "Reset" at bounding box center [419, 131] width 25 height 11
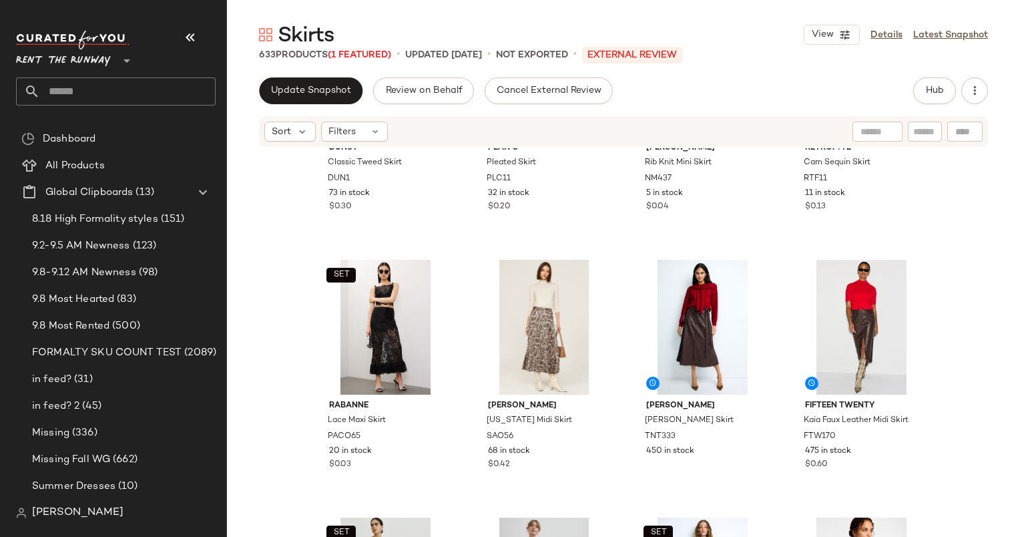
scroll to position [2999, 0]
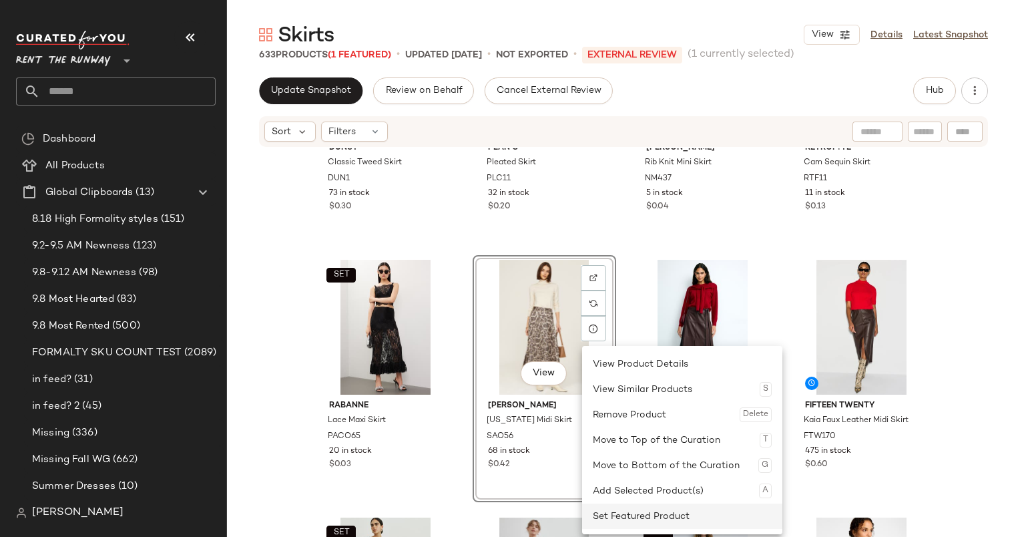
click at [638, 513] on div "Set Featured Product" at bounding box center [682, 515] width 179 height 25
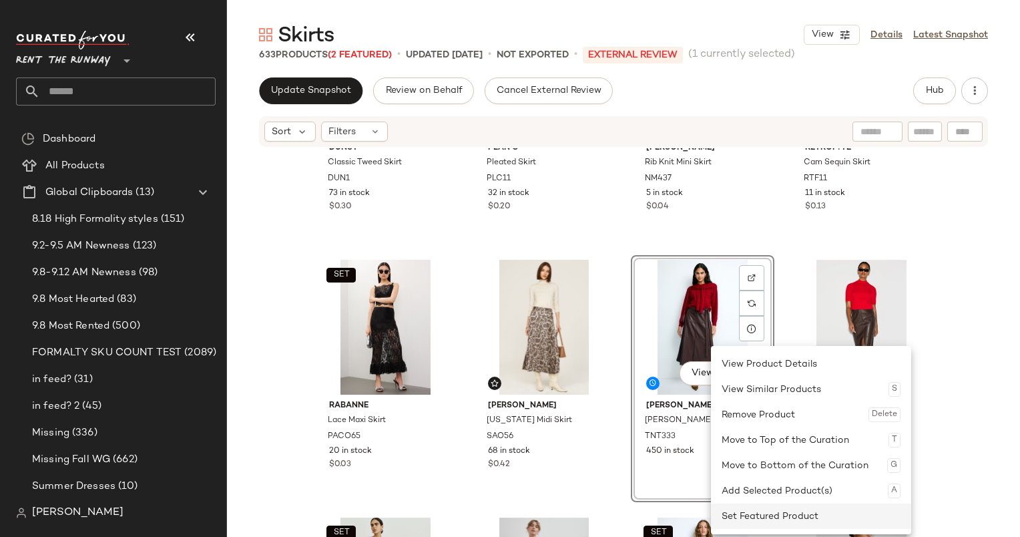
click at [776, 517] on div "Set Featured Product" at bounding box center [811, 515] width 179 height 25
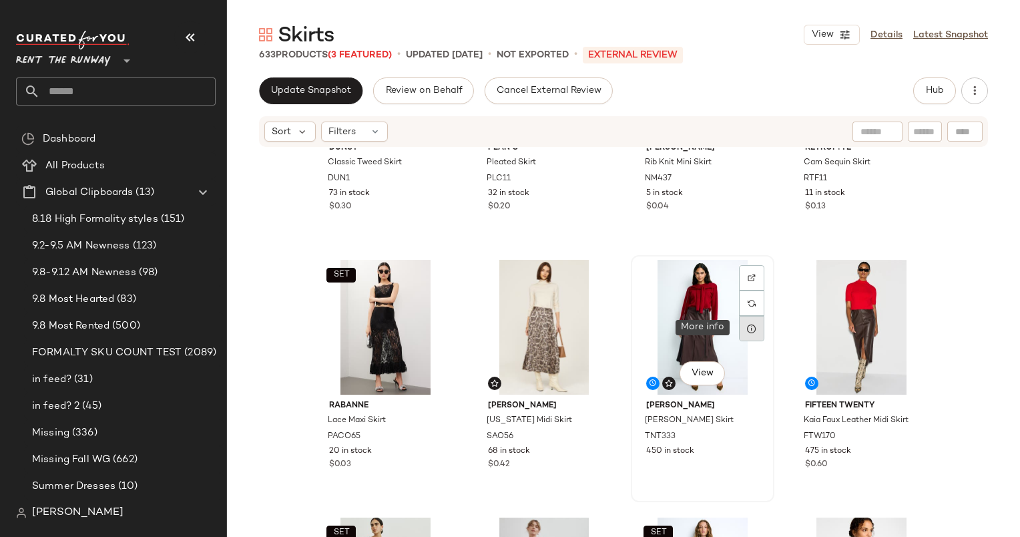
click at [756, 328] on div at bounding box center [751, 328] width 25 height 25
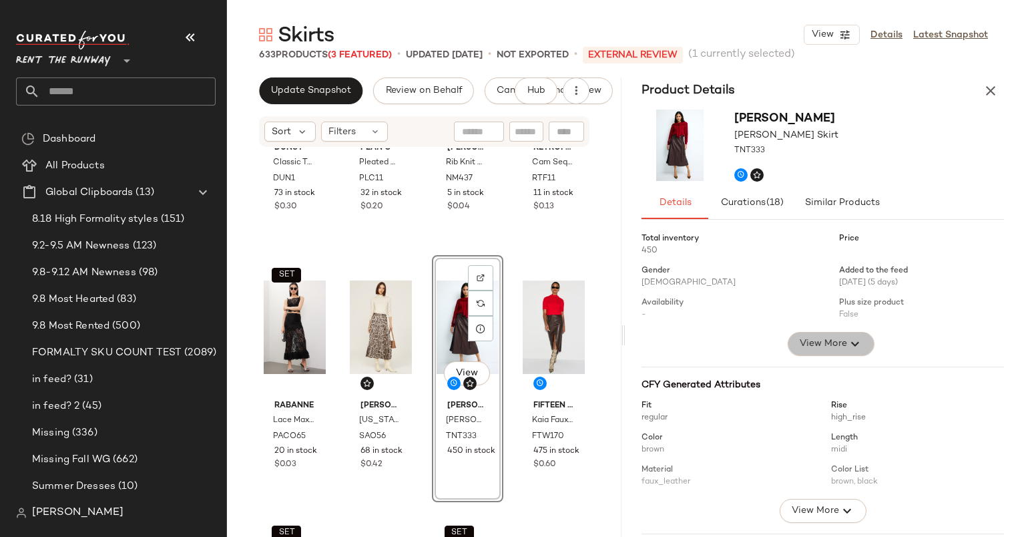
click at [819, 343] on span "View More" at bounding box center [823, 344] width 48 height 16
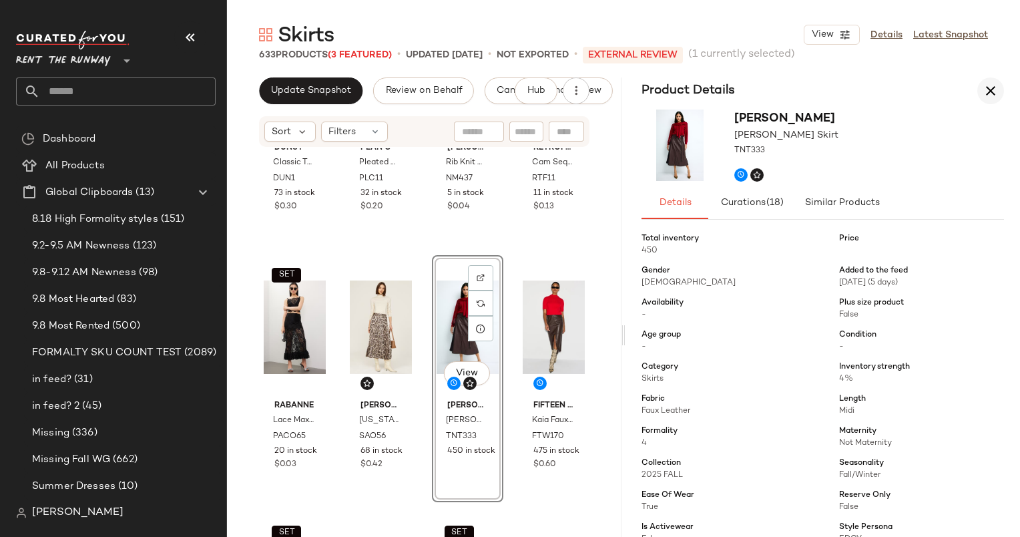
click at [991, 90] on icon "button" at bounding box center [991, 91] width 16 height 16
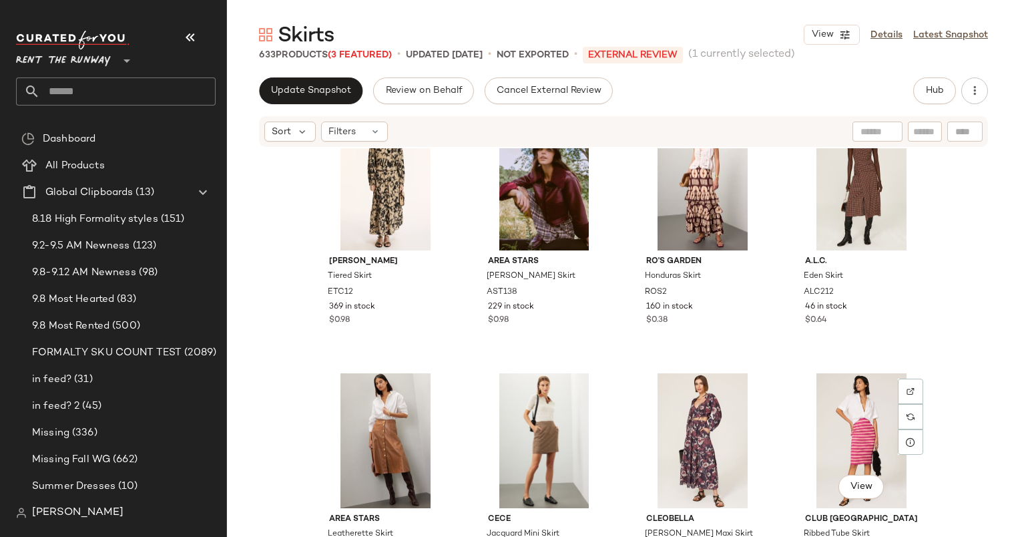
scroll to position [4561, 0]
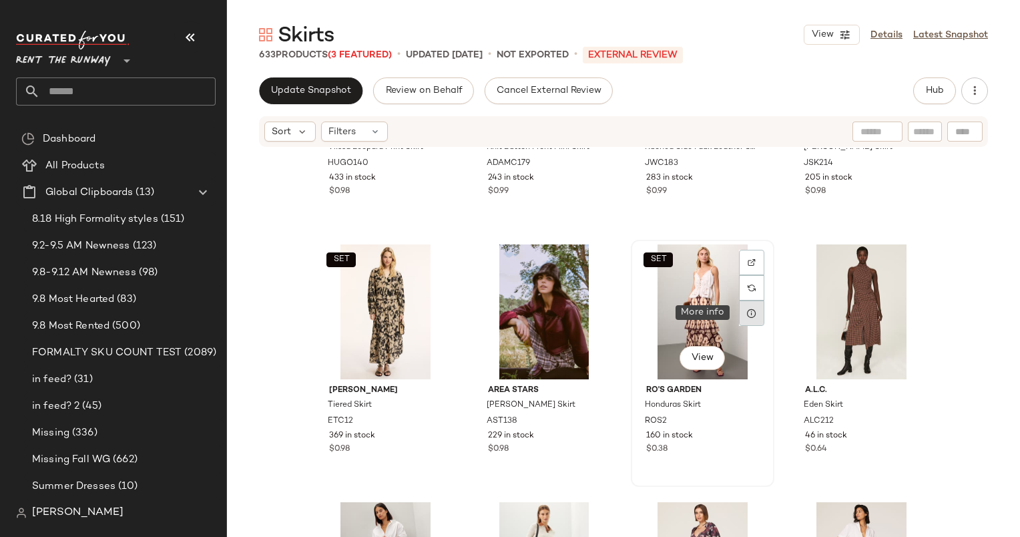
click at [754, 321] on div at bounding box center [751, 312] width 25 height 25
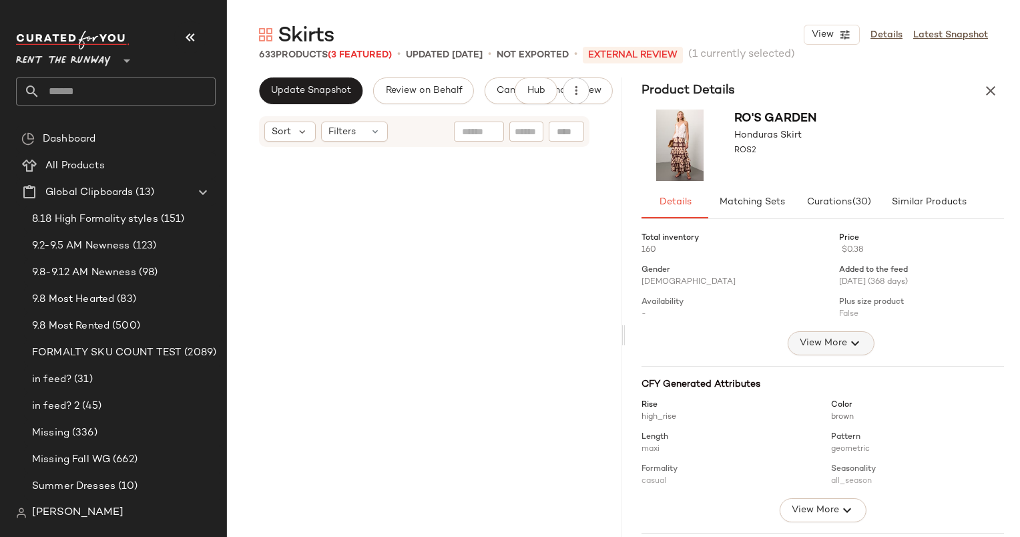
scroll to position [4561, 0]
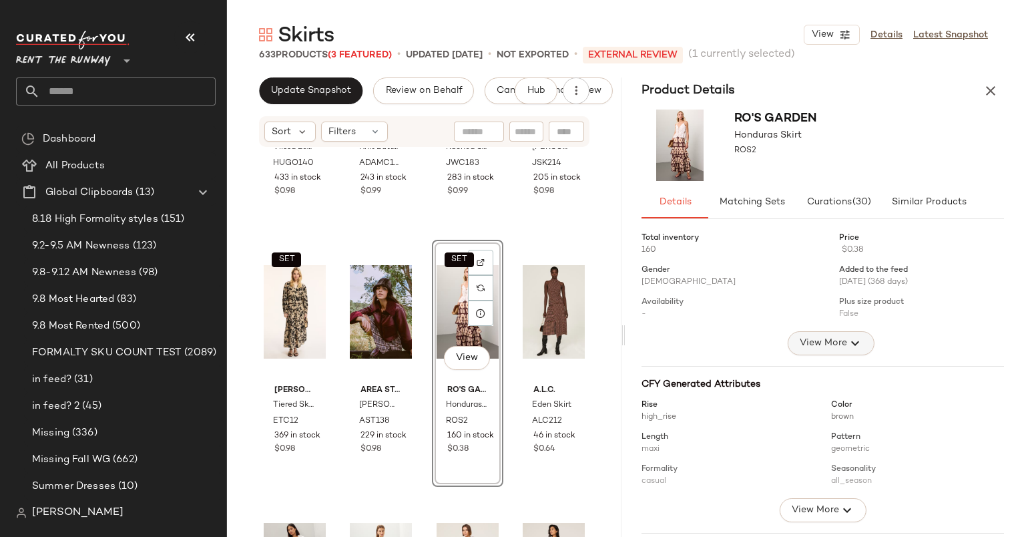
click at [839, 337] on span "View More" at bounding box center [823, 343] width 48 height 16
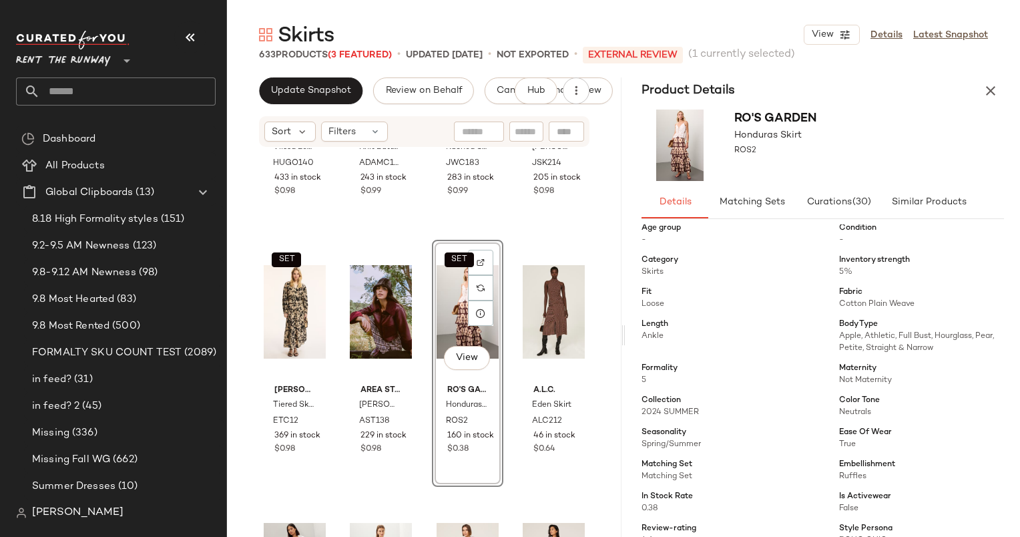
scroll to position [107, 0]
click at [991, 89] on icon "button" at bounding box center [991, 91] width 16 height 16
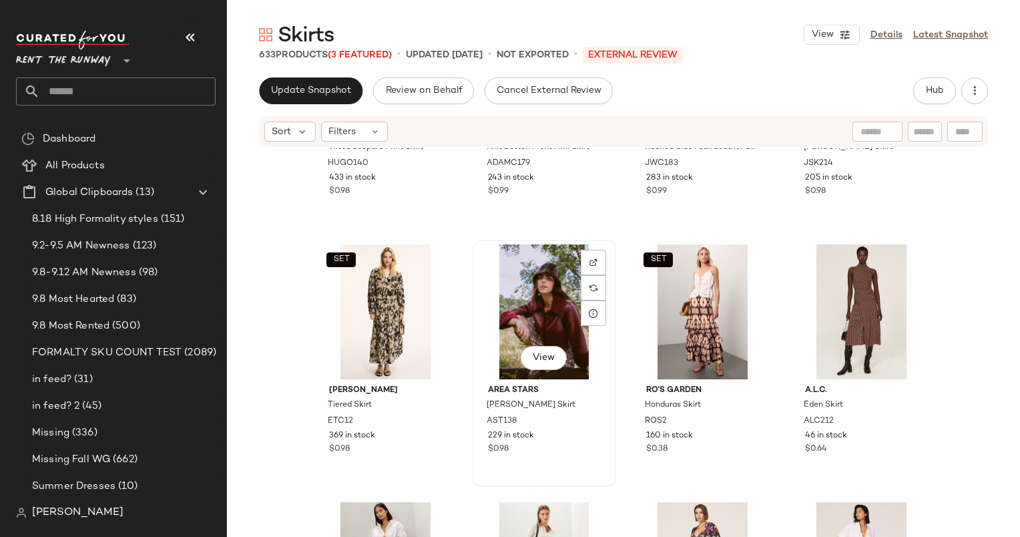
click at [531, 298] on div "View" at bounding box center [544, 311] width 134 height 135
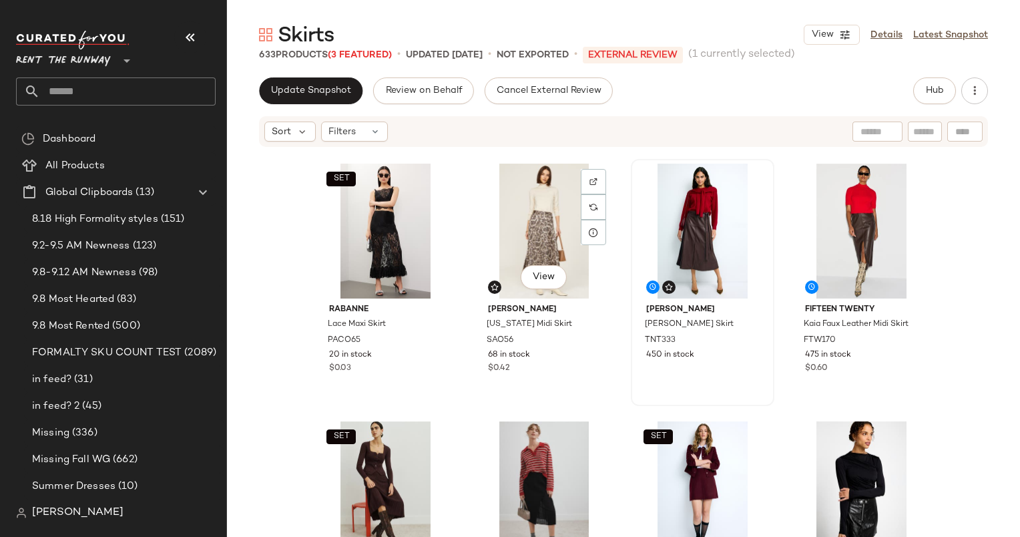
scroll to position [3095, 0]
click at [686, 212] on div "View" at bounding box center [703, 231] width 134 height 135
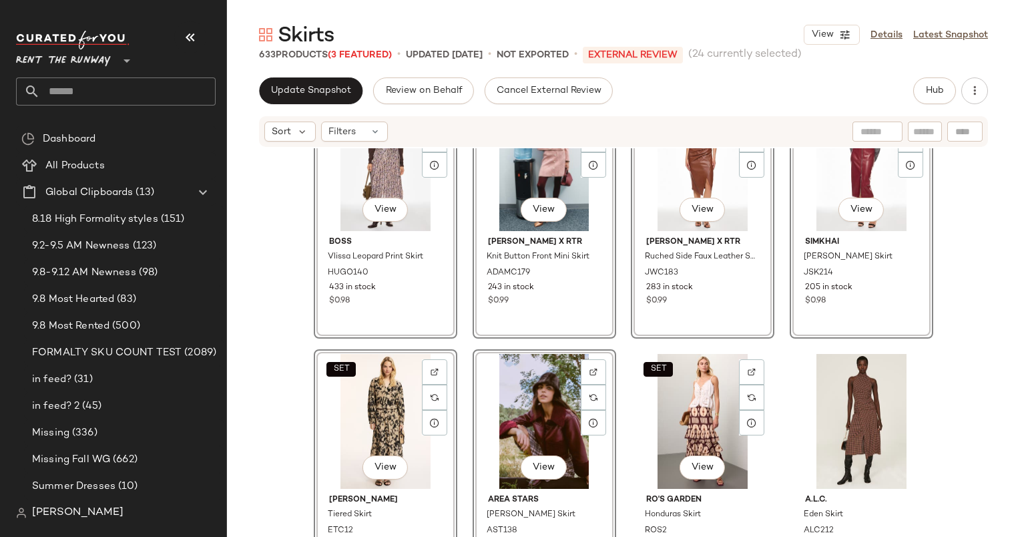
scroll to position [4487, 0]
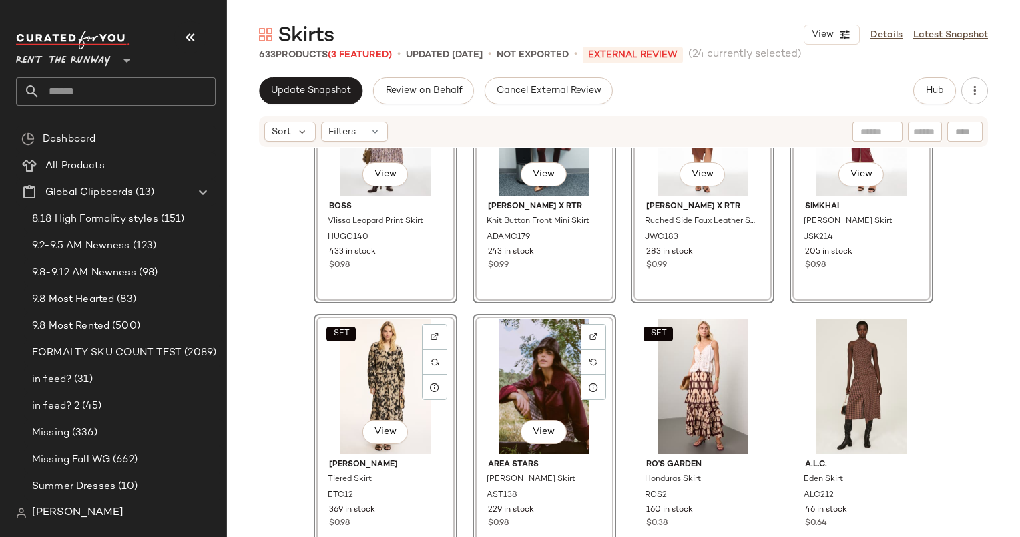
click at [524, 371] on div "View" at bounding box center [544, 385] width 134 height 135
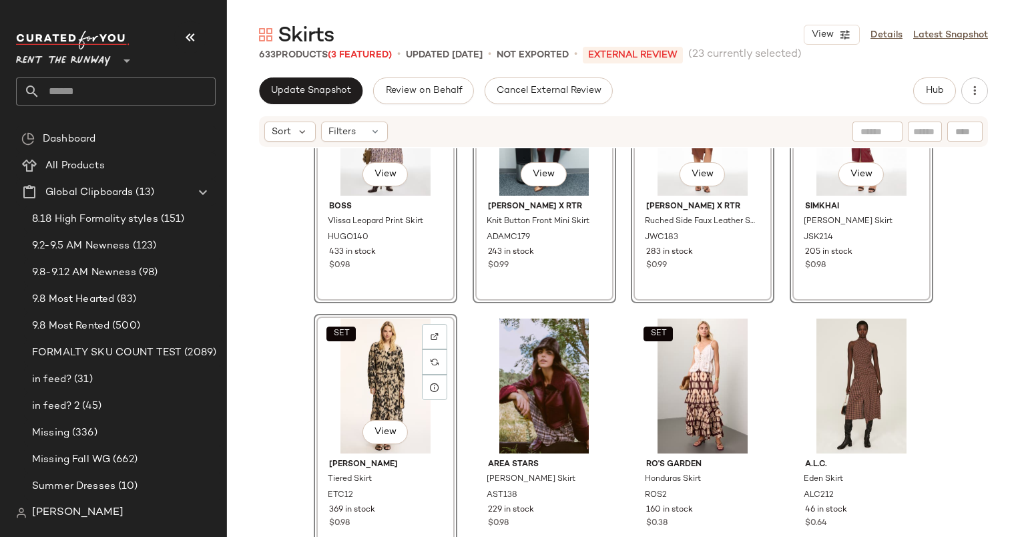
click at [367, 356] on div "SET View" at bounding box center [385, 385] width 134 height 135
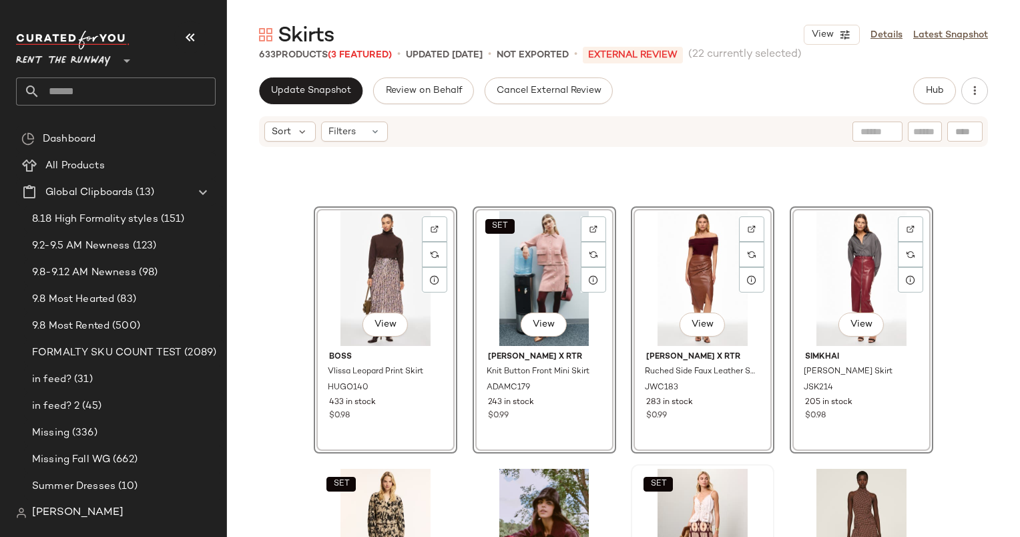
scroll to position [4453, 0]
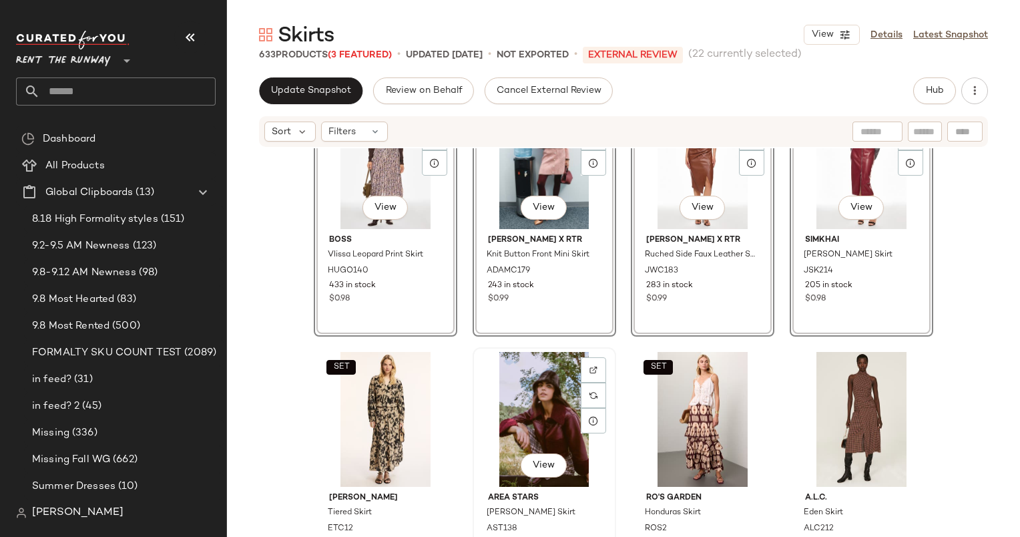
click at [535, 417] on div "View" at bounding box center [544, 419] width 134 height 135
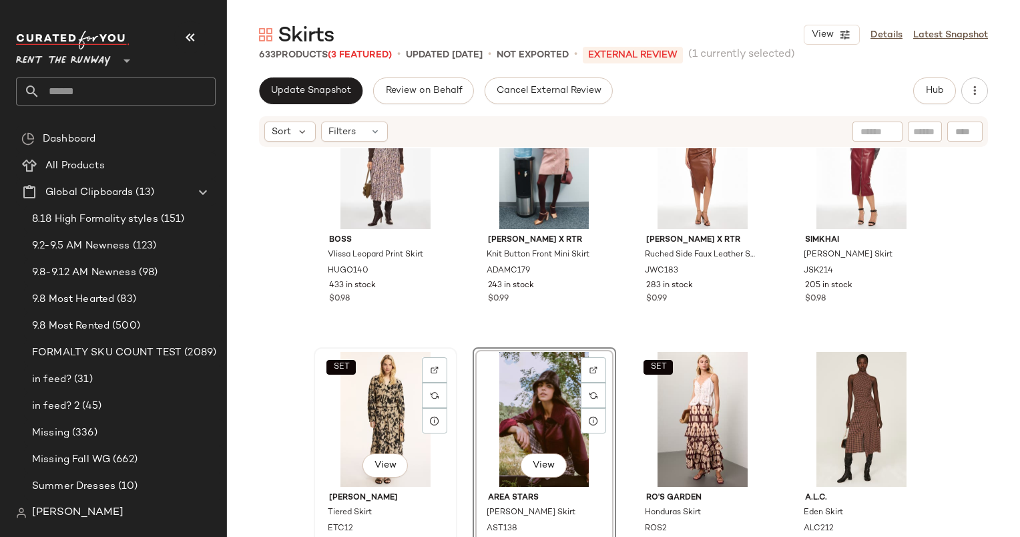
click at [374, 380] on div "SET View" at bounding box center [385, 419] width 134 height 135
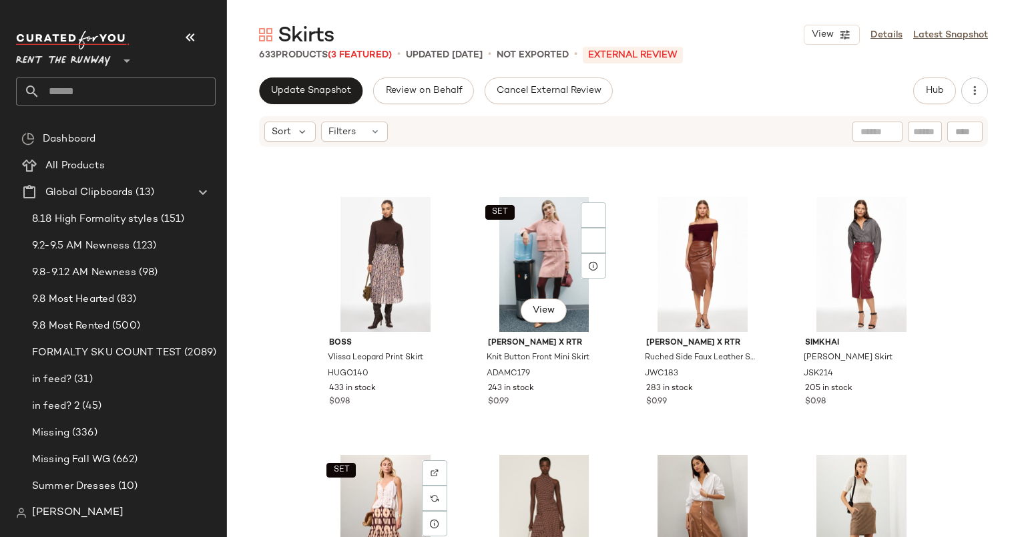
scroll to position [4350, 0]
click at [859, 274] on div "View" at bounding box center [862, 265] width 134 height 135
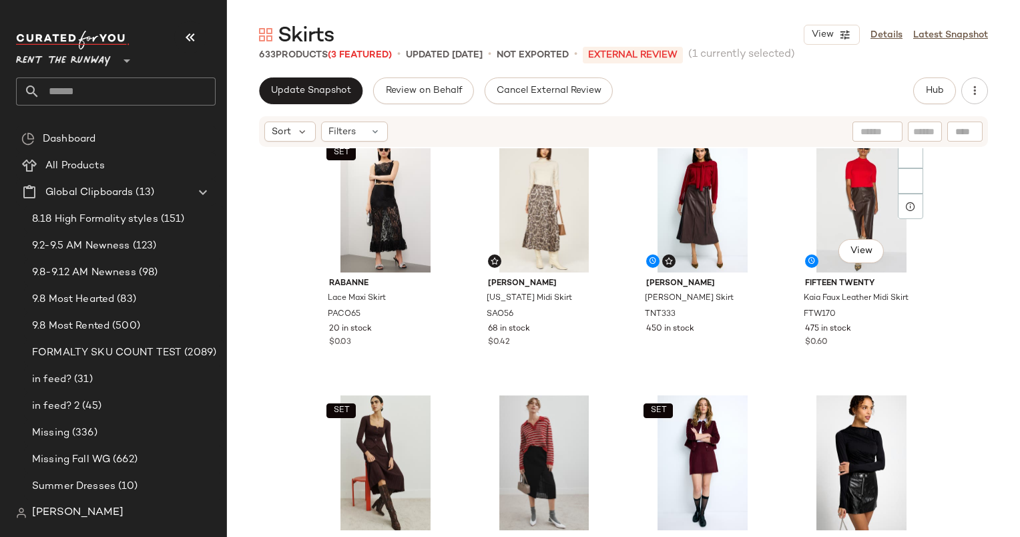
scroll to position [2948, 0]
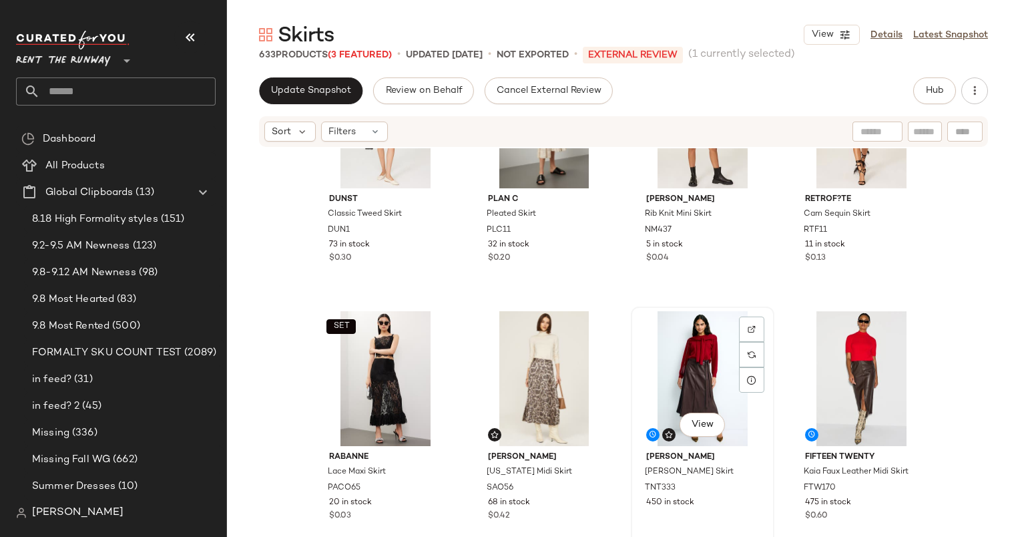
click at [696, 351] on div "View" at bounding box center [703, 378] width 134 height 135
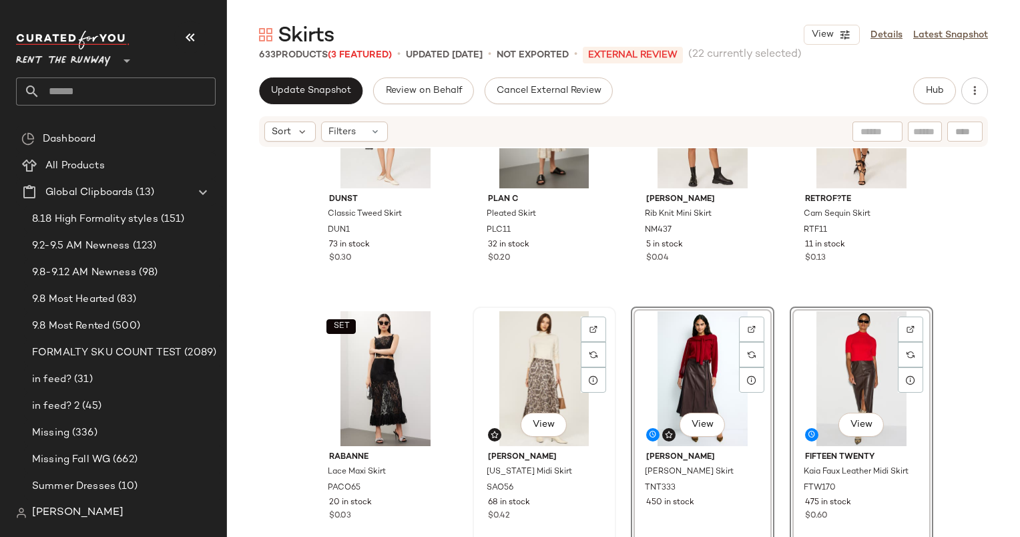
click at [539, 363] on div "View" at bounding box center [544, 378] width 134 height 135
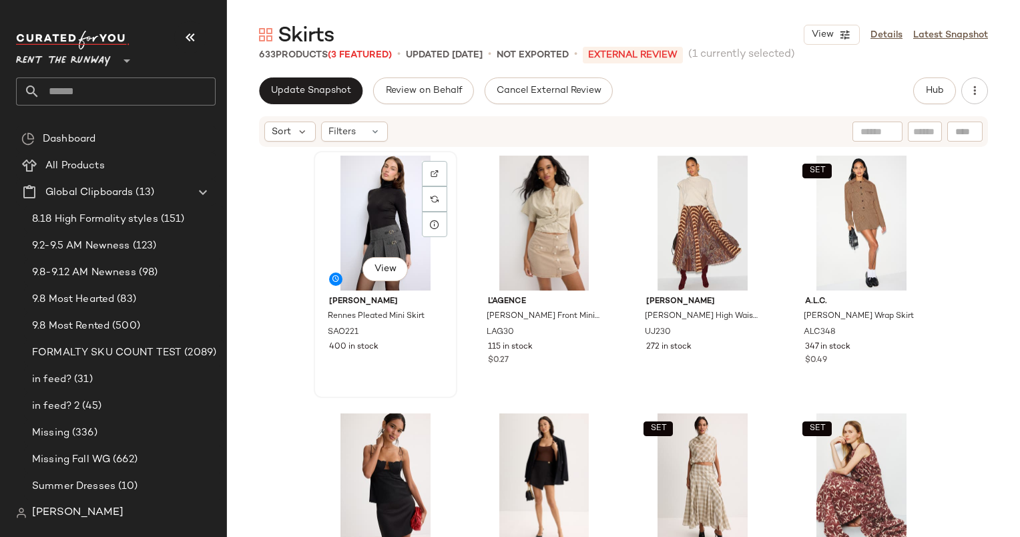
click at [369, 198] on div "View" at bounding box center [385, 223] width 134 height 135
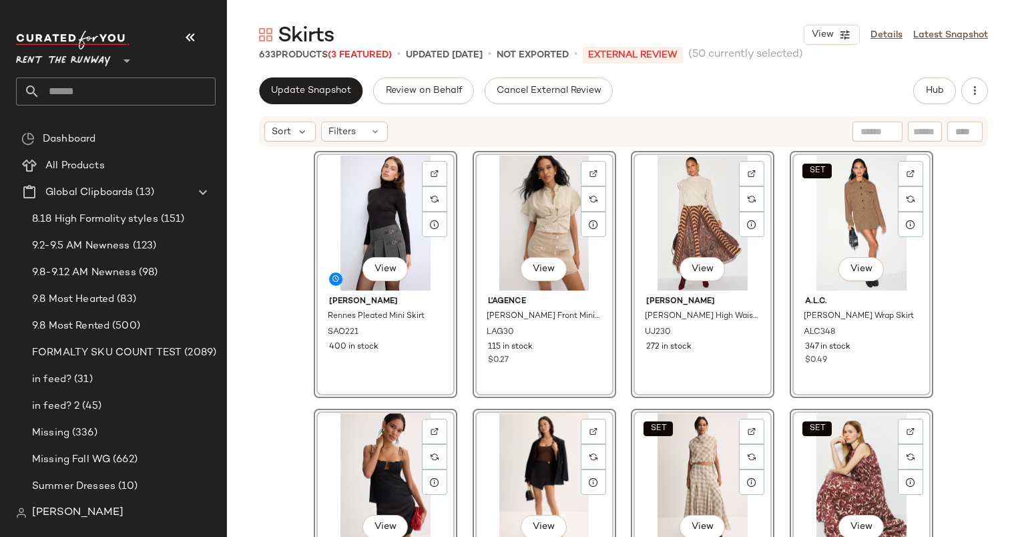
click at [282, 197] on div "View Sandro Rennes Pleated Mini Skirt SAO221 400 in stock View L'agence Kris Bu…" at bounding box center [623, 362] width 793 height 429
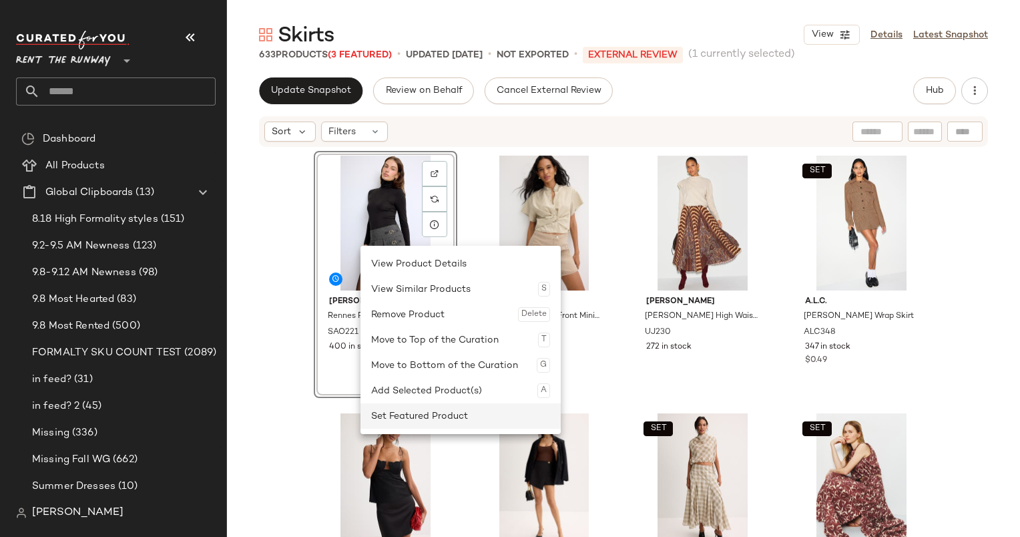
click at [479, 414] on div "Set Featured Product" at bounding box center [460, 415] width 179 height 25
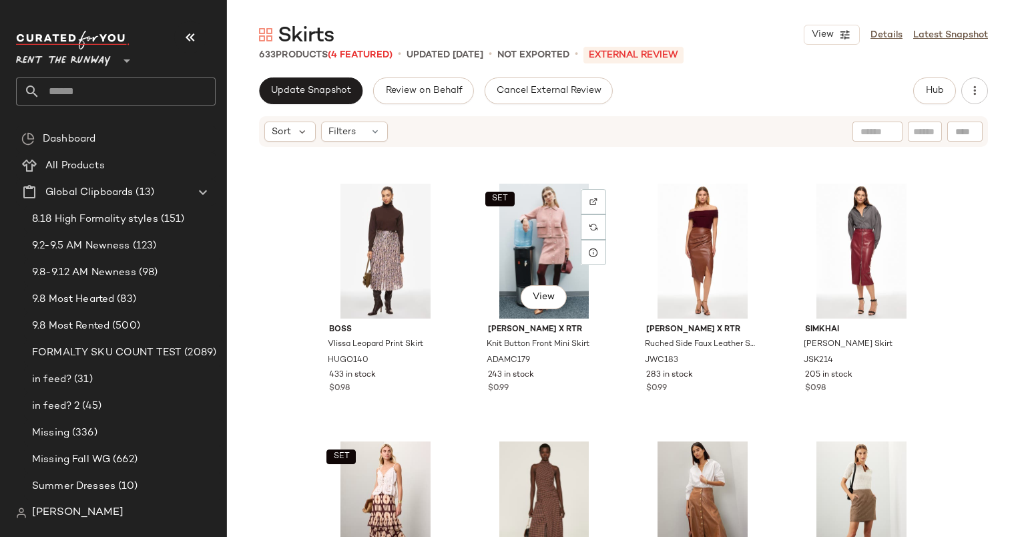
scroll to position [4353, 0]
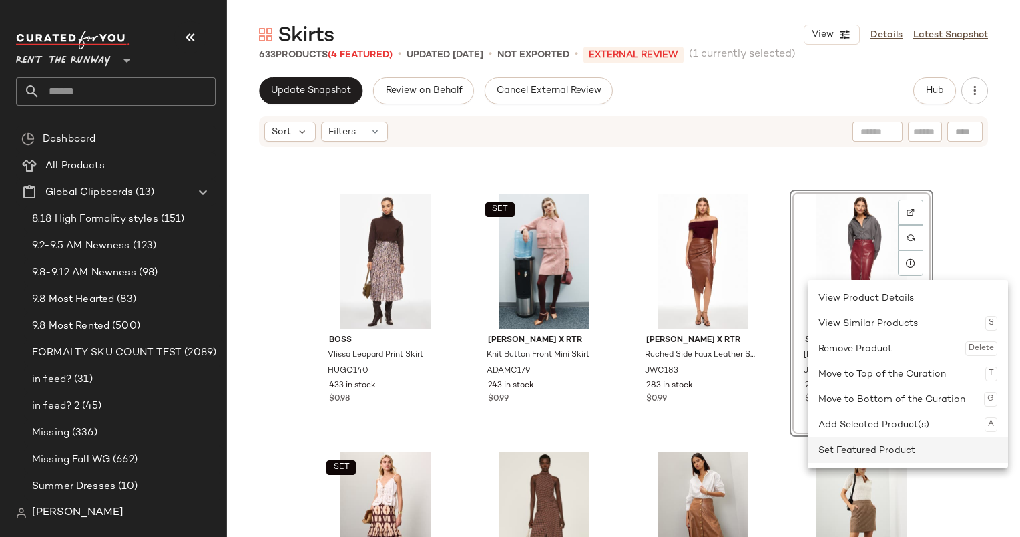
click at [860, 450] on div "Set Featured Product" at bounding box center [908, 449] width 179 height 25
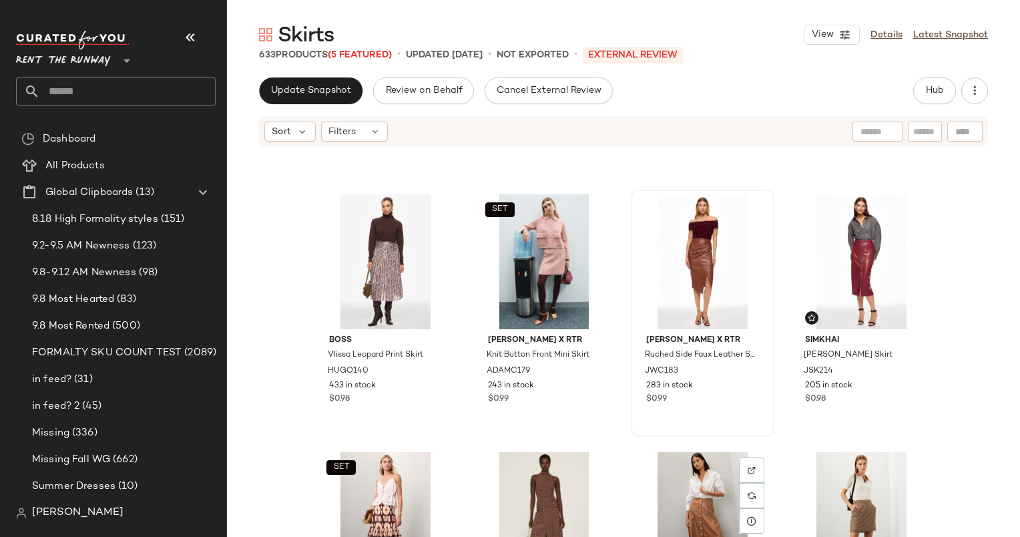
scroll to position [4555, 0]
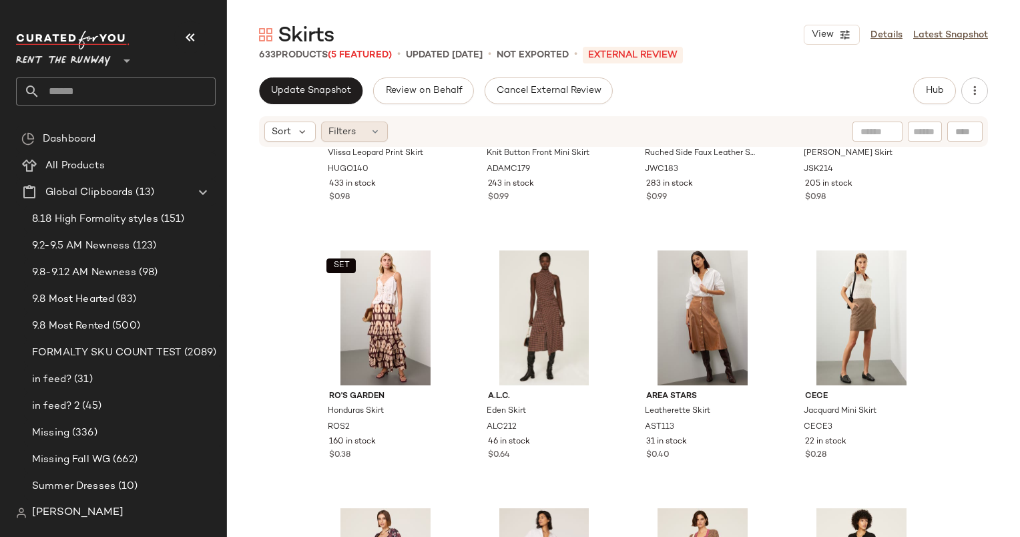
click at [359, 137] on div "Filters" at bounding box center [354, 132] width 67 height 20
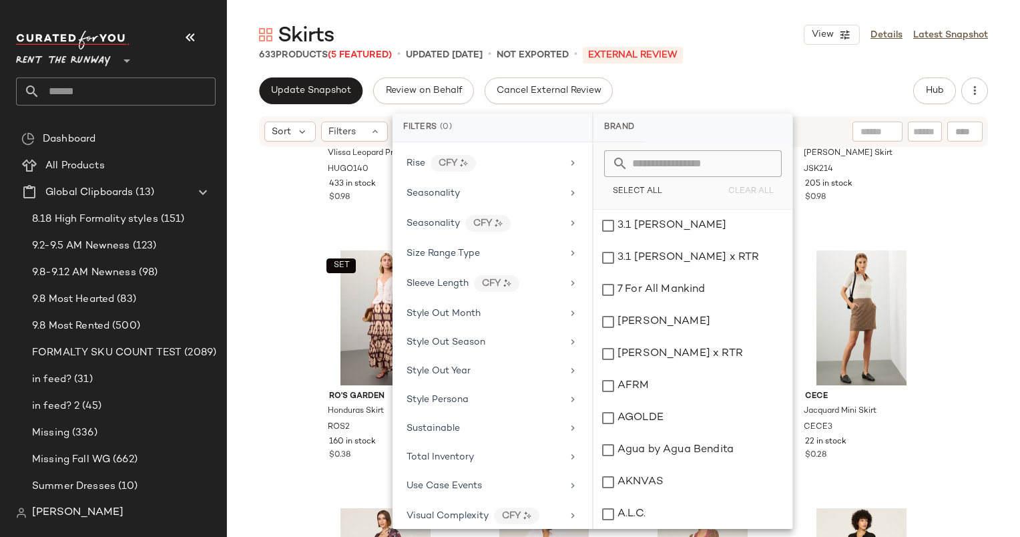
scroll to position [1614, 0]
click at [532, 164] on div "Brand Category Active Unit Count Actual Price Add On Type AI Embeddings Availab…" at bounding box center [493, 335] width 200 height 387
click at [465, 187] on div "Seasonality" at bounding box center [485, 194] width 156 height 14
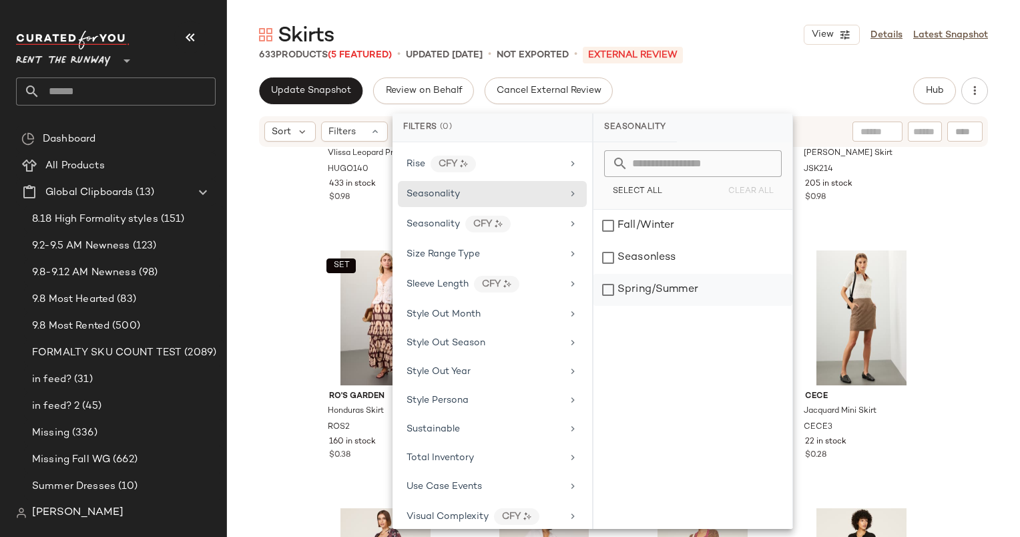
click at [673, 294] on div "Spring/Summer" at bounding box center [693, 290] width 199 height 32
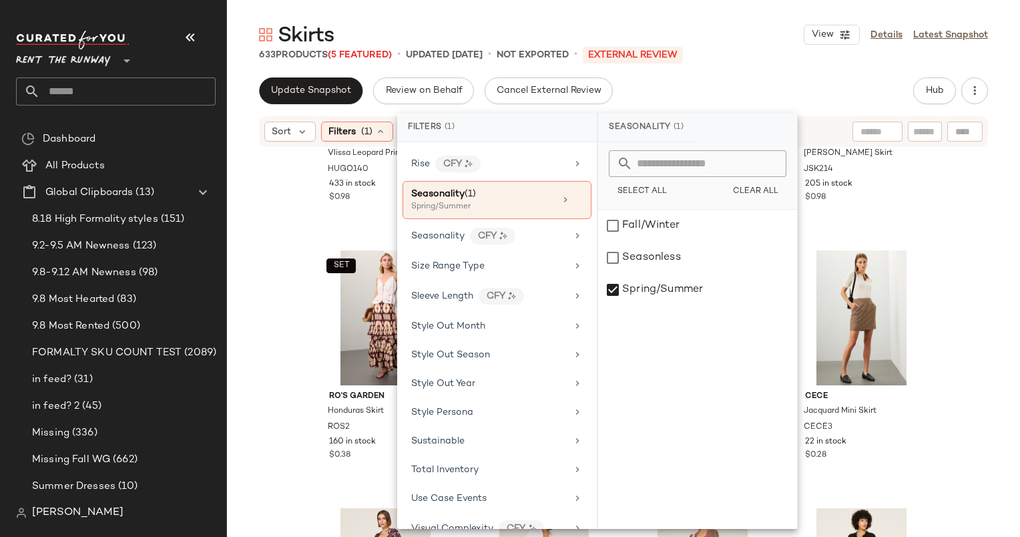
click at [737, 48] on div "633 Products (5 Featured) • updated Sep 9th • Not Exported • External REVIEW" at bounding box center [623, 54] width 793 height 13
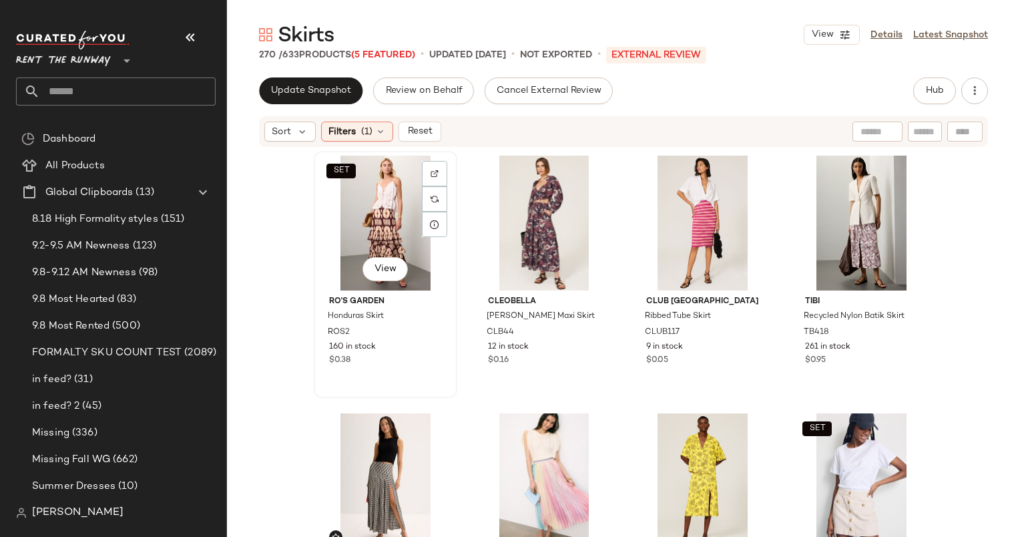
click at [385, 172] on div "SET View" at bounding box center [385, 223] width 134 height 135
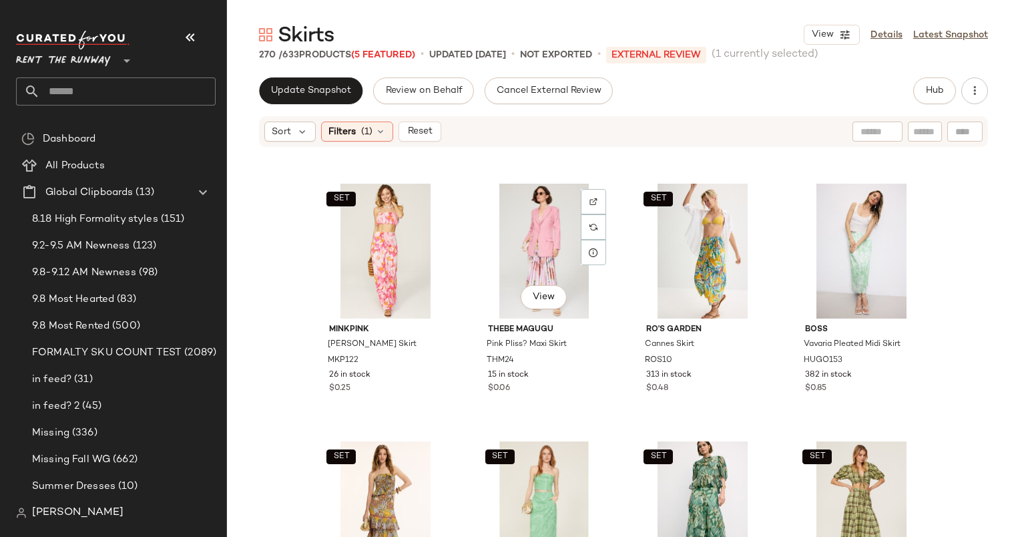
scroll to position [3063, 0]
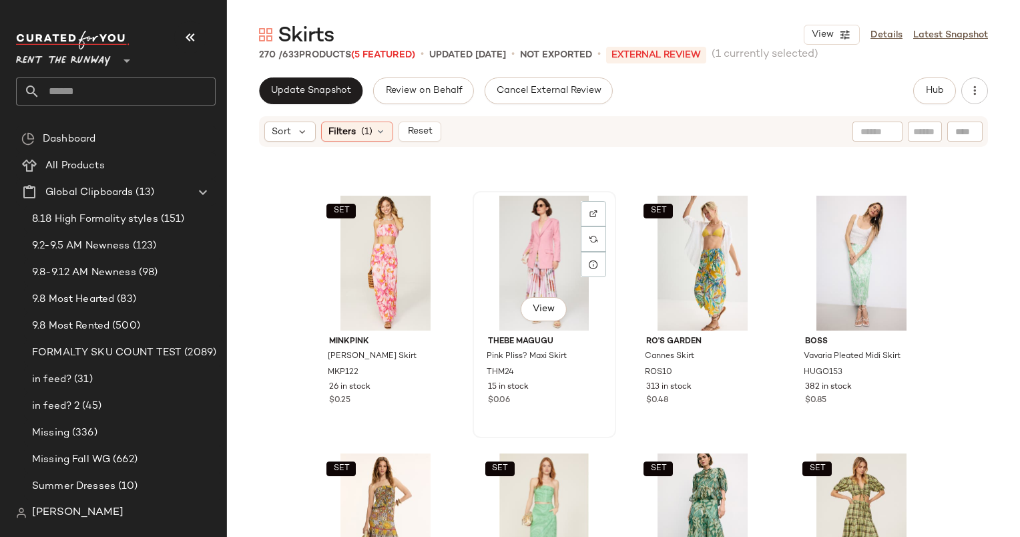
click at [519, 226] on div "View" at bounding box center [544, 263] width 134 height 135
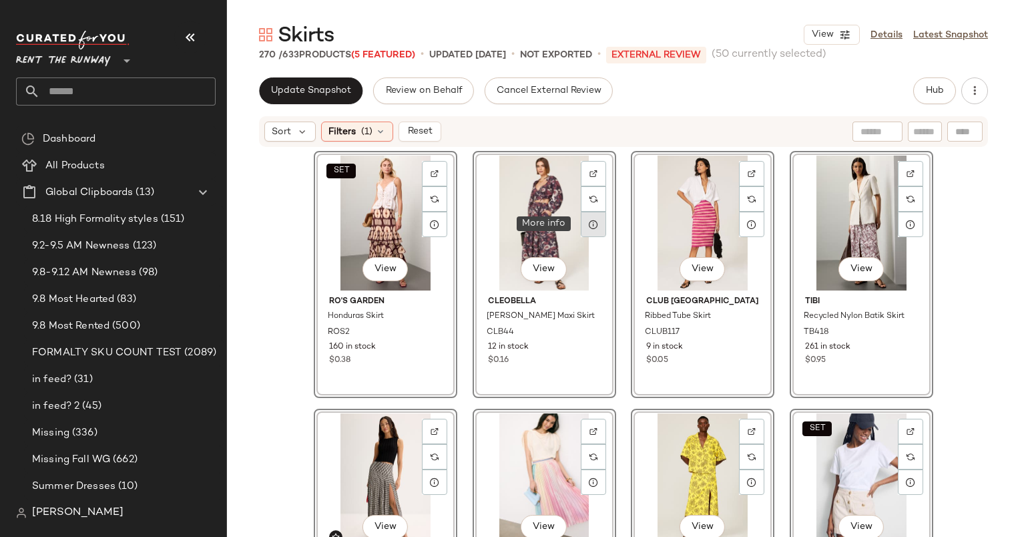
click at [590, 222] on icon at bounding box center [593, 224] width 11 height 11
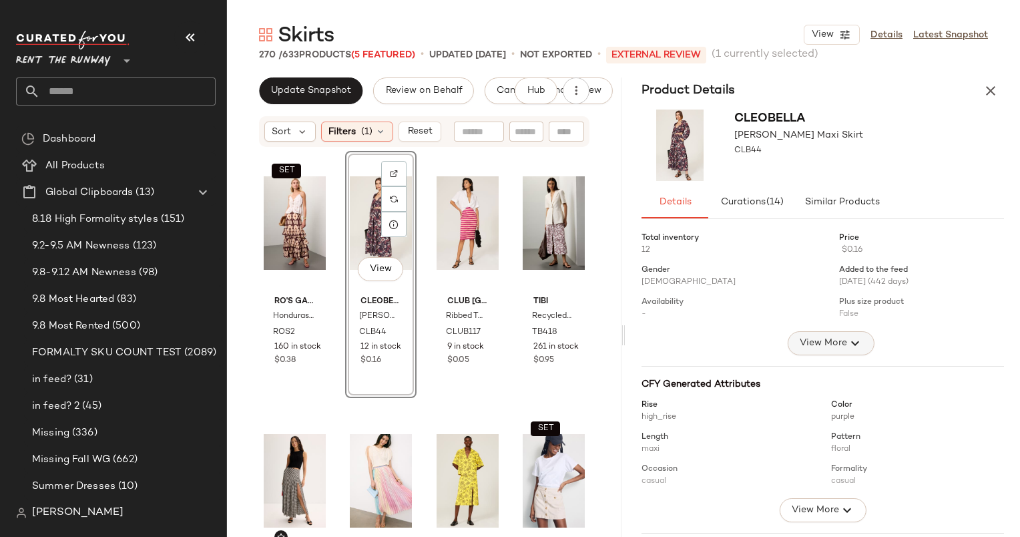
click at [834, 344] on span "View More" at bounding box center [823, 343] width 48 height 16
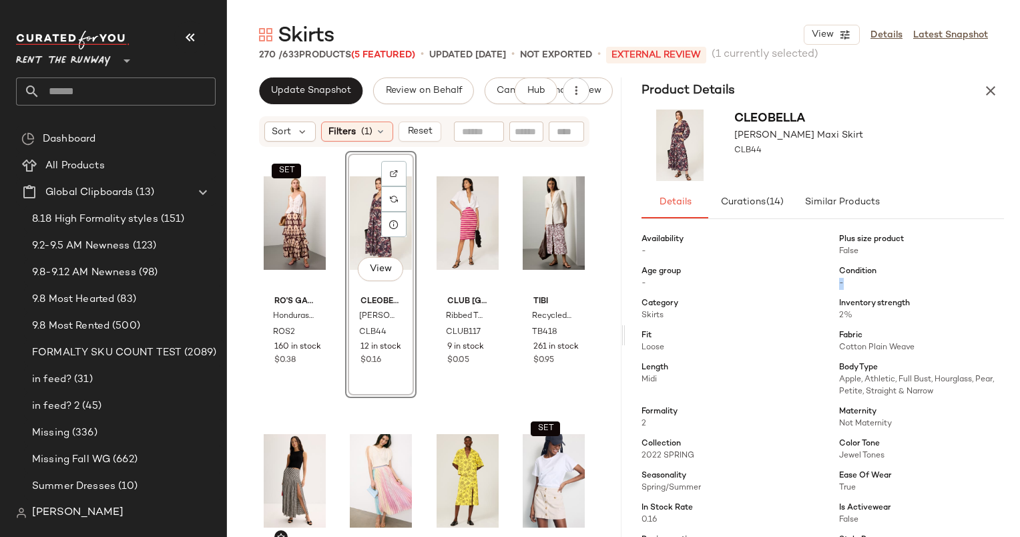
scroll to position [63, 0]
click at [993, 87] on icon "button" at bounding box center [991, 91] width 16 height 16
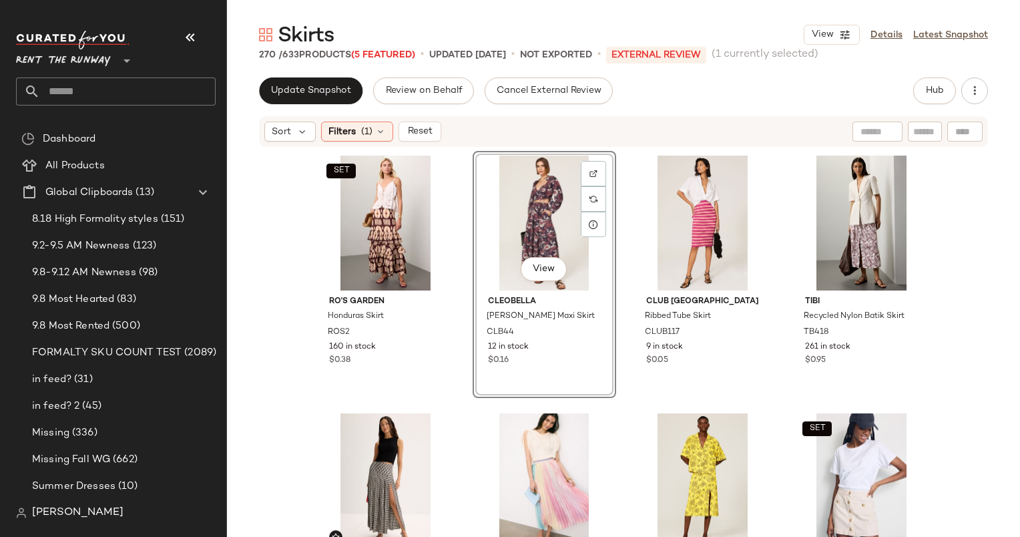
click at [296, 208] on div "SET Ro's Garden Honduras Skirt ROS2 160 in stock $0.38 View Cleobella Emery Max…" at bounding box center [623, 362] width 793 height 429
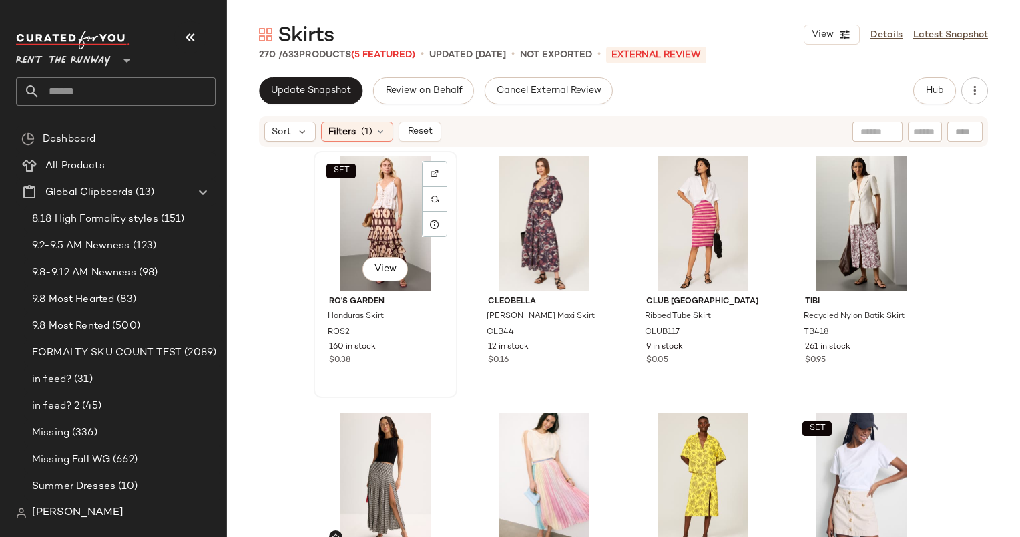
click at [393, 256] on div "SET View" at bounding box center [385, 223] width 134 height 135
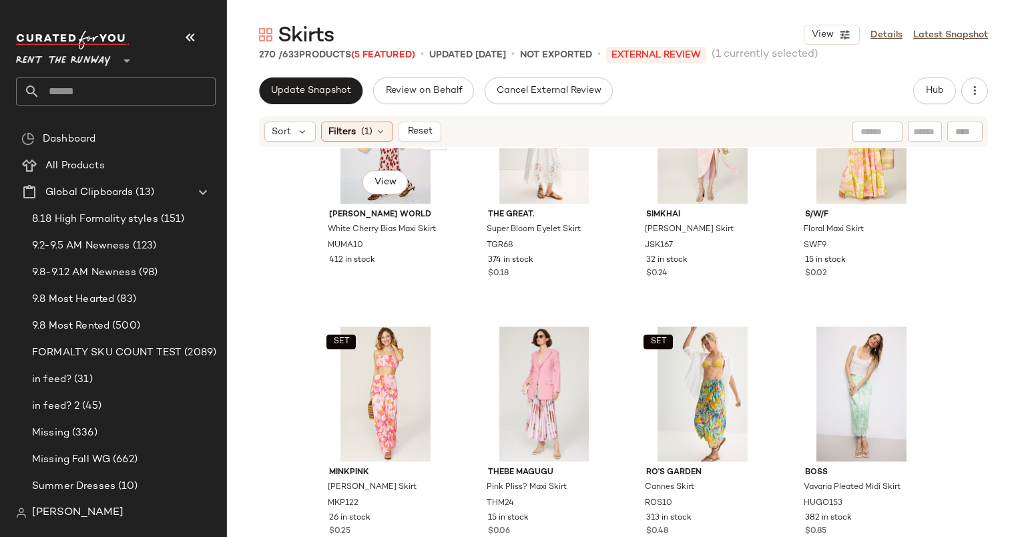
scroll to position [2934, 0]
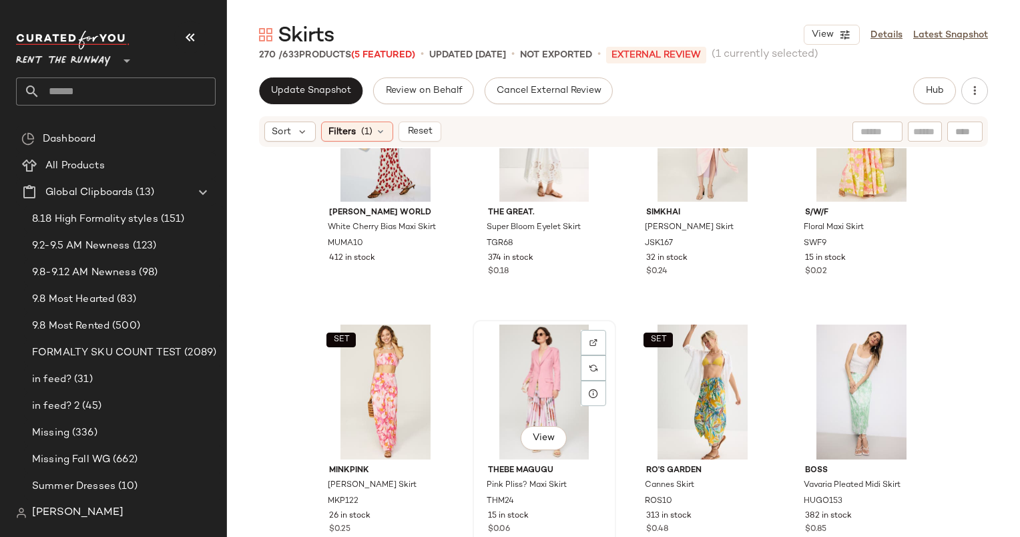
click at [510, 376] on div "View" at bounding box center [544, 391] width 134 height 135
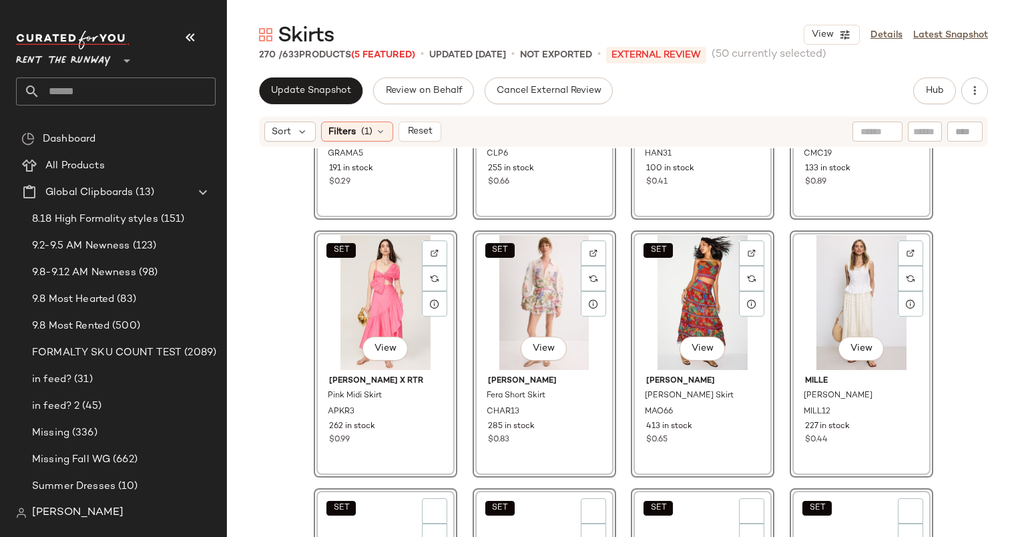
scroll to position [705, 0]
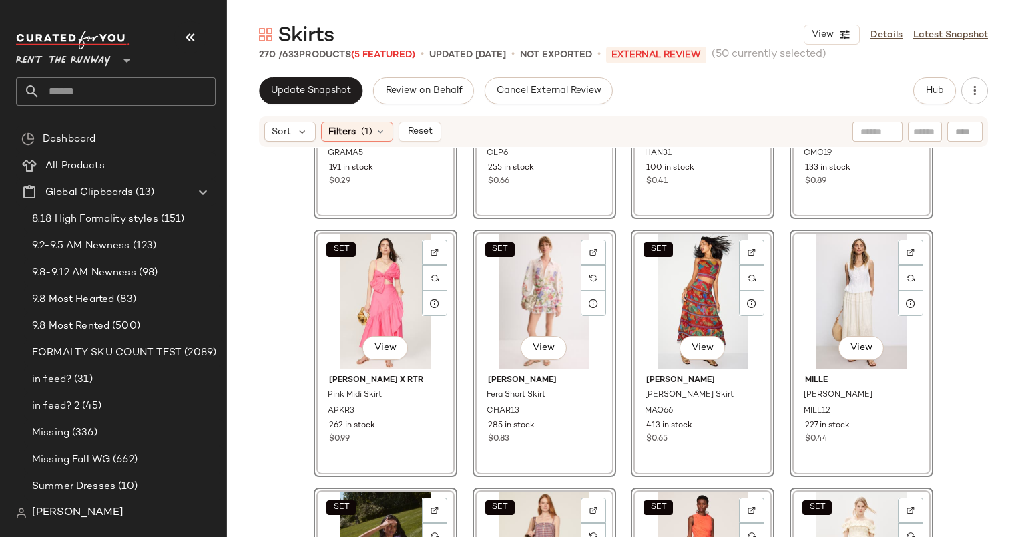
click at [867, 184] on div "View Color Me Courtney Tangerine Skirt CMC19 133 in stock $0.89" at bounding box center [862, 95] width 144 height 247
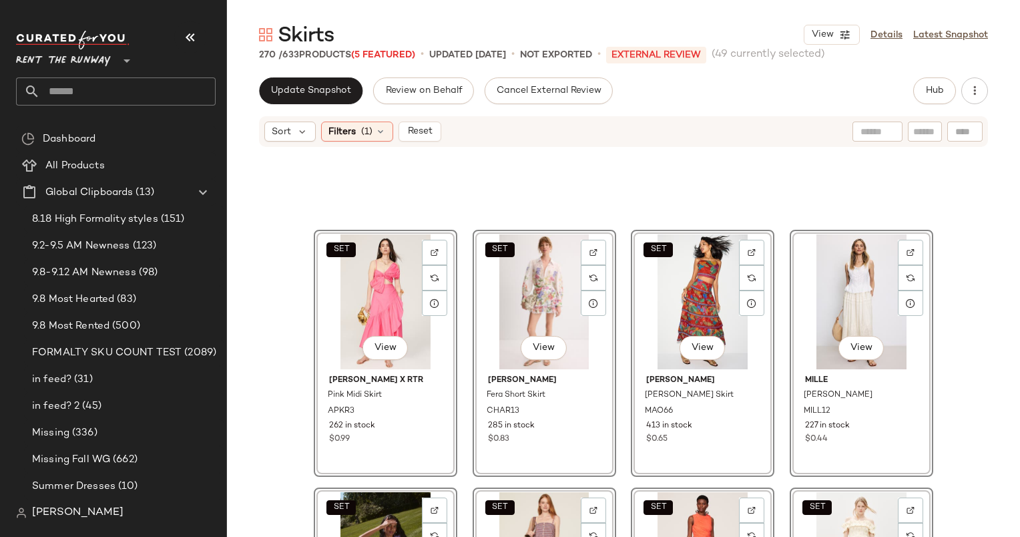
scroll to position [1014, 0]
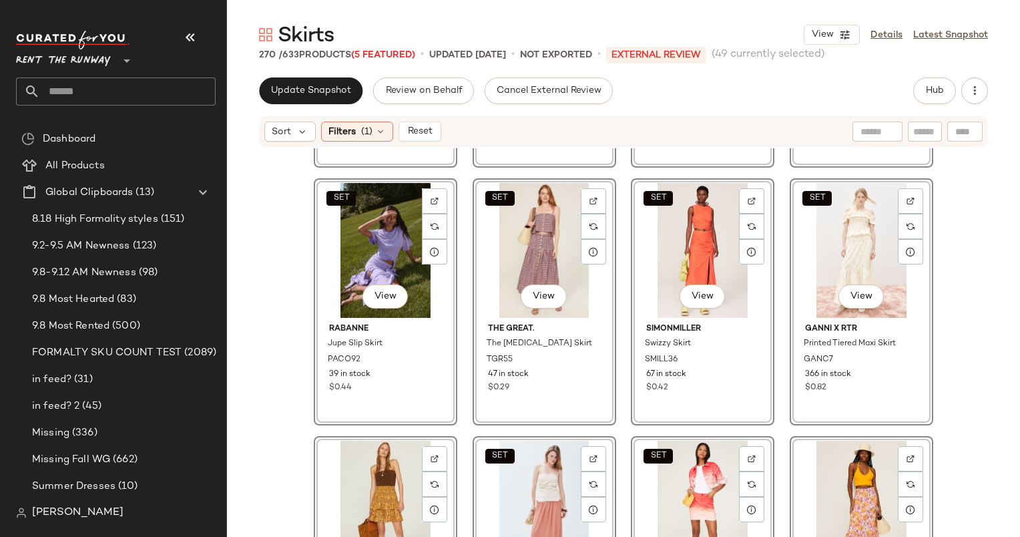
click at [330, 236] on div "SET View" at bounding box center [385, 250] width 134 height 135
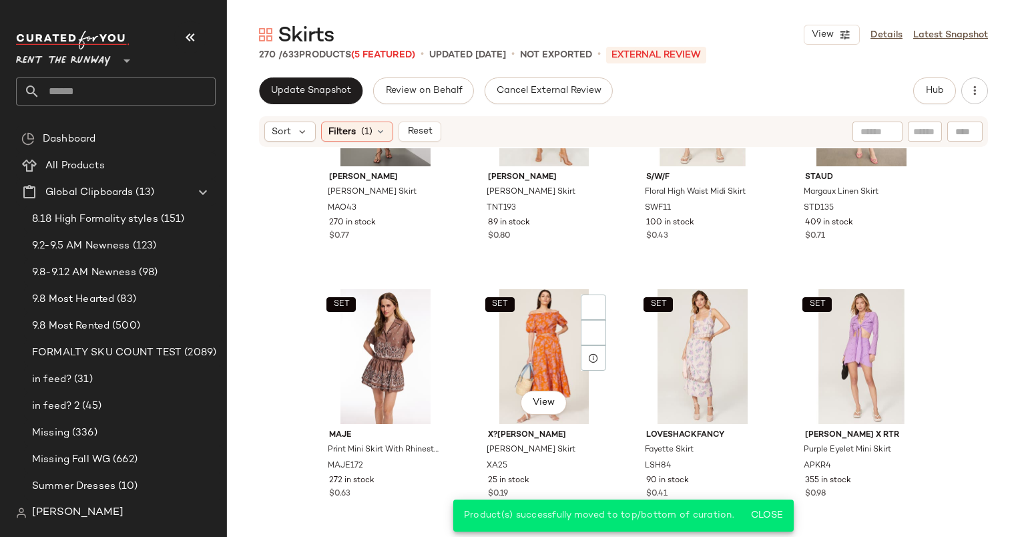
scroll to position [1693, 0]
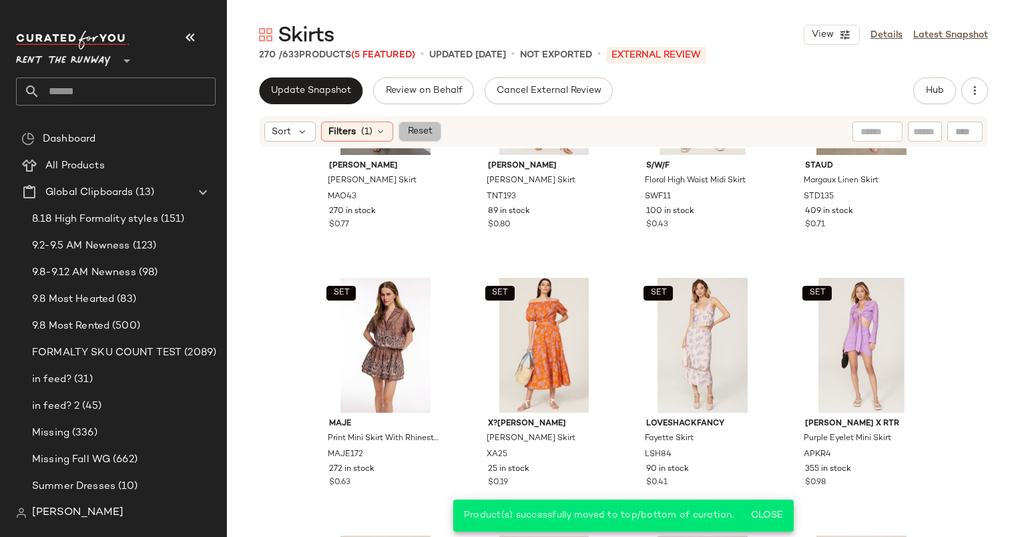
click at [429, 132] on span "Reset" at bounding box center [419, 131] width 25 height 11
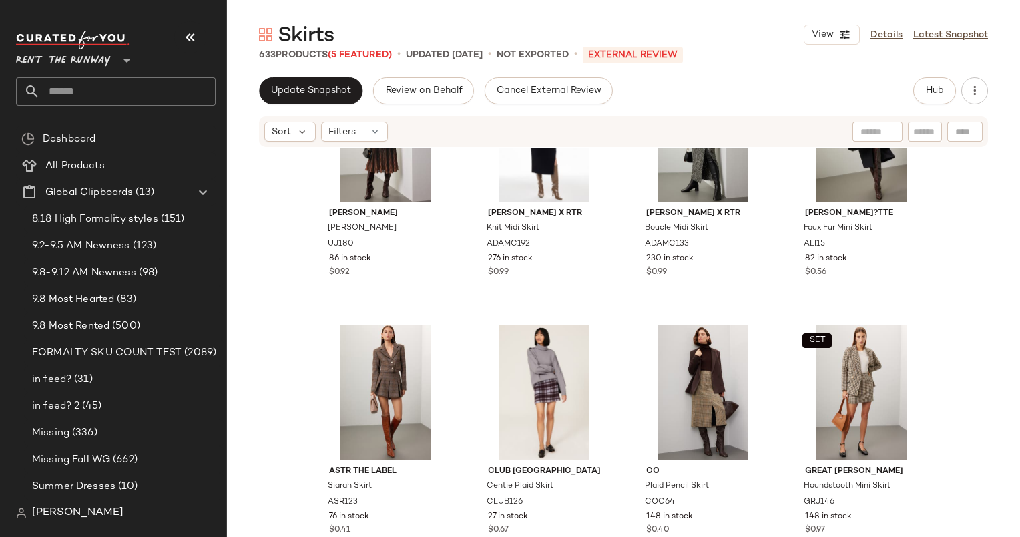
scroll to position [0, 0]
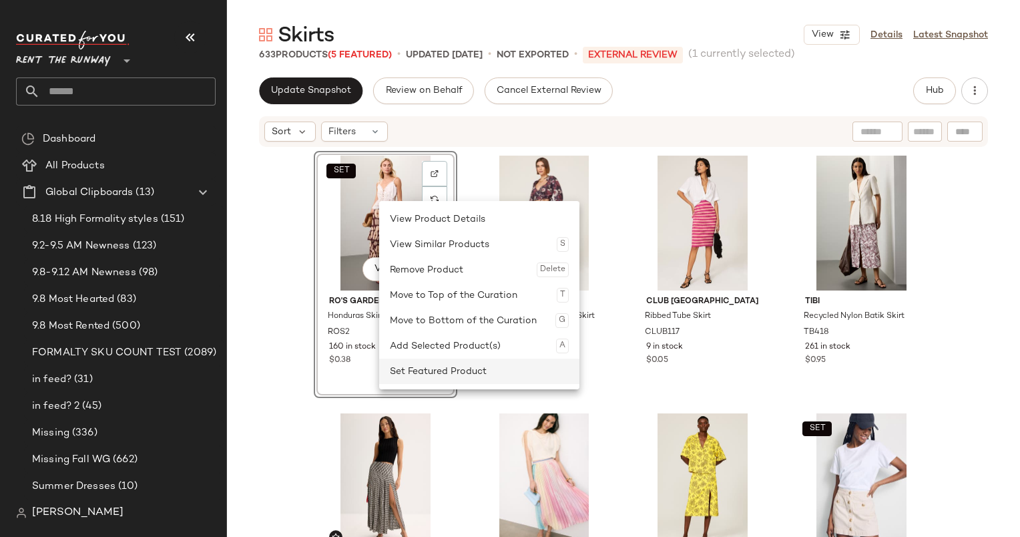
click at [477, 374] on div "Set Featured Product" at bounding box center [479, 371] width 179 height 25
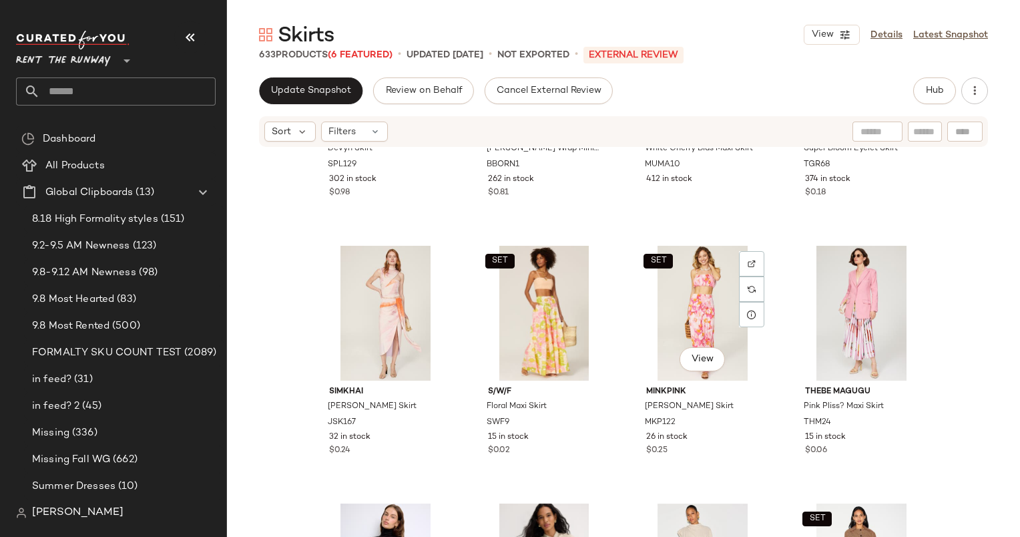
scroll to position [2751, 0]
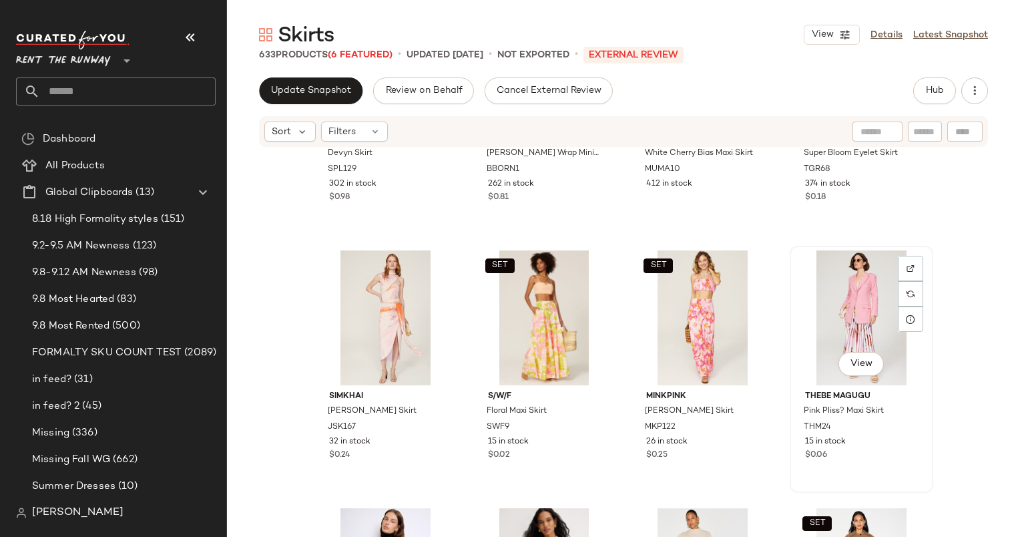
click at [795, 308] on div "View" at bounding box center [862, 317] width 134 height 135
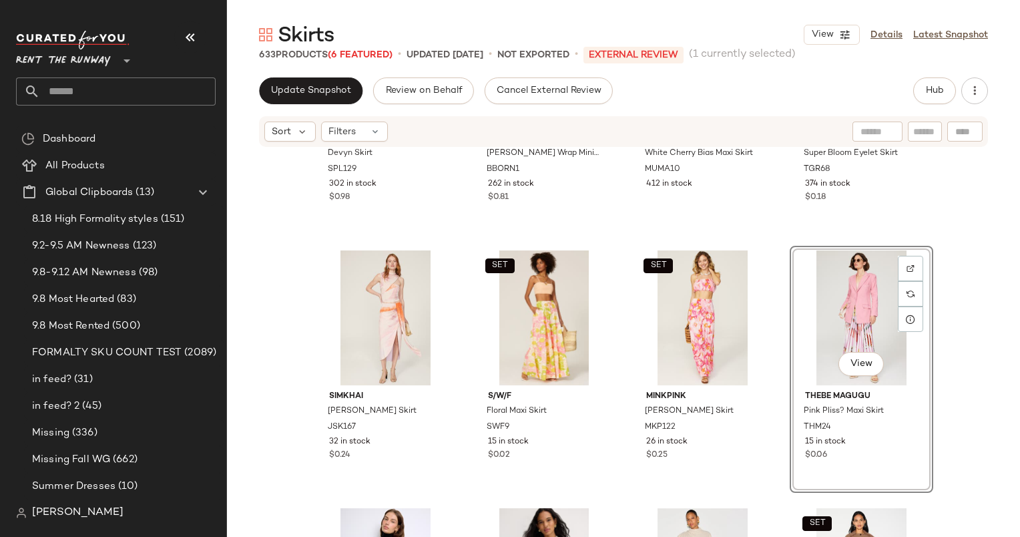
click at [796, 311] on div "View" at bounding box center [862, 317] width 134 height 135
click at [795, 315] on div "View" at bounding box center [862, 317] width 134 height 135
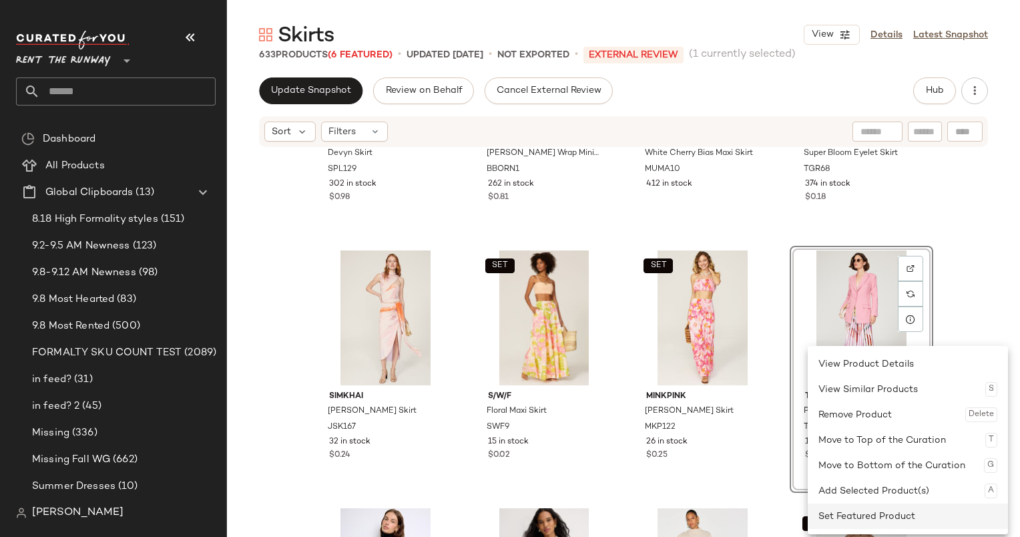
click at [931, 519] on div "Set Featured Product" at bounding box center [908, 515] width 179 height 25
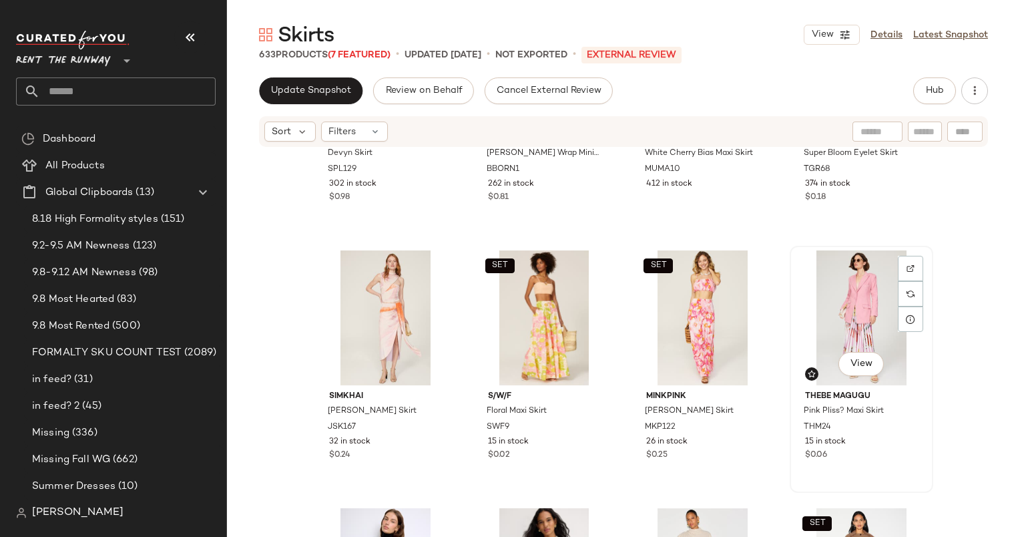
click at [829, 308] on div "View" at bounding box center [862, 317] width 134 height 135
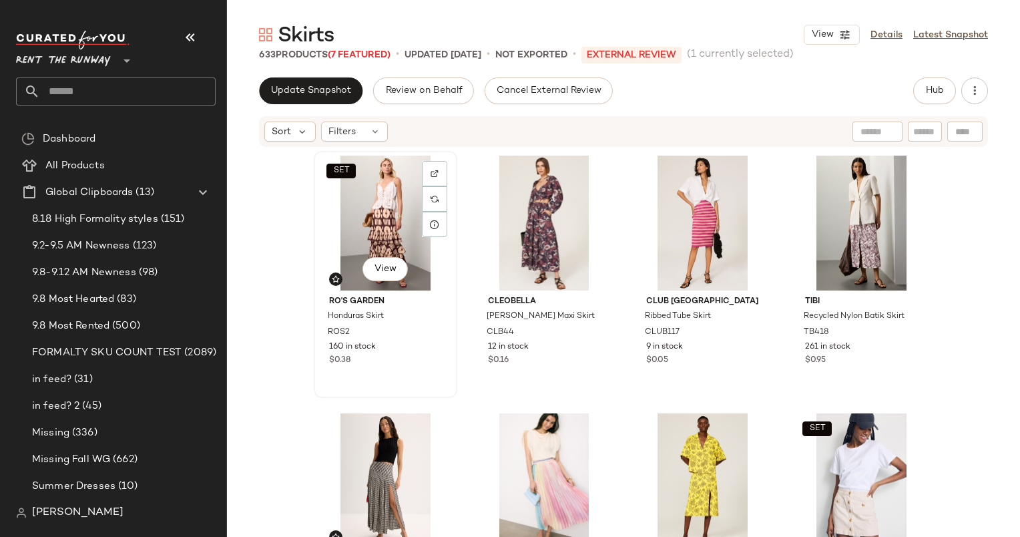
click at [343, 224] on div "SET View" at bounding box center [385, 223] width 134 height 135
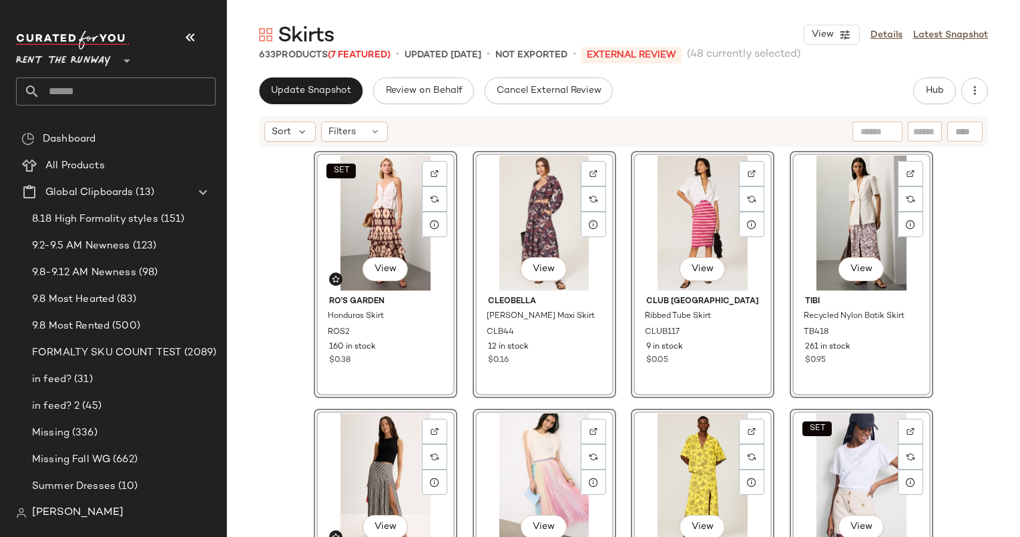
click at [951, 298] on div "SET View Ro's Garden Honduras Skirt ROS2 160 in stock $0.38 View Cleobella Emer…" at bounding box center [623, 362] width 793 height 429
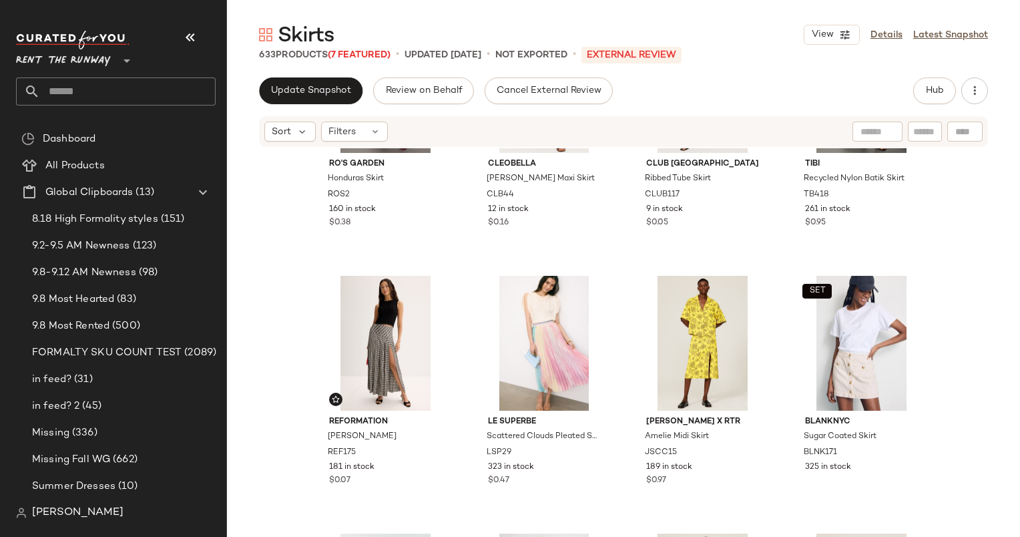
scroll to position [138, 0]
click at [995, 408] on div "SET Ro's Garden Honduras Skirt ROS2 160 in stock $0.38 Cleobella Emery Maxi Ski…" at bounding box center [623, 362] width 793 height 429
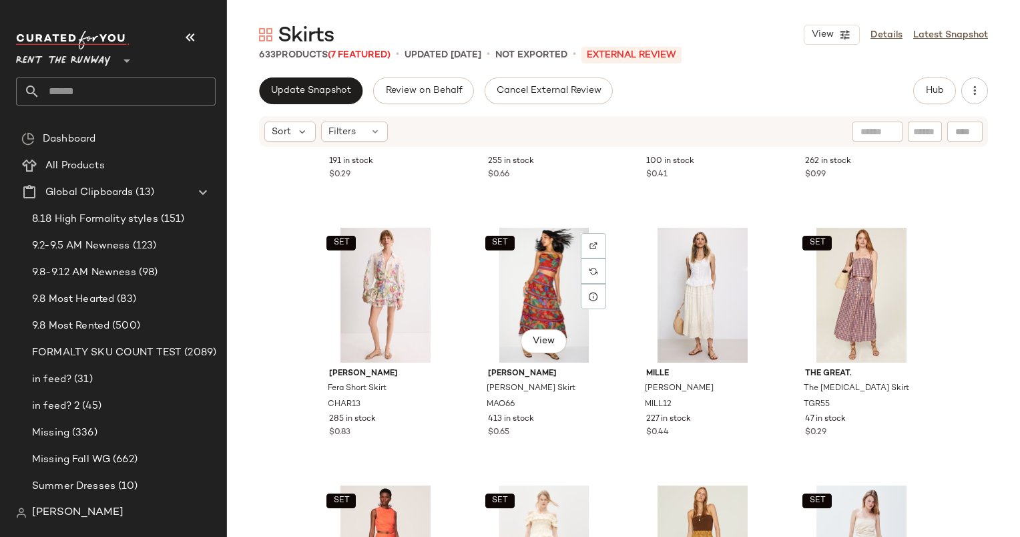
scroll to position [366, 0]
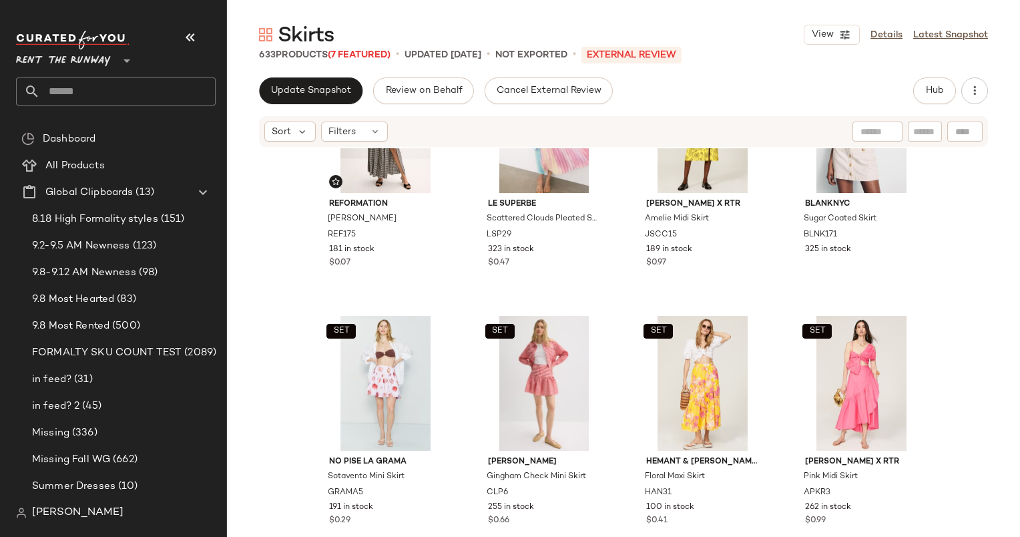
click at [978, 306] on div "Reformation Nancy Skirt REF175 181 in stock $0.07 Le Superbe Scattered Clouds P…" at bounding box center [623, 362] width 793 height 429
click at [966, 363] on div "Reformation Nancy Skirt REF175 181 in stock $0.07 Le Superbe Scattered Clouds P…" at bounding box center [623, 362] width 793 height 429
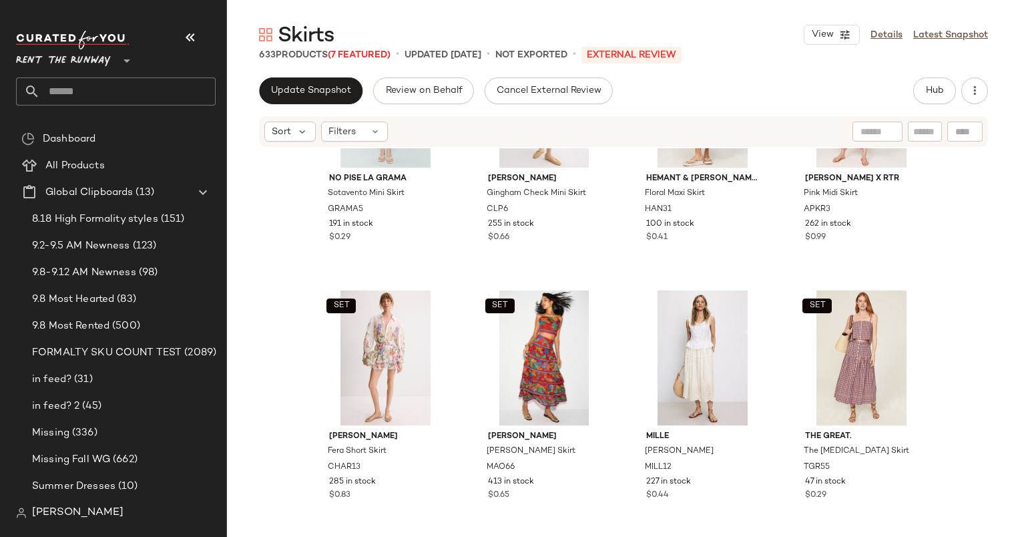
scroll to position [0, 0]
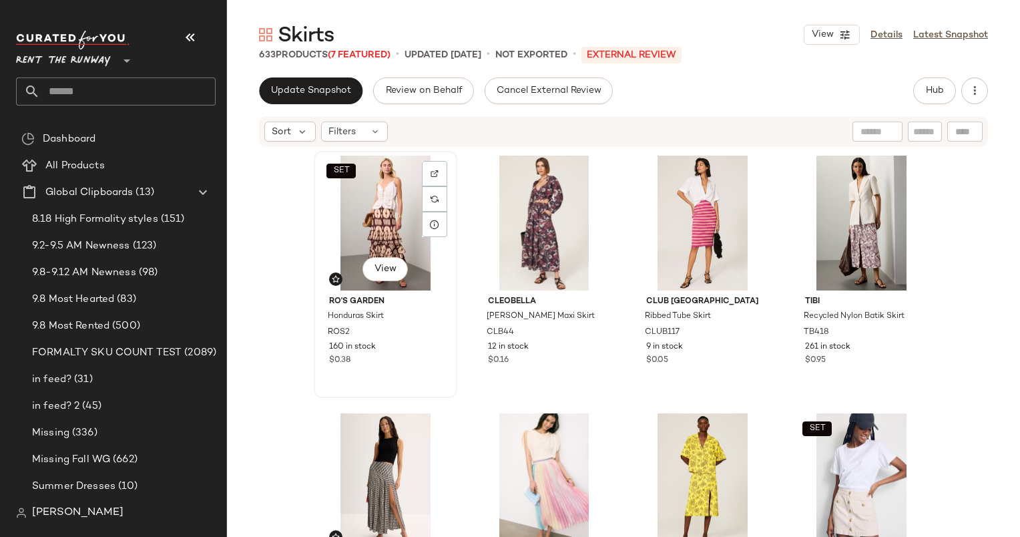
click at [366, 220] on div "SET View" at bounding box center [385, 223] width 134 height 135
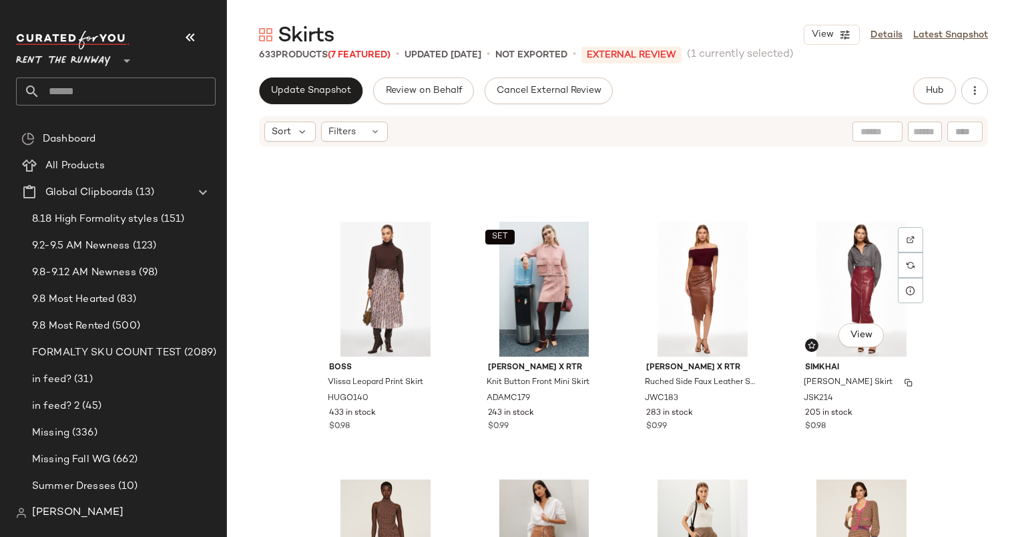
scroll to position [7408, 0]
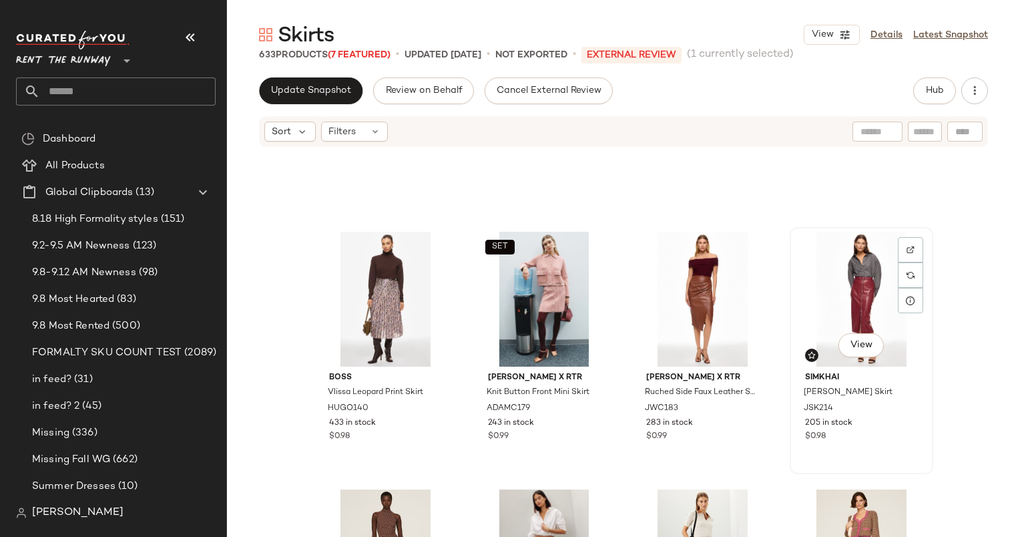
click at [845, 286] on div "View" at bounding box center [862, 299] width 134 height 135
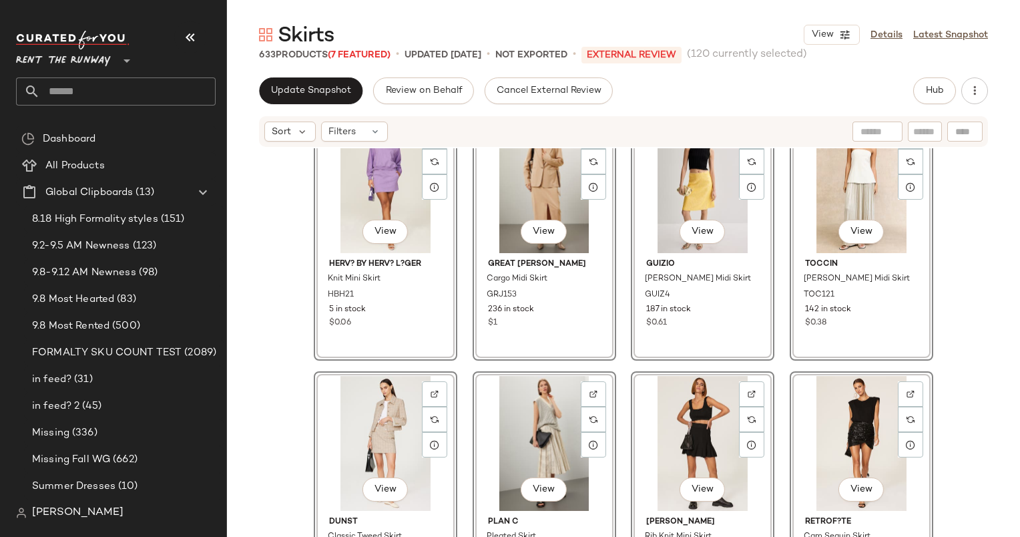
scroll to position [327, 0]
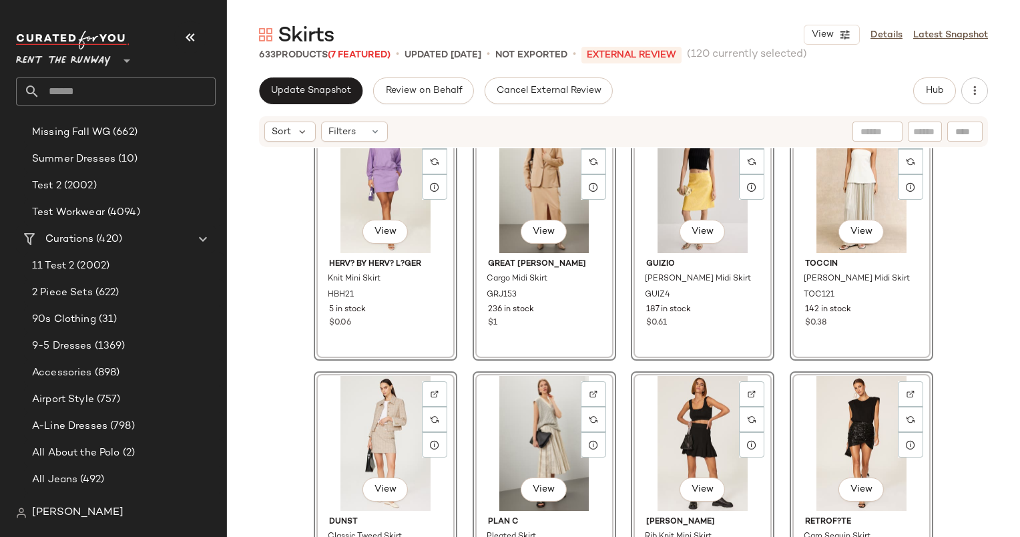
click at [270, 313] on div "View Herv? By Herv? L?ger Knit Mini Skirt HBH21 5 in stock $0.06 View Great Jon…" at bounding box center [623, 362] width 793 height 429
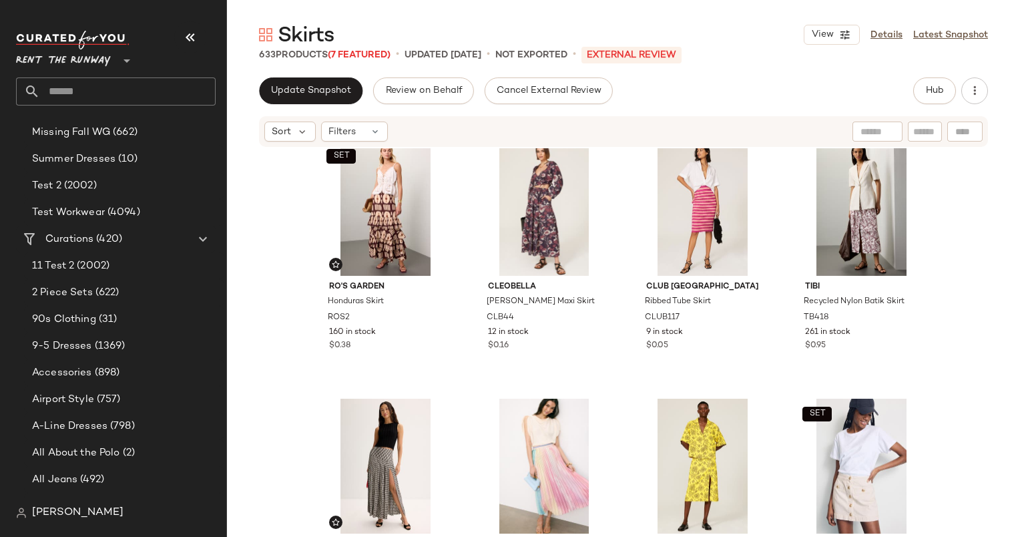
scroll to position [11, 0]
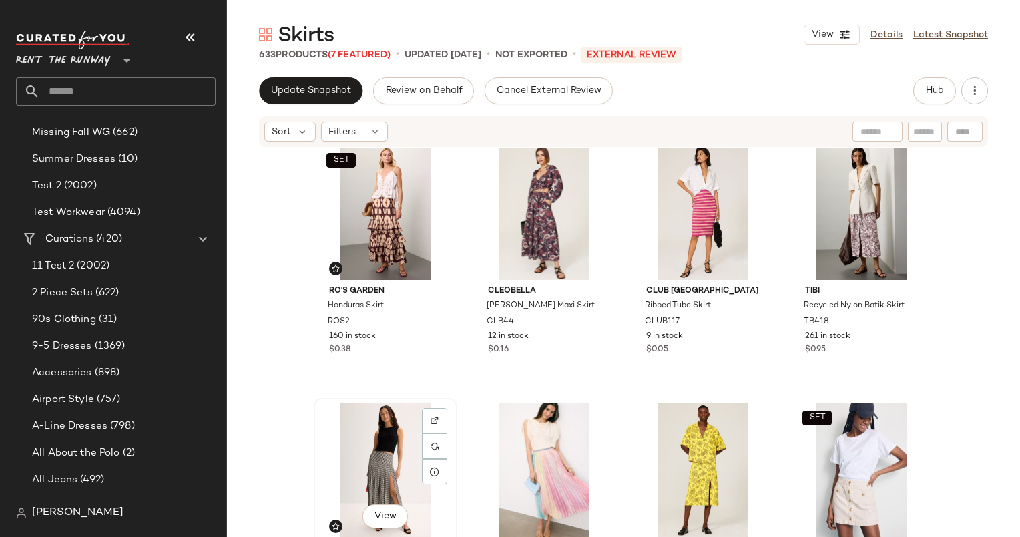
click at [384, 422] on div "View" at bounding box center [385, 470] width 134 height 135
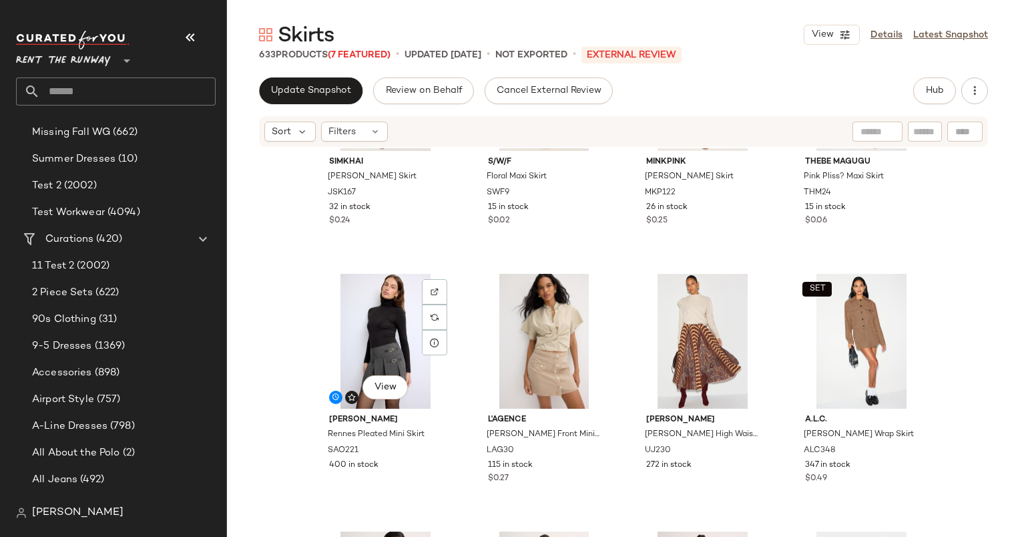
scroll to position [3006, 0]
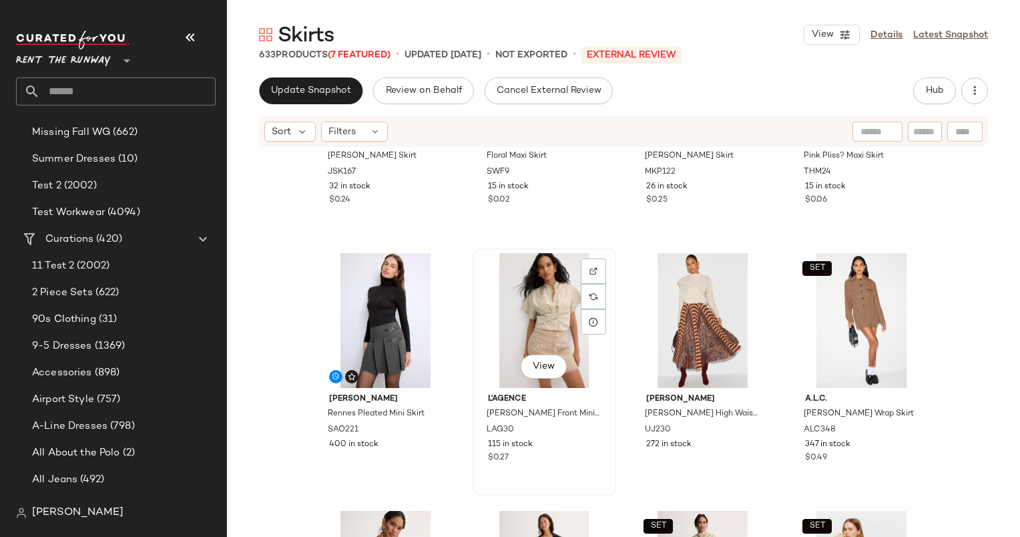
click at [534, 319] on div "View" at bounding box center [544, 320] width 134 height 135
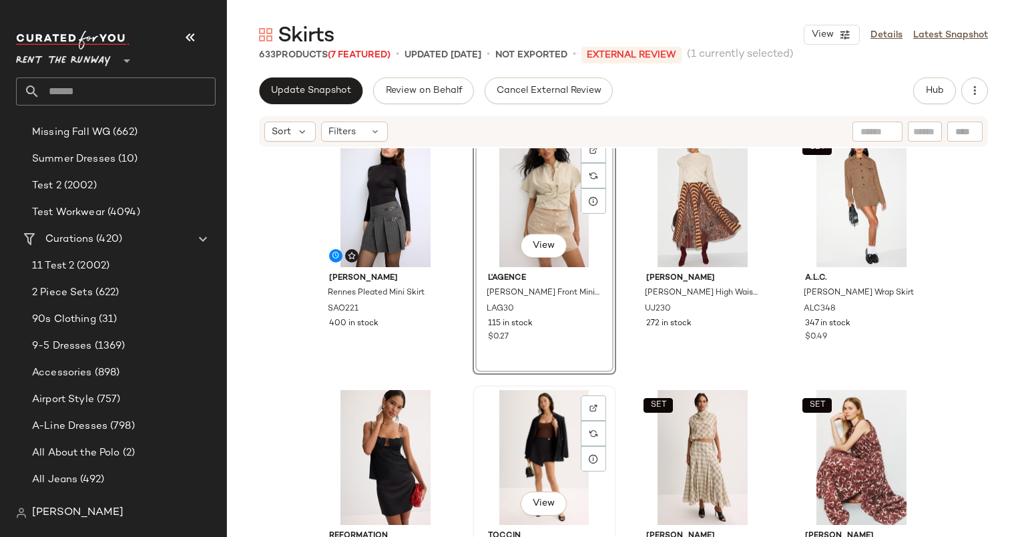
scroll to position [3121, 0]
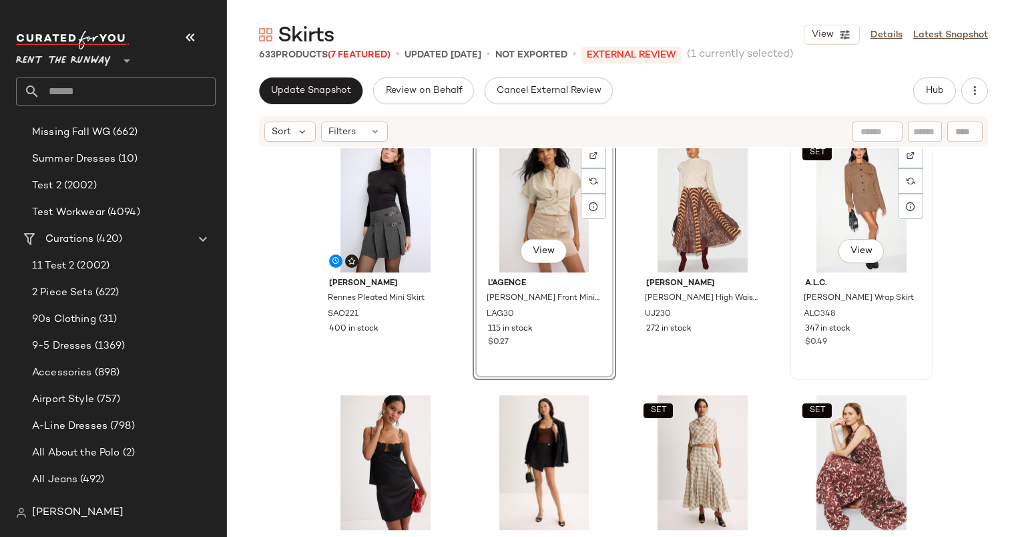
click at [855, 200] on div "SET View" at bounding box center [862, 205] width 134 height 135
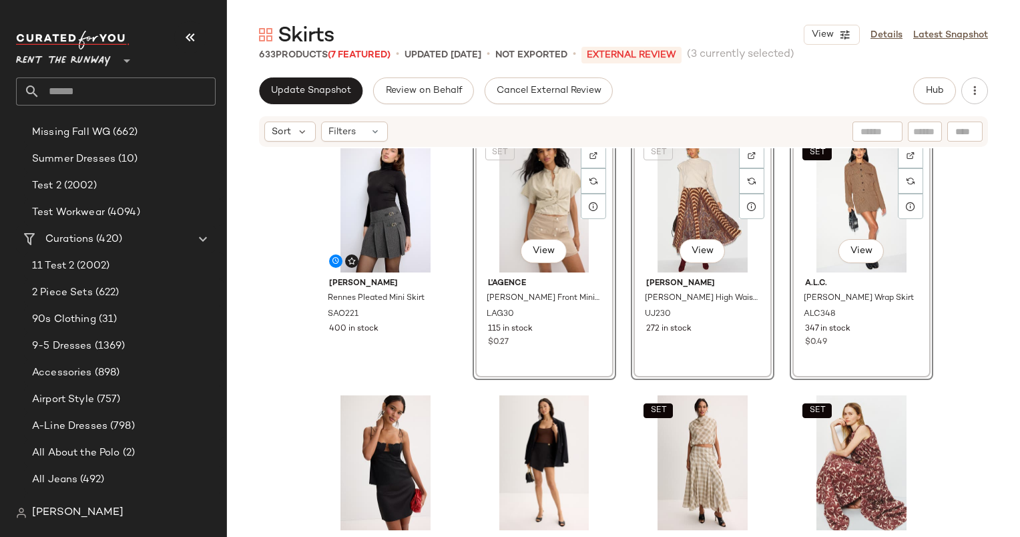
click at [616, 413] on div "Sandro Rennes Pleated Mini Skirt SAO221 400 in stock SET View L'agence Kris But…" at bounding box center [623, 362] width 793 height 429
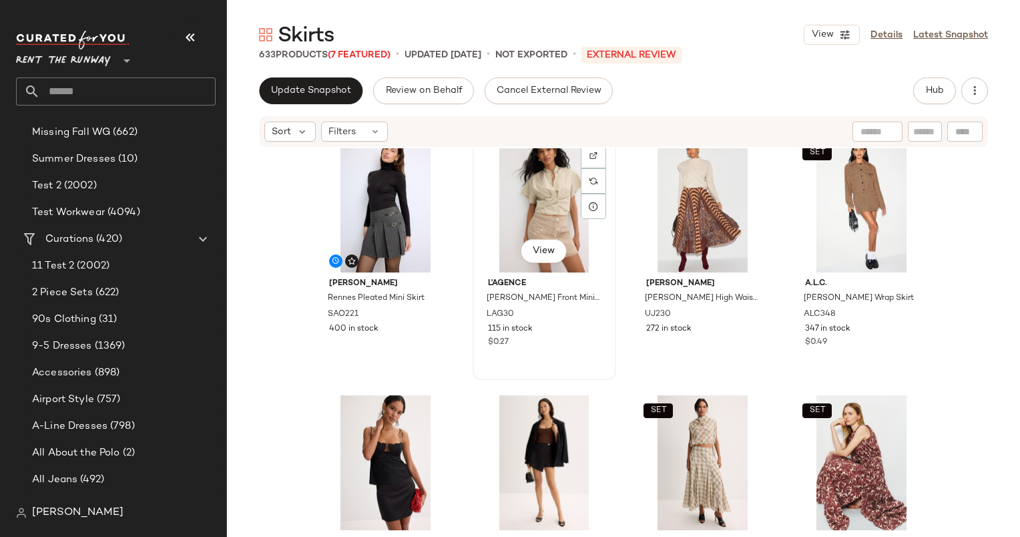
click at [511, 207] on div "View" at bounding box center [544, 205] width 134 height 135
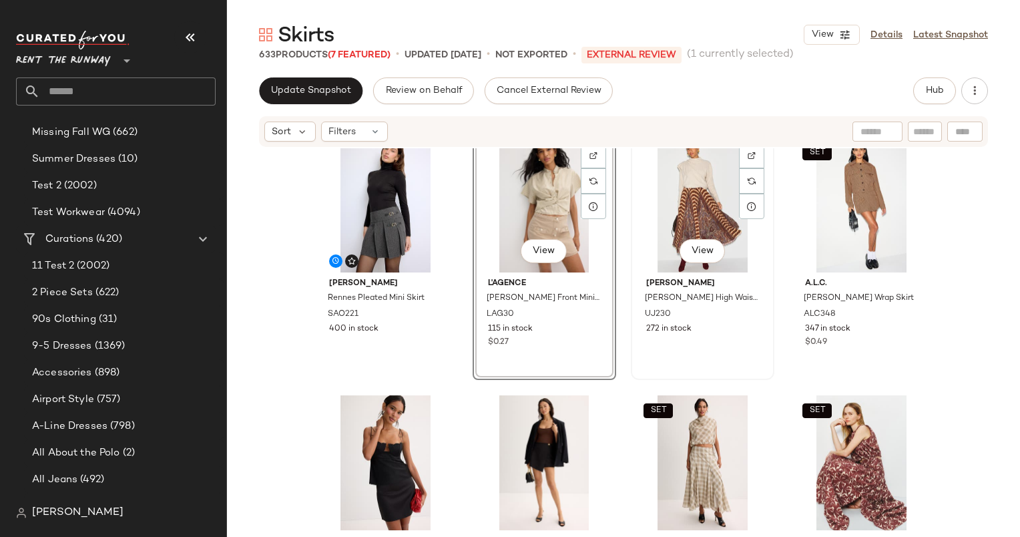
click at [708, 193] on div "View" at bounding box center [703, 205] width 134 height 135
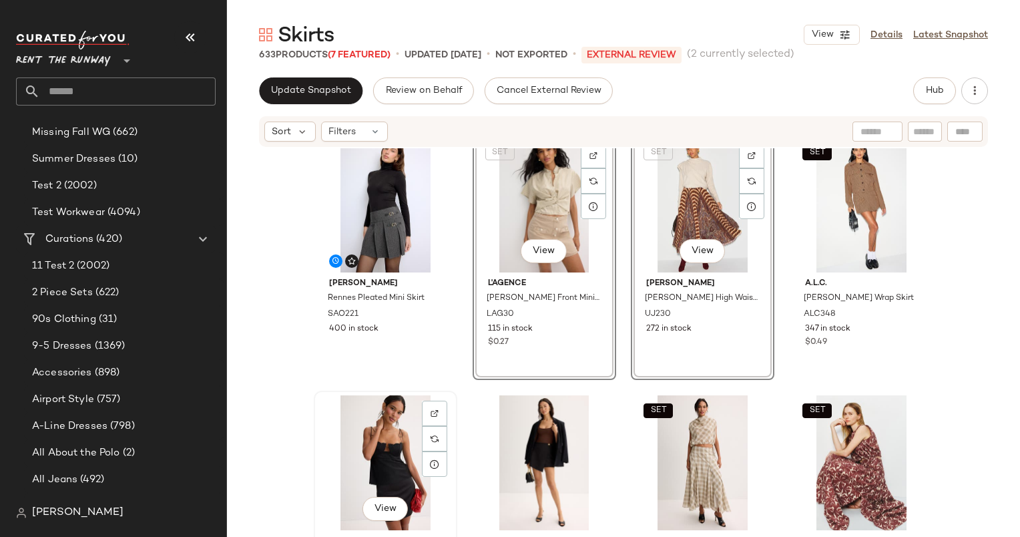
click at [377, 432] on div "View" at bounding box center [385, 462] width 134 height 135
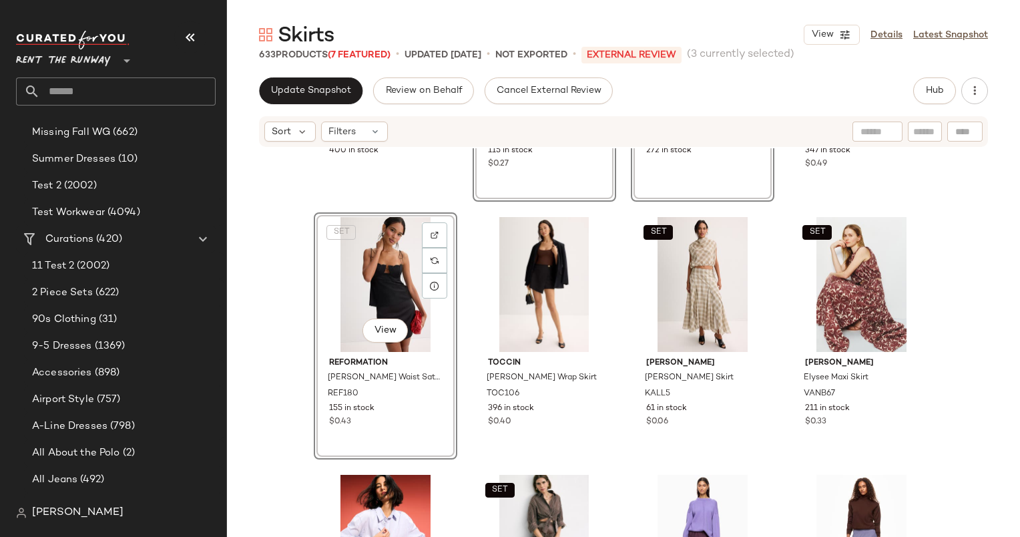
scroll to position [3302, 0]
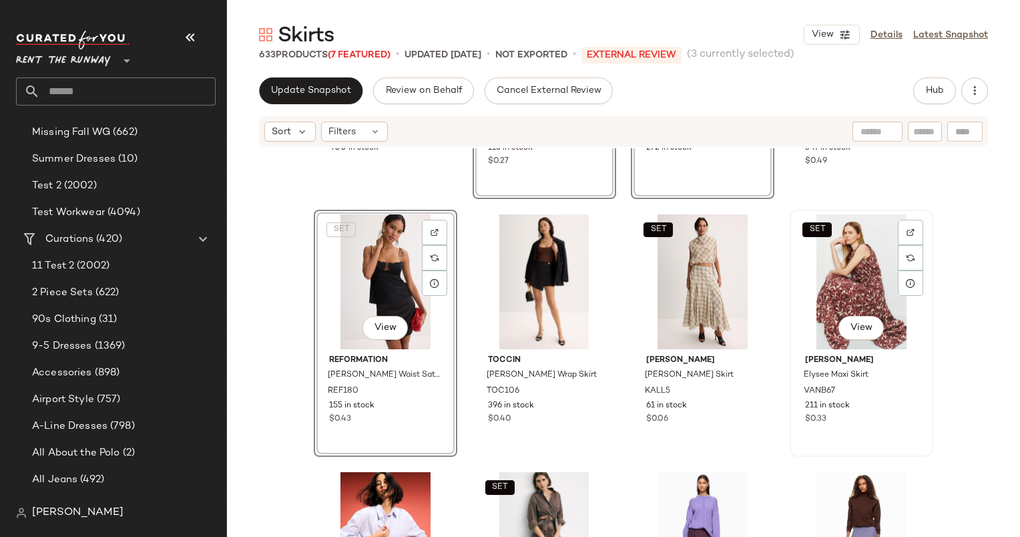
click at [827, 273] on div "SET View" at bounding box center [862, 281] width 134 height 135
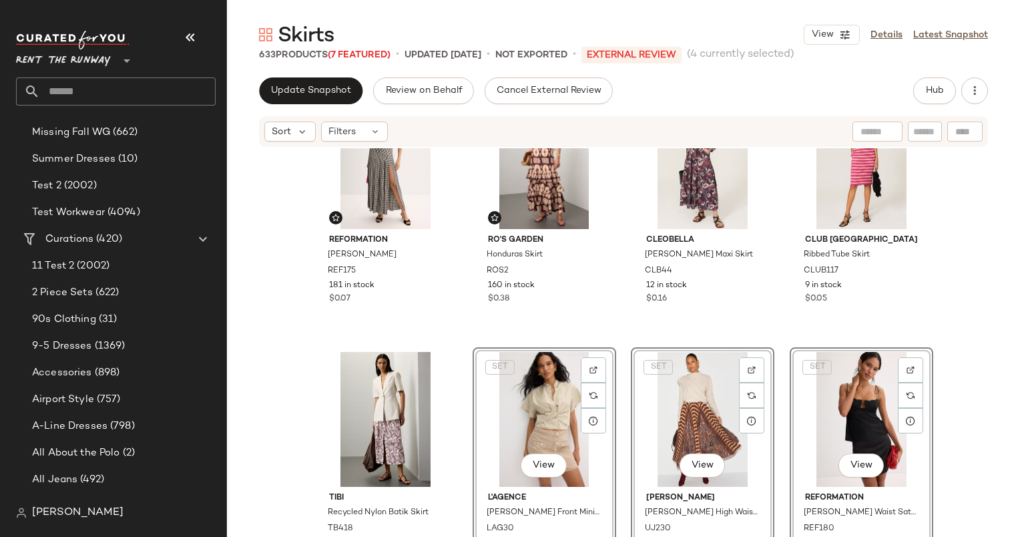
scroll to position [62, 0]
click at [454, 411] on div "Reformation Nancy Skirt REF175 181 in stock $0.07 SET Ro's Garden Honduras Skir…" at bounding box center [624, 302] width 620 height 426
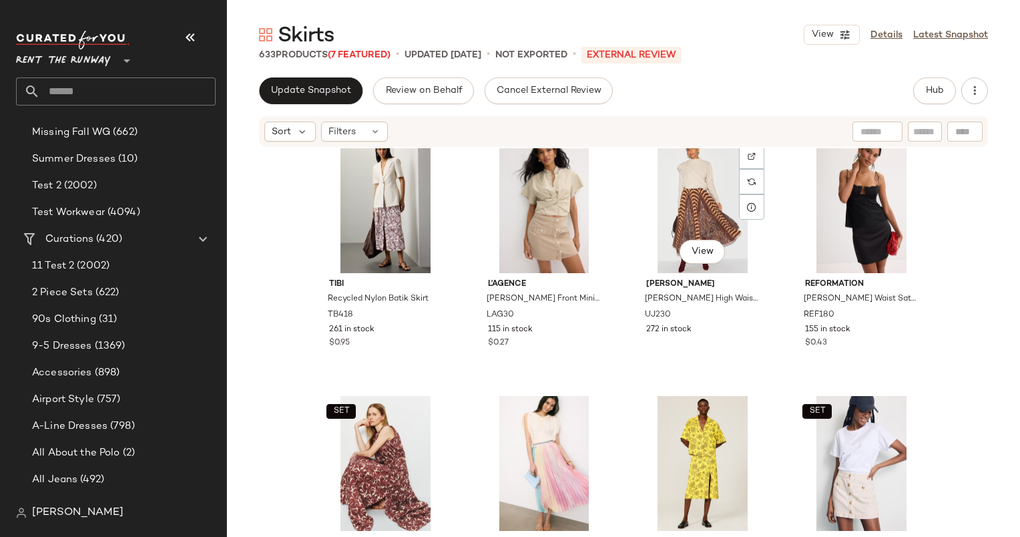
scroll to position [285, 0]
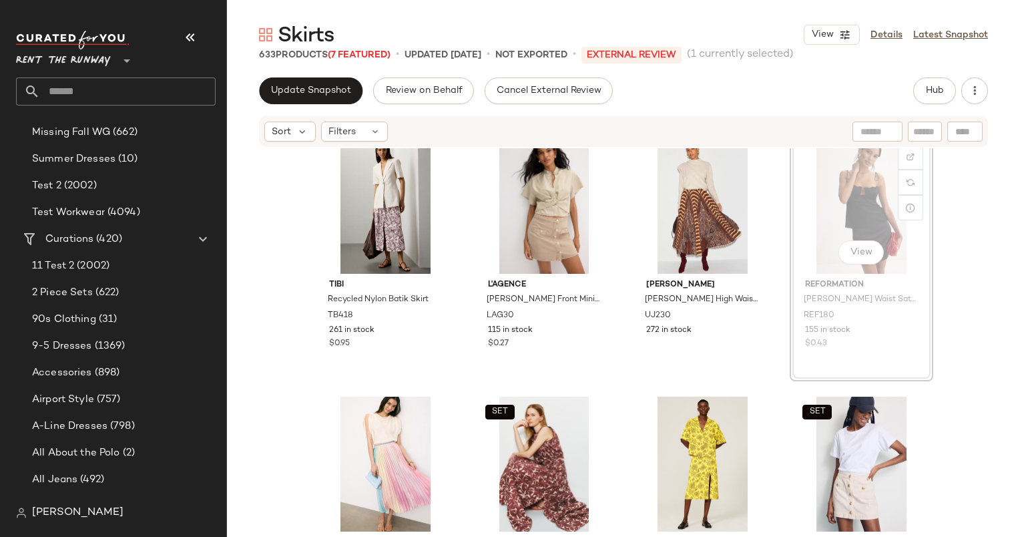
scroll to position [273, 0]
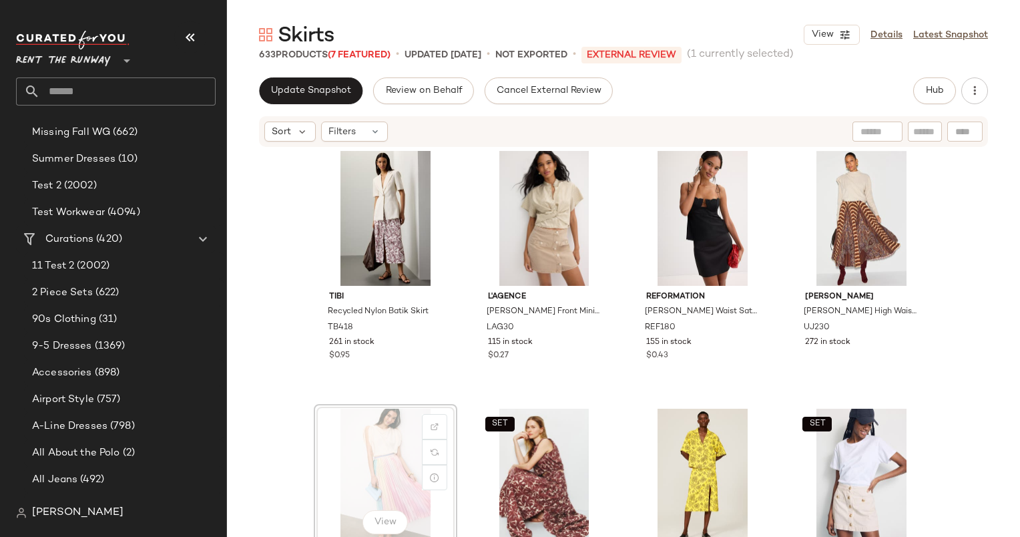
scroll to position [274, 0]
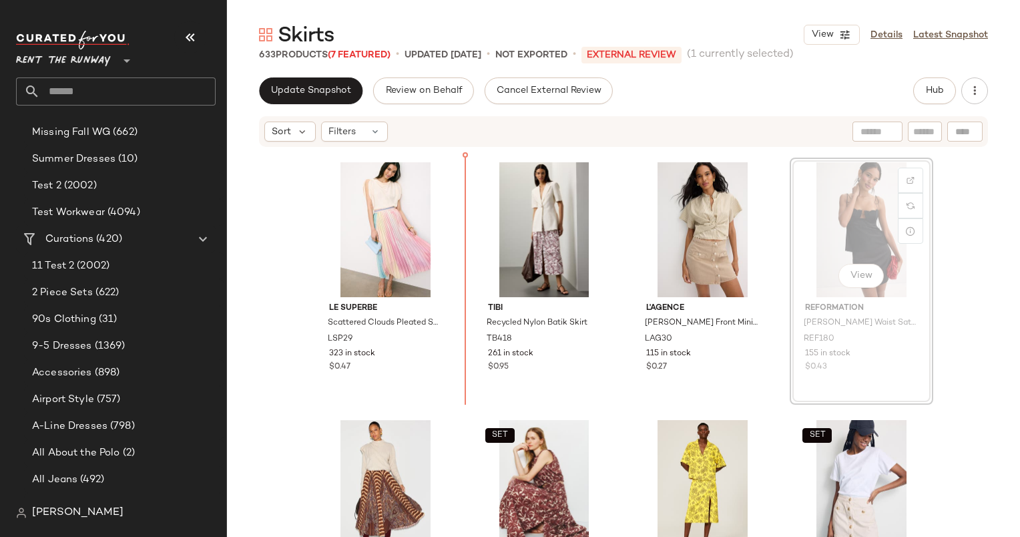
scroll to position [261, 0]
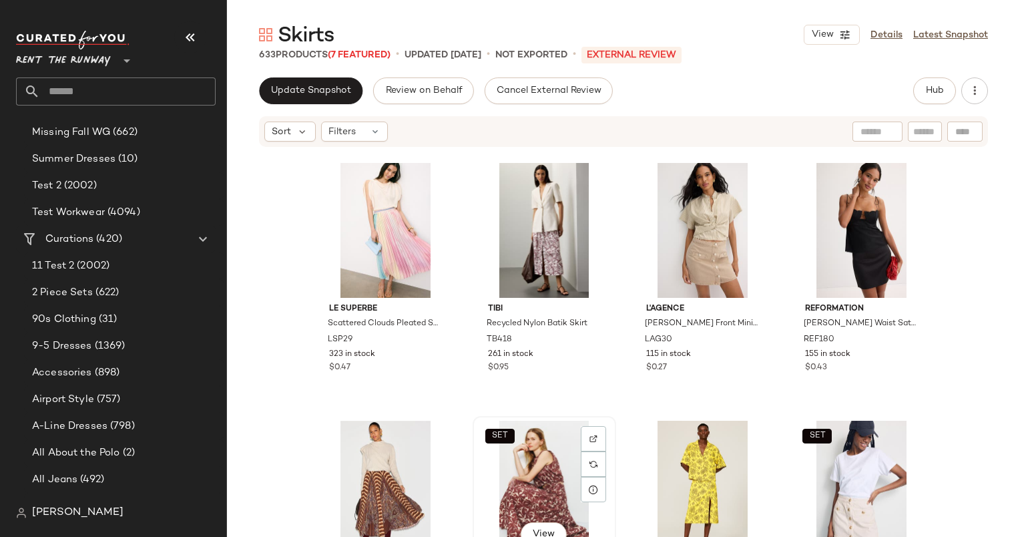
scroll to position [262, 0]
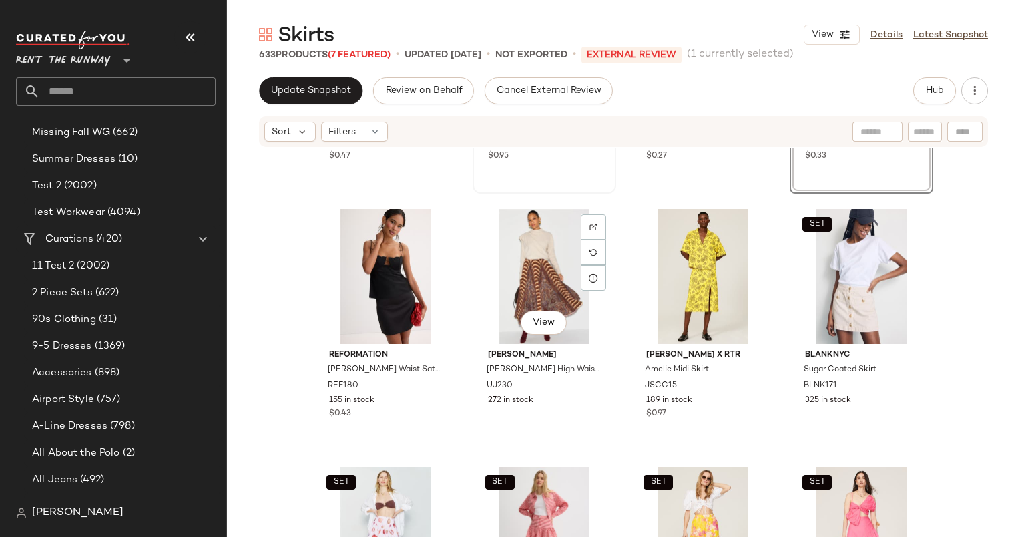
scroll to position [521, 0]
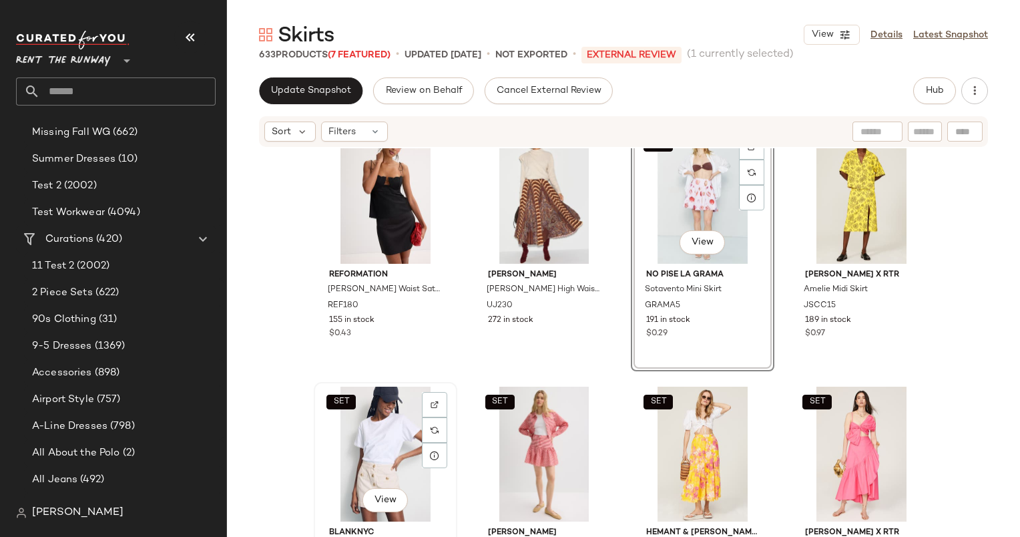
scroll to position [727, 0]
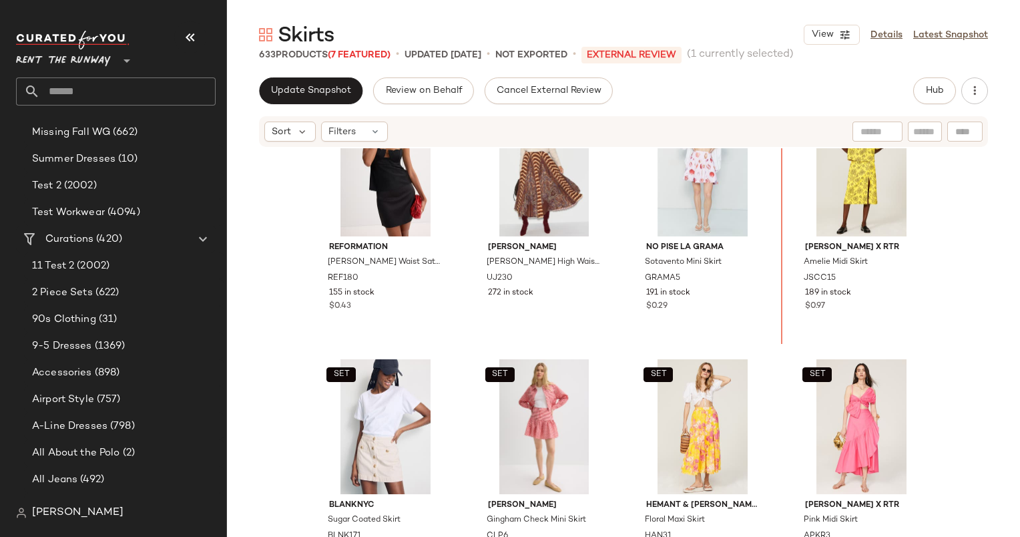
scroll to position [555, 0]
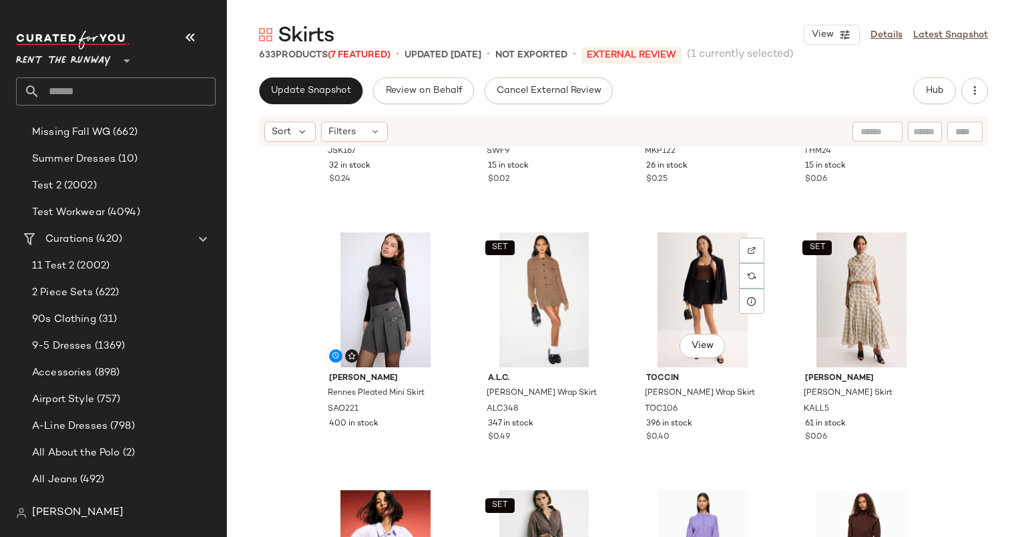
scroll to position [3292, 0]
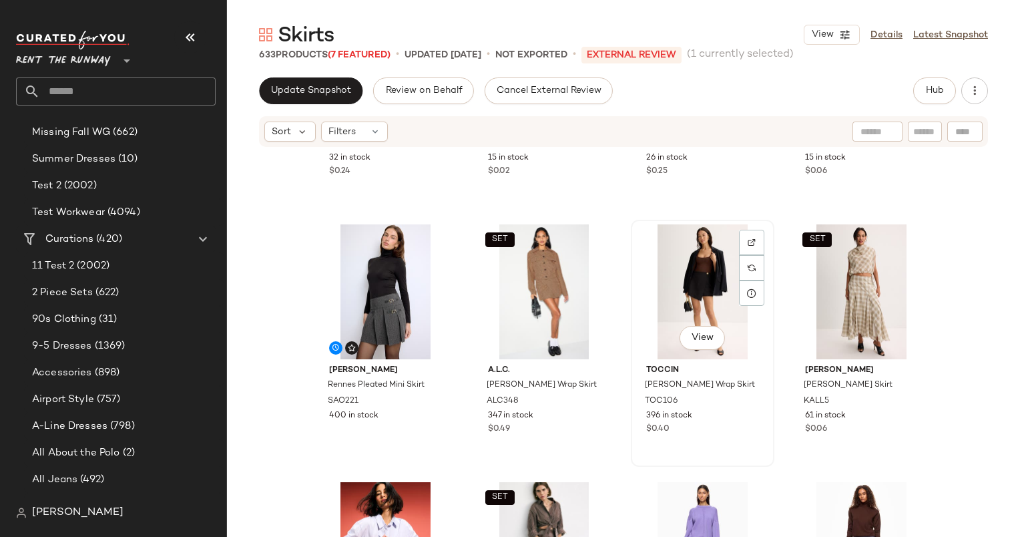
click at [686, 248] on div "View" at bounding box center [703, 291] width 134 height 135
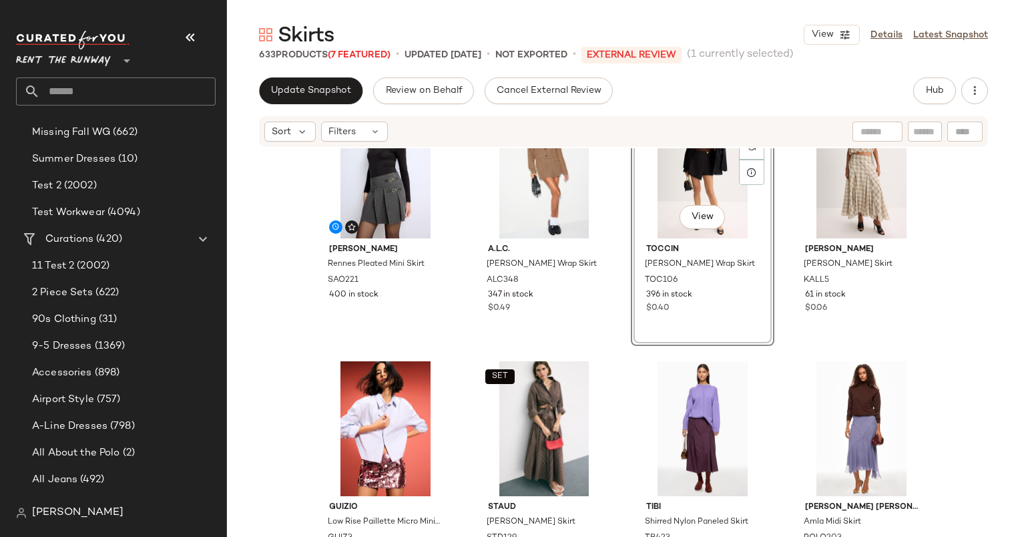
scroll to position [3410, 0]
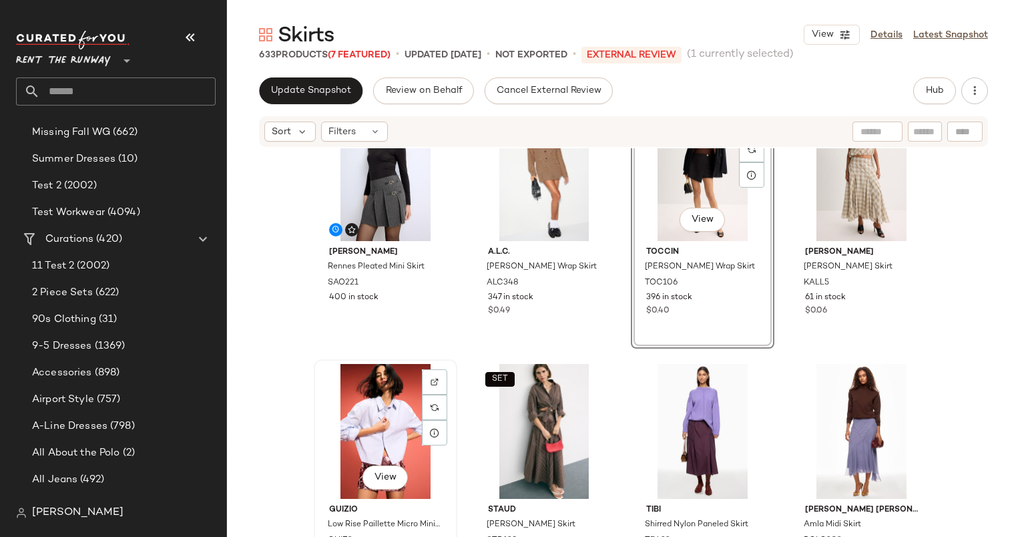
click at [385, 407] on div "View" at bounding box center [385, 431] width 134 height 135
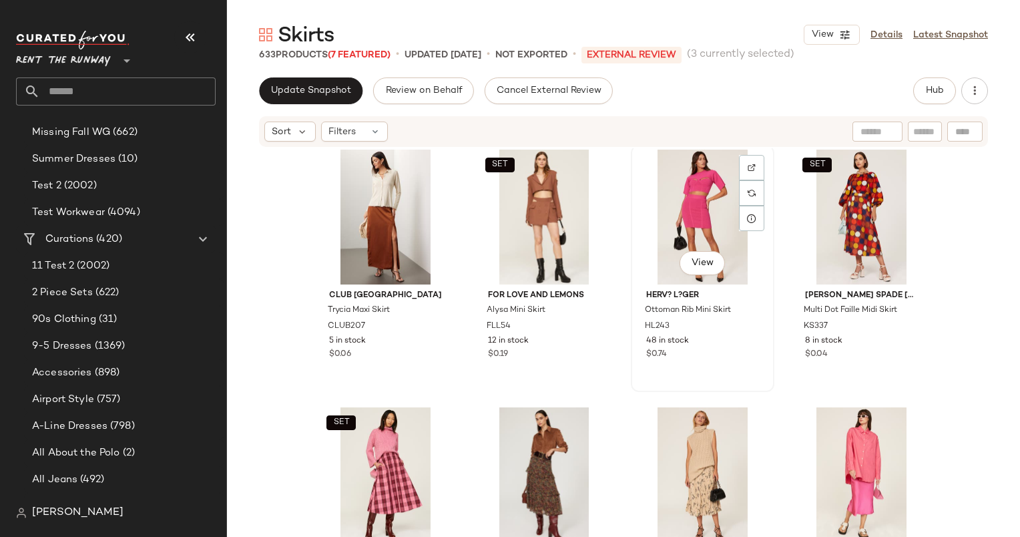
scroll to position [3880, 0]
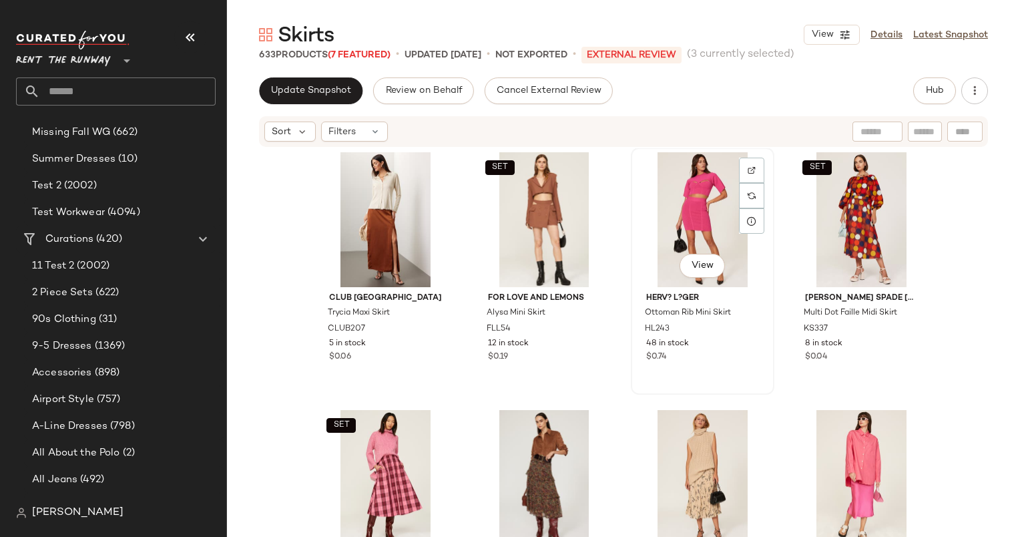
click at [696, 208] on div "View" at bounding box center [703, 219] width 134 height 135
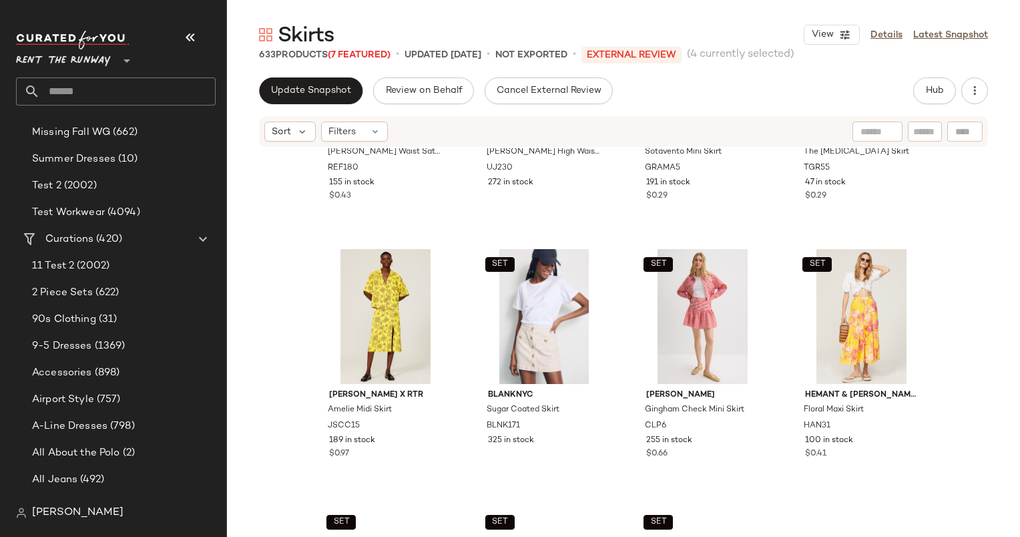
scroll to position [731, 0]
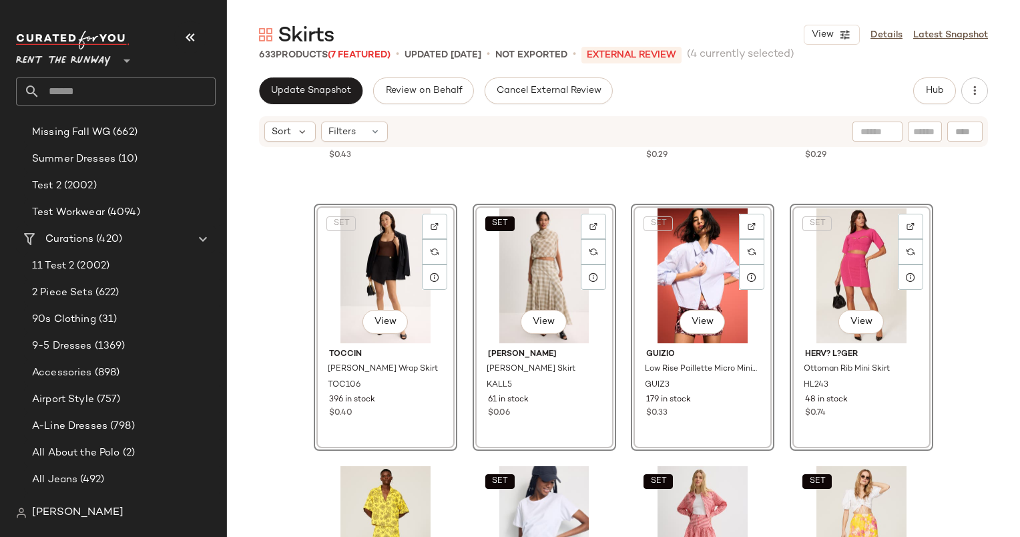
click at [465, 479] on div "Reformation Carla Low Waist Satin Skirt REF180 155 in stock $0.43 Ulla Johnson …" at bounding box center [623, 362] width 793 height 429
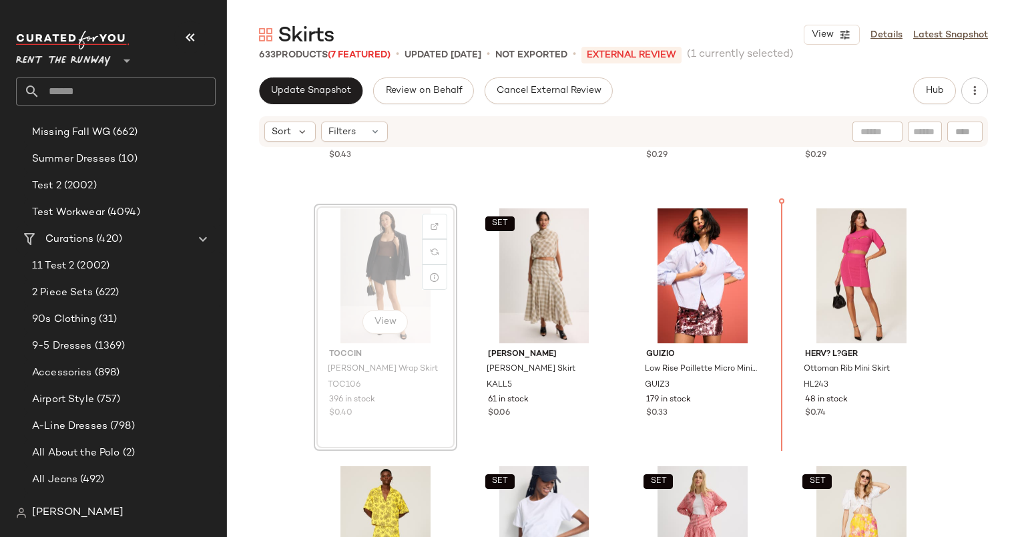
scroll to position [730, 0]
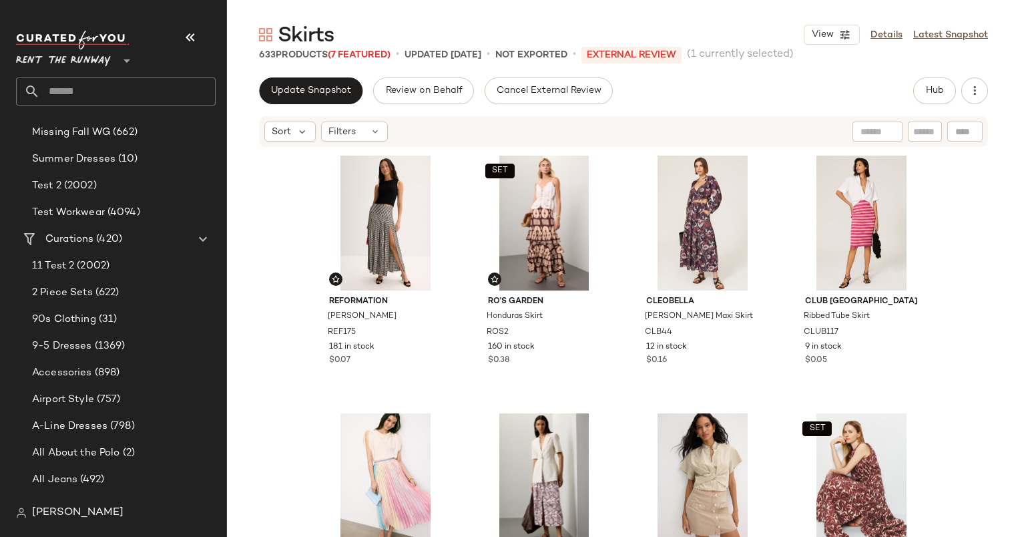
click at [288, 232] on div "Reformation Nancy Skirt REF175 181 in stock $0.07 SET Ro's Garden Honduras Skir…" at bounding box center [623, 362] width 793 height 429
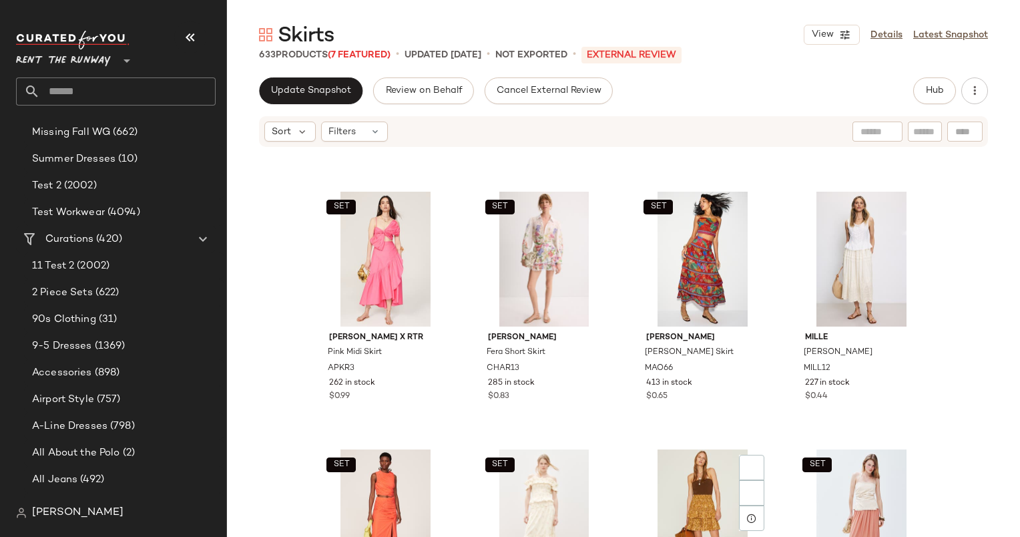
scroll to position [1378, 0]
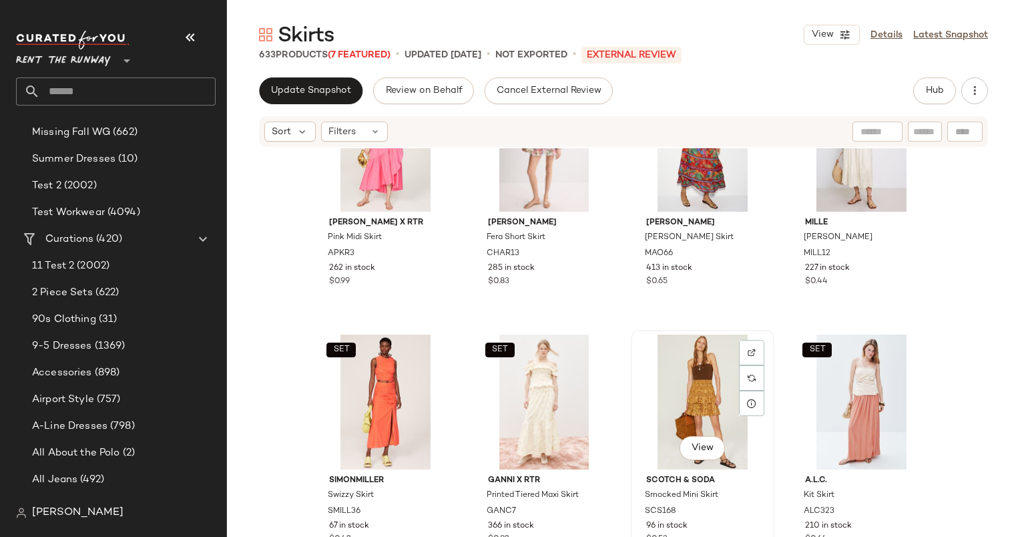
click at [693, 373] on div "View" at bounding box center [703, 401] width 134 height 135
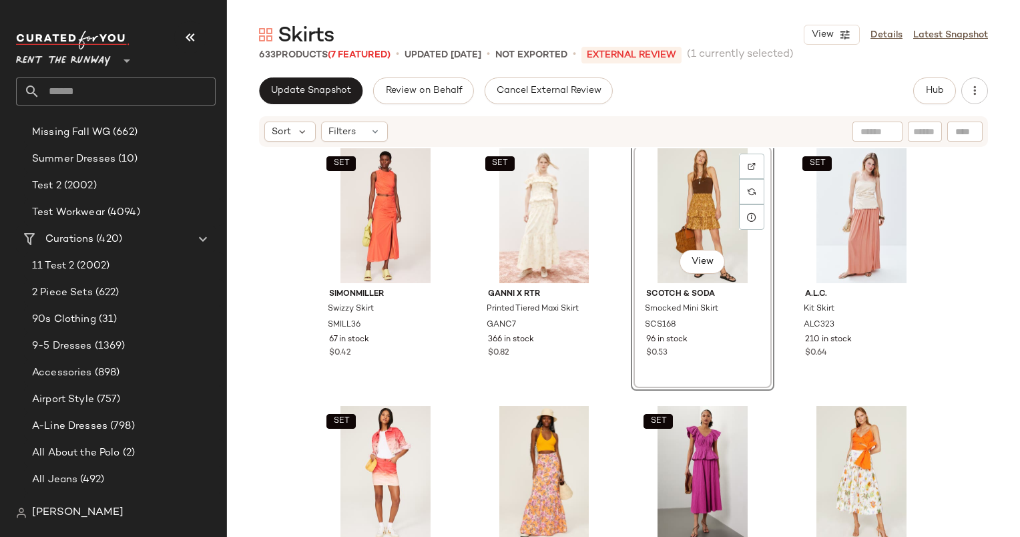
scroll to position [1575, 0]
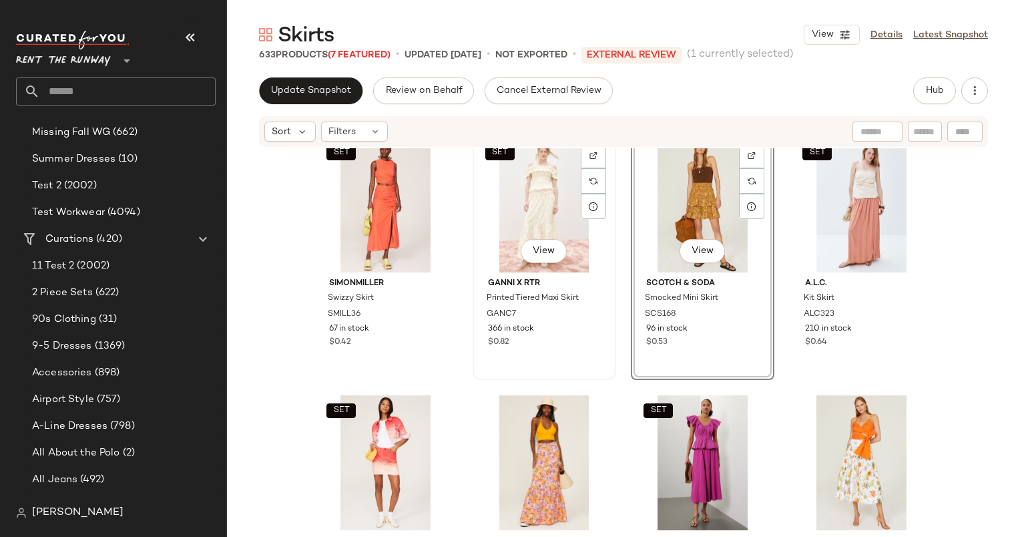
click at [521, 211] on div "SET View" at bounding box center [544, 205] width 134 height 135
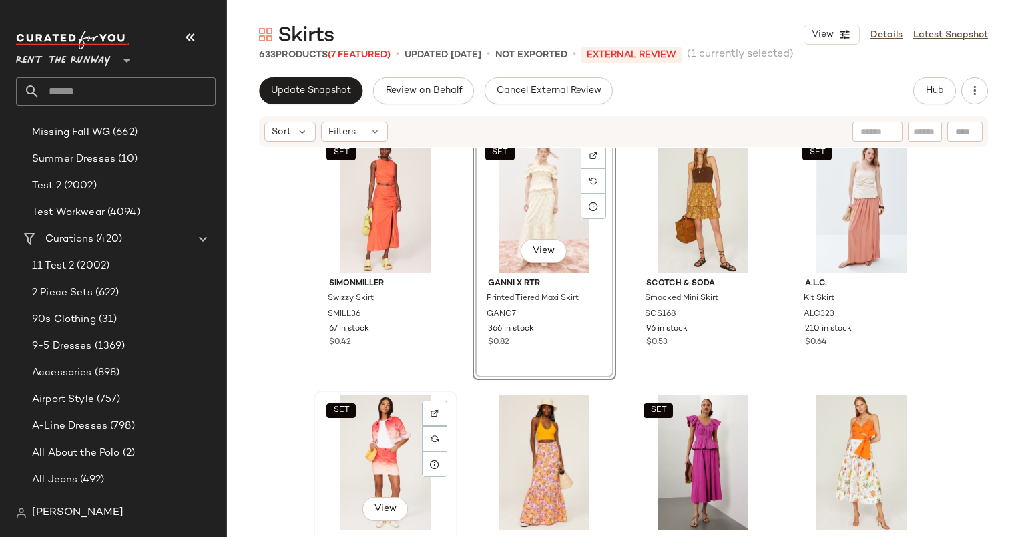
click at [347, 429] on div "SET View" at bounding box center [385, 462] width 134 height 135
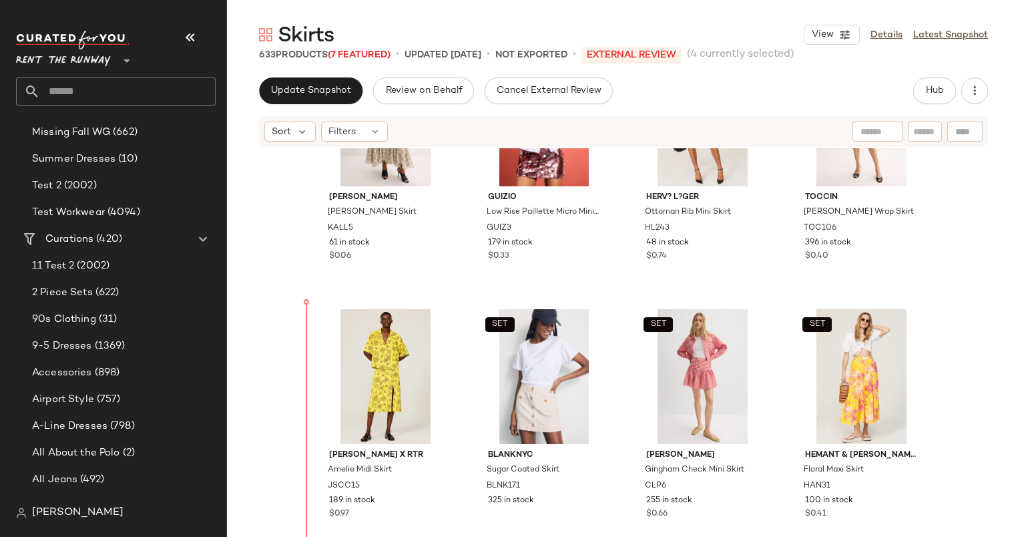
scroll to position [888, 0]
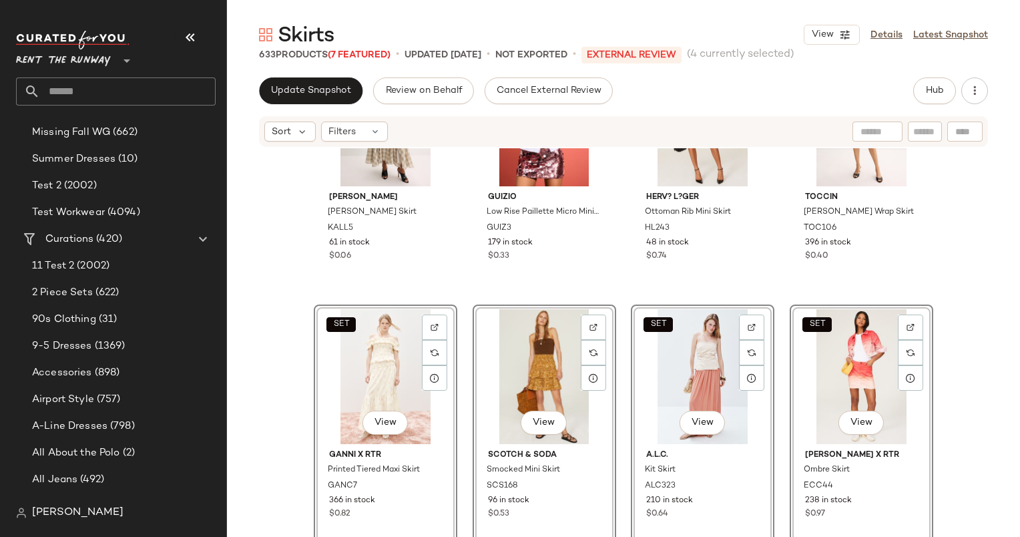
click at [946, 334] on div "SET Kallmeyer Alyse Gusset Skirt KALL5 61 in stock $0.06 GUIZIO Low Rise Paille…" at bounding box center [623, 362] width 793 height 429
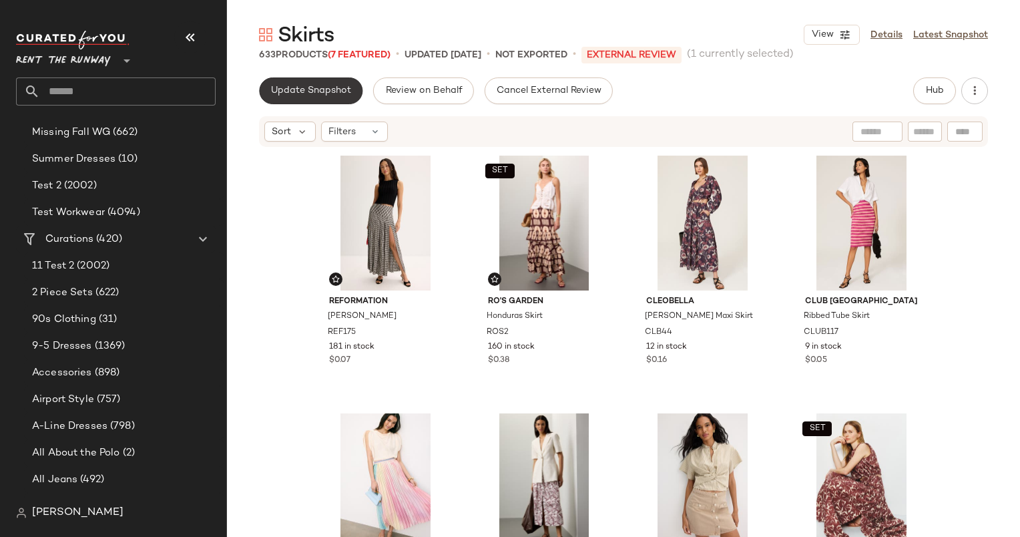
click at [317, 88] on span "Update Snapshot" at bounding box center [310, 90] width 81 height 11
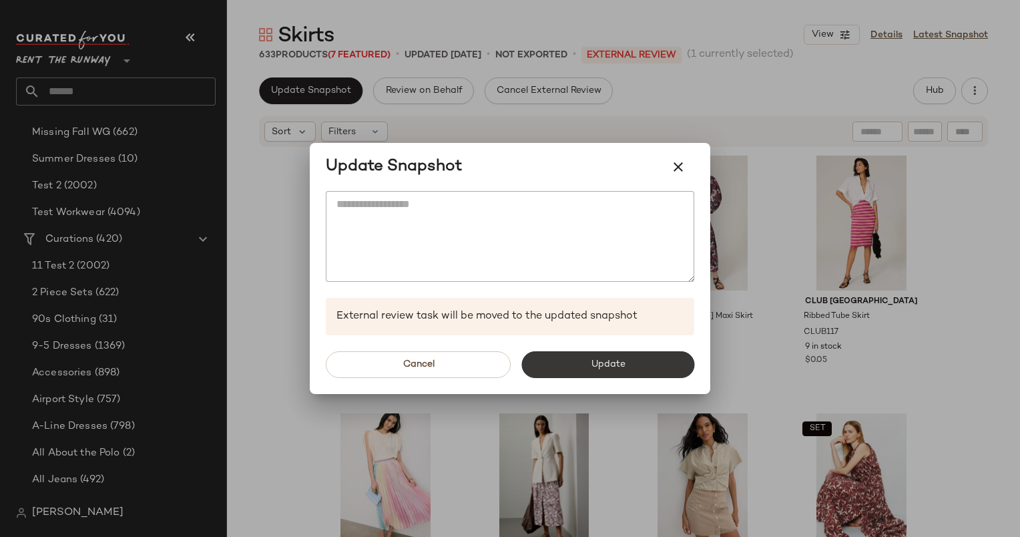
click at [617, 361] on span "Update" at bounding box center [607, 364] width 35 height 11
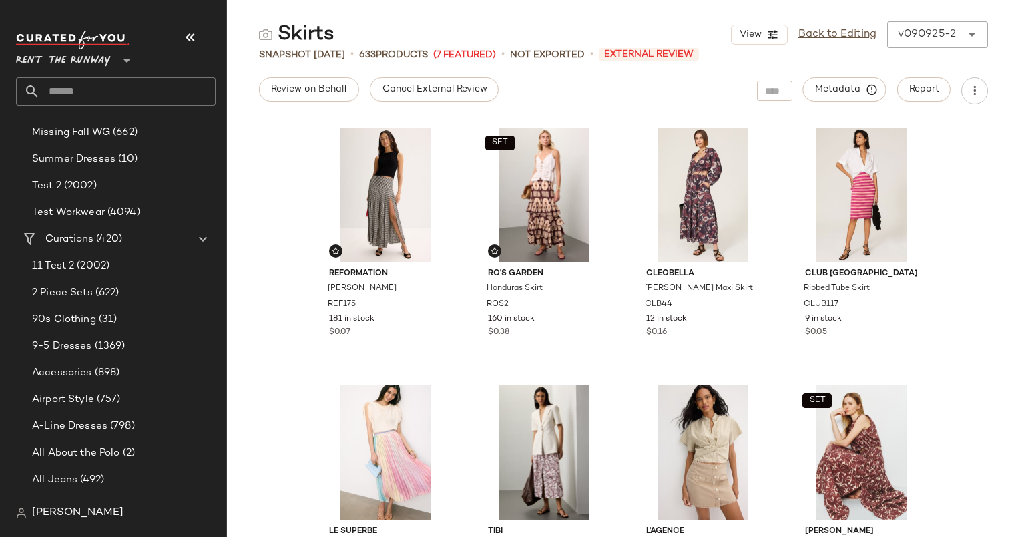
click at [735, 62] on div "Skirts View Back to Editing v090925-2 ****** Snapshot Sep 9th • 633 Products (7…" at bounding box center [623, 278] width 793 height 515
click at [832, 33] on link "Back to Editing" at bounding box center [838, 35] width 78 height 16
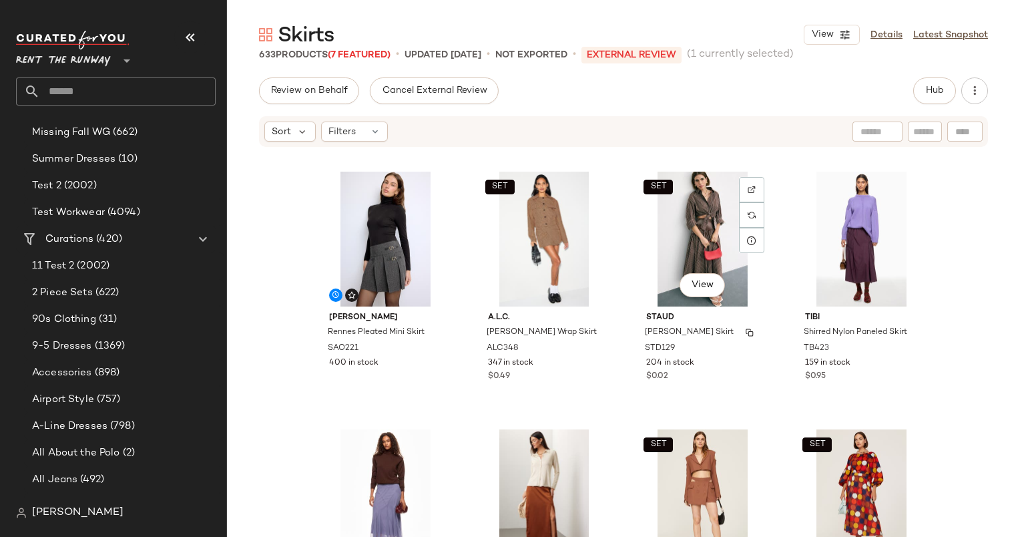
scroll to position [3604, 0]
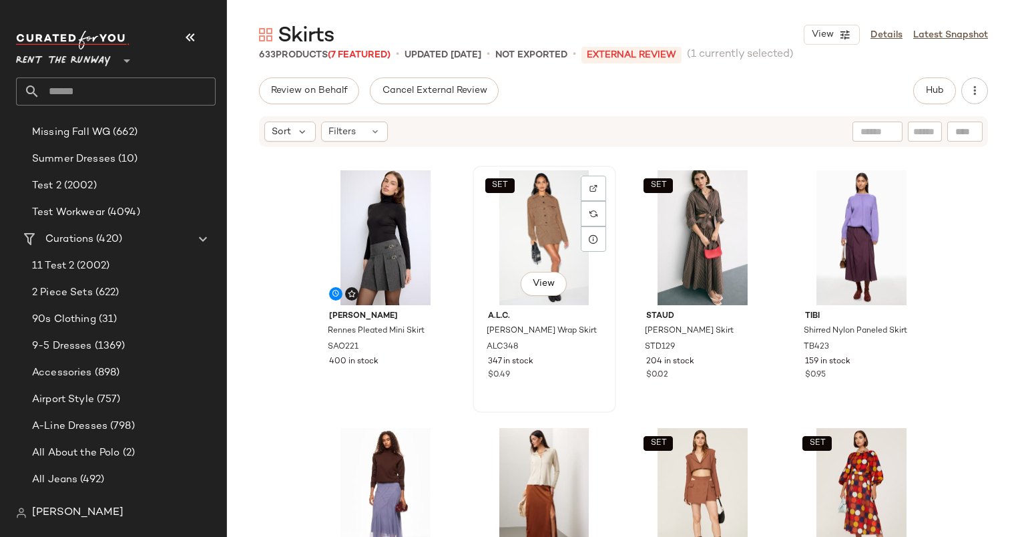
click at [517, 253] on div "SET View" at bounding box center [544, 237] width 134 height 135
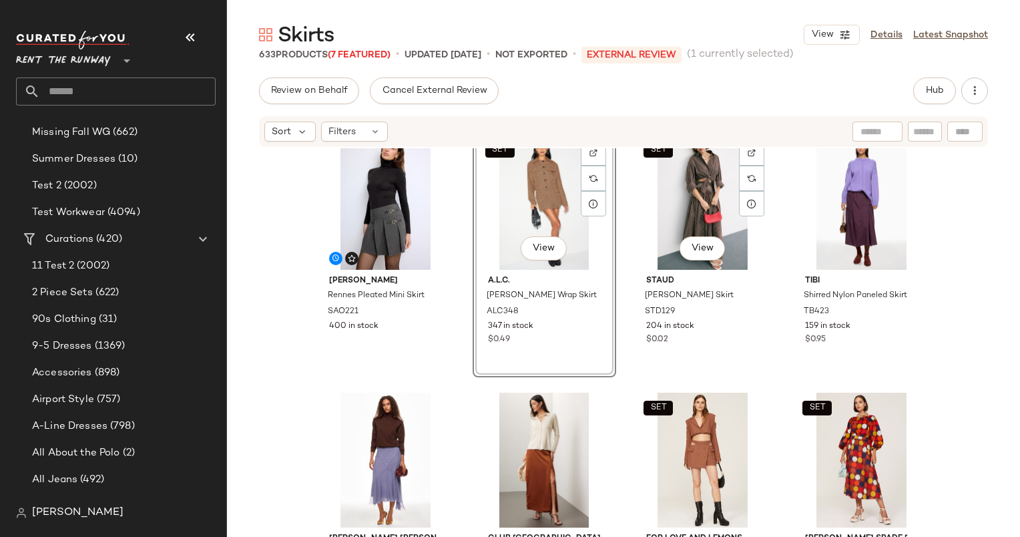
scroll to position [3639, 0]
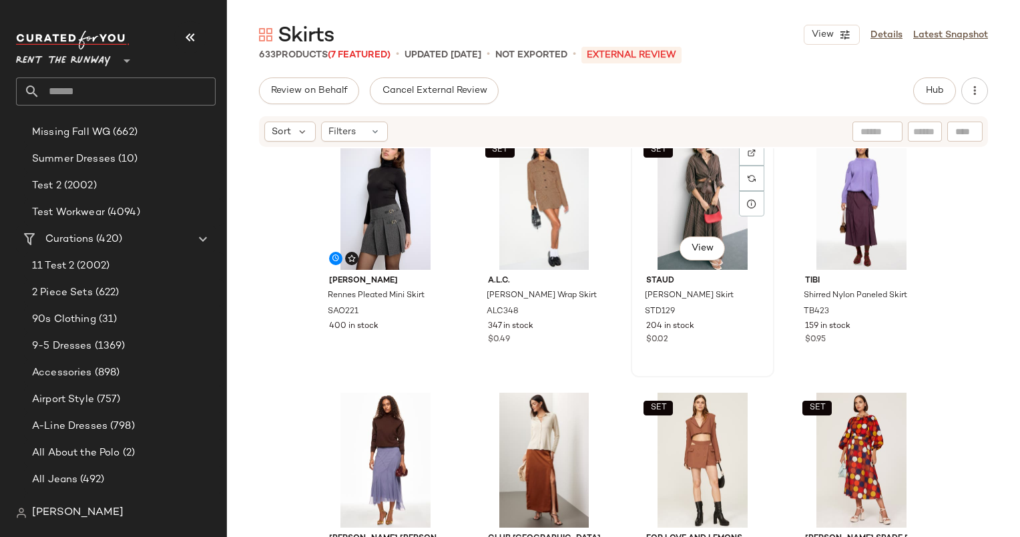
click at [690, 202] on div "SET View" at bounding box center [703, 202] width 134 height 135
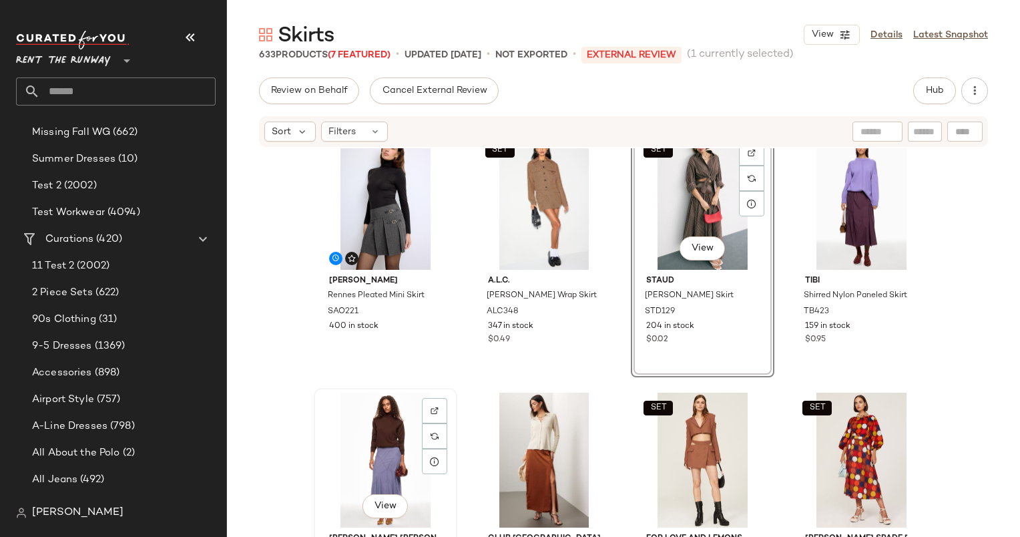
click at [377, 443] on div "View" at bounding box center [385, 460] width 134 height 135
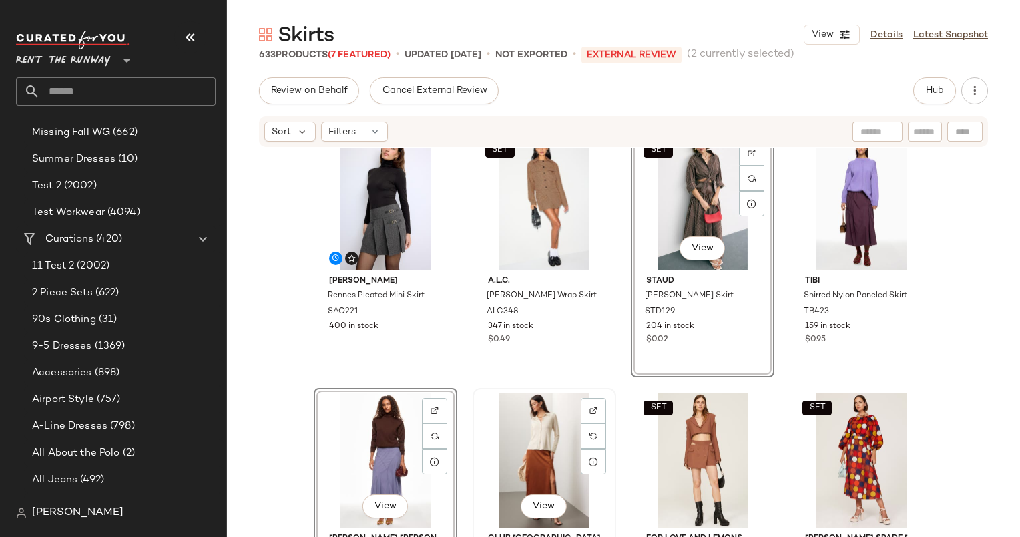
click at [554, 451] on div "View" at bounding box center [544, 460] width 134 height 135
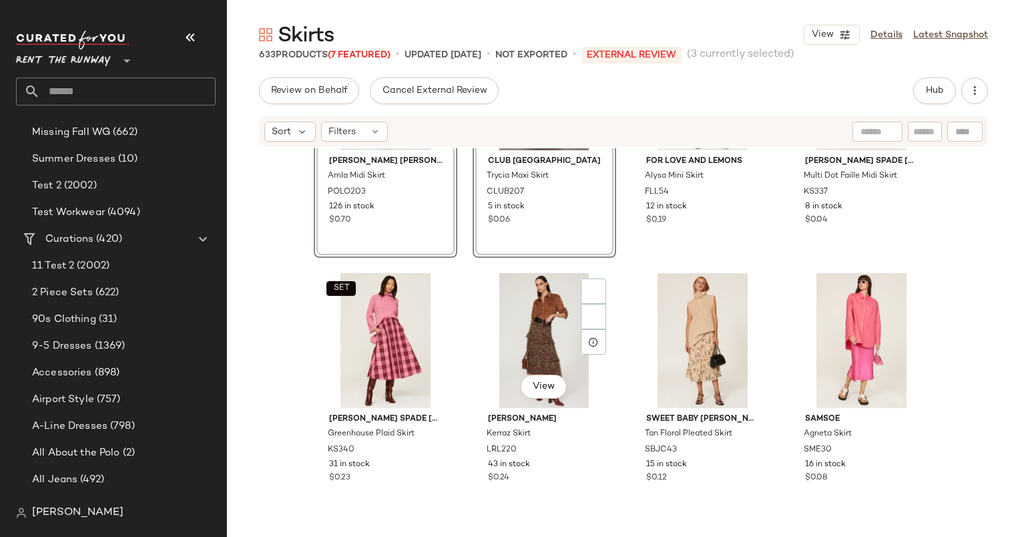
scroll to position [4048, 0]
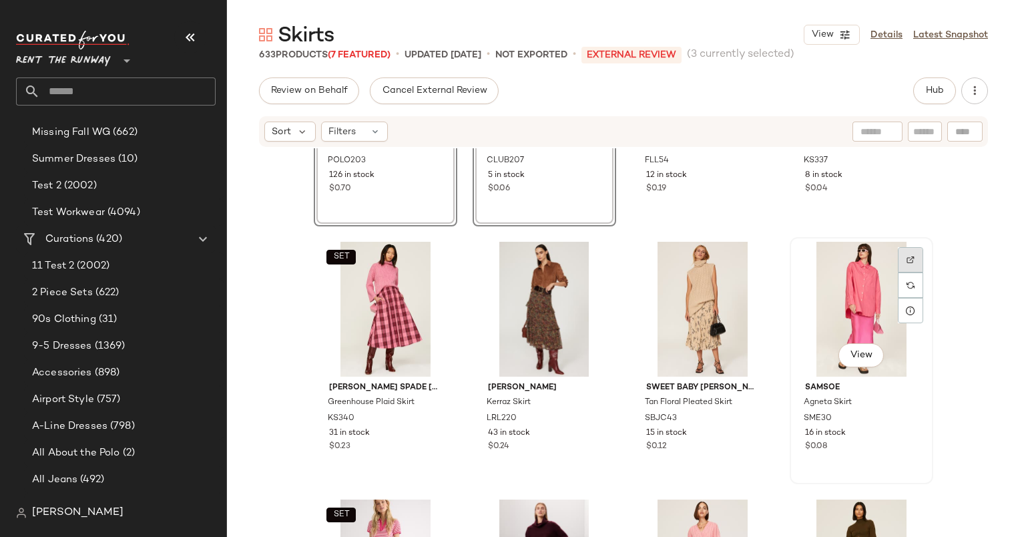
click at [898, 264] on div at bounding box center [910, 259] width 25 height 25
click at [821, 310] on div "View" at bounding box center [862, 309] width 134 height 135
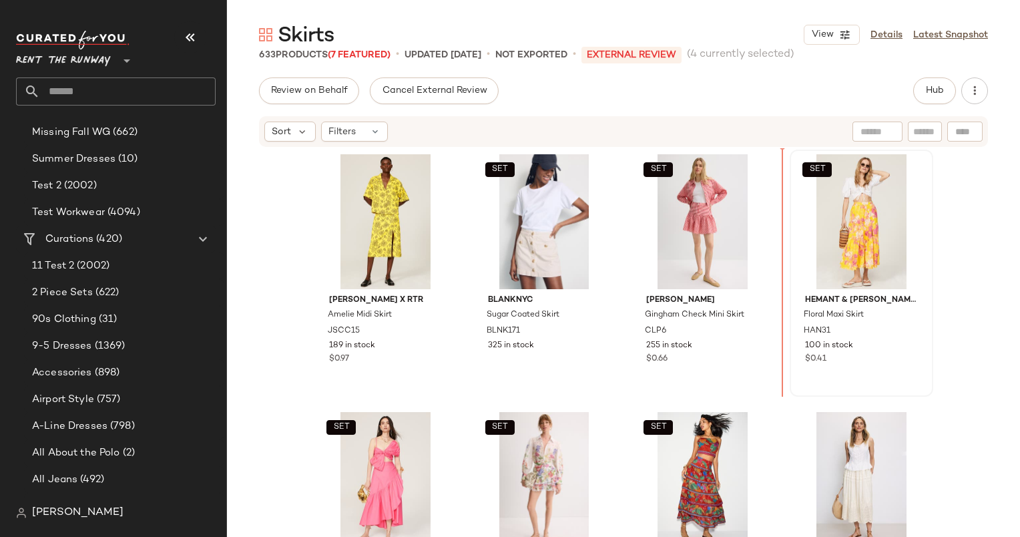
scroll to position [1294, 0]
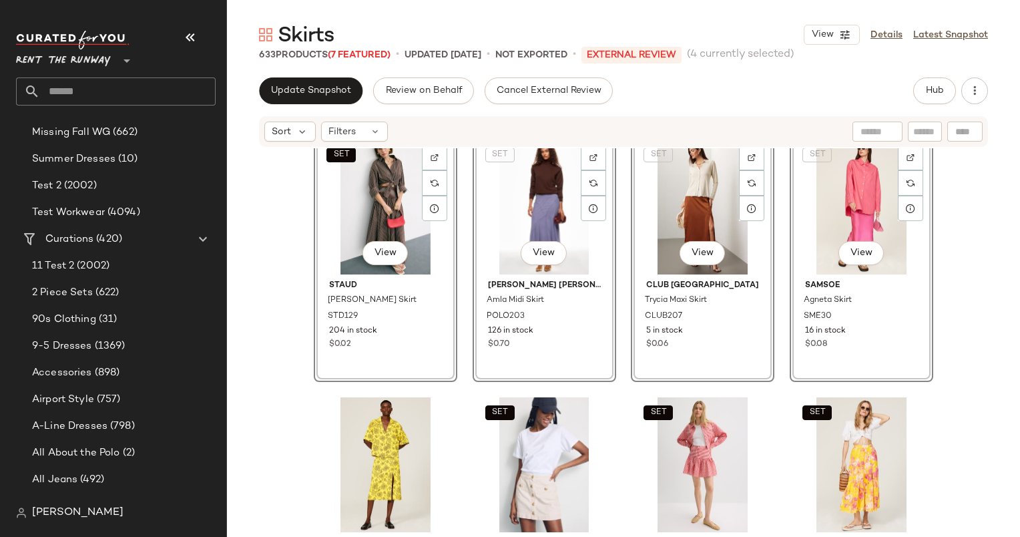
scroll to position [1318, 0]
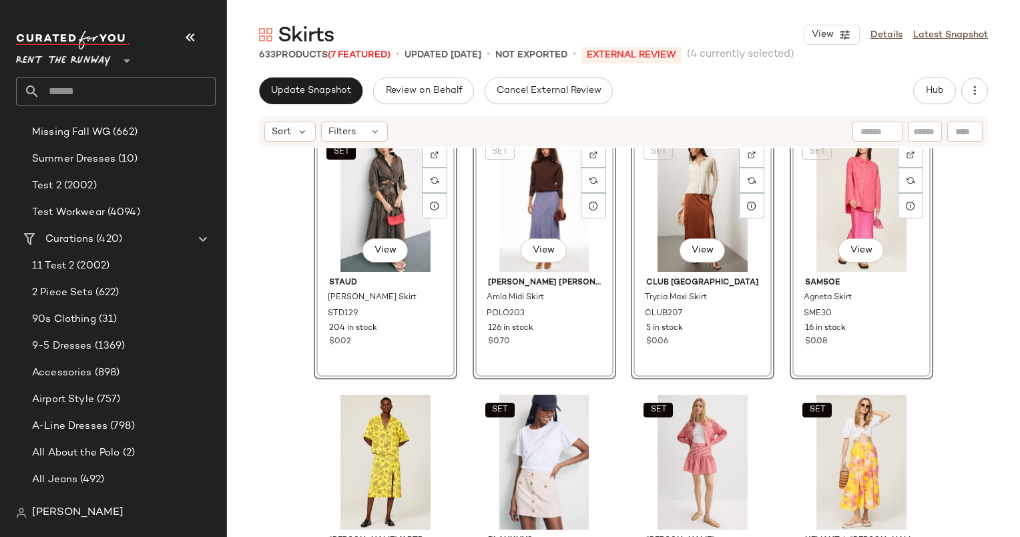
click at [956, 276] on div "SET Esteban Cortazar x RTR Ombre Skirt ECC44 238 in stock $0.97 SET GANNI x RTR…" at bounding box center [623, 362] width 793 height 429
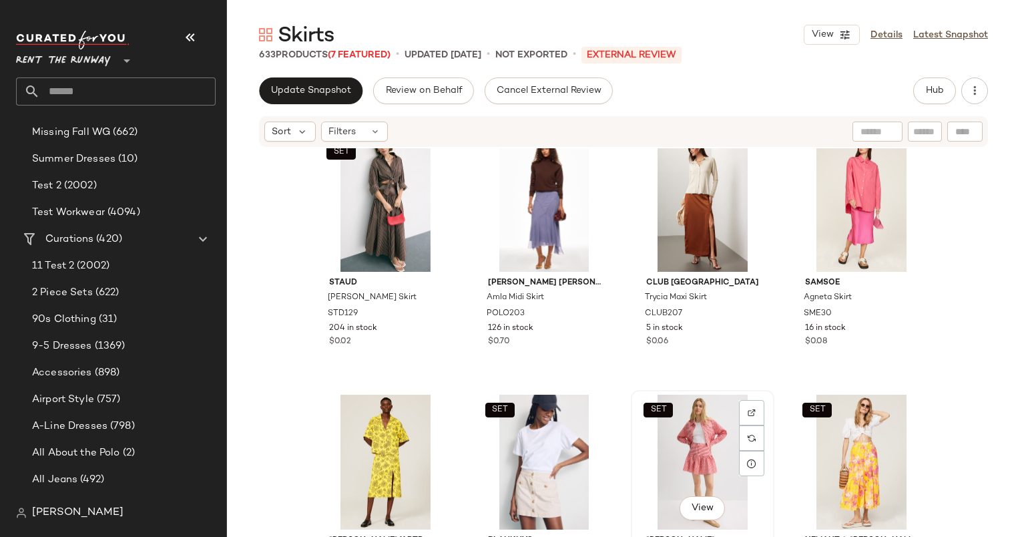
scroll to position [1259, 0]
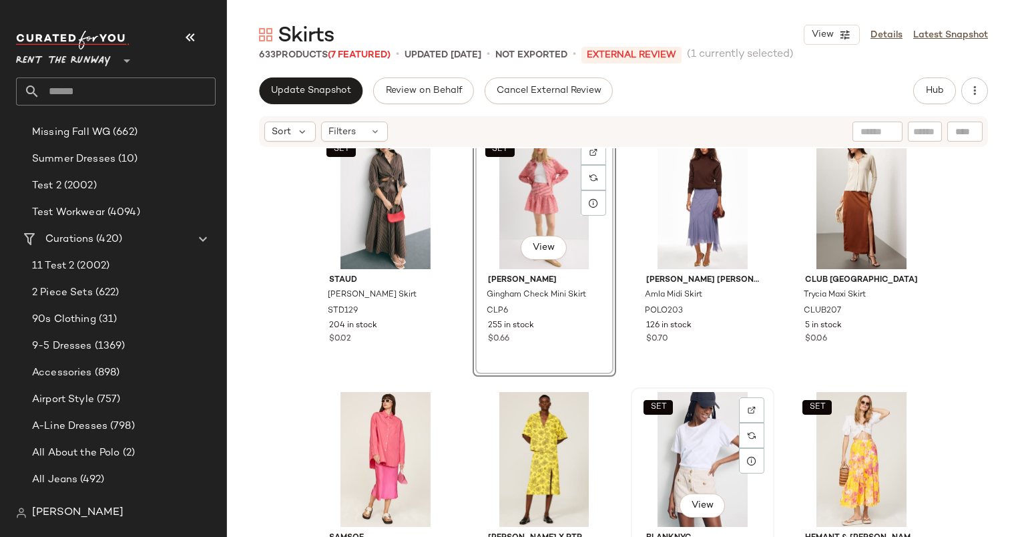
scroll to position [1309, 0]
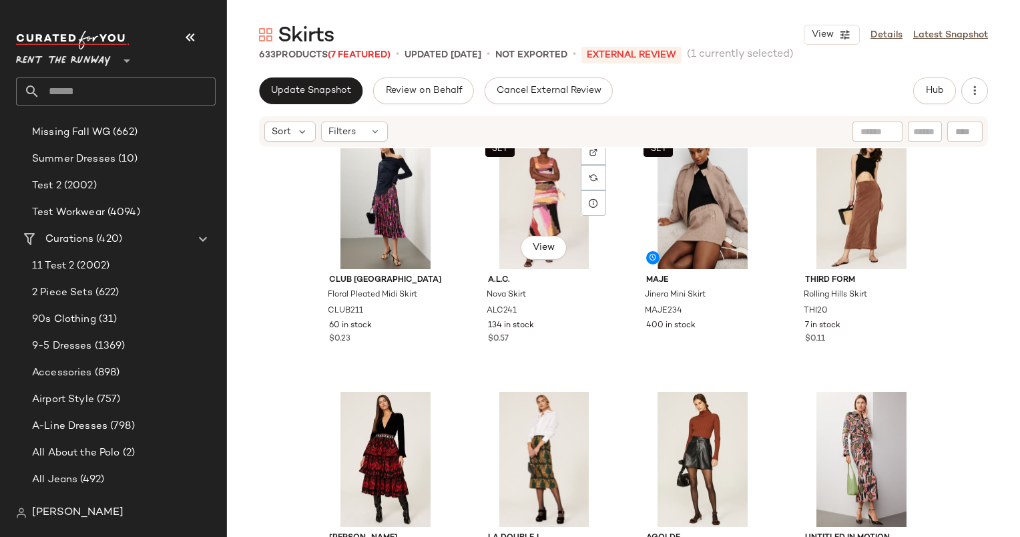
scroll to position [4672, 0]
click at [562, 208] on div "SET View" at bounding box center [544, 201] width 134 height 135
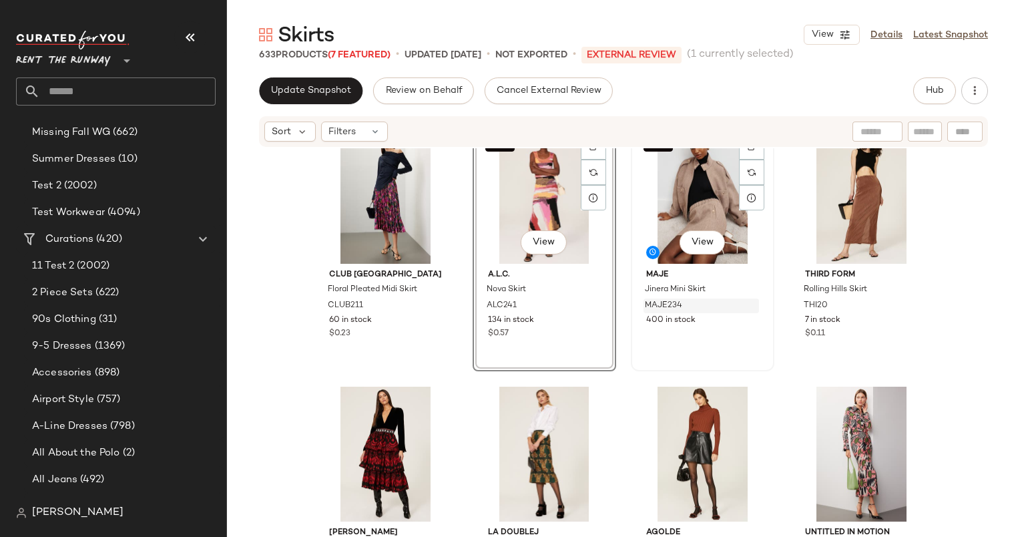
scroll to position [4644, 0]
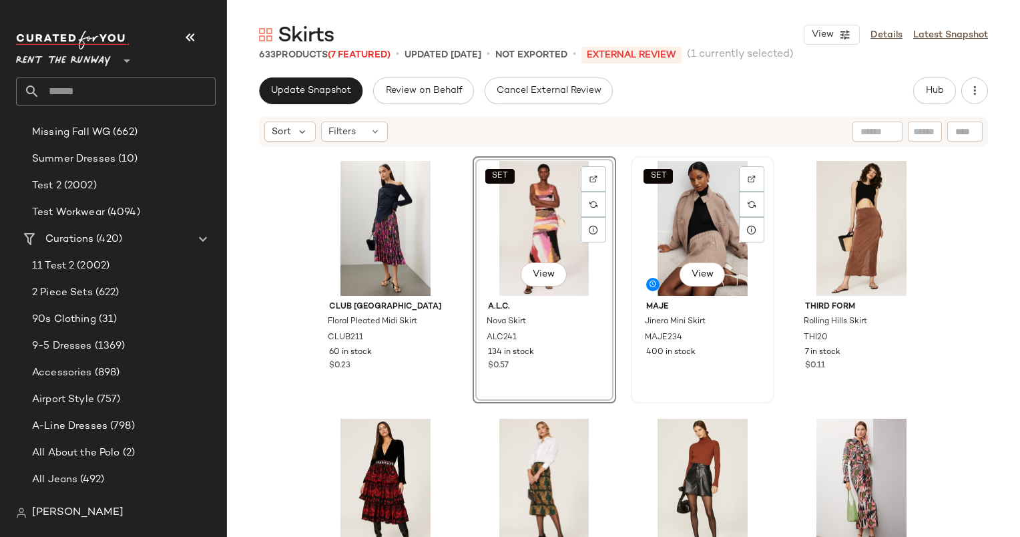
click at [715, 210] on div "SET View" at bounding box center [703, 228] width 134 height 135
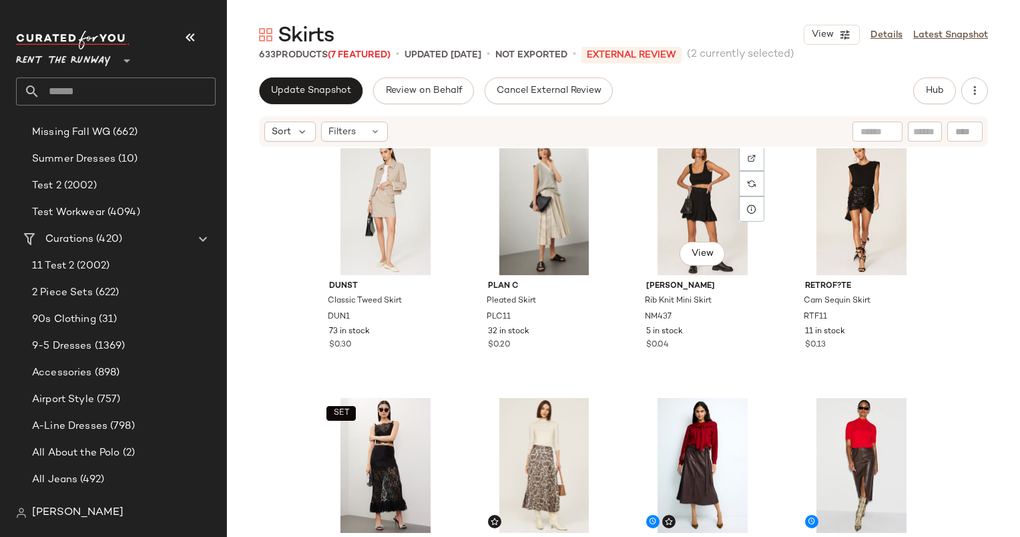
scroll to position [5849, 0]
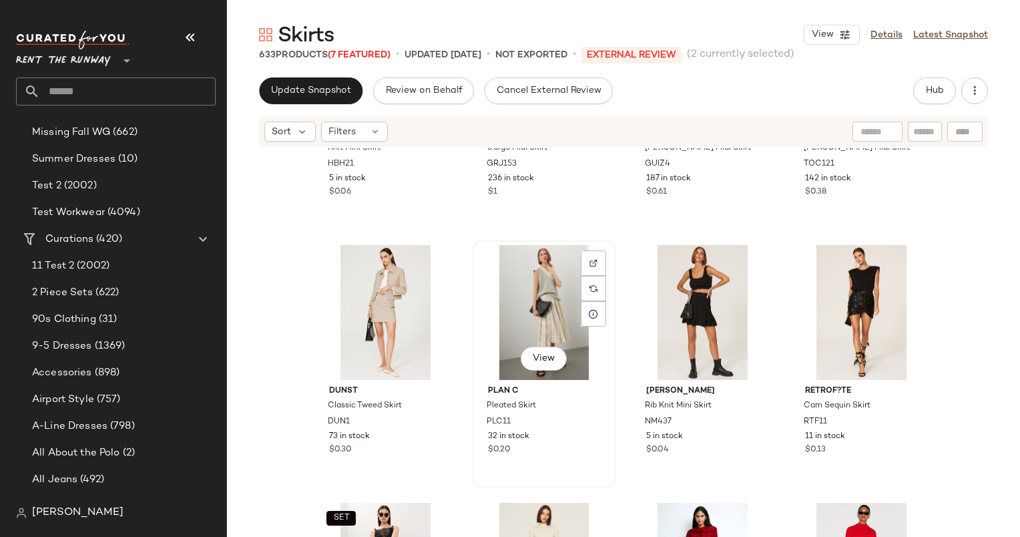
click at [545, 267] on div "View" at bounding box center [544, 312] width 134 height 135
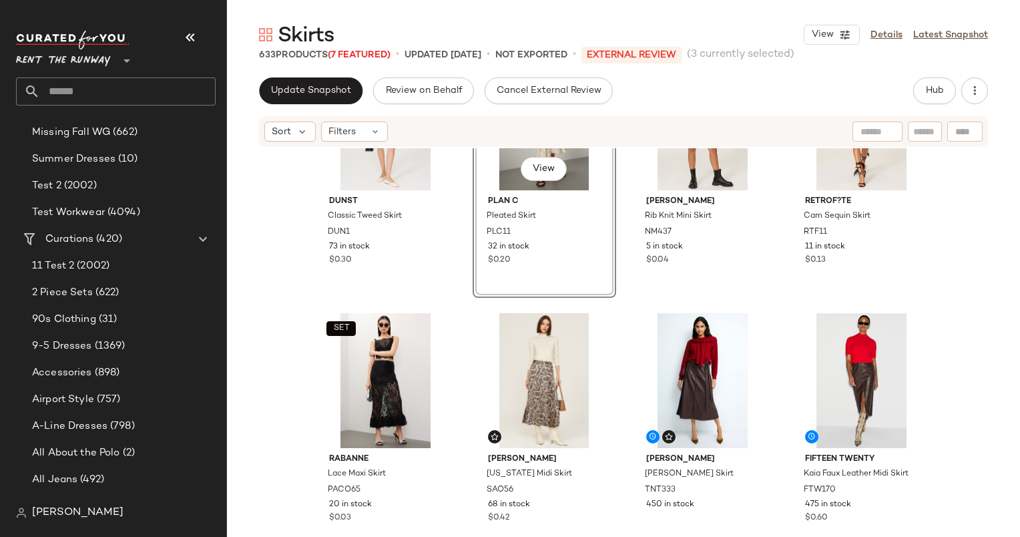
scroll to position [6006, 0]
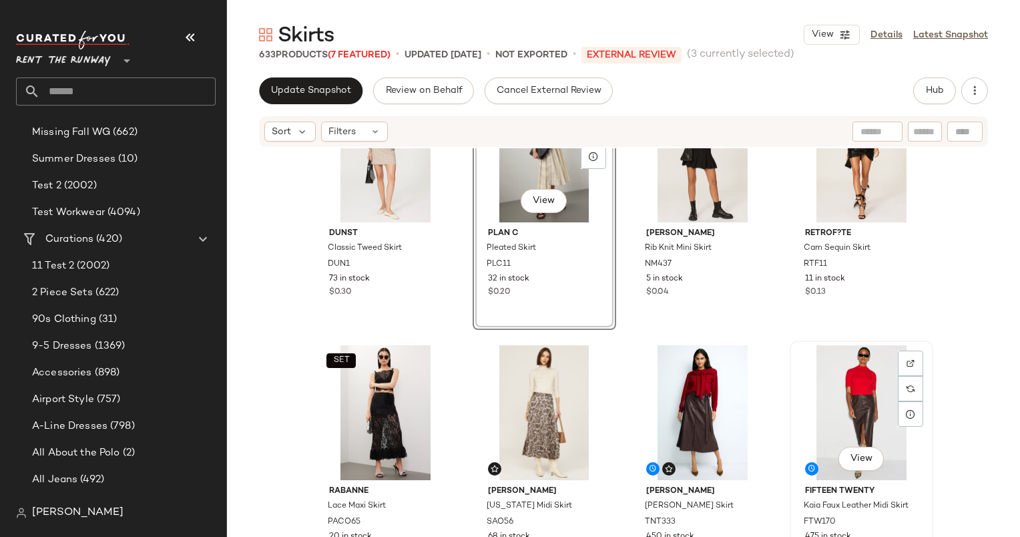
click at [839, 402] on div "View" at bounding box center [862, 412] width 134 height 135
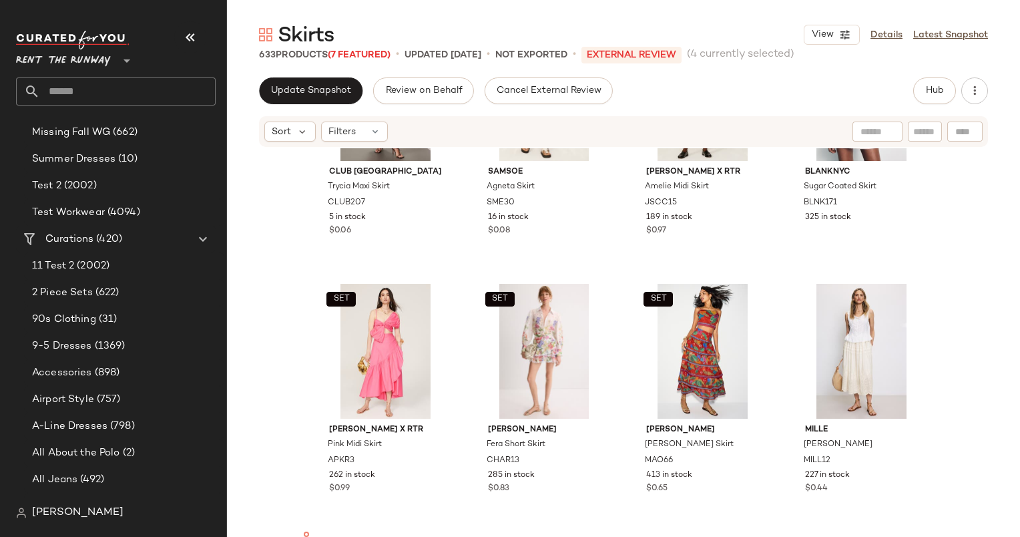
scroll to position [1781, 0]
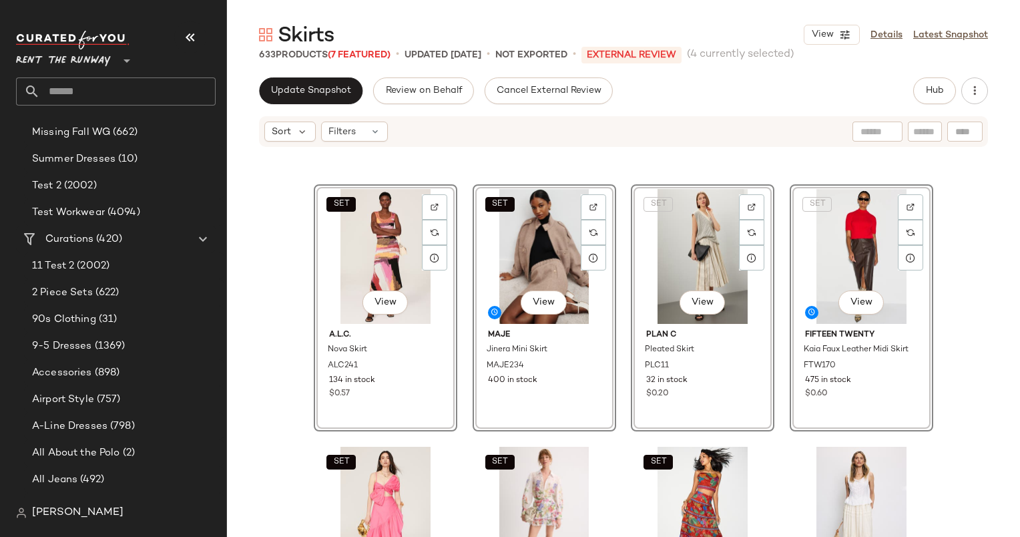
click at [958, 320] on div "Club Monaco Trycia Maxi Skirt CLUB207 5 in stock $0.06 Samsoe Agneta Skirt SME3…" at bounding box center [623, 362] width 793 height 429
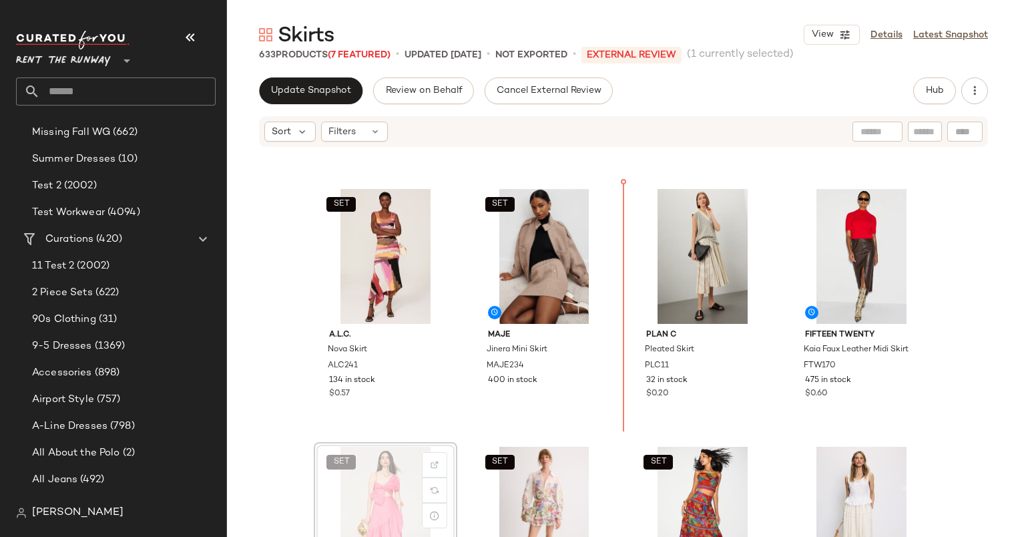
scroll to position [1782, 0]
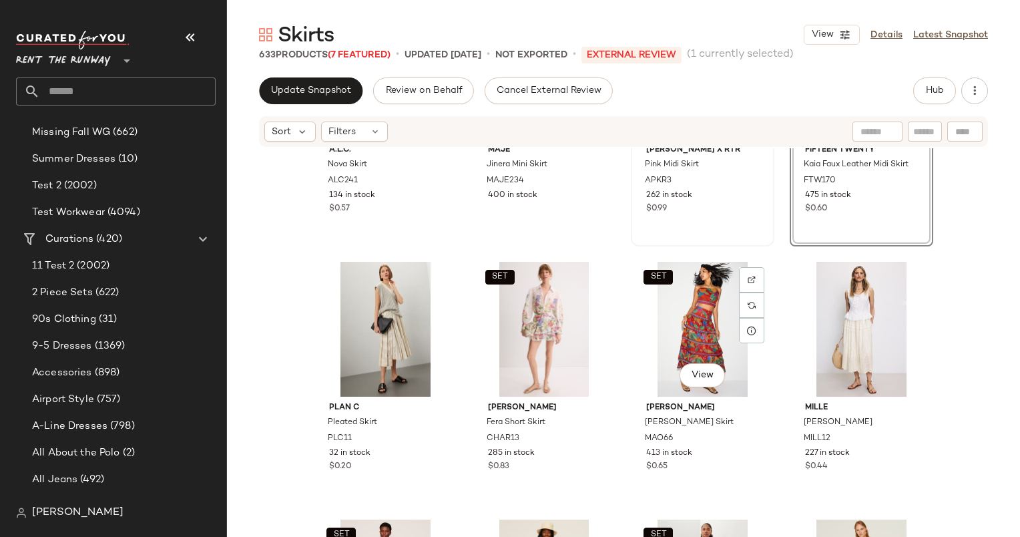
scroll to position [2010, 0]
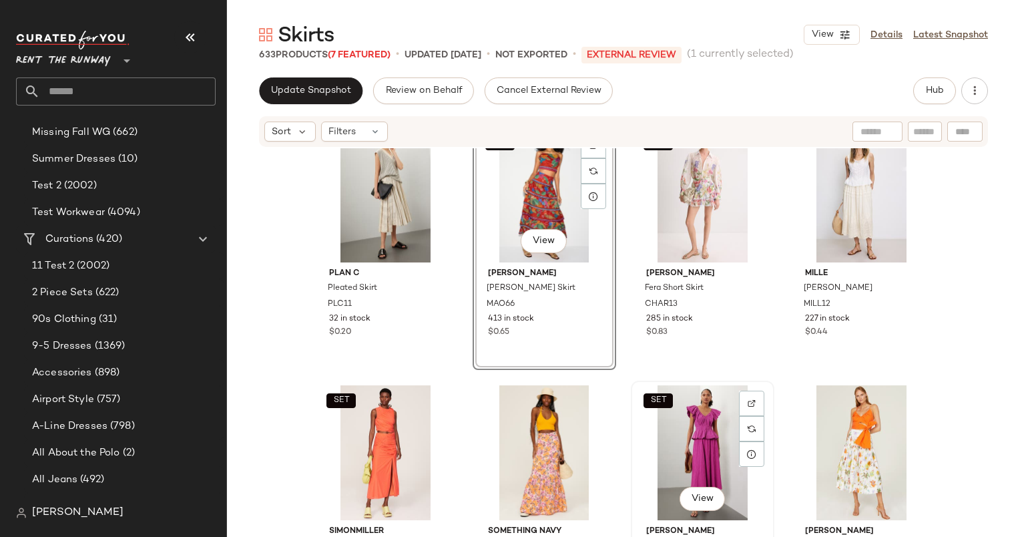
scroll to position [2064, 0]
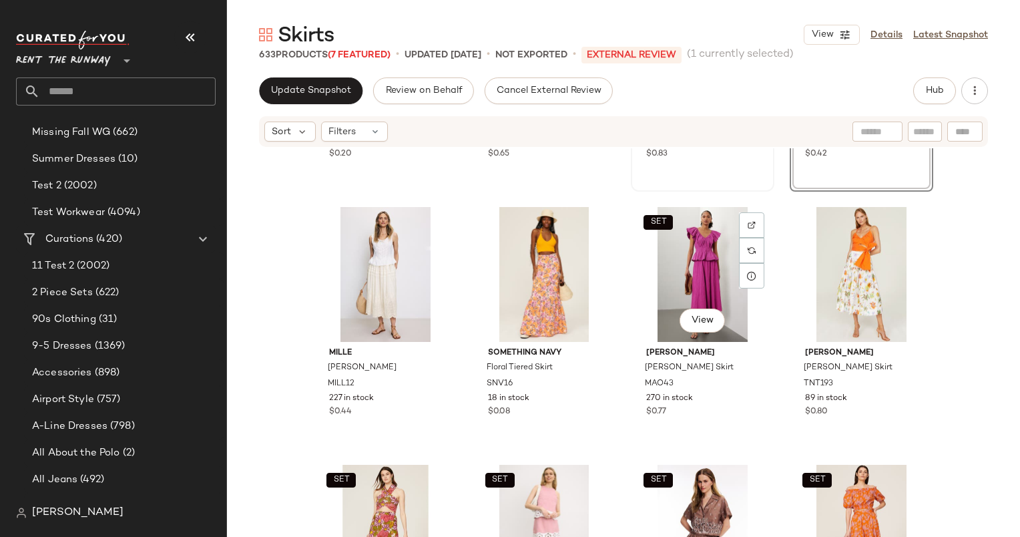
scroll to position [2280, 0]
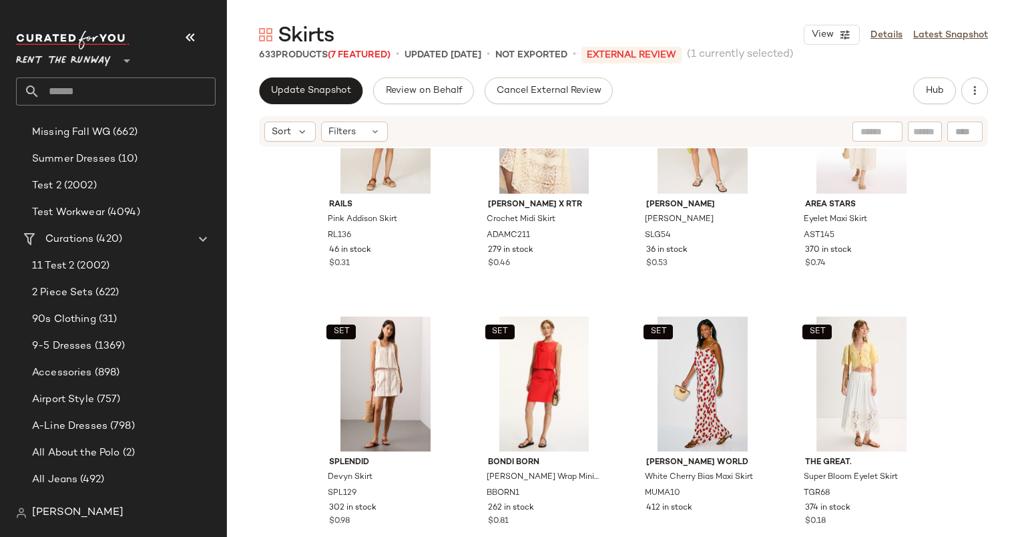
click at [584, 297] on div "SET Adam Lippes x RTR Crochet Midi Skirt ADAMC211 279 in stock $0.46" at bounding box center [544, 177] width 141 height 244
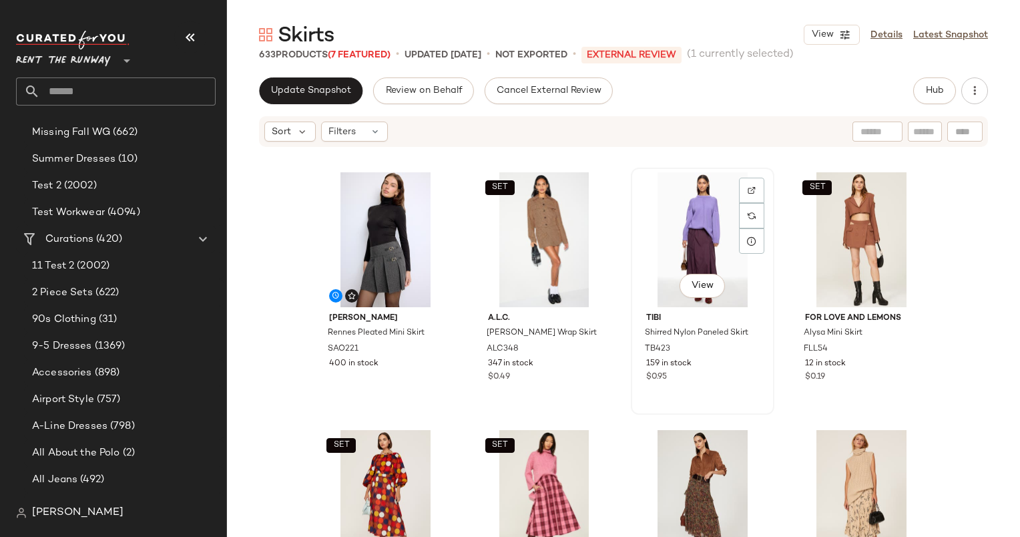
scroll to position [4196, 0]
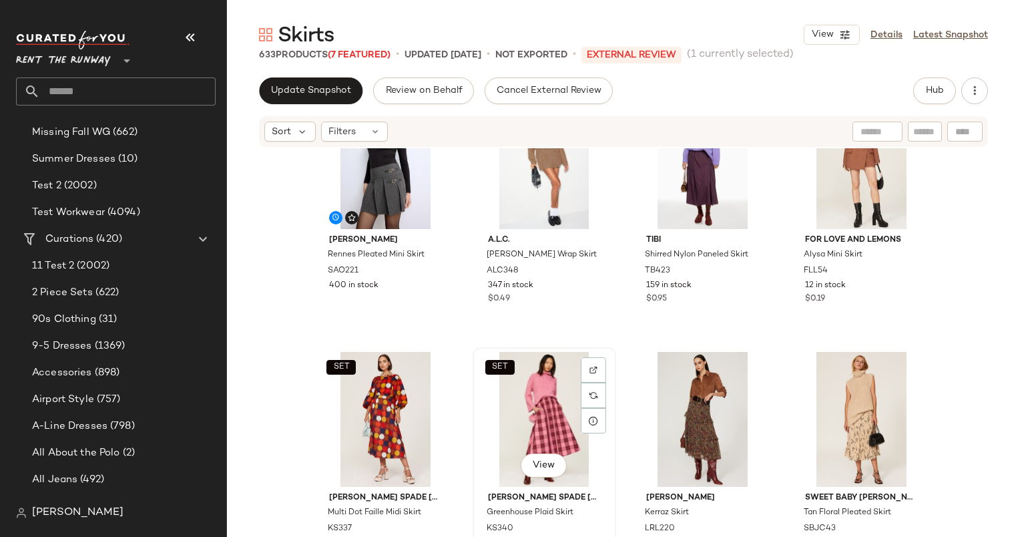
click at [553, 371] on div "SET View" at bounding box center [544, 419] width 134 height 135
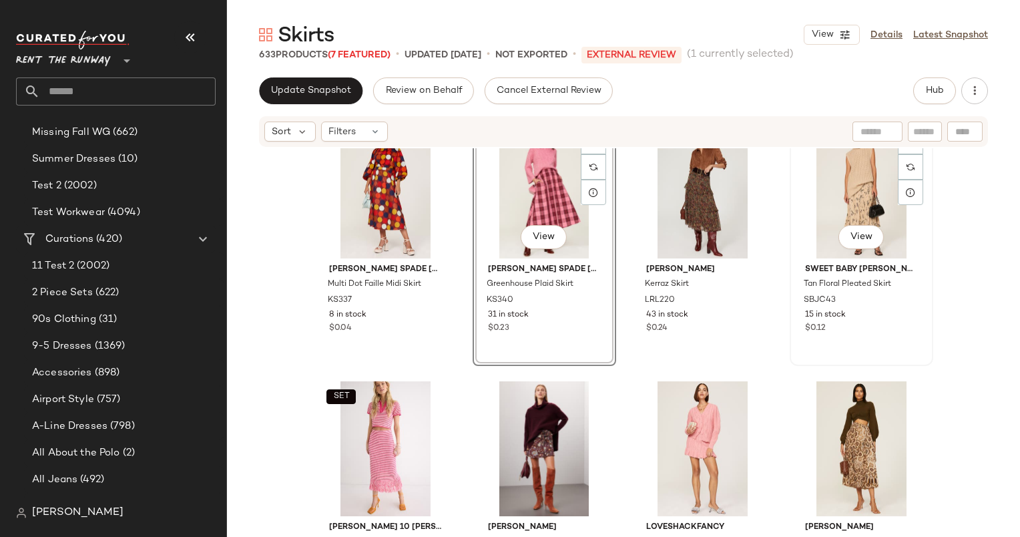
click at [838, 195] on div "View" at bounding box center [862, 191] width 134 height 135
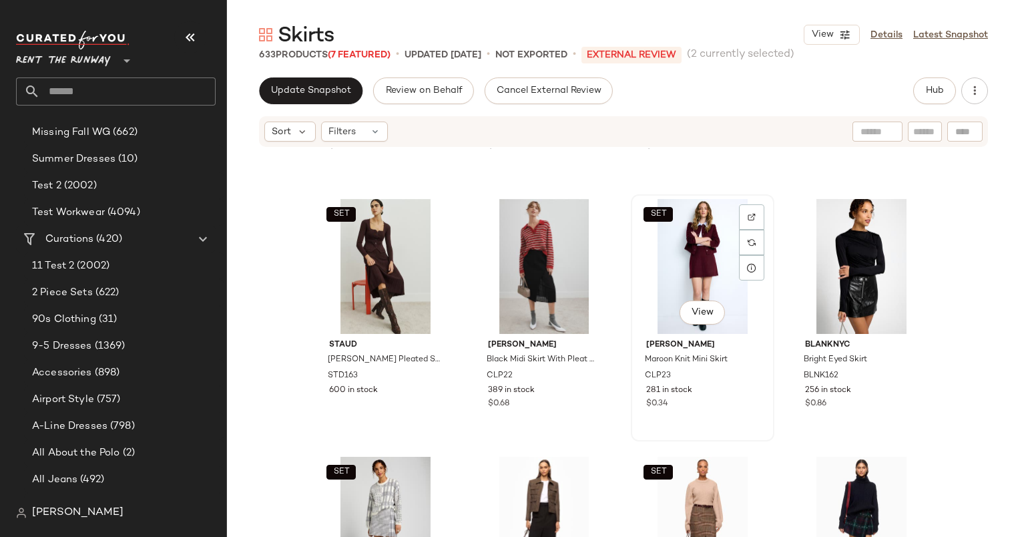
scroll to position [6405, 0]
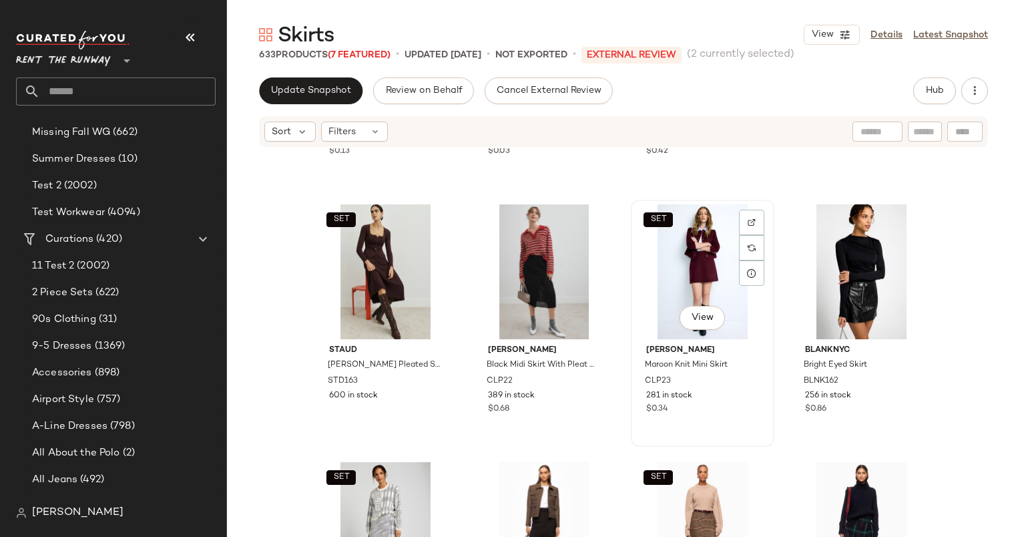
click at [707, 256] on div "SET View" at bounding box center [703, 271] width 134 height 135
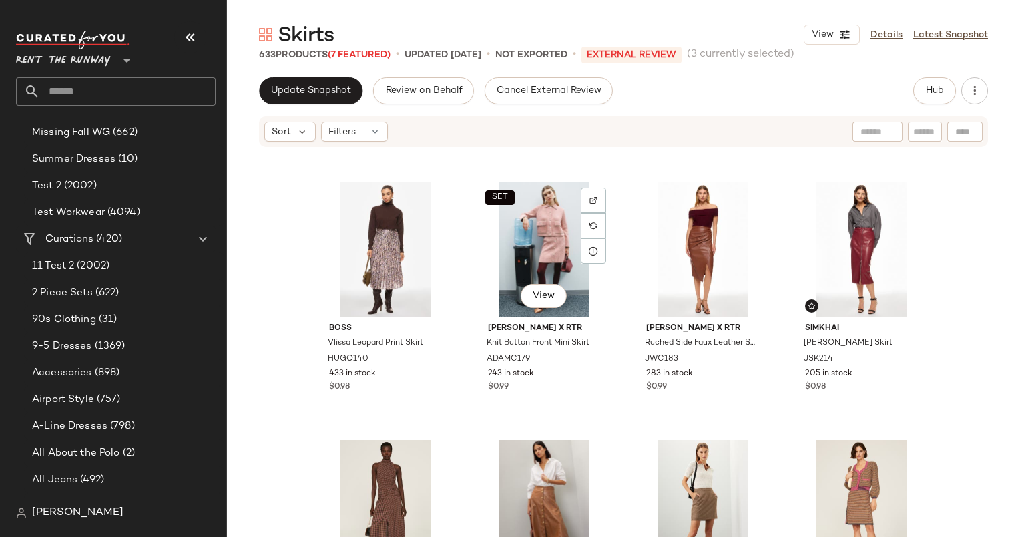
scroll to position [7454, 0]
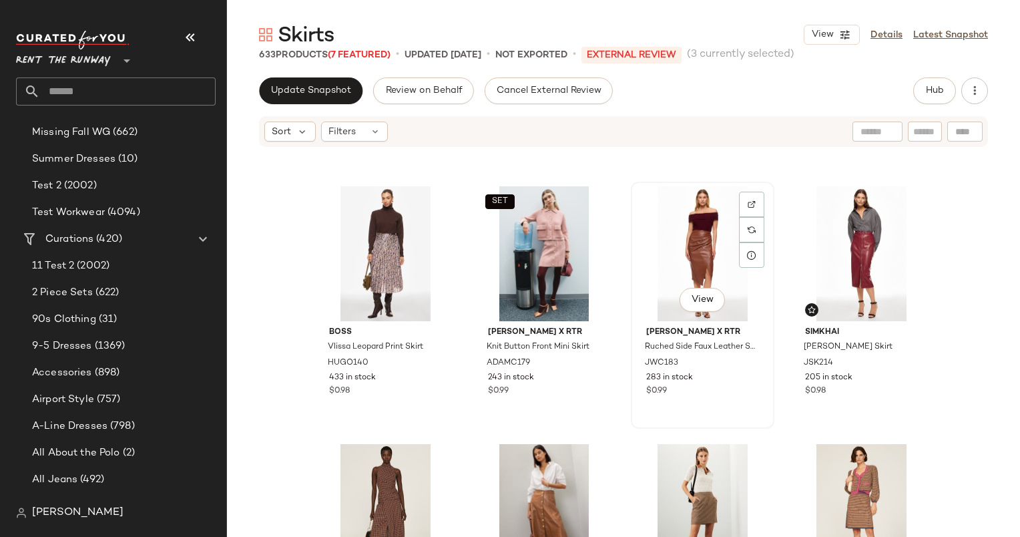
click at [668, 232] on div "View" at bounding box center [703, 253] width 134 height 135
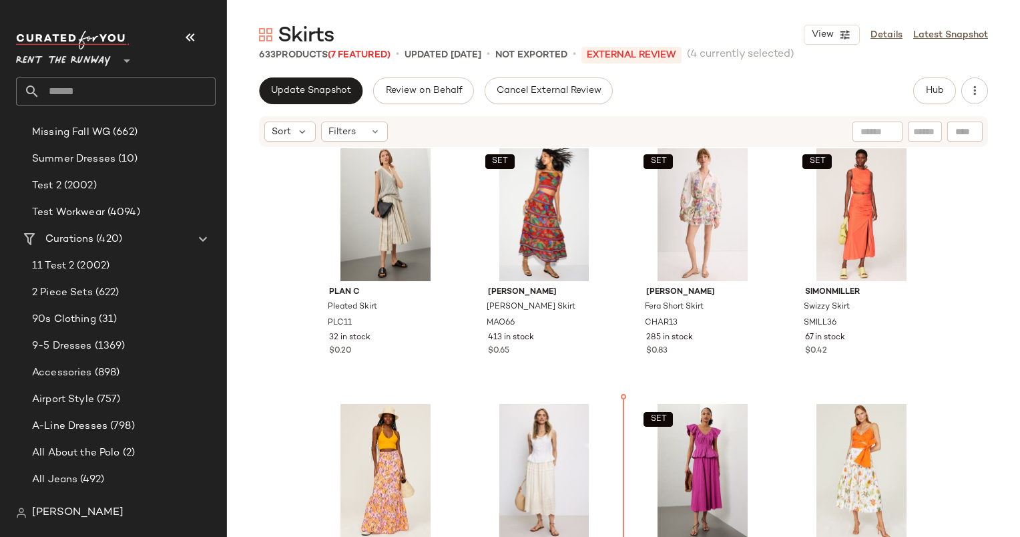
scroll to position [2137, 0]
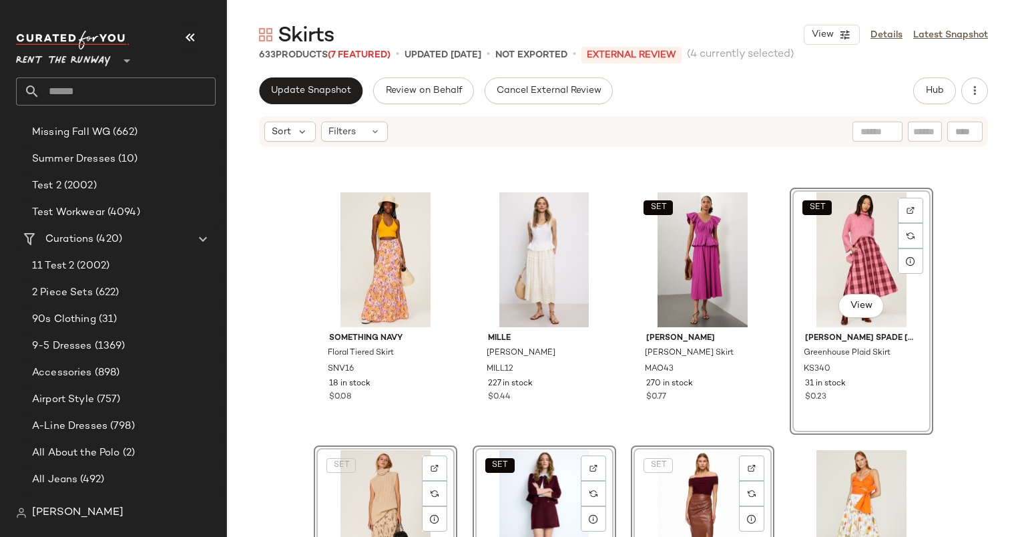
scroll to position [2438, 0]
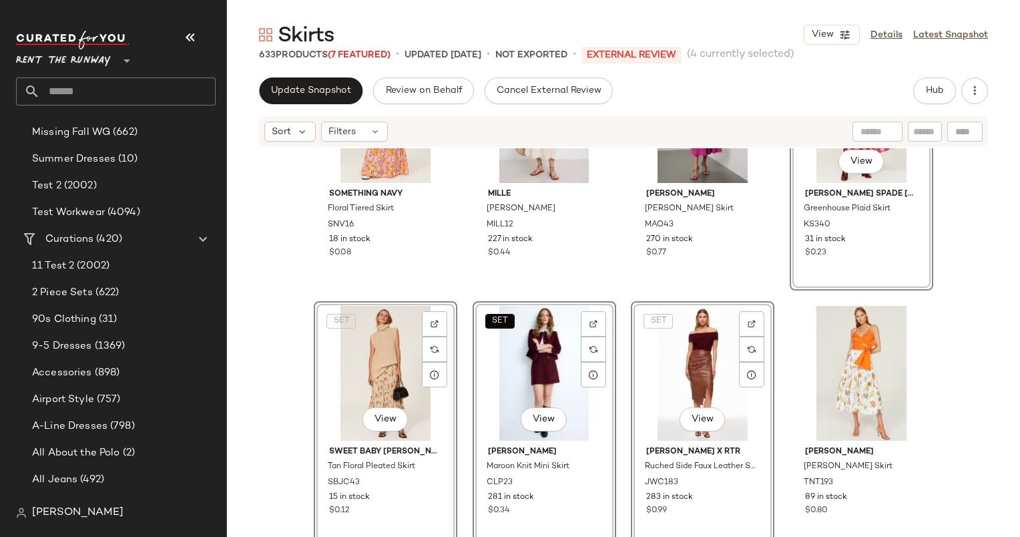
click at [940, 382] on div "Something Navy Floral Tiered Skirt SNV16 18 in stock $0.08 MILLE Leonie Skirt M…" at bounding box center [623, 362] width 793 height 429
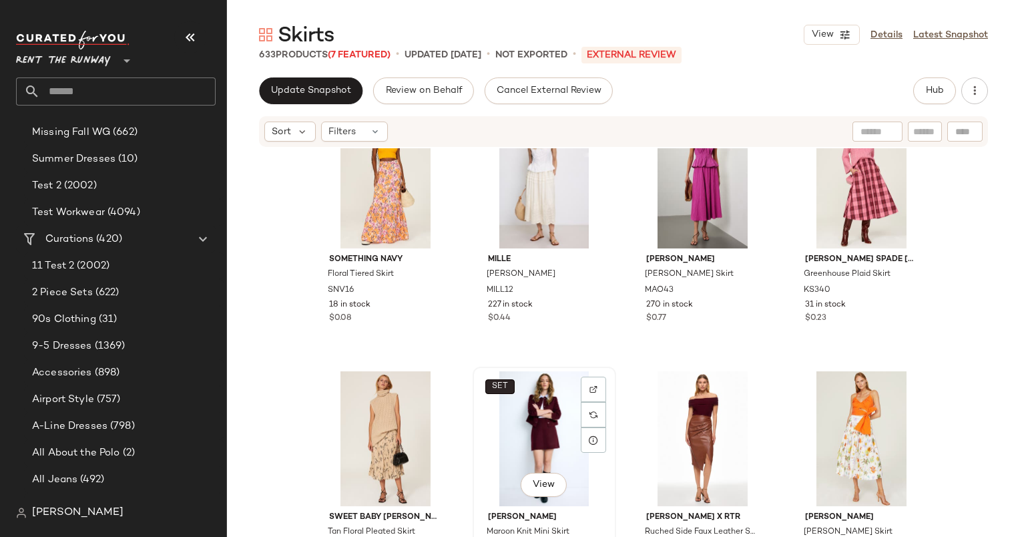
scroll to position [2373, 0]
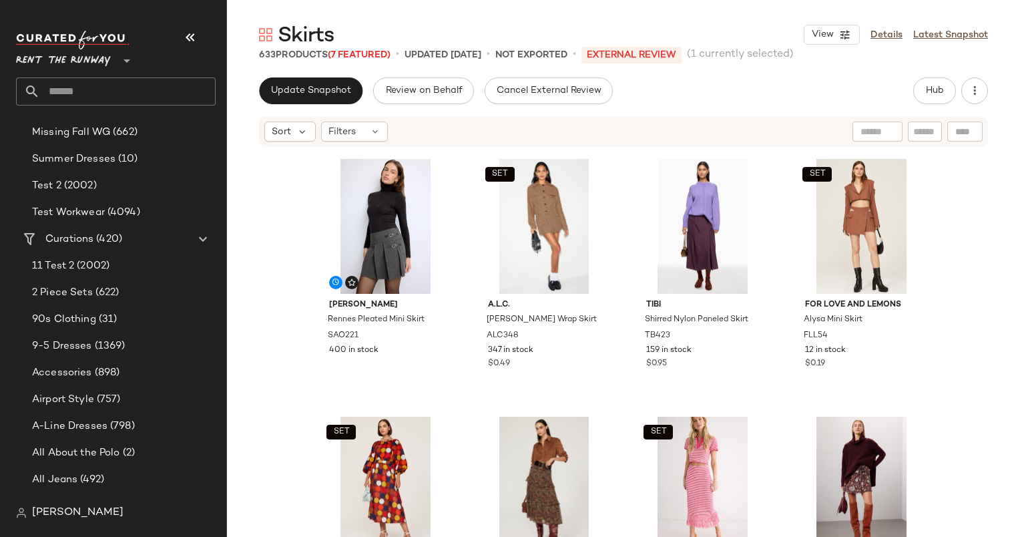
scroll to position [4530, 0]
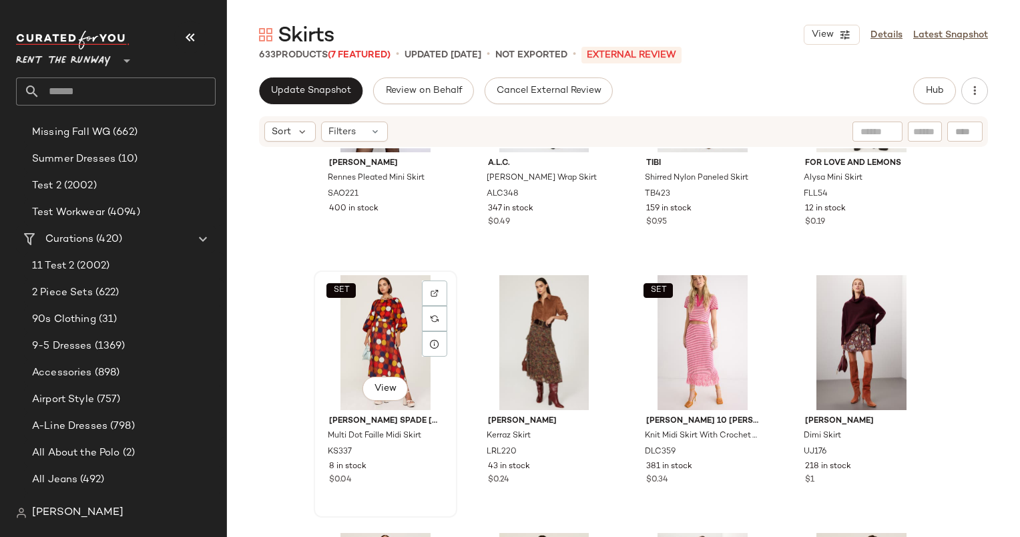
click at [379, 341] on div "SET View" at bounding box center [385, 342] width 134 height 135
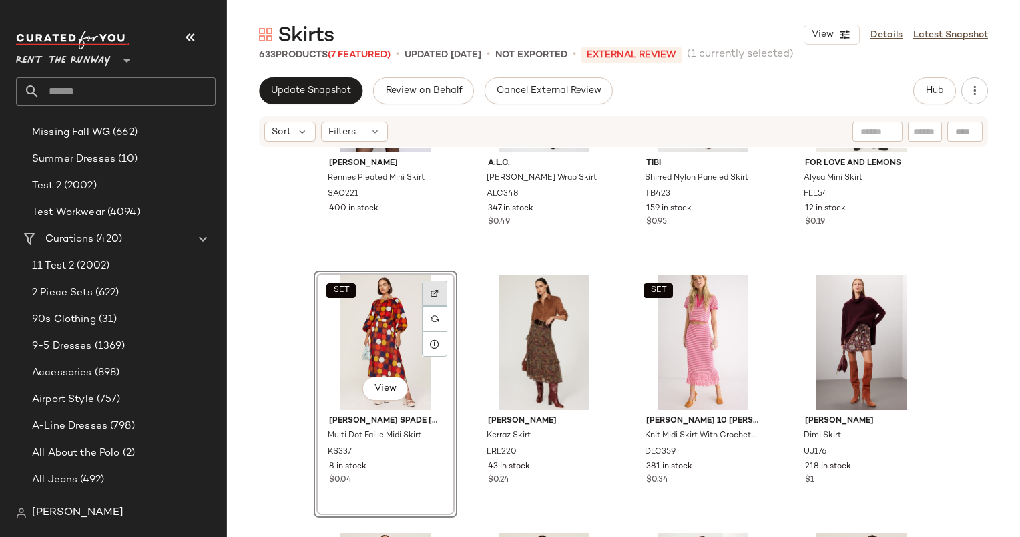
click at [431, 291] on img at bounding box center [435, 293] width 8 height 8
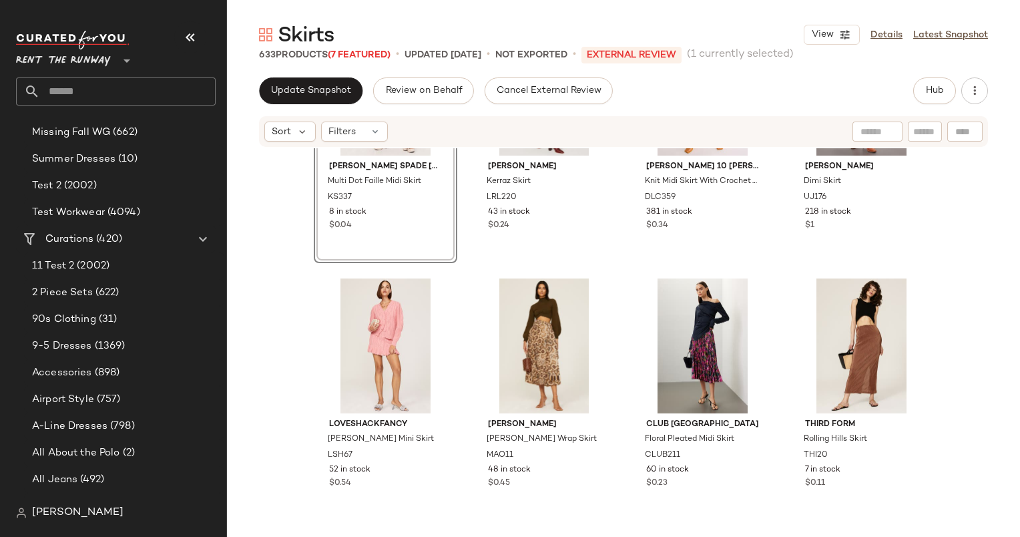
scroll to position [4785, 0]
click at [373, 310] on div "View" at bounding box center [385, 345] width 134 height 135
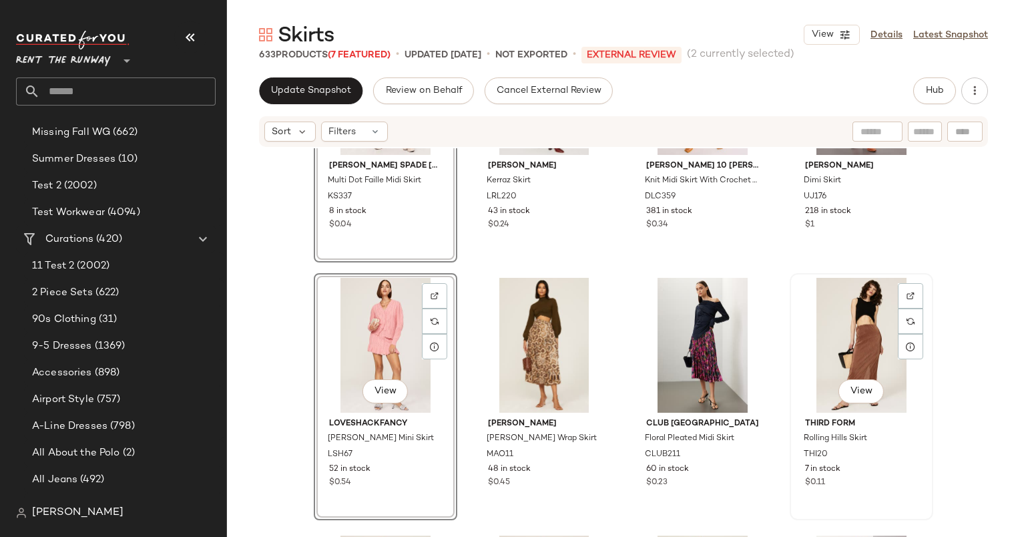
click at [857, 312] on div "View" at bounding box center [862, 345] width 134 height 135
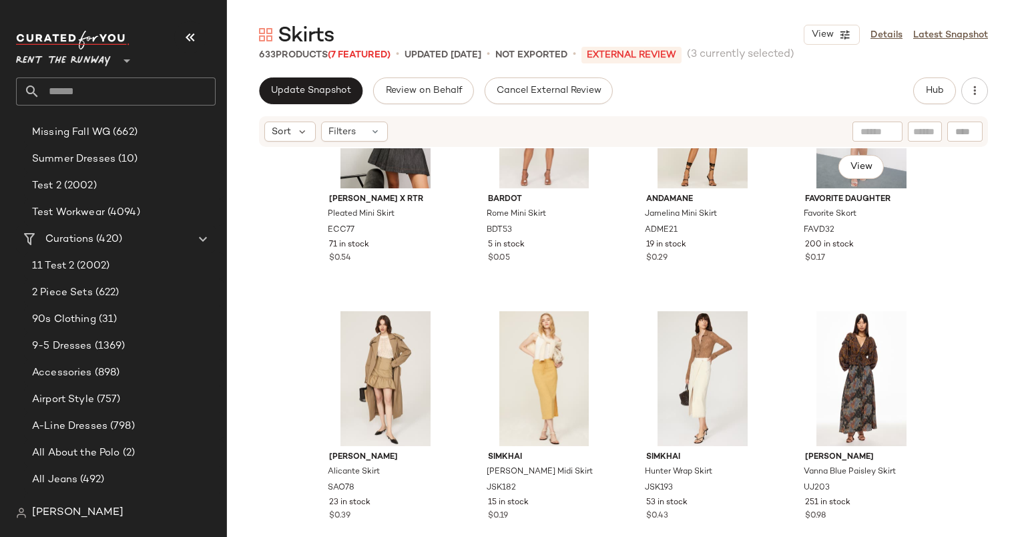
scroll to position [5417, 0]
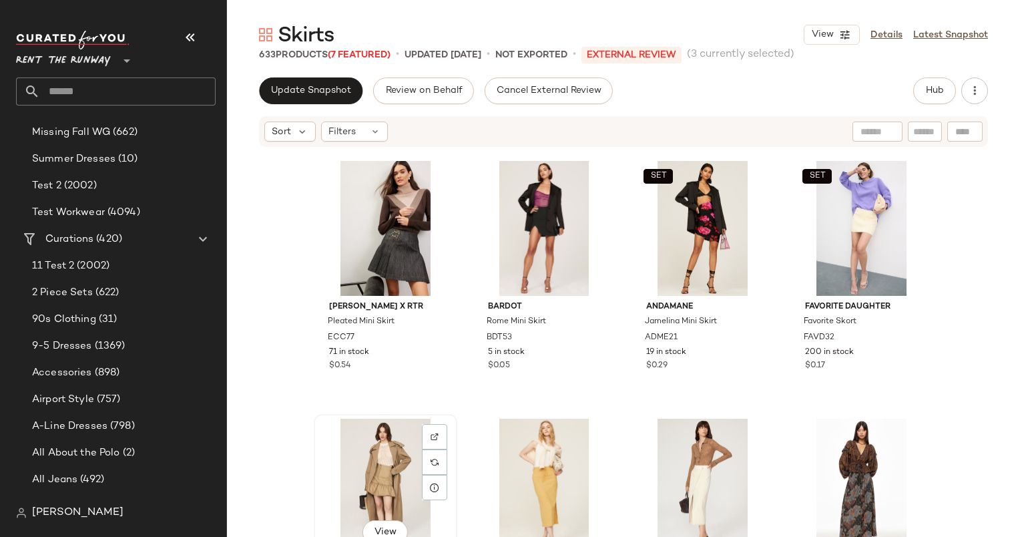
click at [363, 467] on div "View" at bounding box center [385, 486] width 134 height 135
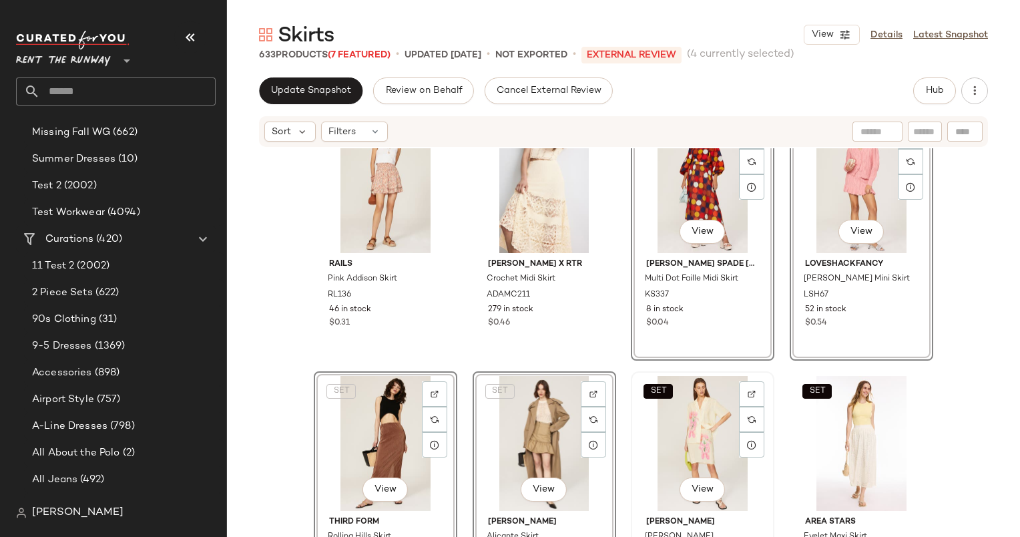
scroll to position [3657, 0]
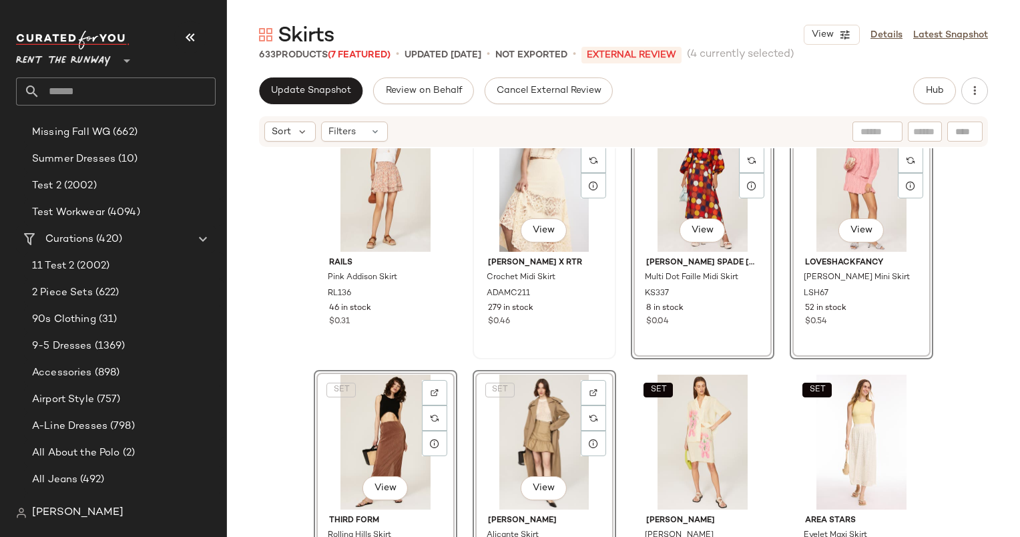
click at [596, 353] on div "SET View Adam Lippes x RTR Crochet Midi Skirt ADAMC211 279 in stock $0.46" at bounding box center [544, 236] width 141 height 244
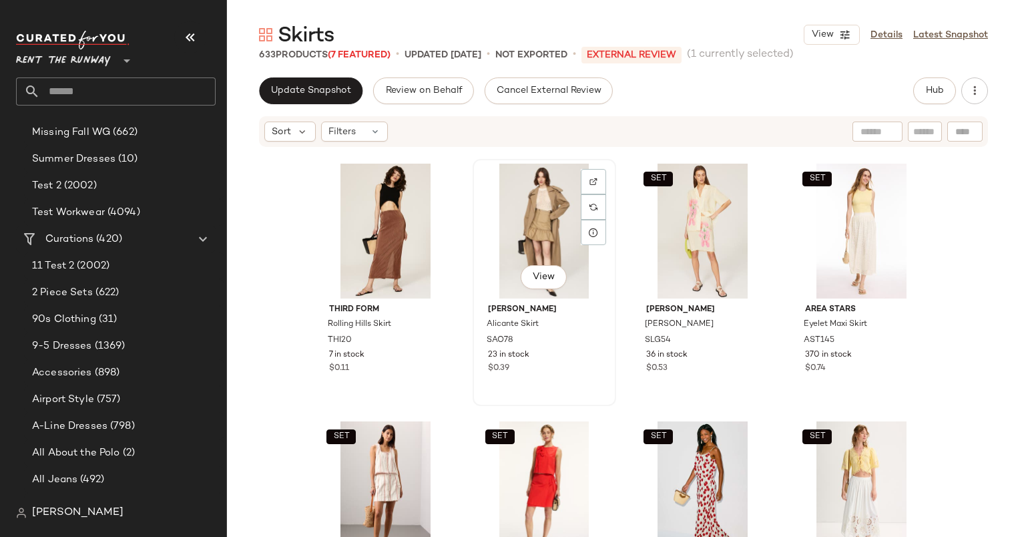
scroll to position [3641, 0]
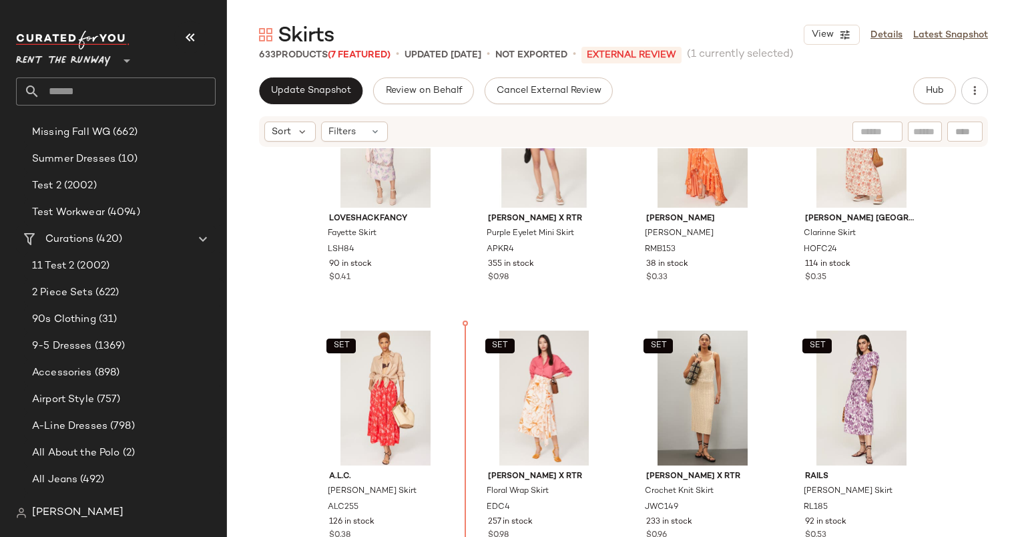
scroll to position [3189, 0]
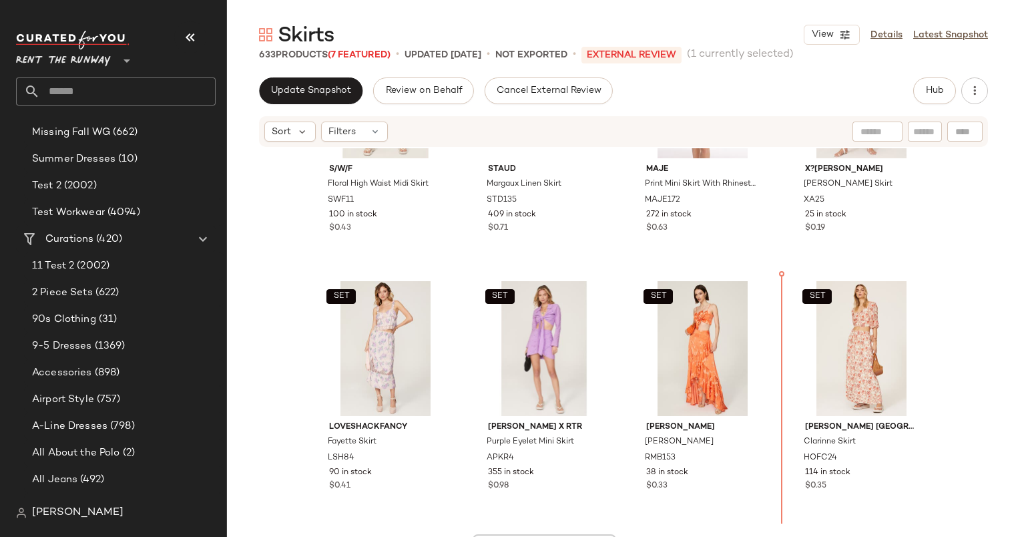
scroll to position [2968, 0]
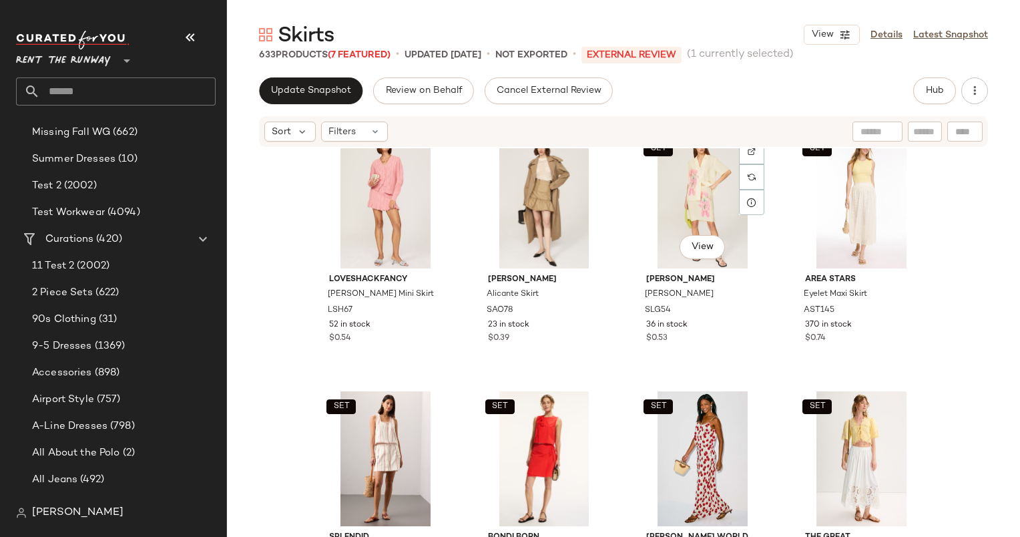
scroll to position [3847, 0]
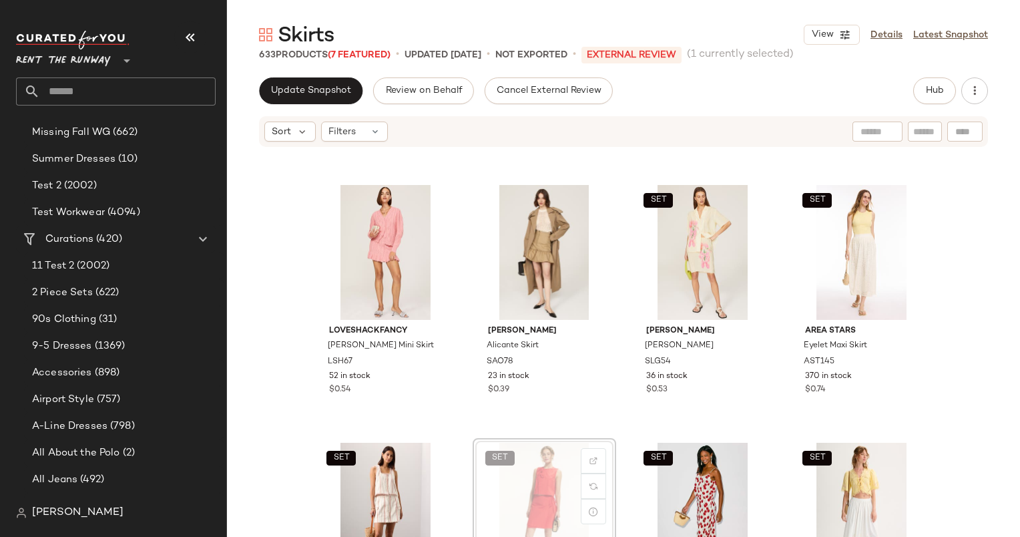
scroll to position [3848, 0]
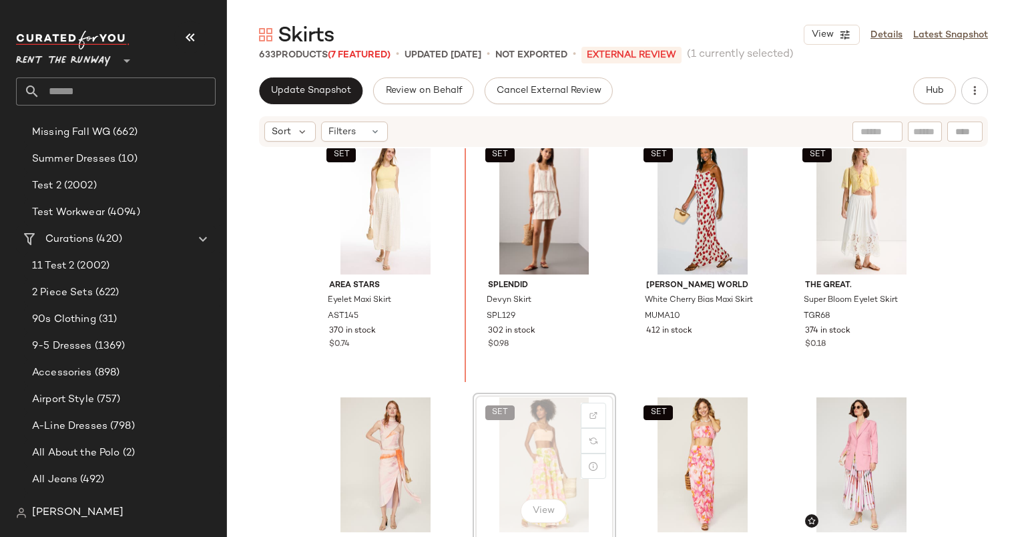
scroll to position [4144, 0]
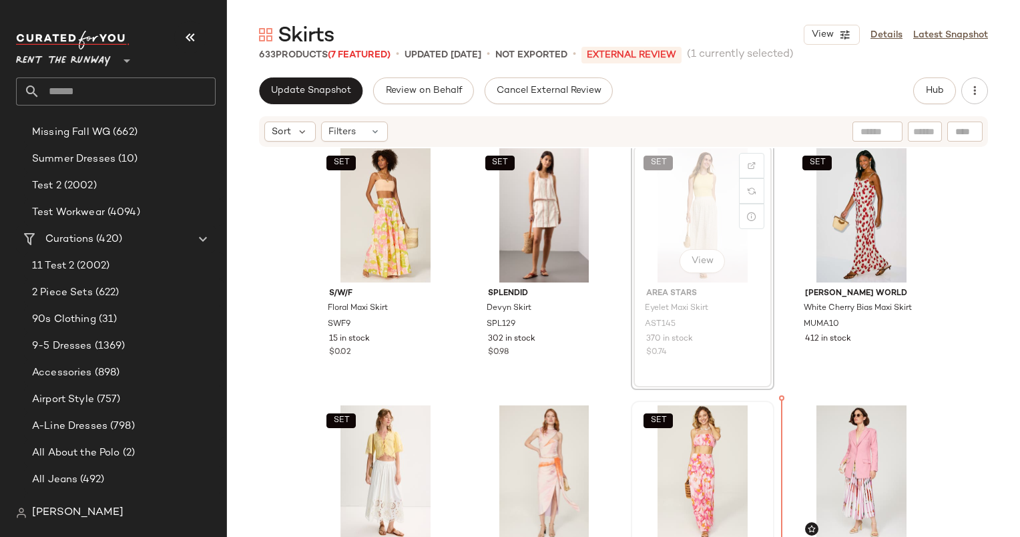
scroll to position [4148, 0]
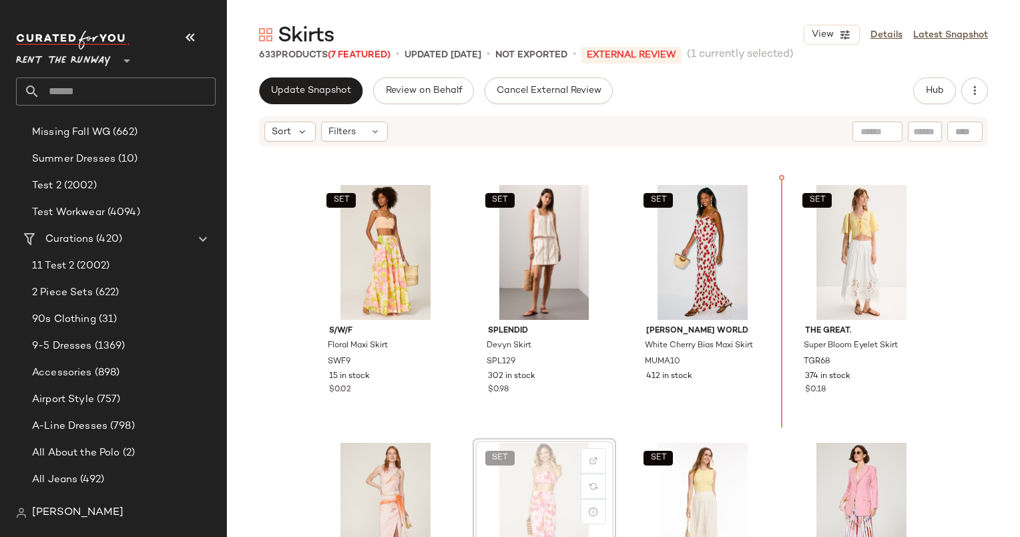
scroll to position [4104, 0]
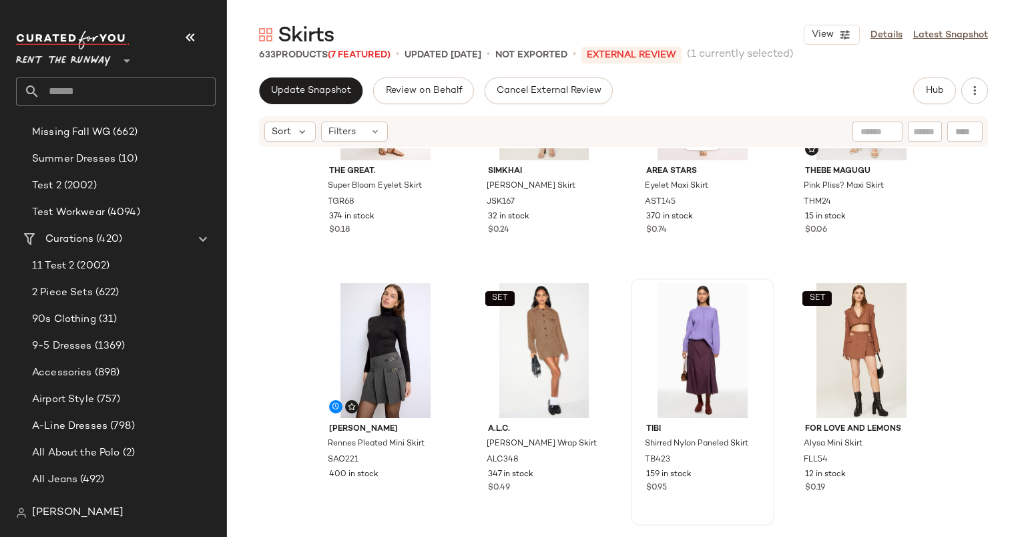
scroll to position [4404, 0]
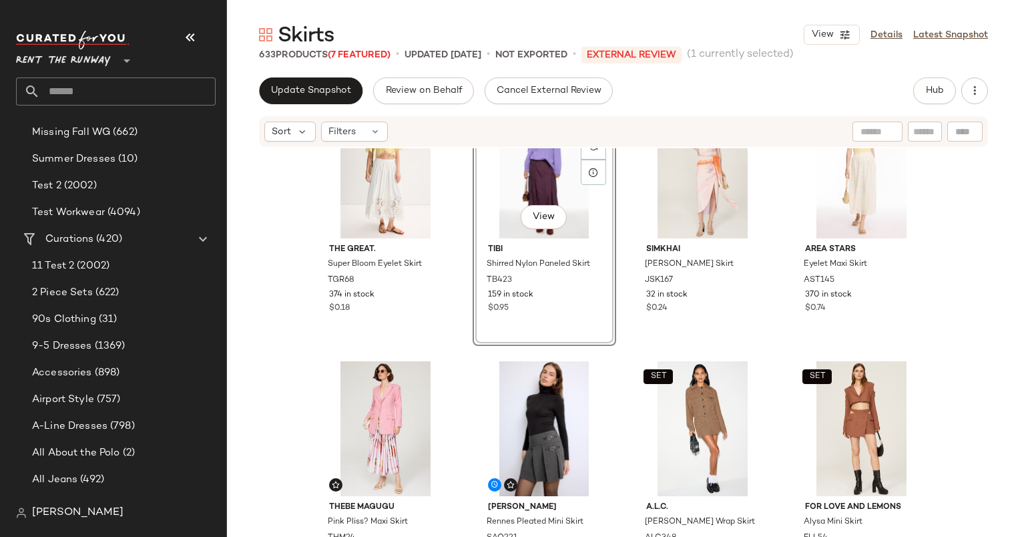
scroll to position [4415, 0]
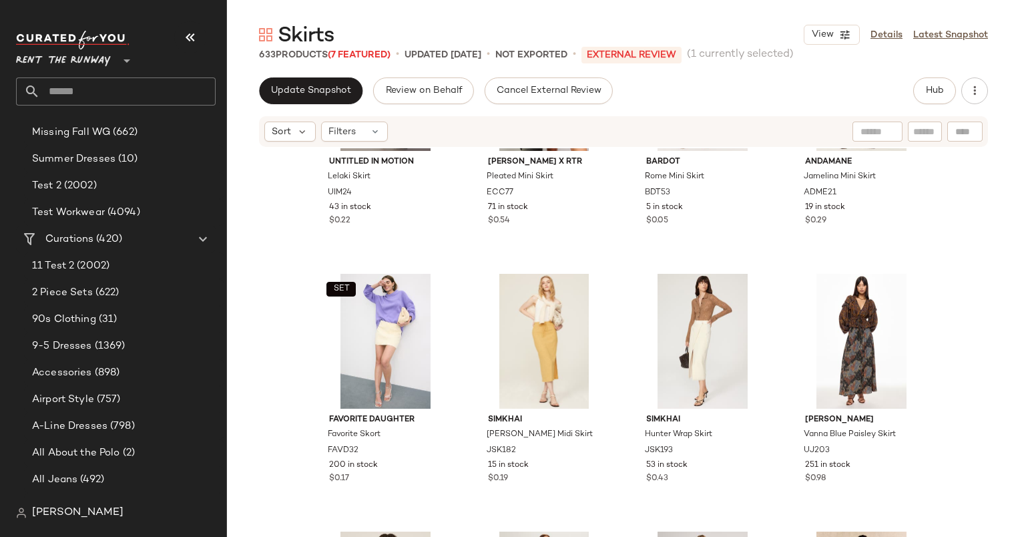
scroll to position [5447, 0]
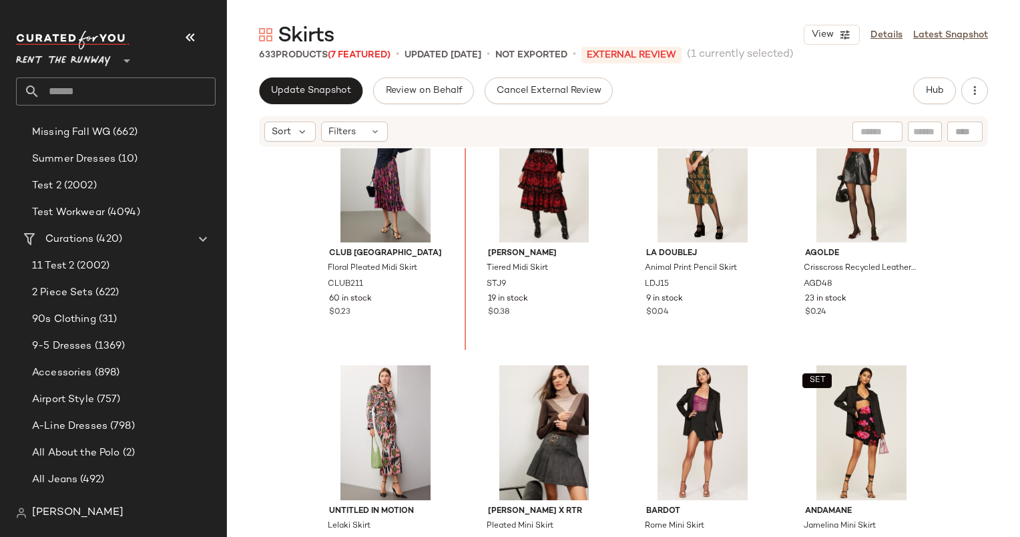
scroll to position [5130, 0]
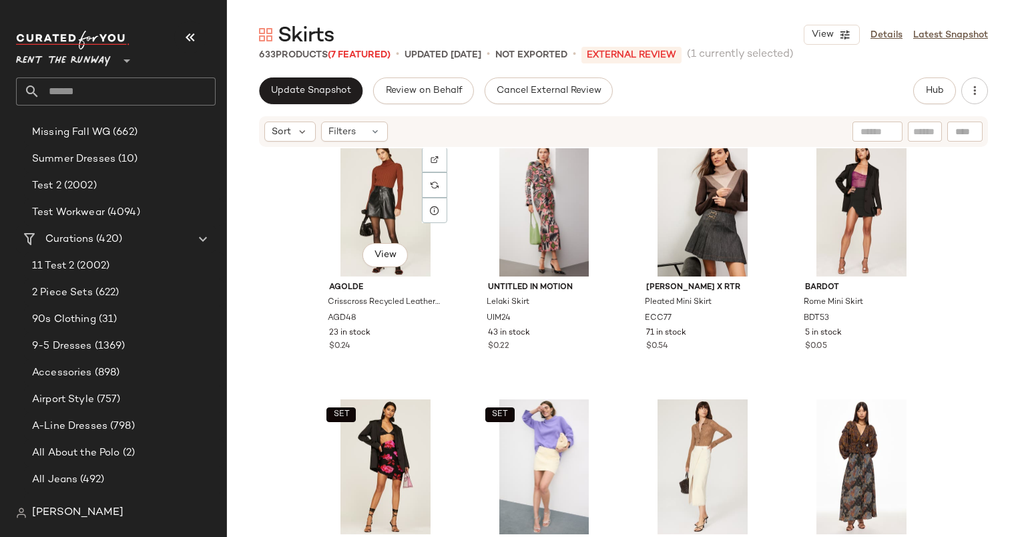
scroll to position [5437, 0]
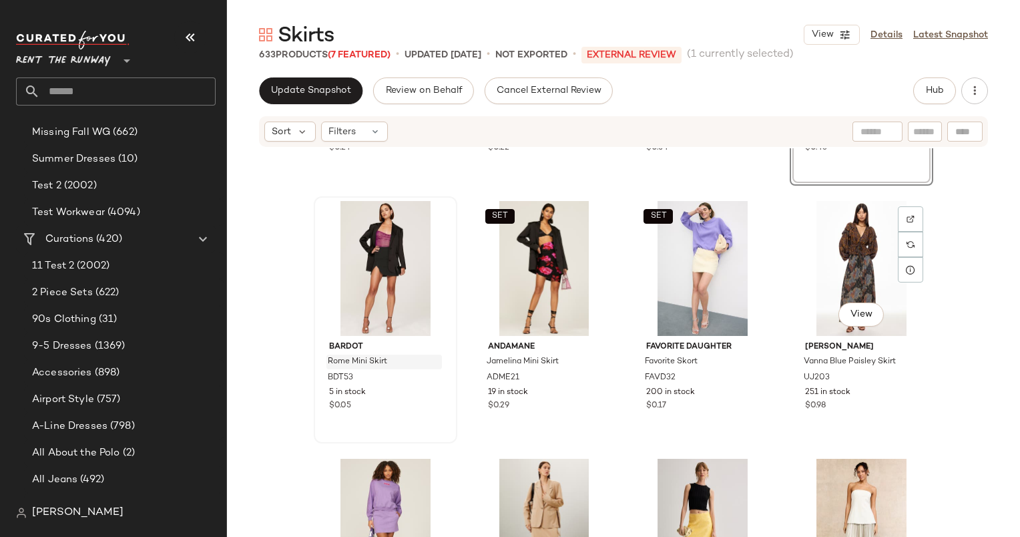
scroll to position [5774, 0]
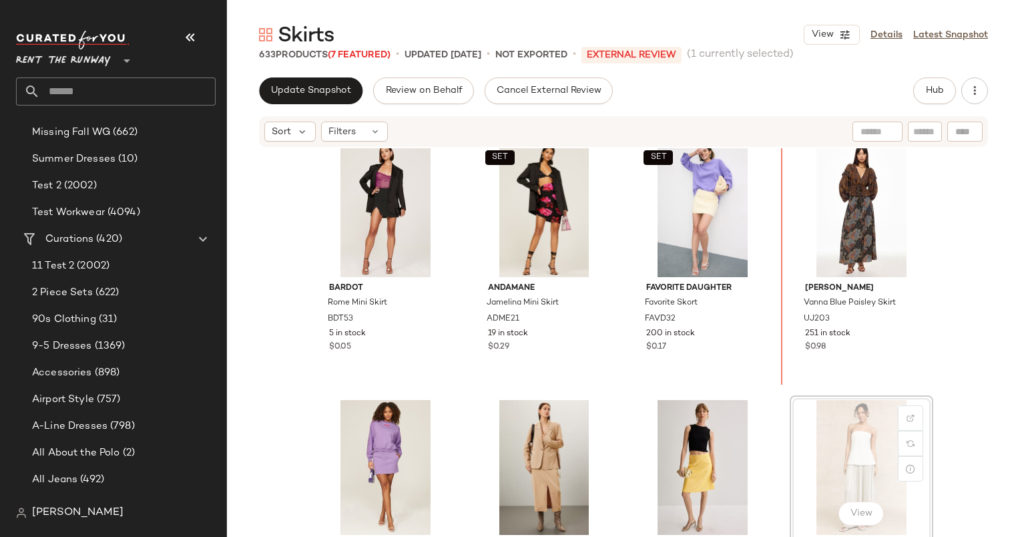
scroll to position [5694, 0]
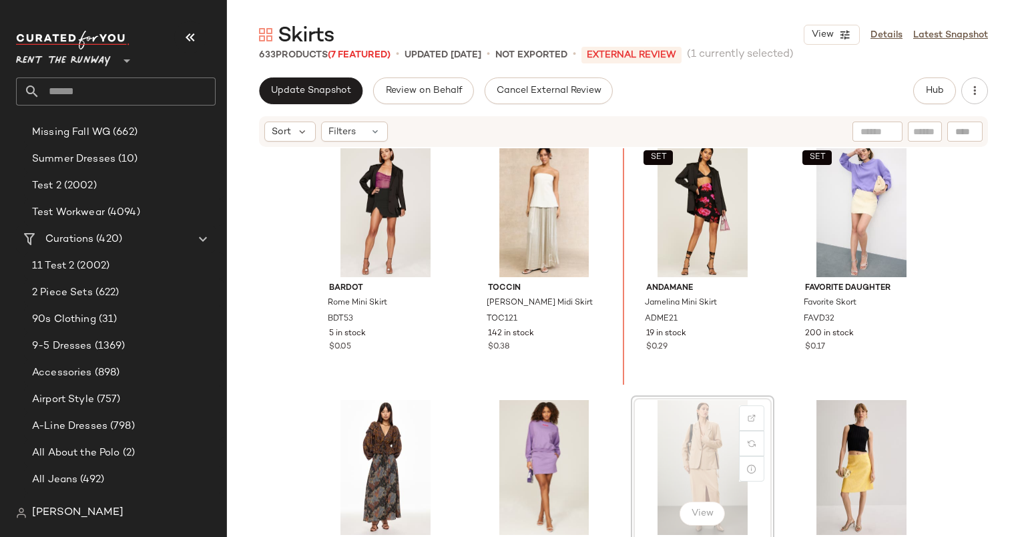
scroll to position [5687, 0]
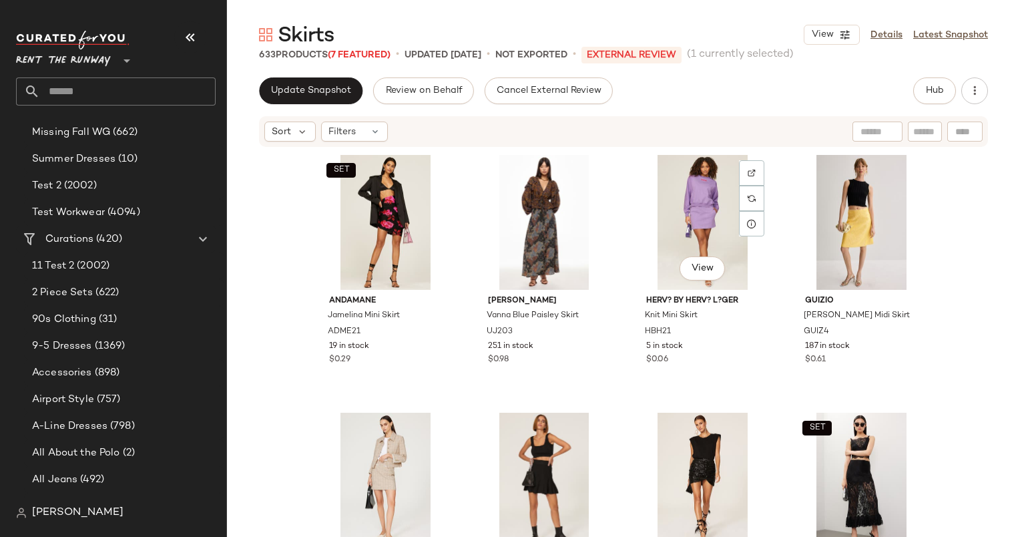
scroll to position [5947, 0]
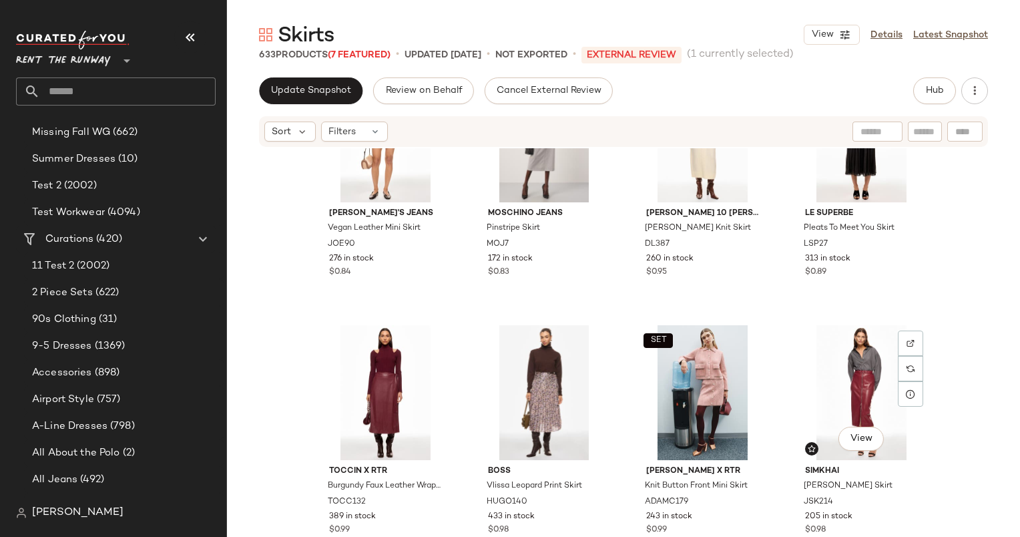
scroll to position [7323, 0]
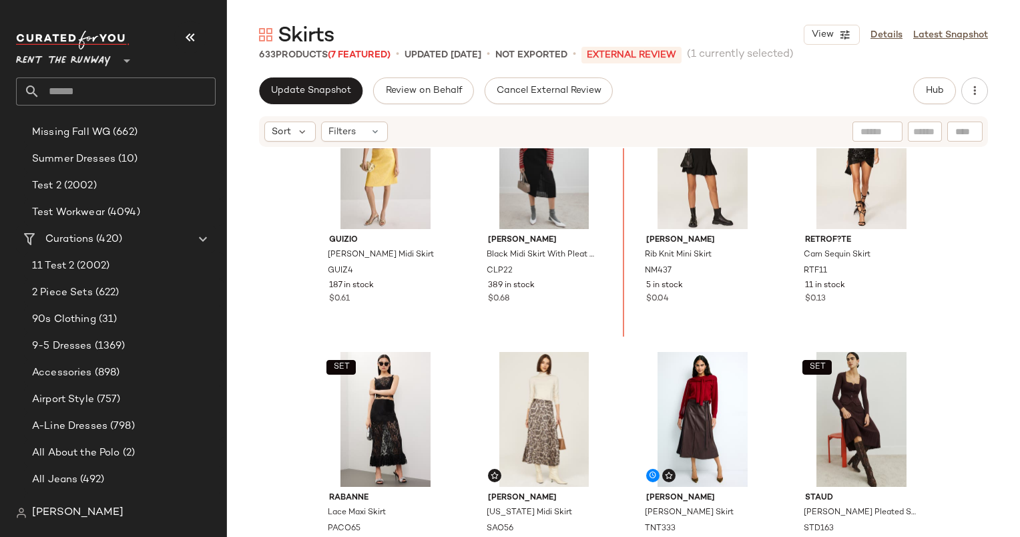
scroll to position [6230, 0]
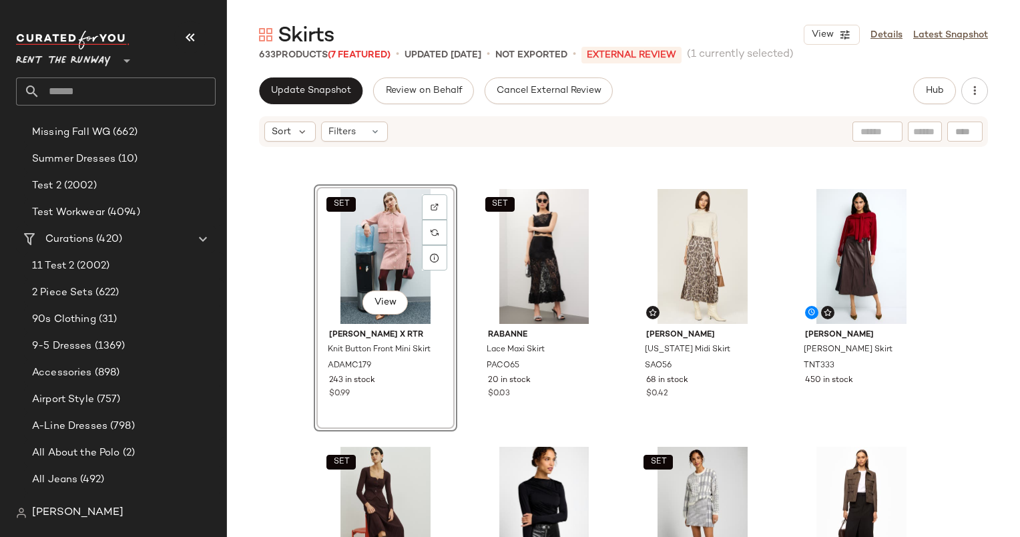
scroll to position [6419, 0]
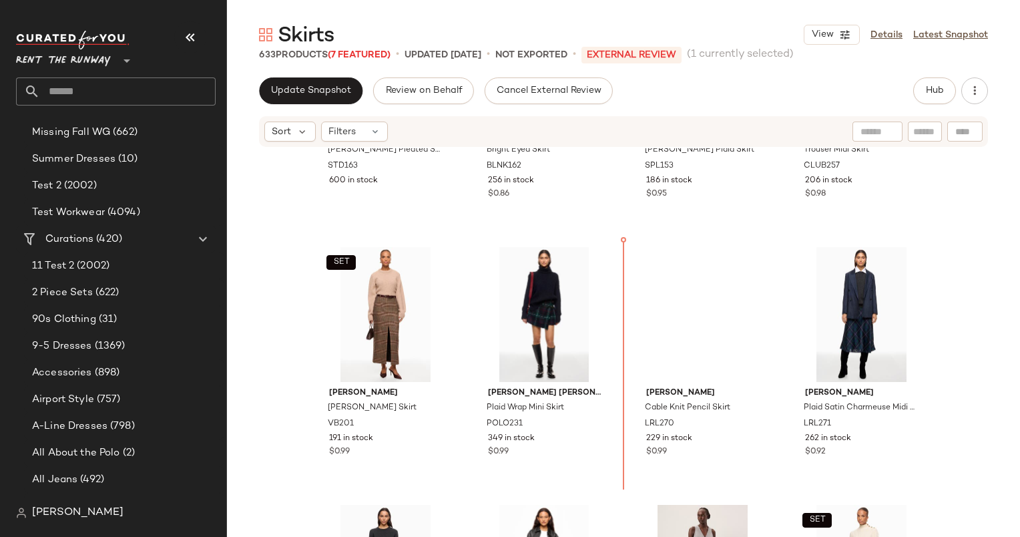
scroll to position [6878, 0]
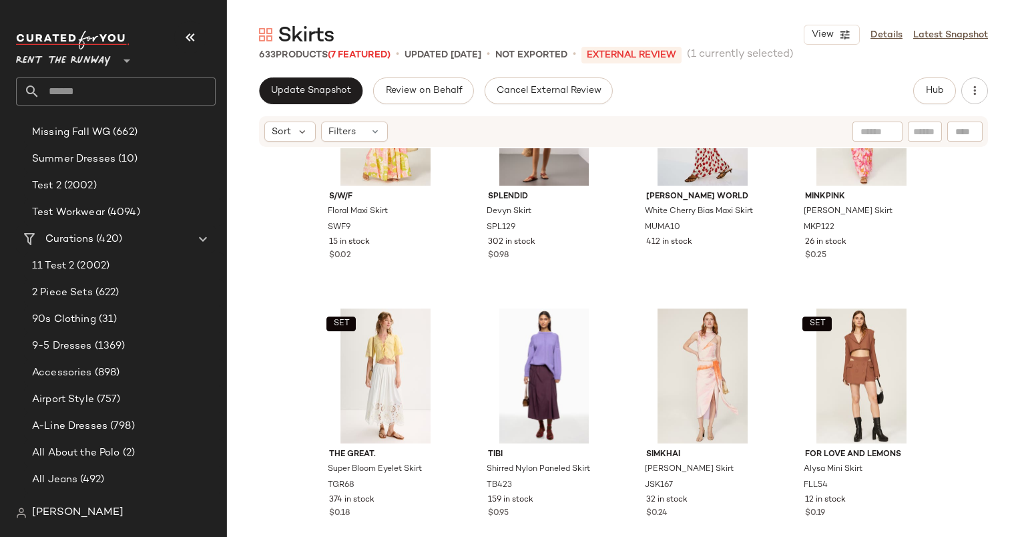
scroll to position [4138, 0]
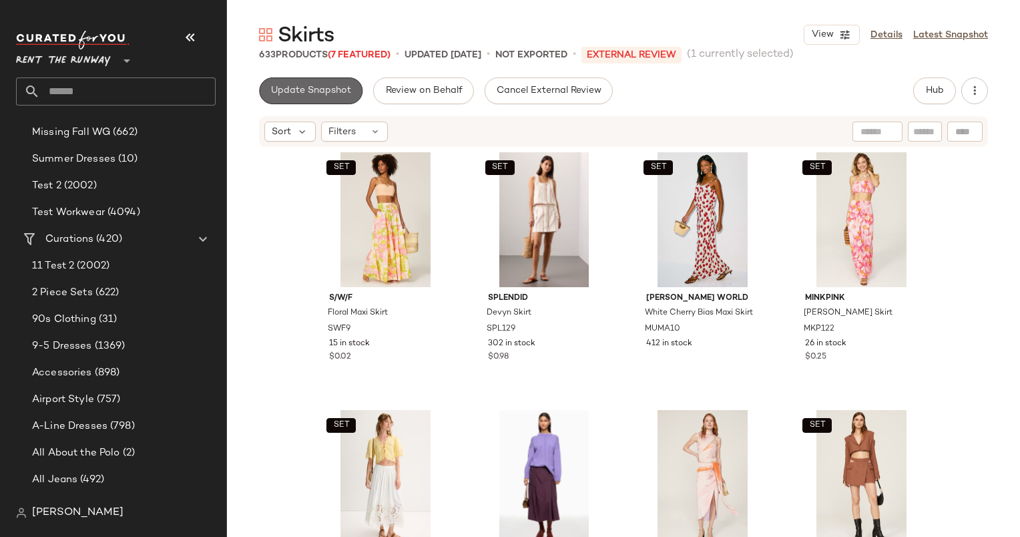
click at [320, 85] on span "Update Snapshot" at bounding box center [310, 90] width 81 height 11
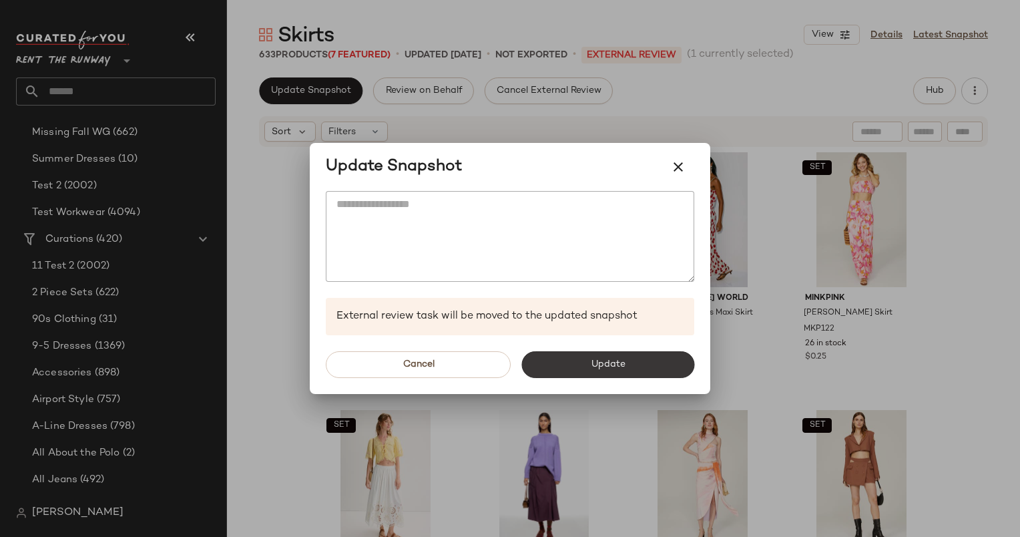
click at [622, 368] on span "Update" at bounding box center [607, 364] width 35 height 11
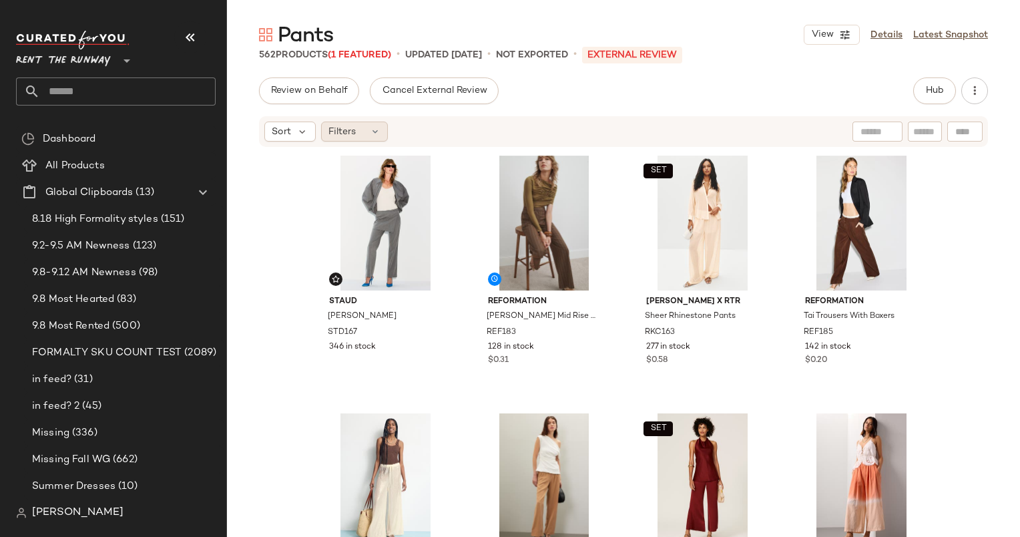
click at [373, 131] on icon at bounding box center [375, 131] width 11 height 11
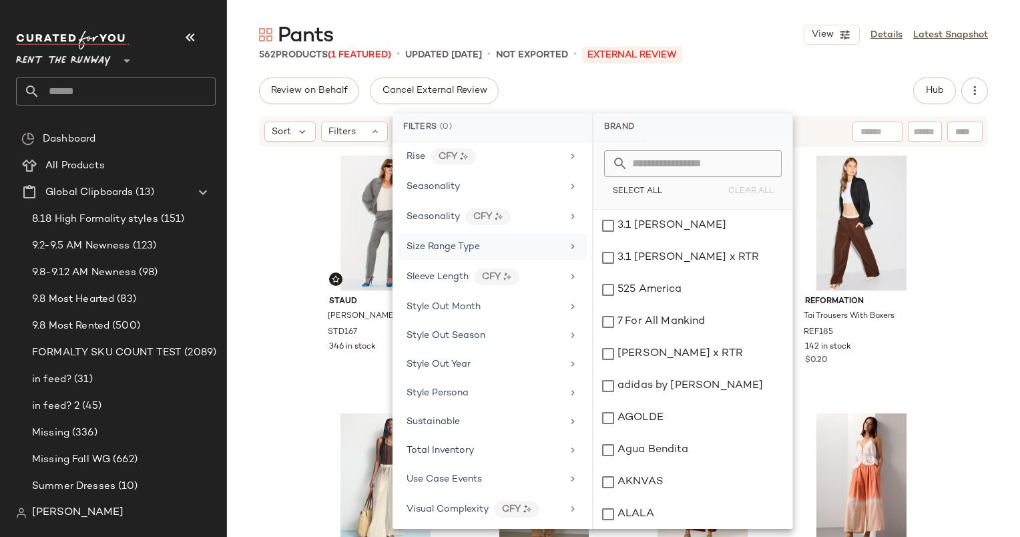
scroll to position [1642, 0]
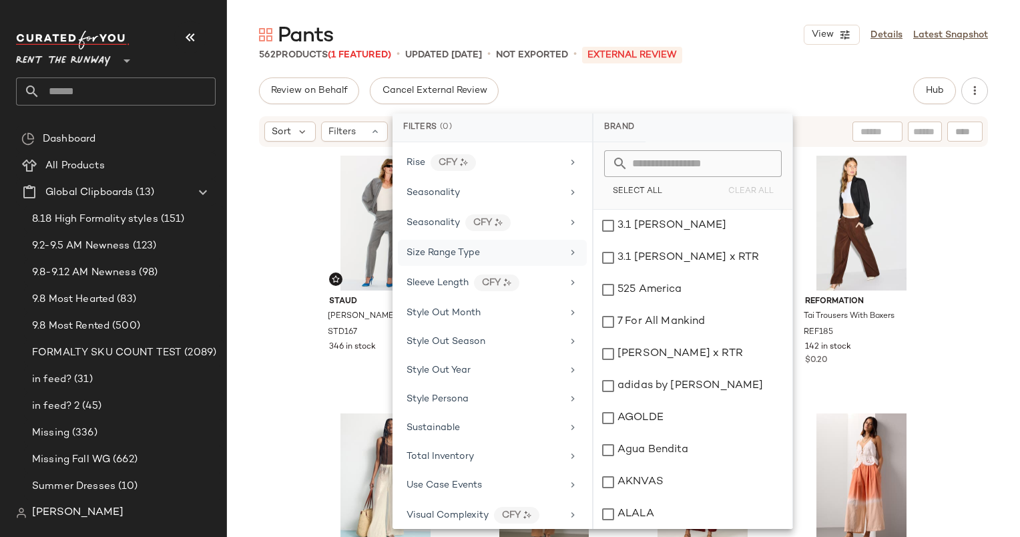
click at [555, 186] on div "Seasonality" at bounding box center [485, 193] width 156 height 14
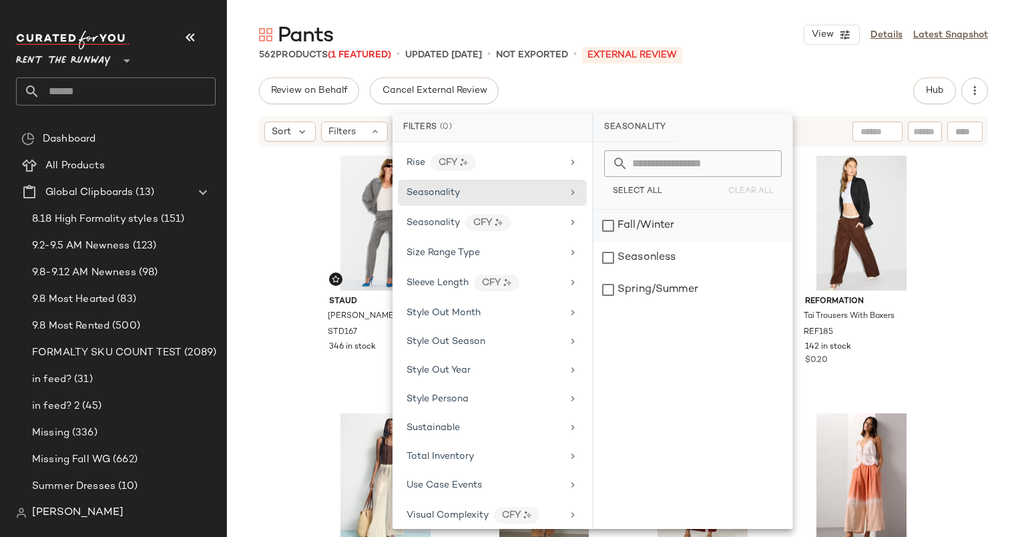
click at [684, 222] on div "Fall/Winter" at bounding box center [693, 226] width 199 height 32
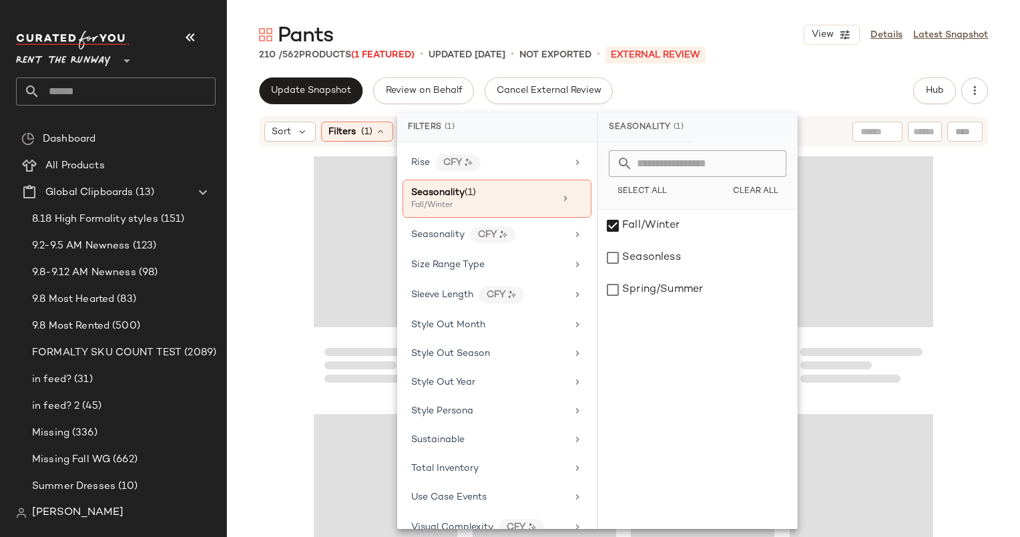
click at [734, 115] on div "Seasonality (1)" at bounding box center [697, 128] width 199 height 29
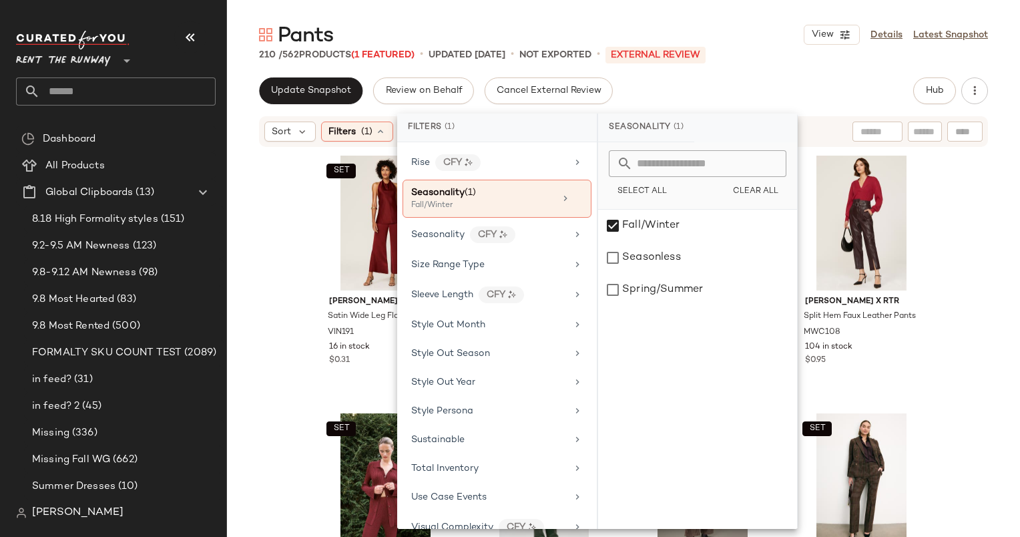
click at [741, 96] on div "Update Snapshot Review on Behalf Cancel External Review Hub" at bounding box center [623, 90] width 729 height 27
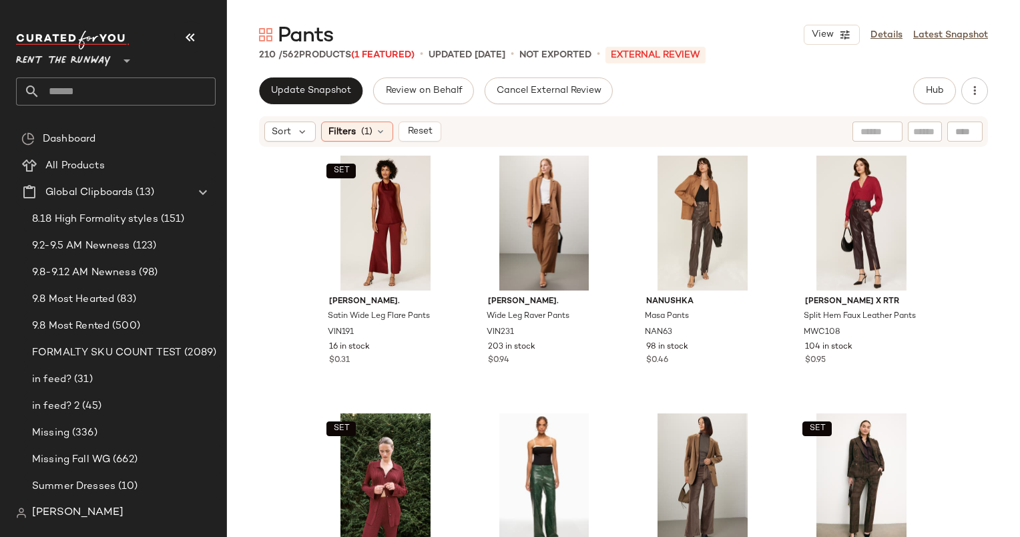
click at [557, 120] on div "Sort Filters (1) Reset" at bounding box center [623, 131] width 729 height 31
click at [274, 136] on span "Sort" at bounding box center [281, 132] width 19 height 14
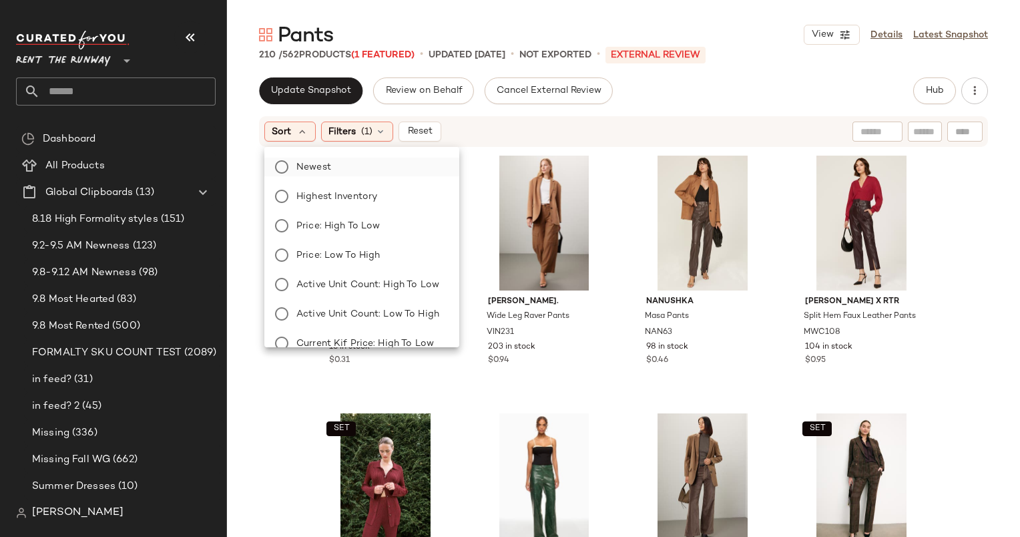
click at [350, 174] on label "Newest" at bounding box center [370, 167] width 158 height 19
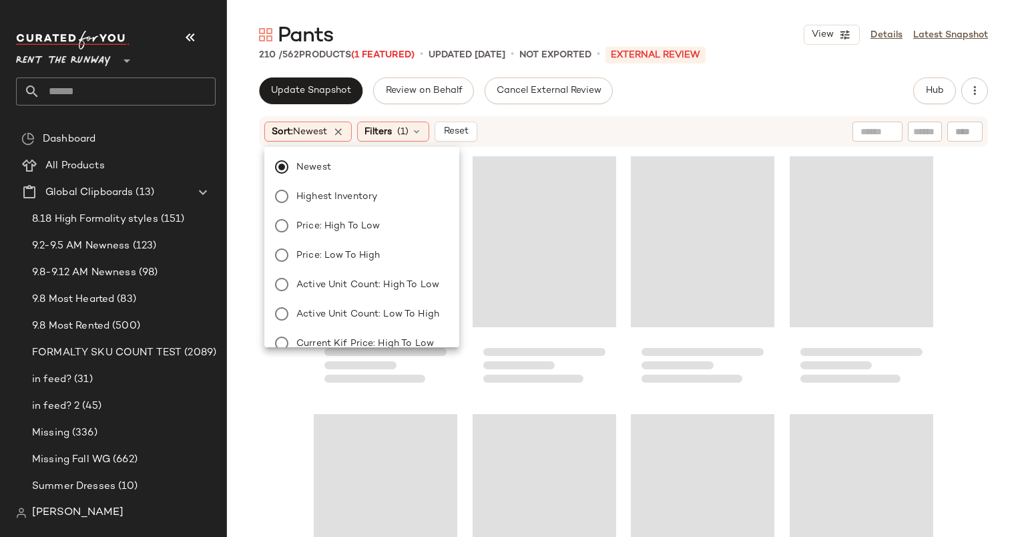
click at [520, 133] on div "Sort: Newest Filters (1) Reset" at bounding box center [536, 132] width 545 height 20
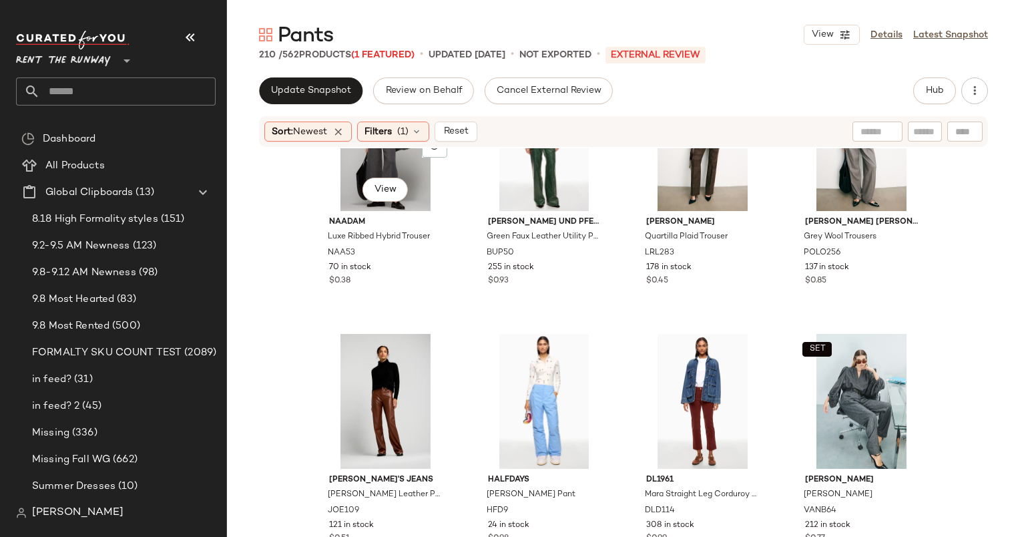
scroll to position [0, 0]
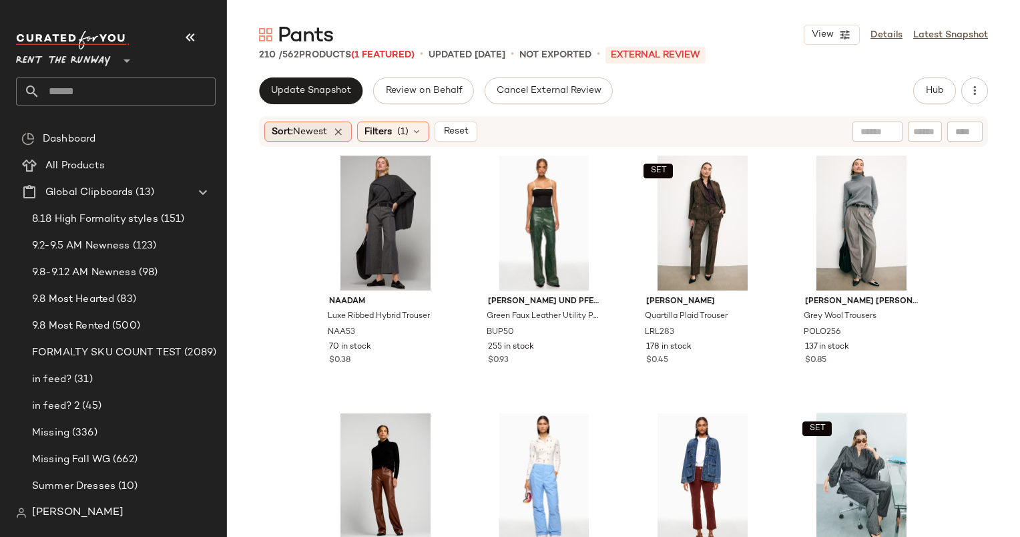
click at [348, 132] on div "Sort: Newest" at bounding box center [307, 132] width 87 height 20
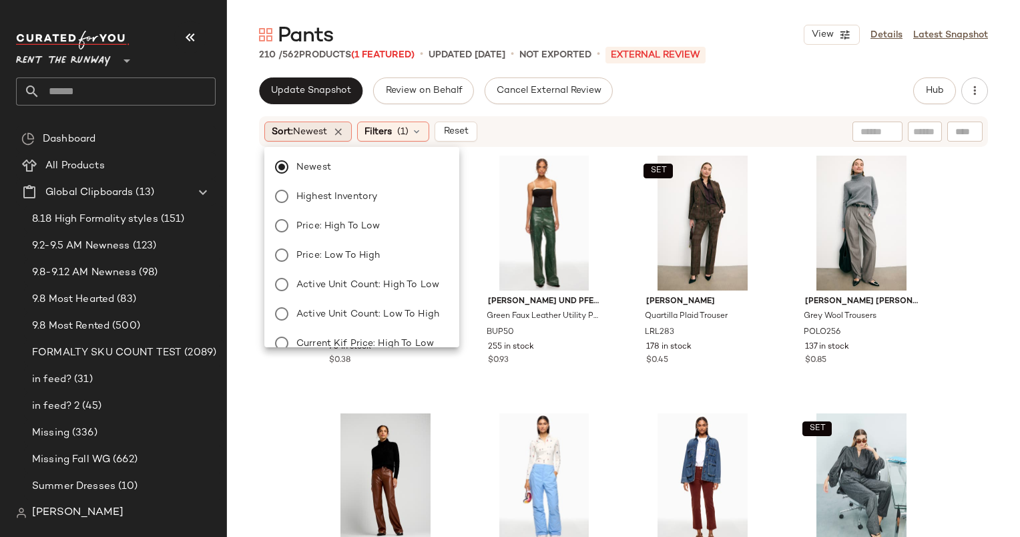
click at [341, 138] on div "Sort: Newest" at bounding box center [307, 132] width 87 height 20
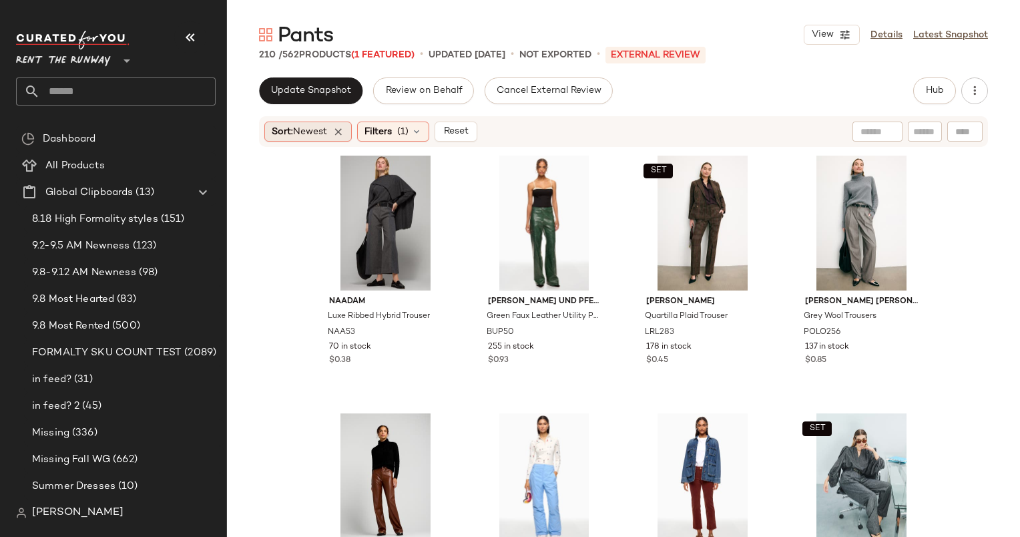
click at [341, 138] on div "Sort: Newest" at bounding box center [307, 132] width 87 height 20
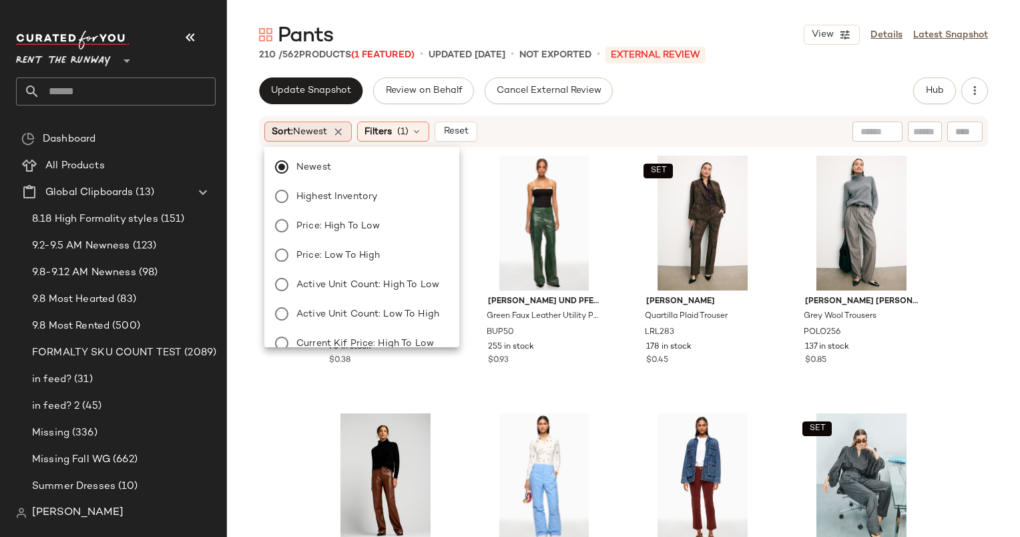
click at [341, 124] on div "Sort: Newest" at bounding box center [307, 132] width 87 height 20
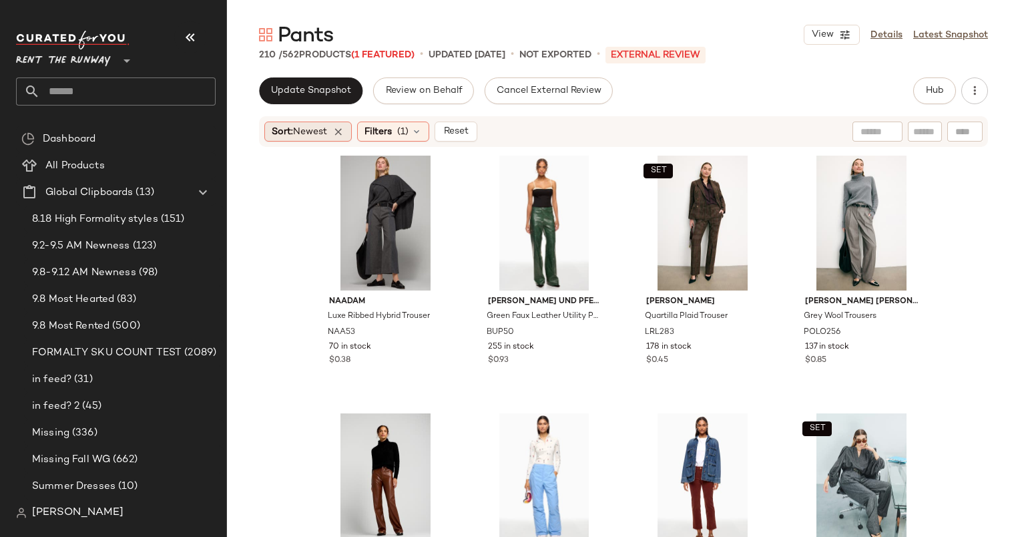
click at [341, 124] on div "Sort: Newest" at bounding box center [307, 132] width 87 height 20
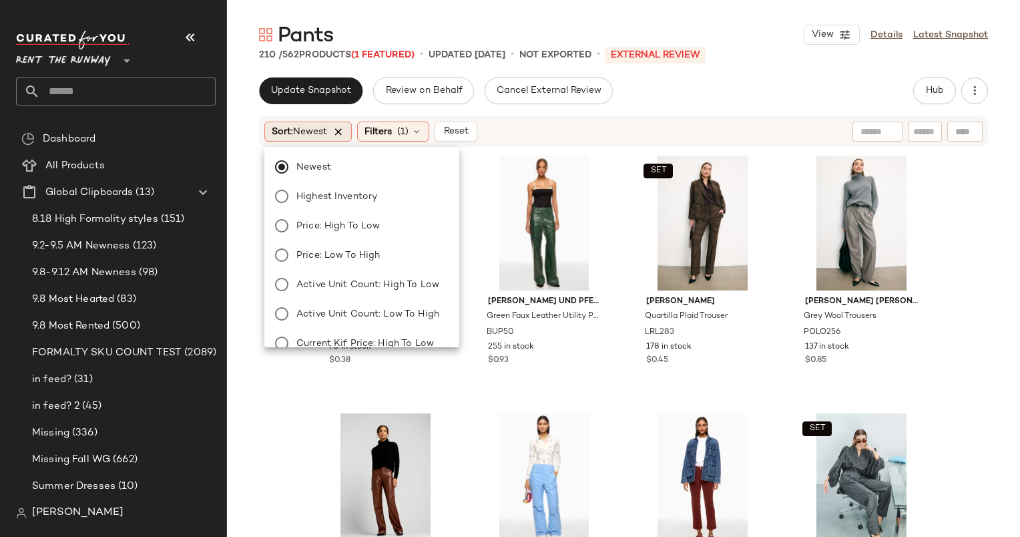
click at [345, 130] on icon at bounding box center [338, 132] width 12 height 12
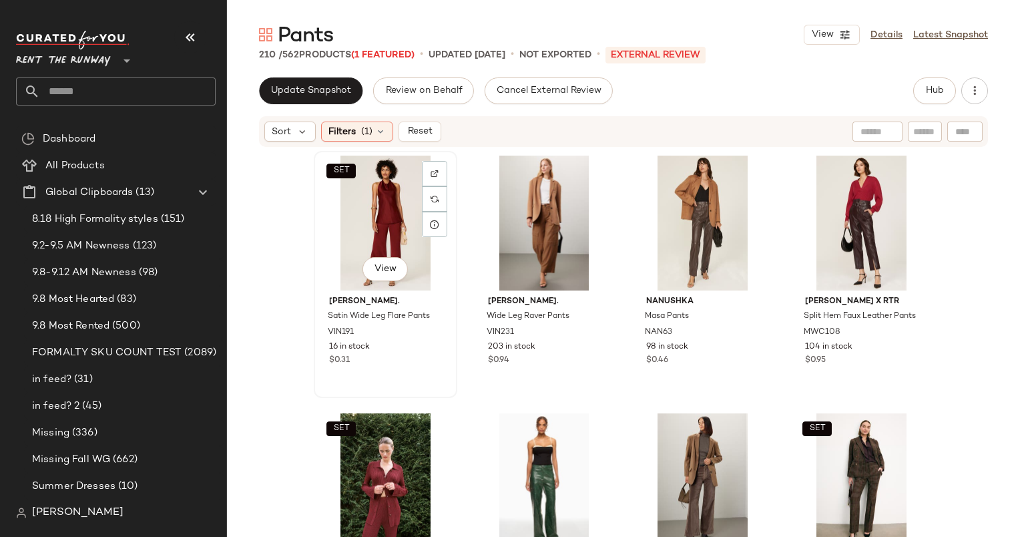
click at [359, 207] on div "SET View" at bounding box center [385, 223] width 134 height 135
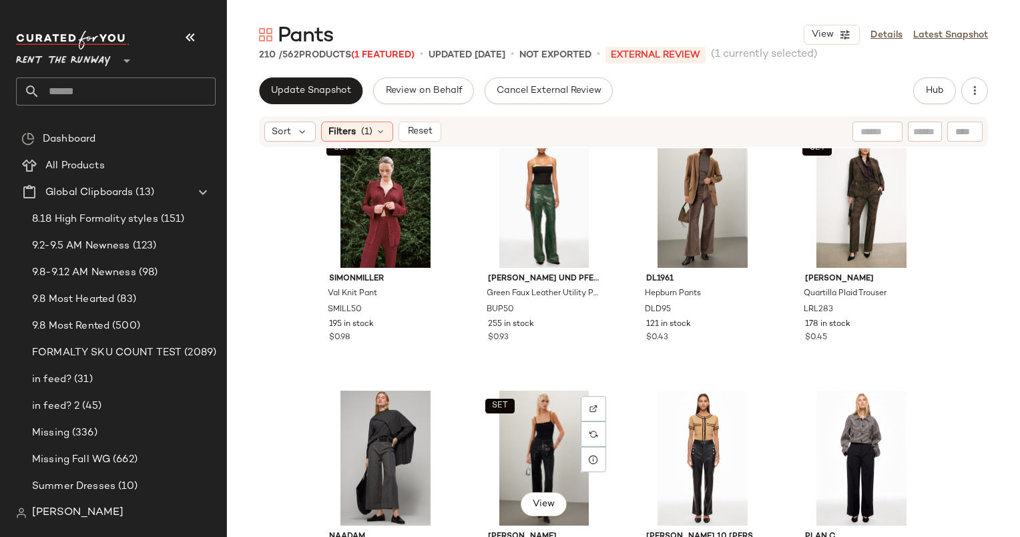
scroll to position [290, 0]
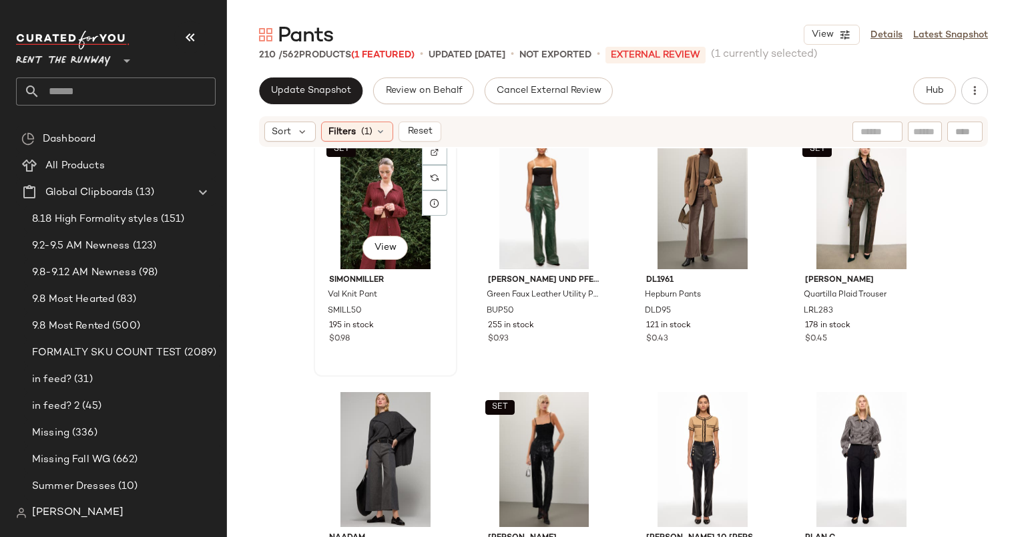
click at [387, 205] on div "SET View" at bounding box center [385, 201] width 134 height 135
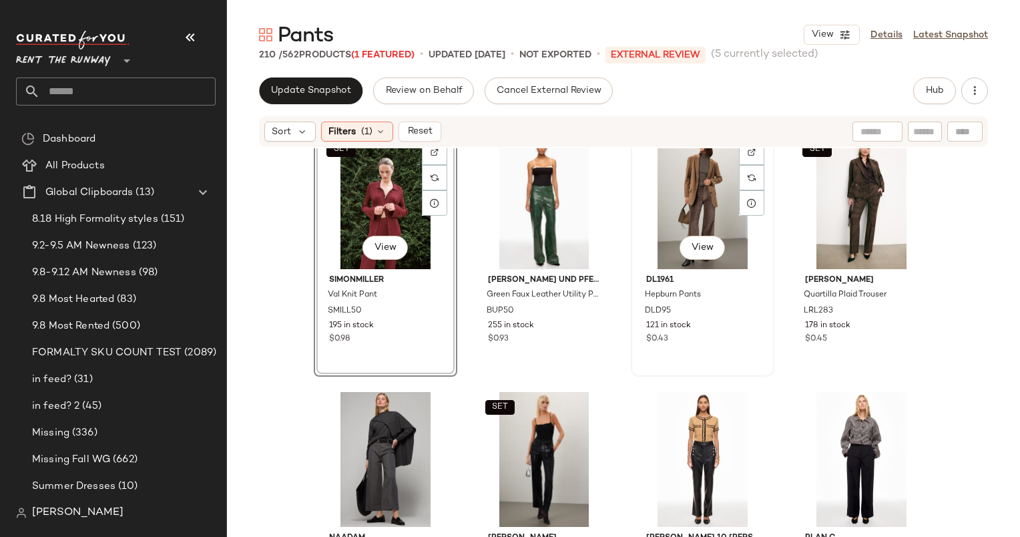
click at [702, 182] on div "View" at bounding box center [703, 201] width 134 height 135
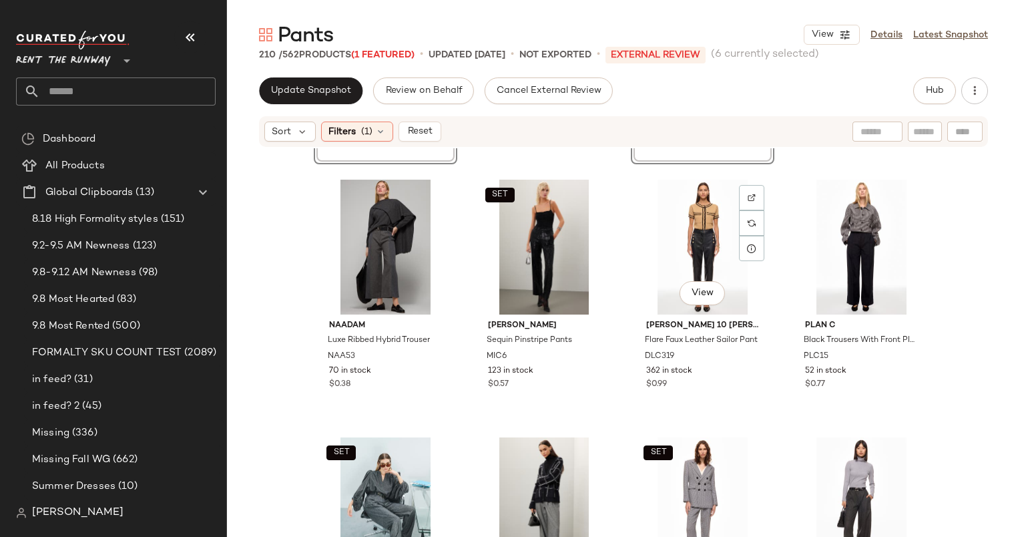
scroll to position [546, 0]
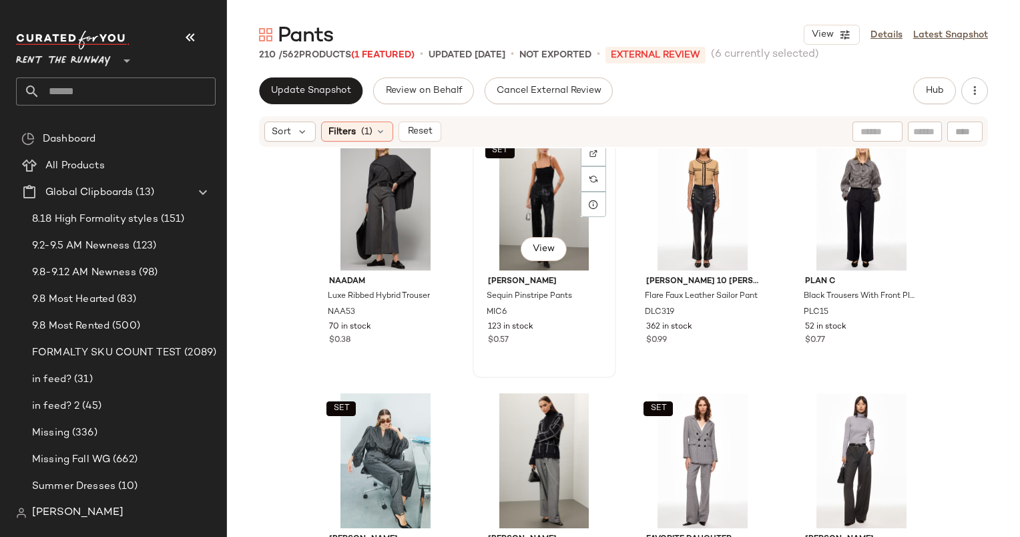
click at [529, 165] on div "SET View" at bounding box center [544, 203] width 134 height 135
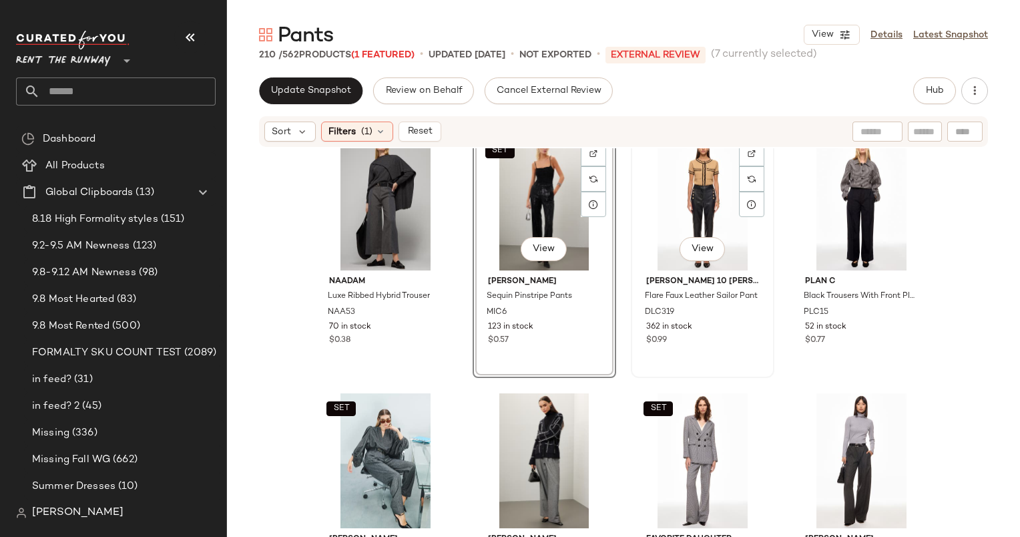
click at [685, 181] on div "View" at bounding box center [703, 203] width 134 height 135
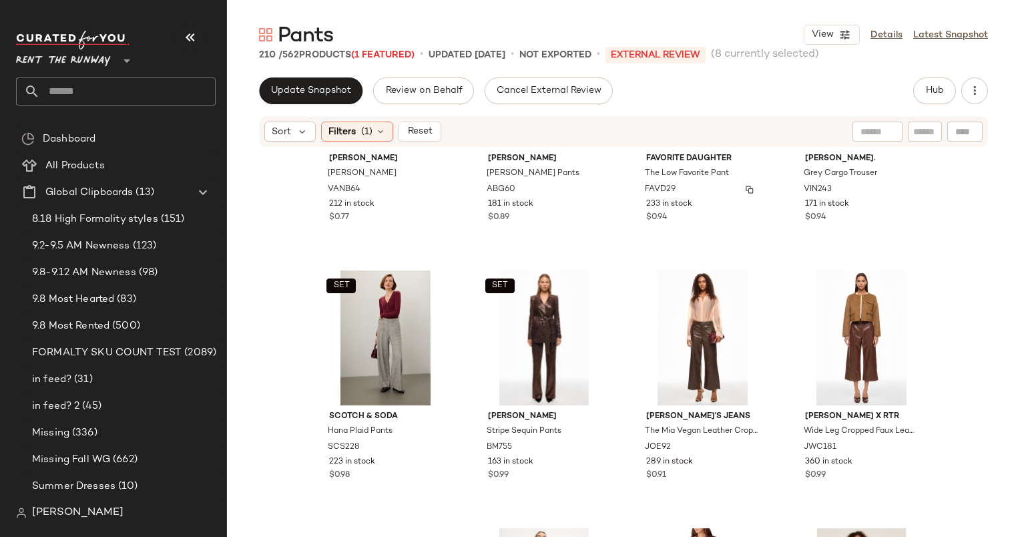
scroll to position [933, 0]
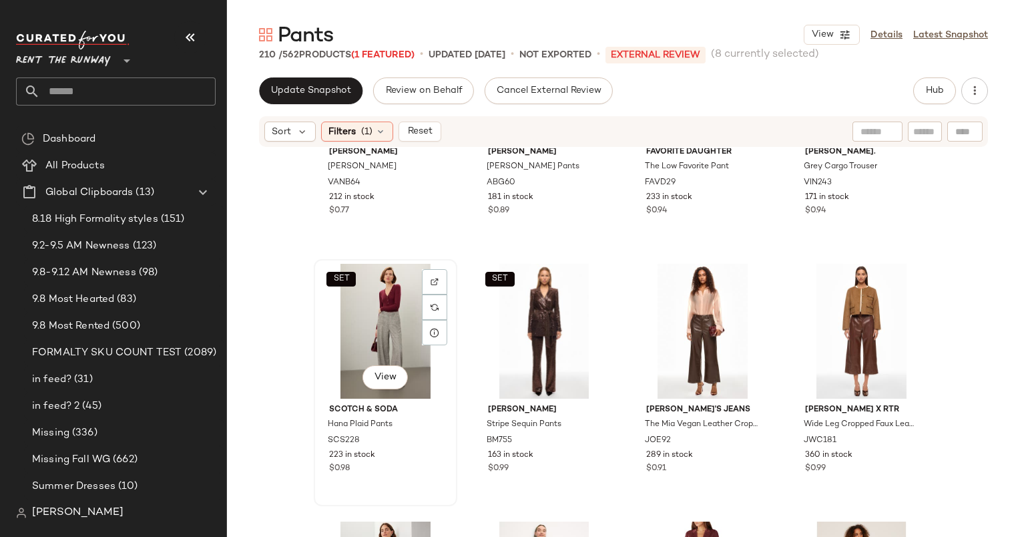
click at [388, 278] on div "SET View" at bounding box center [385, 331] width 134 height 135
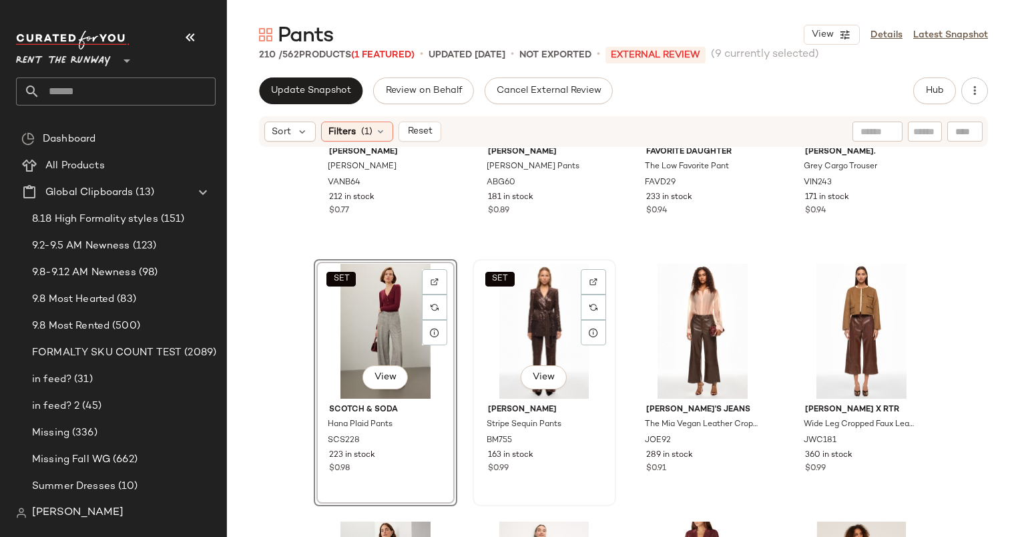
click at [541, 320] on div "SET View" at bounding box center [544, 331] width 134 height 135
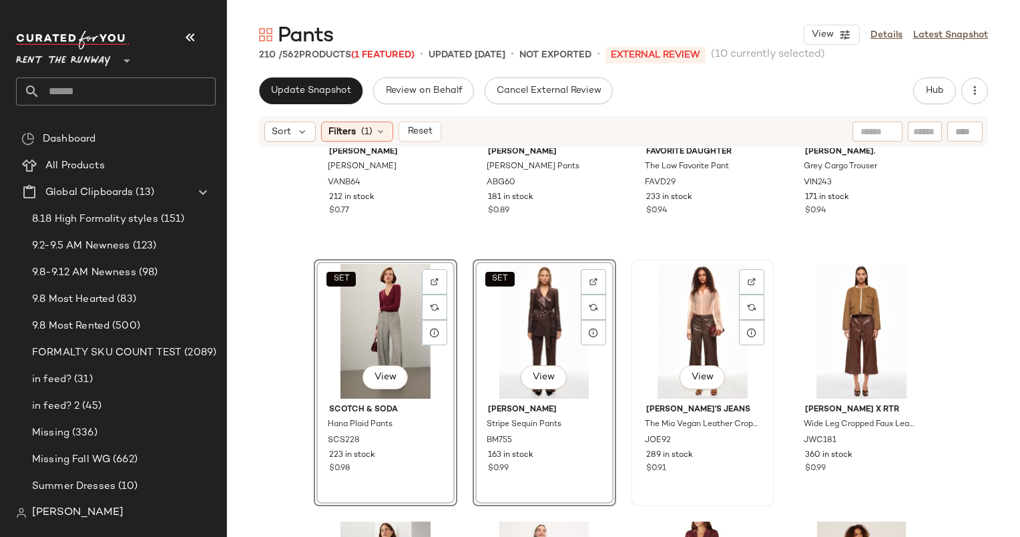
click at [678, 320] on div "View" at bounding box center [703, 331] width 134 height 135
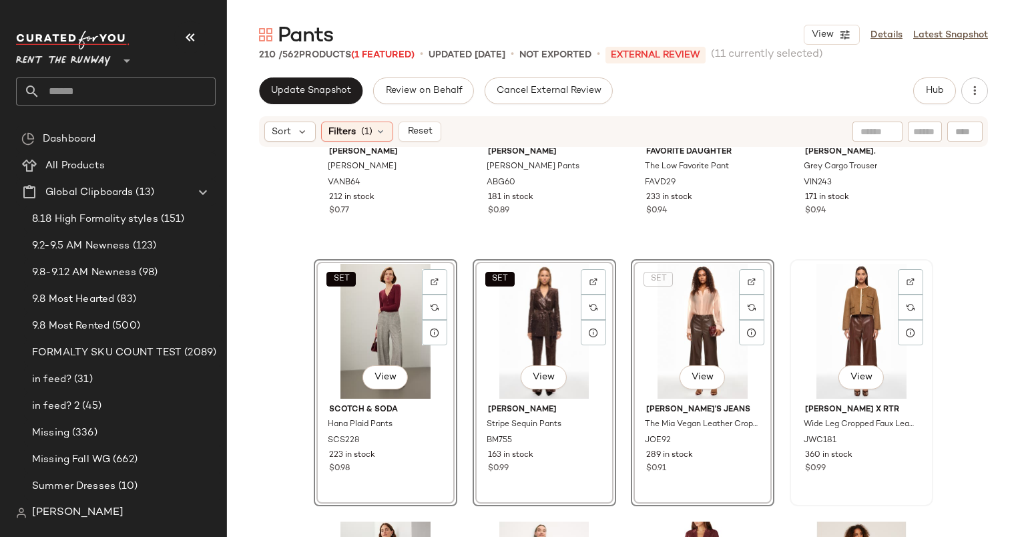
drag, startPoint x: 869, startPoint y: 255, endPoint x: 879, endPoint y: 278, distance: 24.8
click at [879, 278] on div "SET Vanessa Bruno Grey David Trouser VANB64 212 in stock $0.77 Anine Bing Carri…" at bounding box center [623, 362] width 793 height 429
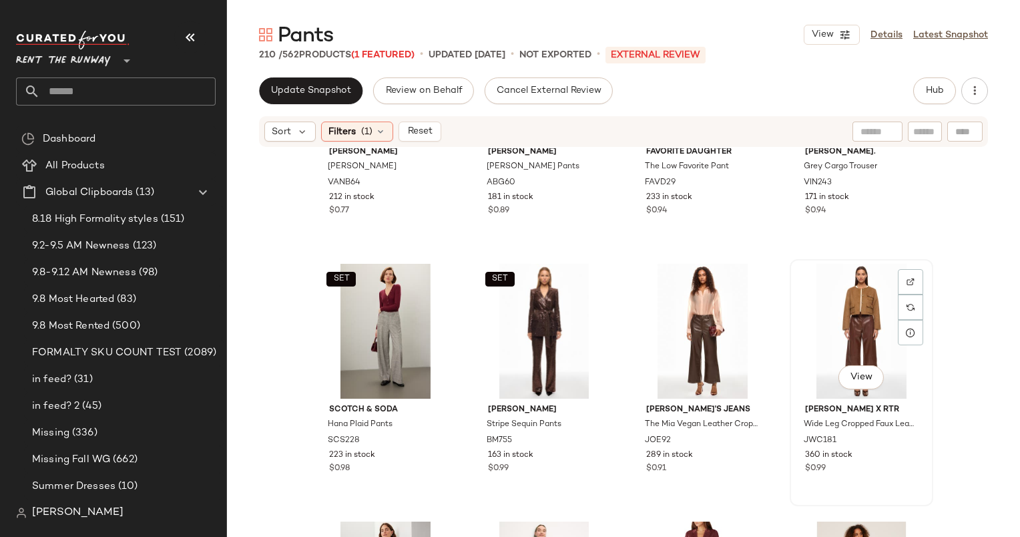
click at [879, 278] on div "View" at bounding box center [862, 331] width 134 height 135
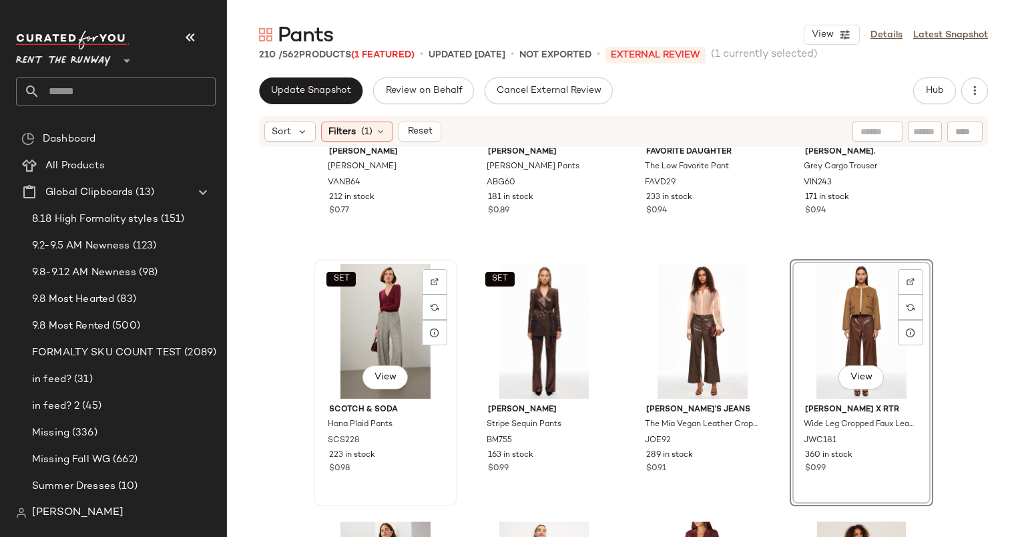
click at [393, 325] on div "SET View" at bounding box center [385, 331] width 134 height 135
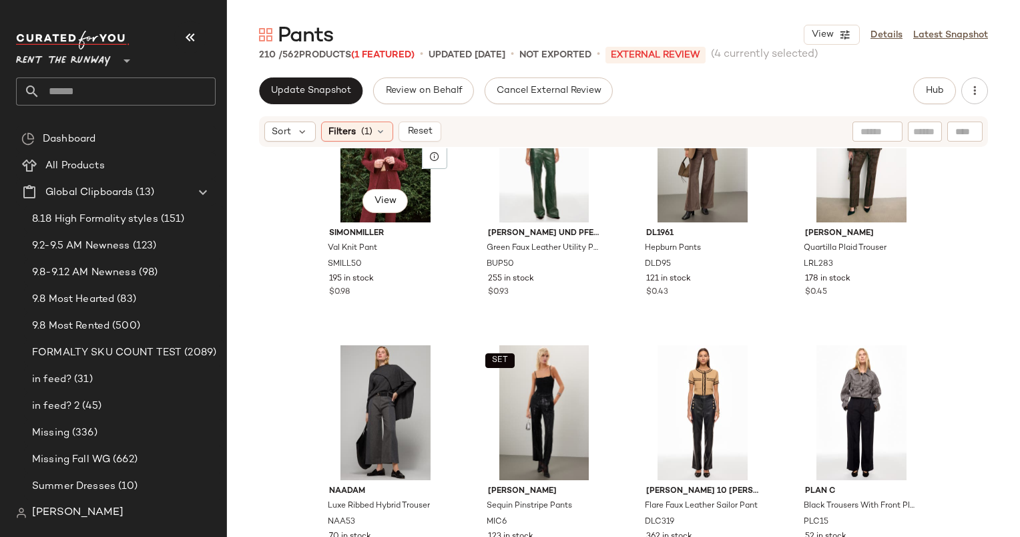
scroll to position [337, 0]
click at [681, 387] on div "View" at bounding box center [703, 412] width 134 height 135
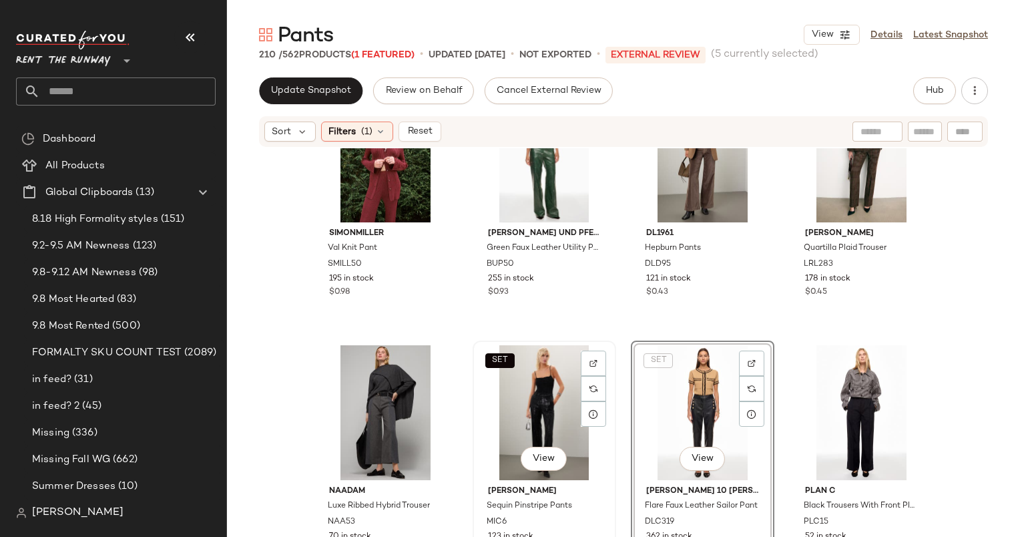
click at [515, 413] on div "SET View" at bounding box center [544, 412] width 134 height 135
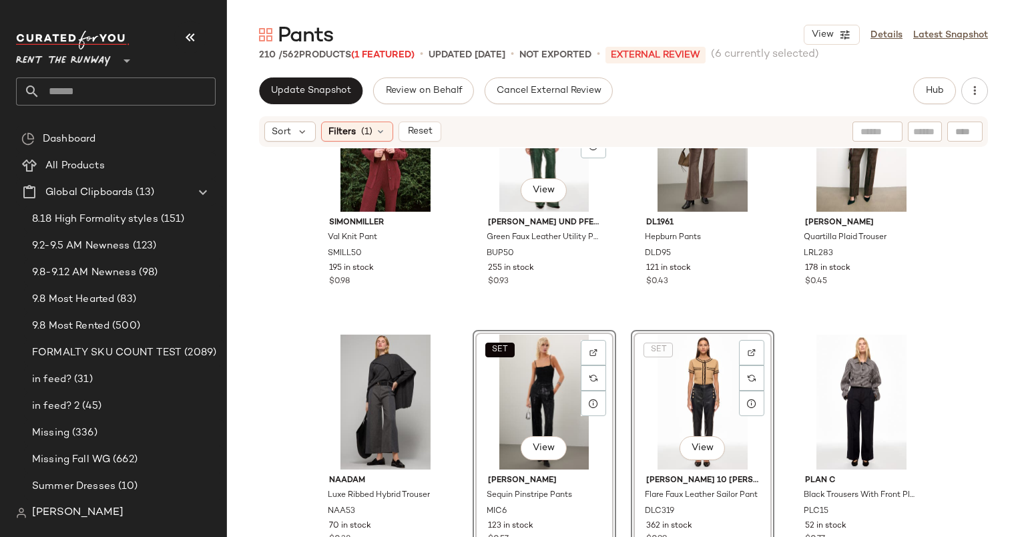
scroll to position [83, 0]
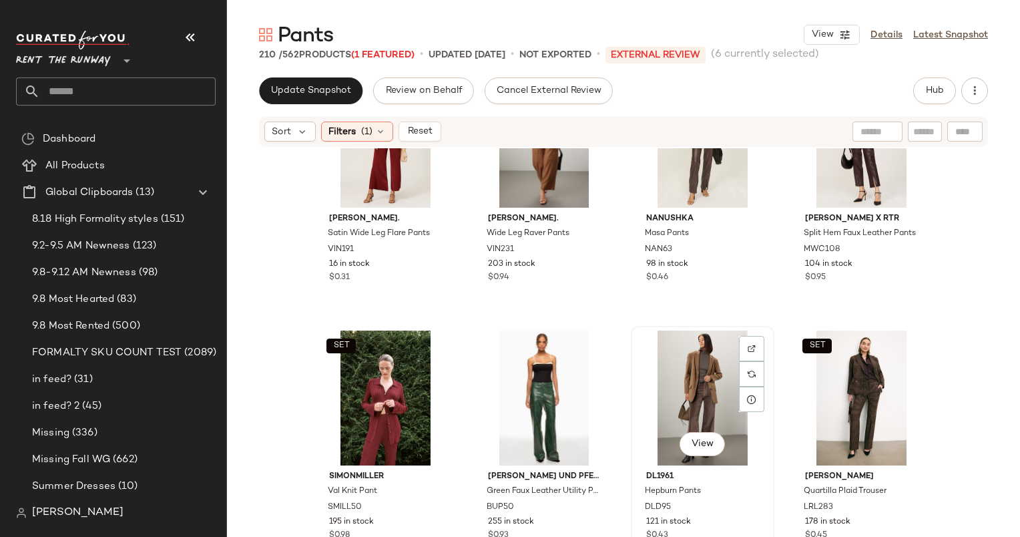
click at [707, 386] on div "View" at bounding box center [703, 397] width 134 height 135
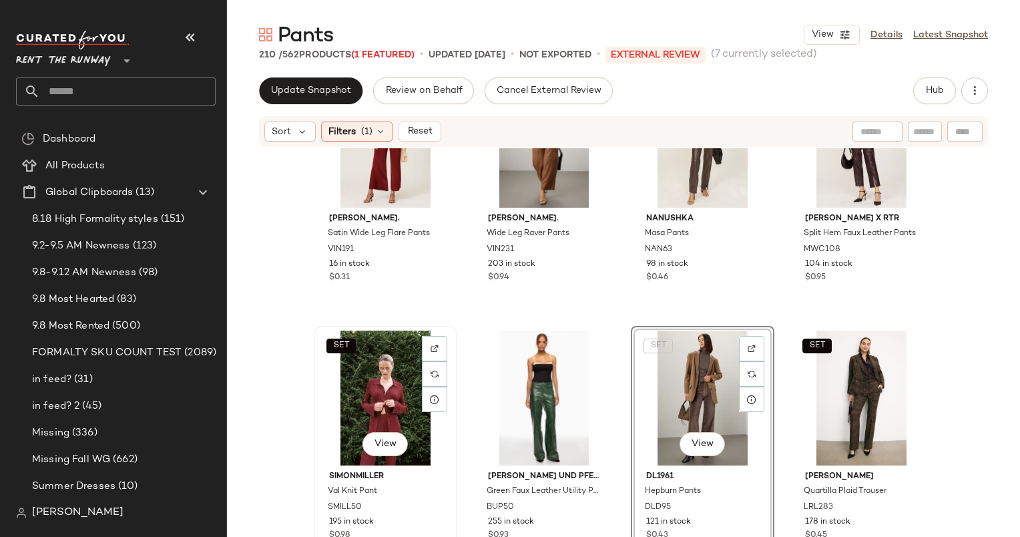
click at [374, 379] on div "SET View" at bounding box center [385, 397] width 134 height 135
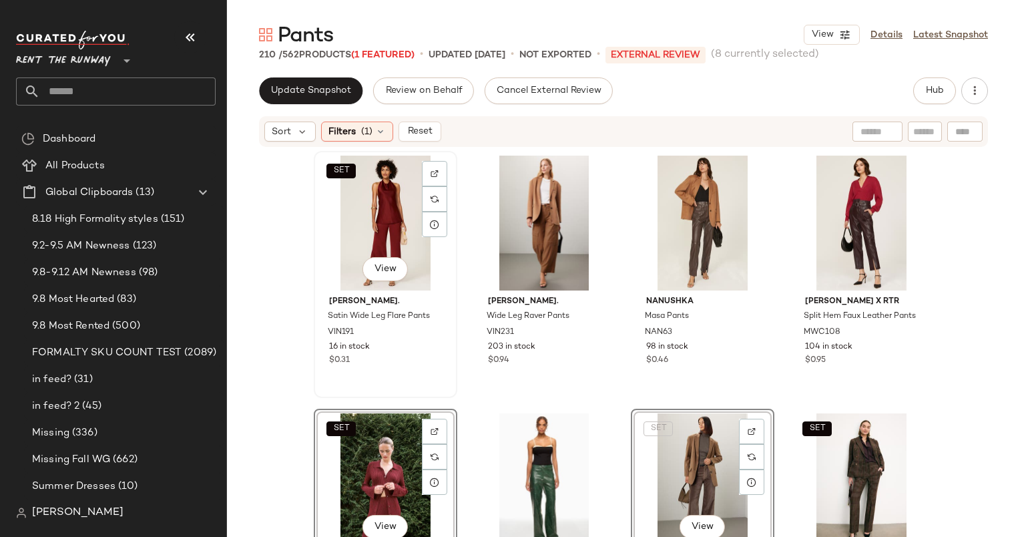
click at [390, 200] on div "SET View" at bounding box center [385, 223] width 134 height 135
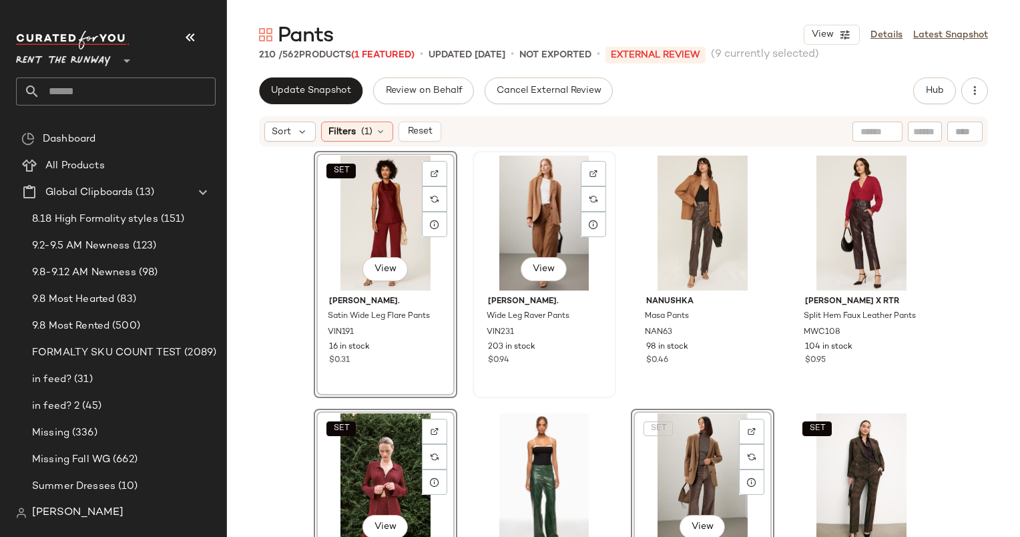
click at [535, 199] on div "View" at bounding box center [544, 223] width 134 height 135
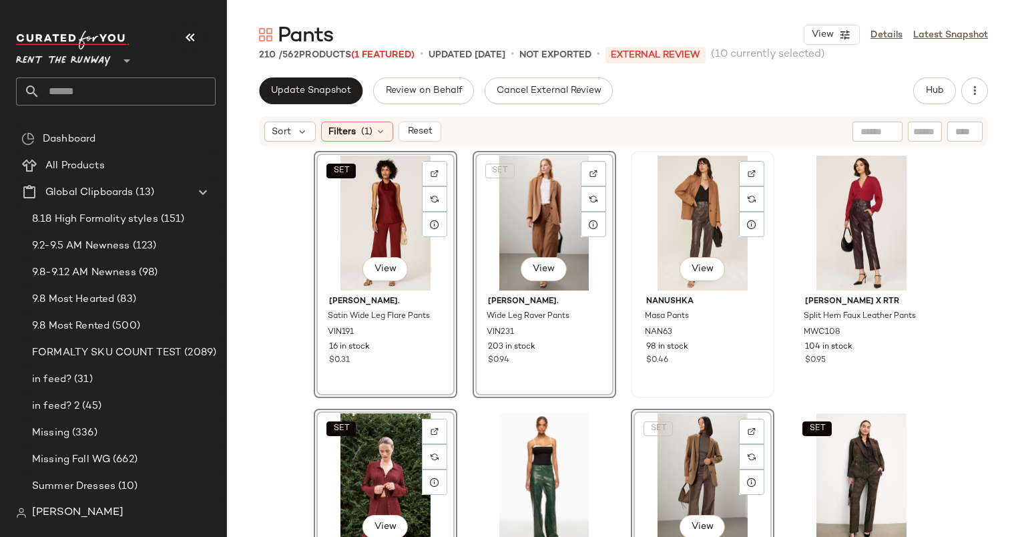
click at [668, 230] on div "View" at bounding box center [703, 223] width 134 height 135
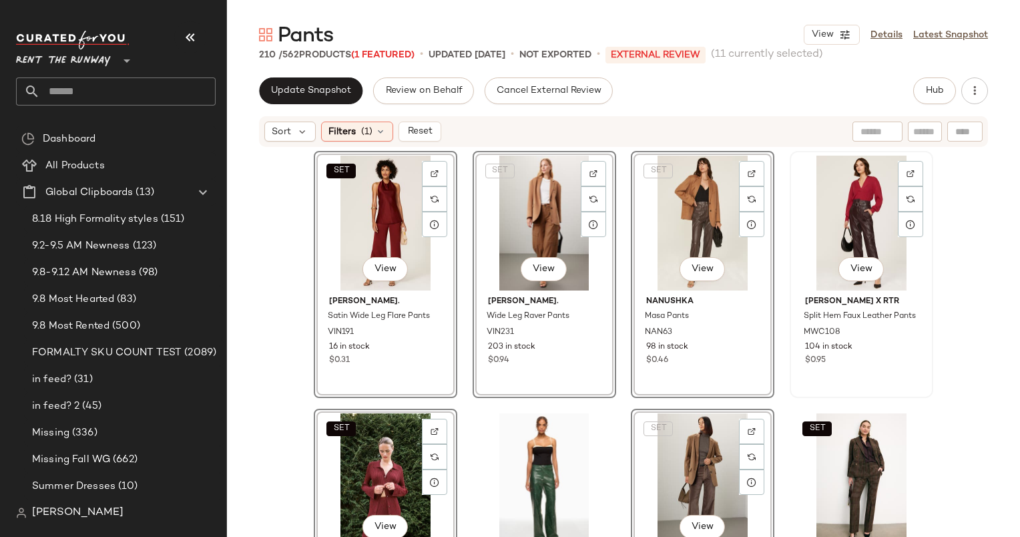
click at [839, 200] on div "View" at bounding box center [862, 223] width 134 height 135
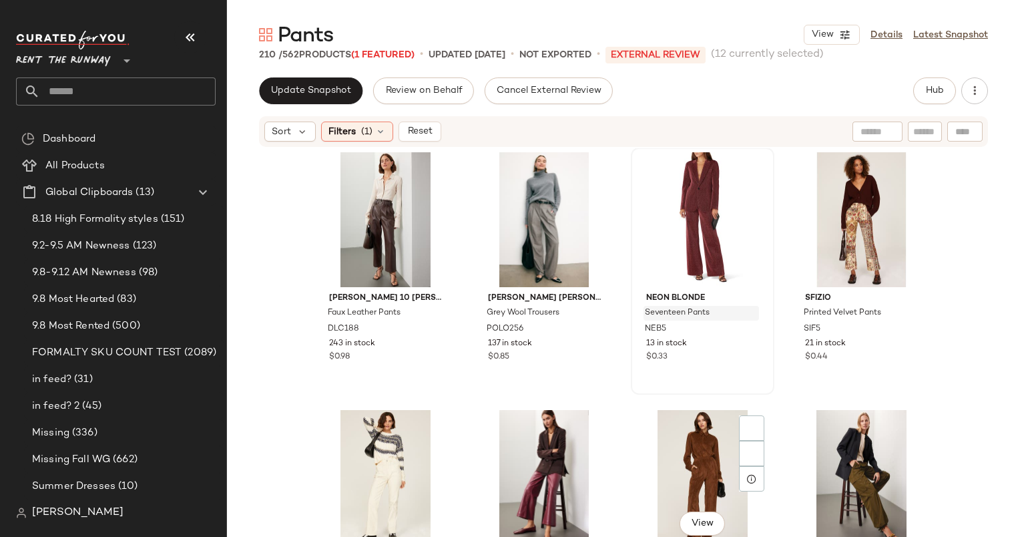
scroll to position [1428, 0]
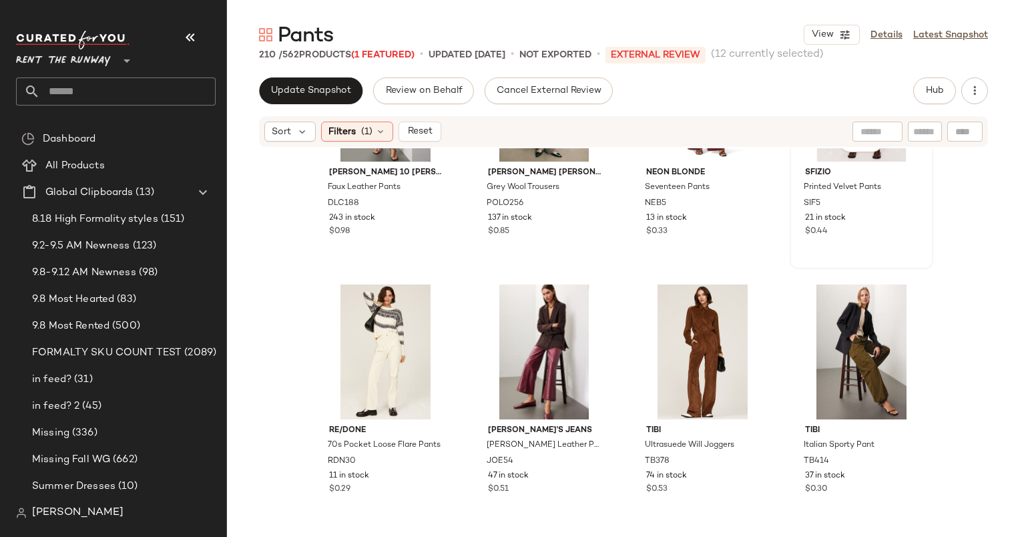
click at [880, 244] on div "View SFIZIO Printed Velvet Pants SIF5 21 in stock $0.44" at bounding box center [861, 145] width 141 height 244
click at [560, 315] on div "View" at bounding box center [544, 351] width 134 height 135
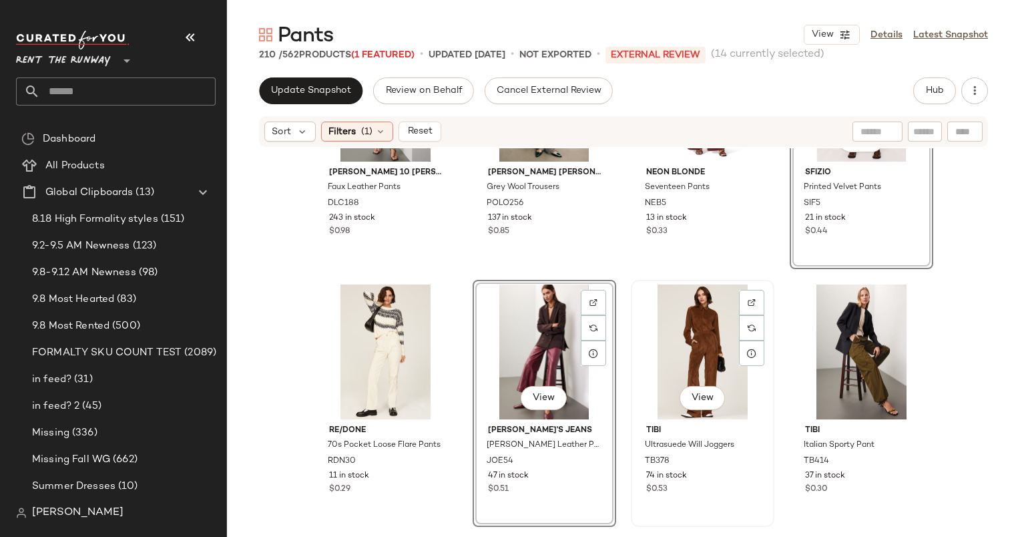
click at [681, 337] on div "View" at bounding box center [703, 351] width 134 height 135
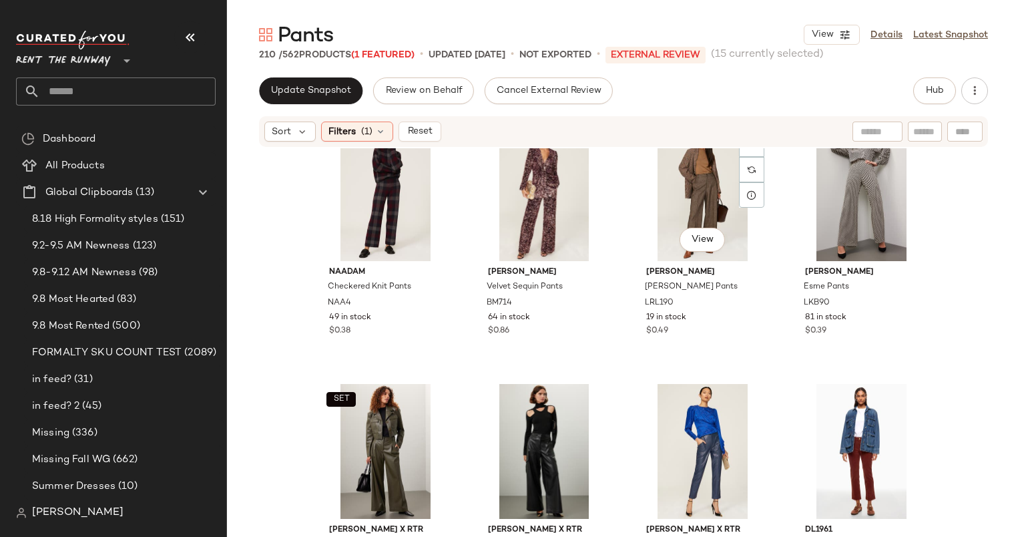
scroll to position [2617, 0]
click at [547, 192] on div "View" at bounding box center [544, 194] width 134 height 135
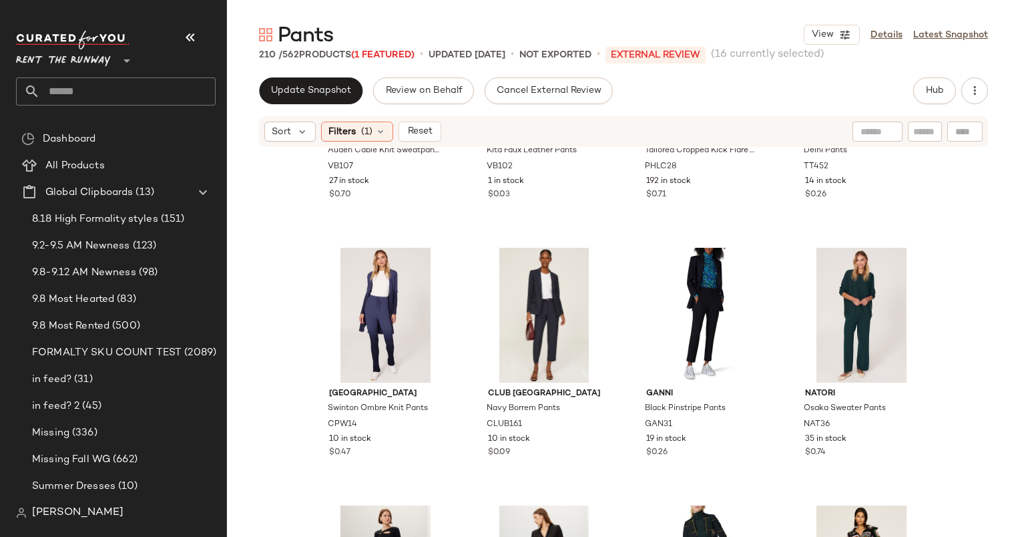
scroll to position [3148, 0]
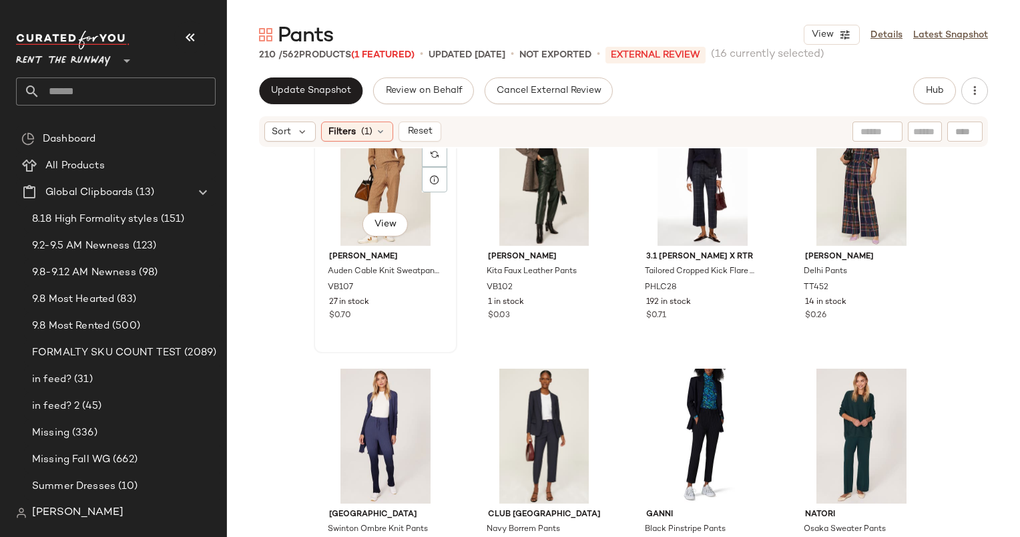
click at [387, 177] on div "View" at bounding box center [385, 178] width 134 height 135
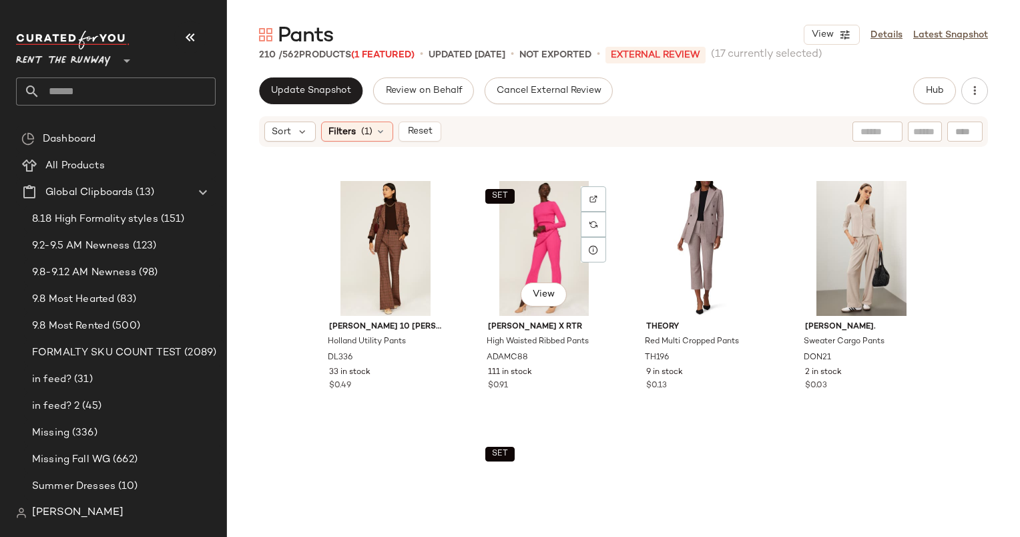
scroll to position [3858, 0]
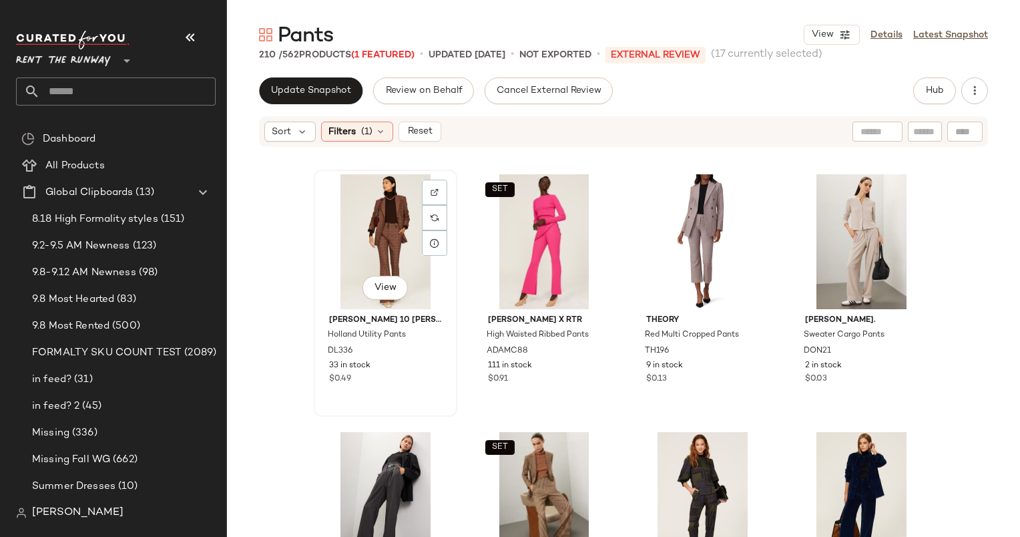
click at [390, 230] on div "View" at bounding box center [385, 241] width 134 height 135
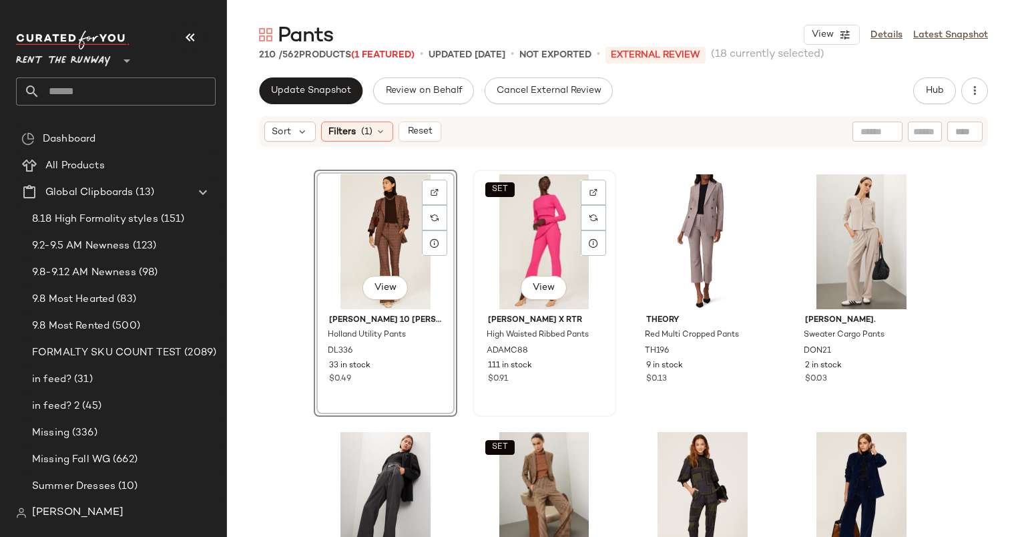
click at [533, 245] on div "SET View" at bounding box center [544, 241] width 134 height 135
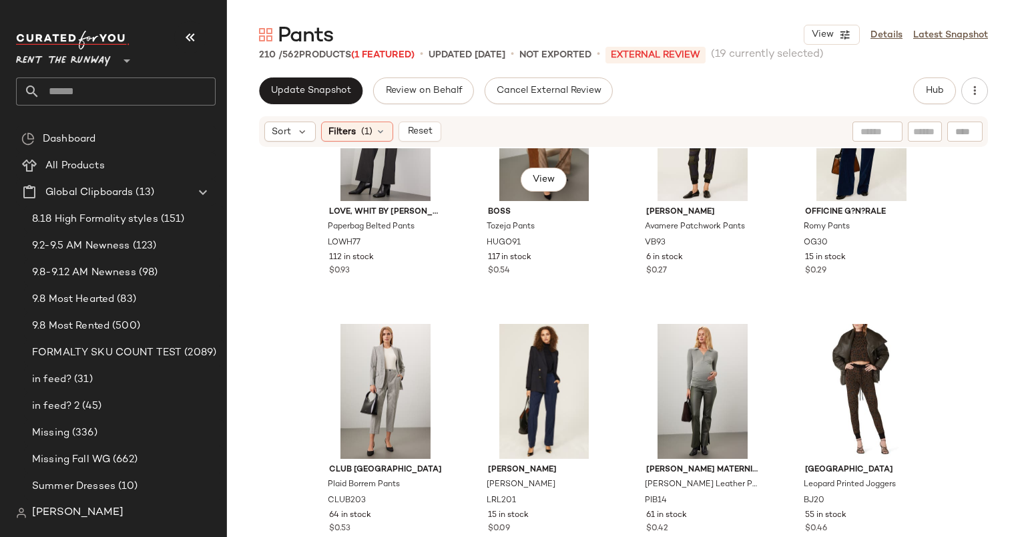
scroll to position [4224, 0]
click at [586, 274] on div "$0.54" at bounding box center [544, 270] width 113 height 12
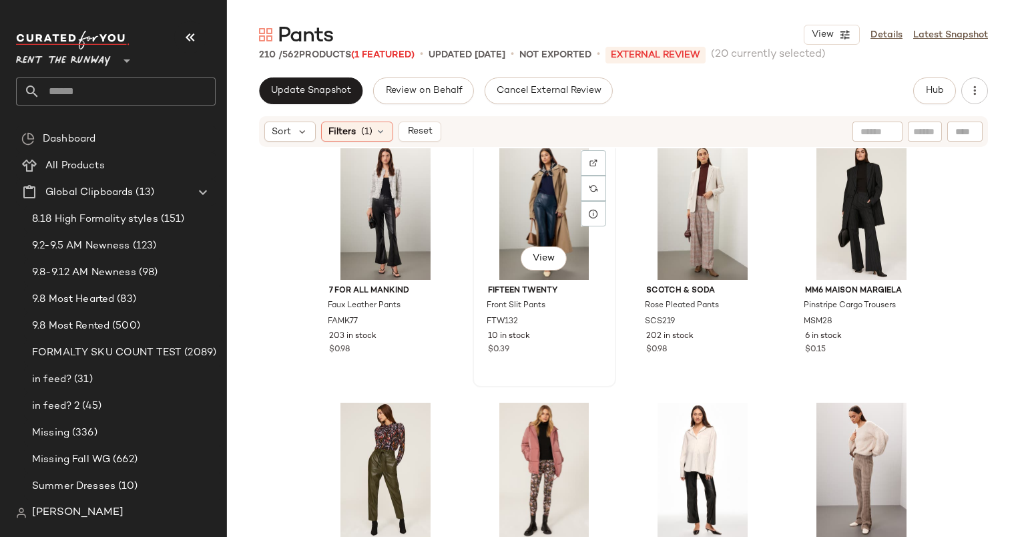
scroll to position [6738, 0]
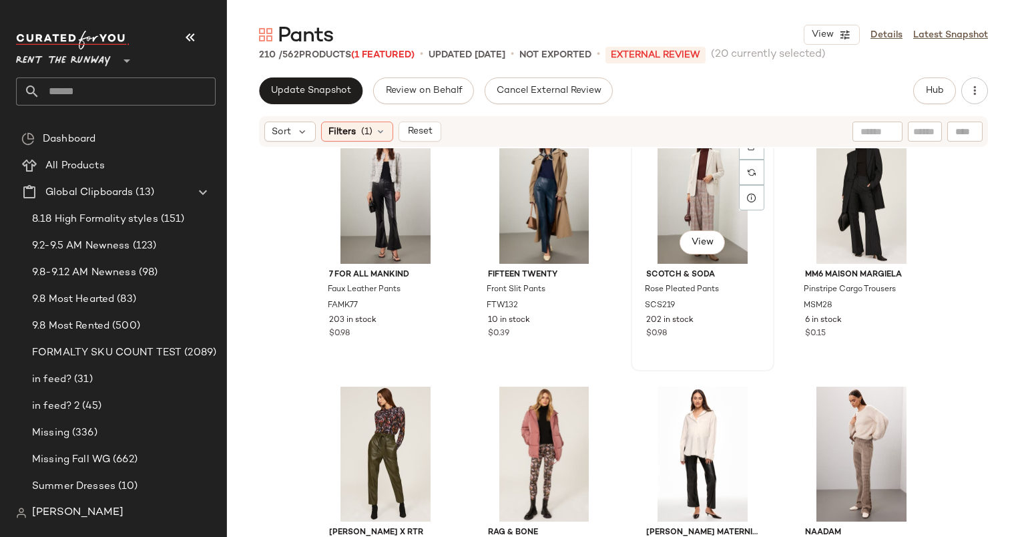
click at [660, 238] on div "View" at bounding box center [703, 196] width 134 height 135
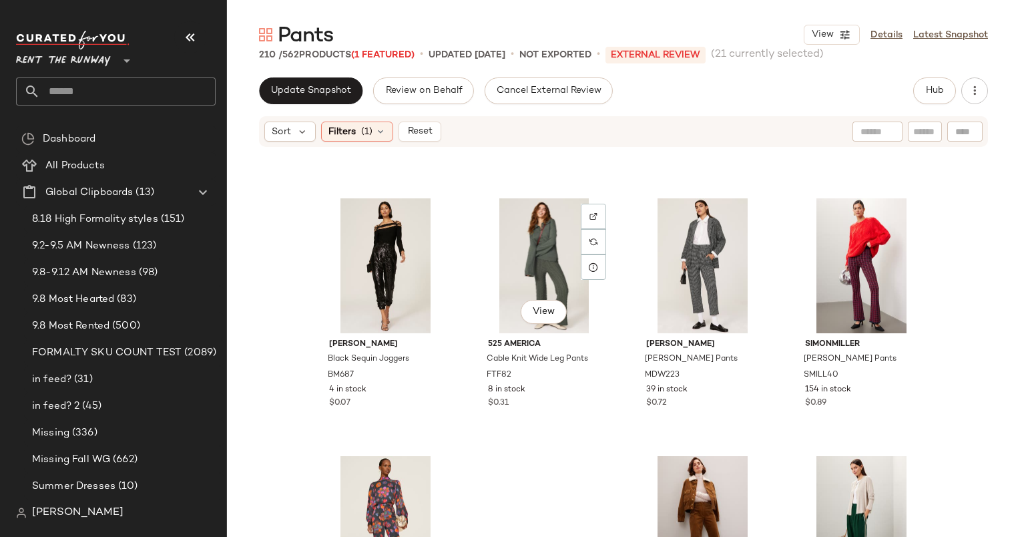
scroll to position [8216, 0]
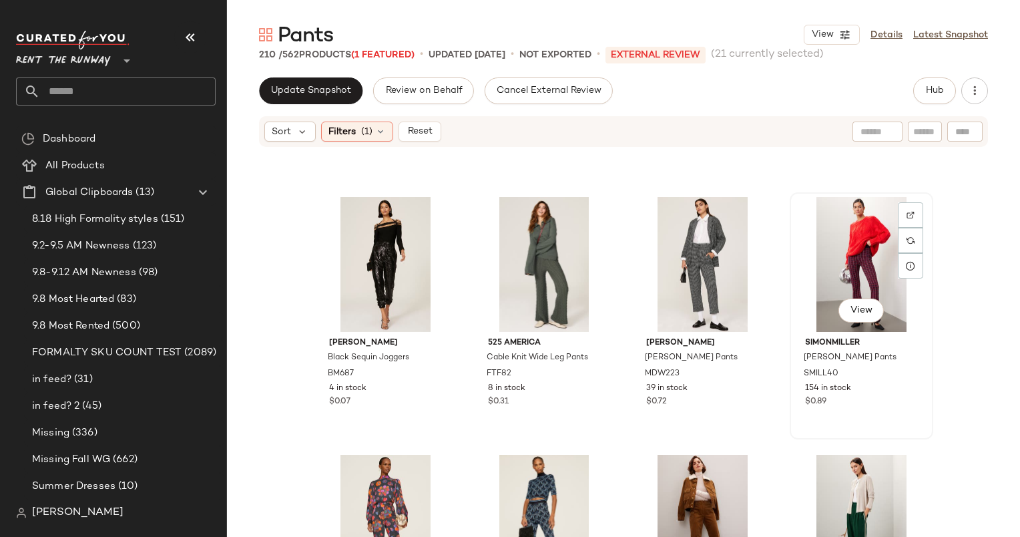
click at [861, 240] on div "View" at bounding box center [862, 264] width 134 height 135
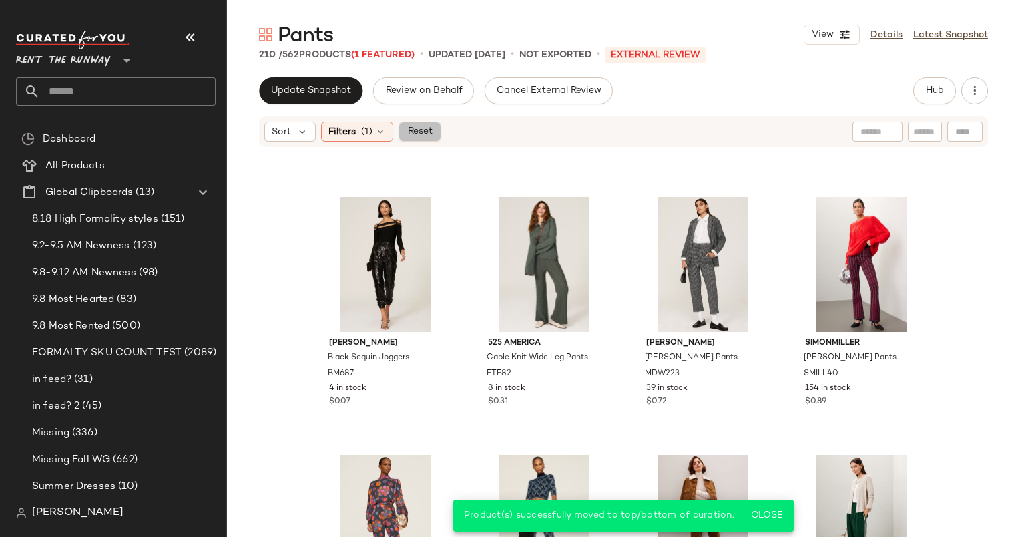
click at [412, 136] on span "Reset" at bounding box center [419, 131] width 25 height 11
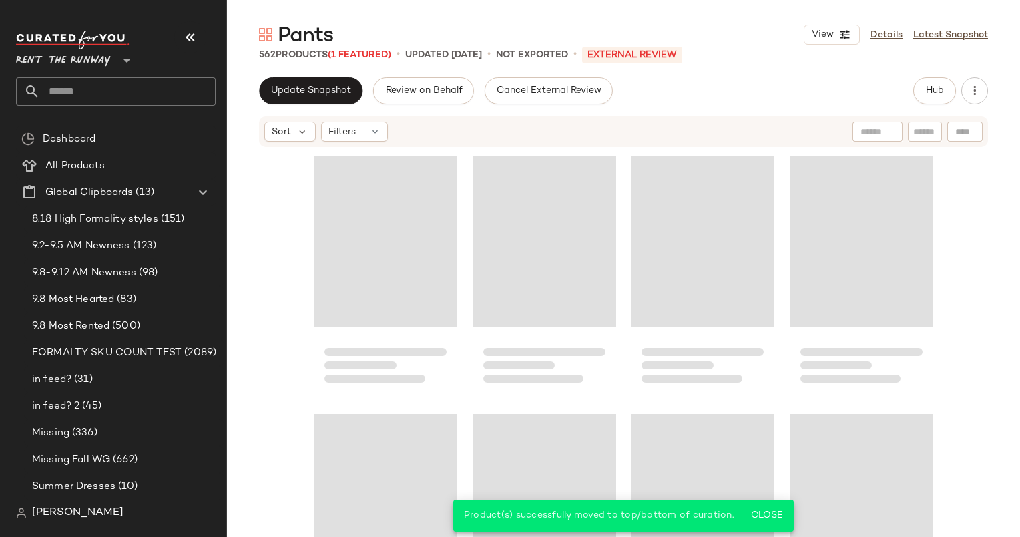
scroll to position [1289, 0]
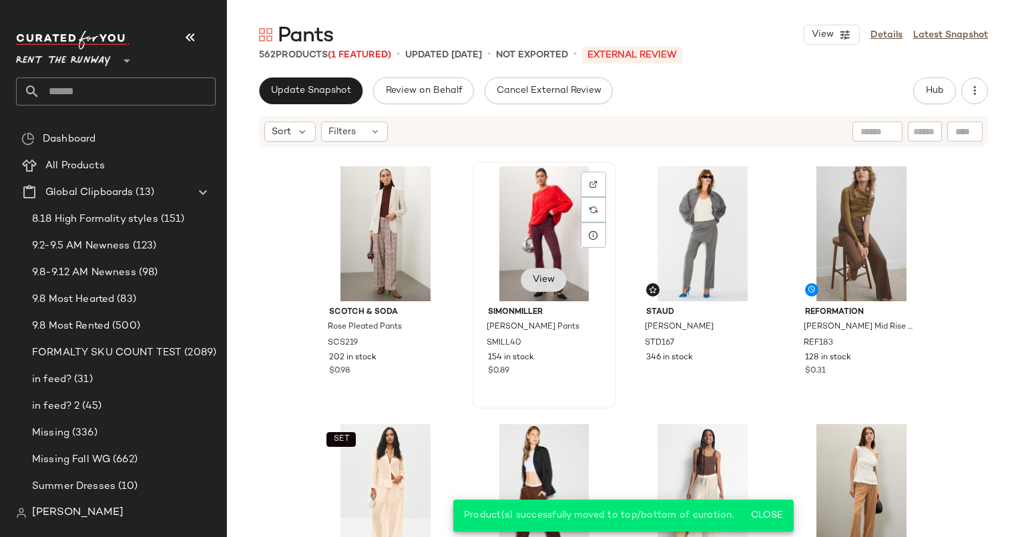
click at [533, 291] on div "View" at bounding box center [543, 281] width 45 height 27
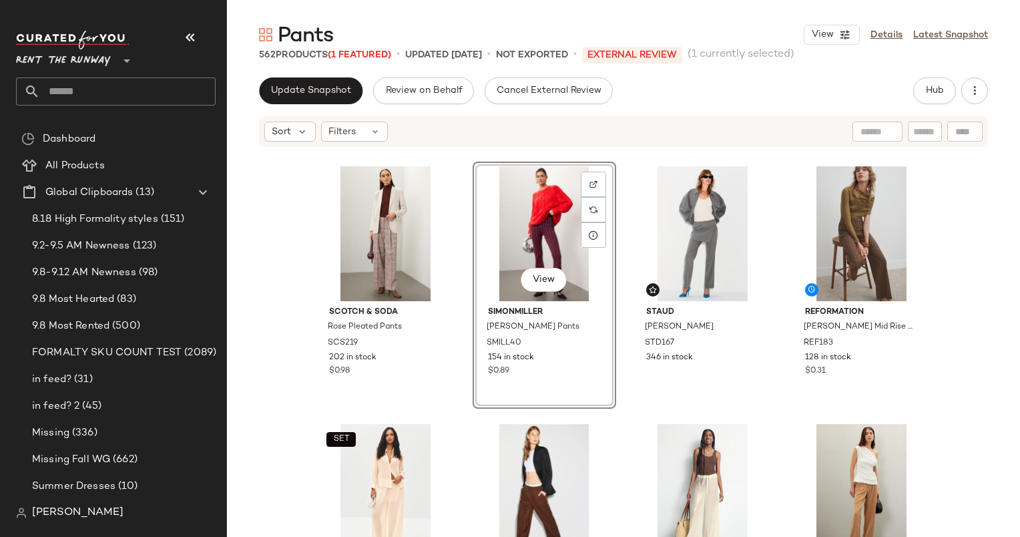
click at [529, 256] on div "View" at bounding box center [544, 233] width 134 height 135
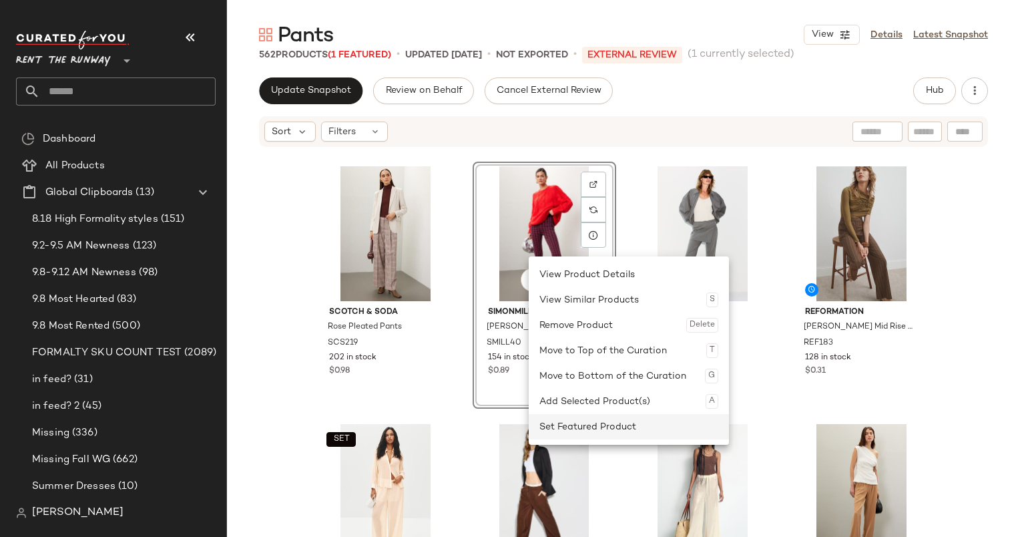
click at [602, 424] on div "Set Featured Product" at bounding box center [628, 426] width 179 height 25
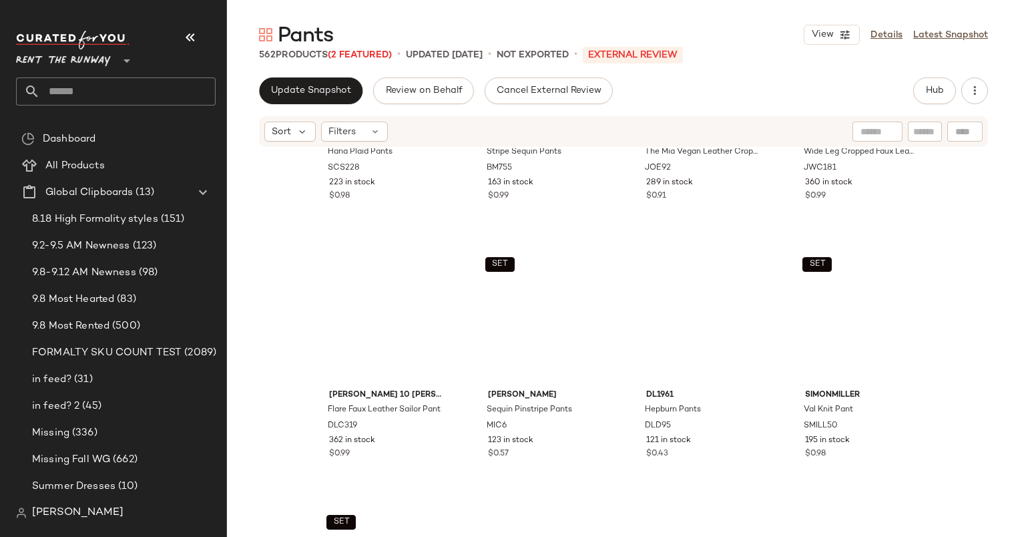
scroll to position [0, 0]
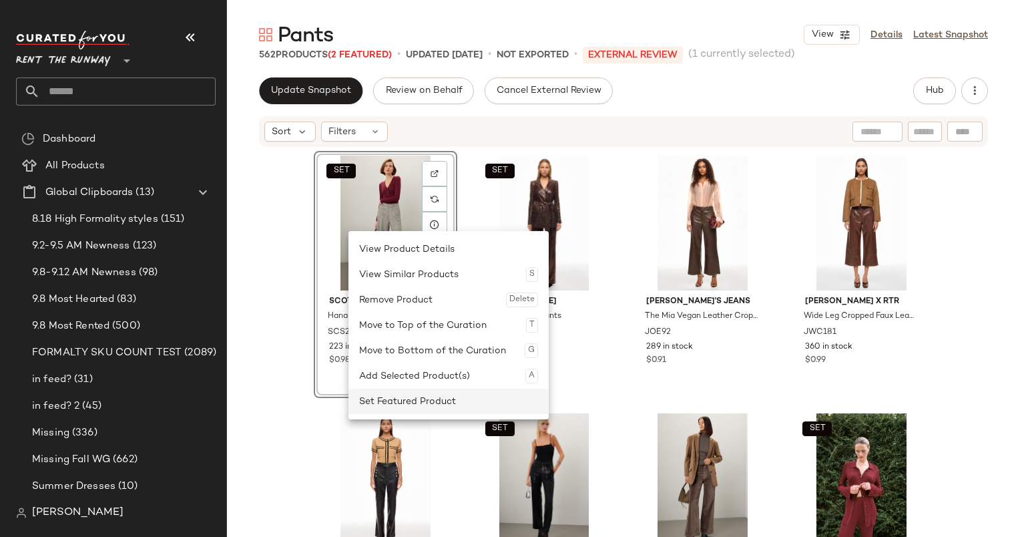
click at [459, 409] on div "Set Featured Product" at bounding box center [448, 401] width 179 height 25
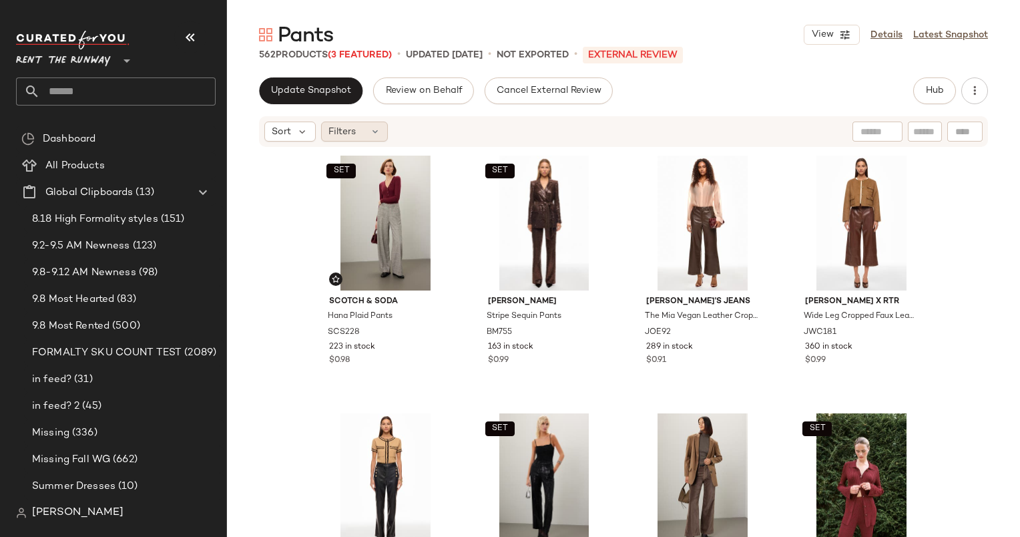
click at [347, 132] on span "Filters" at bounding box center [341, 132] width 27 height 14
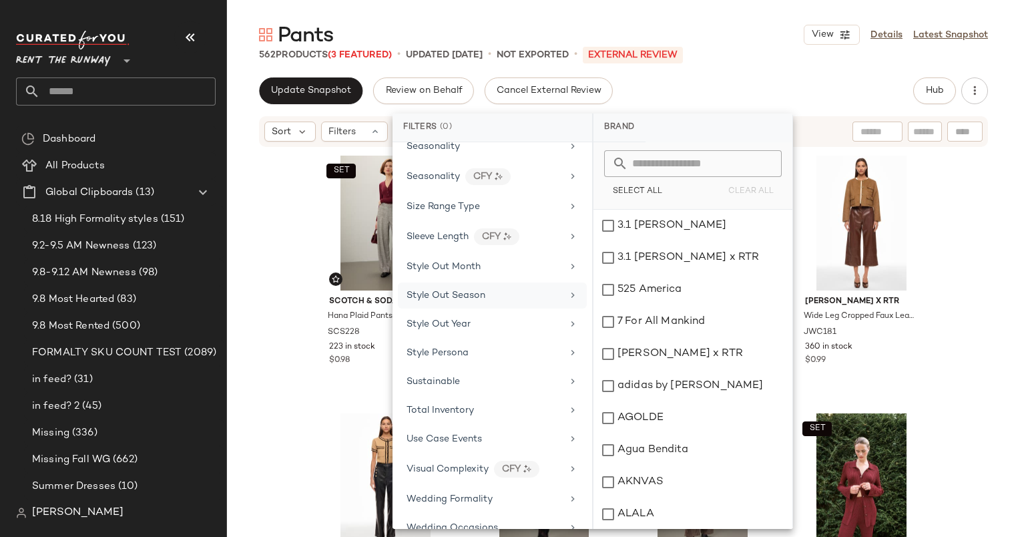
scroll to position [1621, 0]
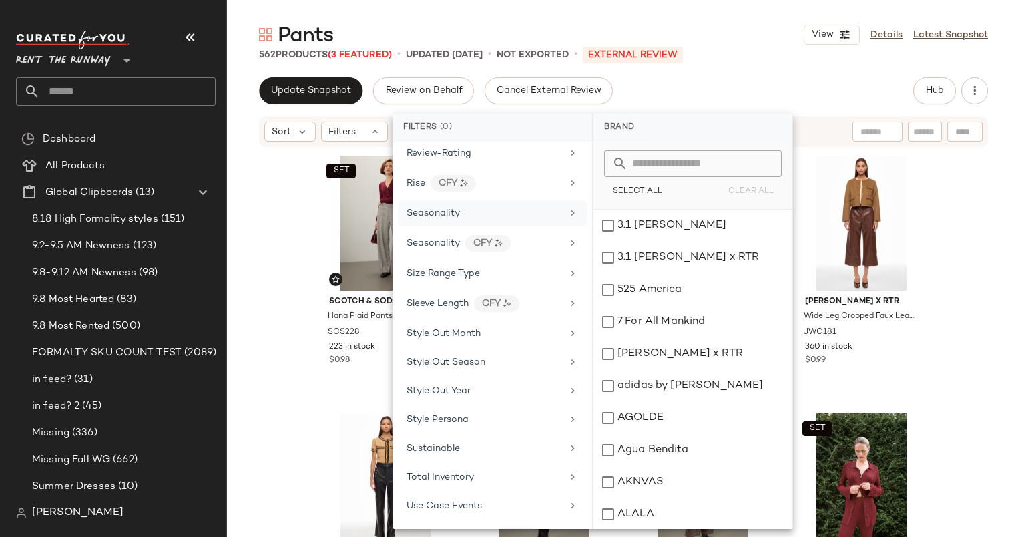
click at [517, 204] on div "Seasonality" at bounding box center [492, 213] width 189 height 26
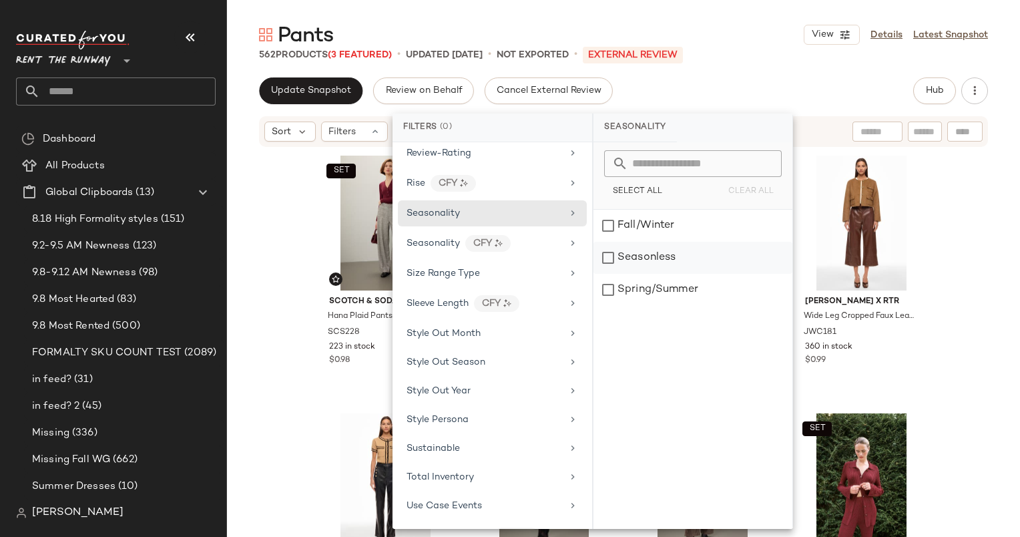
click at [672, 255] on div "Seasonless" at bounding box center [693, 258] width 199 height 32
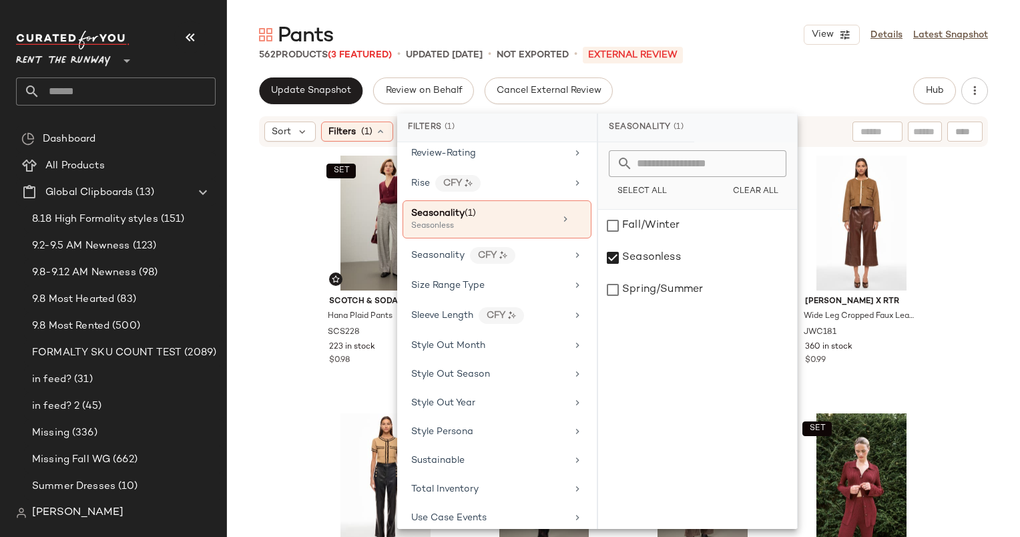
click at [715, 83] on div "Update Snapshot Review on Behalf Cancel External Review Hub" at bounding box center [623, 90] width 729 height 27
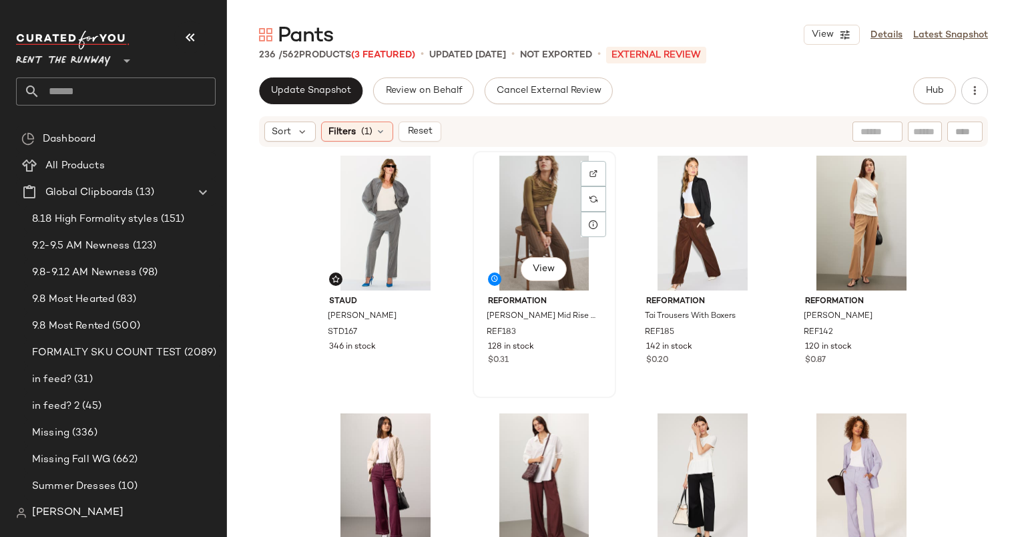
click at [545, 224] on div "View" at bounding box center [544, 223] width 134 height 135
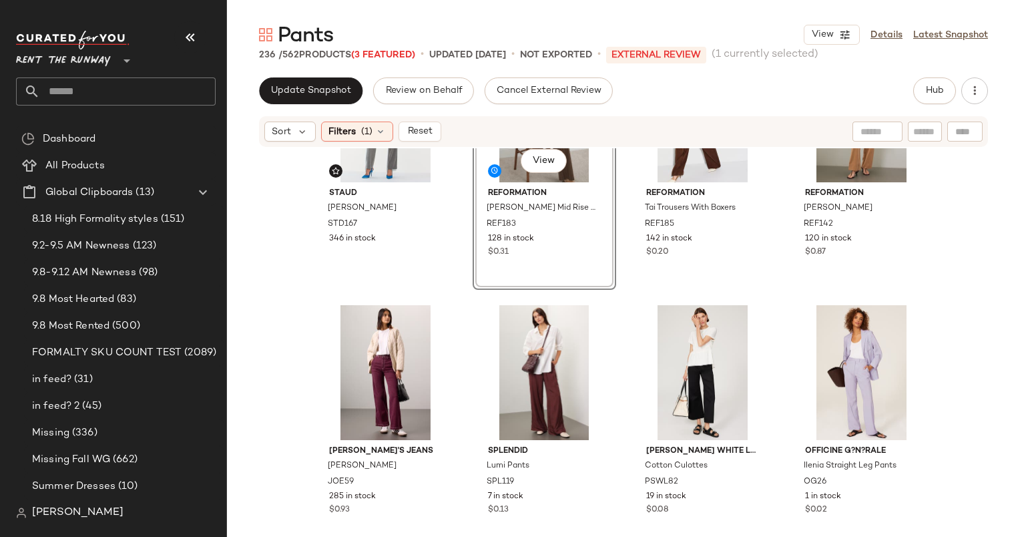
scroll to position [123, 0]
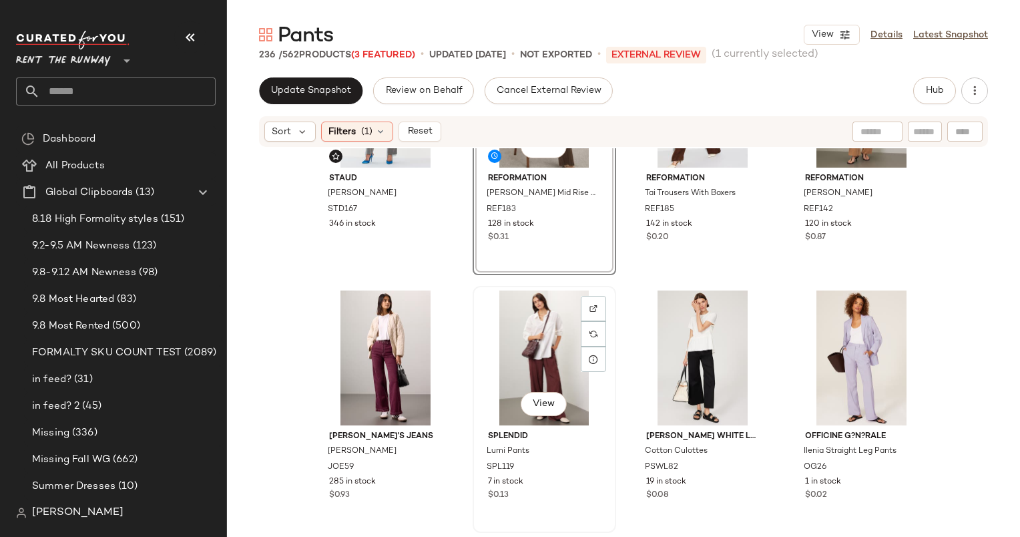
click at [556, 321] on div "View" at bounding box center [544, 357] width 134 height 135
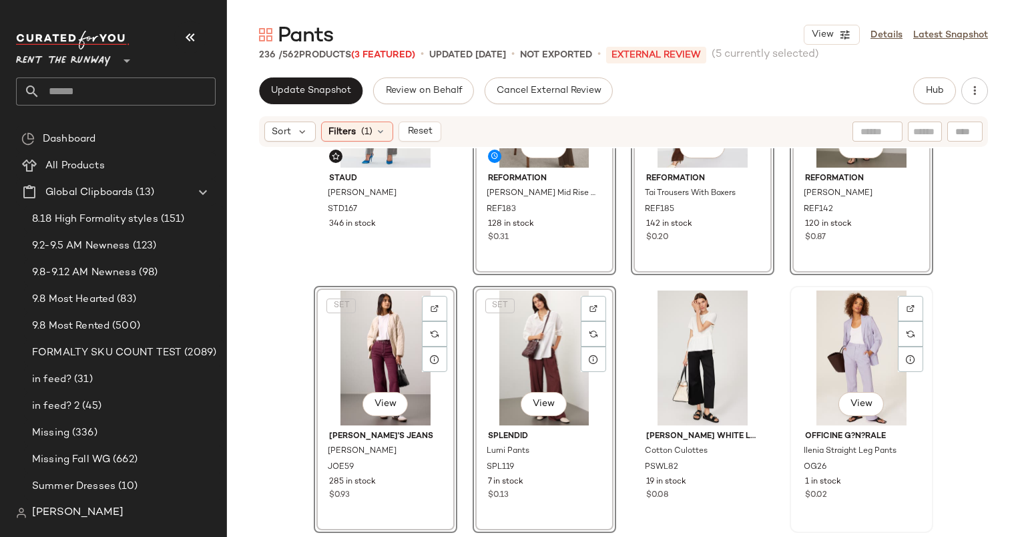
click at [855, 326] on div "View" at bounding box center [862, 357] width 134 height 135
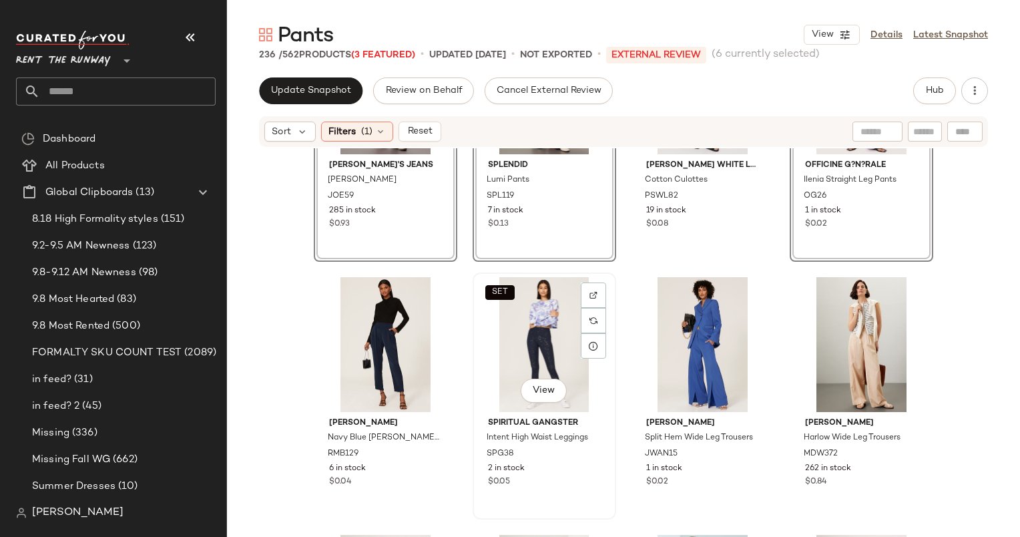
scroll to position [606, 0]
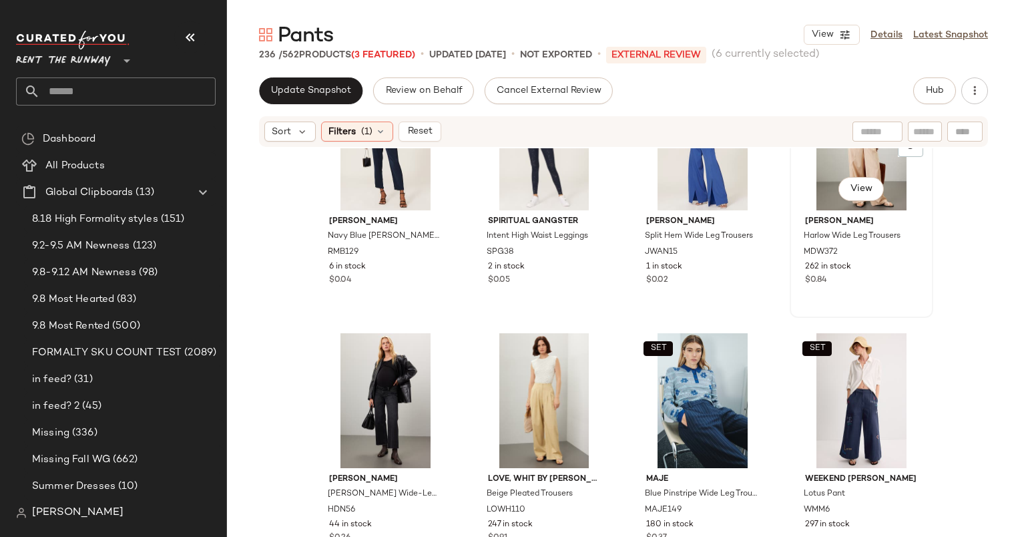
click at [822, 176] on div "View" at bounding box center [862, 142] width 134 height 135
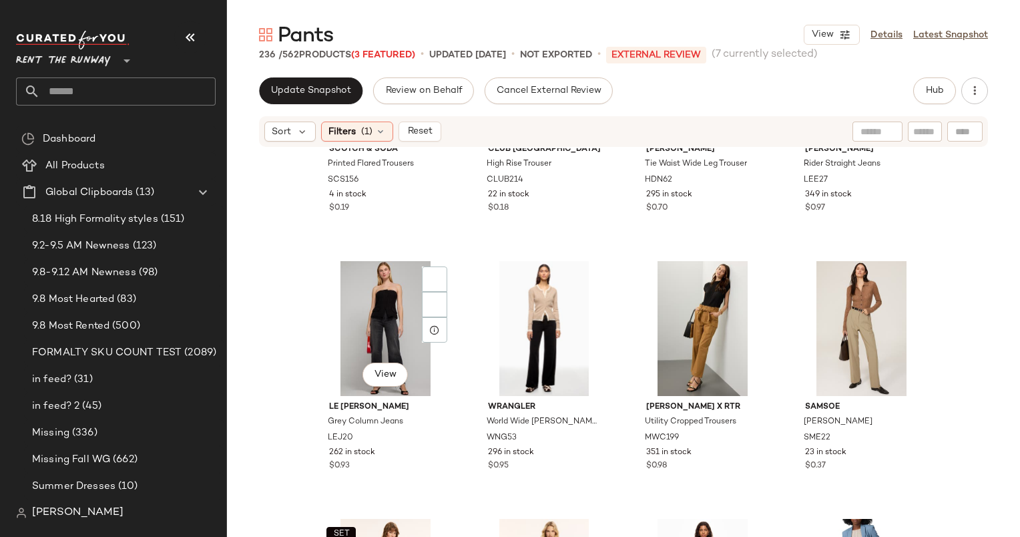
scroll to position [1699, 0]
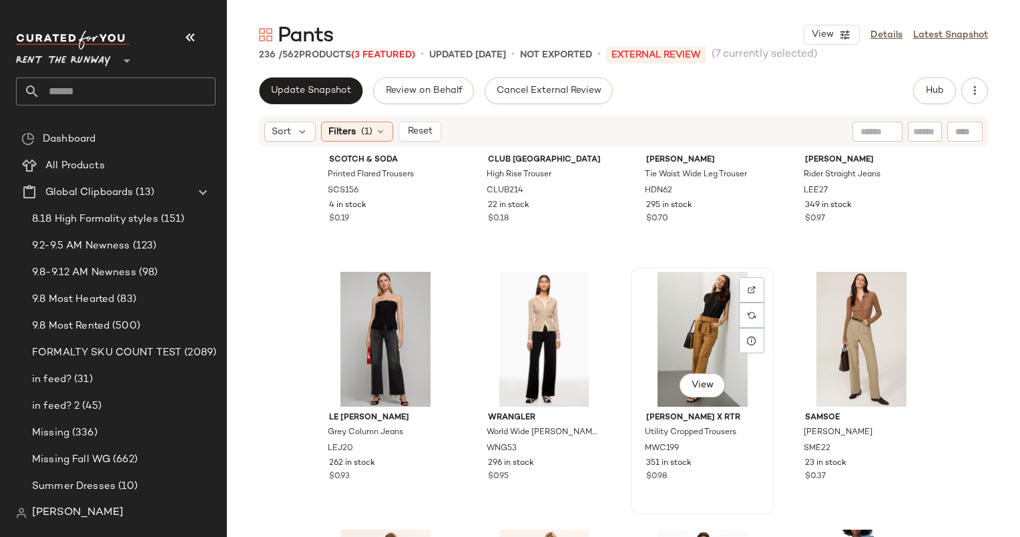
click at [691, 335] on div "View" at bounding box center [703, 339] width 134 height 135
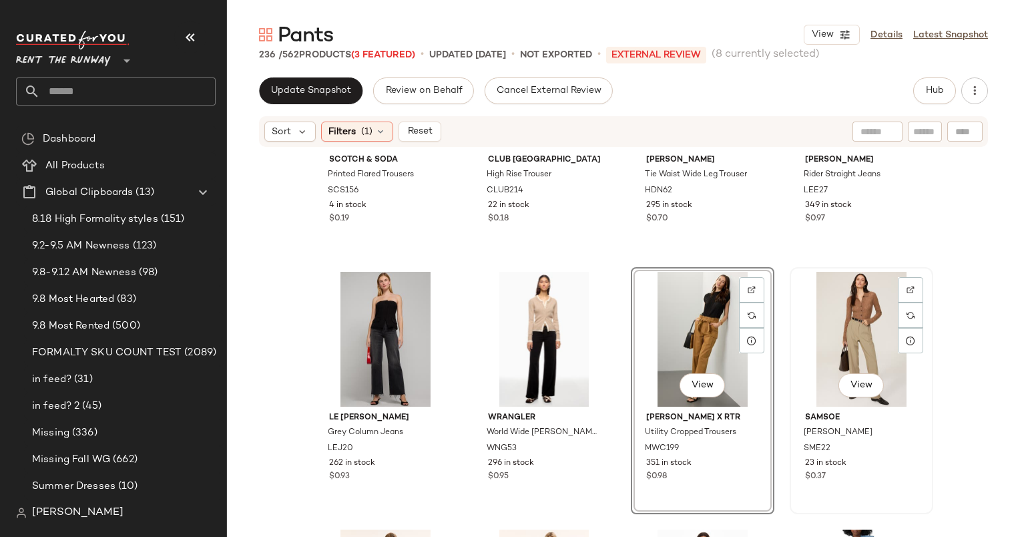
click at [839, 318] on div "View" at bounding box center [862, 339] width 134 height 135
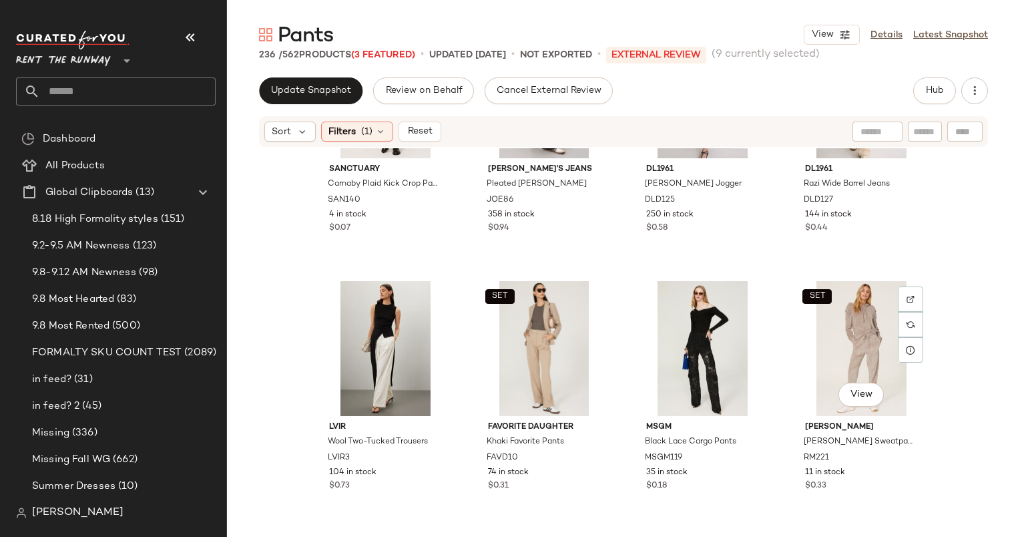
scroll to position [2464, 0]
click at [871, 224] on div "$0.44" at bounding box center [861, 227] width 113 height 12
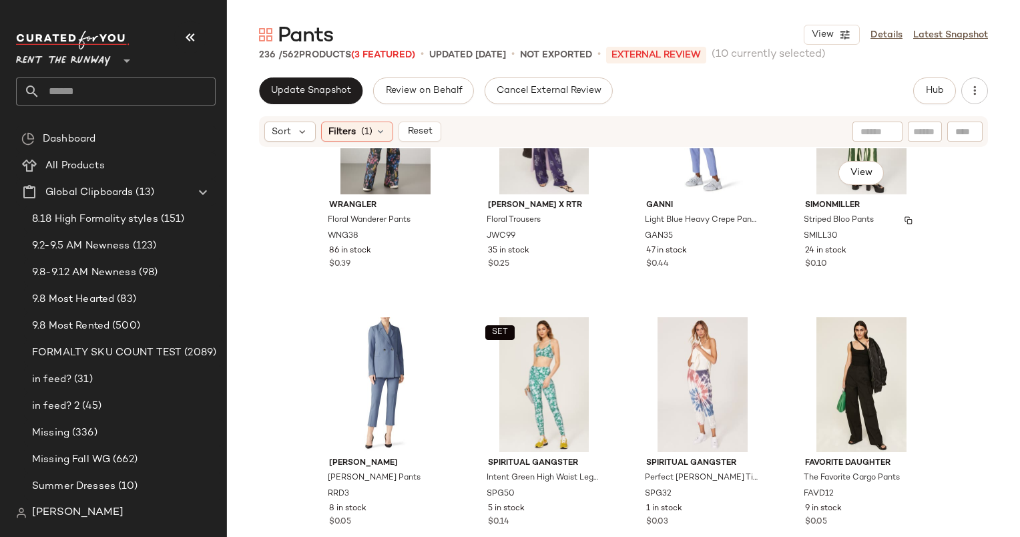
scroll to position [4142, 0]
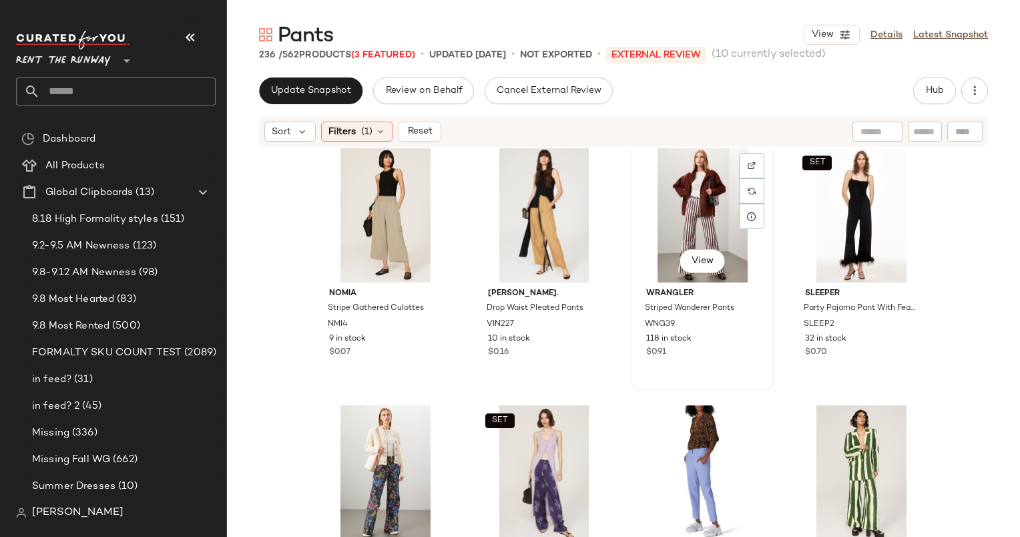
click at [693, 194] on div "View" at bounding box center [703, 215] width 134 height 135
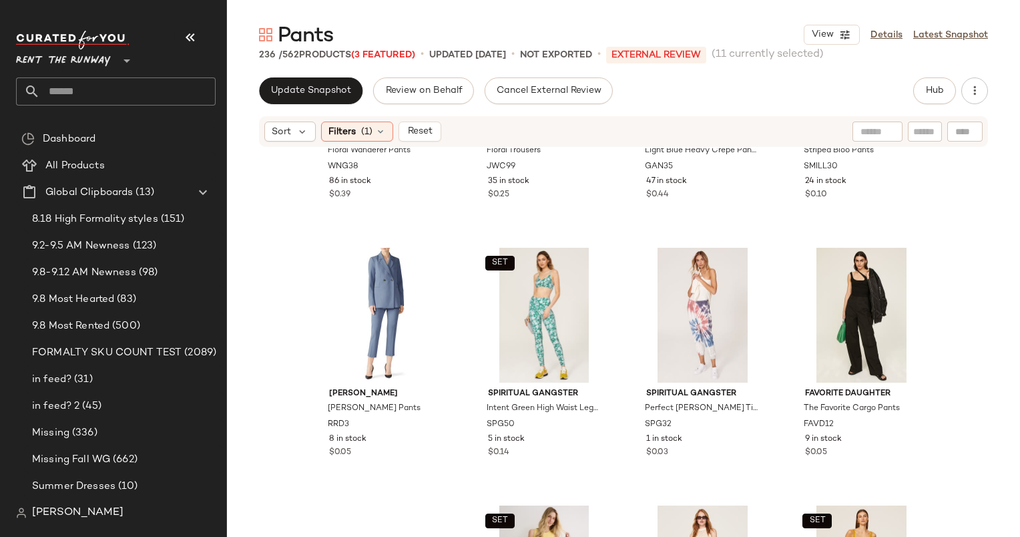
scroll to position [4557, 0]
click at [561, 203] on div "SET View Jason Wu x RTR Floral Trousers JWC99 35 in stock $0.25" at bounding box center [544, 109] width 141 height 244
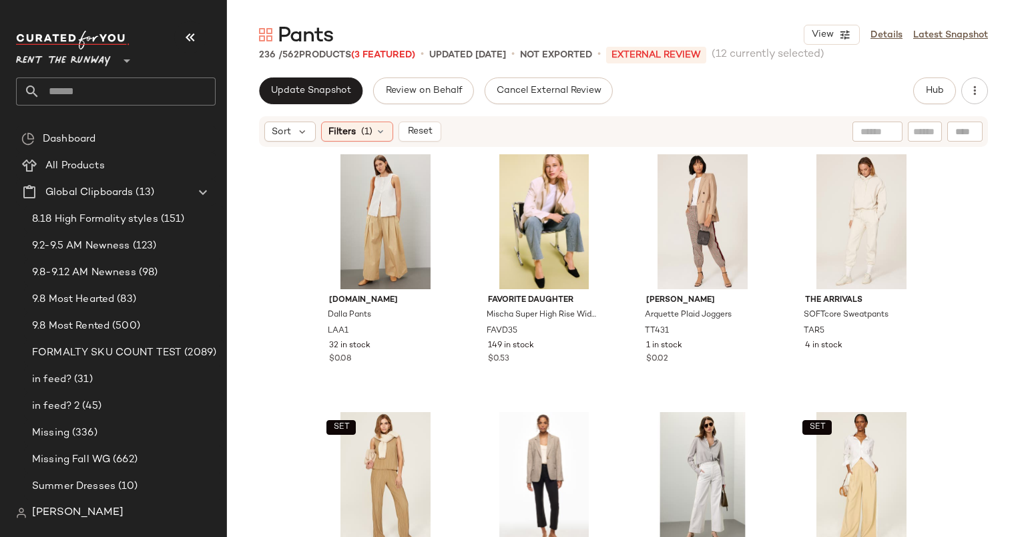
scroll to position [5165, 0]
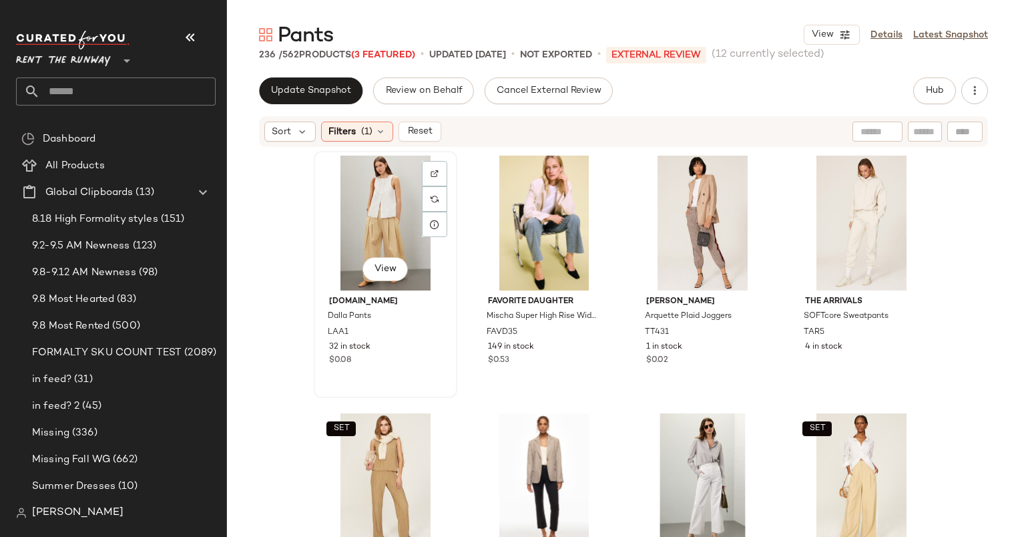
click at [390, 203] on div "View" at bounding box center [385, 223] width 134 height 135
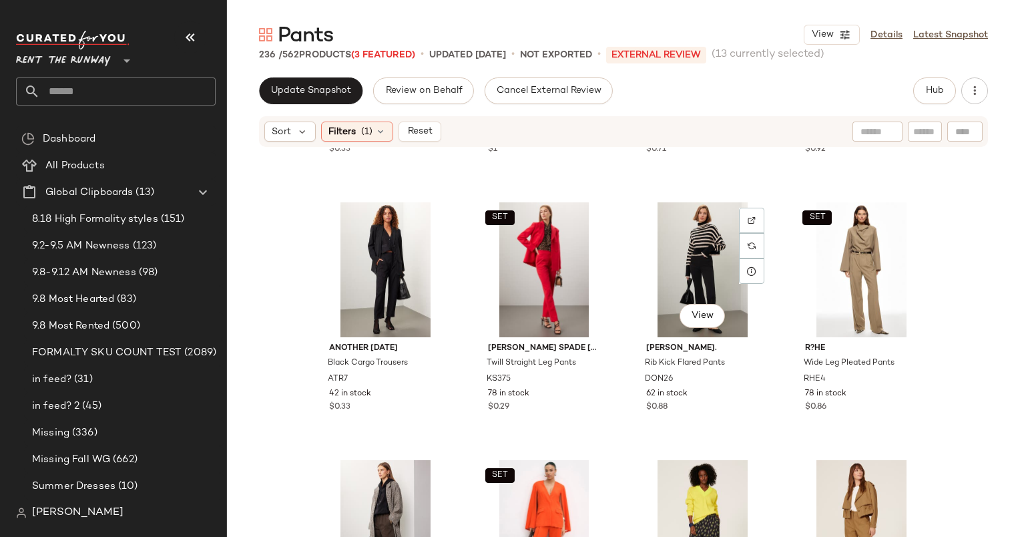
scroll to position [6197, 0]
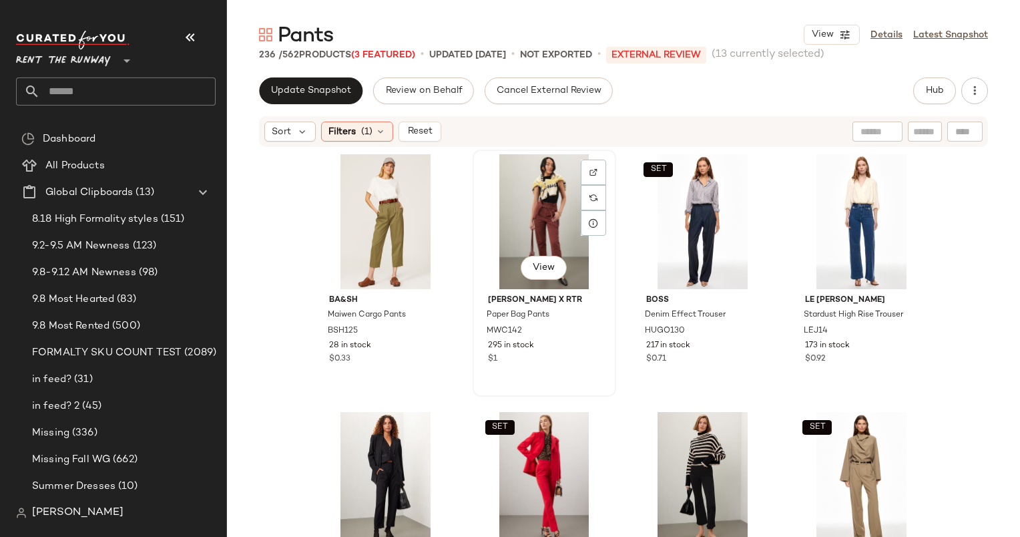
click at [560, 178] on div "View" at bounding box center [544, 221] width 134 height 135
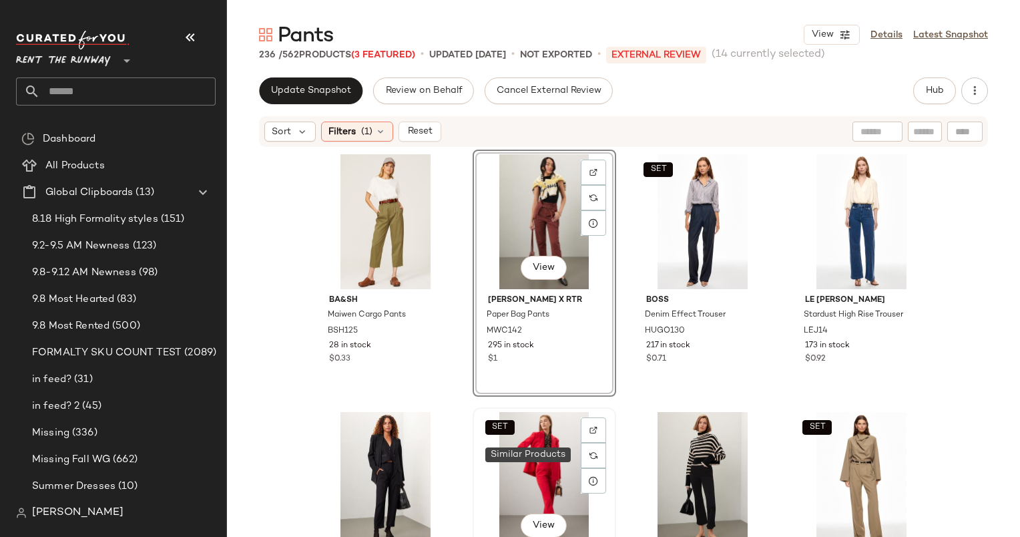
click at [534, 459] on div "SET View" at bounding box center [544, 479] width 134 height 135
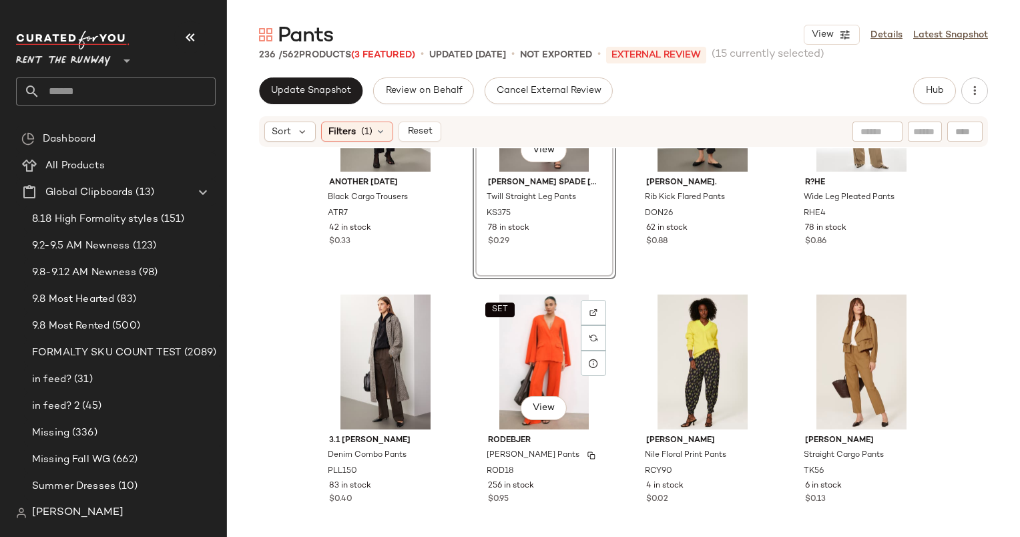
scroll to position [6572, 0]
click at [518, 375] on div "SET View" at bounding box center [544, 361] width 134 height 135
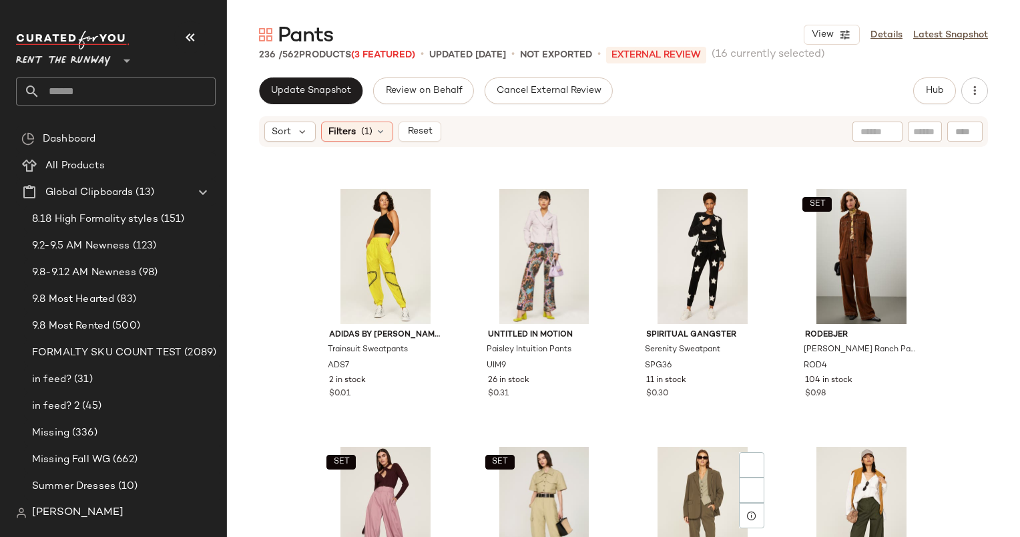
scroll to position [7072, 0]
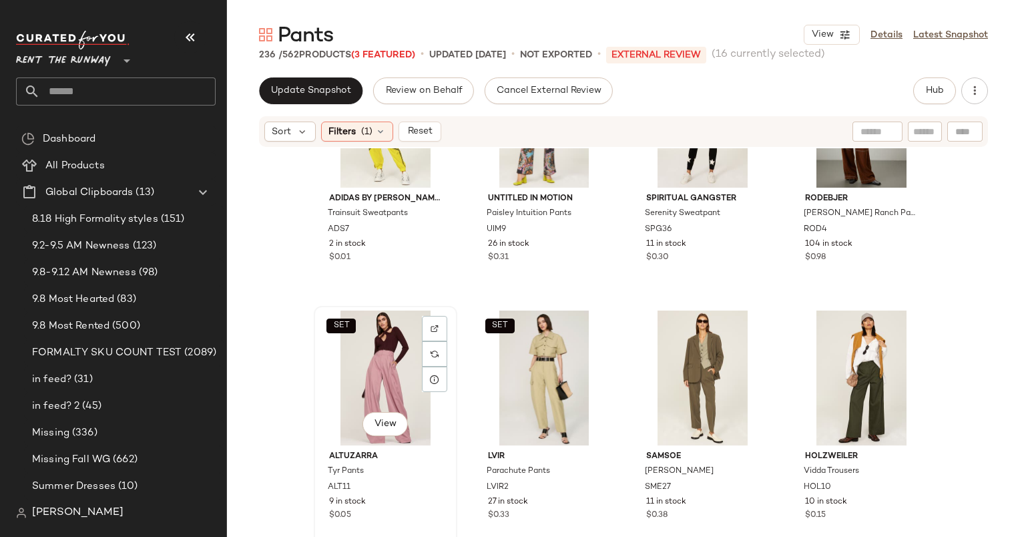
click at [366, 385] on div "SET View" at bounding box center [385, 377] width 134 height 135
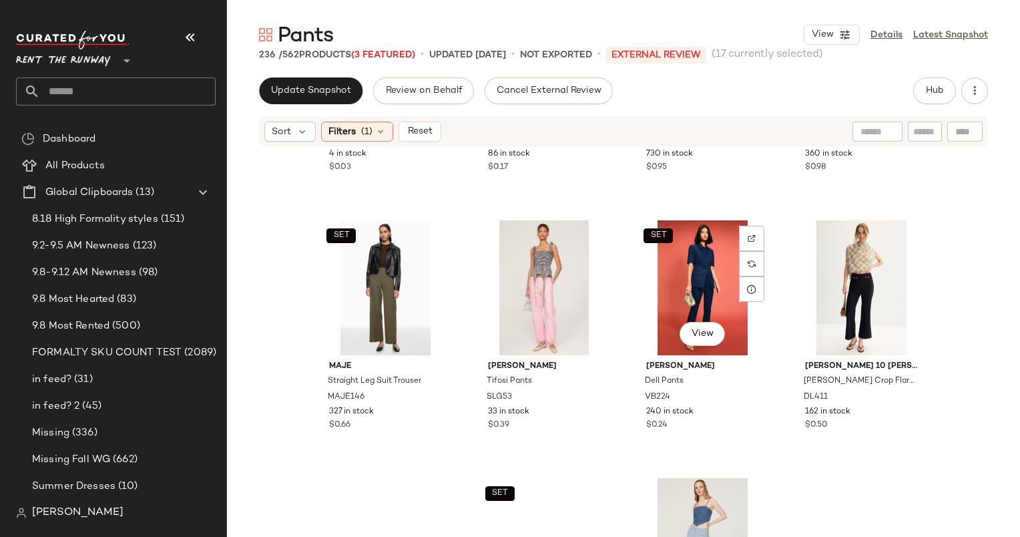
scroll to position [7683, 0]
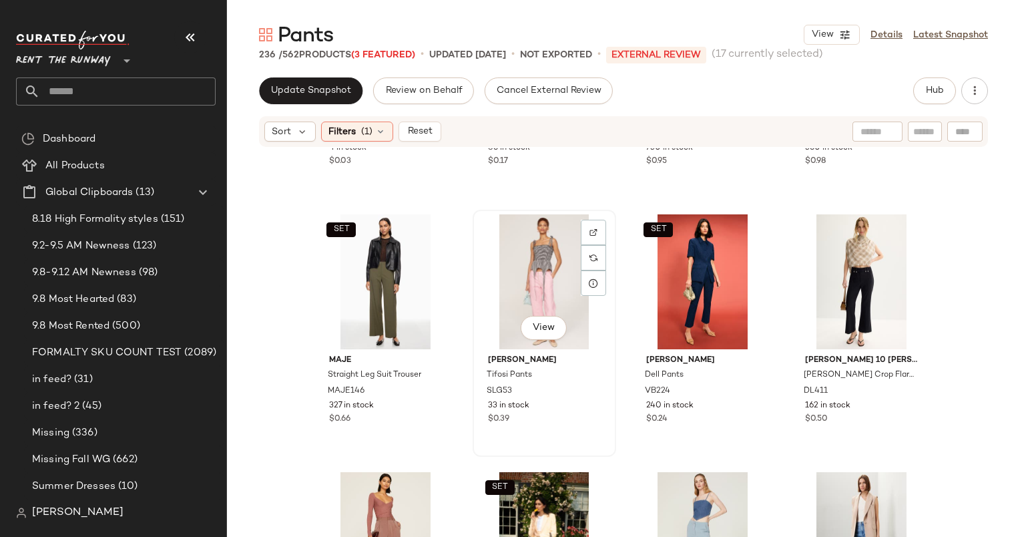
click at [563, 289] on div "View" at bounding box center [544, 281] width 134 height 135
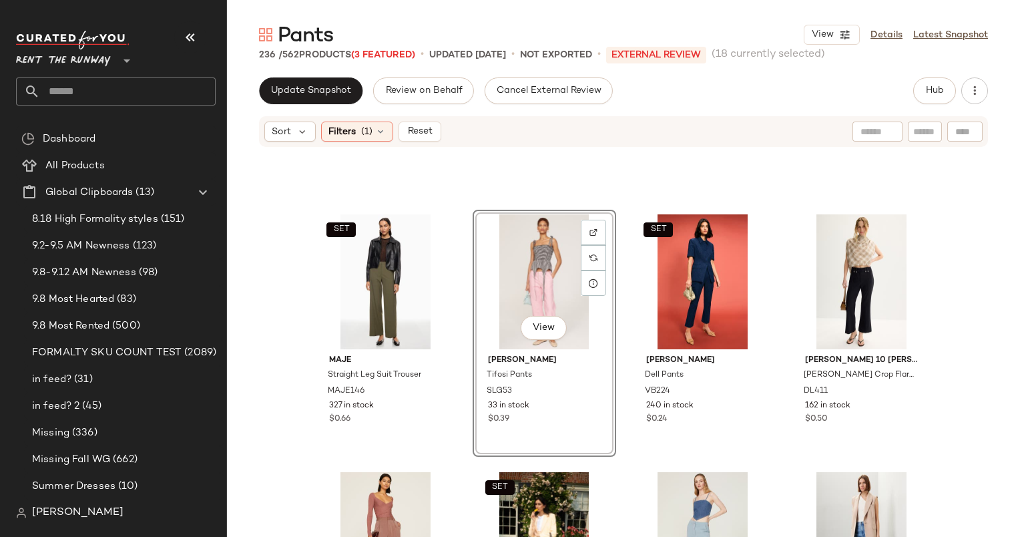
scroll to position [7756, 0]
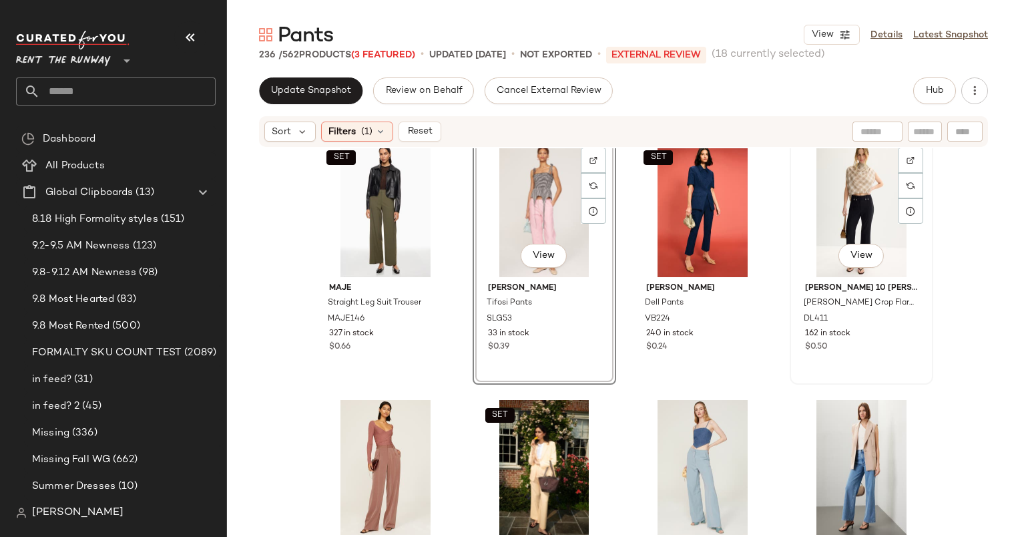
click at [860, 182] on div "View" at bounding box center [862, 209] width 134 height 135
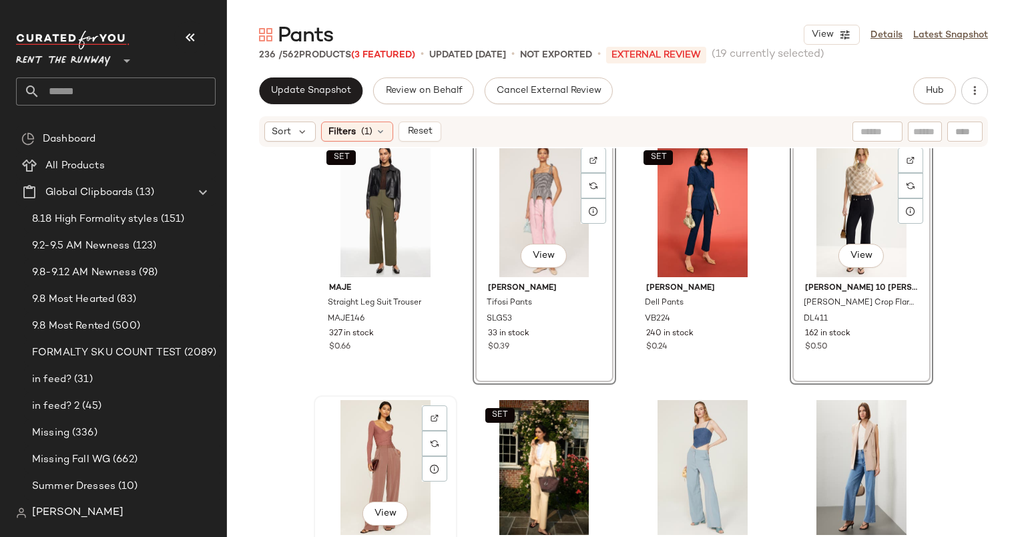
click at [367, 441] on div "View" at bounding box center [385, 467] width 134 height 135
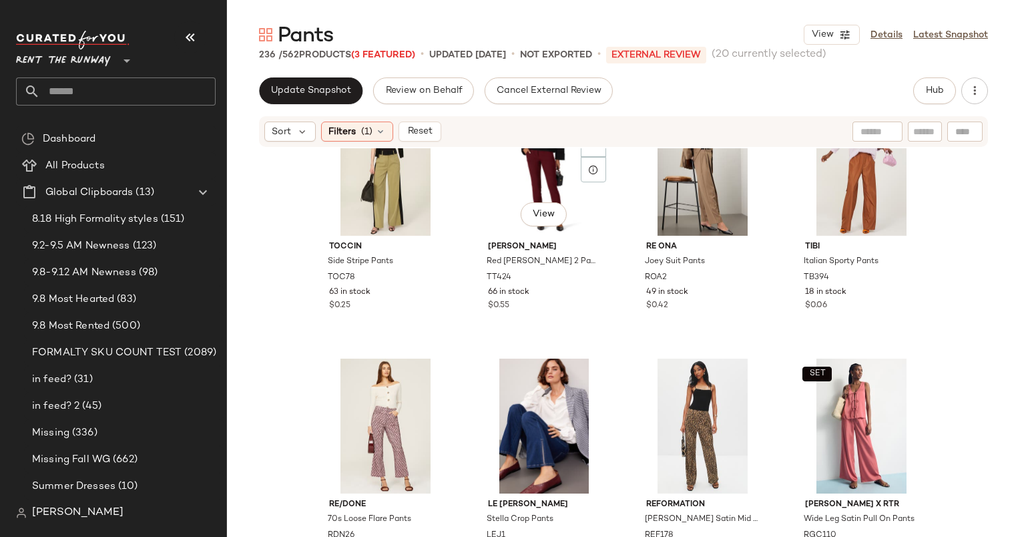
scroll to position [9096, 0]
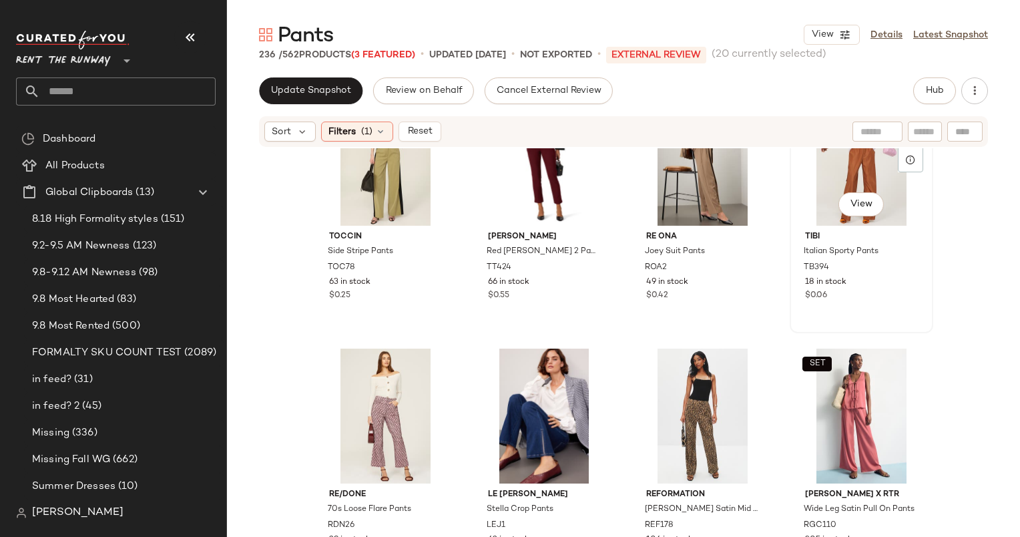
click at [801, 197] on div "View" at bounding box center [862, 158] width 134 height 135
click at [387, 405] on div "View" at bounding box center [385, 416] width 134 height 135
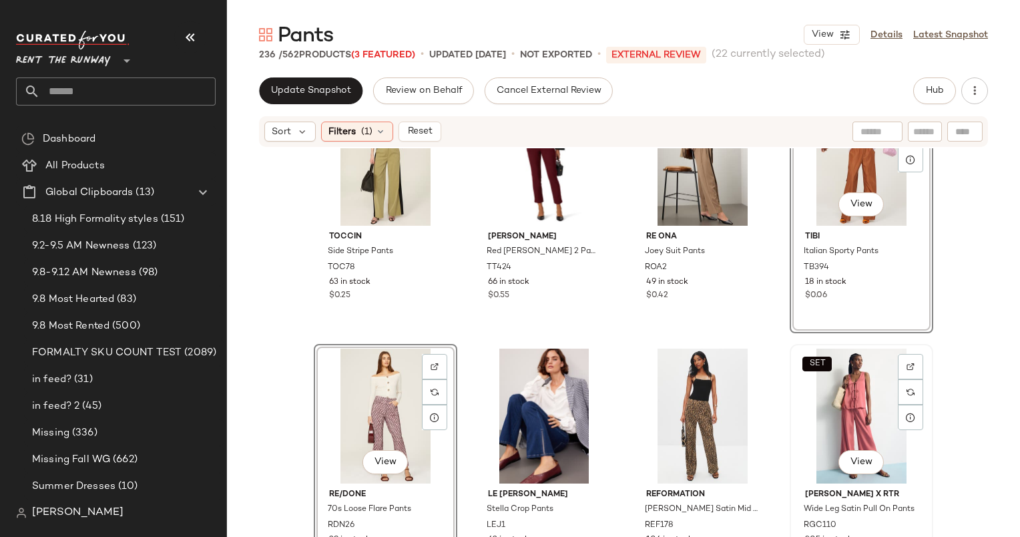
click at [811, 387] on div "SET View" at bounding box center [862, 416] width 134 height 135
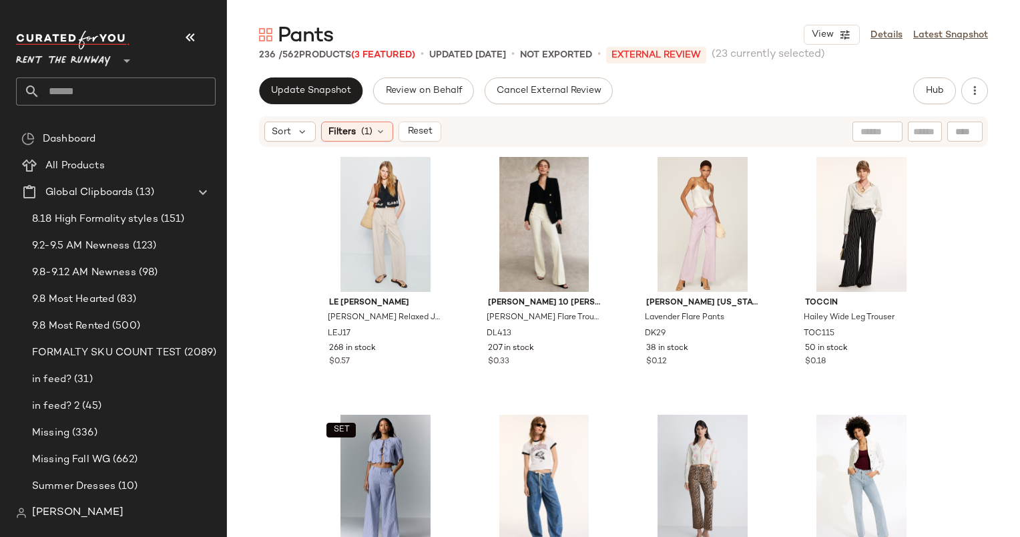
scroll to position [9545, 0]
click at [677, 184] on div "View" at bounding box center [703, 224] width 134 height 135
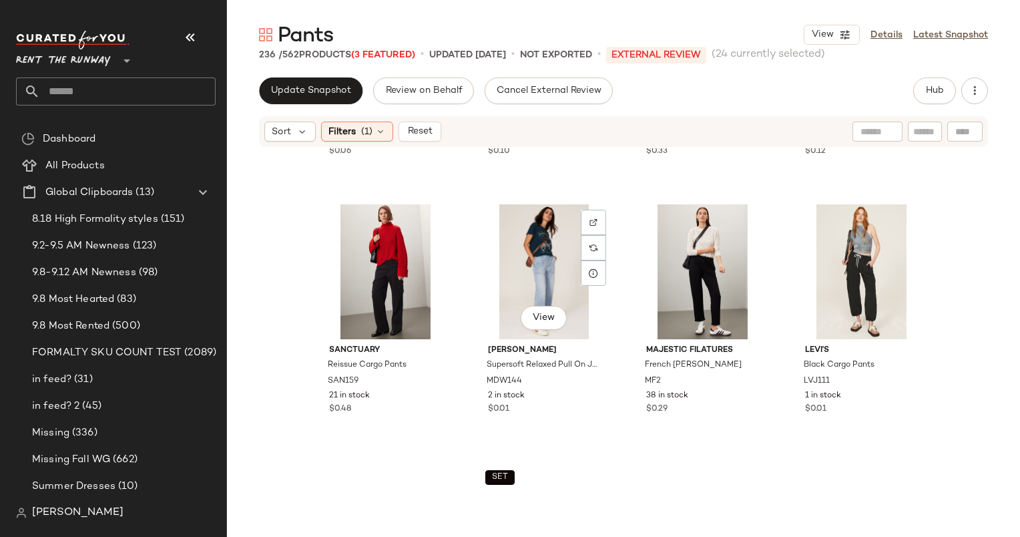
scroll to position [10271, 0]
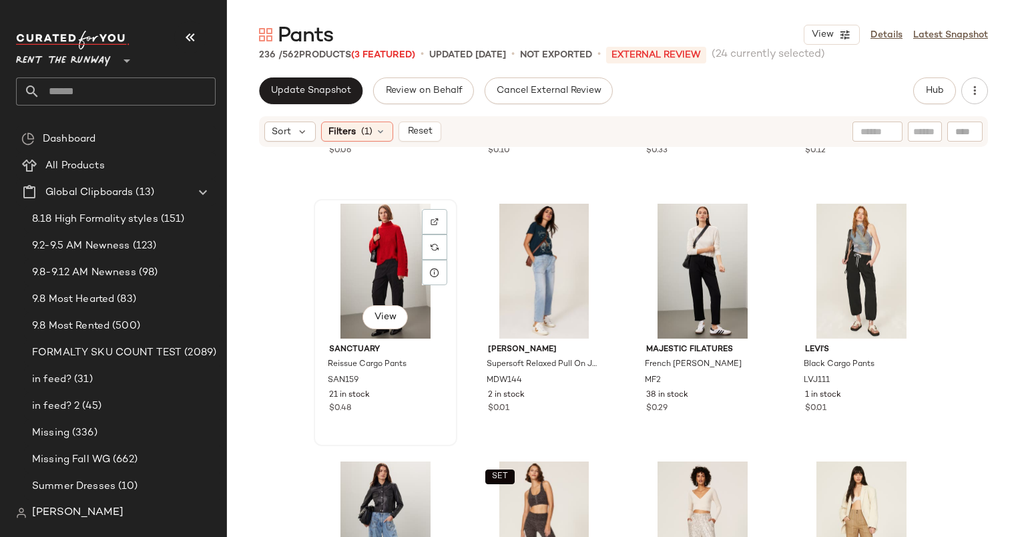
click at [390, 242] on div "View" at bounding box center [385, 271] width 134 height 135
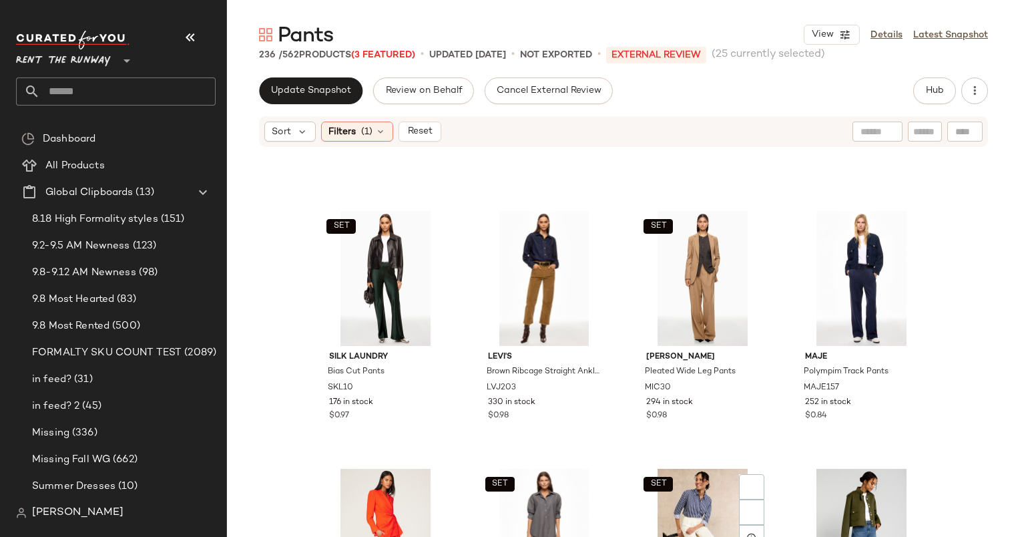
scroll to position [11246, 0]
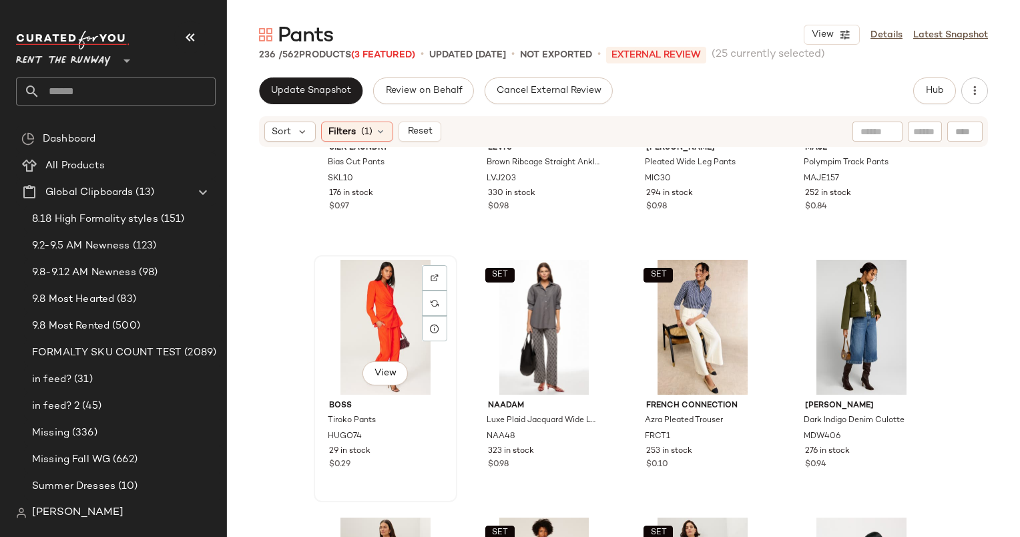
click at [378, 316] on div "View" at bounding box center [385, 327] width 134 height 135
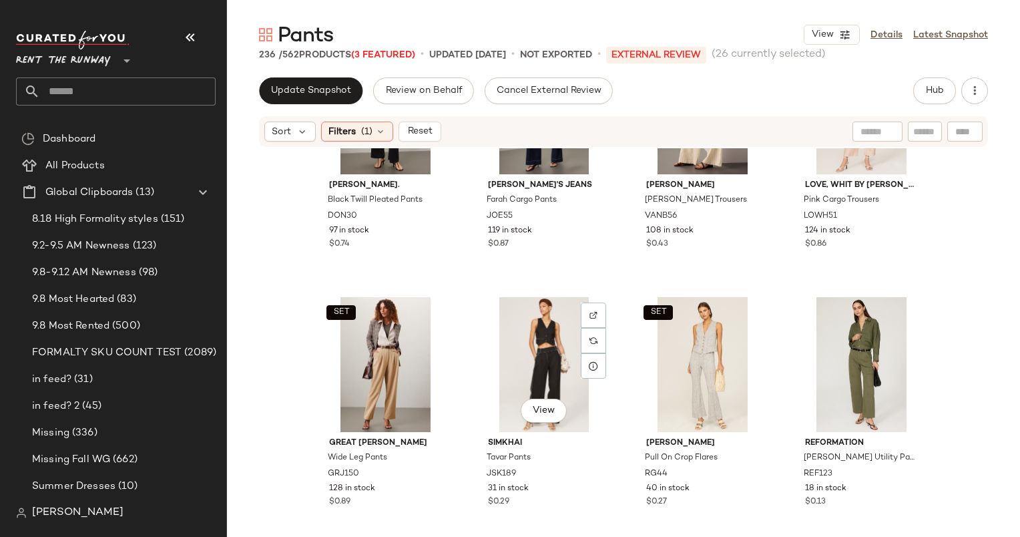
scroll to position [11784, 0]
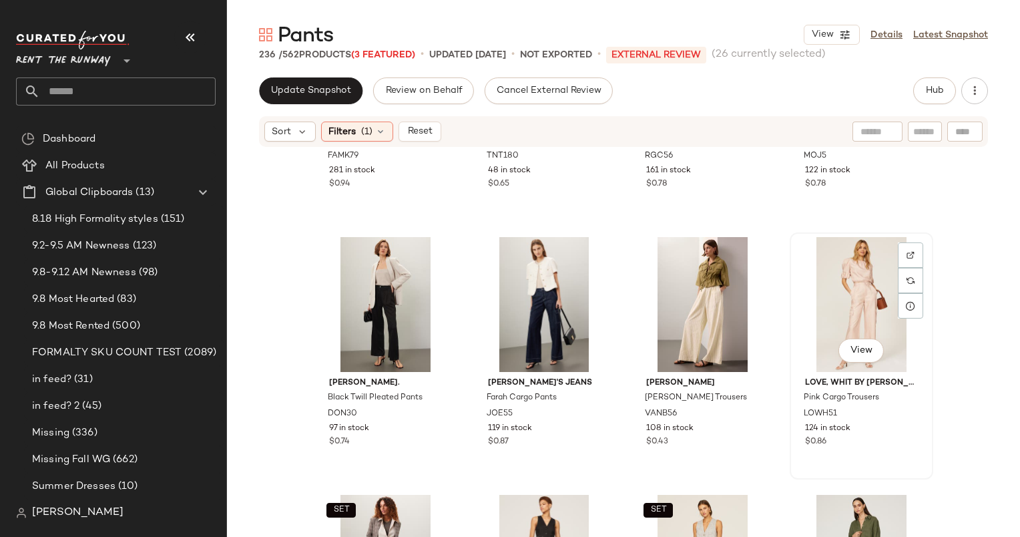
click at [849, 274] on div "View" at bounding box center [862, 304] width 134 height 135
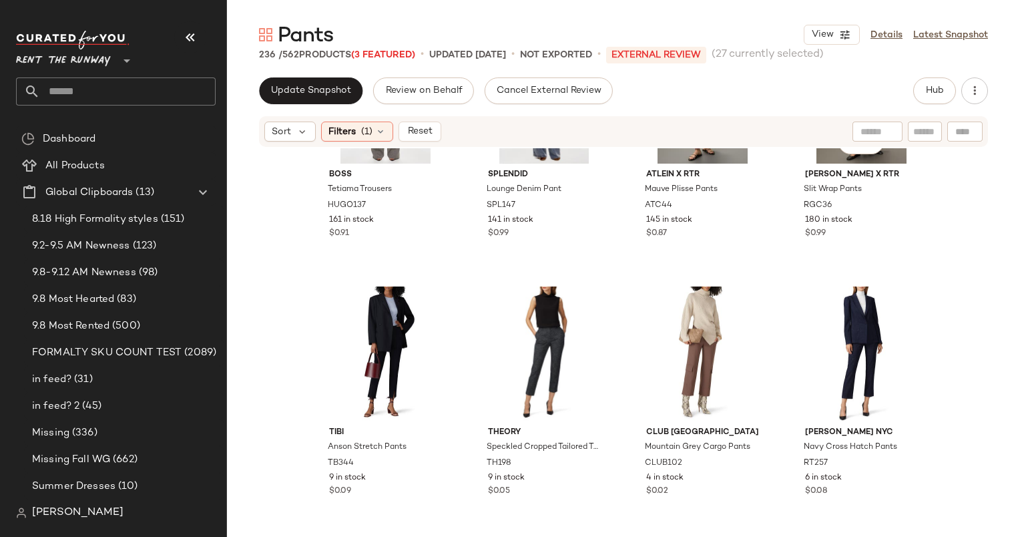
scroll to position [12644, 0]
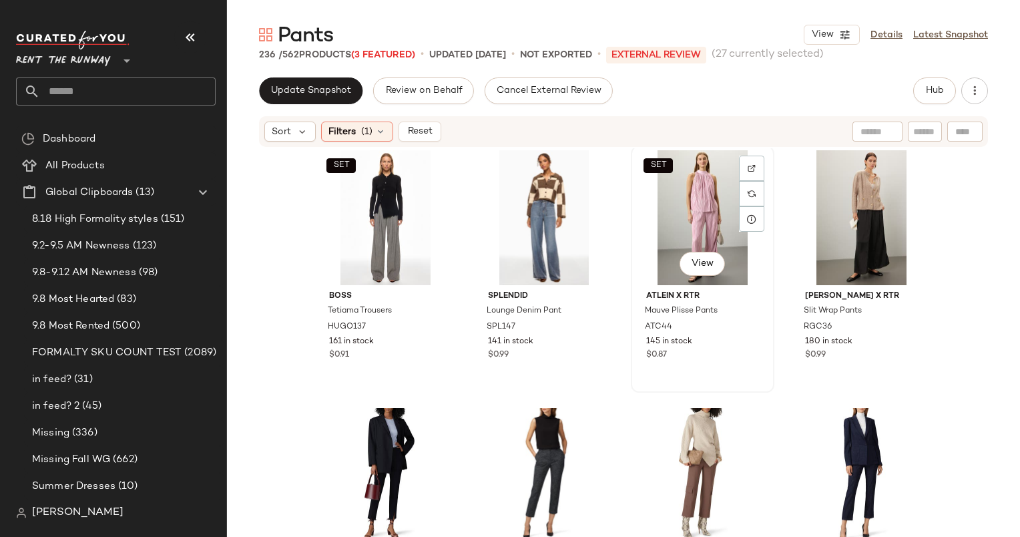
click at [710, 214] on div "SET View" at bounding box center [703, 217] width 134 height 135
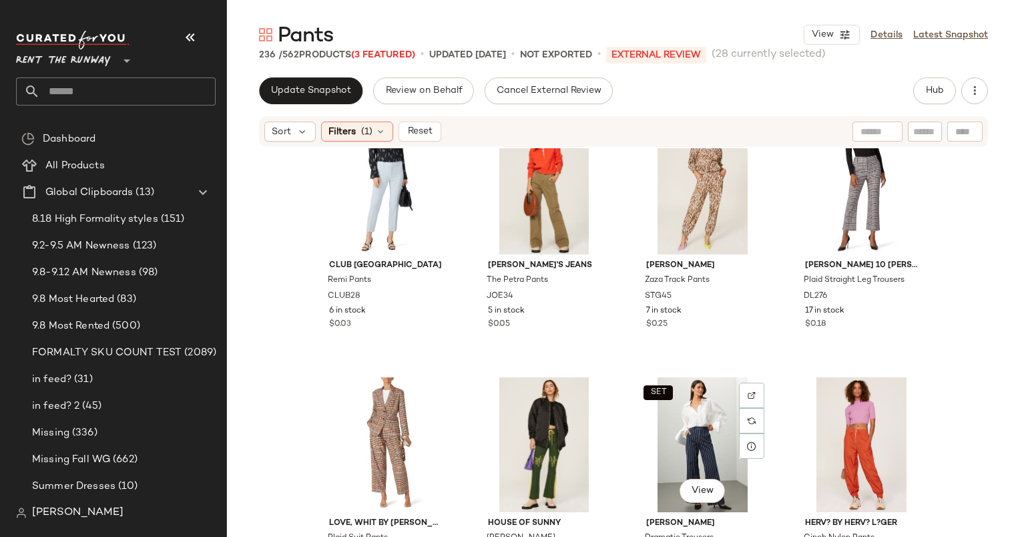
scroll to position [13671, 0]
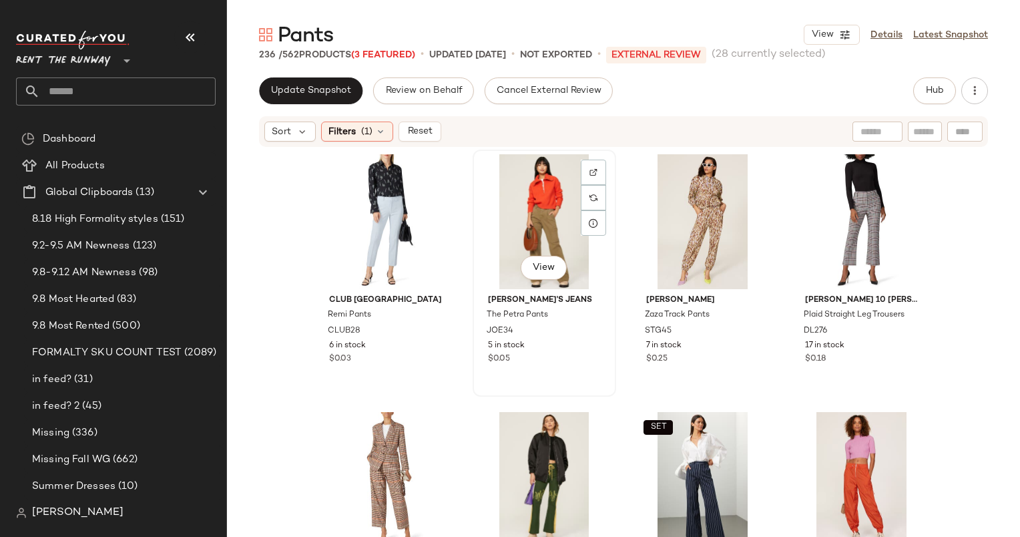
click at [531, 187] on div "View" at bounding box center [544, 221] width 134 height 135
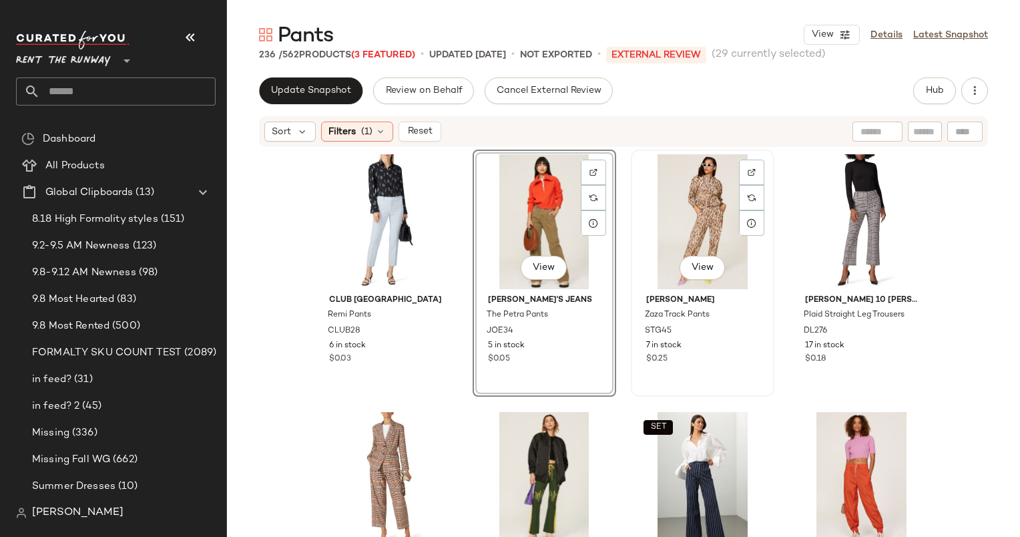
click at [720, 238] on div "View" at bounding box center [703, 221] width 134 height 135
click at [677, 197] on div "View" at bounding box center [703, 221] width 134 height 135
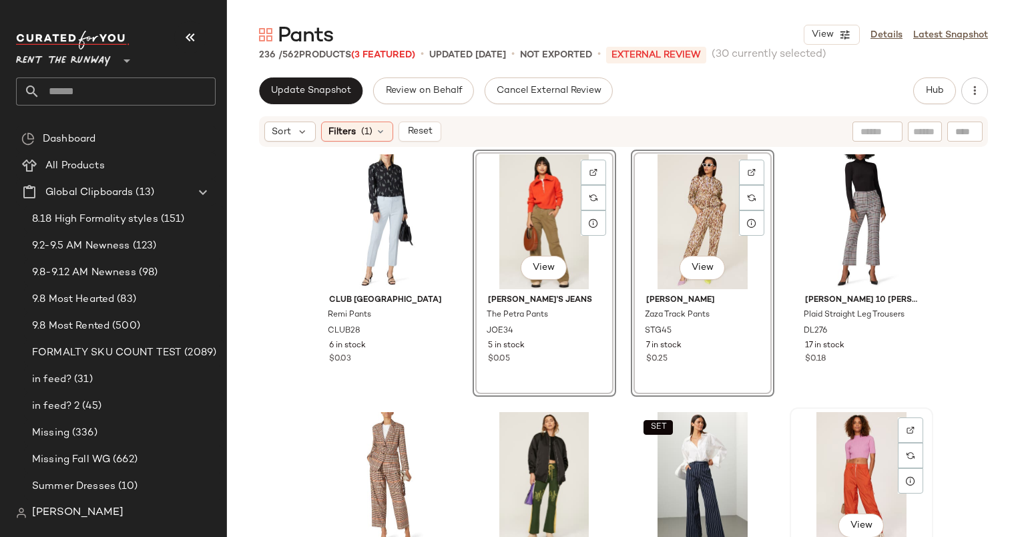
click at [861, 450] on div "View" at bounding box center [862, 479] width 134 height 135
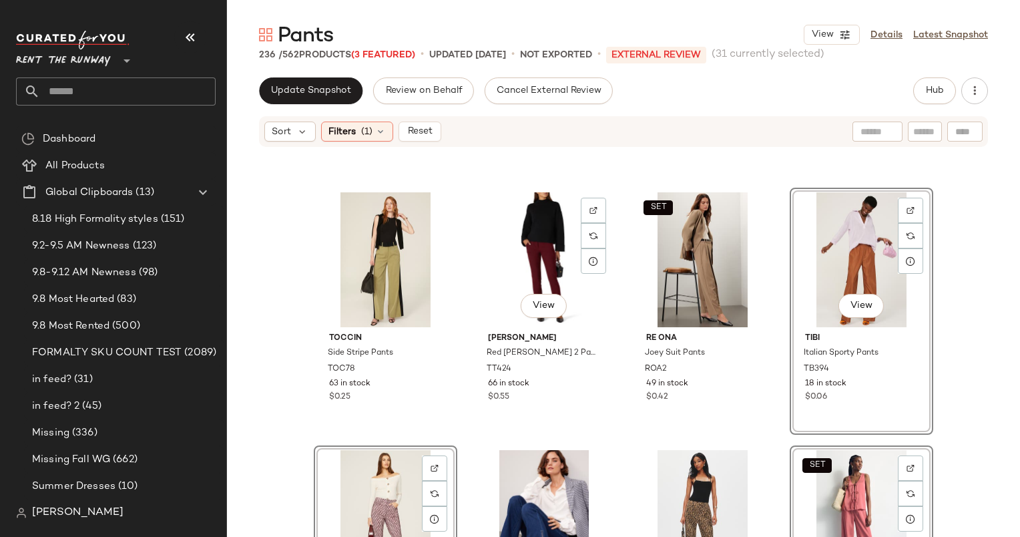
scroll to position [8992, 0]
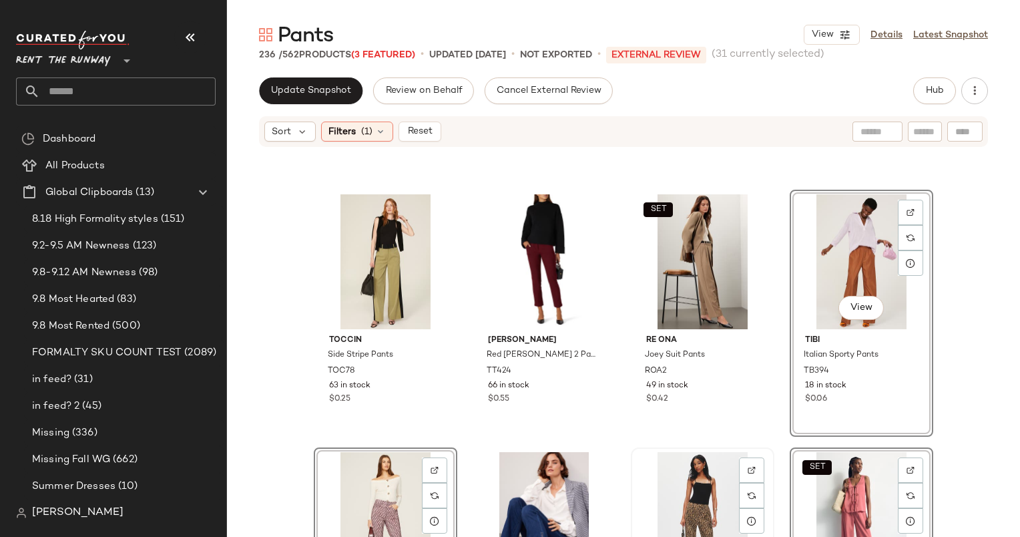
click at [705, 480] on div "View" at bounding box center [703, 519] width 134 height 135
click at [696, 222] on div "SET View" at bounding box center [703, 261] width 134 height 135
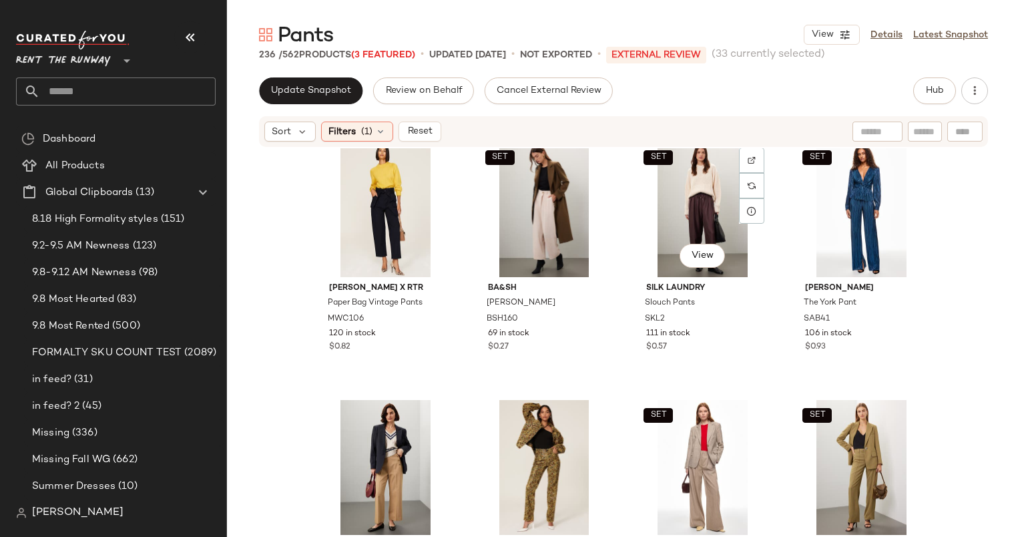
scroll to position [8523, 0]
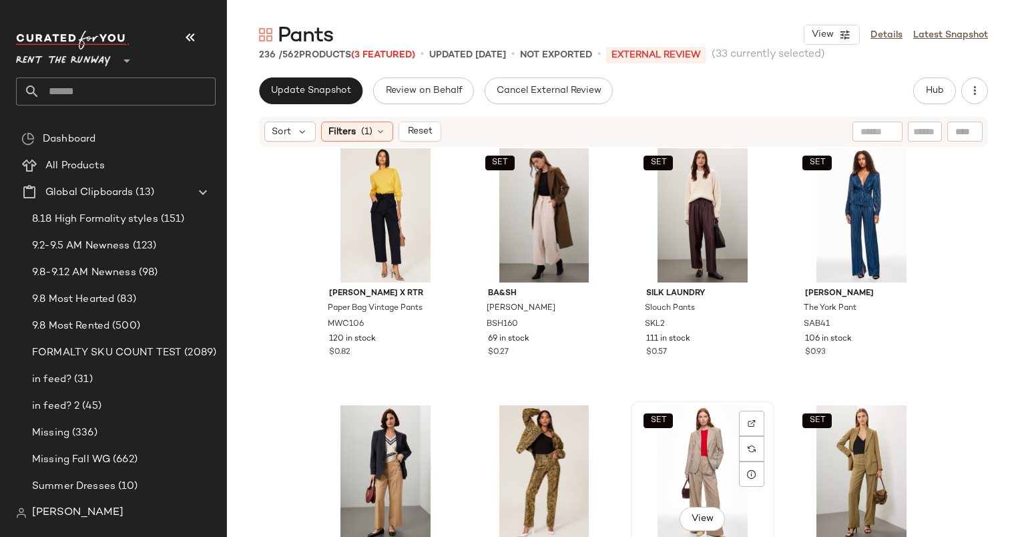
click at [693, 451] on div "SET View" at bounding box center [703, 472] width 134 height 135
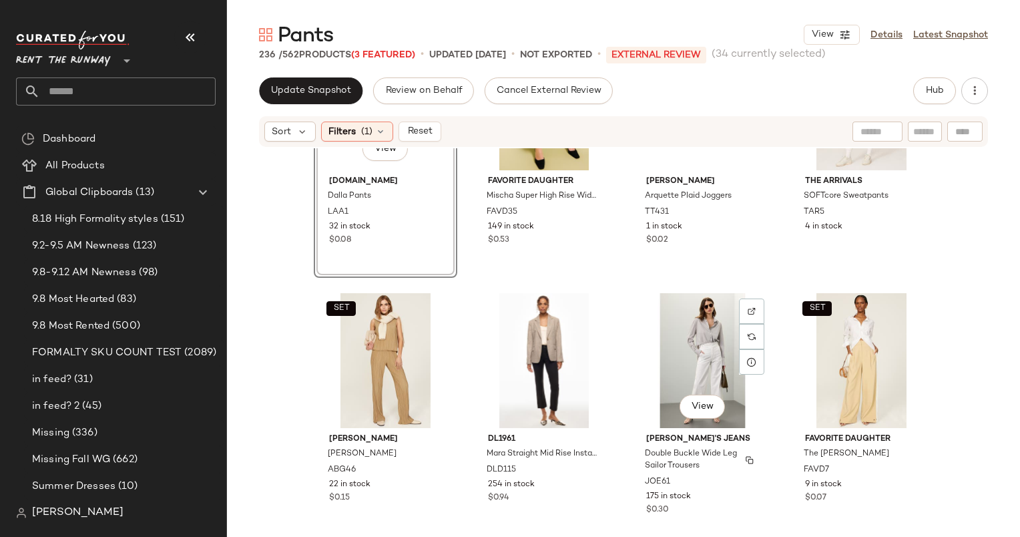
scroll to position [5285, 0]
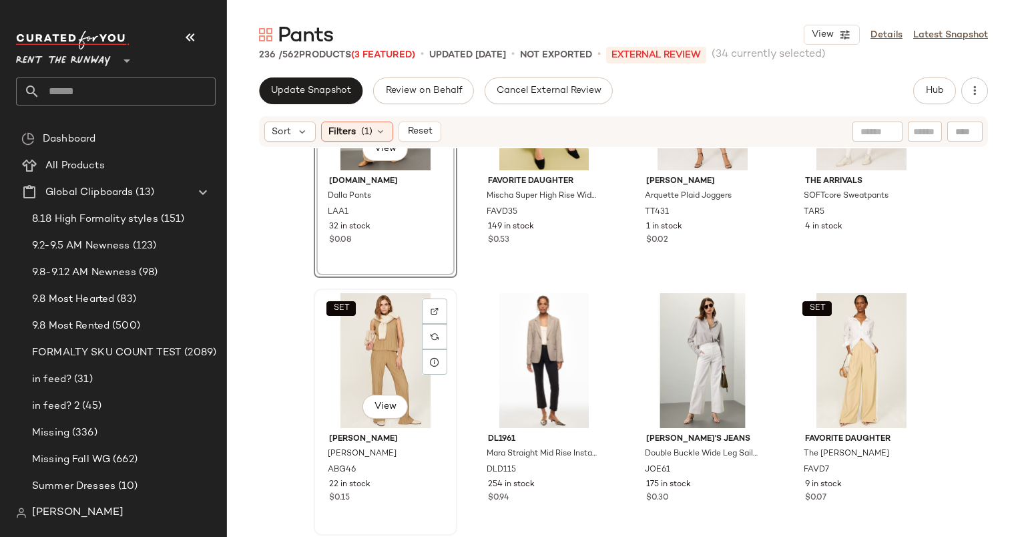
click at [376, 348] on div "SET View" at bounding box center [385, 360] width 134 height 135
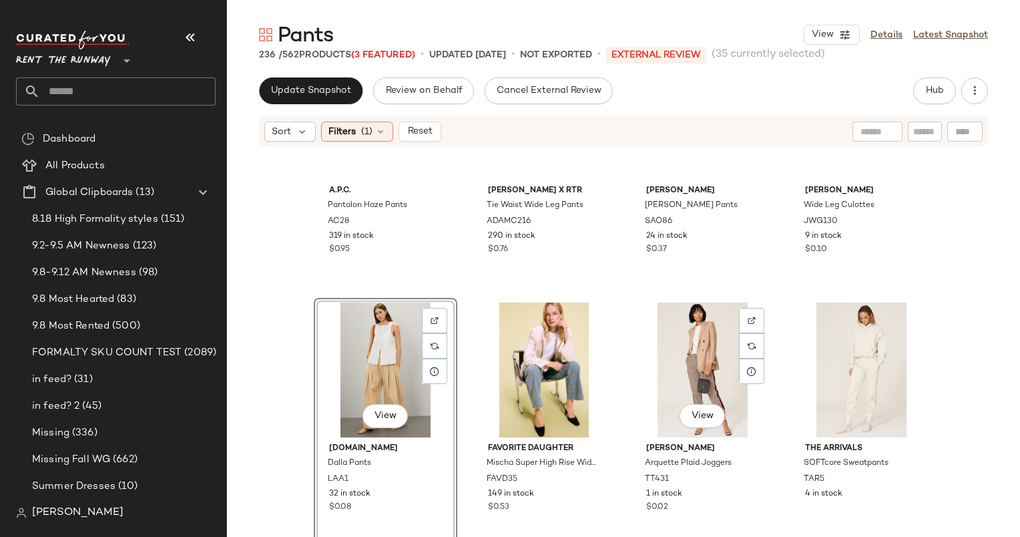
scroll to position [4981, 0]
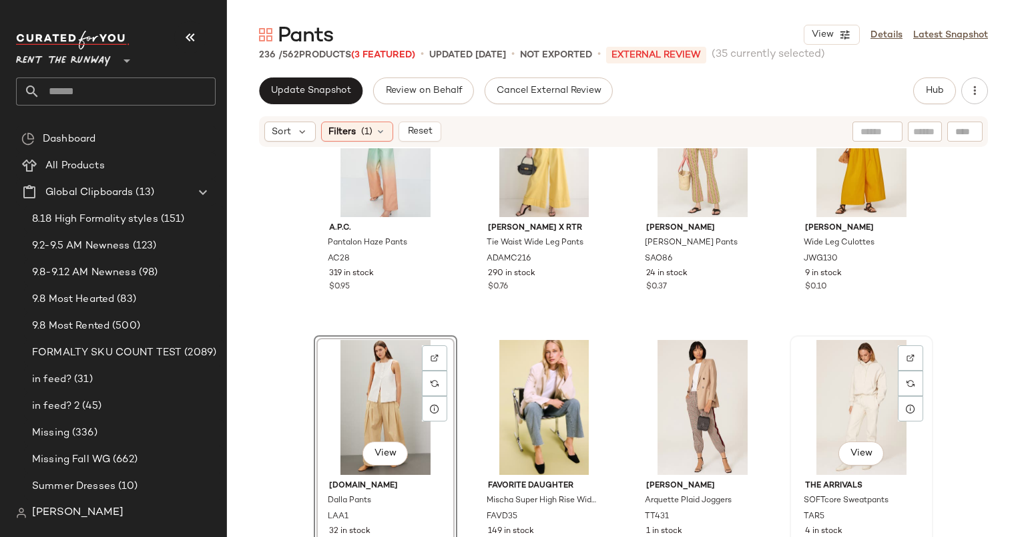
click at [861, 401] on div "View" at bounding box center [862, 407] width 134 height 135
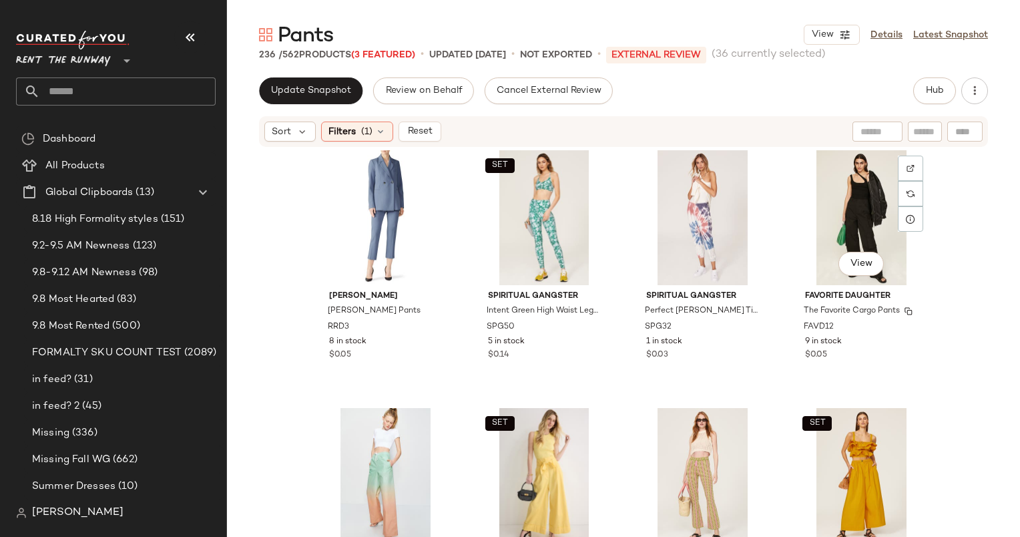
scroll to position [4678, 0]
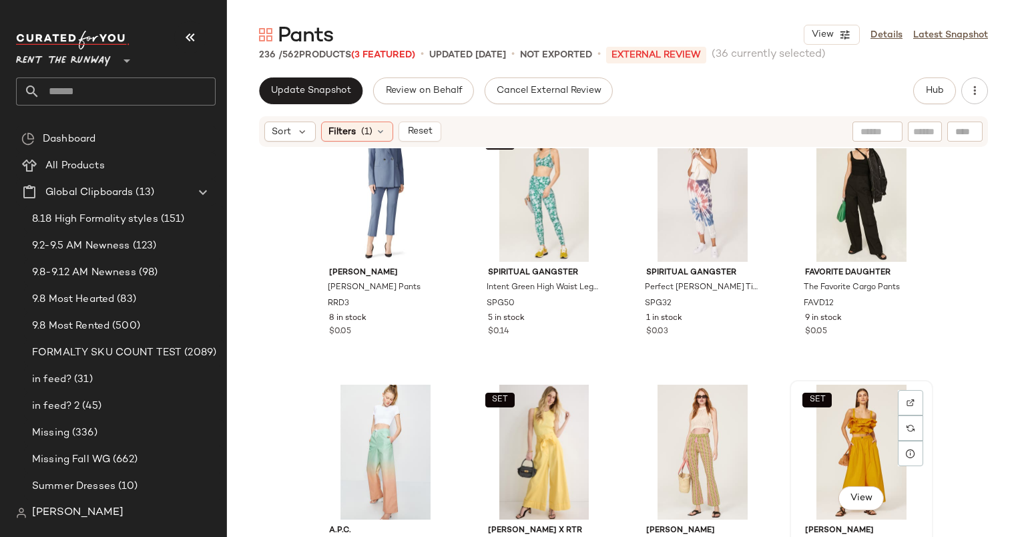
click at [867, 423] on div "SET View" at bounding box center [862, 452] width 134 height 135
click at [539, 431] on div "SET View" at bounding box center [544, 452] width 134 height 135
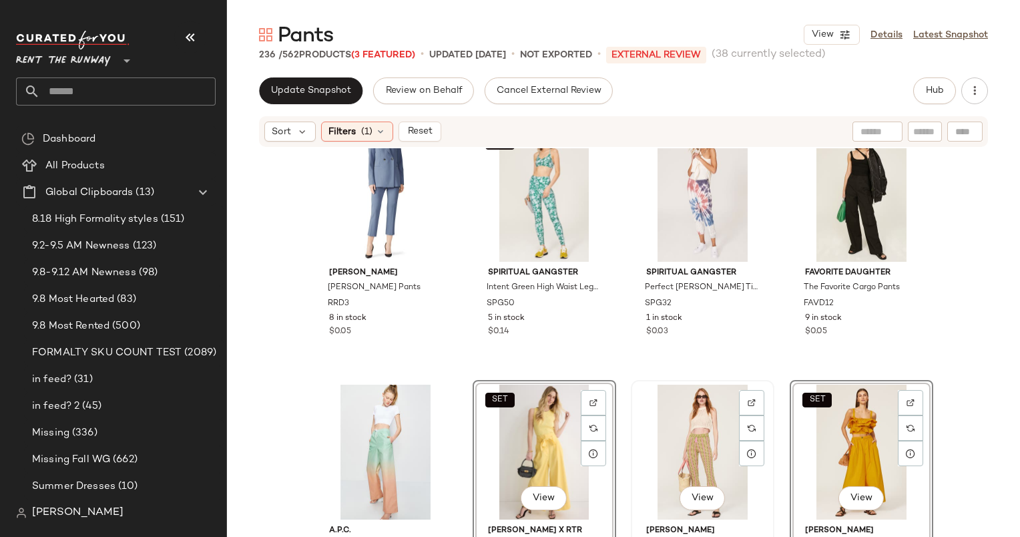
click at [692, 425] on div "View" at bounding box center [703, 452] width 134 height 135
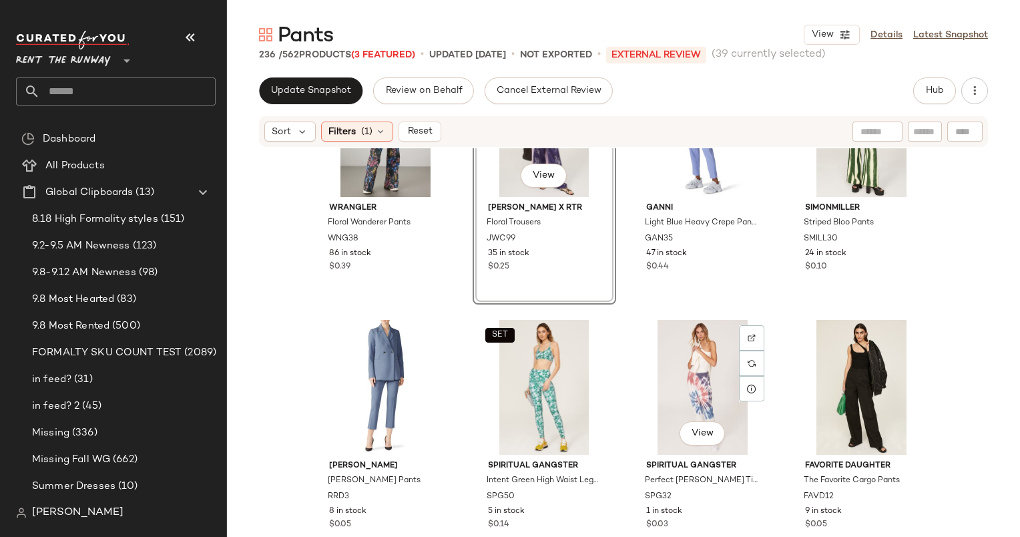
scroll to position [4486, 0]
click at [698, 352] on div "View" at bounding box center [703, 386] width 134 height 135
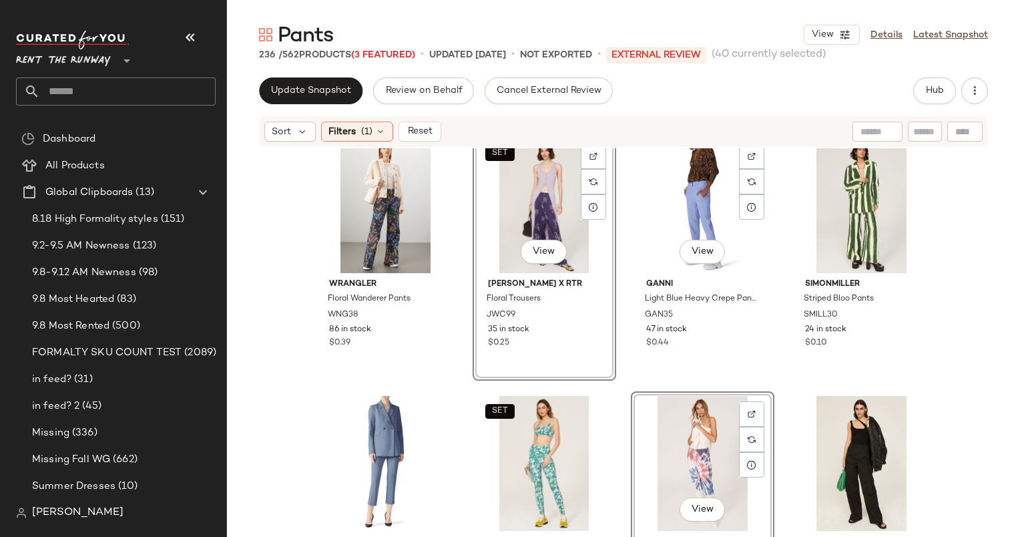
scroll to position [4401, 0]
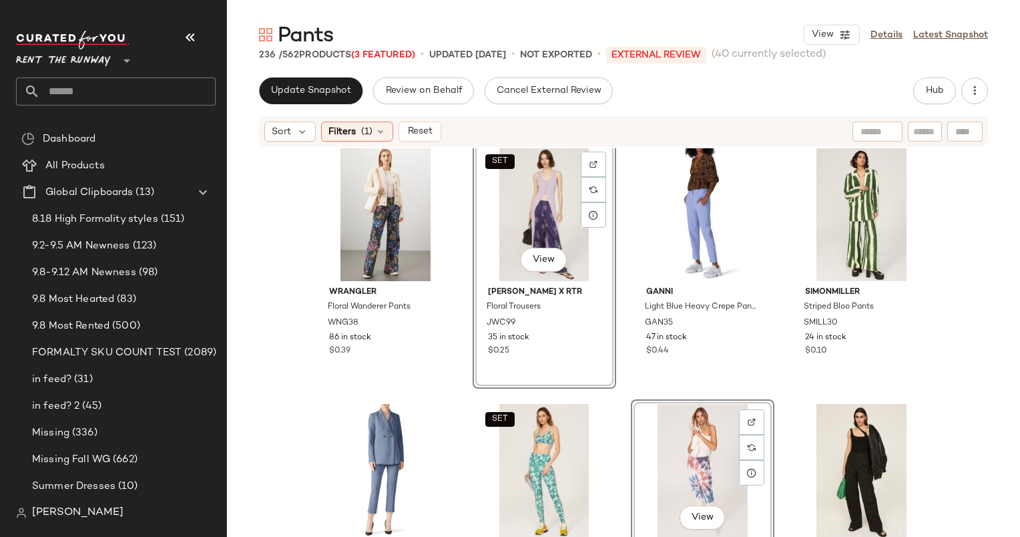
click at [699, 461] on div "View" at bounding box center [703, 471] width 134 height 135
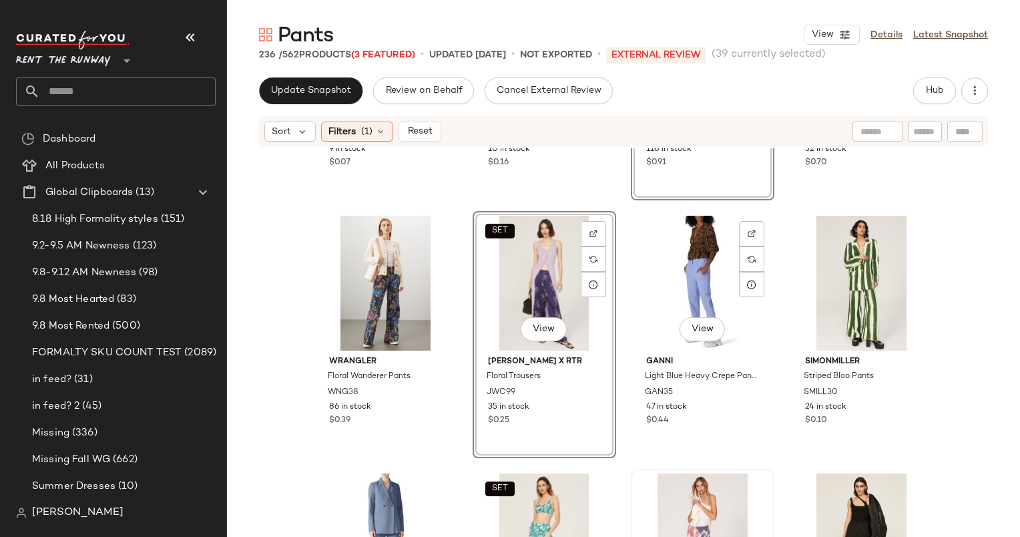
scroll to position [4334, 0]
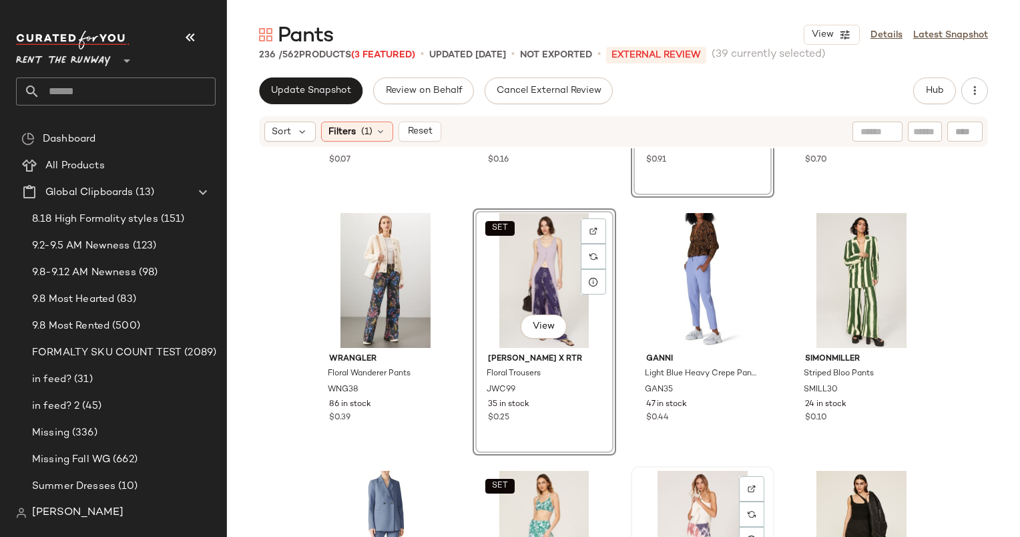
click at [692, 510] on div "View" at bounding box center [703, 538] width 134 height 135
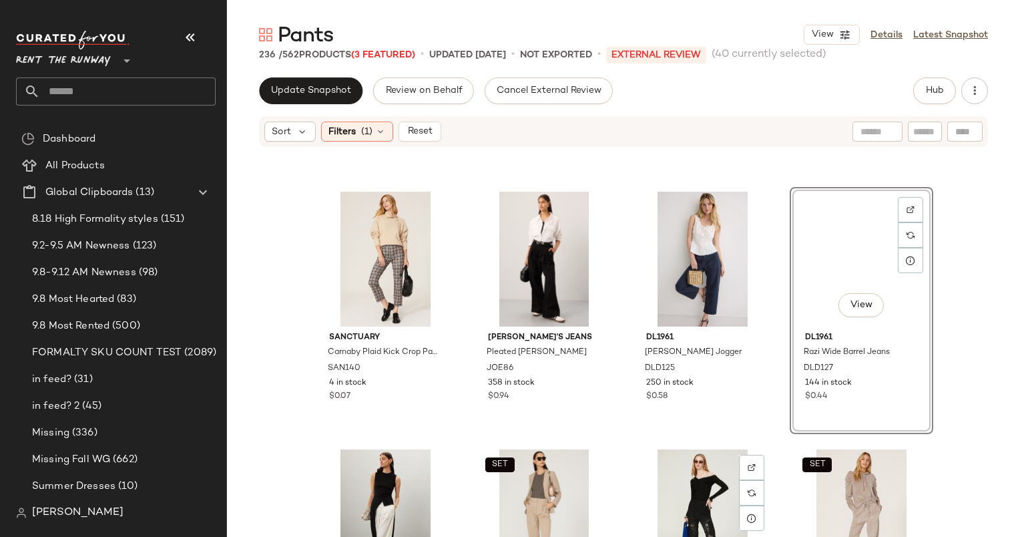
scroll to position [2489, 0]
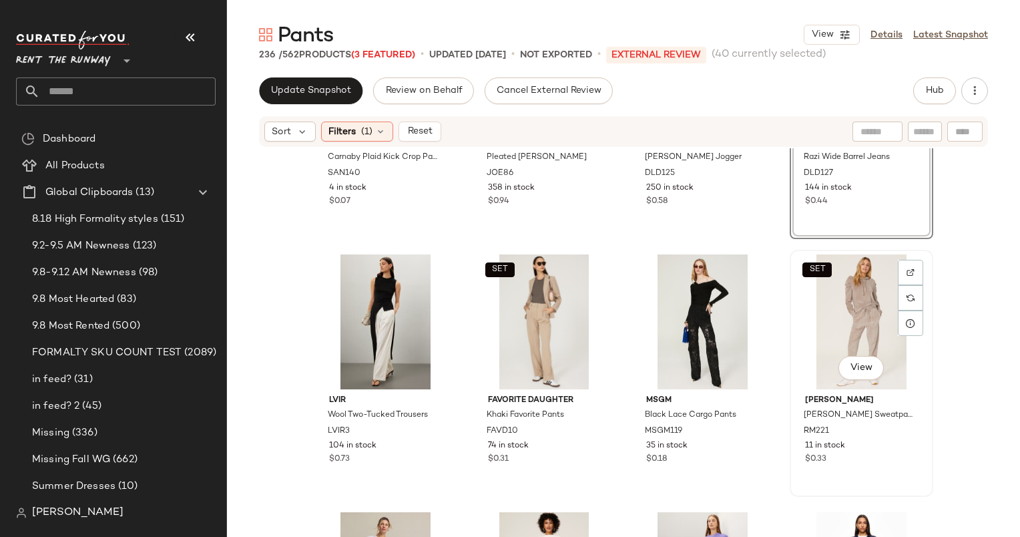
click at [825, 368] on div "SET View" at bounding box center [862, 321] width 134 height 135
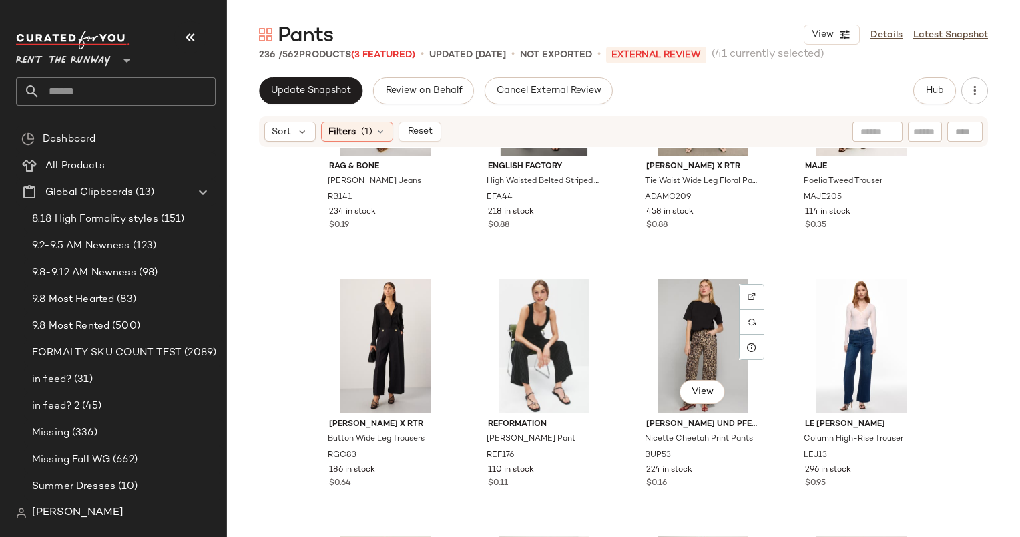
scroll to position [1177, 0]
click at [690, 354] on div "View" at bounding box center [703, 345] width 134 height 135
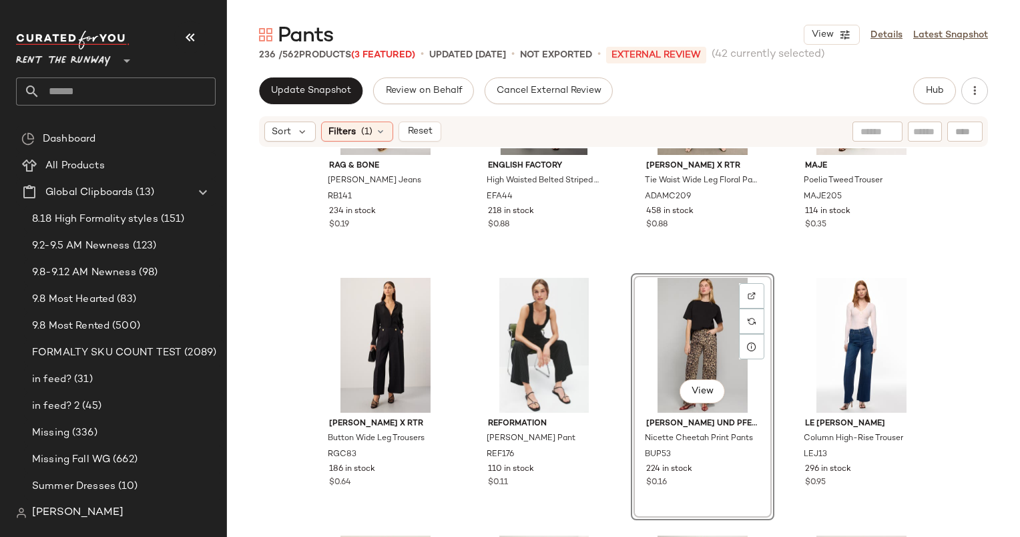
scroll to position [871, 0]
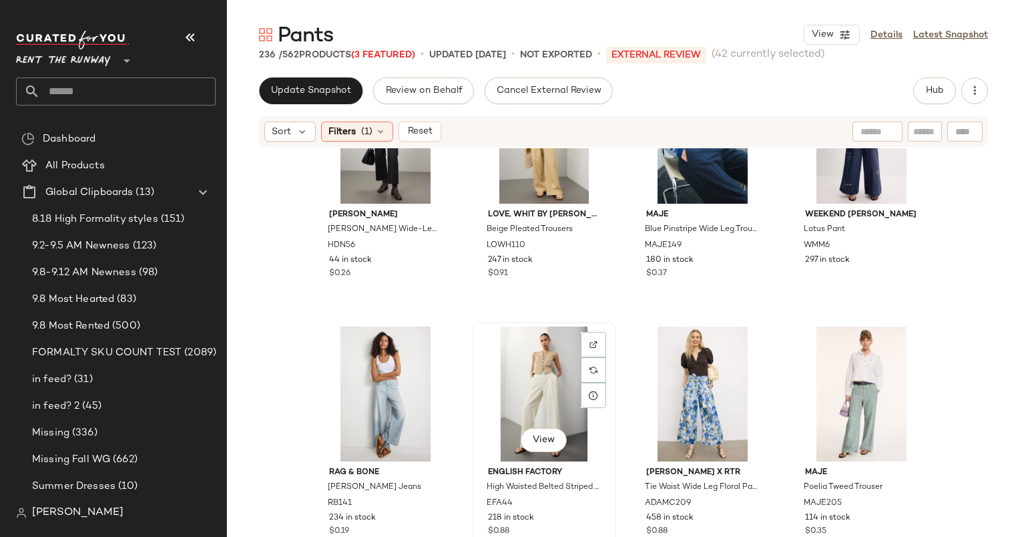
click at [541, 381] on div "View" at bounding box center [544, 393] width 134 height 135
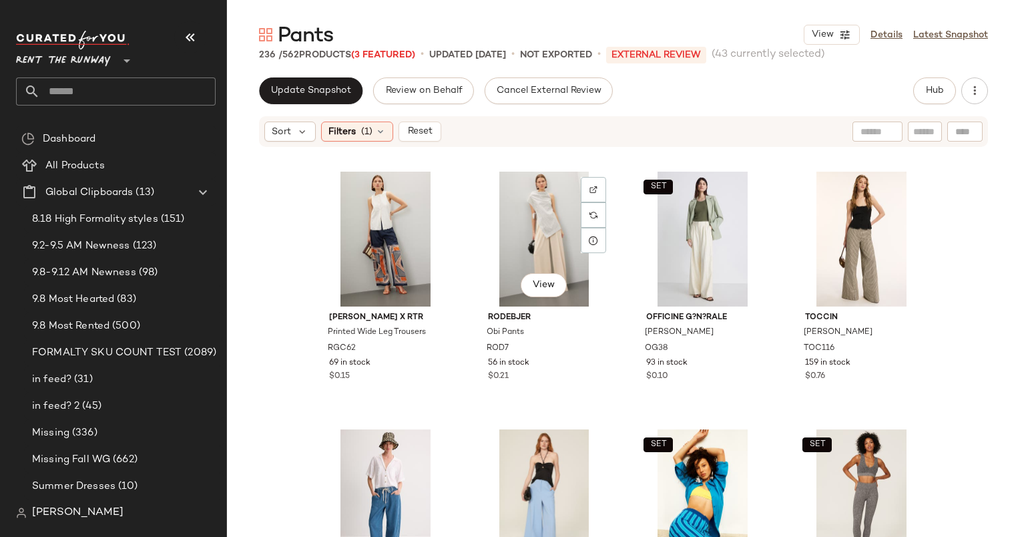
scroll to position [2848, 0]
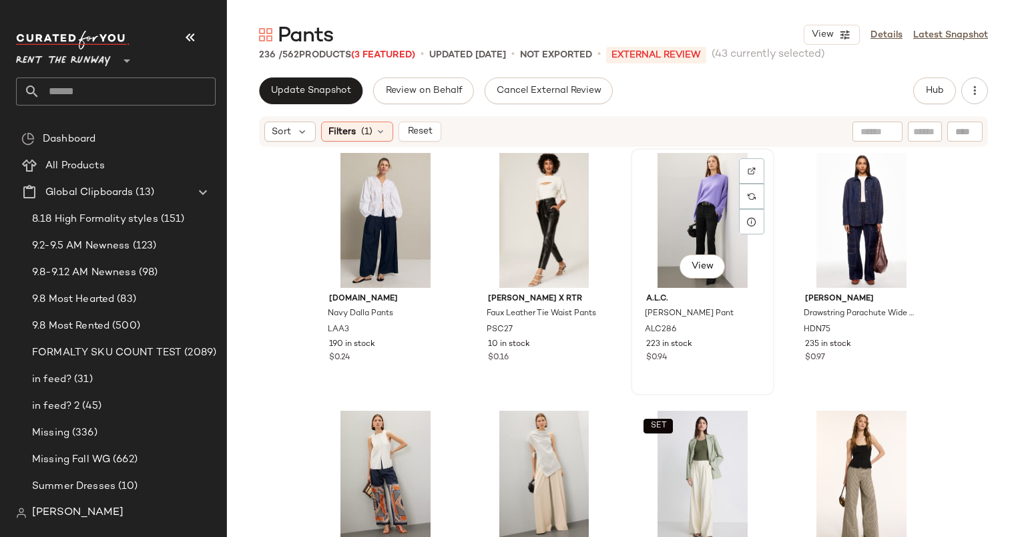
click at [718, 224] on div "View" at bounding box center [703, 220] width 134 height 135
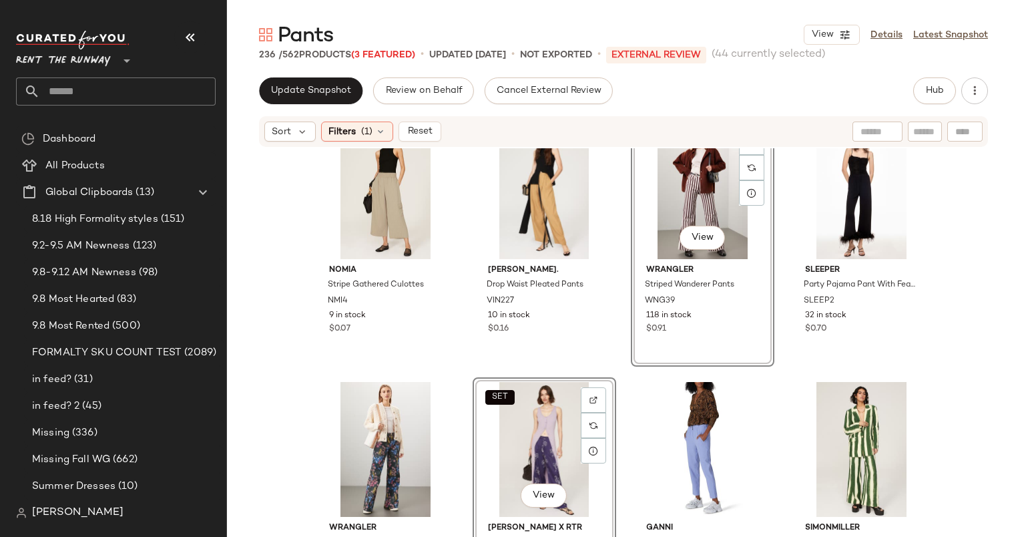
scroll to position [4173, 0]
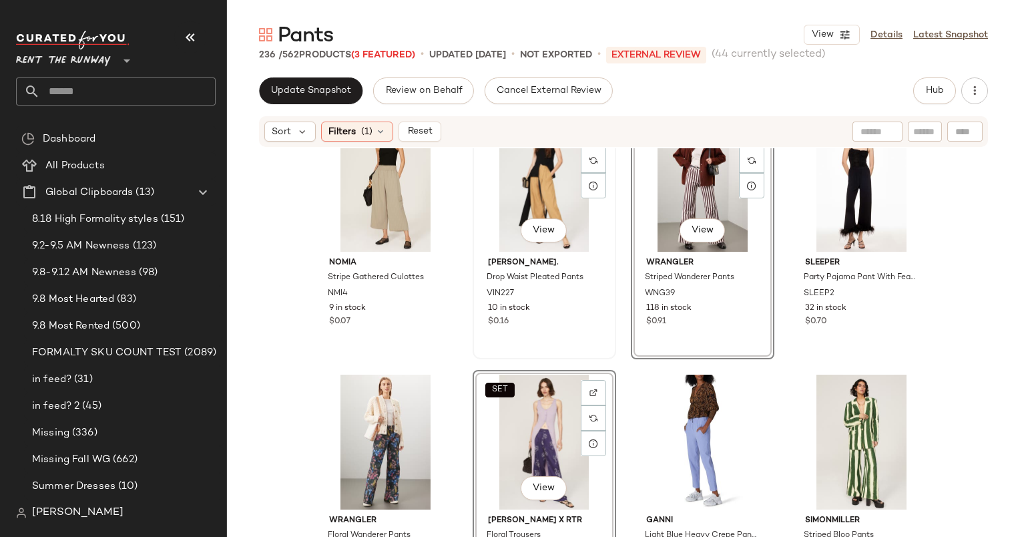
click at [563, 189] on div "View" at bounding box center [544, 184] width 134 height 135
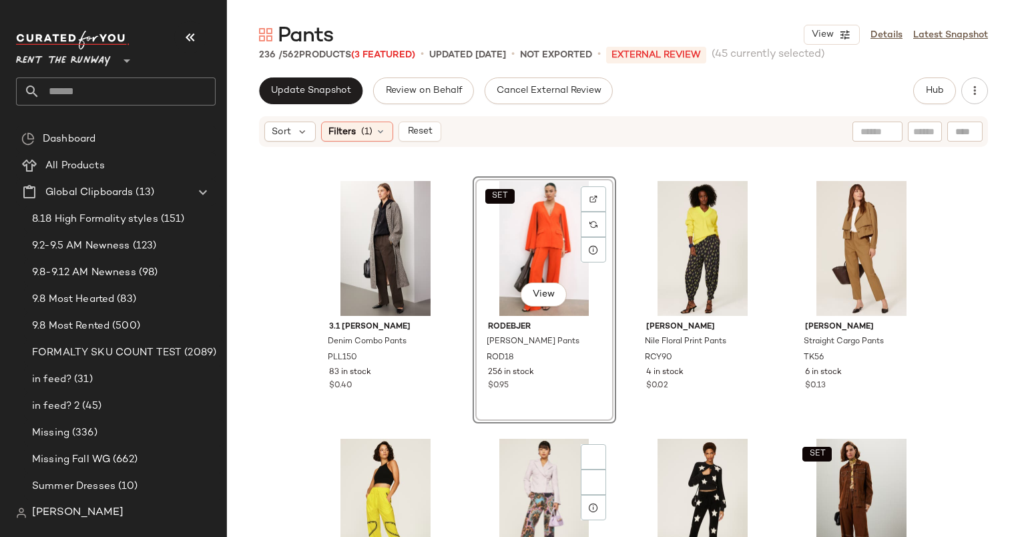
scroll to position [6756, 0]
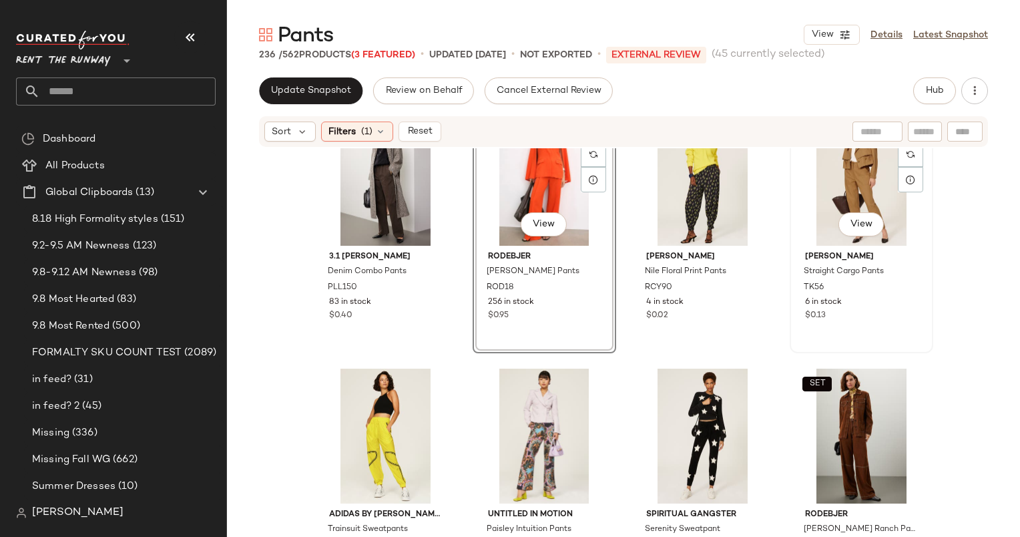
click at [825, 190] on div "View" at bounding box center [862, 178] width 134 height 135
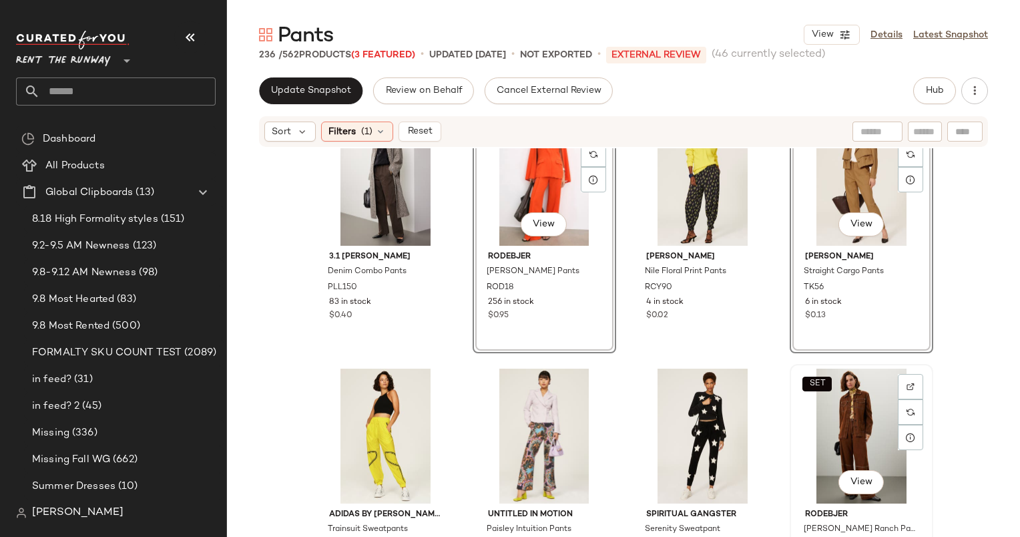
click at [842, 427] on div "SET View" at bounding box center [862, 436] width 134 height 135
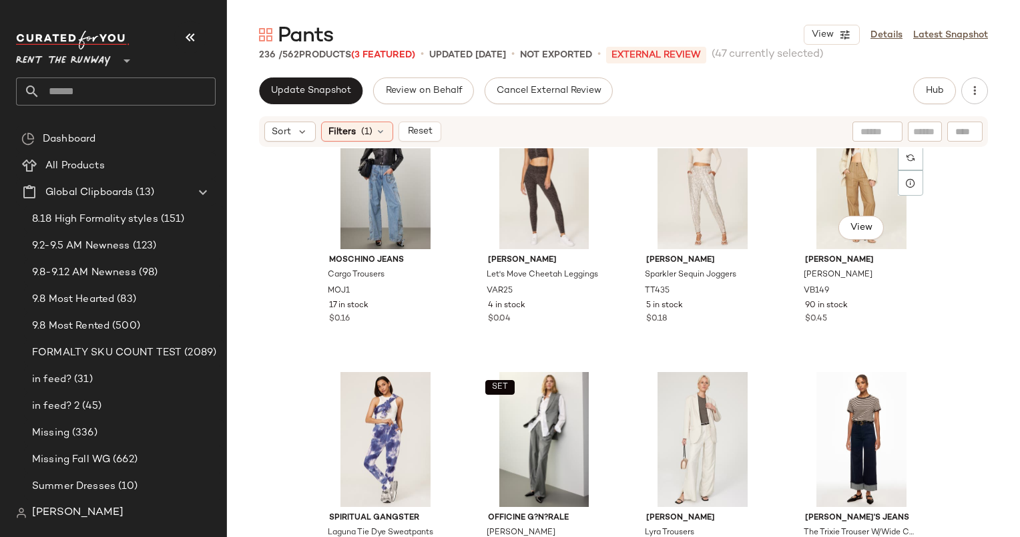
scroll to position [10619, 0]
click at [694, 178] on div "View" at bounding box center [703, 181] width 134 height 135
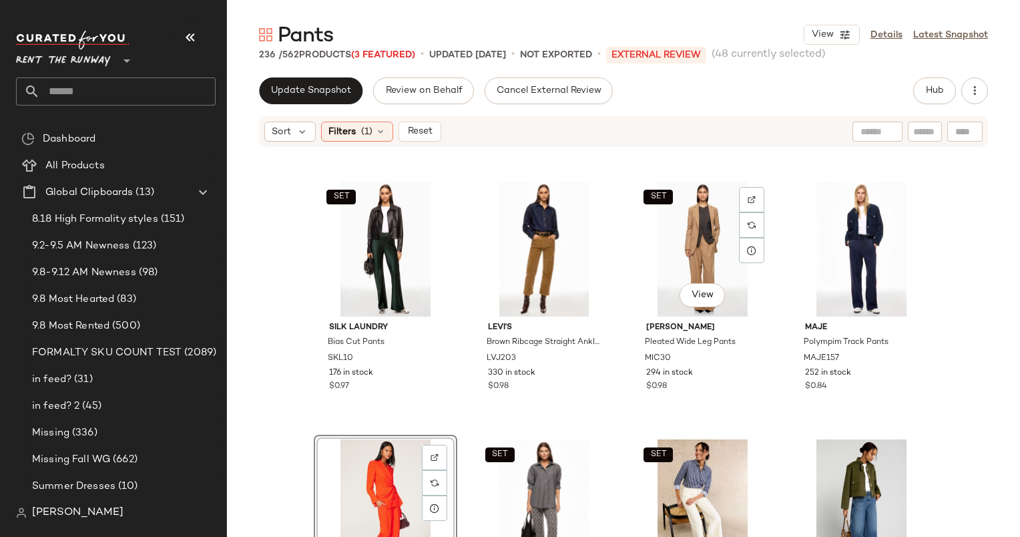
scroll to position [11067, 0]
click at [698, 210] on div "SET View" at bounding box center [703, 248] width 134 height 135
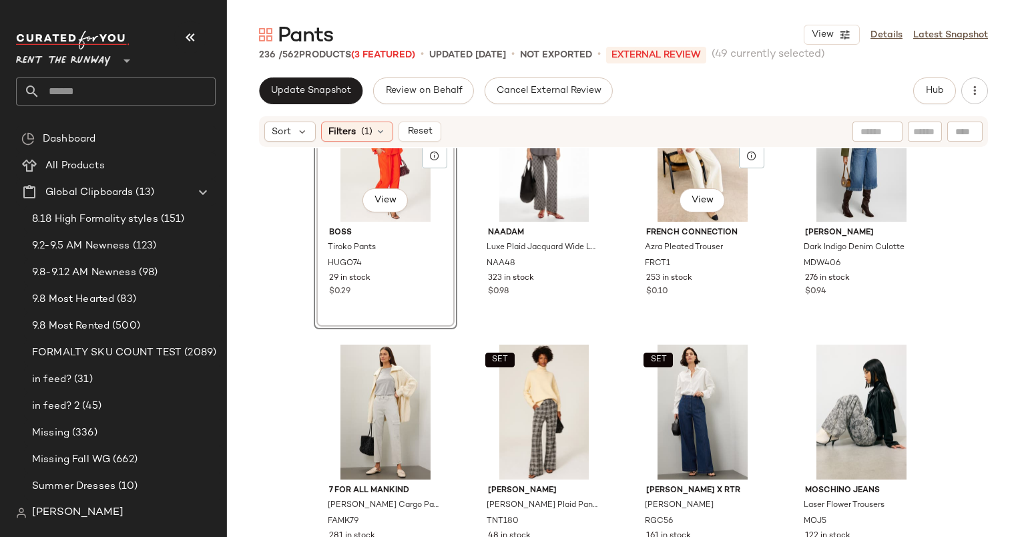
scroll to position [11620, 0]
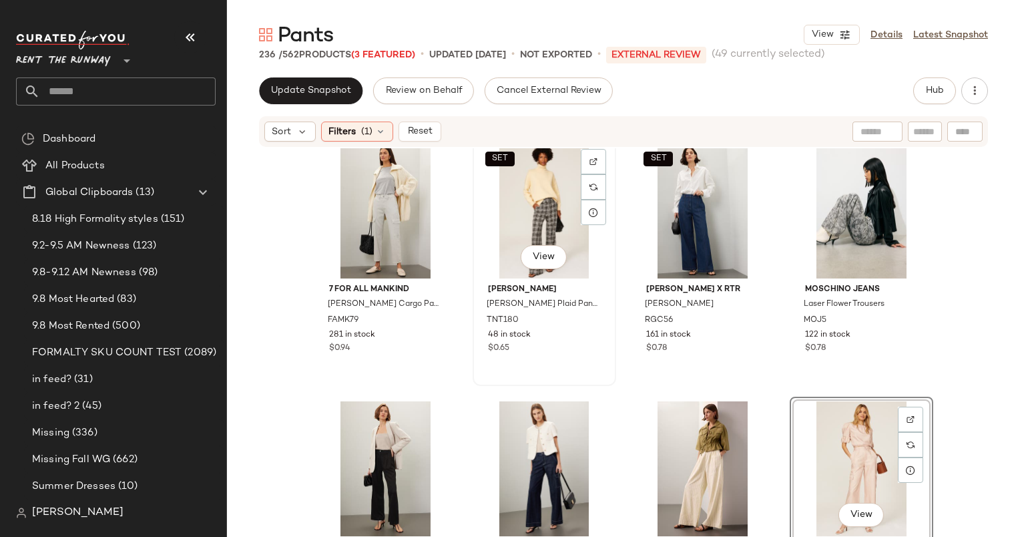
click at [542, 179] on div "SET View" at bounding box center [544, 211] width 134 height 135
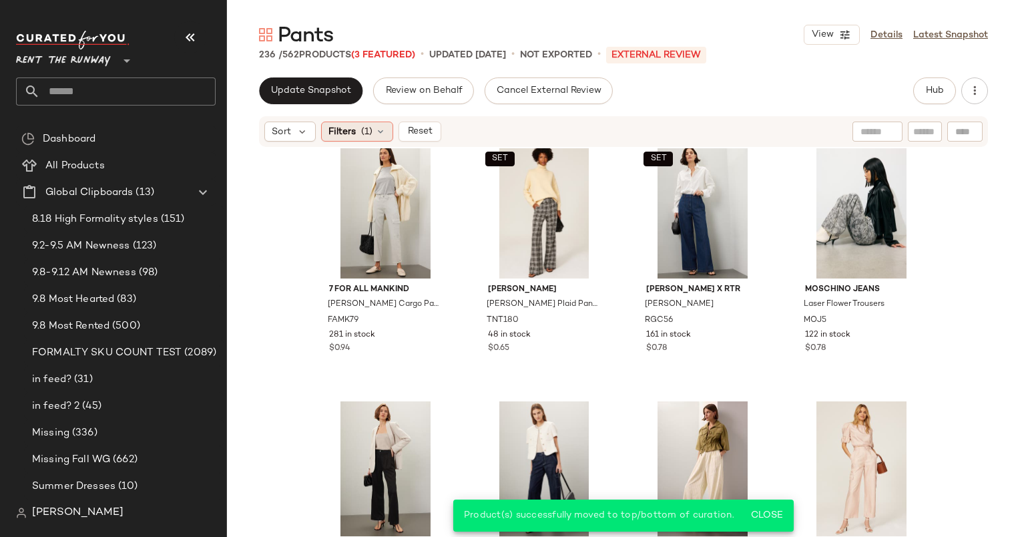
click at [339, 136] on span "Filters" at bounding box center [341, 132] width 27 height 14
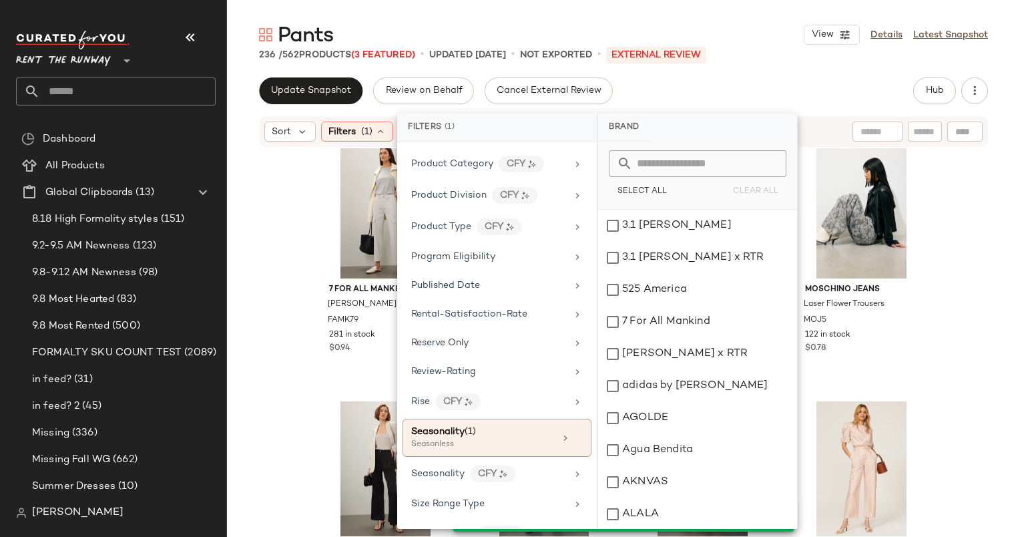
scroll to position [1403, 0]
click at [531, 438] on div "Seasonless" at bounding box center [478, 444] width 134 height 12
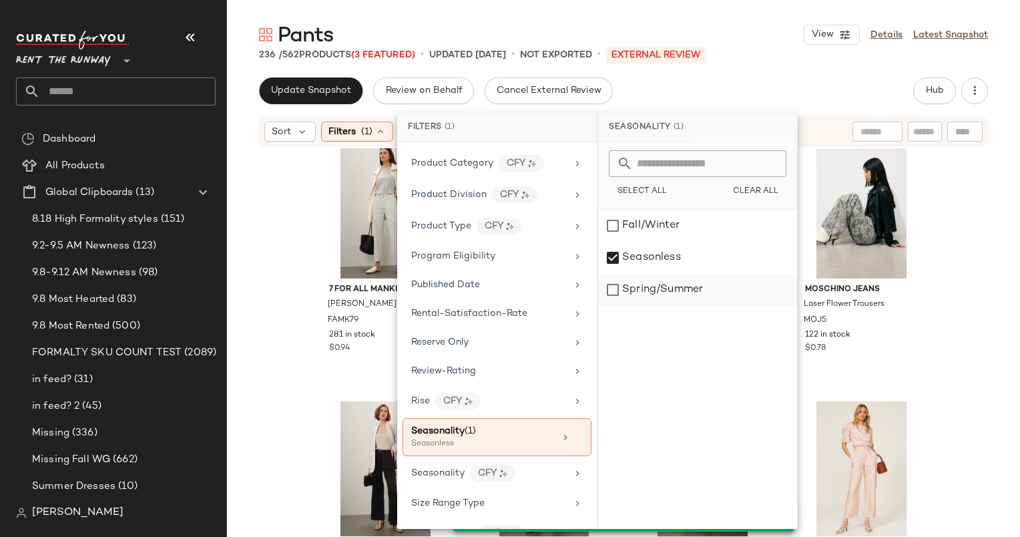
click at [703, 294] on div "Spring/Summer" at bounding box center [697, 290] width 199 height 32
click at [674, 249] on div "Seasonless" at bounding box center [697, 258] width 199 height 32
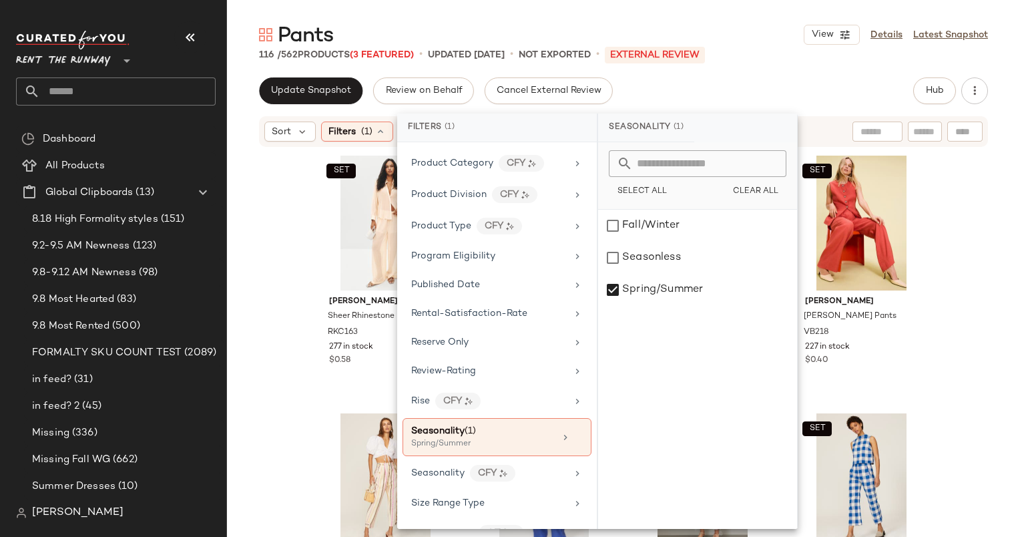
click at [764, 53] on div "116 / 562 Products (3 Featured) • updated Sep 9th • Not Exported • External REV…" at bounding box center [623, 54] width 793 height 13
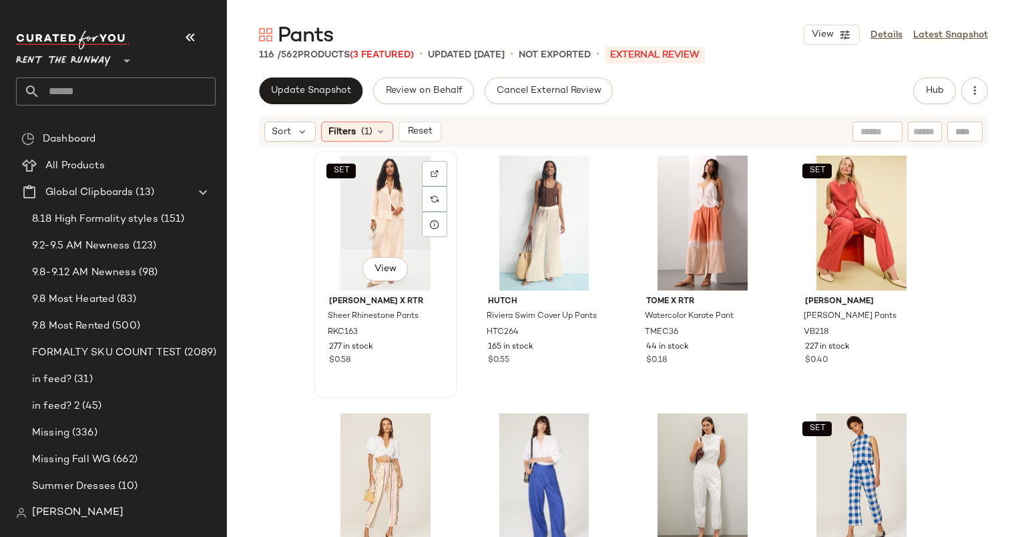
click at [399, 239] on div "SET View" at bounding box center [385, 223] width 134 height 135
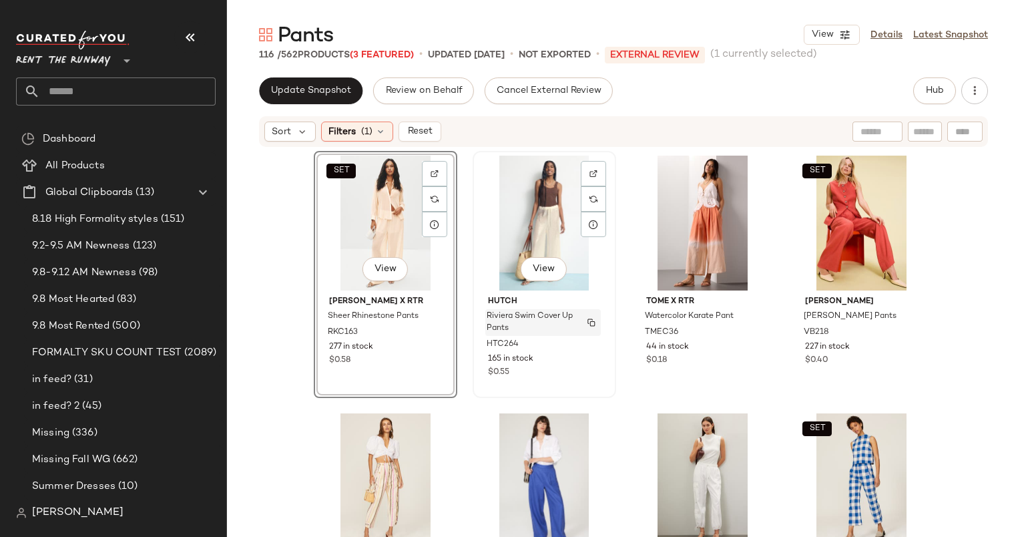
scroll to position [130, 0]
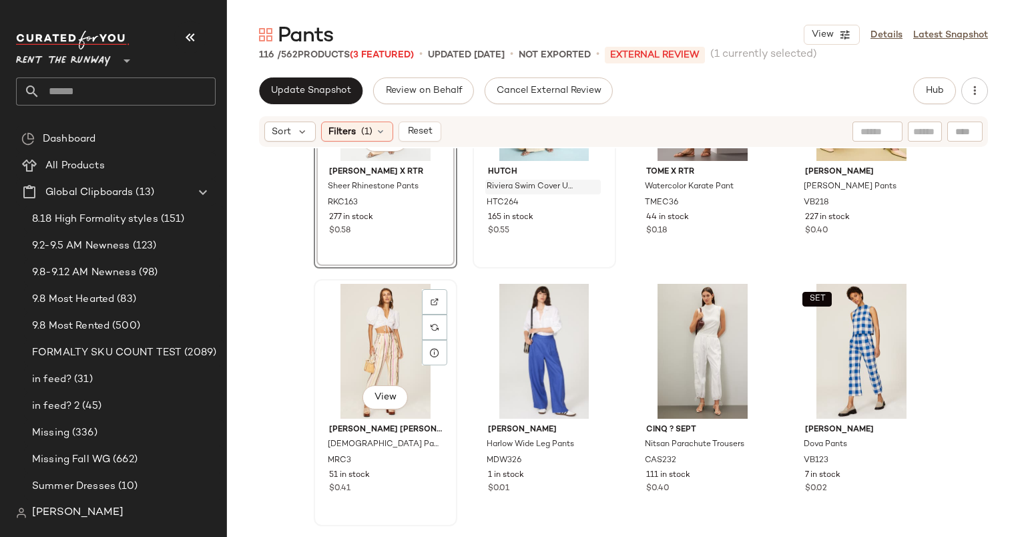
click at [395, 313] on div "View" at bounding box center [385, 351] width 134 height 135
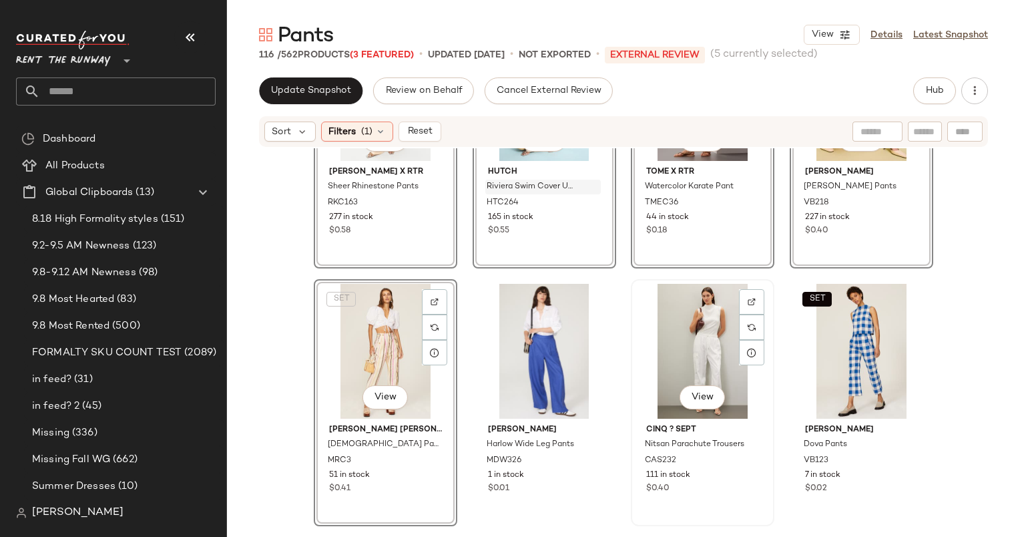
click at [683, 344] on div "View" at bounding box center [703, 351] width 134 height 135
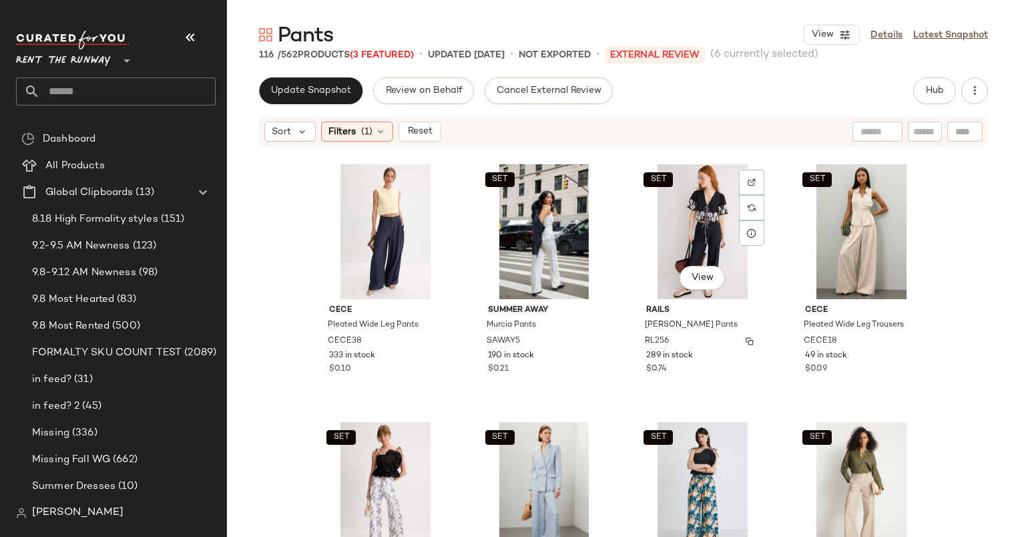
scroll to position [1103, 0]
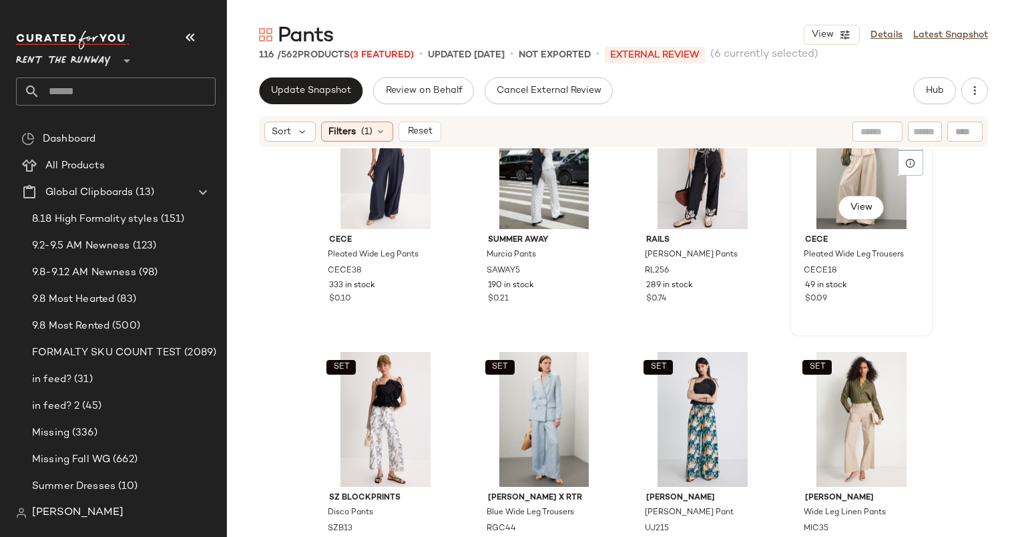
click at [861, 174] on div "SET View" at bounding box center [862, 161] width 134 height 135
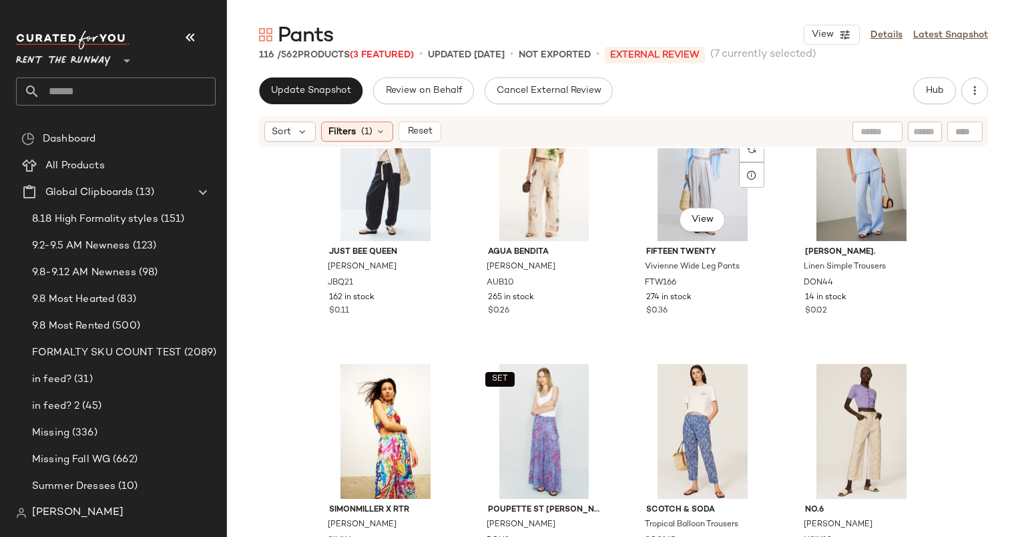
scroll to position [1607, 0]
click at [491, 198] on div "SET View" at bounding box center [544, 172] width 134 height 135
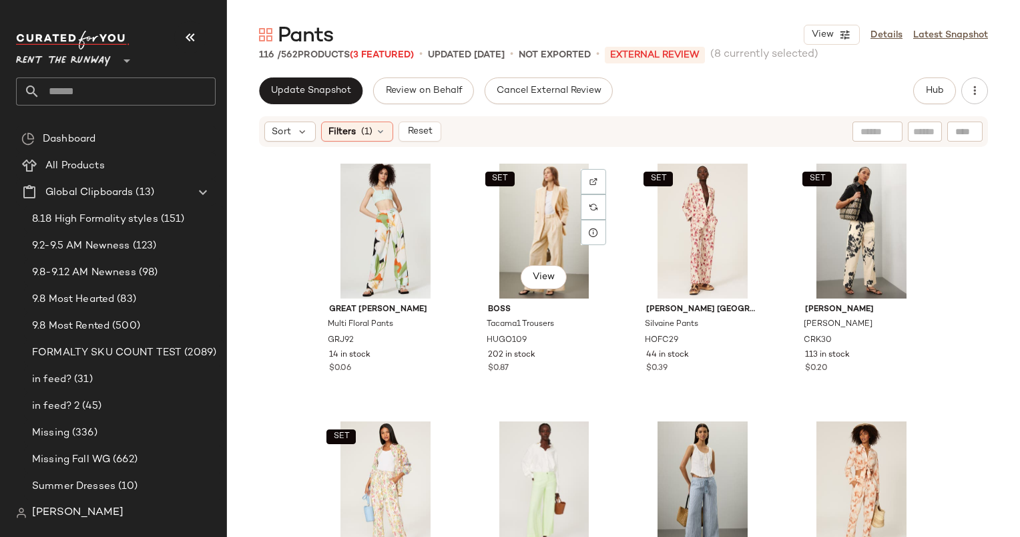
scroll to position [2323, 0]
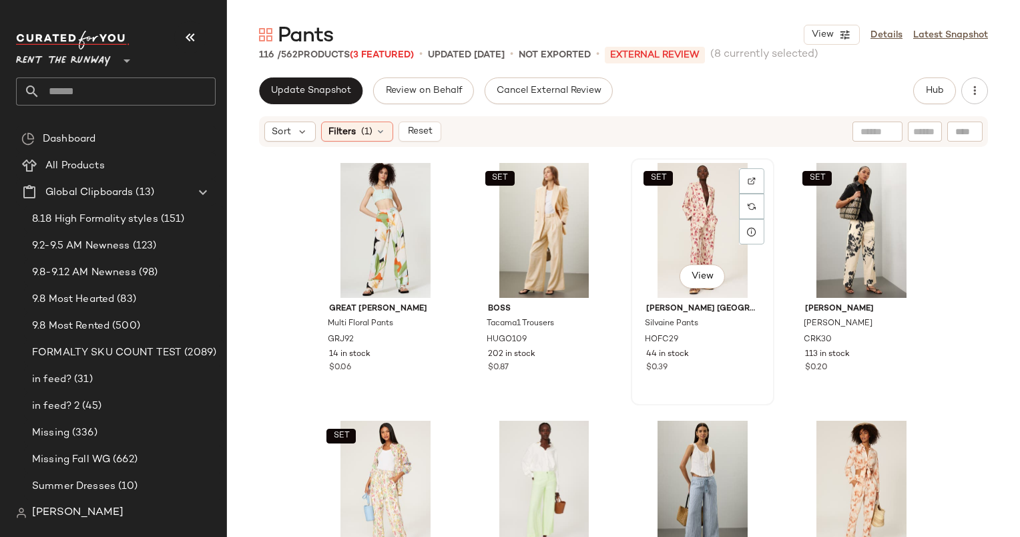
click at [647, 251] on div "SET View" at bounding box center [703, 230] width 134 height 135
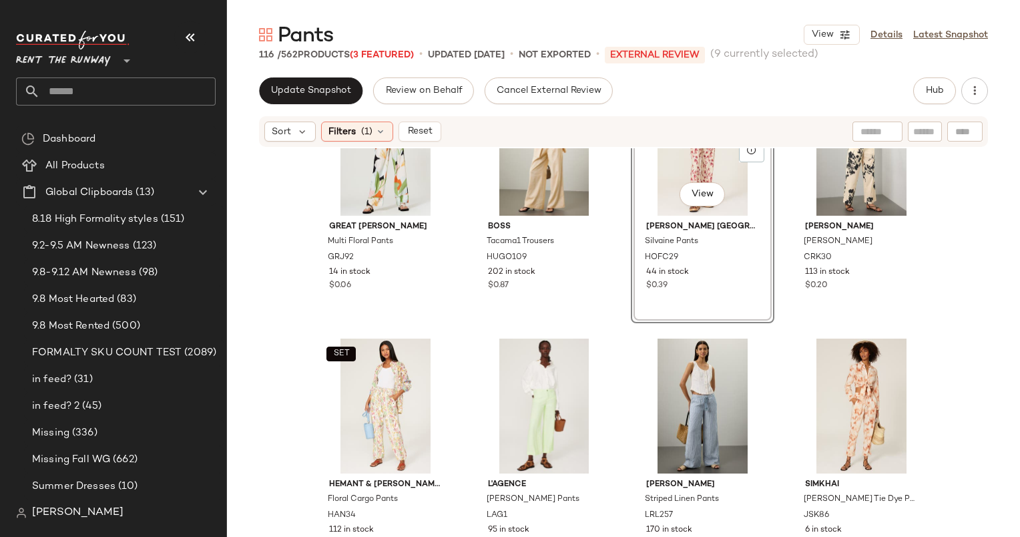
scroll to position [2488, 0]
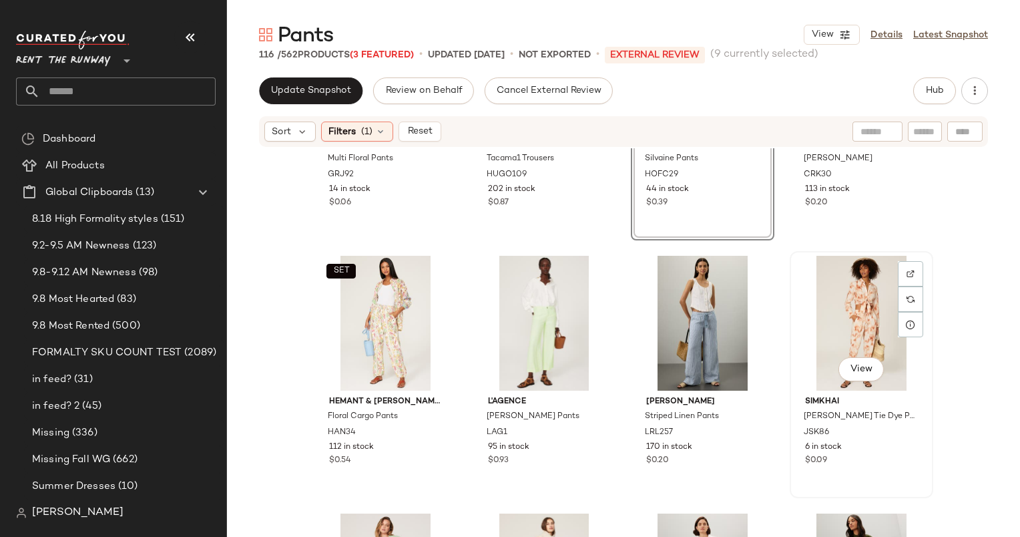
click at [857, 284] on div "View" at bounding box center [862, 323] width 134 height 135
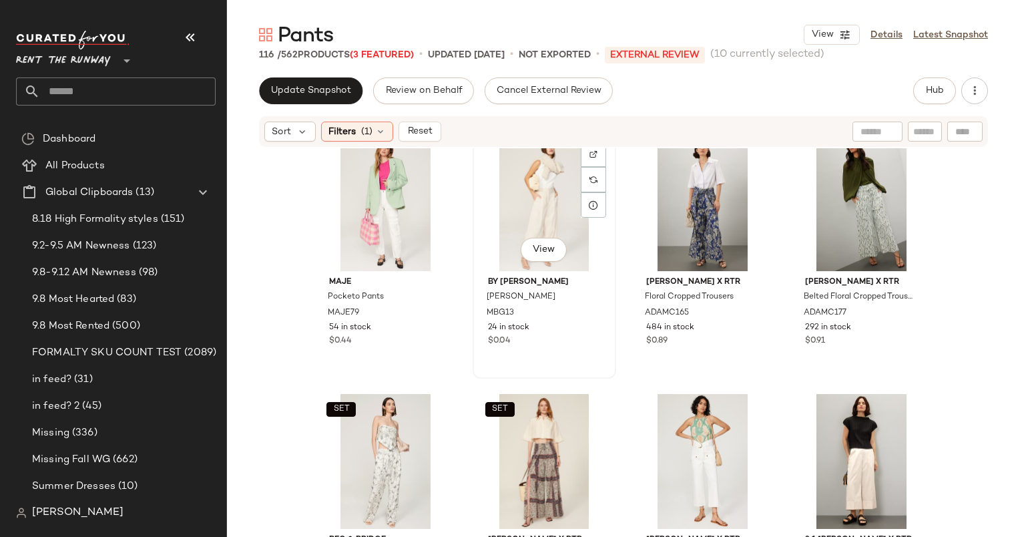
scroll to position [2912, 0]
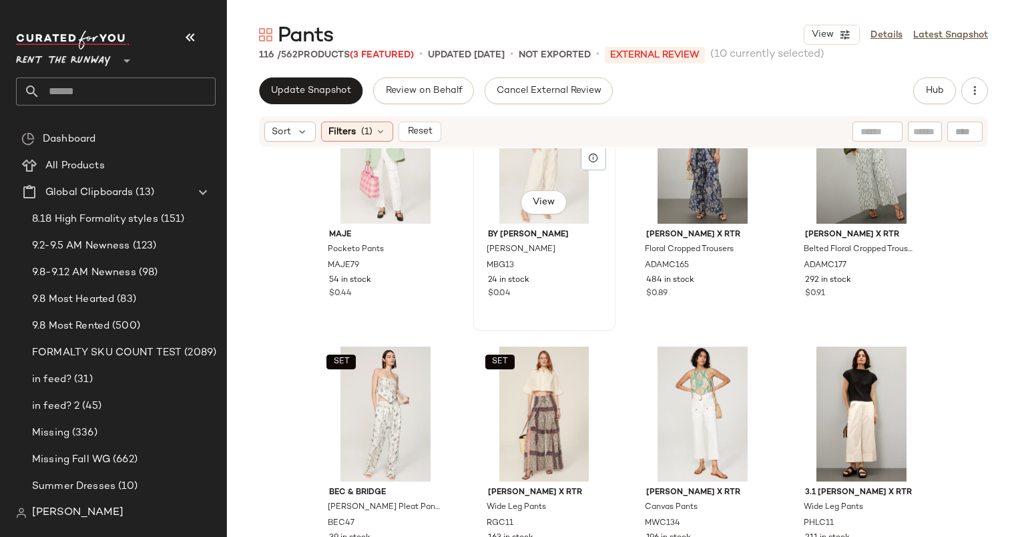
click at [529, 175] on div "View" at bounding box center [544, 156] width 134 height 135
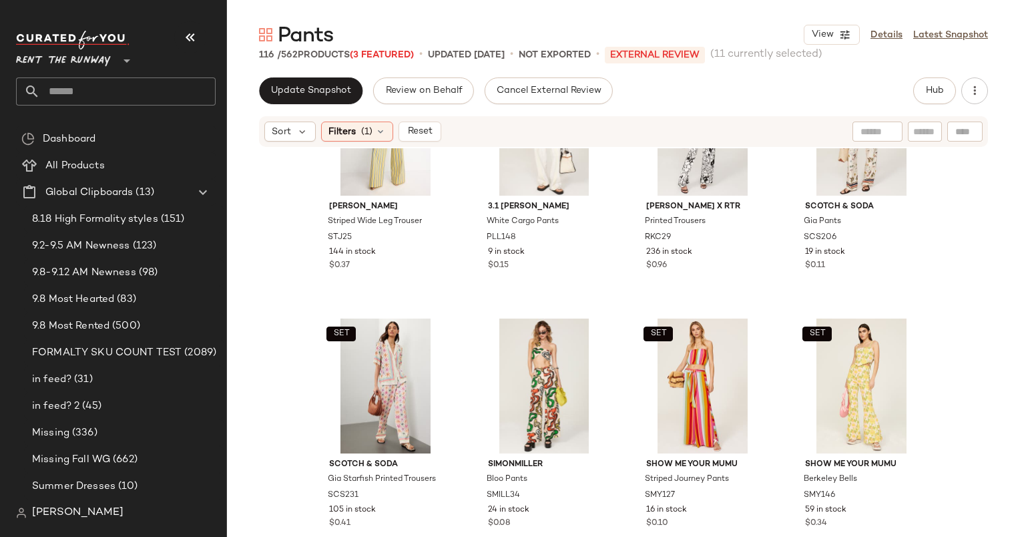
scroll to position [3607, 0]
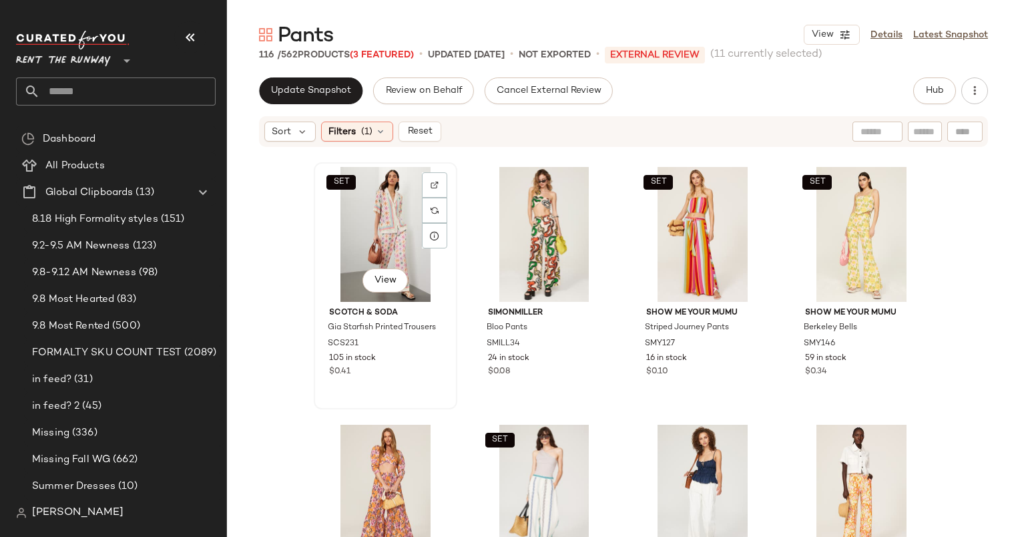
click at [381, 220] on div "SET View" at bounding box center [385, 234] width 134 height 135
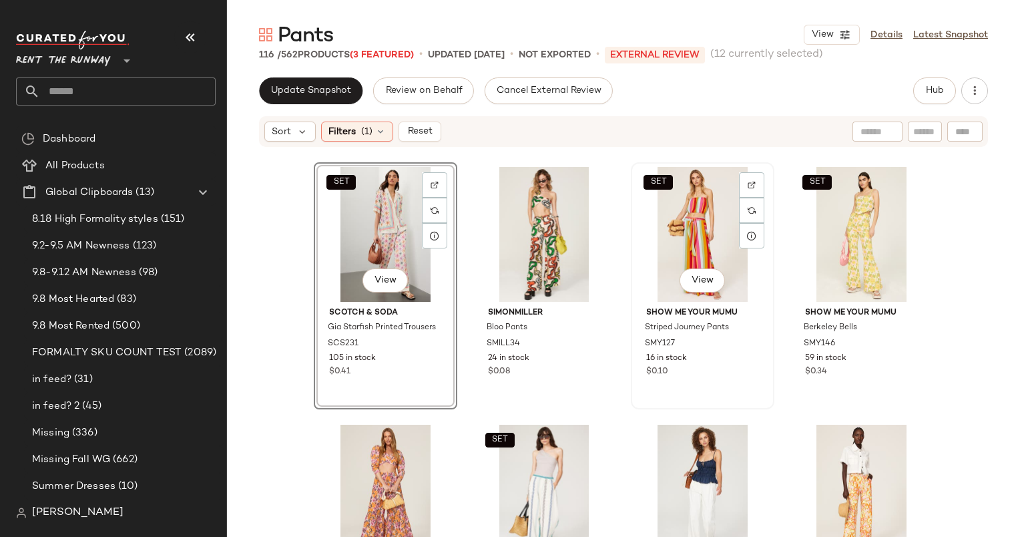
click at [712, 223] on div "SET View" at bounding box center [703, 234] width 134 height 135
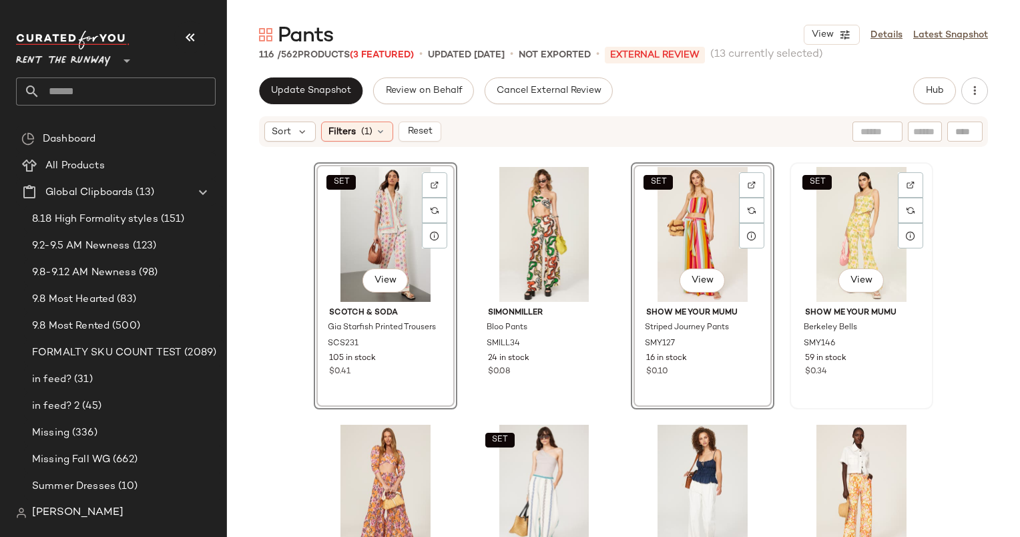
click at [889, 200] on div "SET View" at bounding box center [862, 234] width 134 height 135
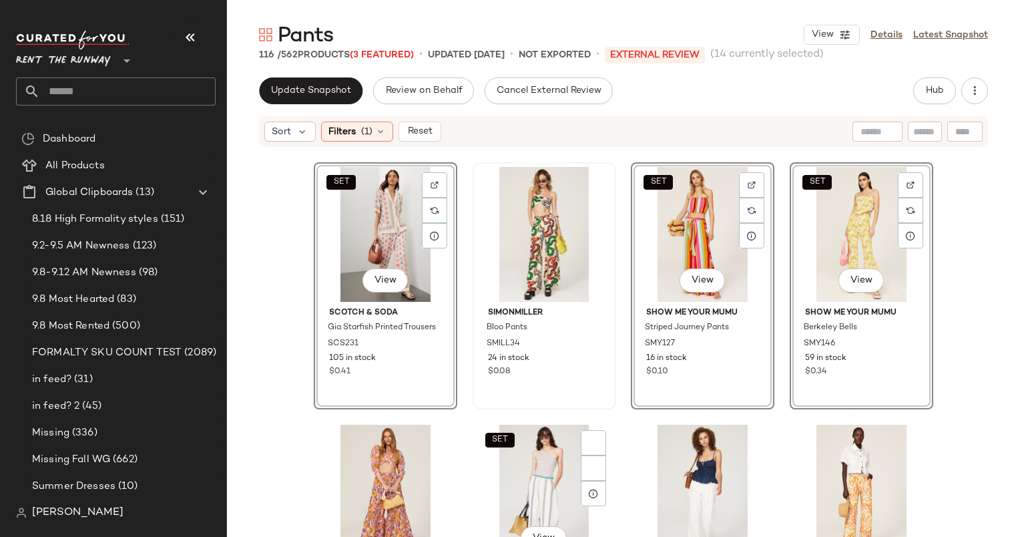
scroll to position [3751, 0]
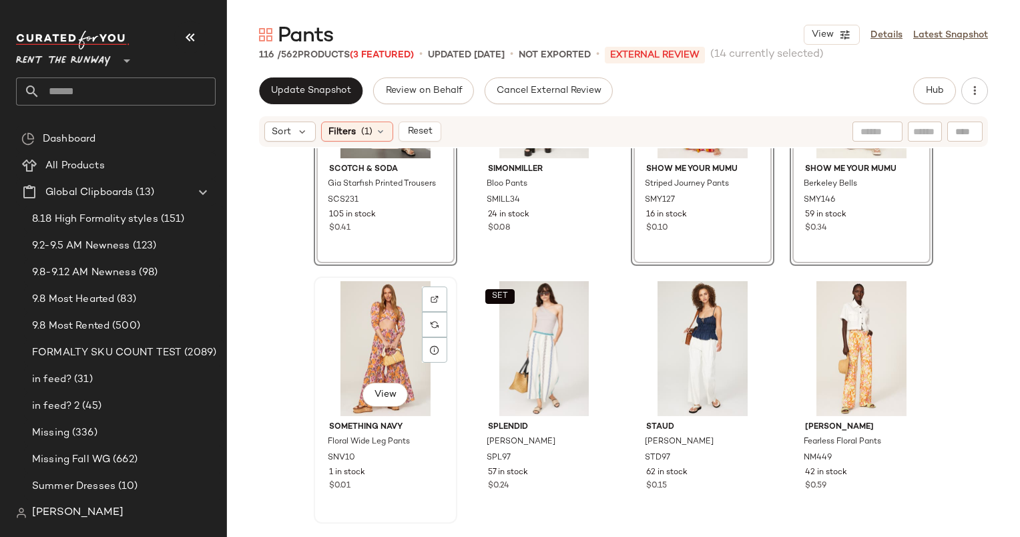
click at [383, 318] on div "View" at bounding box center [385, 348] width 134 height 135
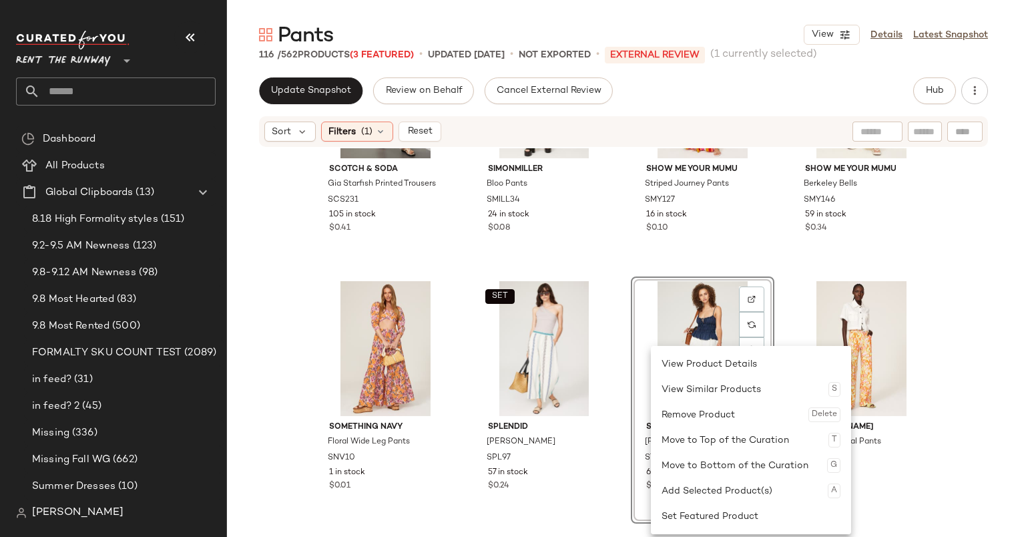
scroll to position [3806, 0]
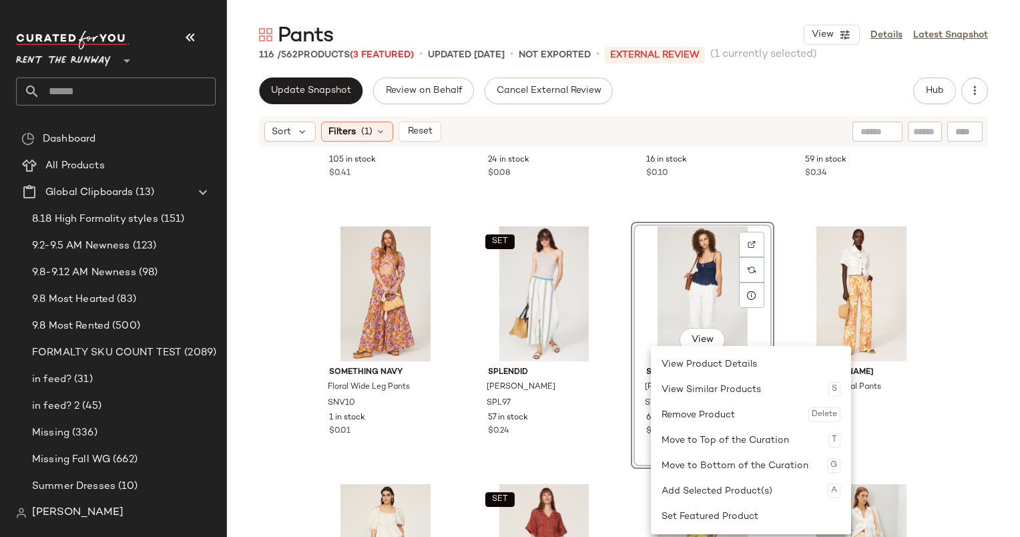
click at [302, 331] on div "SET Scotch & Soda Gia Starfish Printed Trousers SCS231 105 in stock $0.41 SIMON…" at bounding box center [623, 362] width 793 height 429
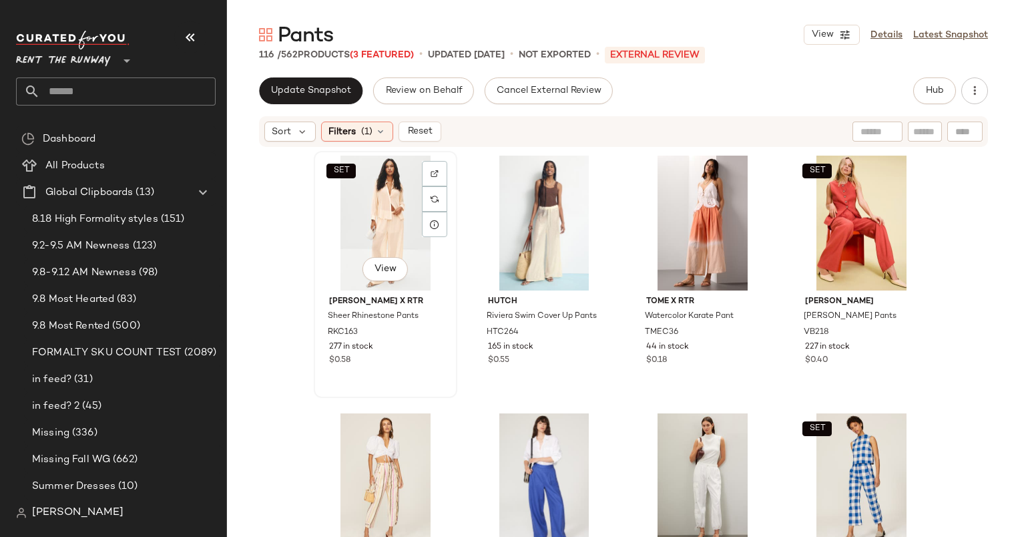
click at [342, 243] on div "SET View" at bounding box center [385, 223] width 134 height 135
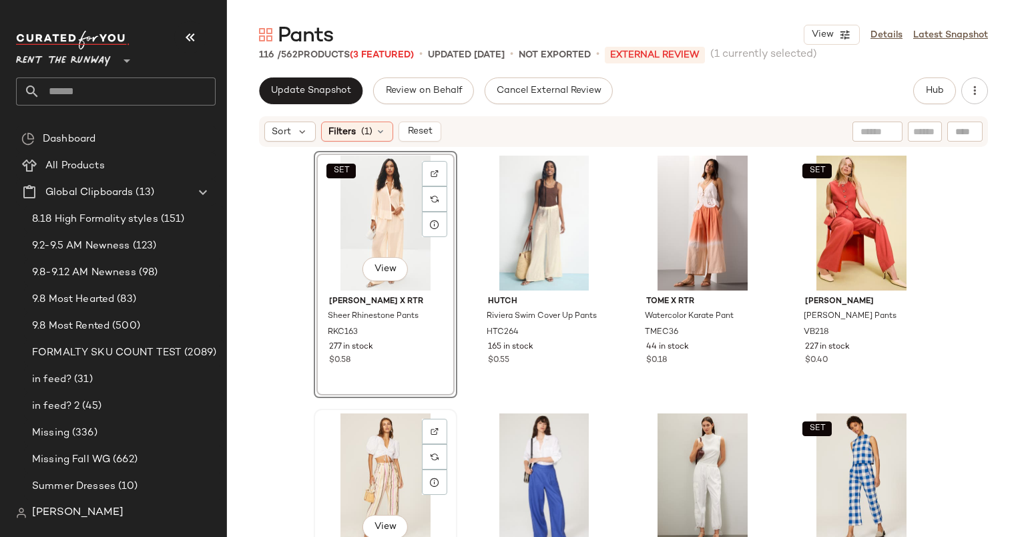
click at [392, 441] on div "View" at bounding box center [385, 480] width 134 height 135
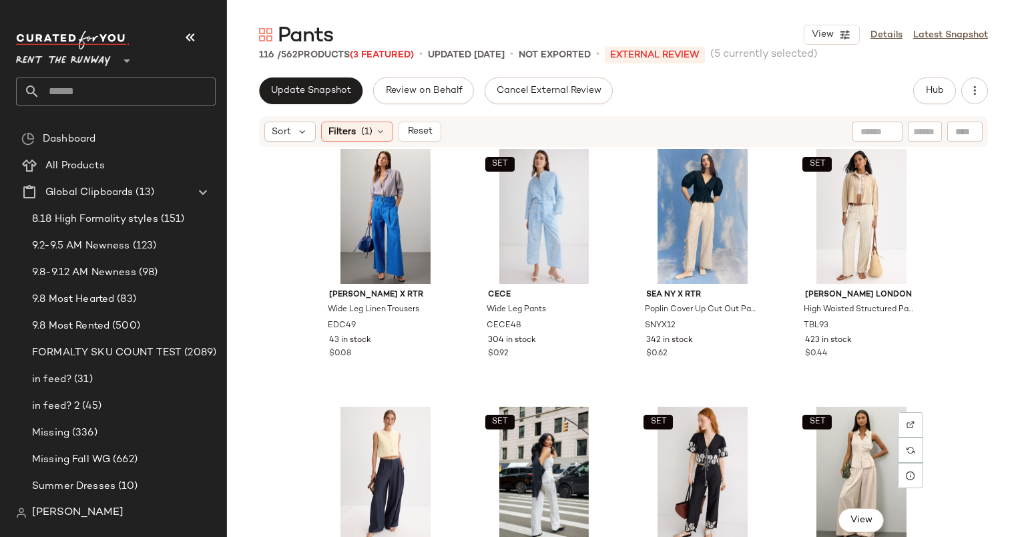
scroll to position [790, 0]
click at [855, 208] on div "SET View" at bounding box center [862, 217] width 134 height 135
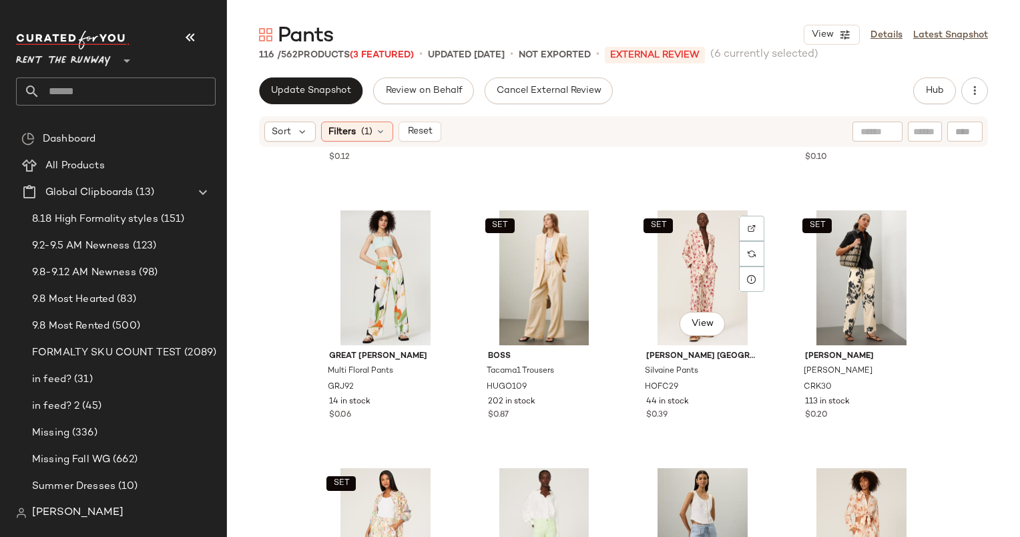
scroll to position [2274, 0]
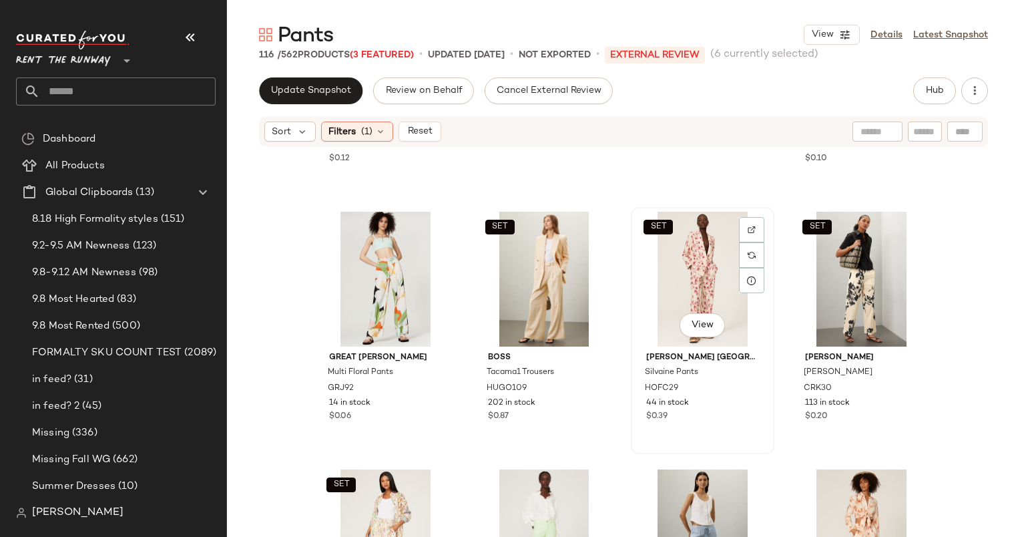
click at [695, 284] on div "SET View" at bounding box center [703, 279] width 134 height 135
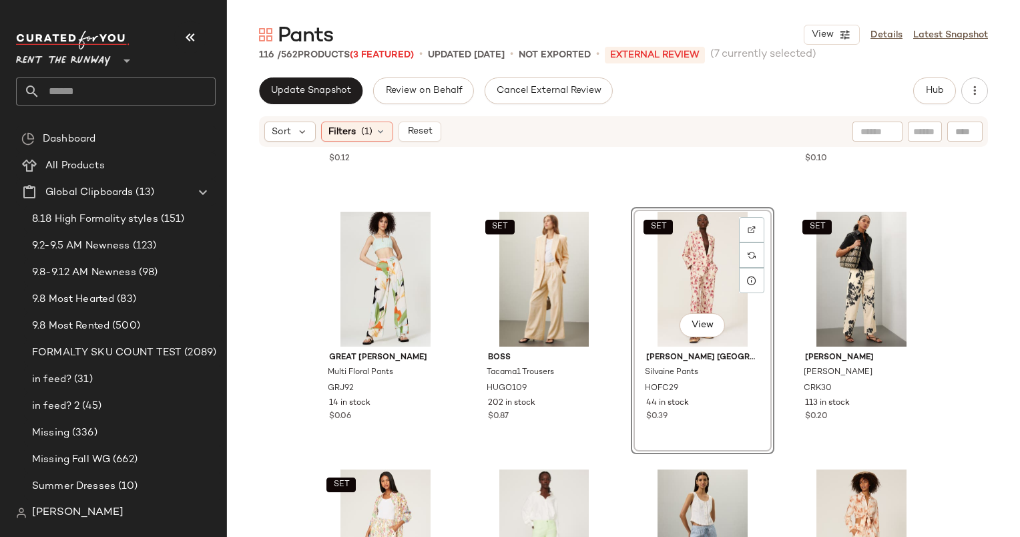
scroll to position [2508, 0]
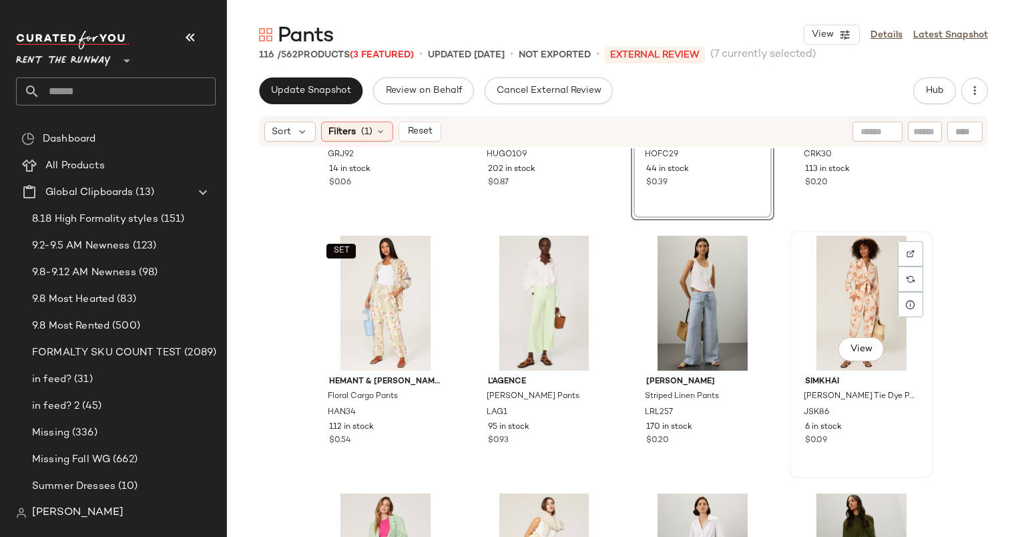
click at [855, 262] on div "View" at bounding box center [862, 303] width 134 height 135
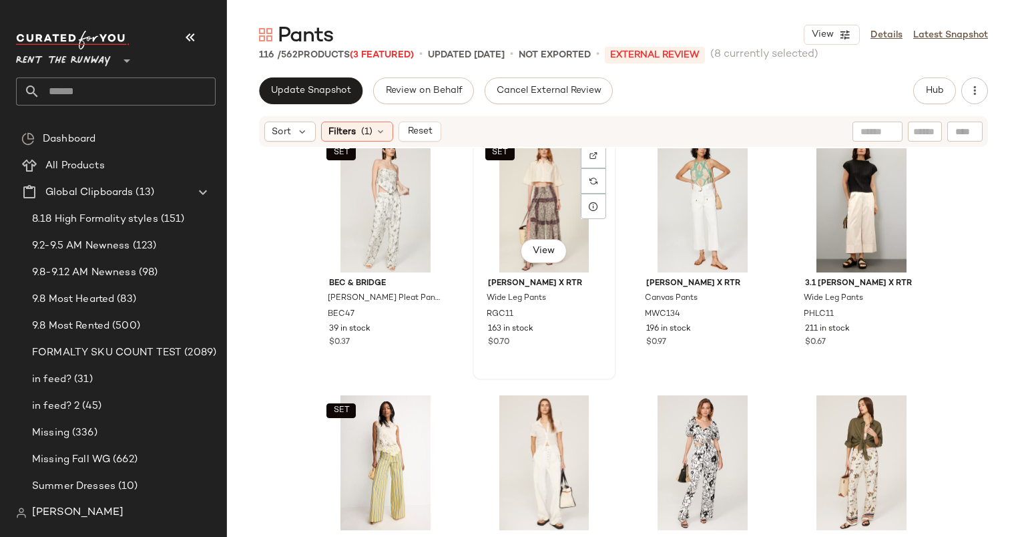
scroll to position [3090, 0]
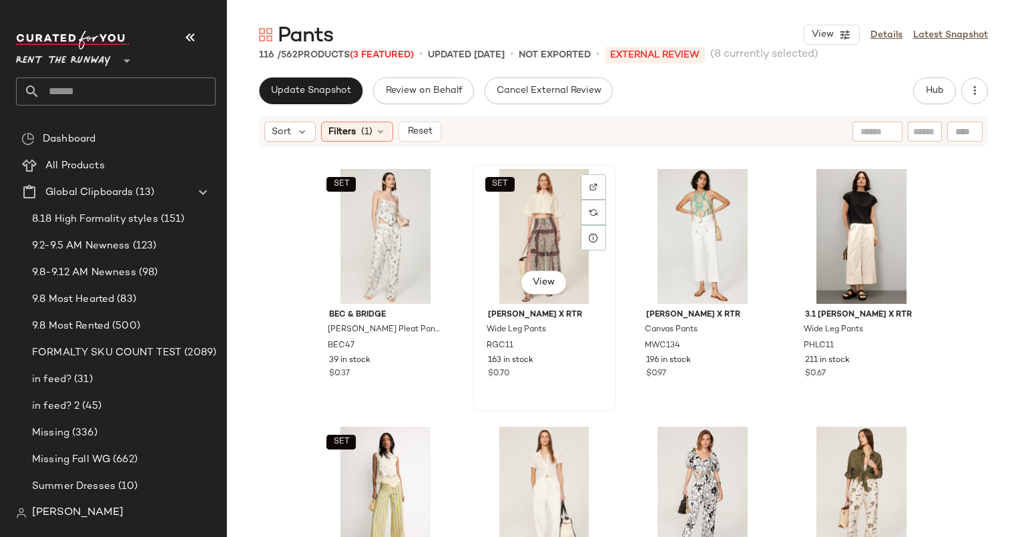
click at [526, 228] on div "SET View" at bounding box center [544, 236] width 134 height 135
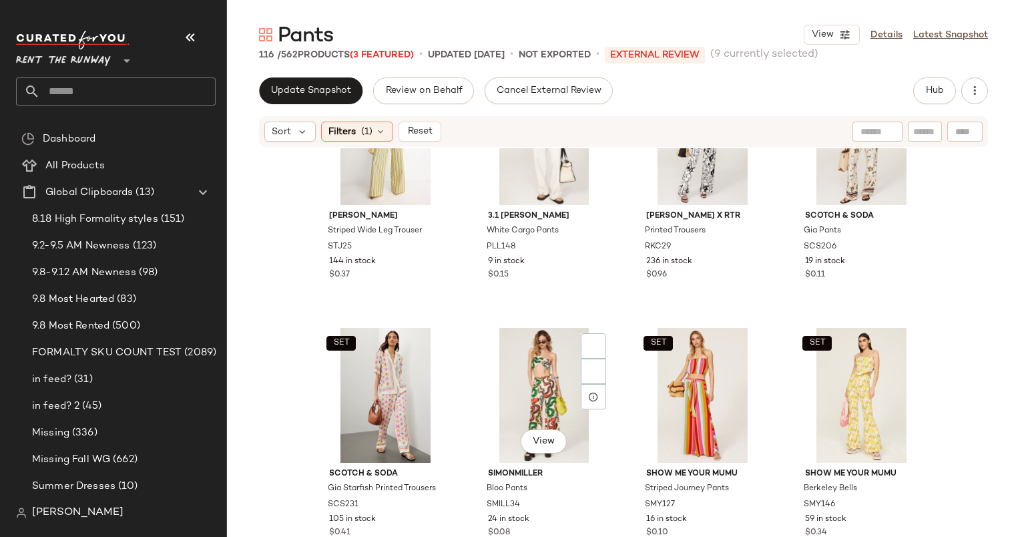
scroll to position [3583, 0]
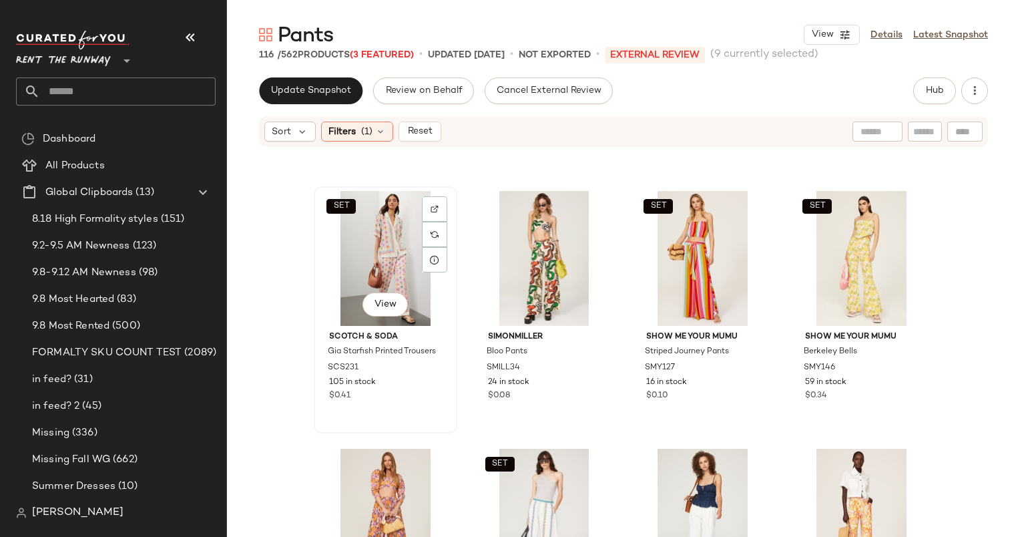
click at [386, 231] on div "SET View" at bounding box center [385, 258] width 134 height 135
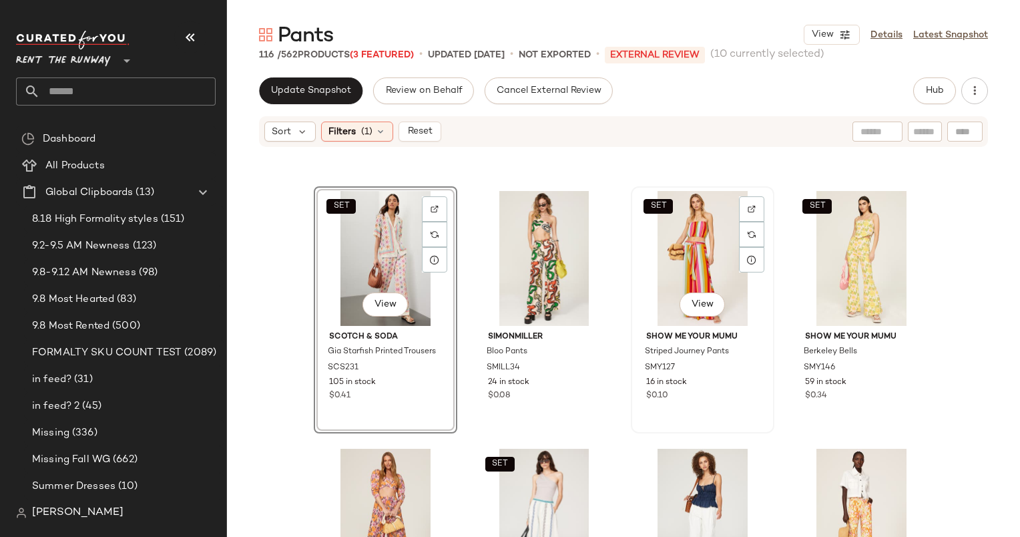
click at [676, 290] on div "SET View" at bounding box center [703, 258] width 134 height 135
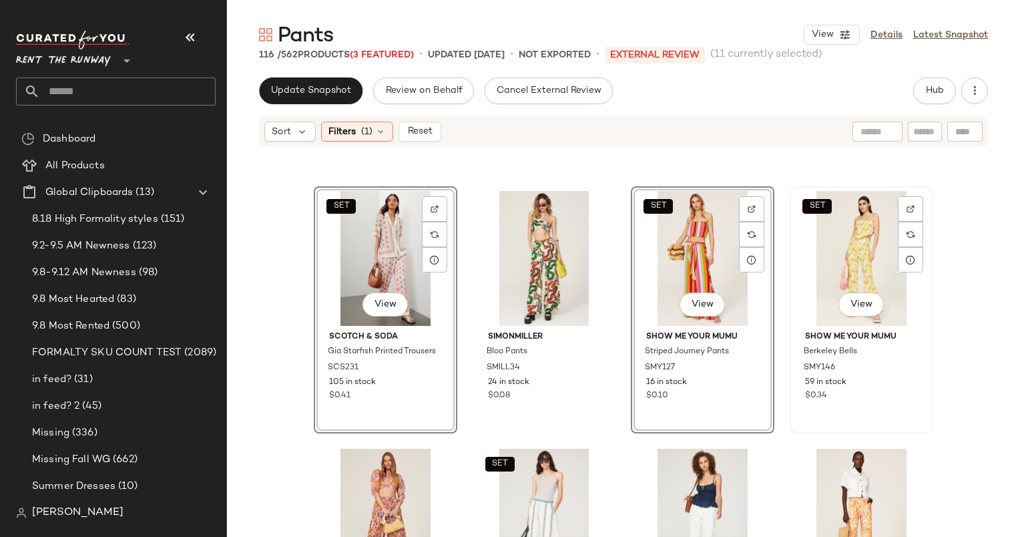
click at [825, 248] on div "SET View" at bounding box center [862, 258] width 134 height 135
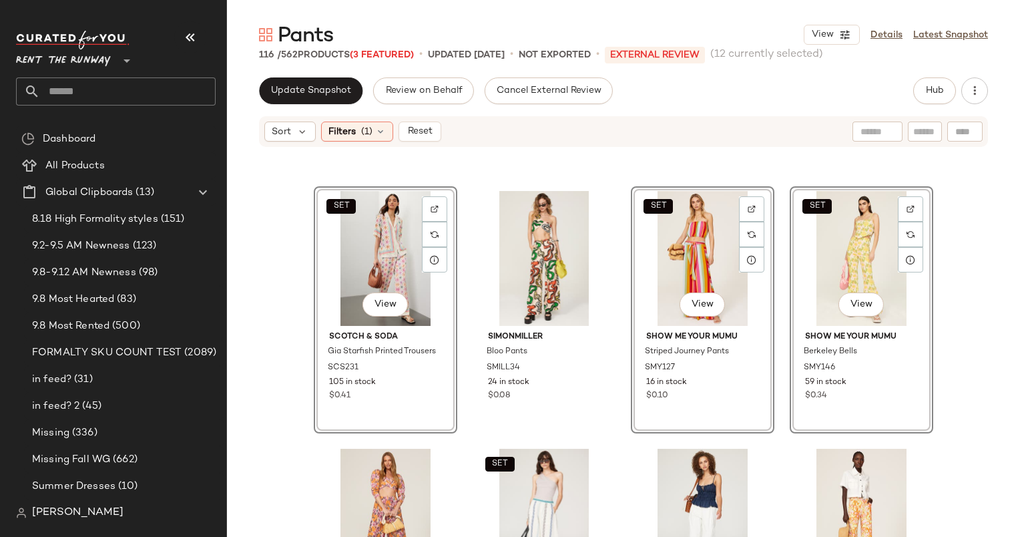
scroll to position [3750, 0]
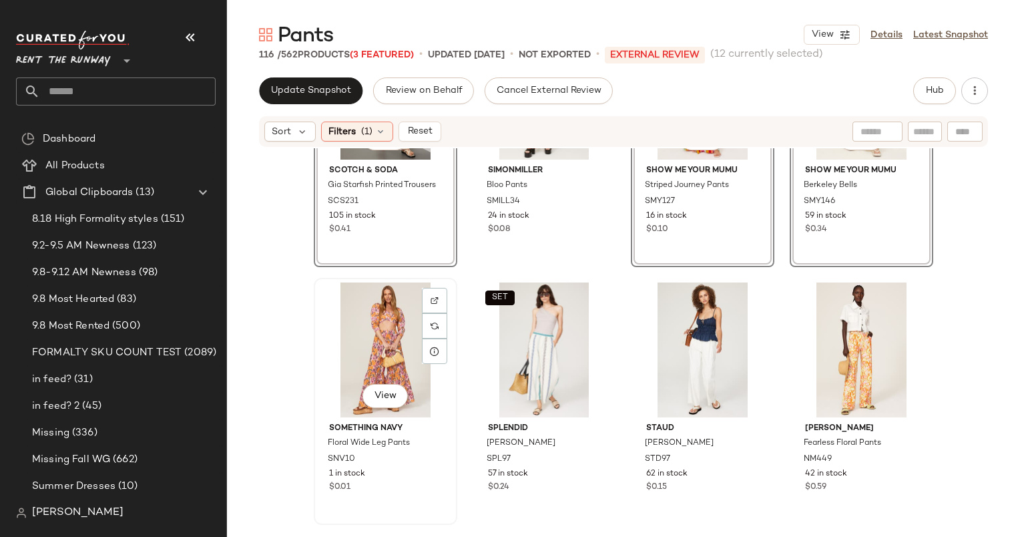
click at [356, 318] on div "View" at bounding box center [385, 349] width 134 height 135
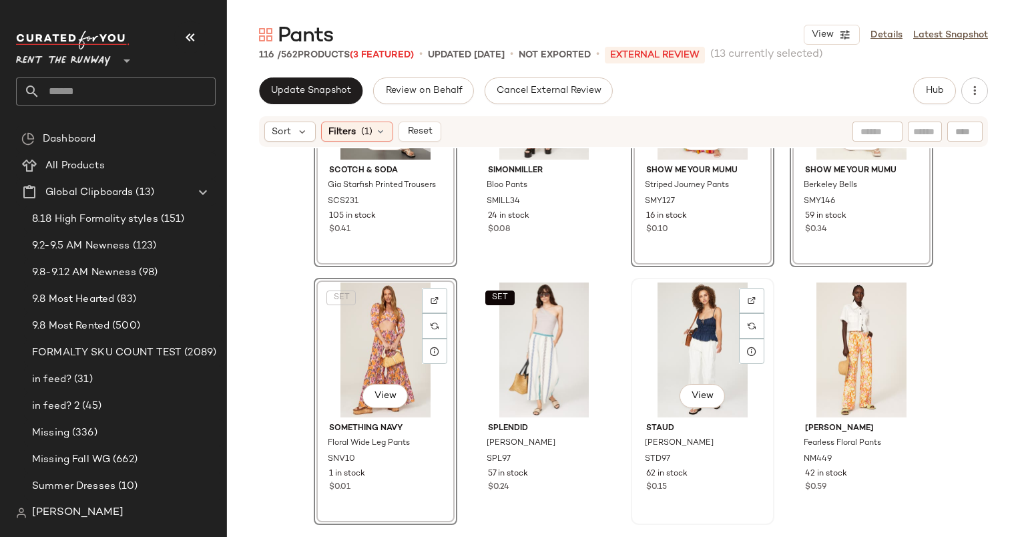
scroll to position [3850, 0]
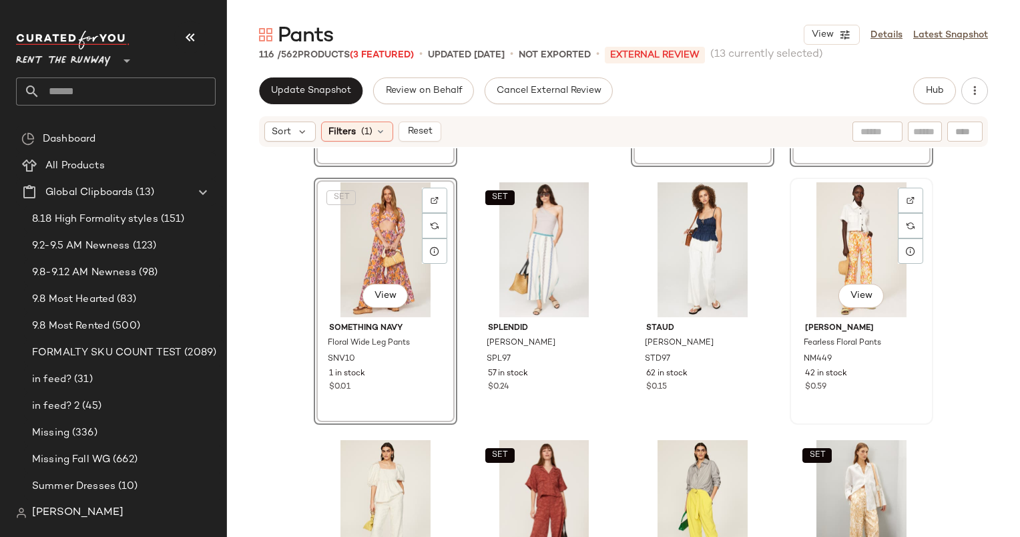
click at [868, 230] on div "View" at bounding box center [862, 249] width 134 height 135
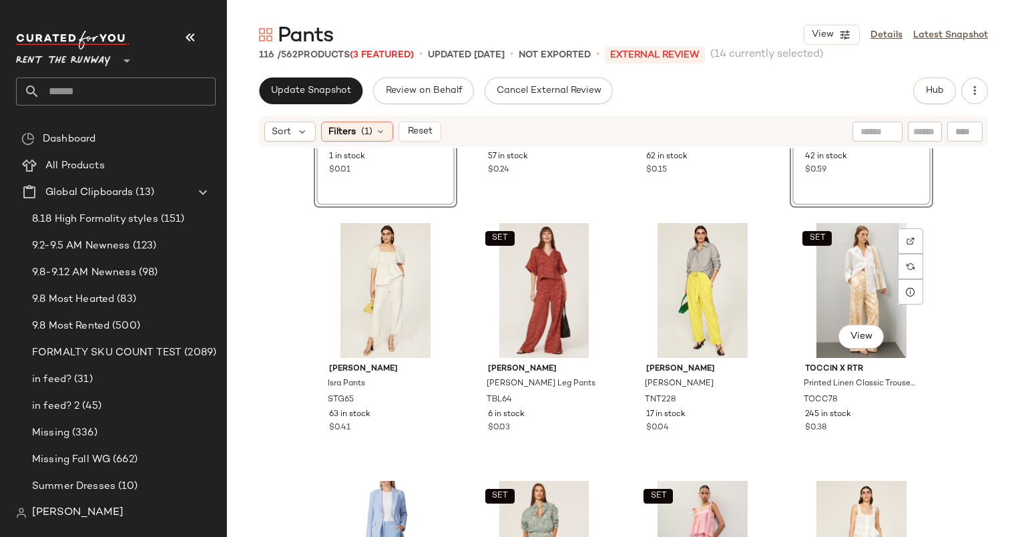
scroll to position [4115, 0]
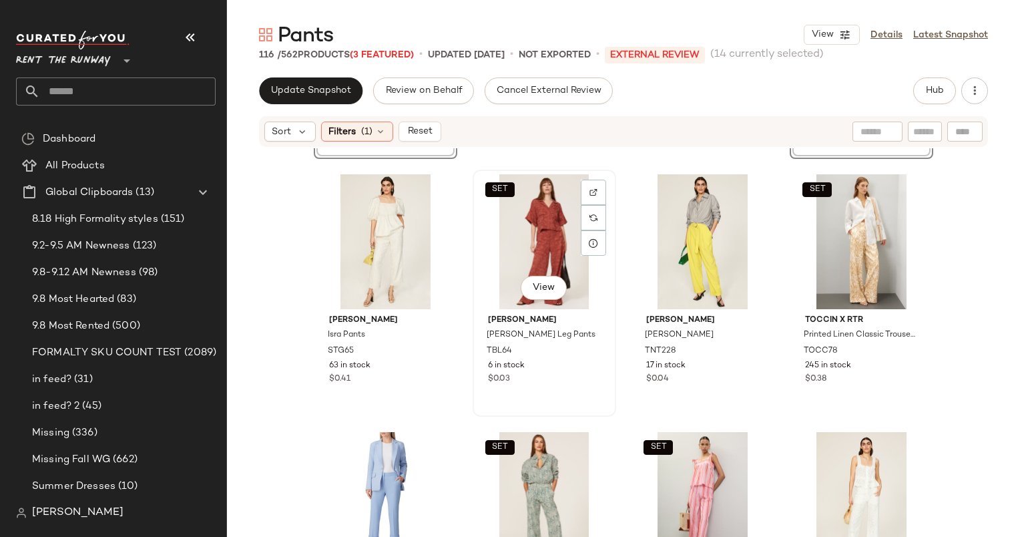
click at [523, 198] on div "SET View" at bounding box center [544, 241] width 134 height 135
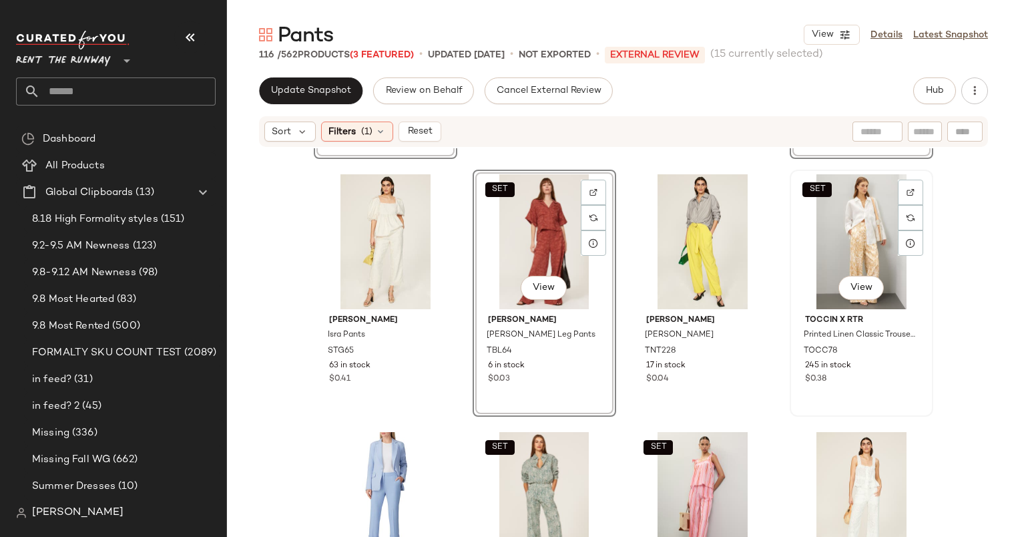
click at [872, 218] on div "SET View" at bounding box center [862, 241] width 134 height 135
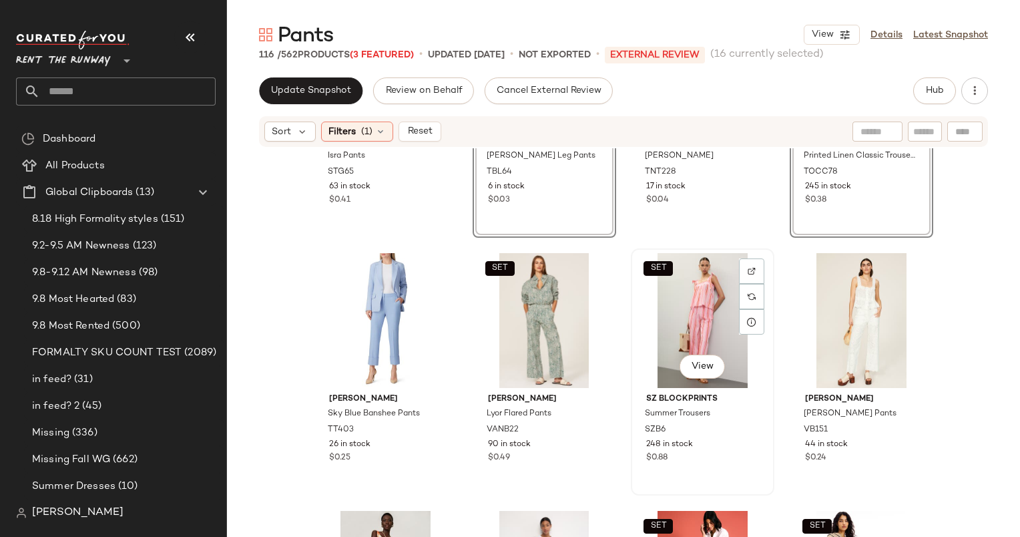
click at [702, 290] on div "SET View" at bounding box center [703, 320] width 134 height 135
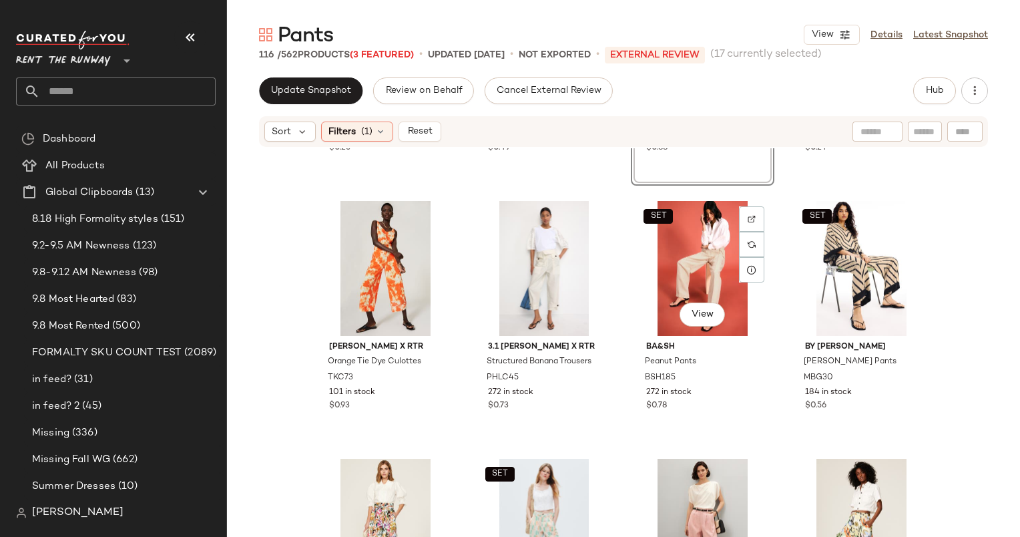
scroll to position [4604, 0]
click at [382, 249] on div "View" at bounding box center [385, 268] width 134 height 135
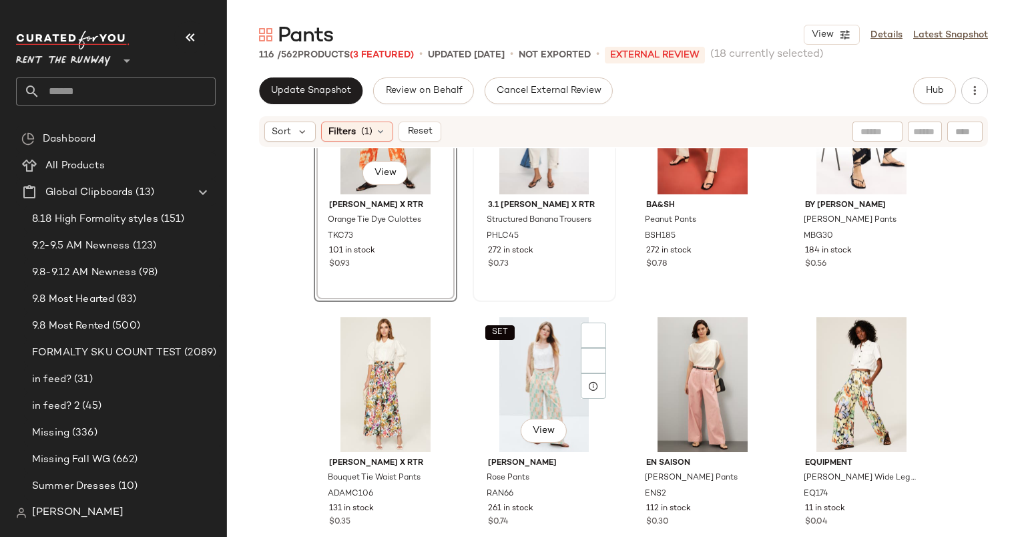
scroll to position [4746, 0]
click at [681, 393] on div "View" at bounding box center [703, 384] width 134 height 135
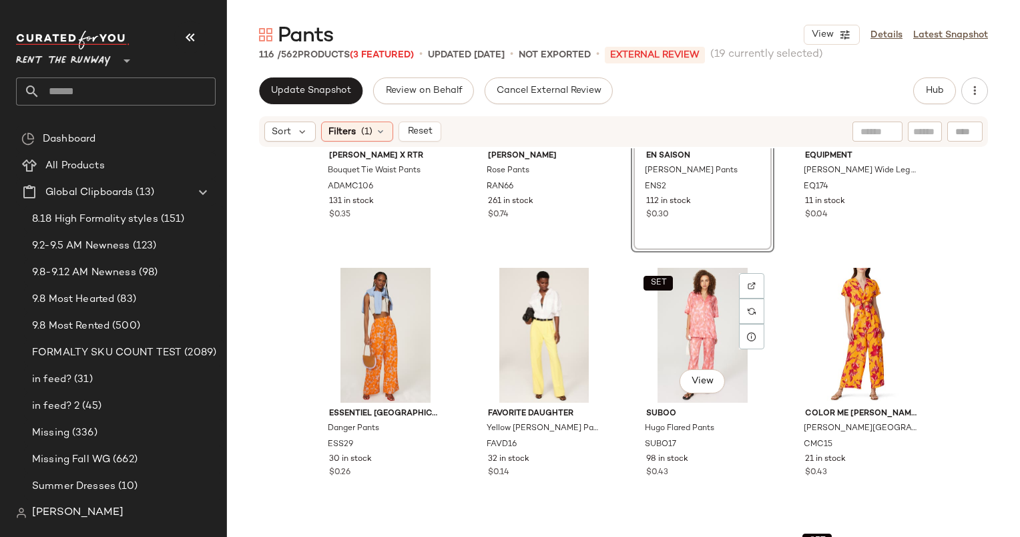
scroll to position [5055, 0]
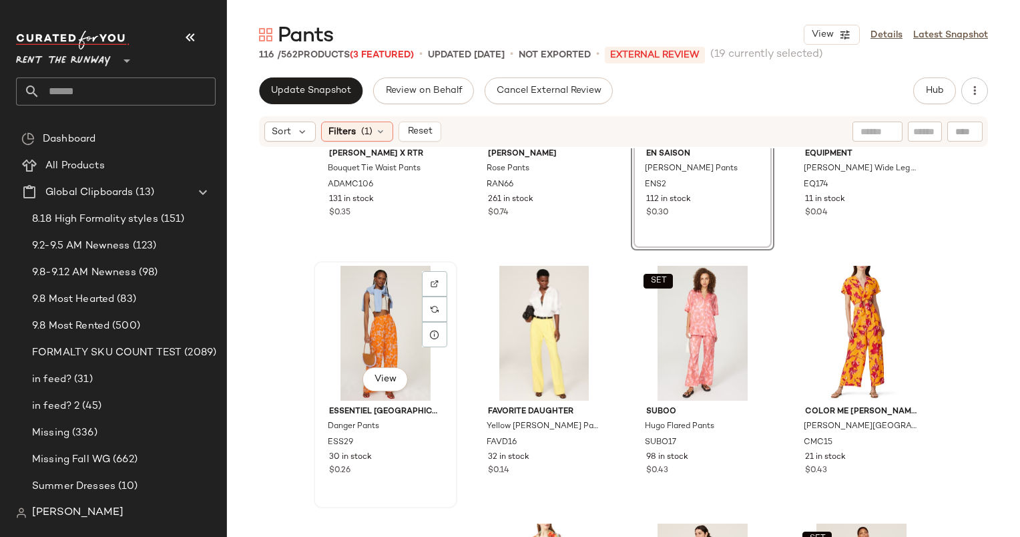
click at [373, 346] on div "View" at bounding box center [385, 333] width 134 height 135
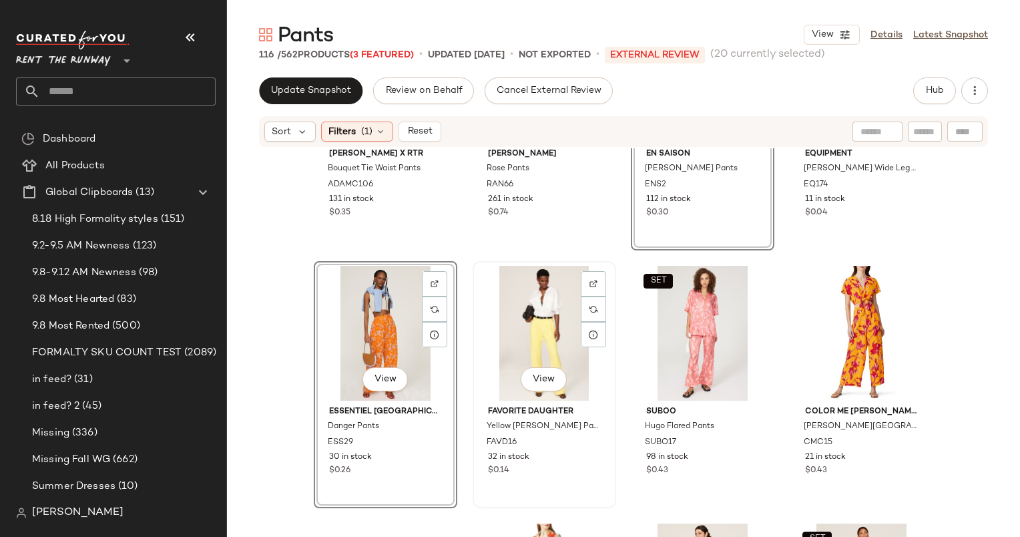
click at [536, 353] on div "View" at bounding box center [544, 333] width 134 height 135
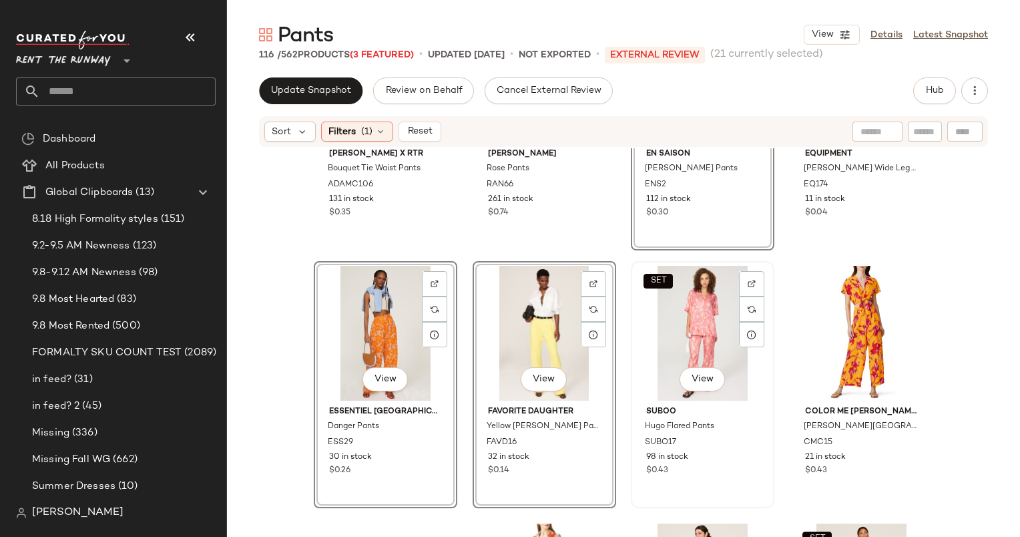
click at [662, 337] on div "SET View" at bounding box center [703, 333] width 134 height 135
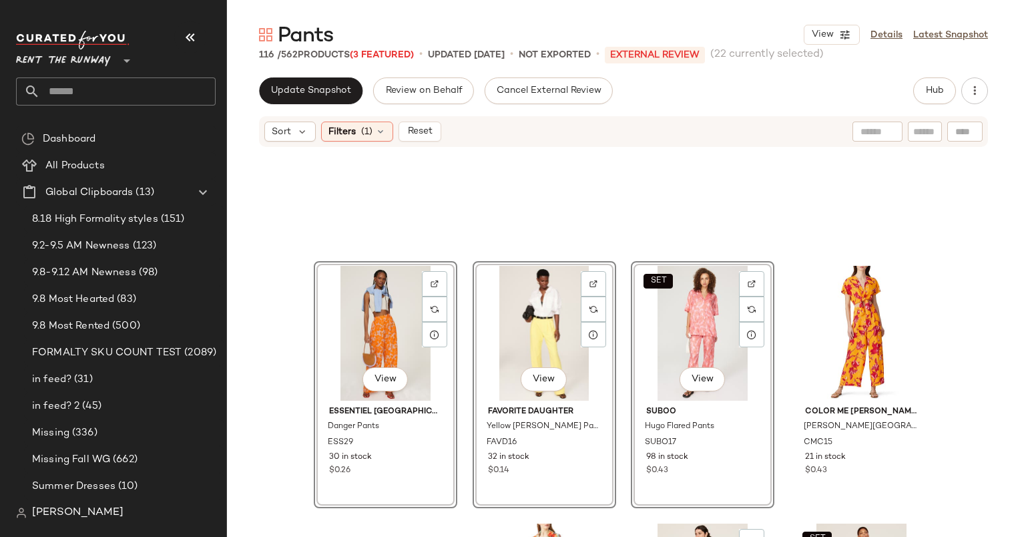
scroll to position [5375, 0]
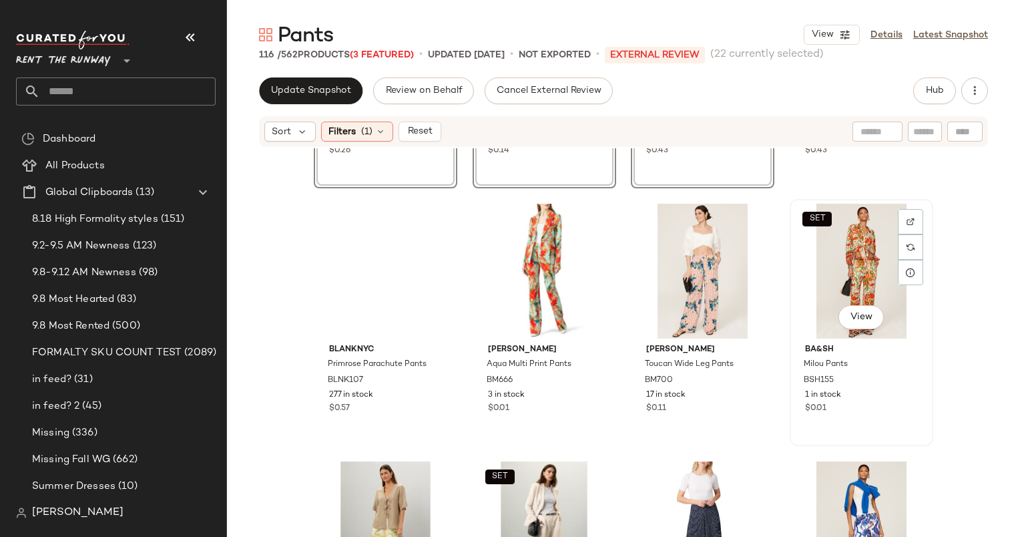
click at [837, 265] on div "SET View" at bounding box center [862, 271] width 134 height 135
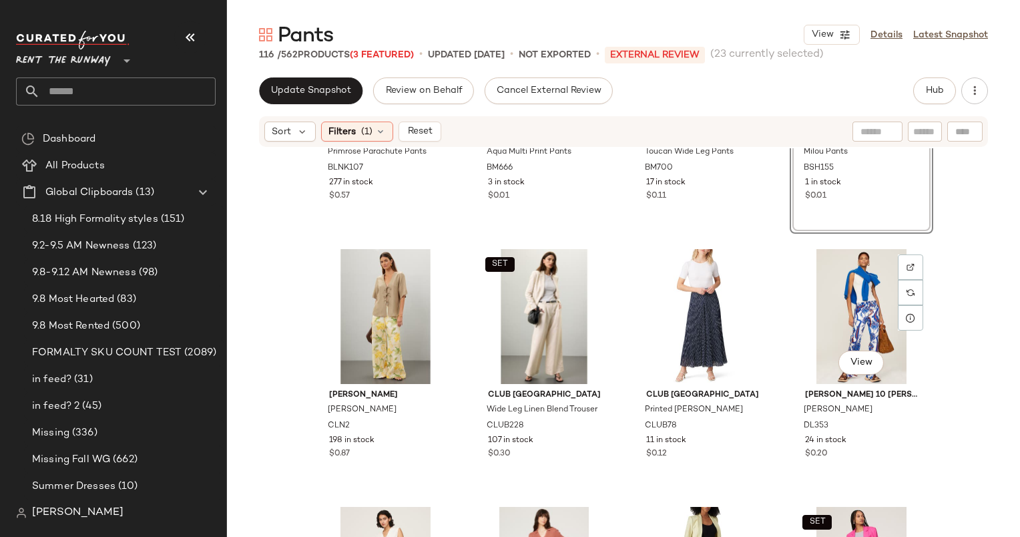
scroll to position [5782, 0]
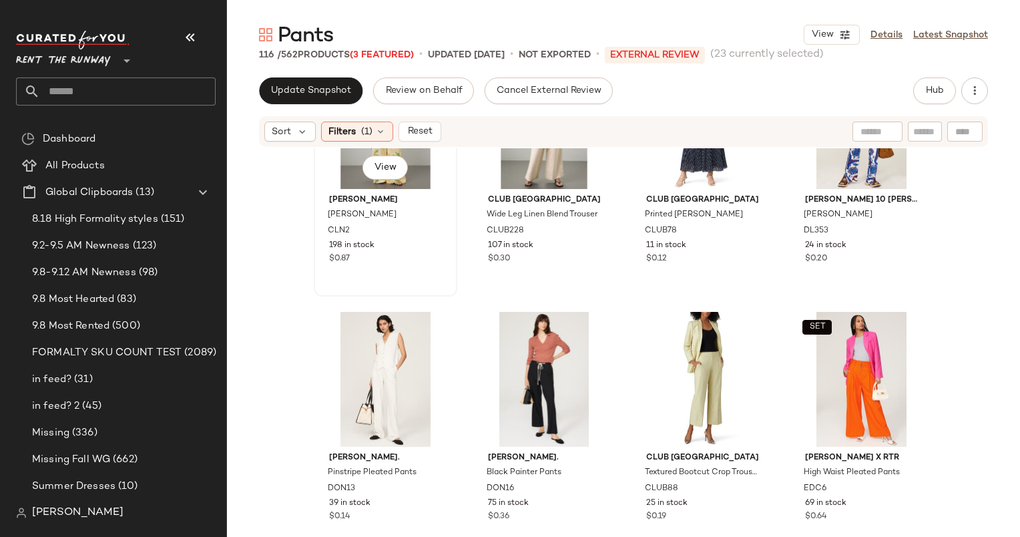
click at [419, 251] on div "Christy Lynn Marta Trousers CLN2 198 in stock $0.87" at bounding box center [385, 227] width 134 height 77
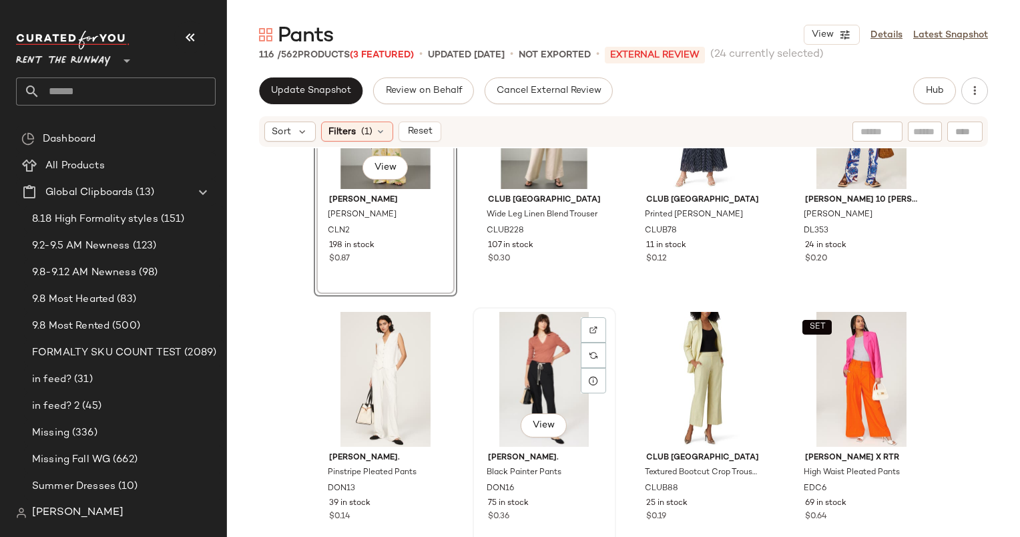
click at [522, 353] on div "View" at bounding box center [544, 379] width 134 height 135
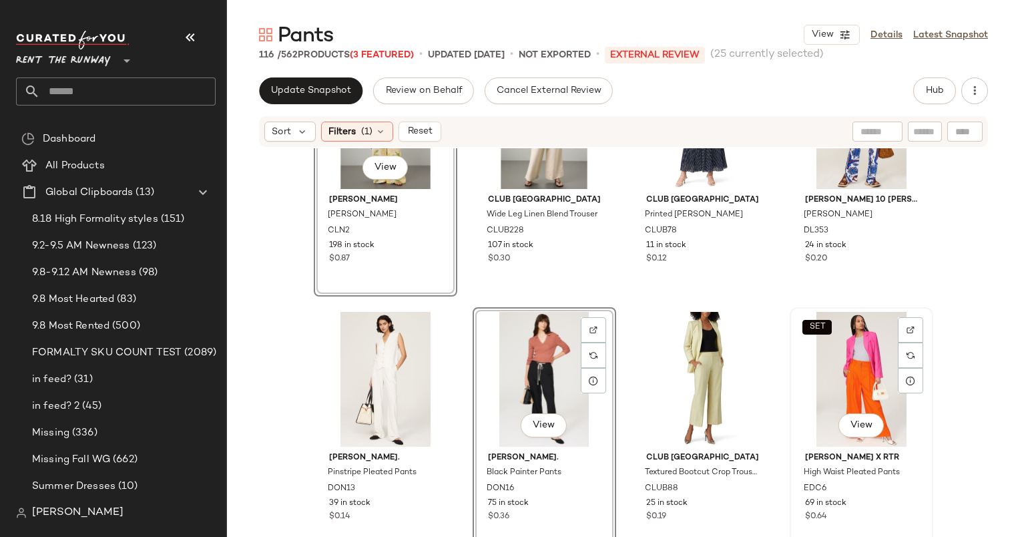
click at [863, 384] on div "SET View" at bounding box center [862, 379] width 134 height 135
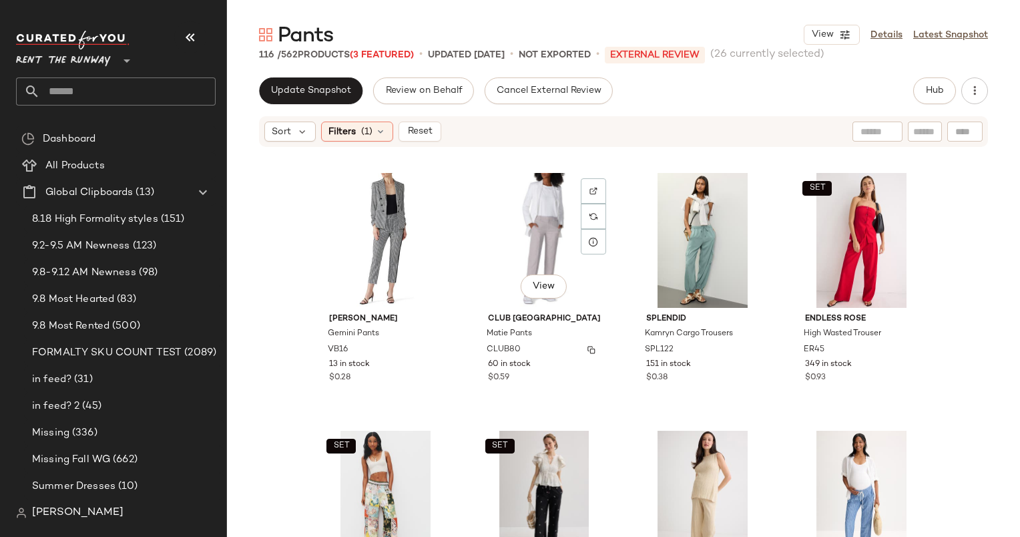
scroll to position [6952, 0]
click at [834, 224] on div "SET View" at bounding box center [862, 240] width 134 height 135
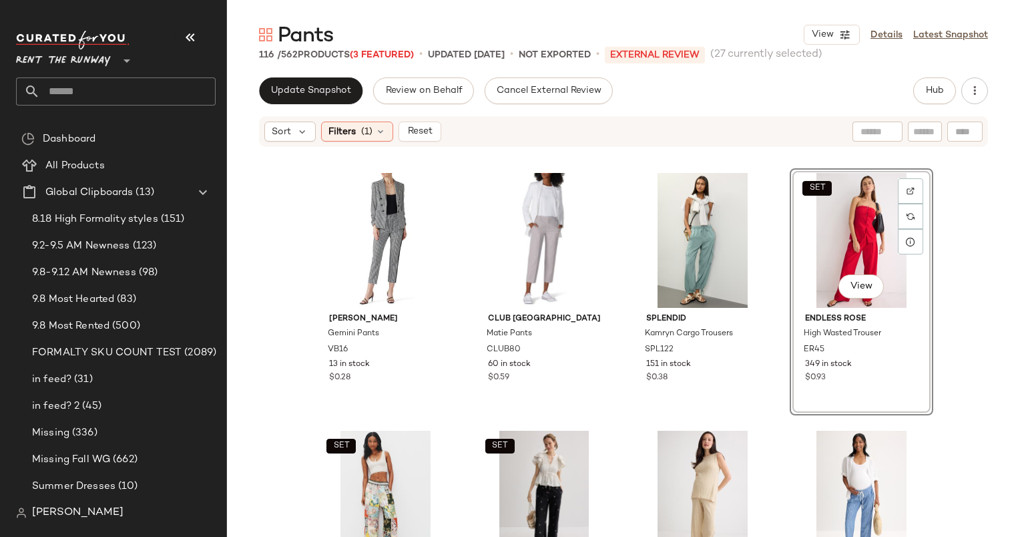
scroll to position [7048, 0]
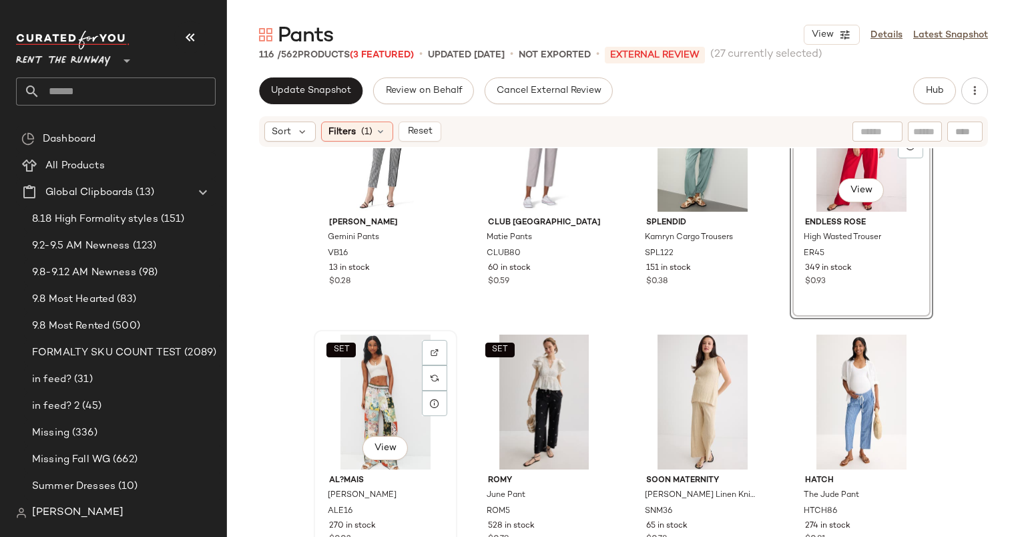
click at [366, 403] on div "SET View" at bounding box center [385, 401] width 134 height 135
click at [731, 385] on div "View" at bounding box center [703, 401] width 134 height 135
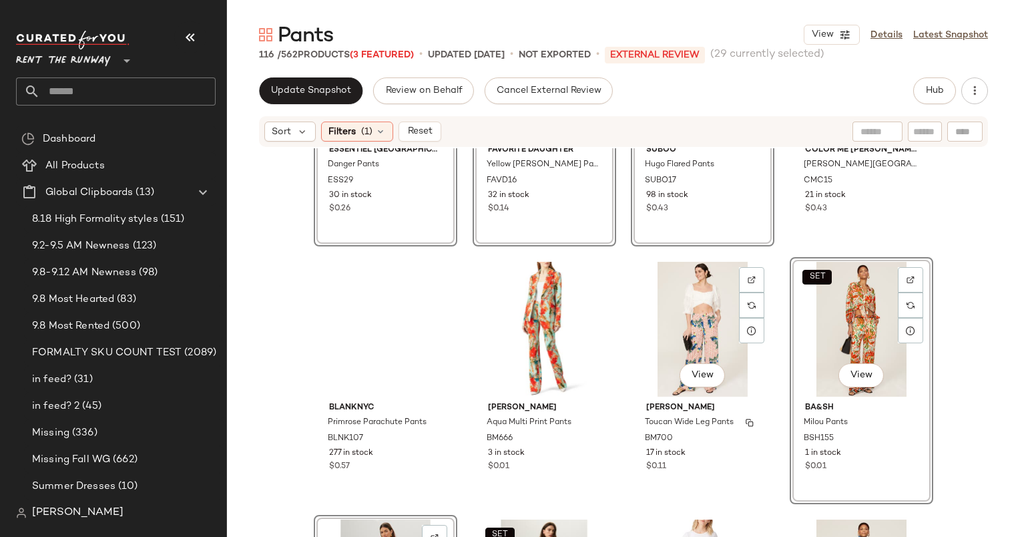
scroll to position [5285, 0]
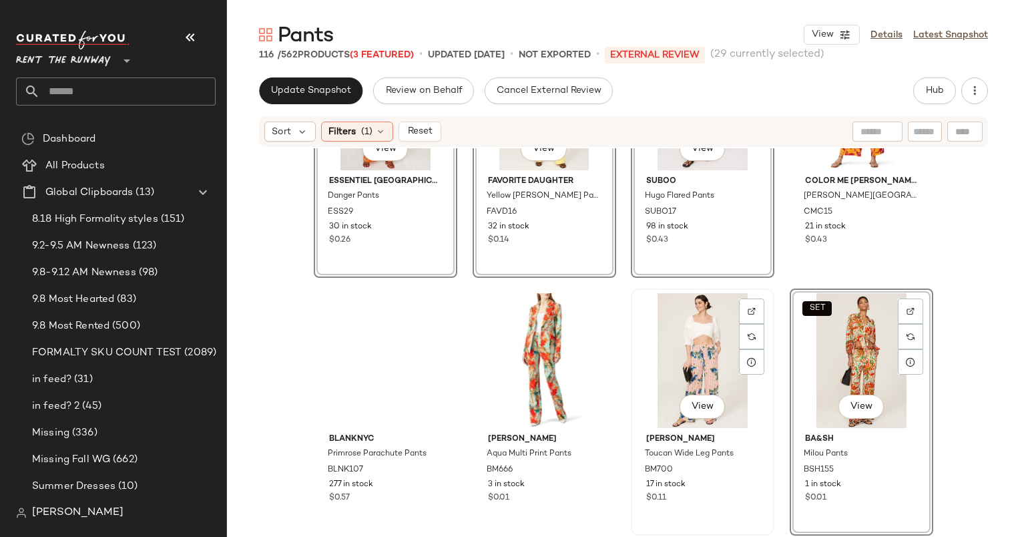
click at [695, 342] on div "View" at bounding box center [703, 360] width 134 height 135
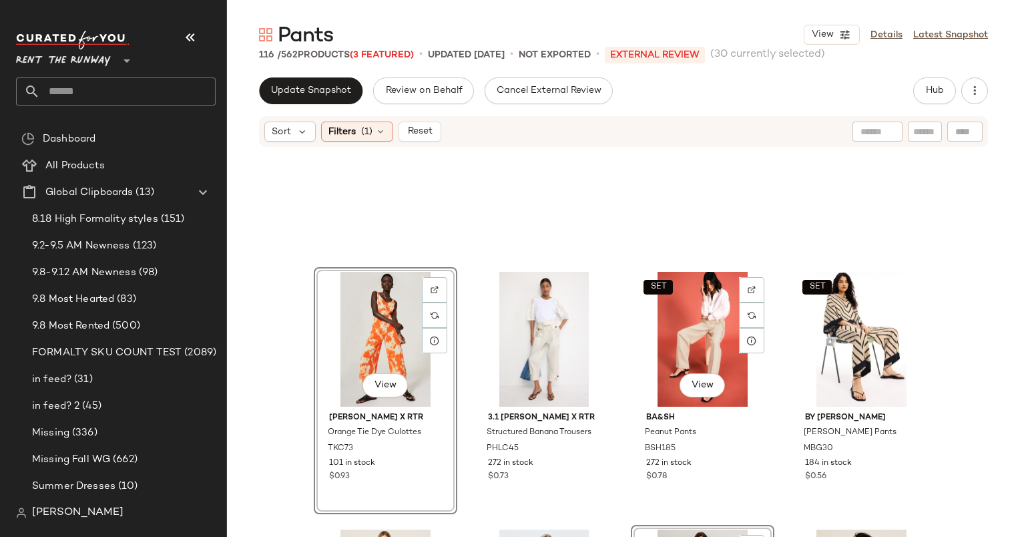
scroll to position [4532, 0]
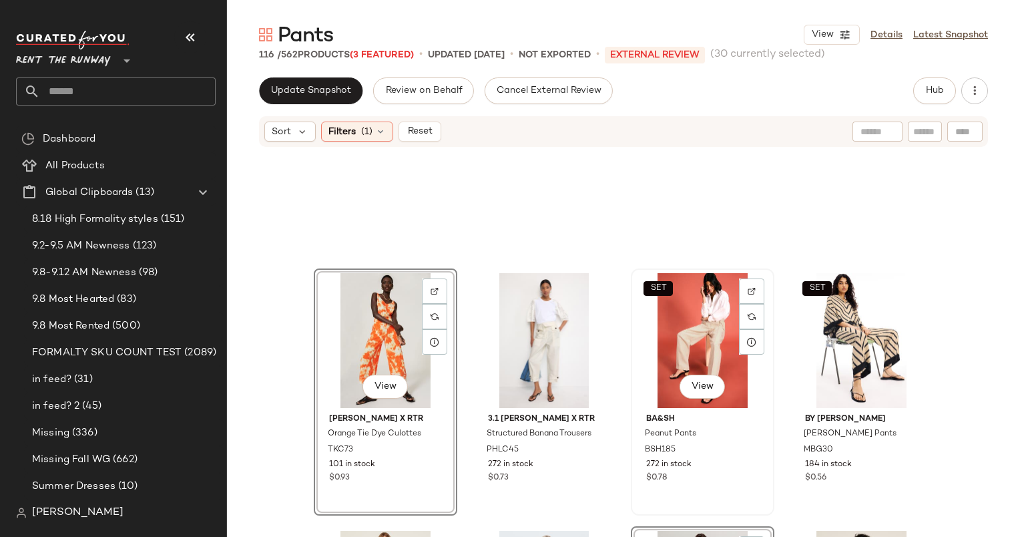
click at [694, 339] on div "SET View" at bounding box center [703, 340] width 134 height 135
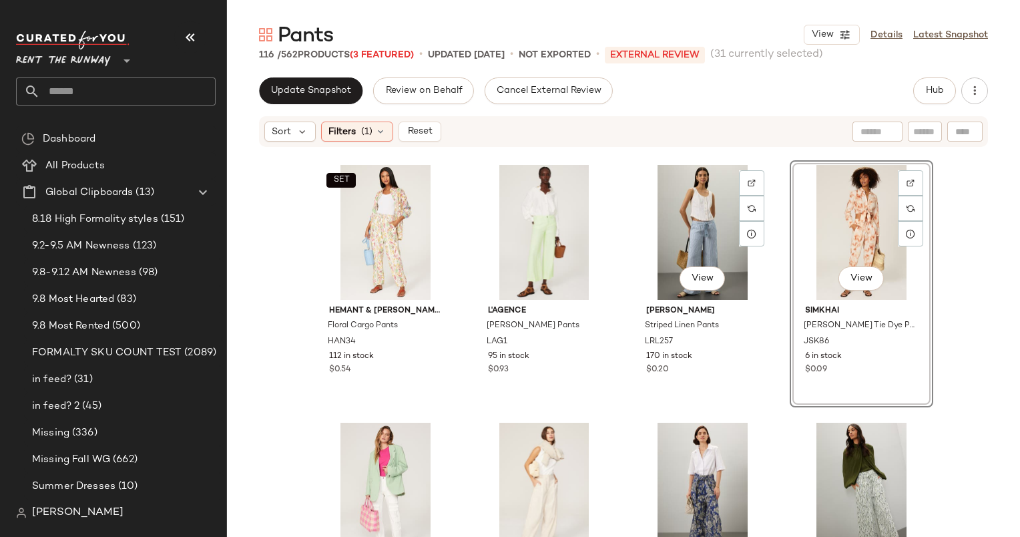
scroll to position [2577, 0]
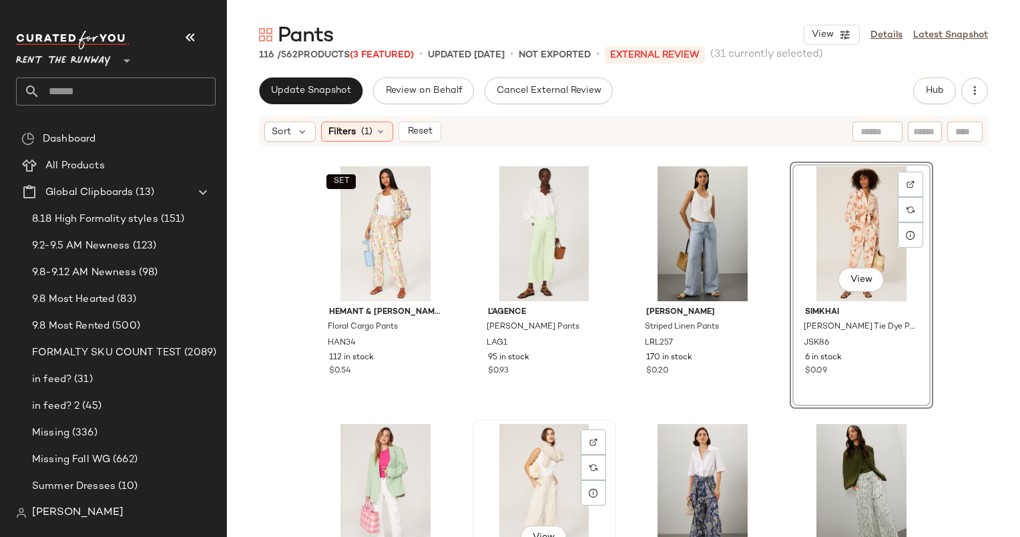
click at [515, 486] on div "View" at bounding box center [544, 491] width 134 height 135
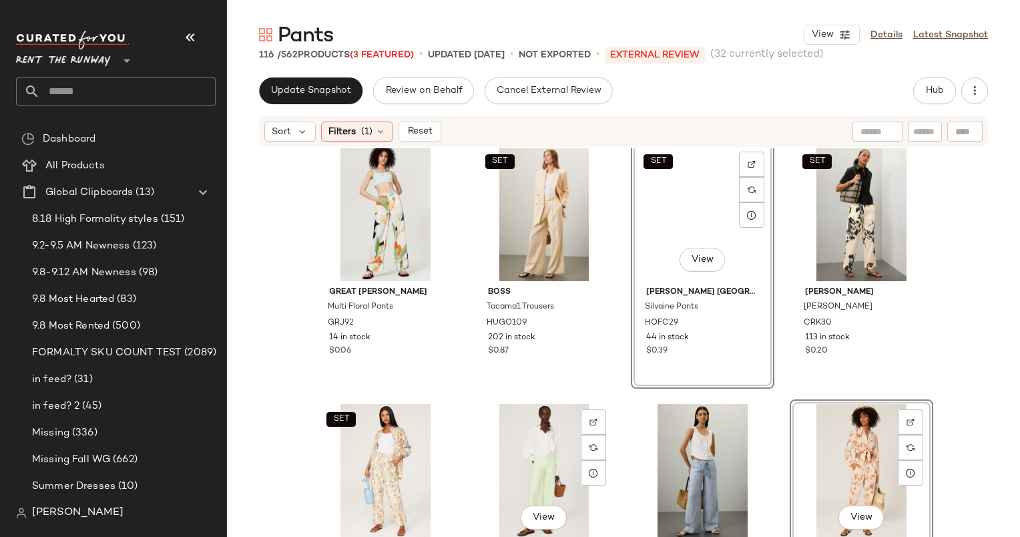
scroll to position [2339, 0]
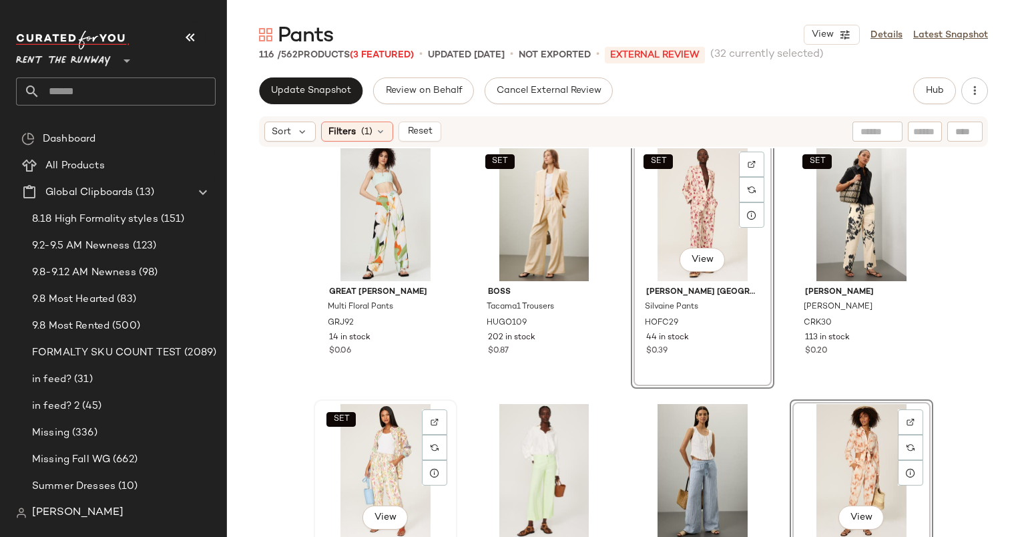
click at [366, 450] on div "SET View" at bounding box center [385, 471] width 134 height 135
click at [555, 166] on div "SET View" at bounding box center [544, 213] width 134 height 135
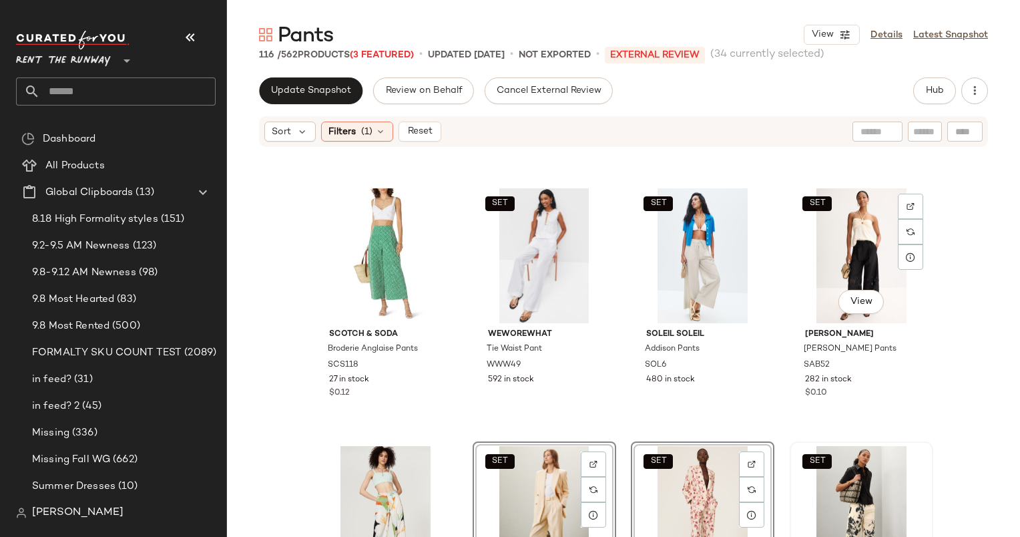
scroll to position [2155, 0]
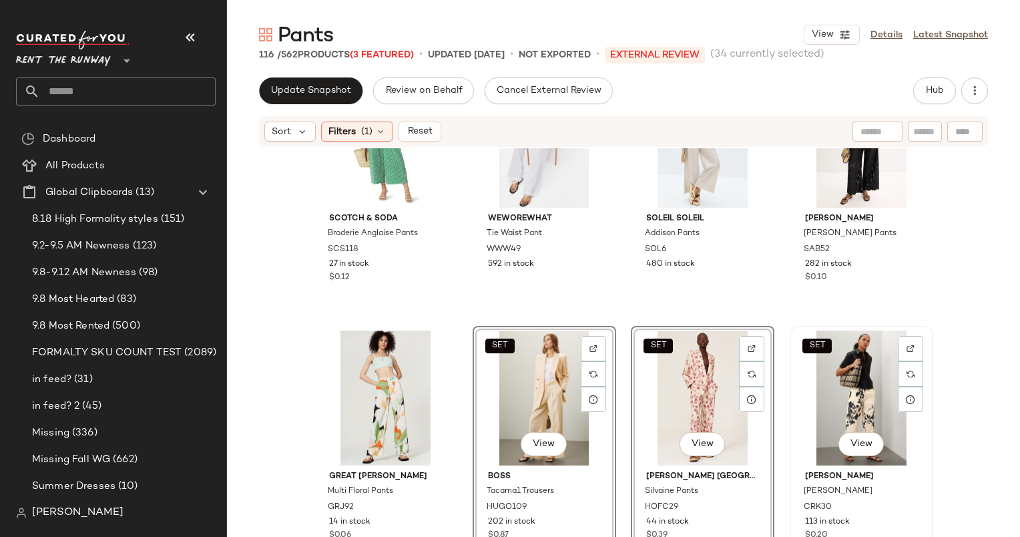
click at [850, 398] on div "SET View" at bounding box center [862, 397] width 134 height 135
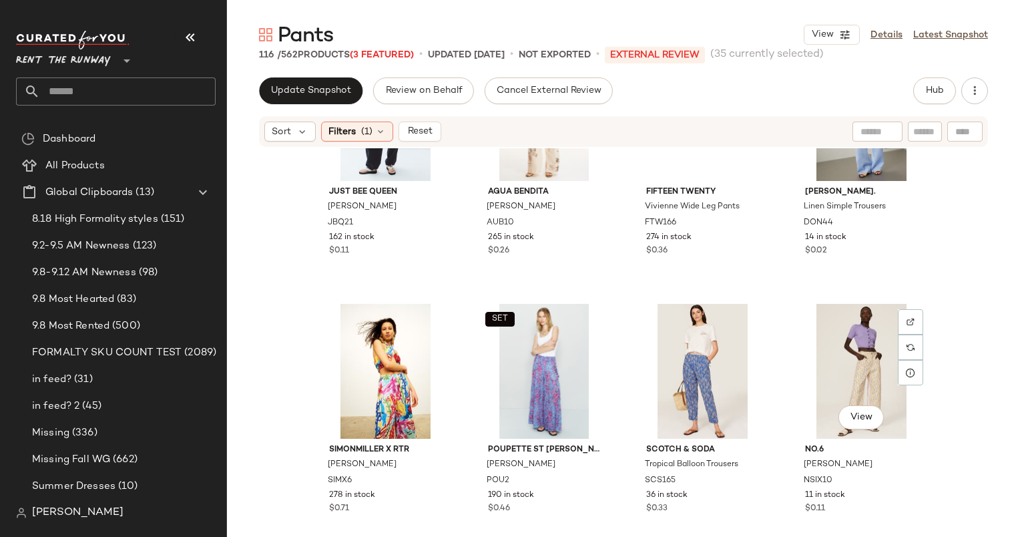
scroll to position [1666, 0]
click at [843, 343] on div "View" at bounding box center [862, 371] width 134 height 135
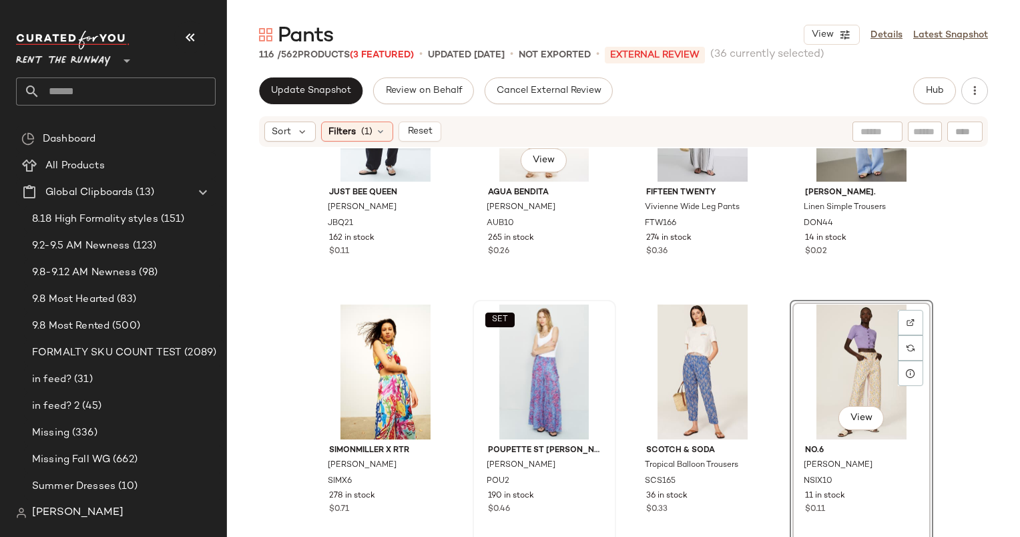
scroll to position [1526, 0]
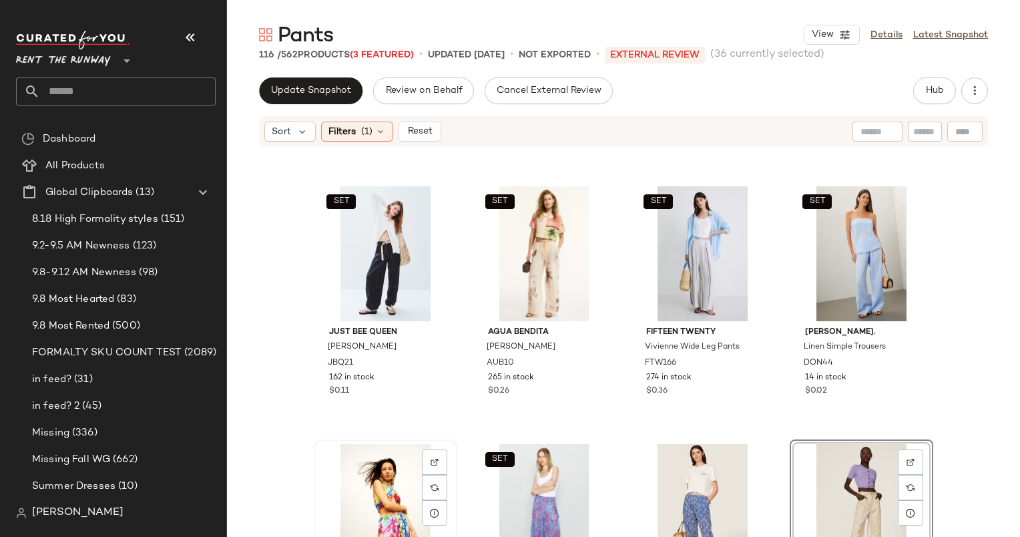
click at [384, 447] on div "View" at bounding box center [385, 511] width 134 height 135
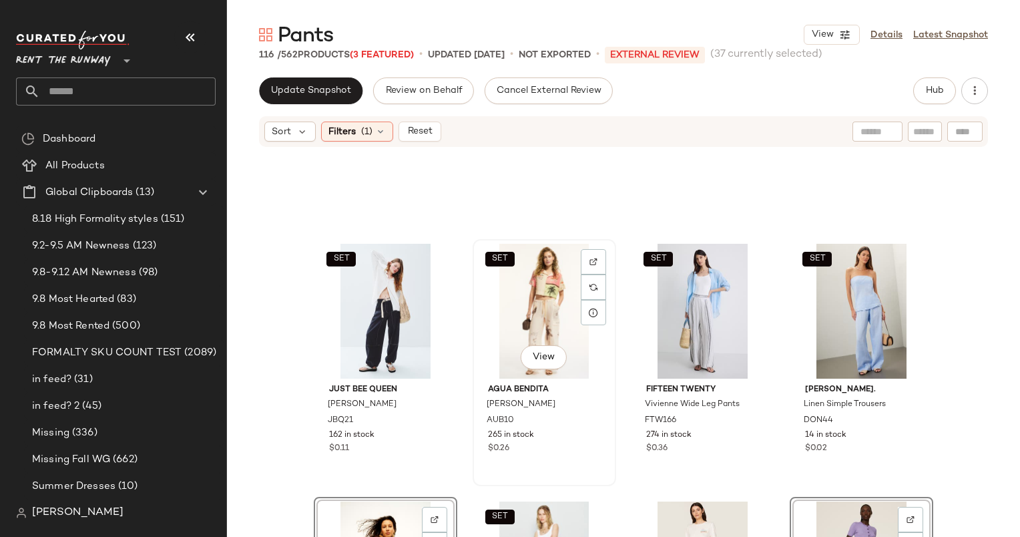
click at [537, 310] on div "SET View" at bounding box center [544, 311] width 134 height 135
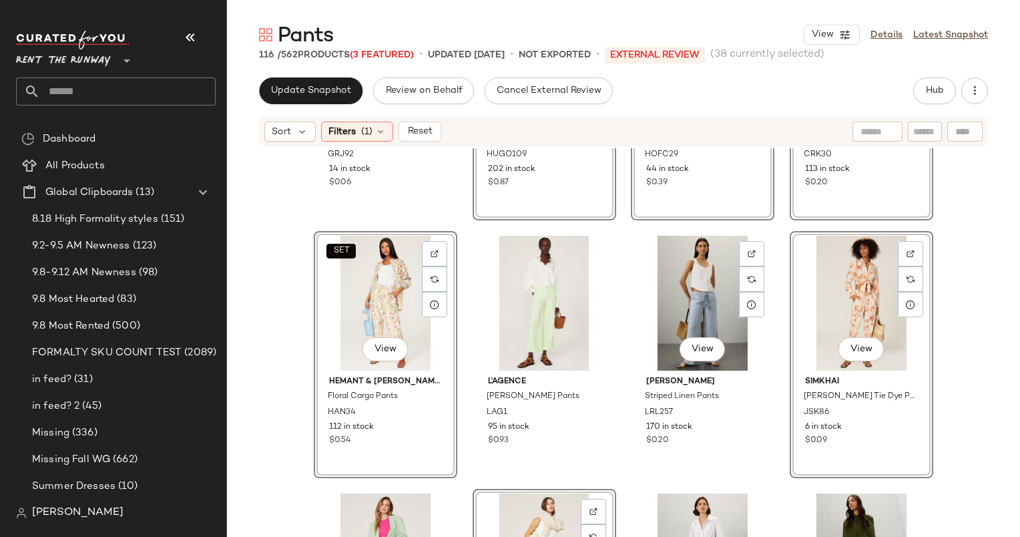
scroll to position [2272, 0]
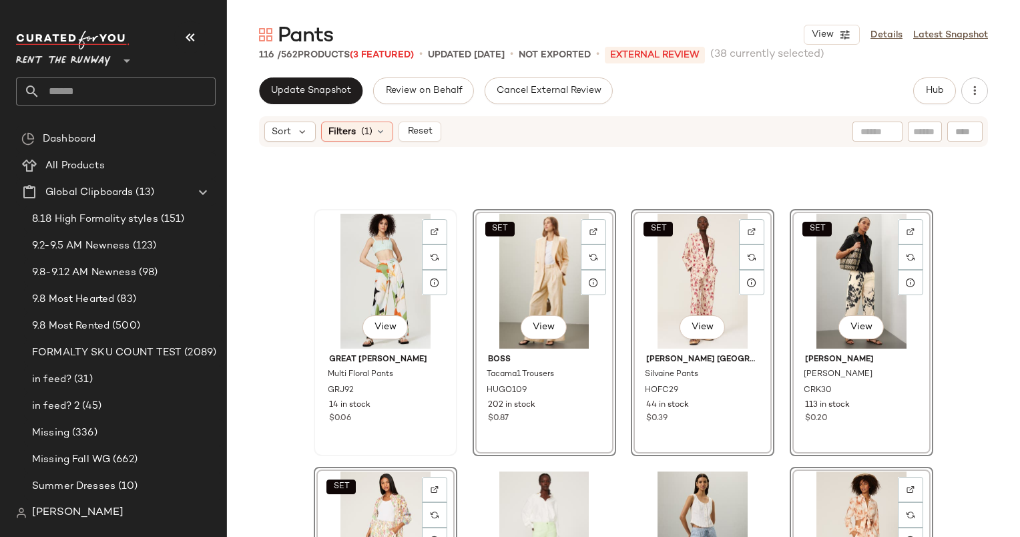
click at [373, 247] on div "View" at bounding box center [385, 281] width 134 height 135
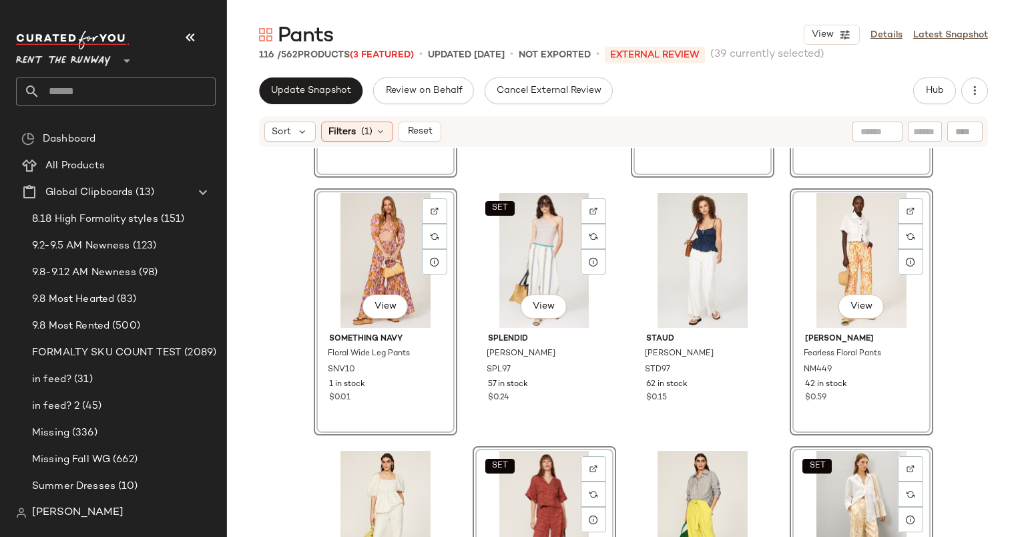
scroll to position [3823, 0]
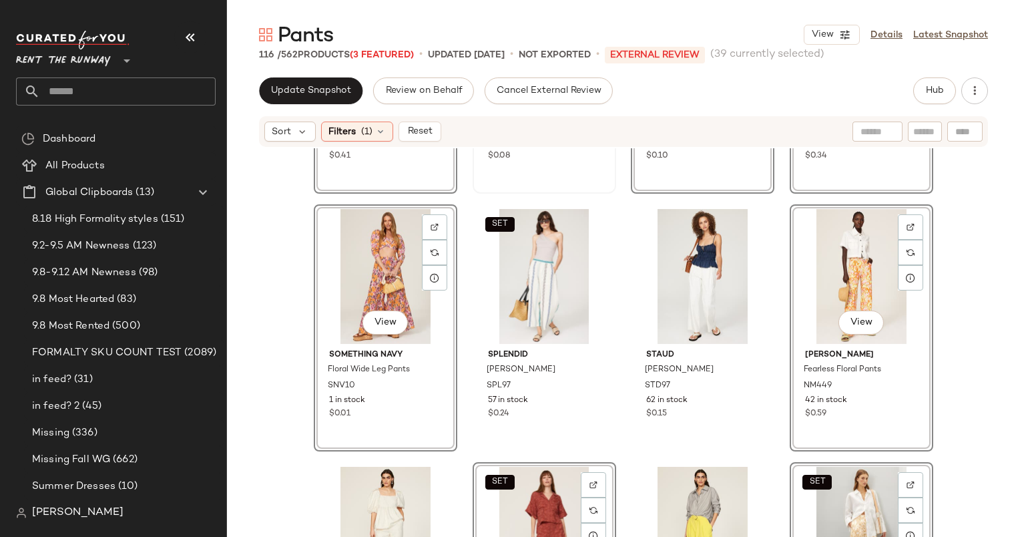
click at [533, 184] on div "View SIMONMILLER Bloo Pants SMILL34 24 in stock $0.08" at bounding box center [544, 70] width 141 height 244
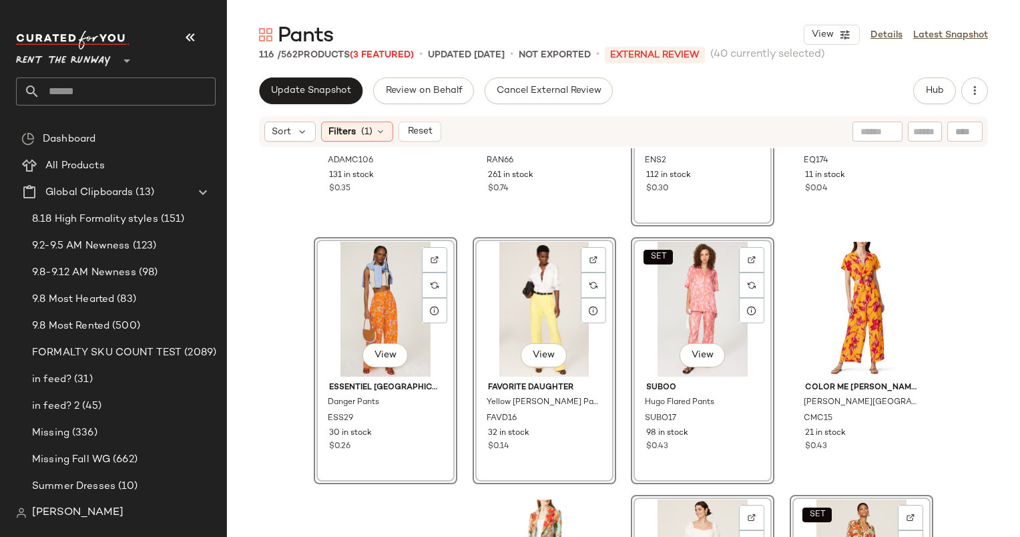
scroll to position [4932, 0]
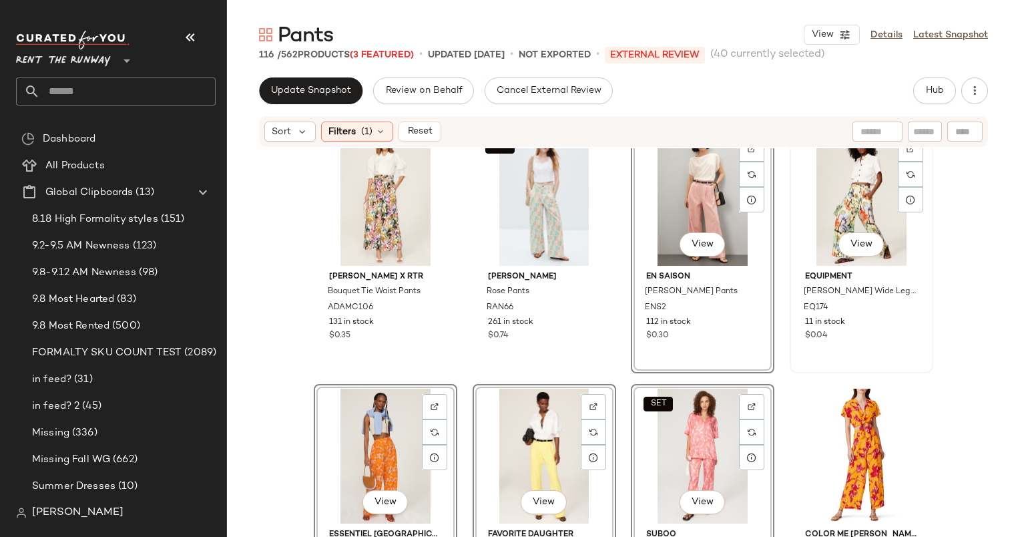
click at [828, 216] on div "View" at bounding box center [862, 198] width 134 height 135
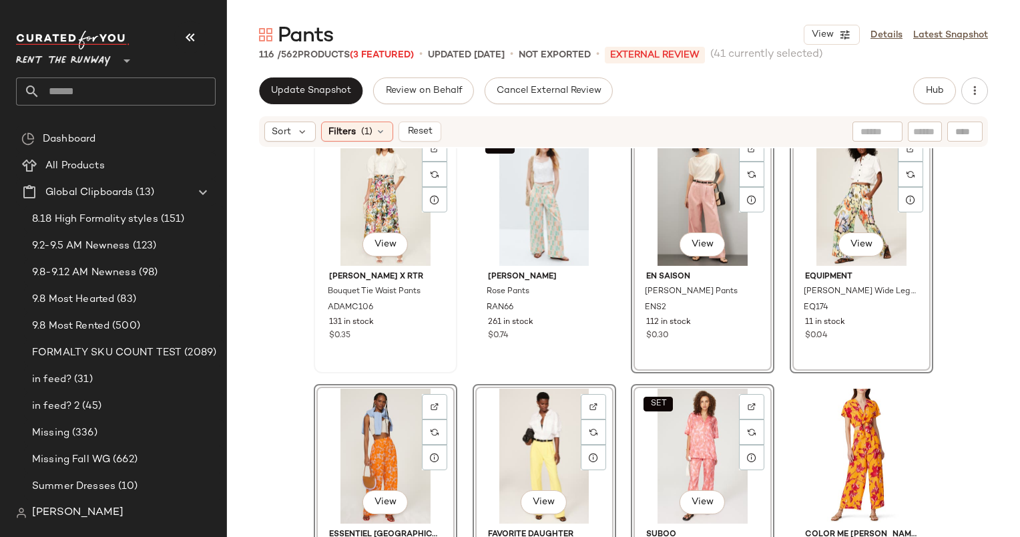
click at [361, 206] on div "View" at bounding box center [385, 198] width 134 height 135
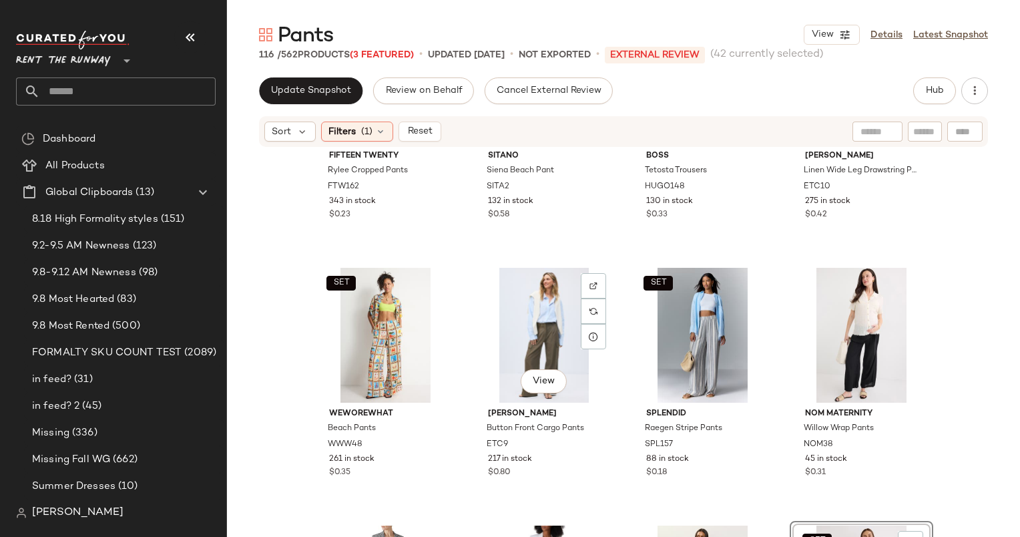
scroll to position [6599, 0]
click at [376, 304] on div "SET View" at bounding box center [385, 335] width 134 height 135
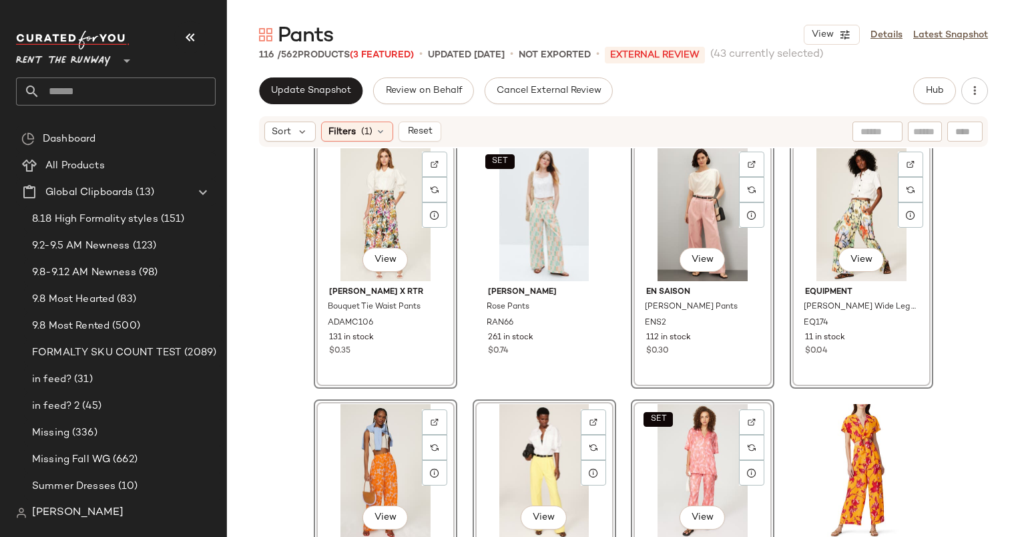
scroll to position [4652, 0]
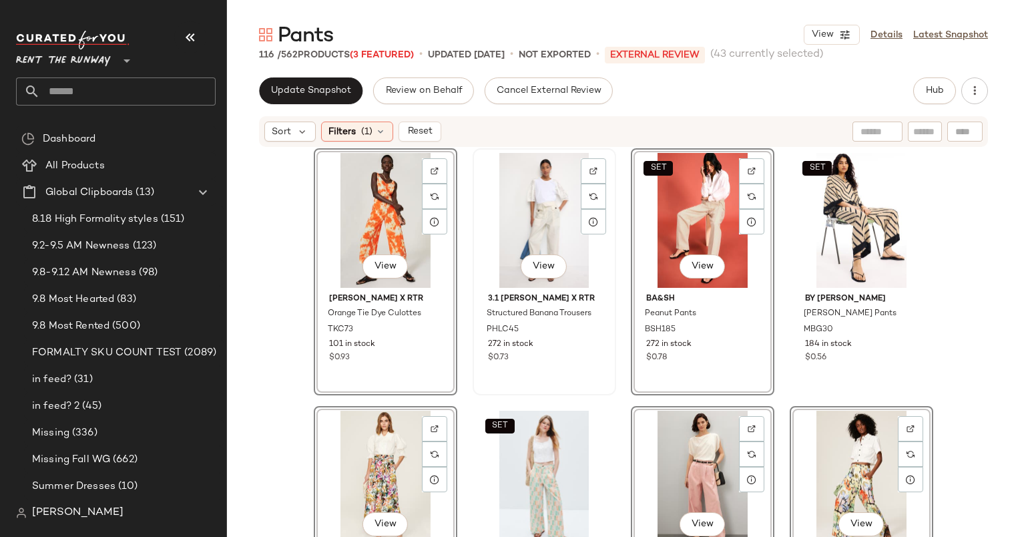
click at [511, 196] on div "View" at bounding box center [544, 220] width 134 height 135
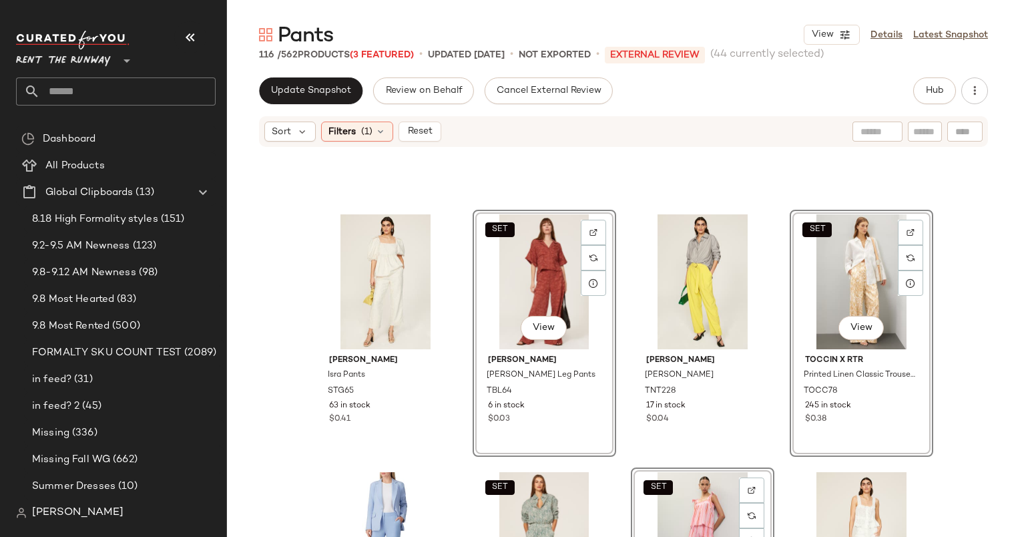
scroll to position [4064, 0]
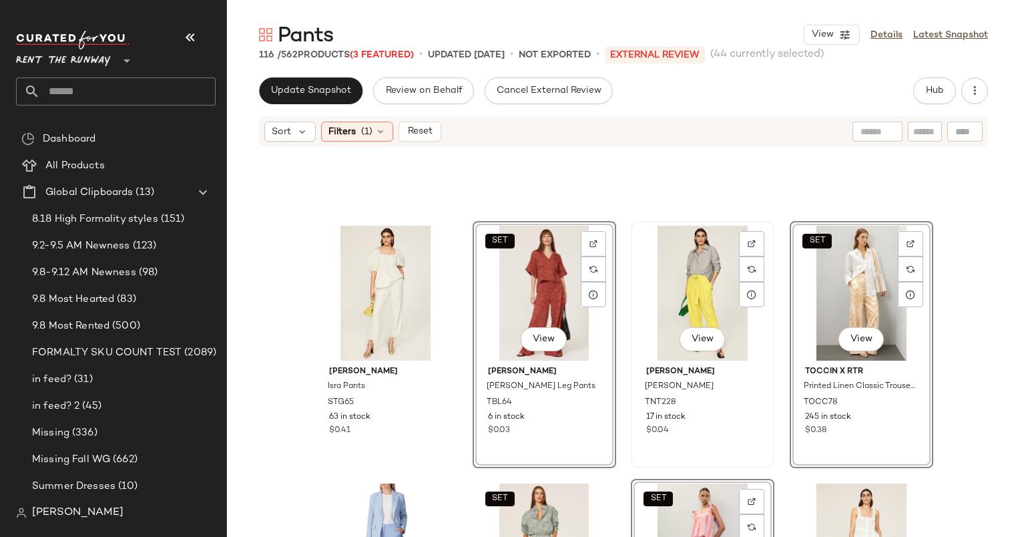
click at [708, 292] on div "View" at bounding box center [703, 293] width 134 height 135
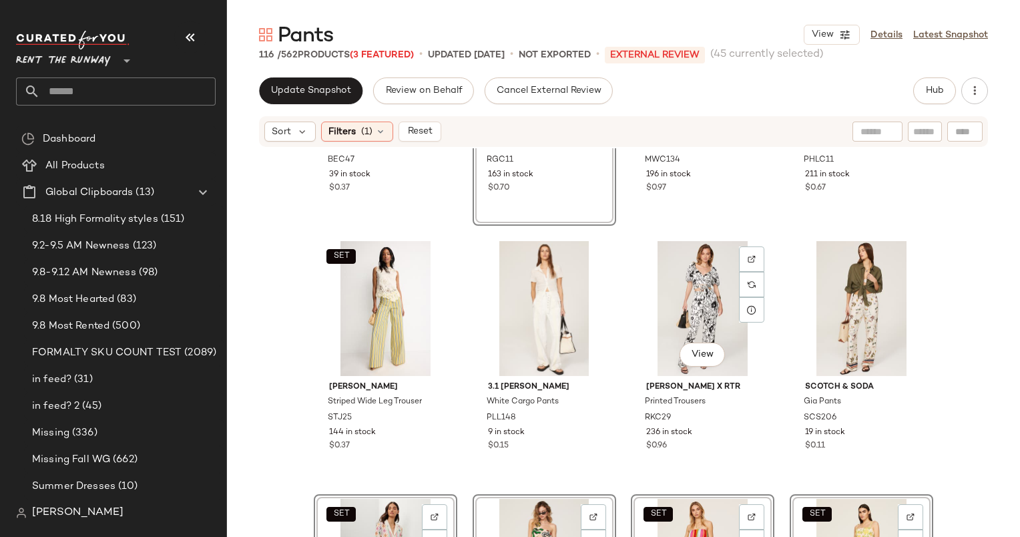
scroll to position [3264, 0]
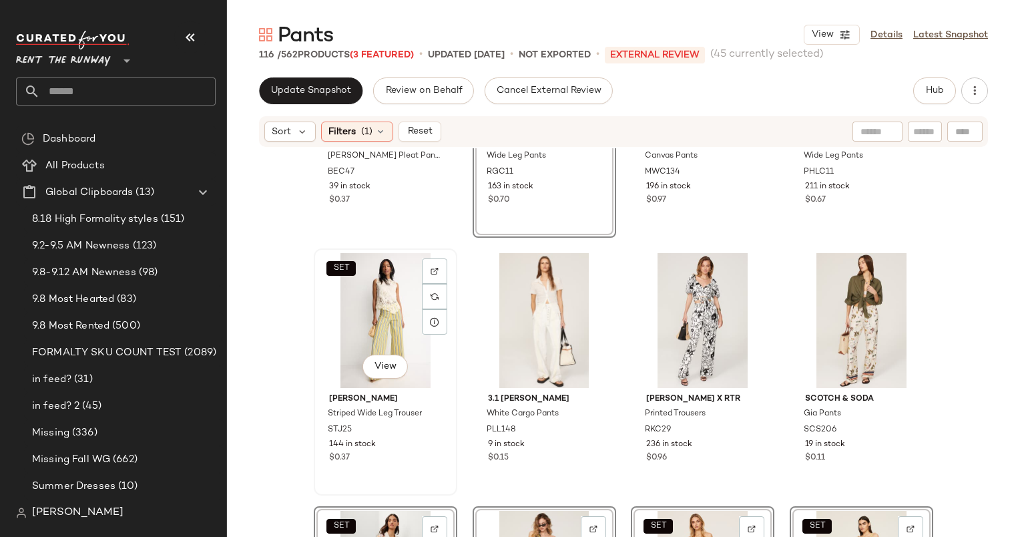
click at [378, 314] on div "SET View" at bounding box center [385, 320] width 134 height 135
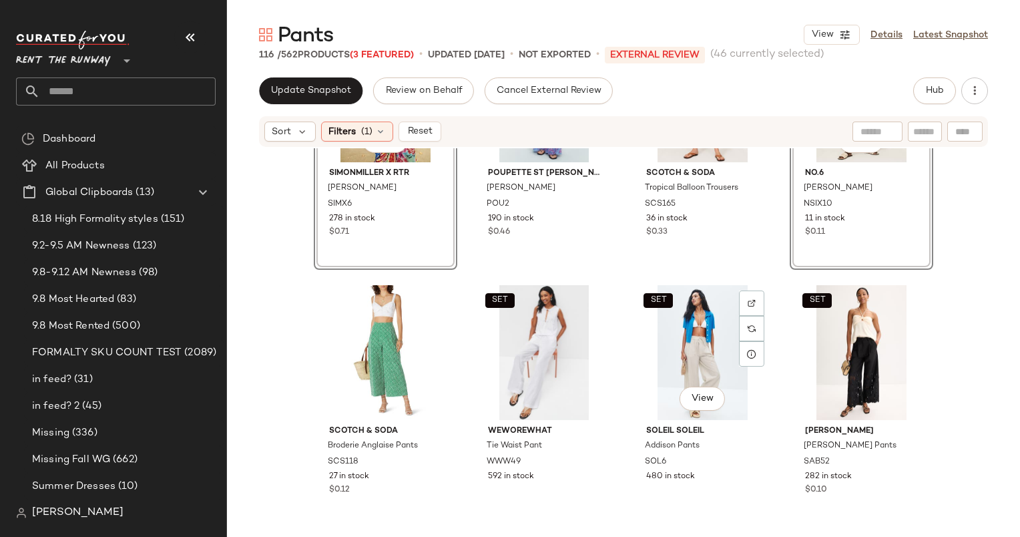
scroll to position [1837, 0]
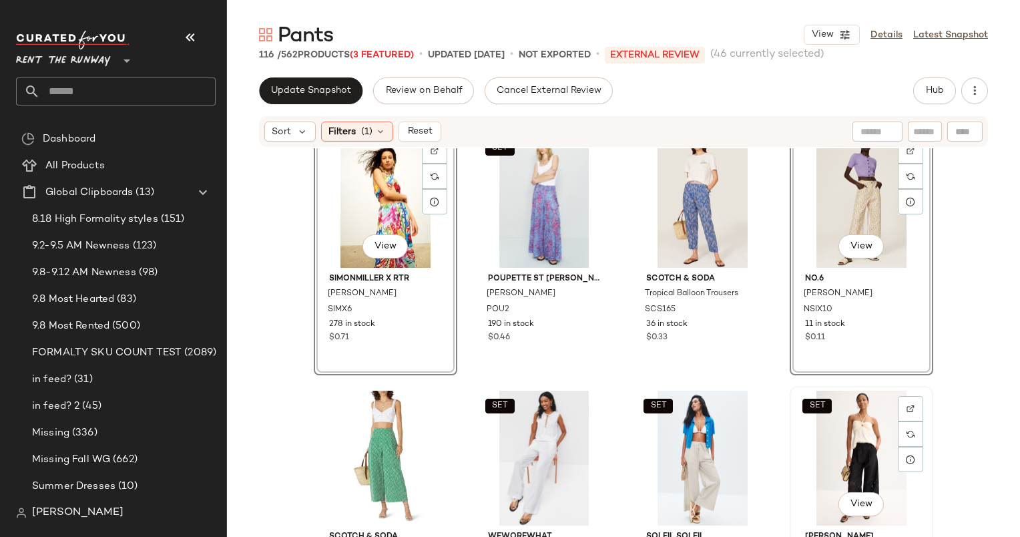
click at [841, 434] on div "SET View" at bounding box center [862, 458] width 134 height 135
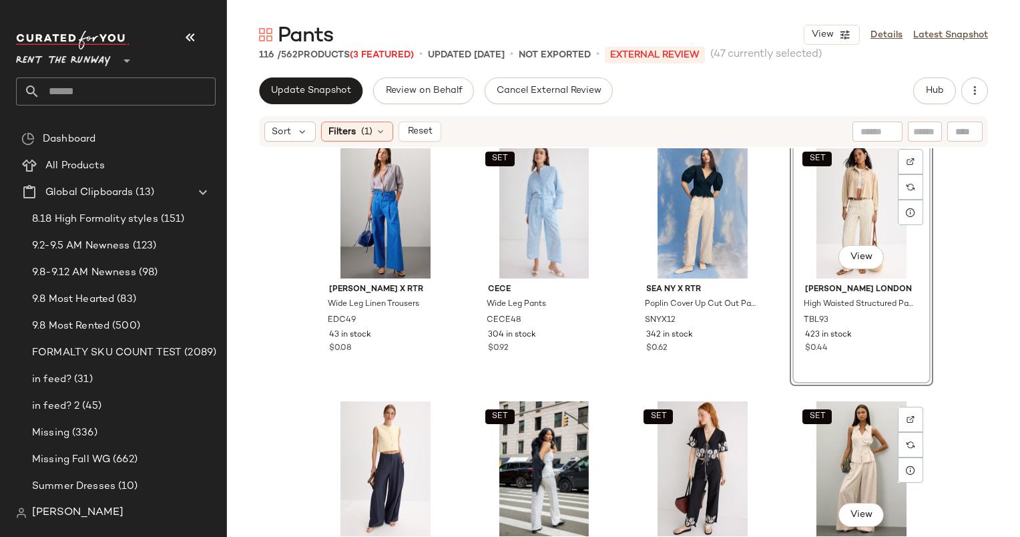
scroll to position [796, 0]
click at [387, 425] on div "View" at bounding box center [385, 468] width 134 height 135
